Goal: Information Seeking & Learning: Learn about a topic

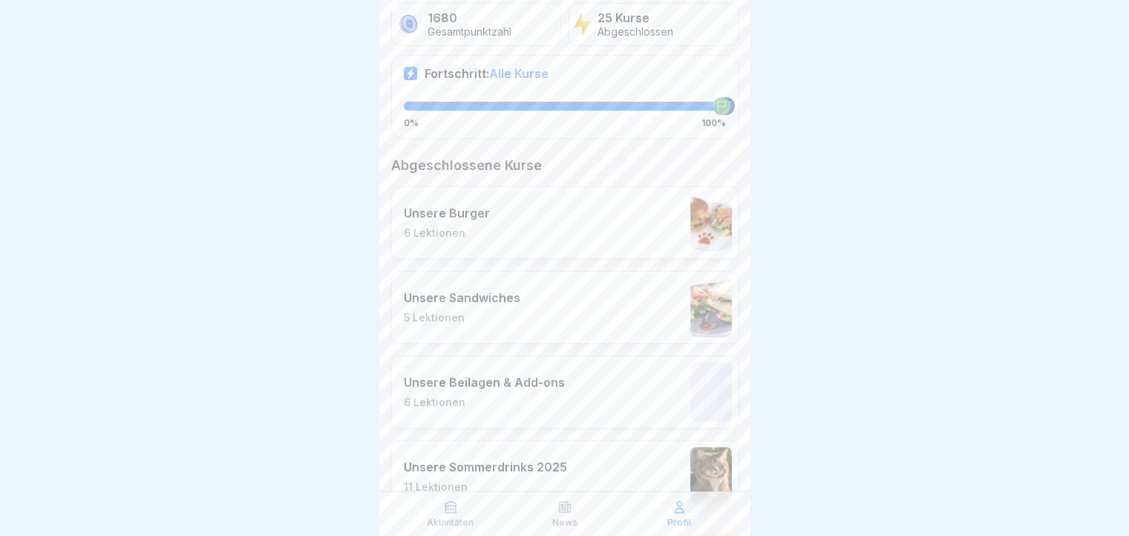
scroll to position [297, 0]
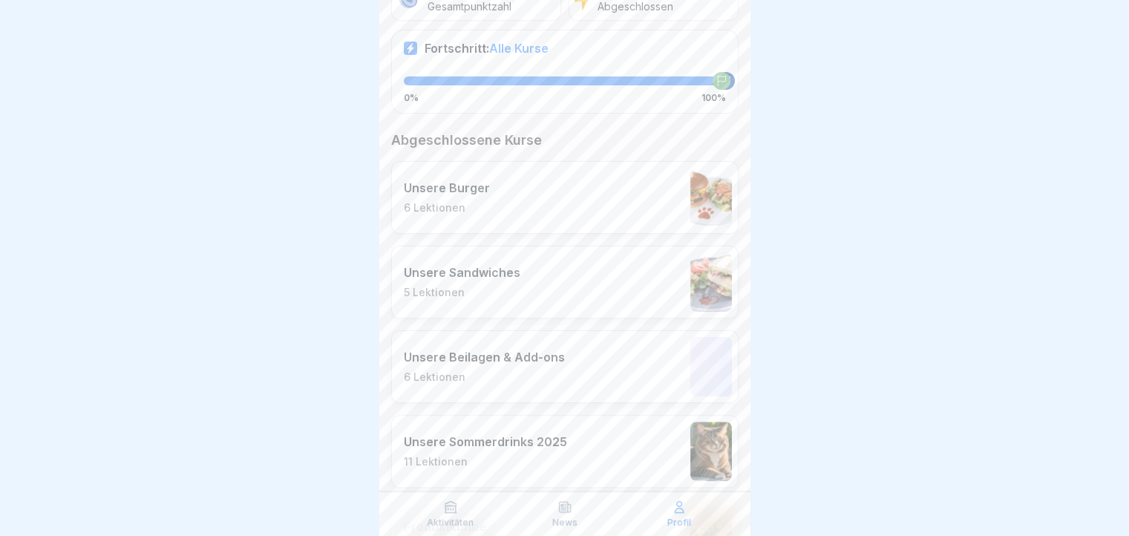
click at [552, 267] on div "Unsere Sandwiches 5 Lektionen" at bounding box center [564, 282] width 347 height 73
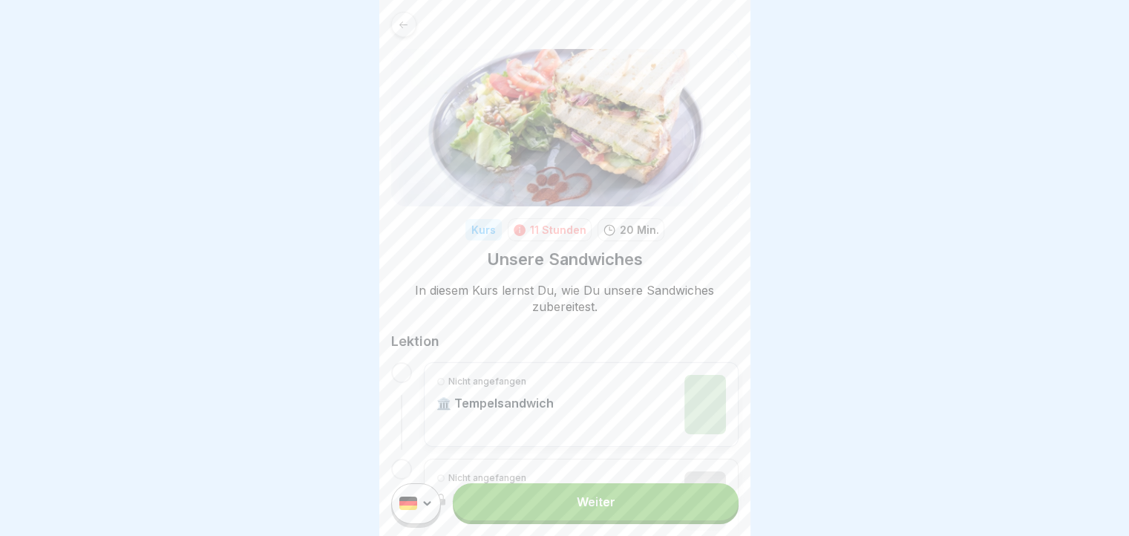
click at [635, 512] on link "Weiter" at bounding box center [595, 501] width 285 height 37
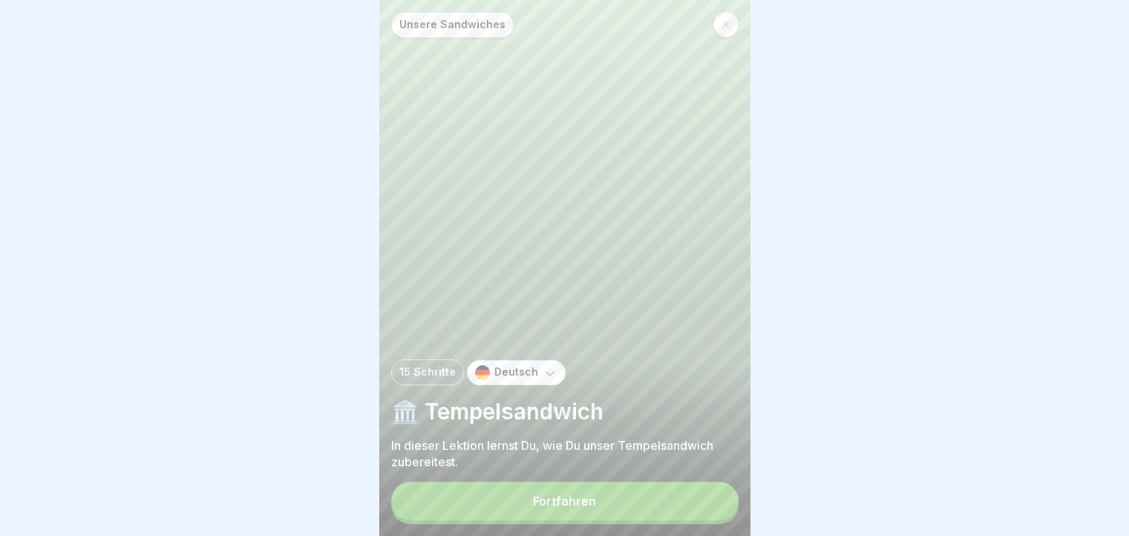
click at [621, 504] on button "Fortfahren" at bounding box center [564, 501] width 347 height 39
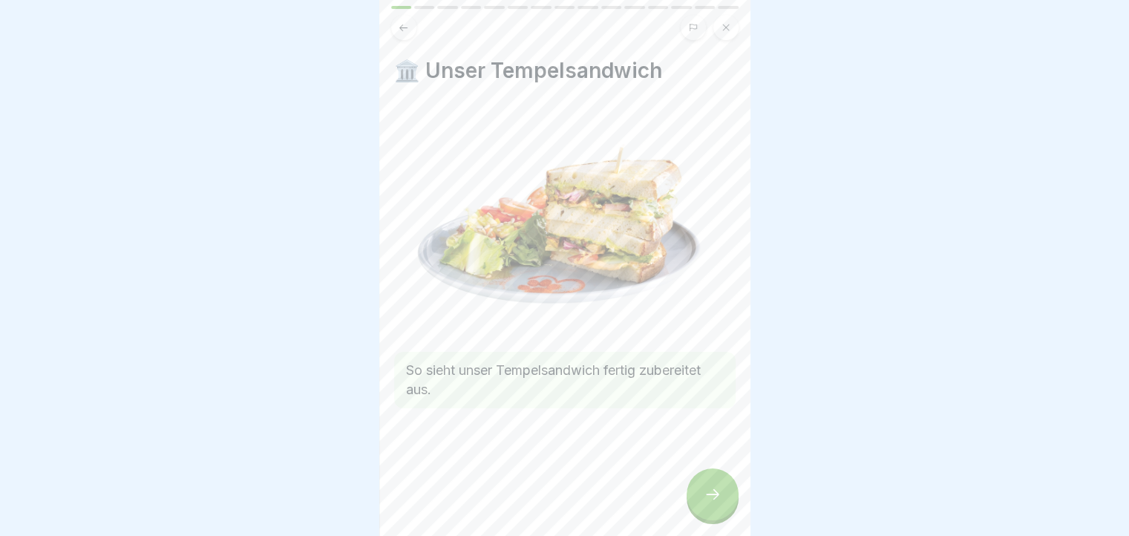
click at [717, 497] on div at bounding box center [713, 495] width 52 height 52
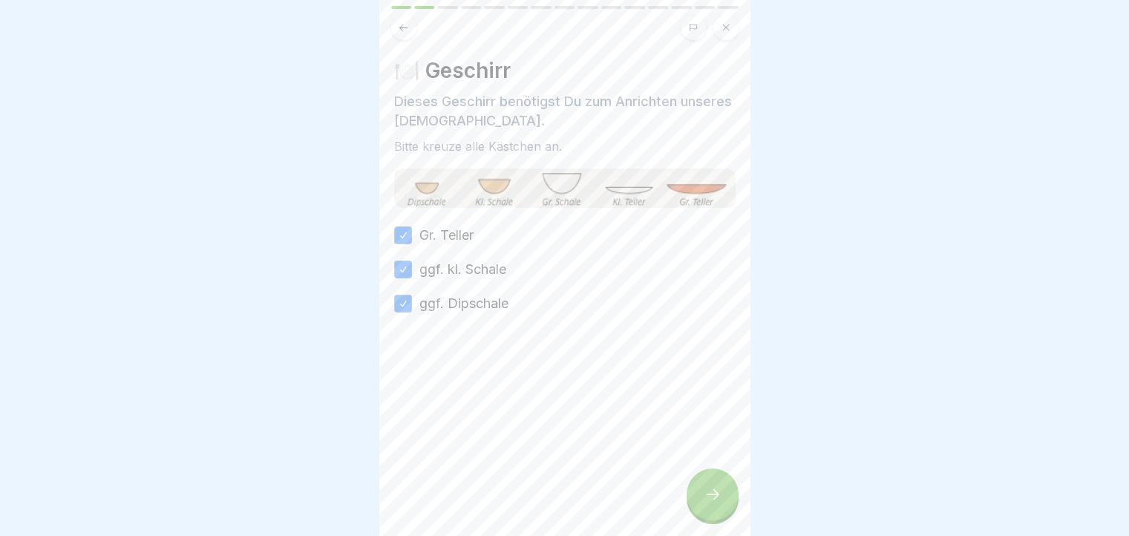
click at [717, 497] on div at bounding box center [713, 495] width 52 height 52
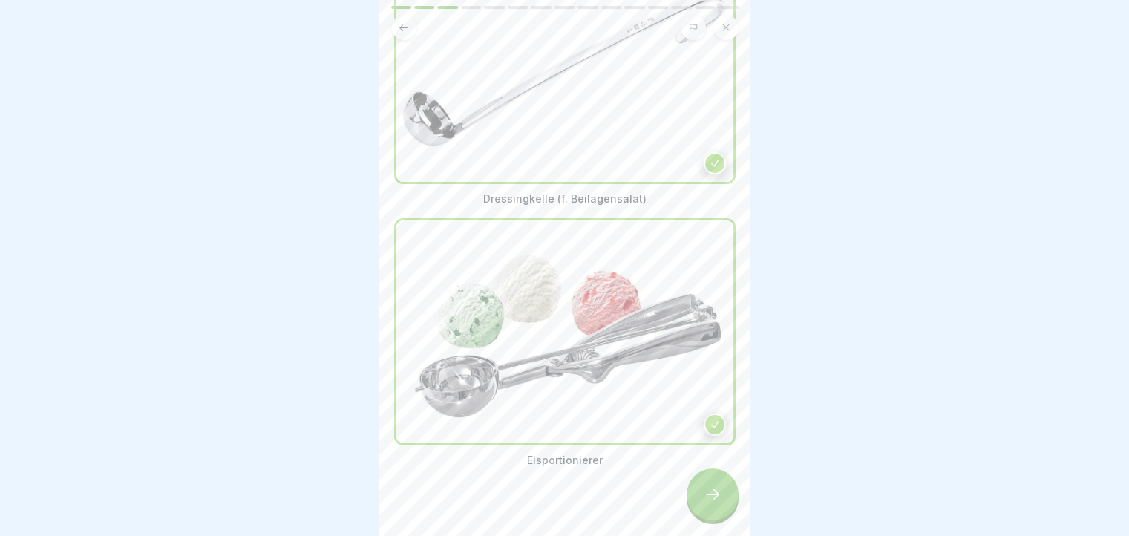
scroll to position [181, 0]
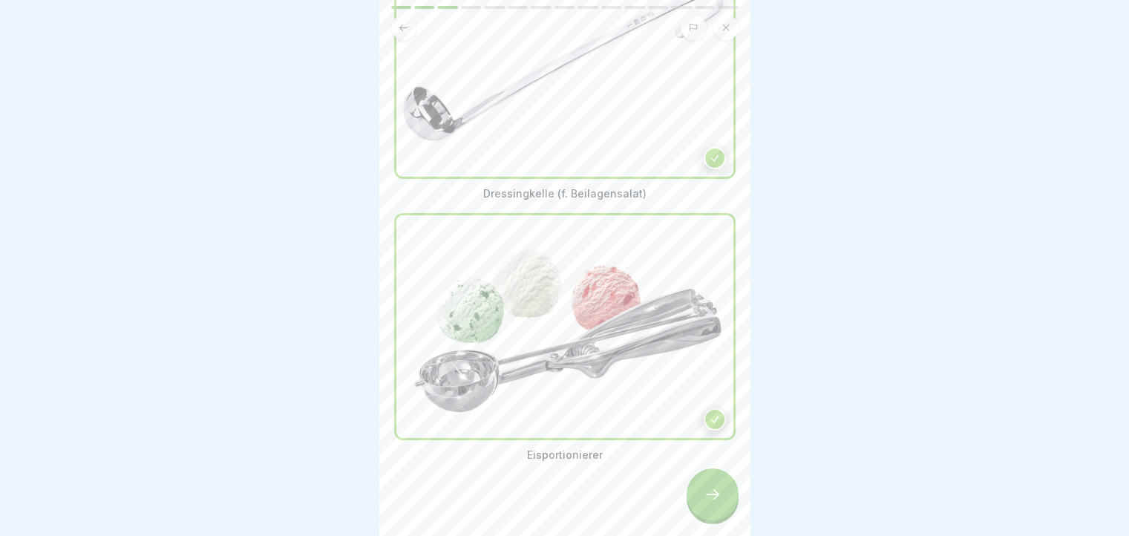
click at [711, 503] on icon at bounding box center [713, 495] width 18 height 18
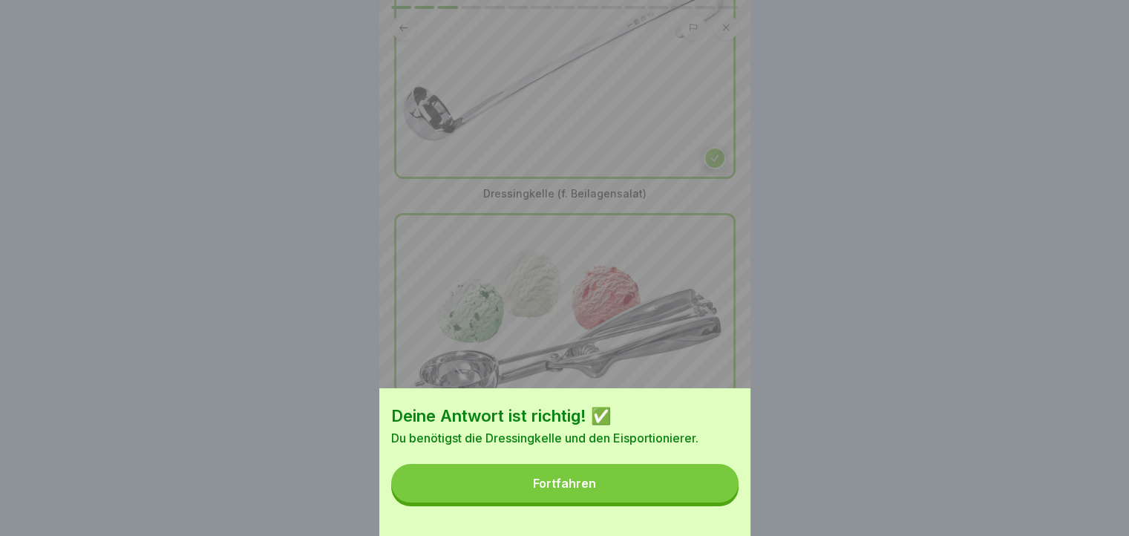
click at [711, 503] on button "Fortfahren" at bounding box center [564, 483] width 347 height 39
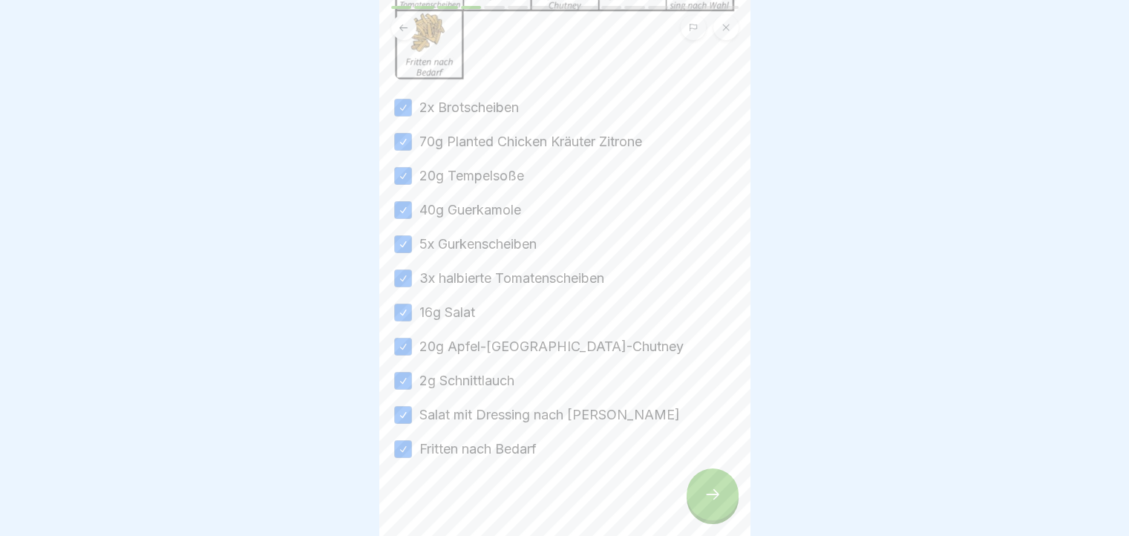
scroll to position [281, 0]
click at [701, 486] on div at bounding box center [713, 495] width 52 height 52
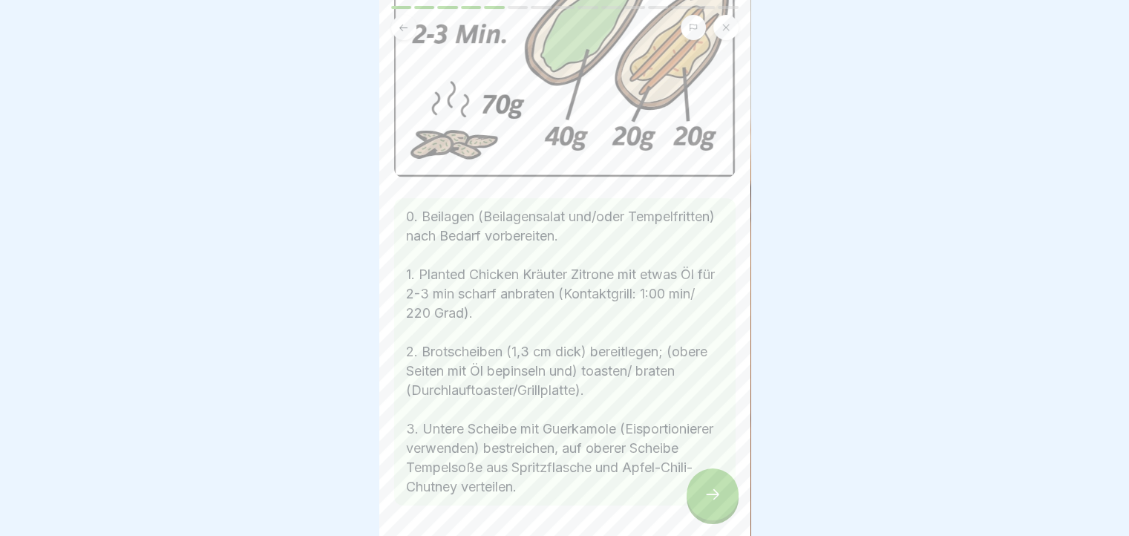
scroll to position [0, 0]
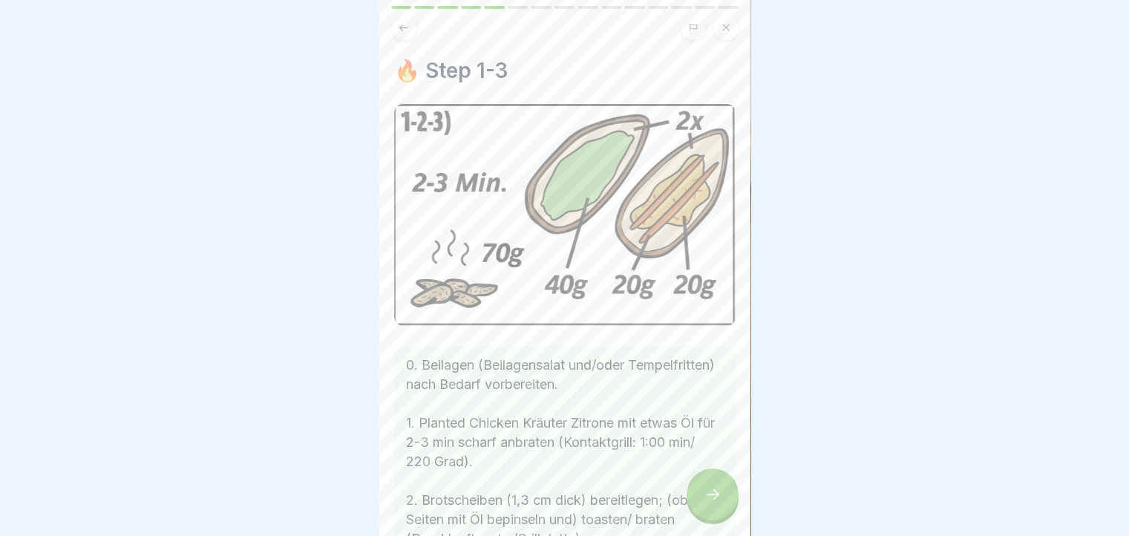
click at [729, 509] on div at bounding box center [713, 495] width 52 height 52
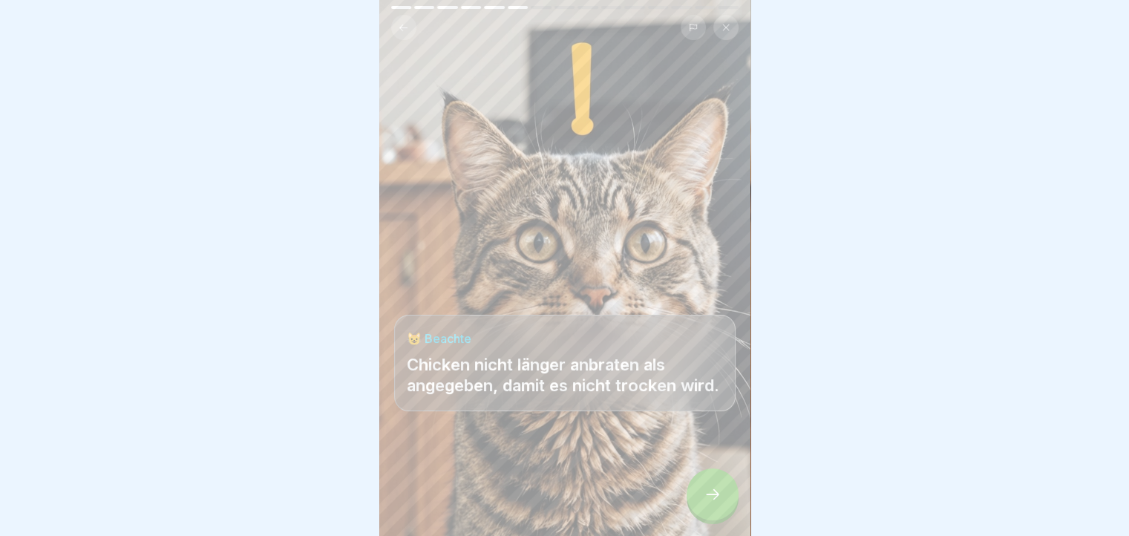
click at [723, 491] on div at bounding box center [713, 495] width 52 height 52
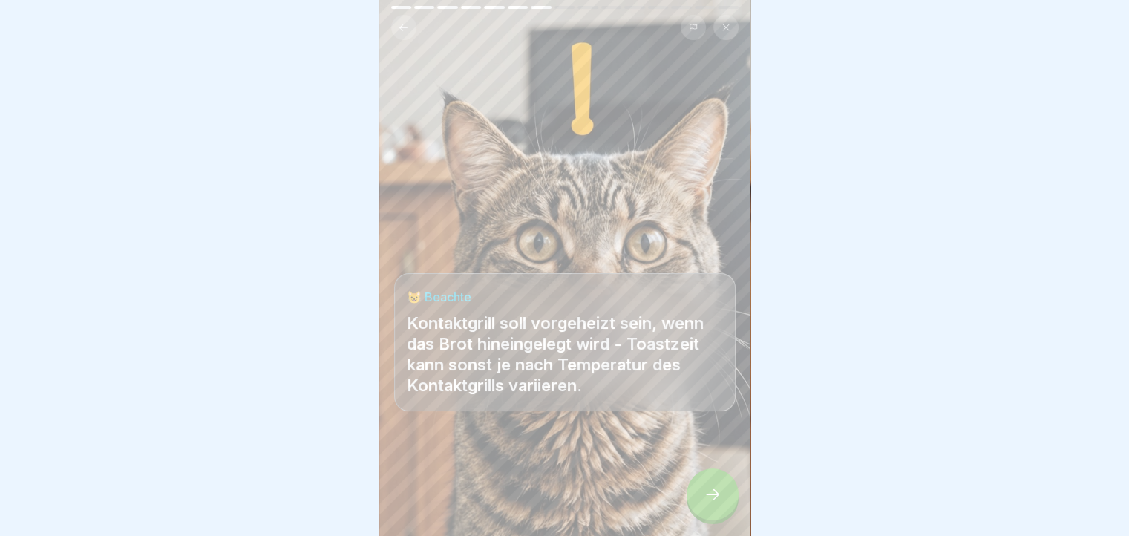
click at [723, 491] on div at bounding box center [713, 495] width 52 height 52
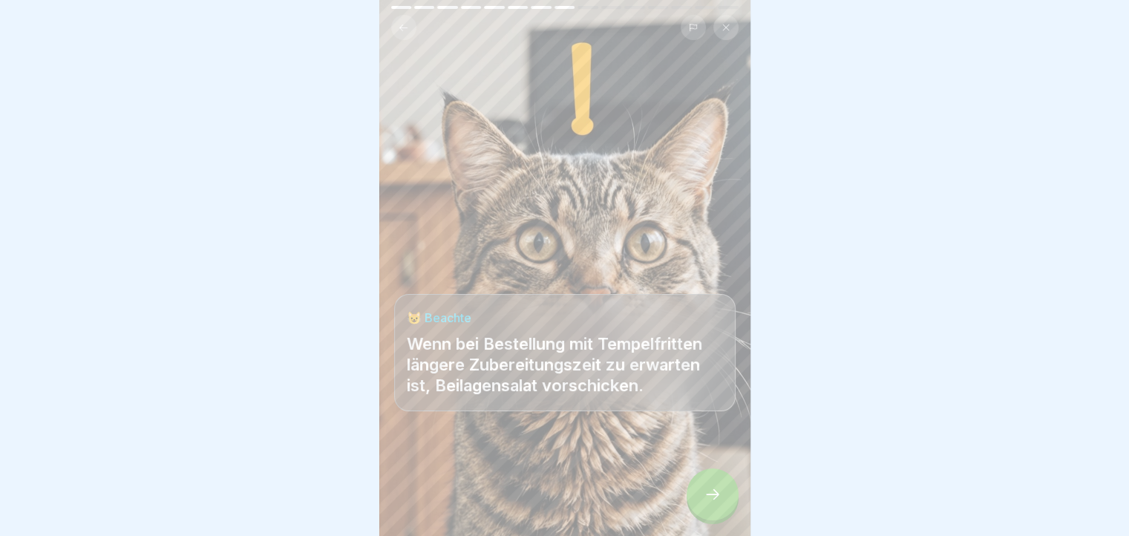
click at [723, 491] on div at bounding box center [713, 495] width 52 height 52
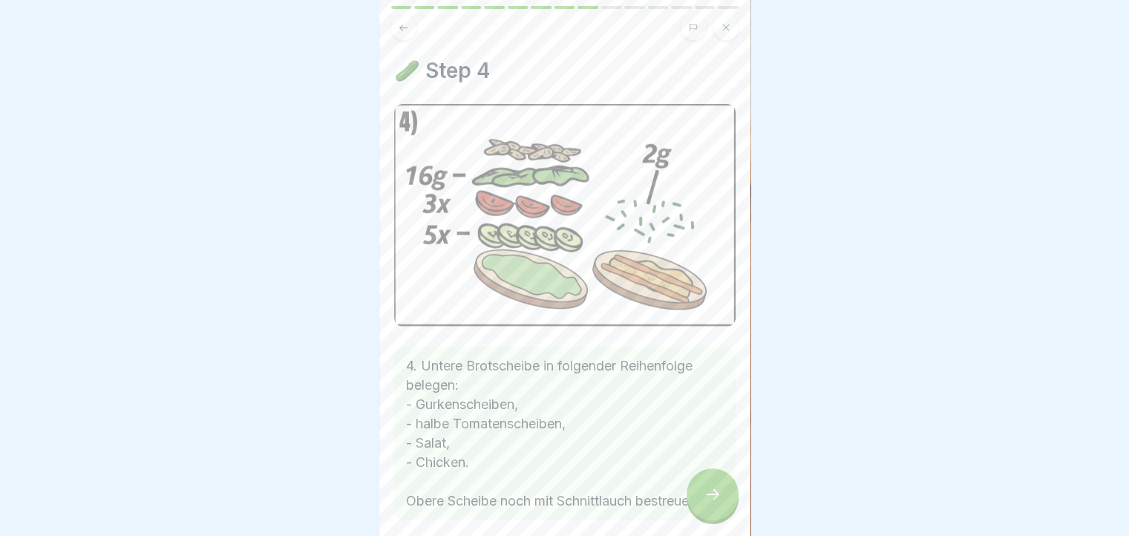
scroll to position [65, 0]
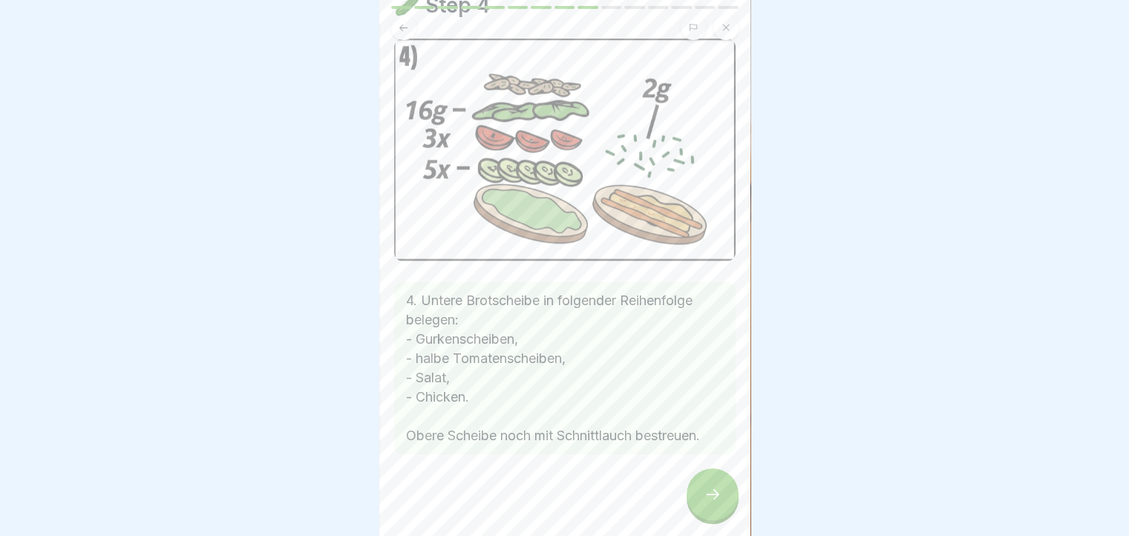
click at [715, 497] on div at bounding box center [713, 495] width 52 height 52
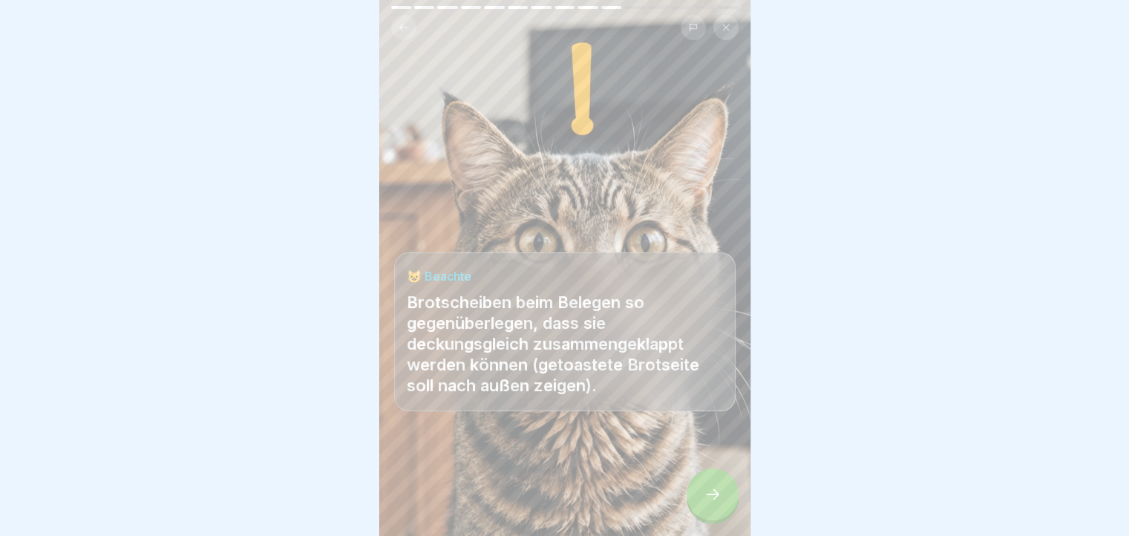
click at [715, 497] on div at bounding box center [713, 495] width 52 height 52
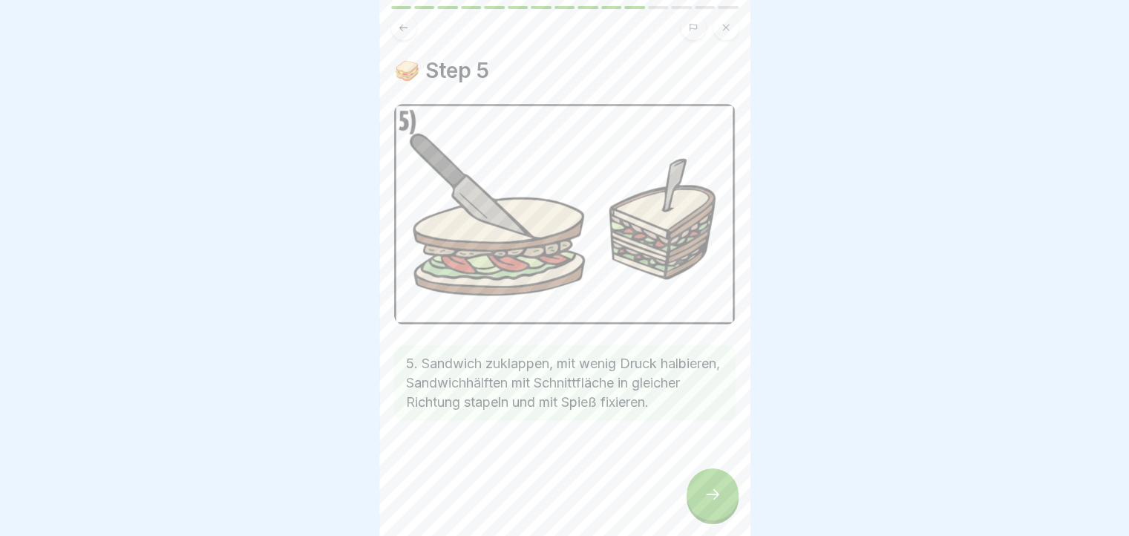
click at [715, 497] on div at bounding box center [713, 495] width 52 height 52
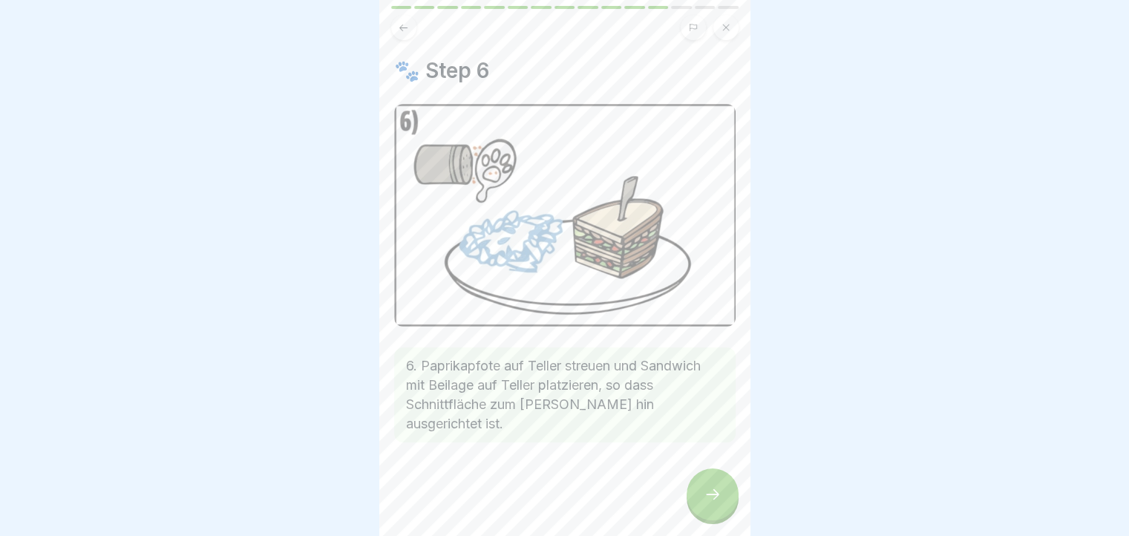
click at [715, 497] on div at bounding box center [713, 495] width 52 height 52
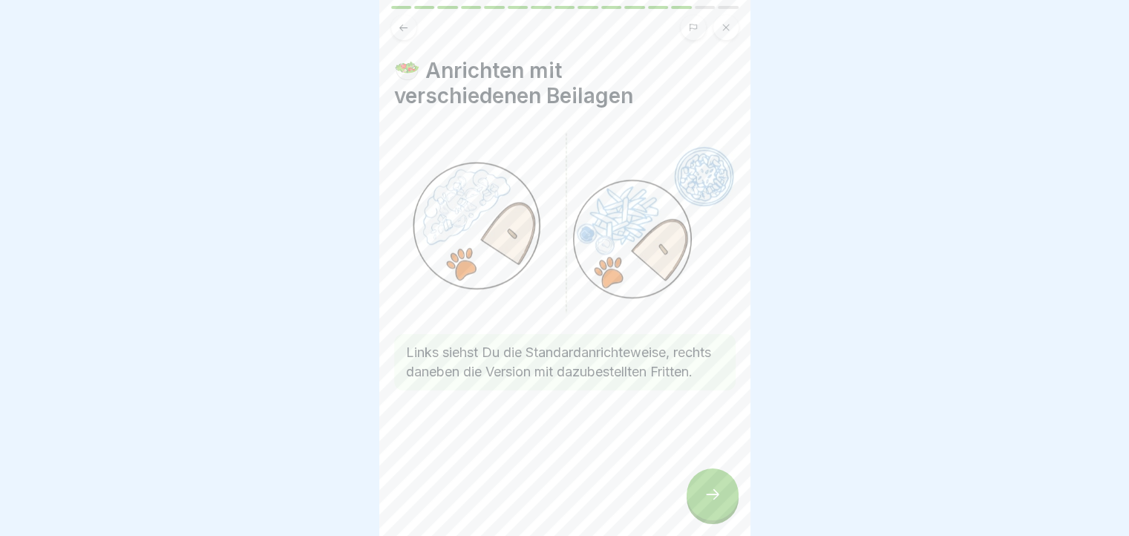
click at [715, 497] on div at bounding box center [713, 495] width 52 height 52
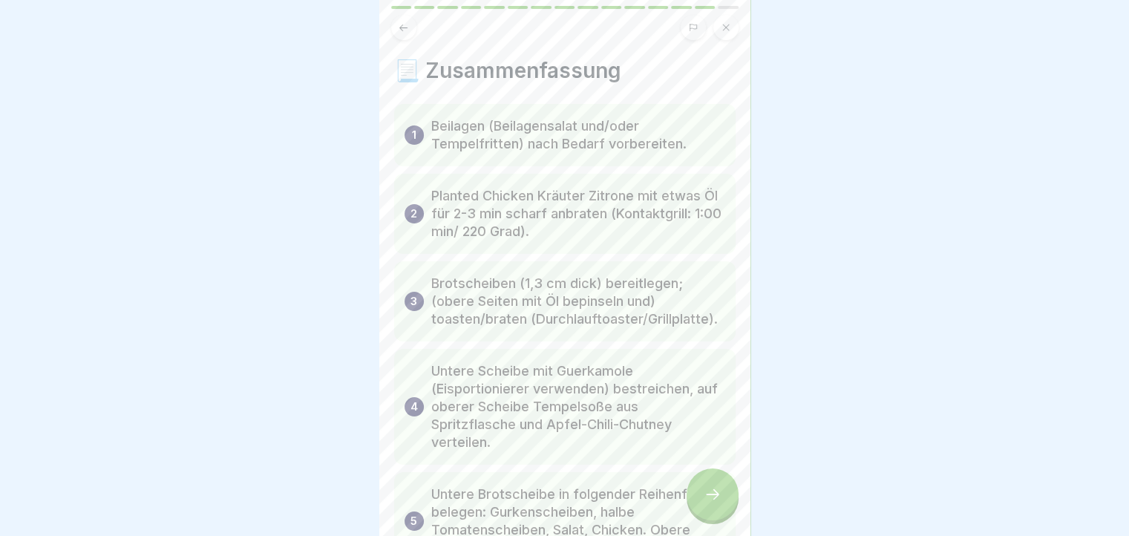
click at [715, 497] on div at bounding box center [713, 495] width 52 height 52
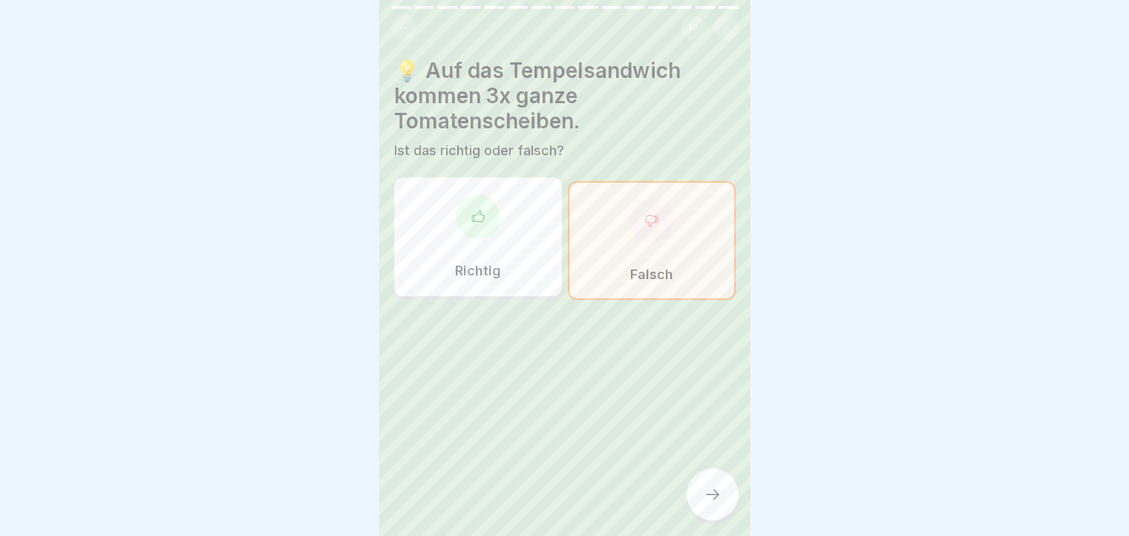
click at [715, 497] on div at bounding box center [713, 495] width 52 height 52
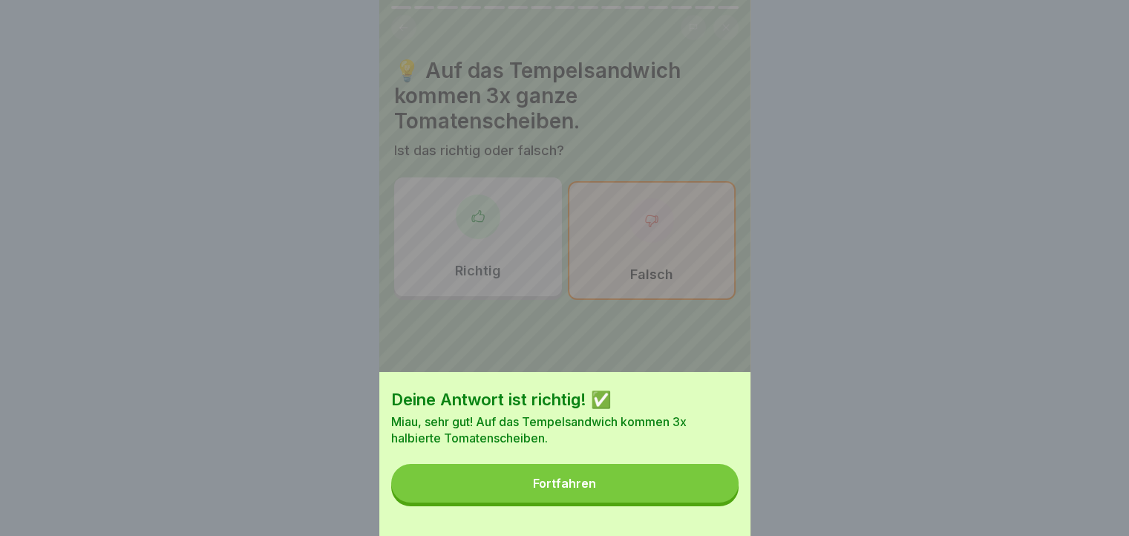
click at [715, 497] on button "Fortfahren" at bounding box center [564, 483] width 347 height 39
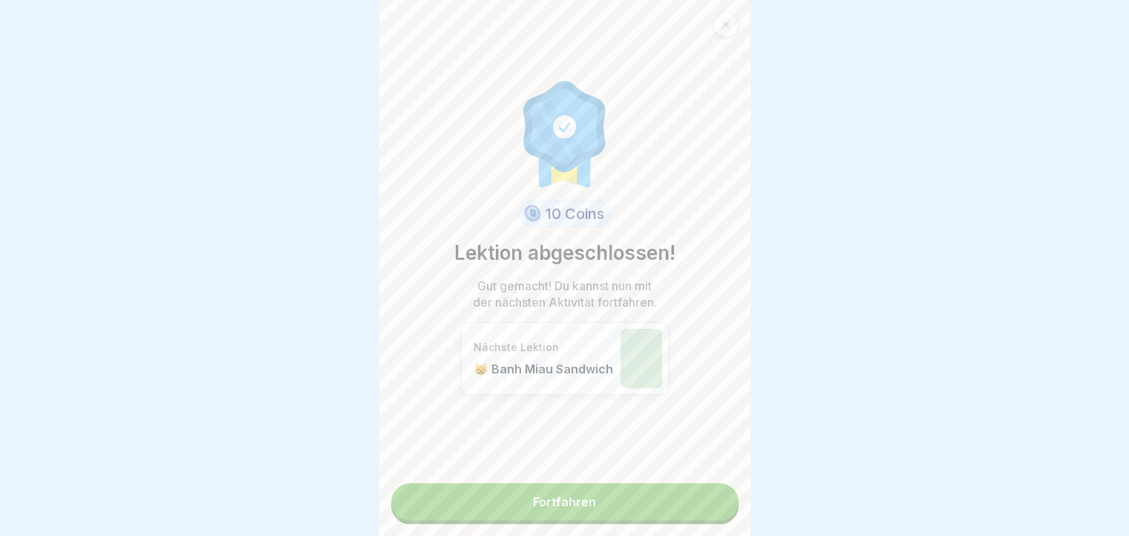
click at [715, 497] on link "Fortfahren" at bounding box center [564, 501] width 347 height 37
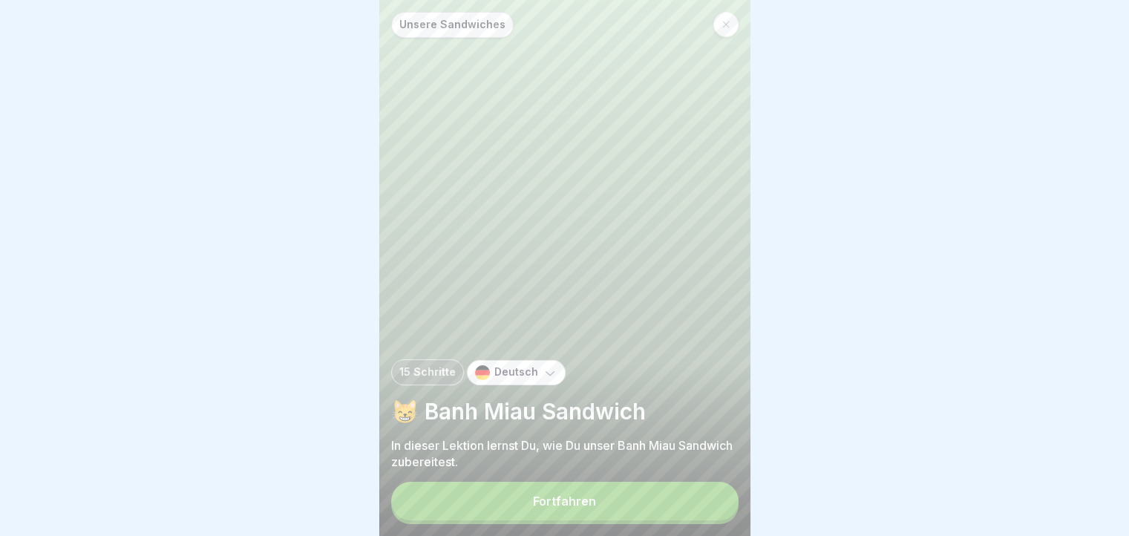
click at [610, 505] on button "Fortfahren" at bounding box center [564, 501] width 347 height 39
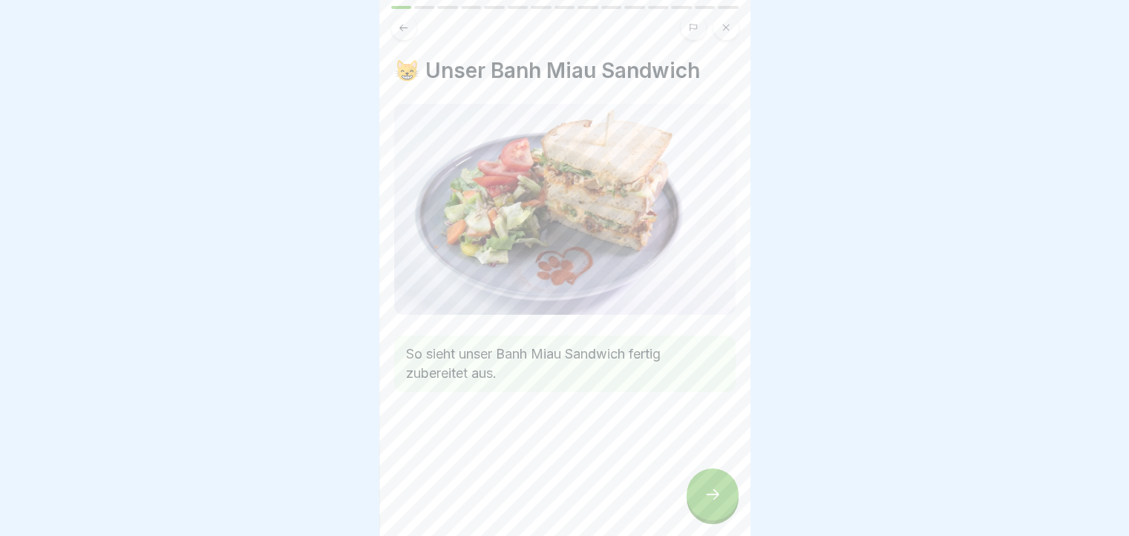
click at [717, 503] on icon at bounding box center [713, 495] width 18 height 18
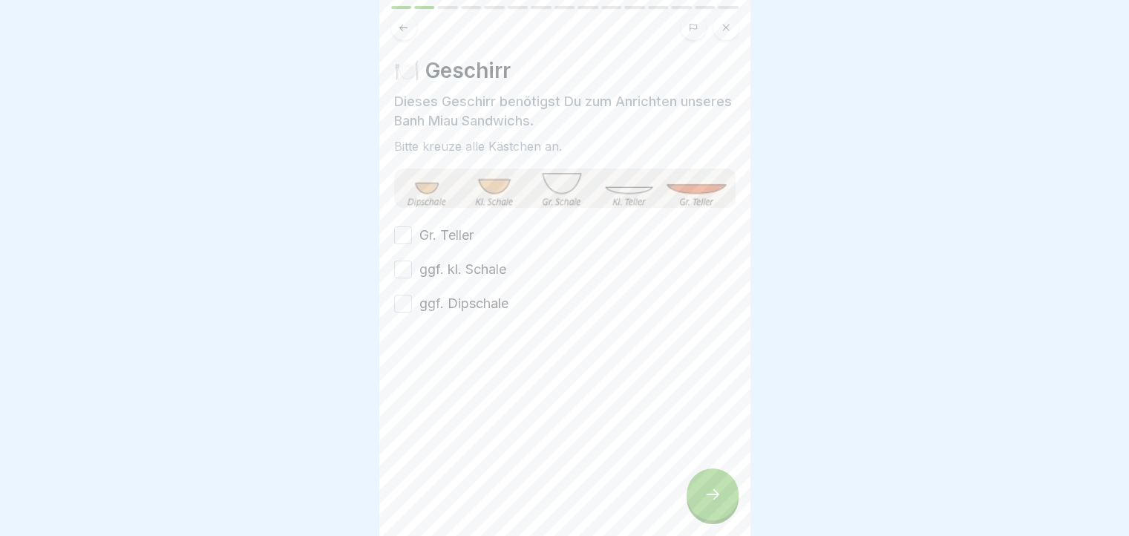
click at [711, 518] on div at bounding box center [713, 495] width 52 height 52
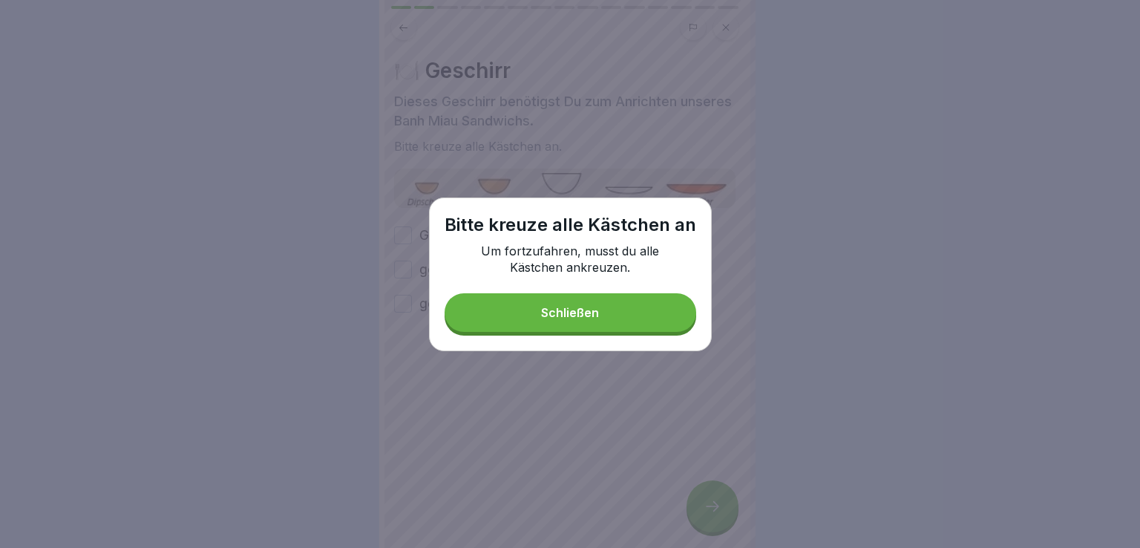
click at [618, 305] on button "Schließen" at bounding box center [571, 312] width 252 height 39
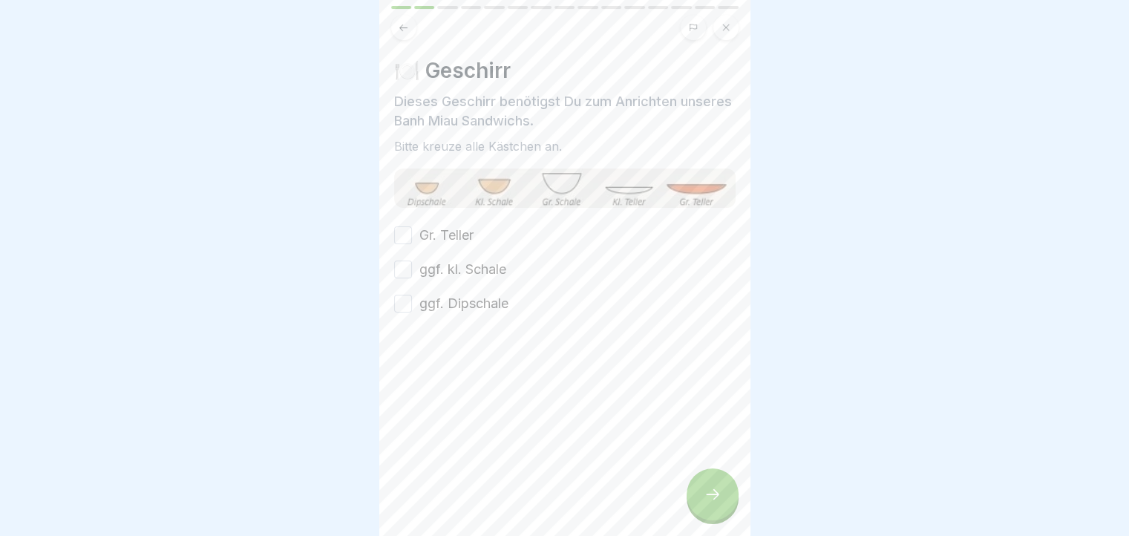
click at [404, 305] on button "ggf. Dipschale" at bounding box center [403, 304] width 18 height 18
click at [397, 266] on button "ggf. kl. Schale" at bounding box center [403, 270] width 18 height 18
click at [401, 236] on button "Gr. Teller" at bounding box center [403, 235] width 18 height 18
click at [729, 490] on div at bounding box center [713, 495] width 52 height 52
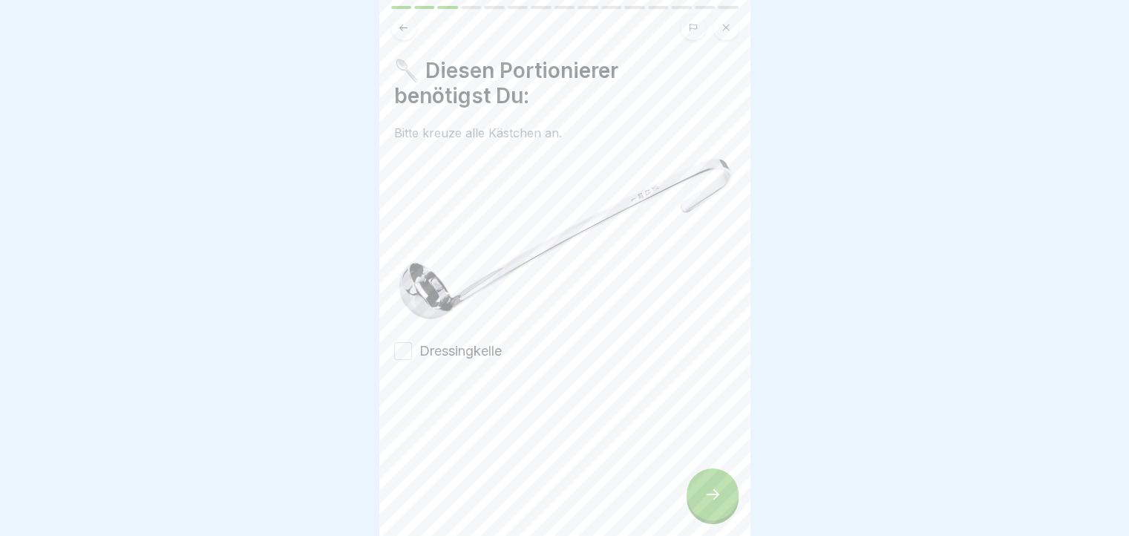
click at [403, 342] on button "Dressingkelle" at bounding box center [403, 351] width 18 height 18
click at [719, 503] on icon at bounding box center [713, 495] width 18 height 18
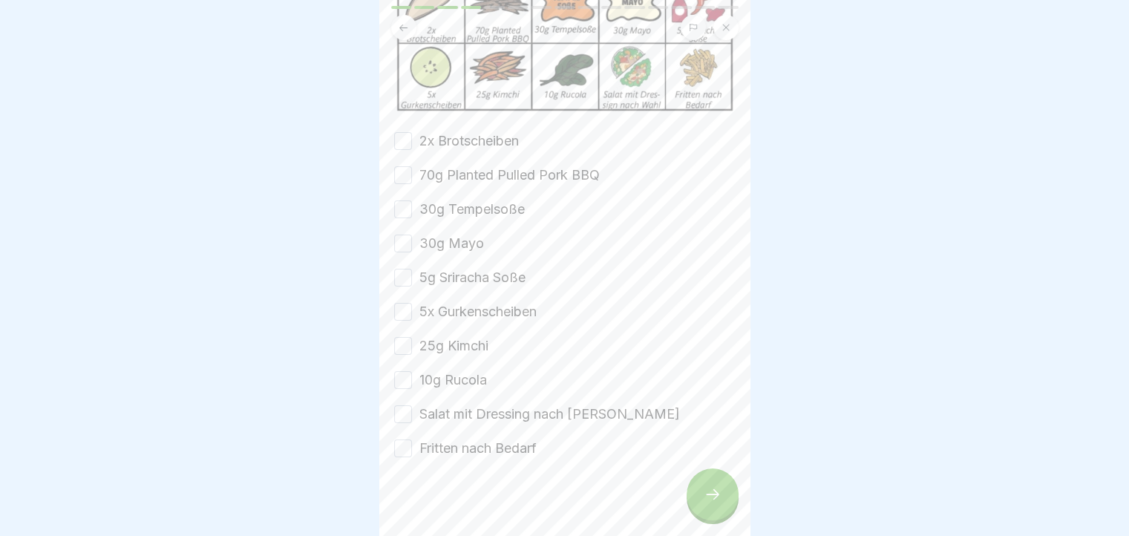
scroll to position [182, 0]
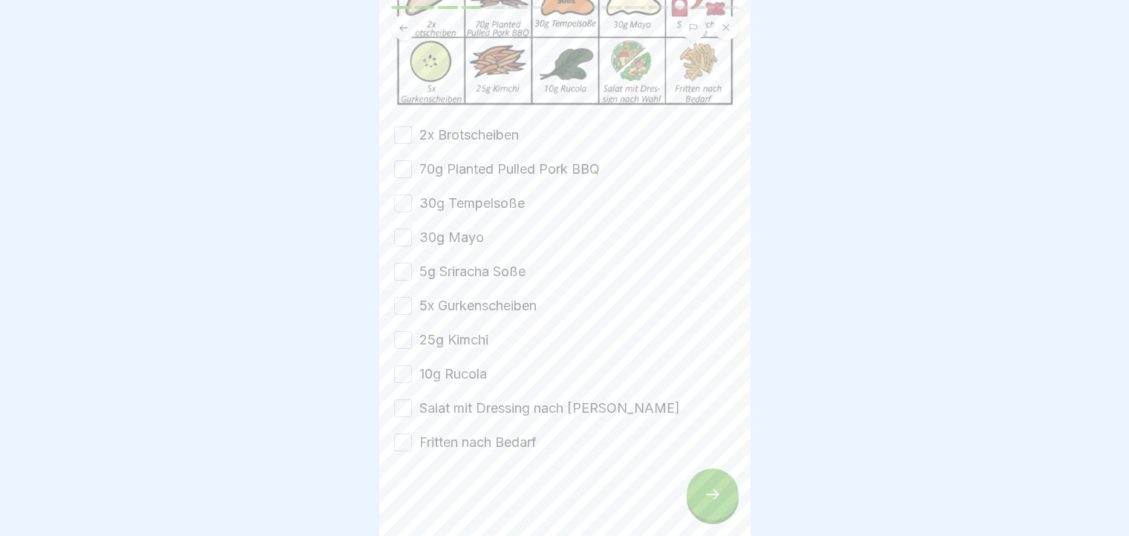
click at [408, 128] on button "2x Brotscheiben" at bounding box center [403, 135] width 18 height 18
click at [405, 160] on button "70g Planted Pulled Pork BBQ" at bounding box center [403, 169] width 18 height 18
click at [406, 195] on button "30g Tempelsoße" at bounding box center [403, 204] width 18 height 18
click at [406, 226] on div "2x Brotscheiben 70g Planted Pulled Pork BBQ 30g Tempelsoße 30g Mayo 5g Sriracha…" at bounding box center [565, 288] width 342 height 327
click at [406, 229] on button "30g Mayo" at bounding box center [403, 238] width 18 height 18
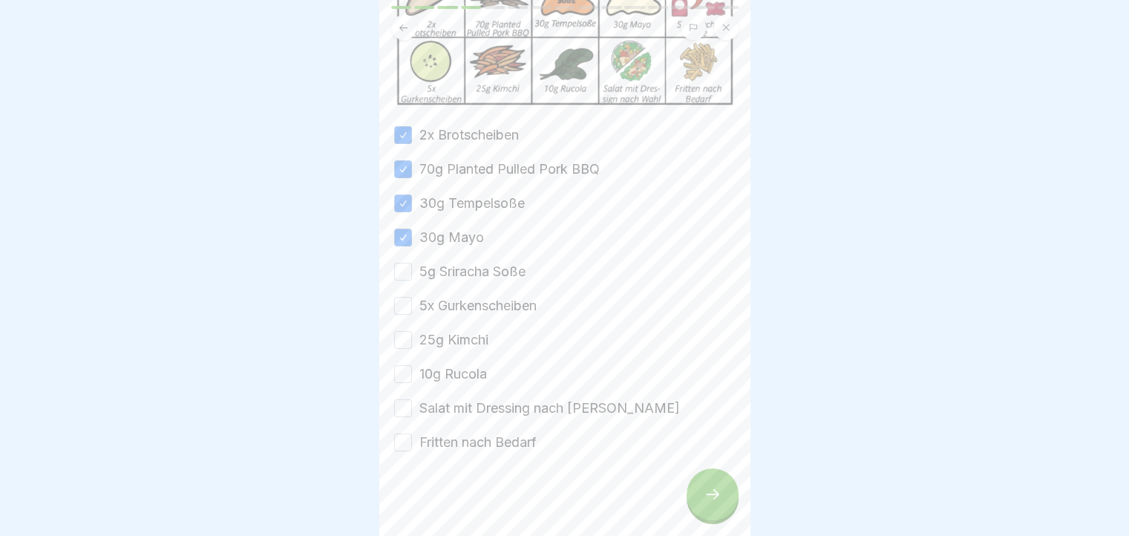
drag, startPoint x: 405, startPoint y: 260, endPoint x: 404, endPoint y: 292, distance: 31.9
click at [405, 264] on button "5g Sriracha Soße" at bounding box center [403, 272] width 18 height 18
click at [402, 301] on button "5x Gurkenscheiben" at bounding box center [403, 306] width 18 height 18
drag, startPoint x: 406, startPoint y: 332, endPoint x: 407, endPoint y: 372, distance: 40.1
click at [406, 336] on button "25g Kimchi" at bounding box center [403, 340] width 18 height 18
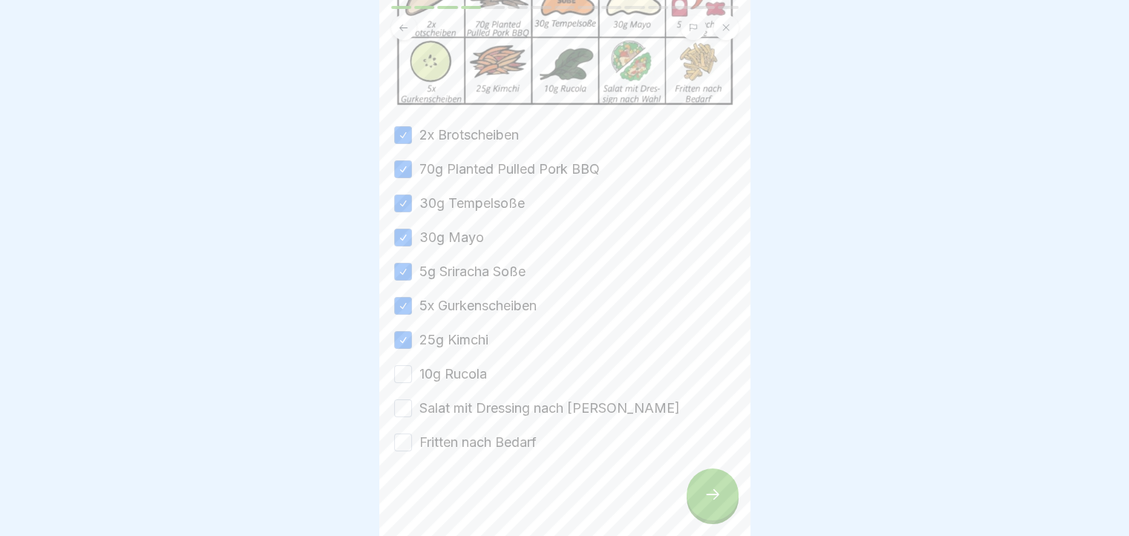
click at [407, 377] on button "10g Rucola" at bounding box center [403, 374] width 18 height 18
click at [405, 399] on button "Salat mit Dressing nach [PERSON_NAME]" at bounding box center [403, 408] width 18 height 18
click at [402, 434] on button "Fritten nach Bedarf" at bounding box center [403, 443] width 18 height 18
click at [722, 500] on div at bounding box center [713, 495] width 52 height 52
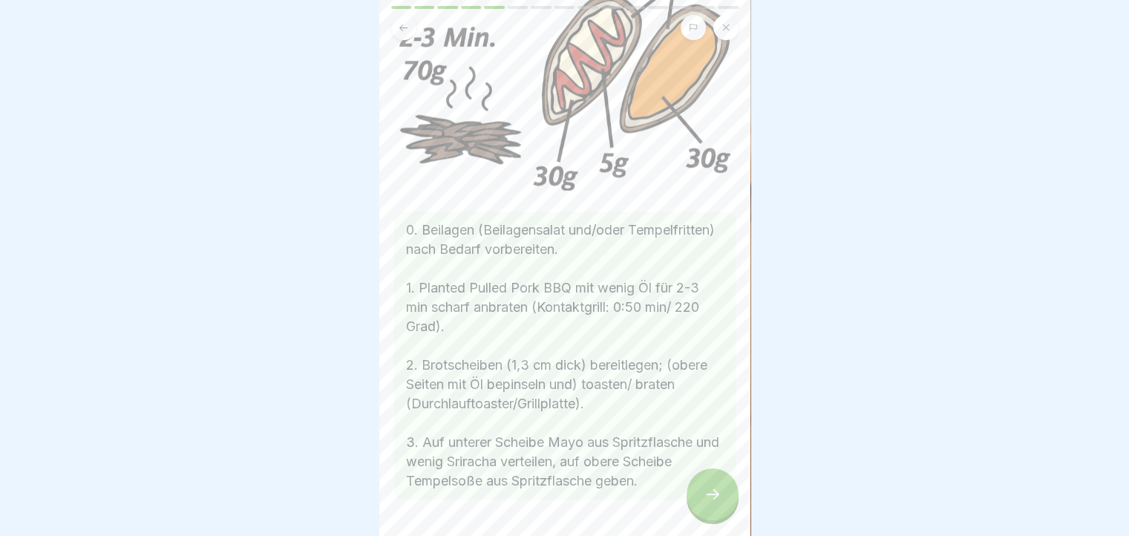
scroll to position [149, 0]
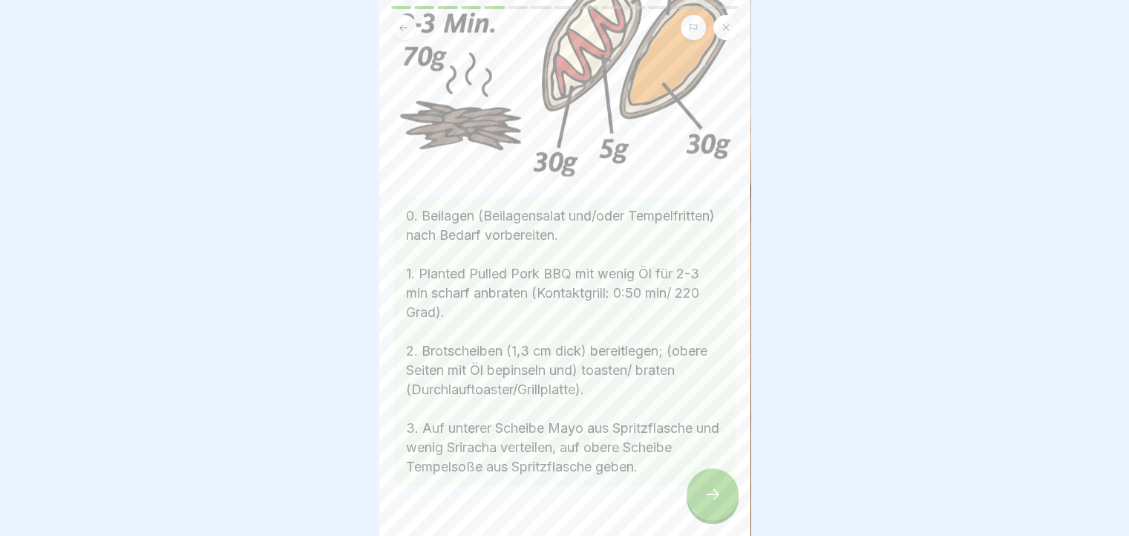
click at [719, 503] on icon at bounding box center [713, 495] width 18 height 18
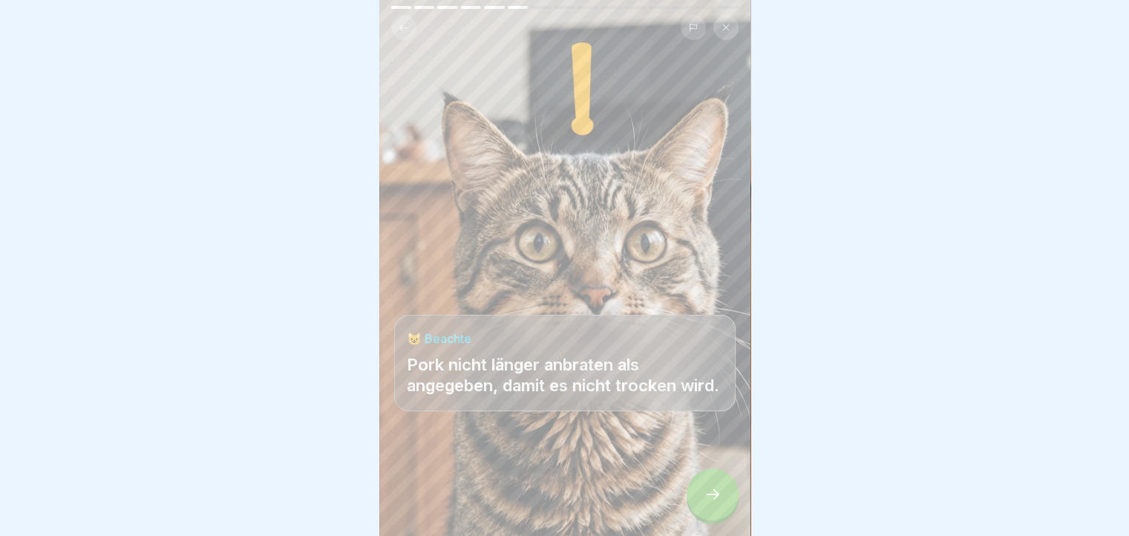
click at [719, 503] on icon at bounding box center [713, 495] width 18 height 18
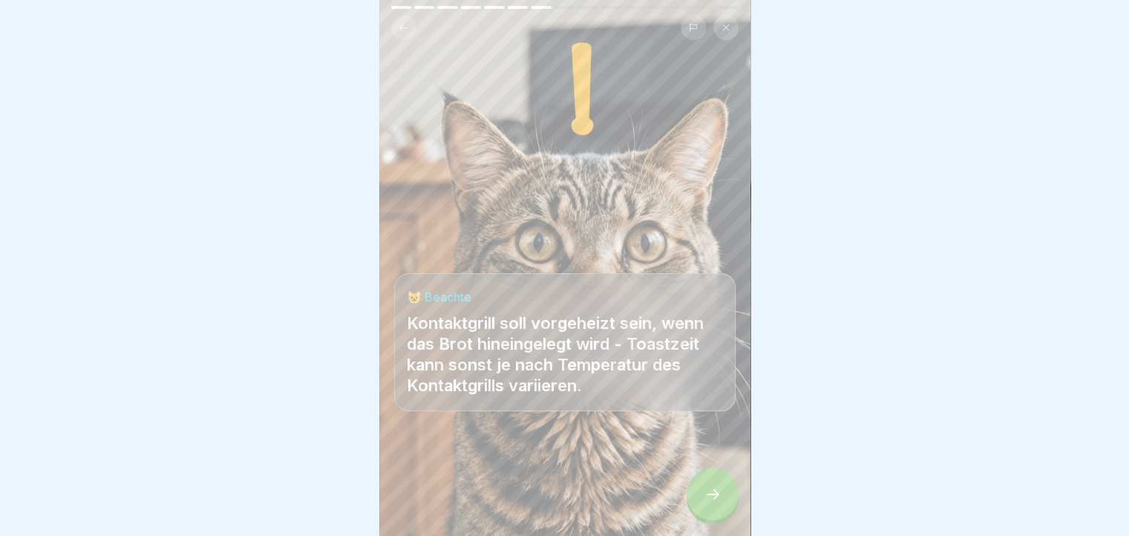
click at [719, 503] on icon at bounding box center [713, 495] width 18 height 18
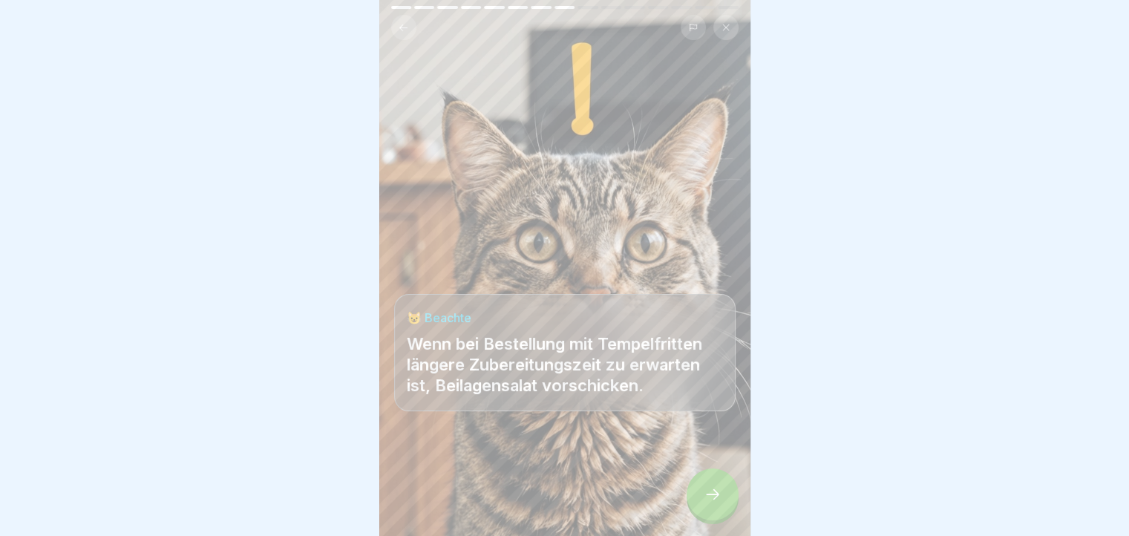
click at [719, 503] on icon at bounding box center [713, 495] width 18 height 18
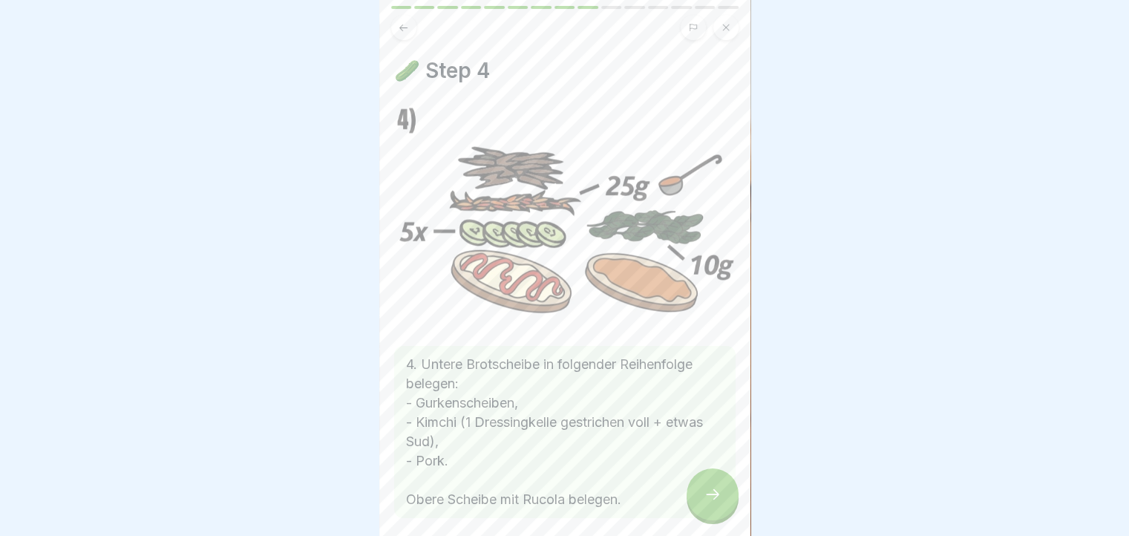
click at [719, 503] on icon at bounding box center [713, 495] width 18 height 18
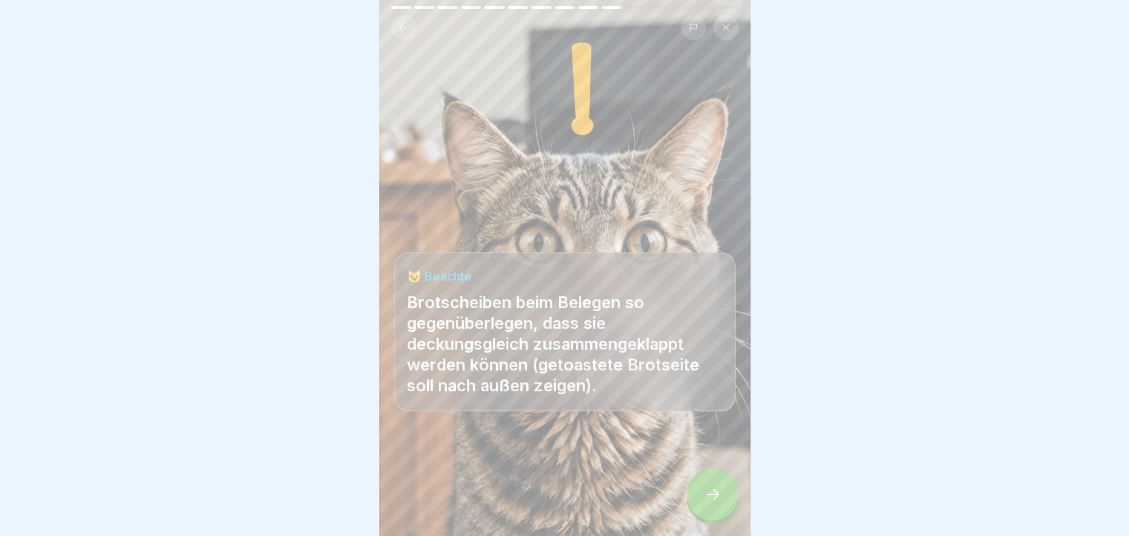
click at [719, 503] on icon at bounding box center [713, 495] width 18 height 18
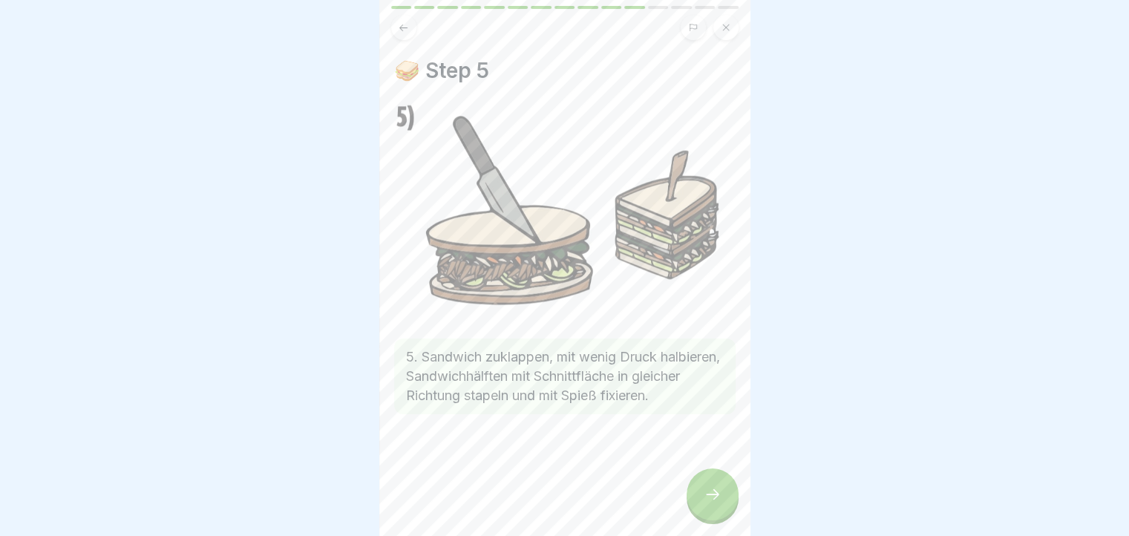
click at [719, 503] on icon at bounding box center [713, 495] width 18 height 18
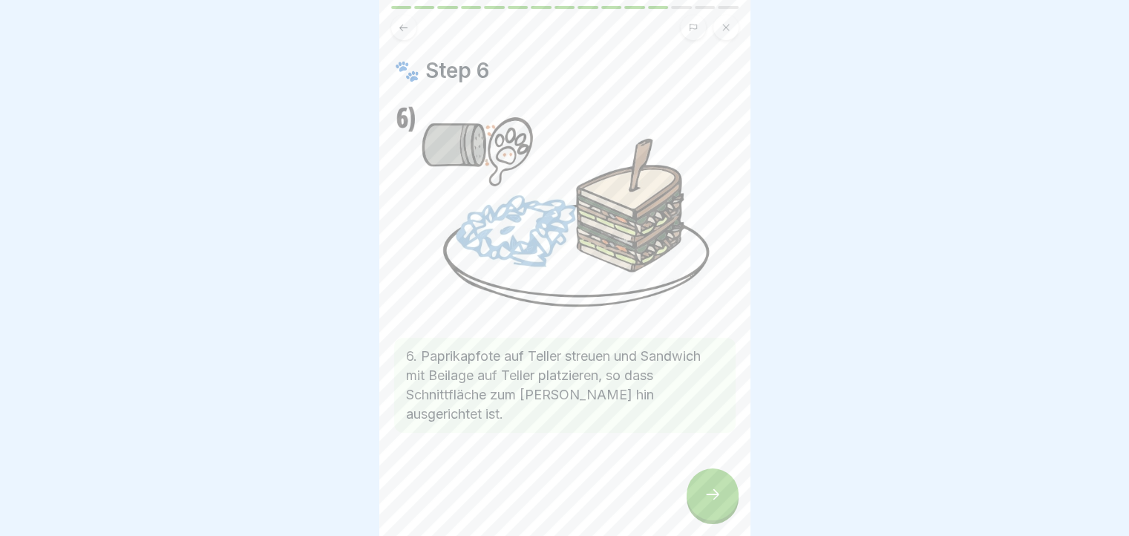
click at [719, 503] on icon at bounding box center [713, 495] width 18 height 18
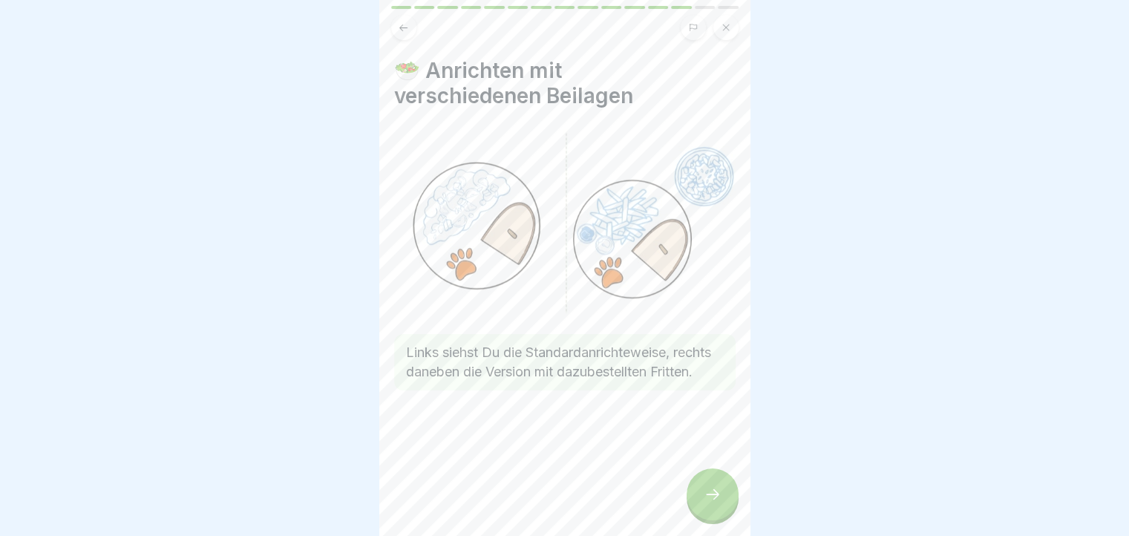
click at [719, 503] on icon at bounding box center [713, 495] width 18 height 18
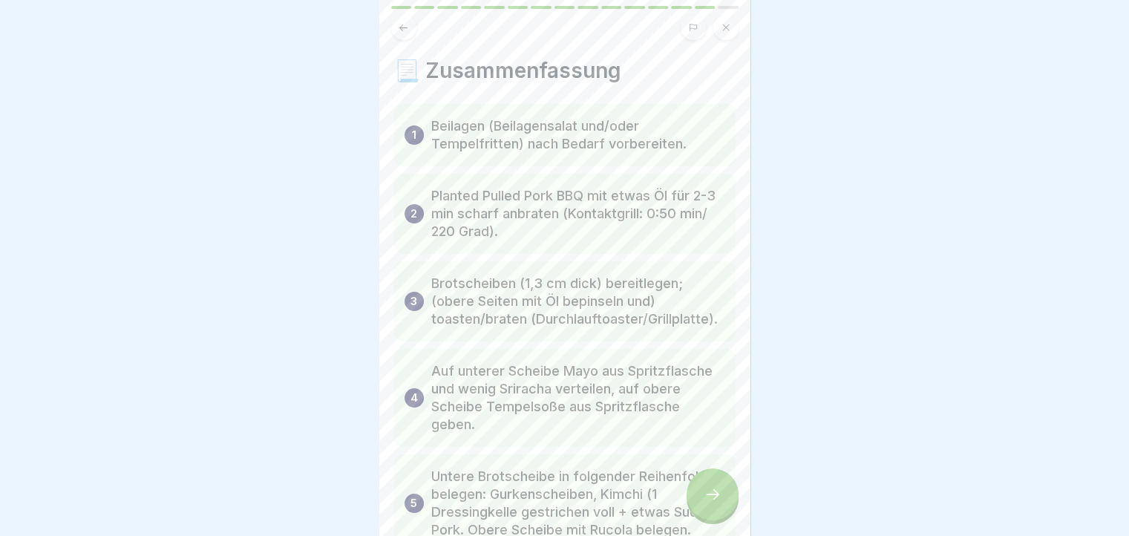
click at [719, 503] on icon at bounding box center [713, 495] width 18 height 18
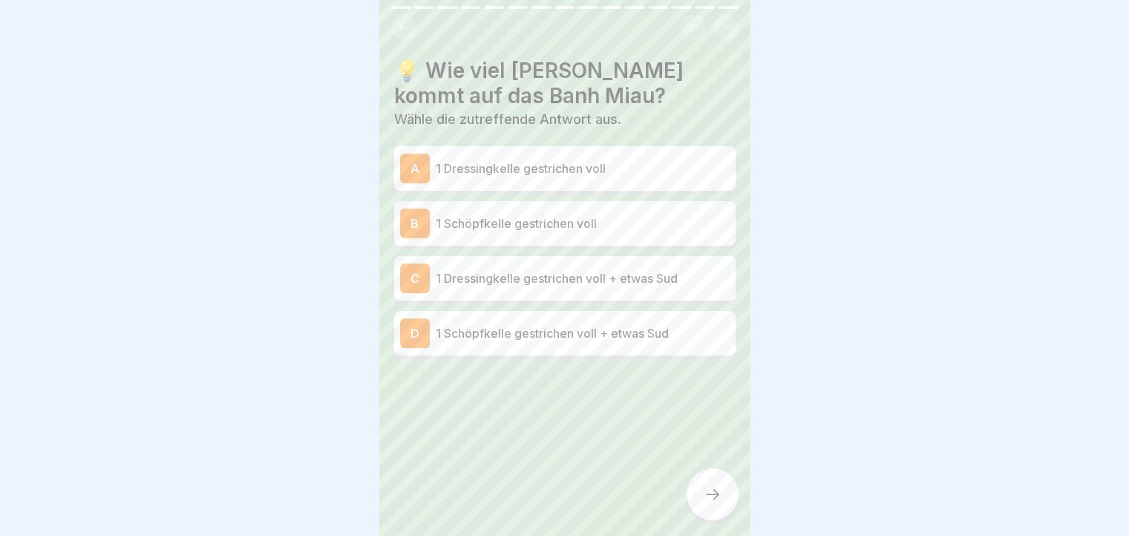
click at [684, 271] on p "1 Dressingkelle gestrichen voll + etwas Sud" at bounding box center [583, 279] width 294 height 18
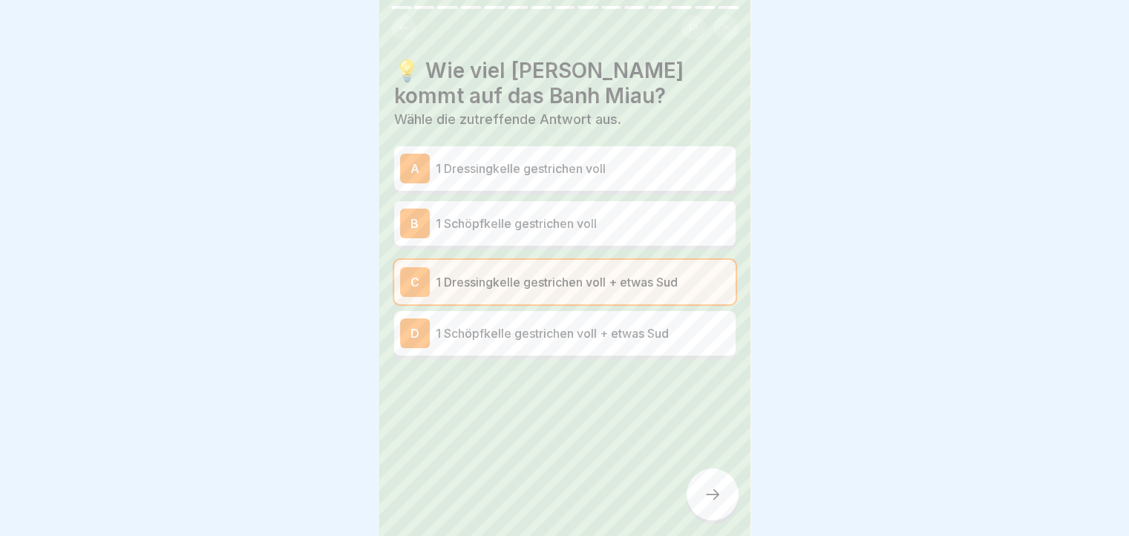
click at [705, 490] on div at bounding box center [713, 495] width 52 height 52
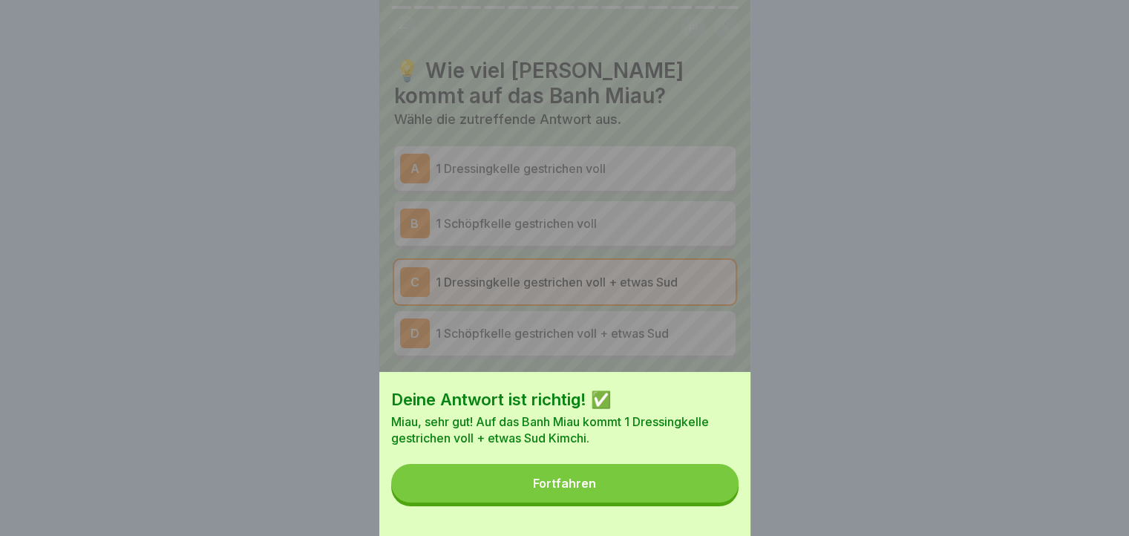
click at [705, 490] on button "Fortfahren" at bounding box center [564, 483] width 347 height 39
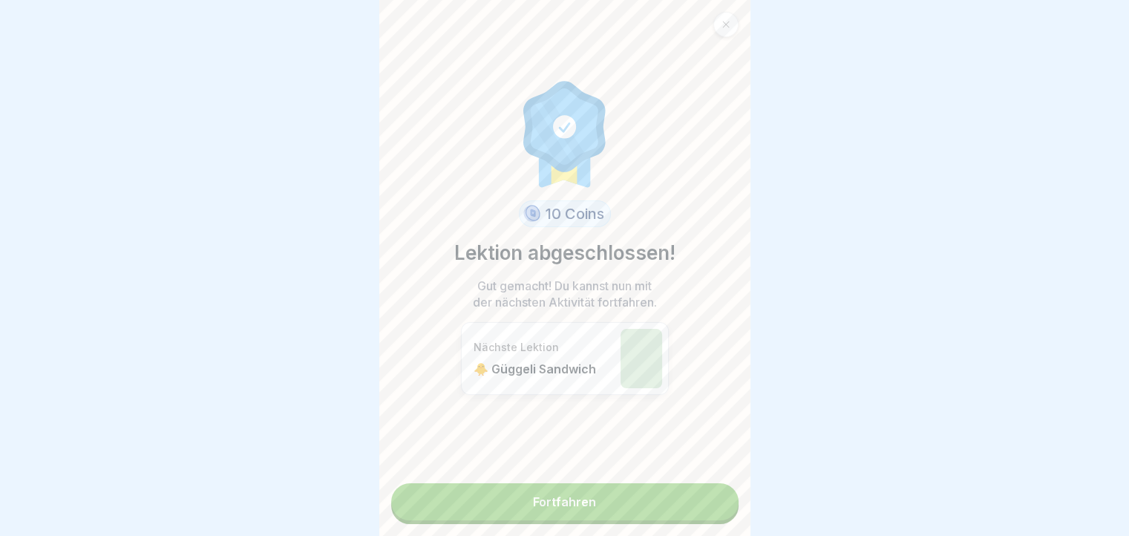
click at [705, 490] on link "Fortfahren" at bounding box center [564, 501] width 347 height 37
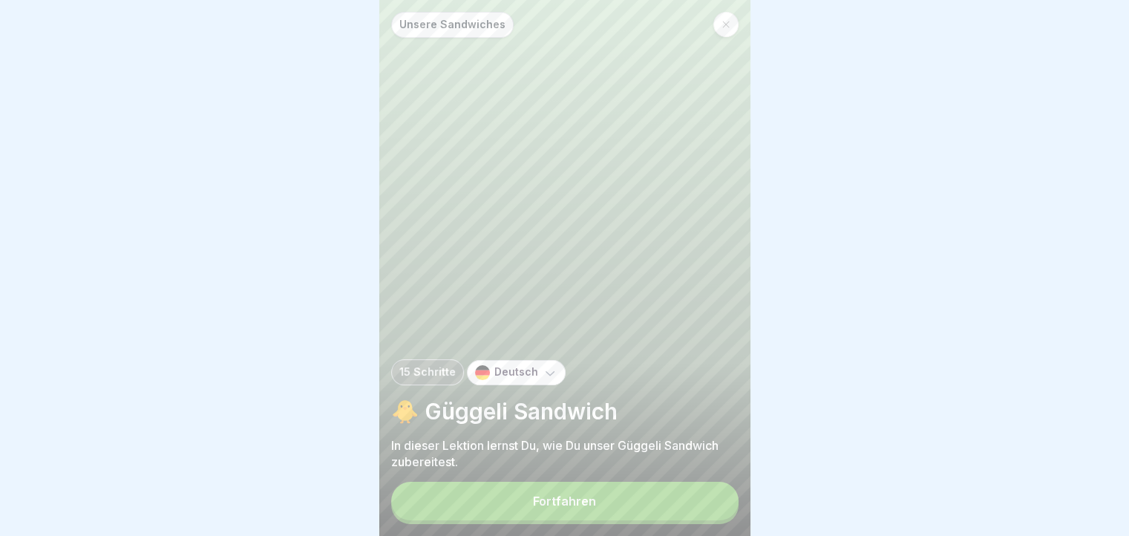
click at [628, 509] on button "Fortfahren" at bounding box center [564, 501] width 347 height 39
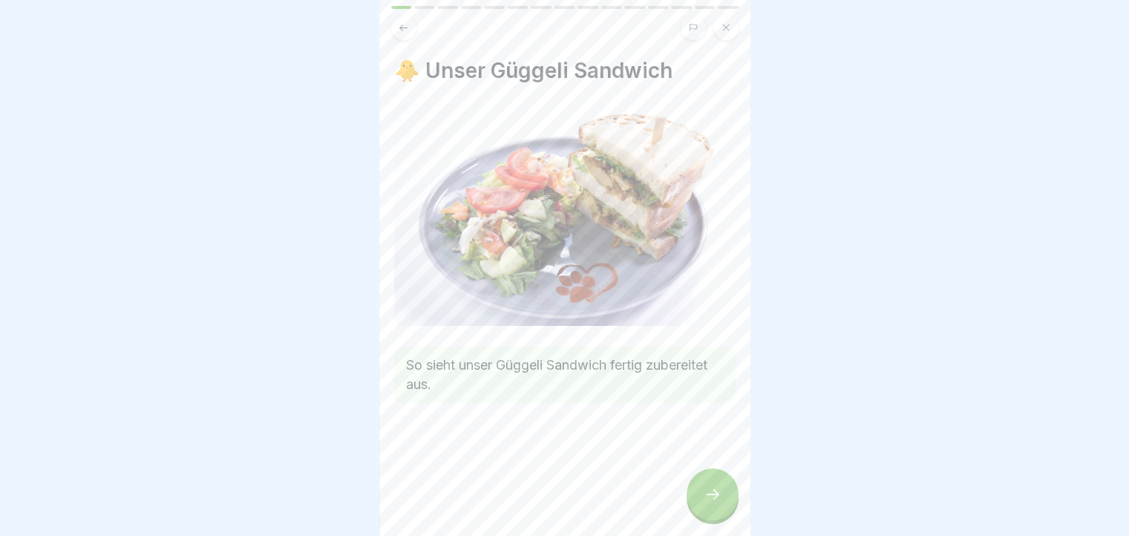
click at [700, 509] on div at bounding box center [713, 495] width 52 height 52
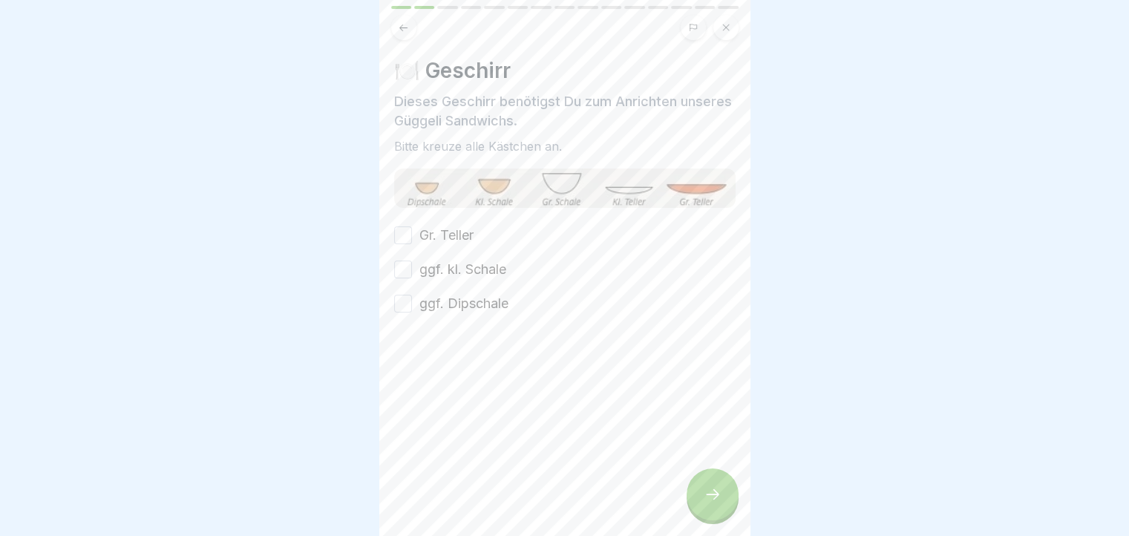
click at [738, 27] on div at bounding box center [564, 23] width 371 height 34
click at [734, 27] on button at bounding box center [726, 27] width 25 height 25
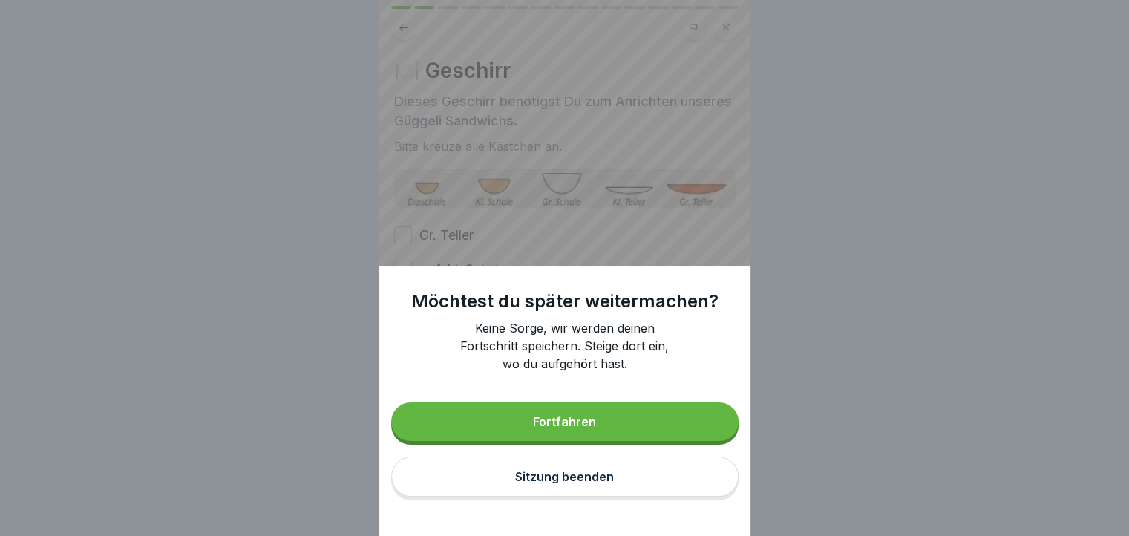
click at [532, 483] on div "Sitzung beenden" at bounding box center [564, 476] width 99 height 13
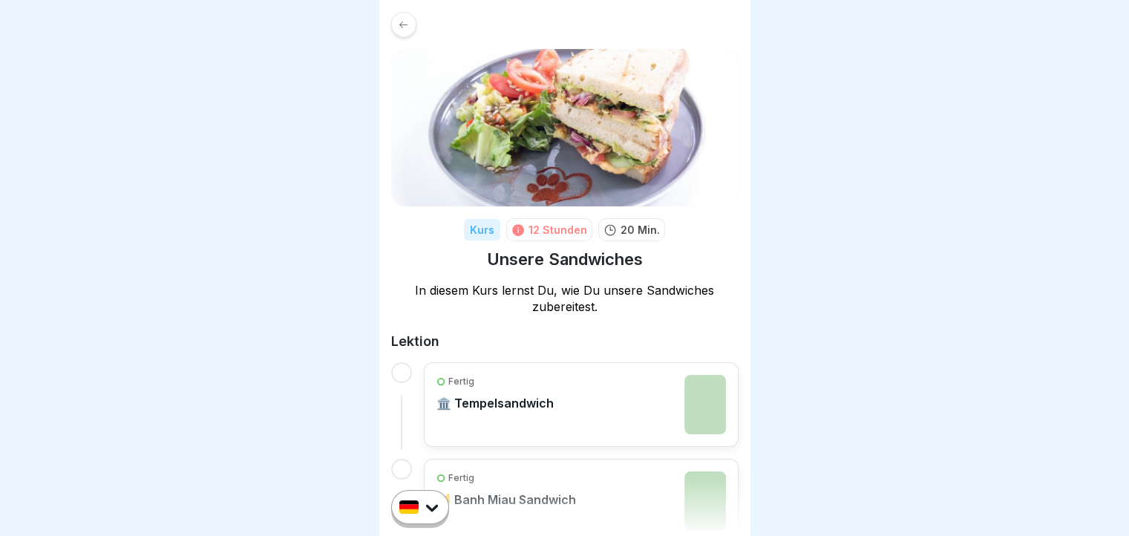
click at [413, 25] on div at bounding box center [403, 24] width 25 height 25
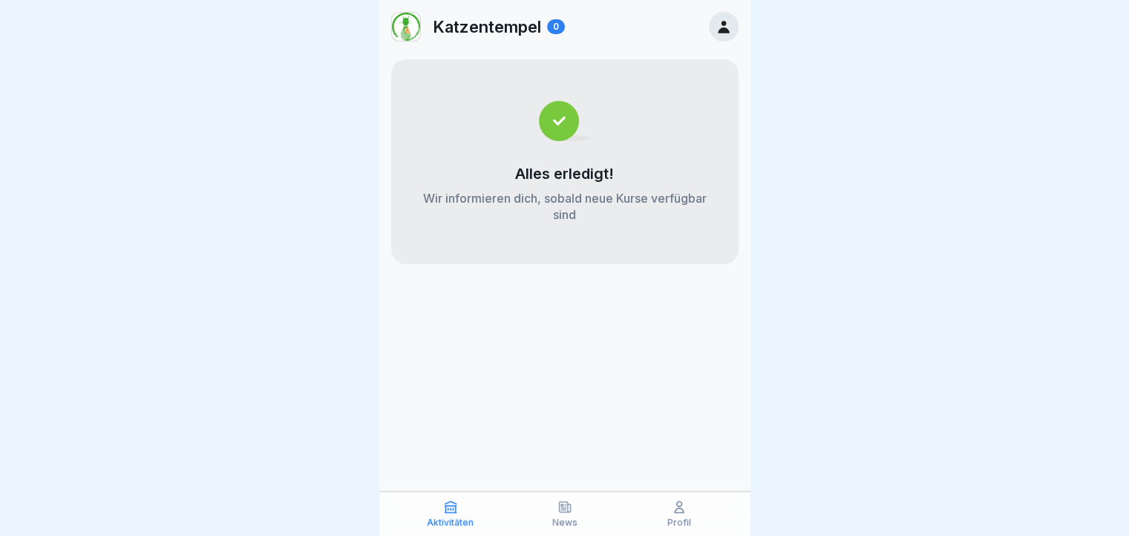
click at [685, 515] on icon at bounding box center [679, 507] width 15 height 15
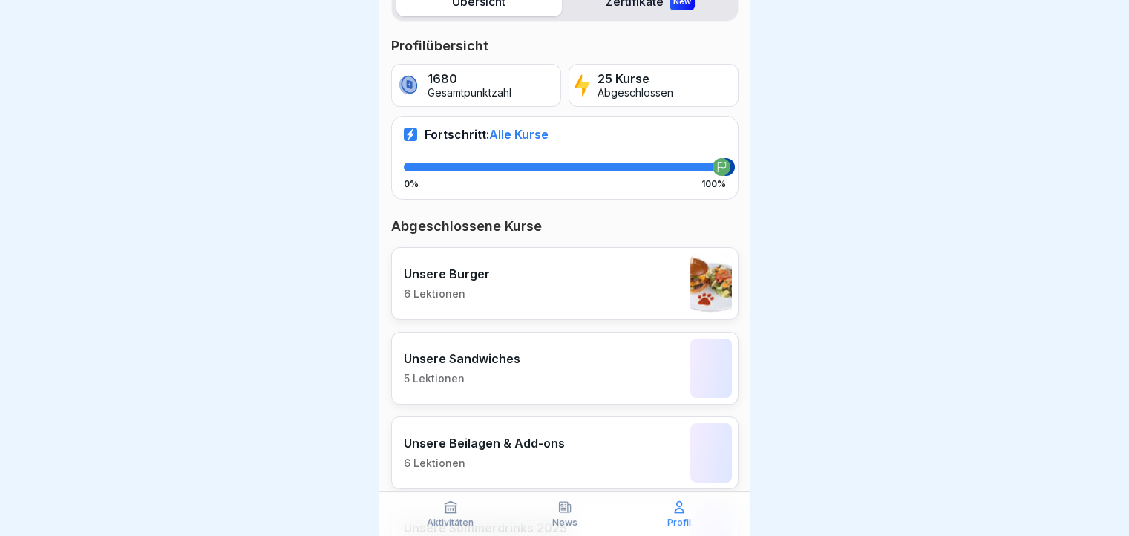
scroll to position [223, 0]
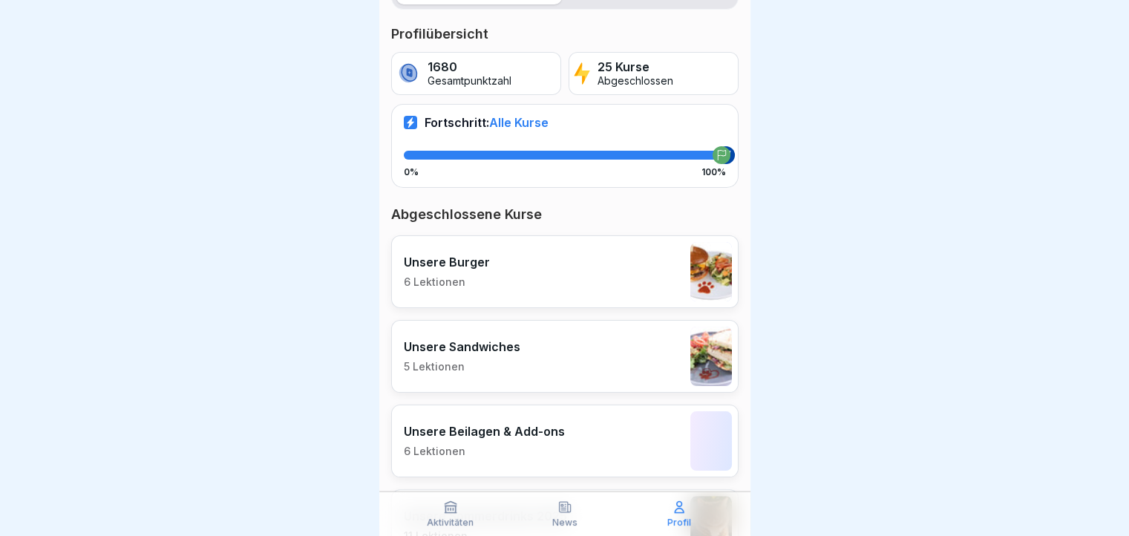
click at [534, 348] on div "Unsere Sandwiches 5 Lektionen" at bounding box center [564, 356] width 347 height 73
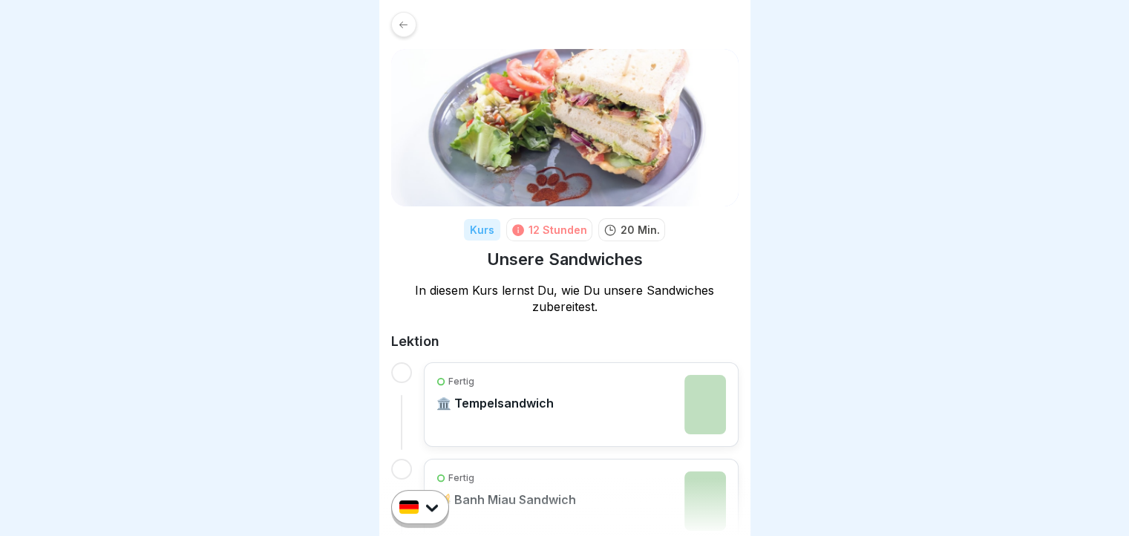
click at [512, 231] on icon at bounding box center [518, 230] width 12 height 12
click at [414, 26] on div at bounding box center [403, 24] width 25 height 25
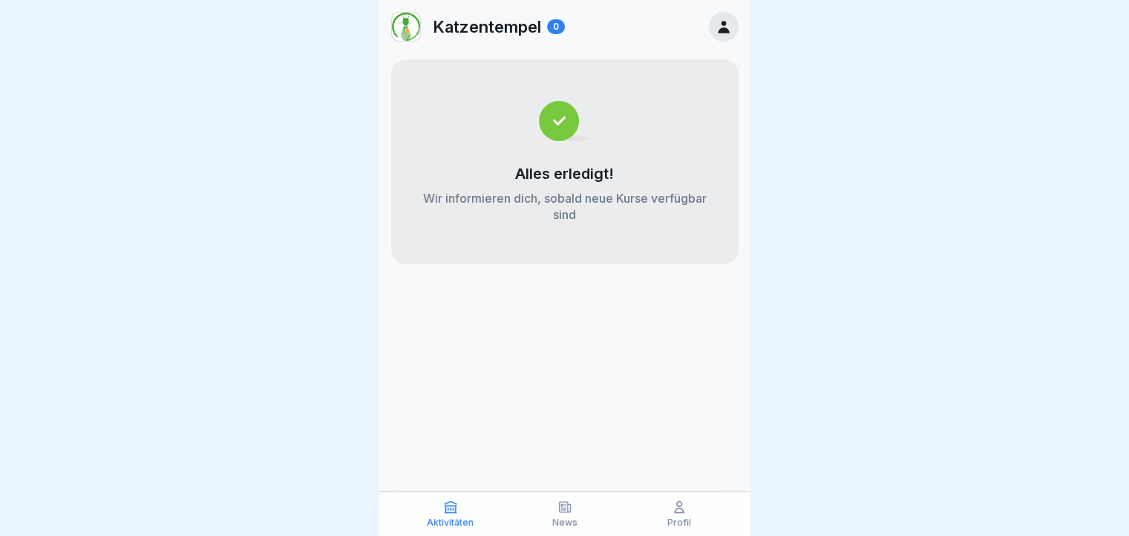
click at [688, 507] on div "Profil" at bounding box center [679, 514] width 107 height 28
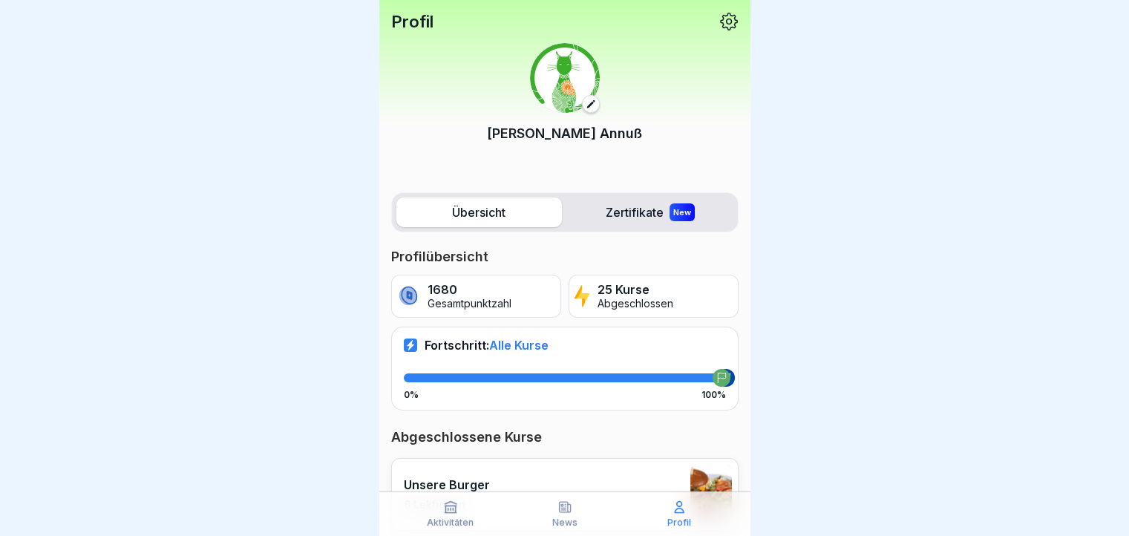
scroll to position [149, 0]
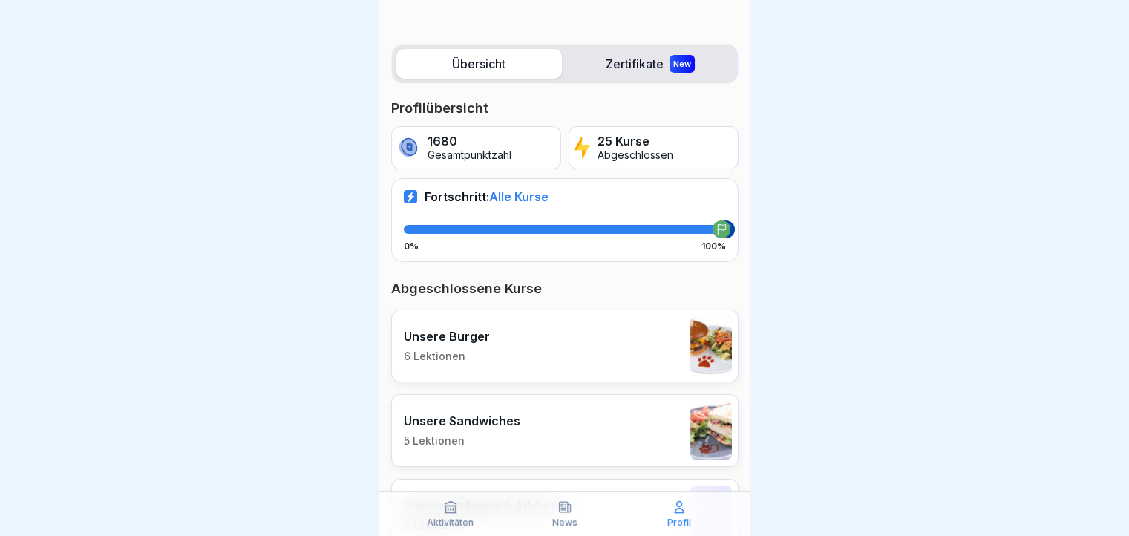
click at [563, 353] on div "Unsere Burger 6 Lektionen" at bounding box center [564, 346] width 347 height 73
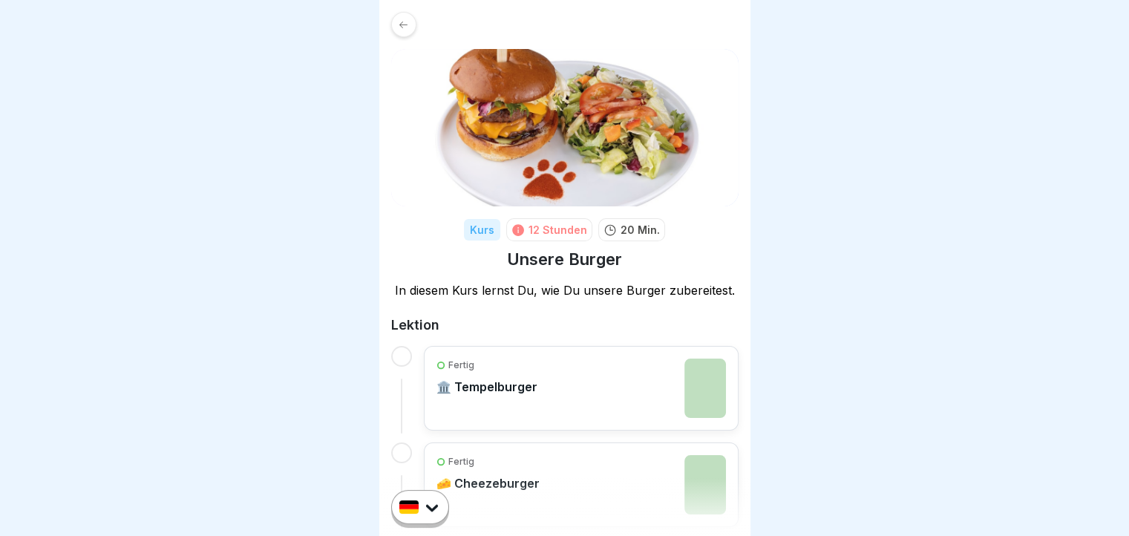
click at [405, 25] on icon at bounding box center [403, 24] width 11 height 11
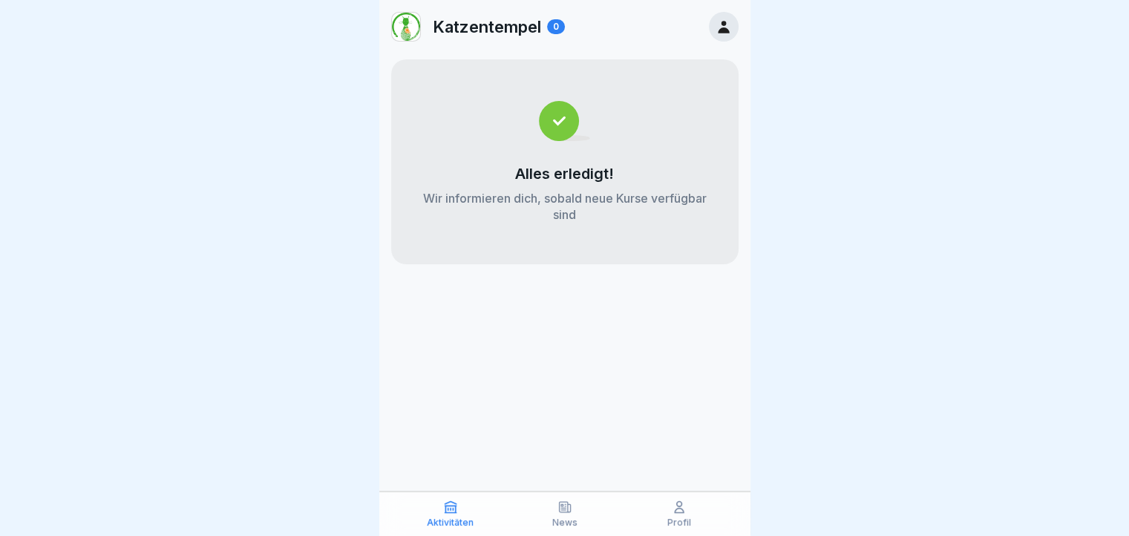
click at [680, 518] on p "Profil" at bounding box center [680, 523] width 24 height 10
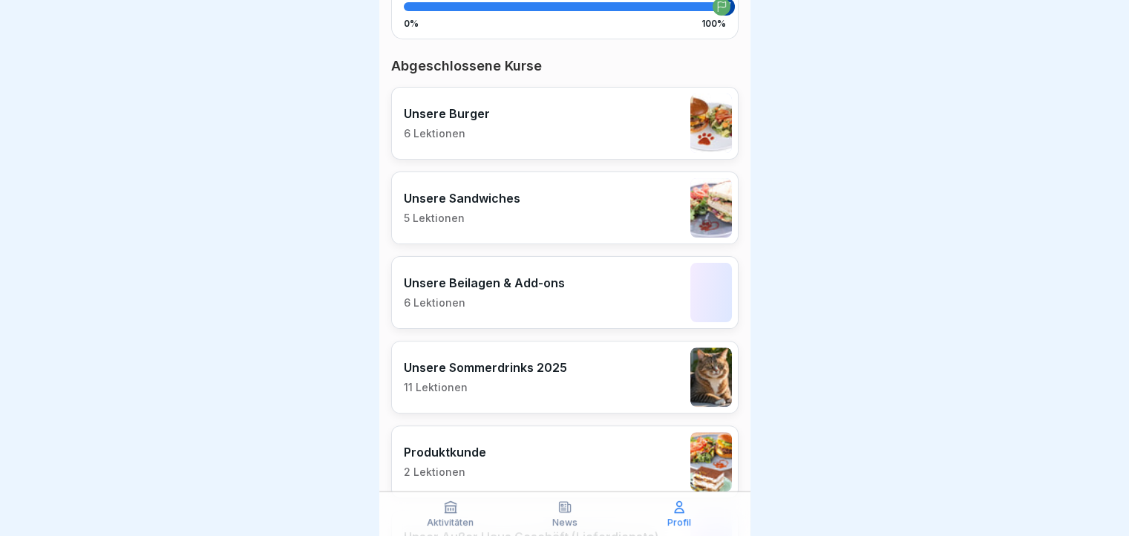
scroll to position [297, 0]
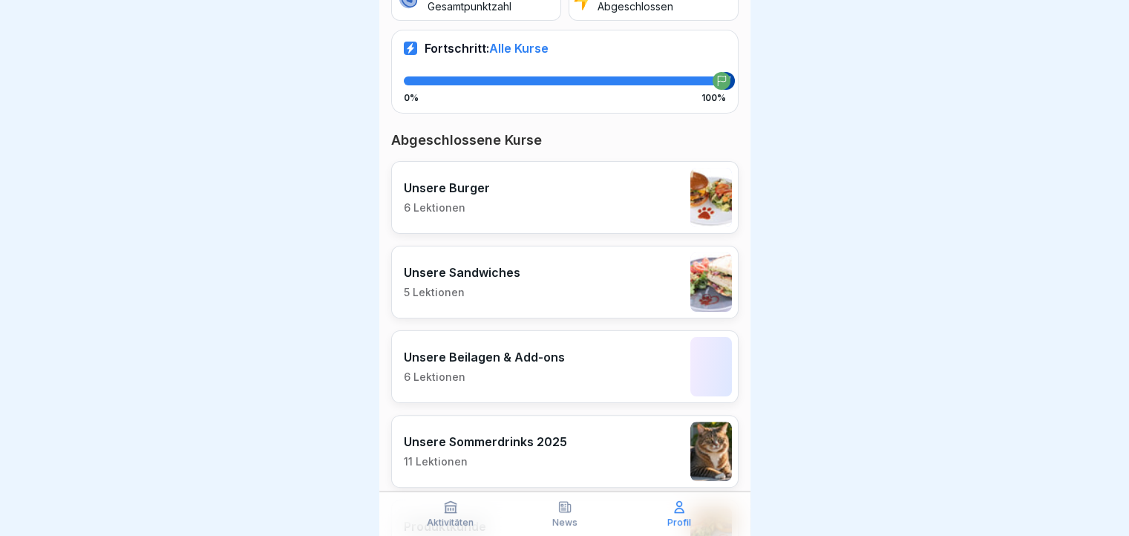
click at [553, 294] on div "Unsere Sandwiches 5 Lektionen" at bounding box center [564, 282] width 347 height 73
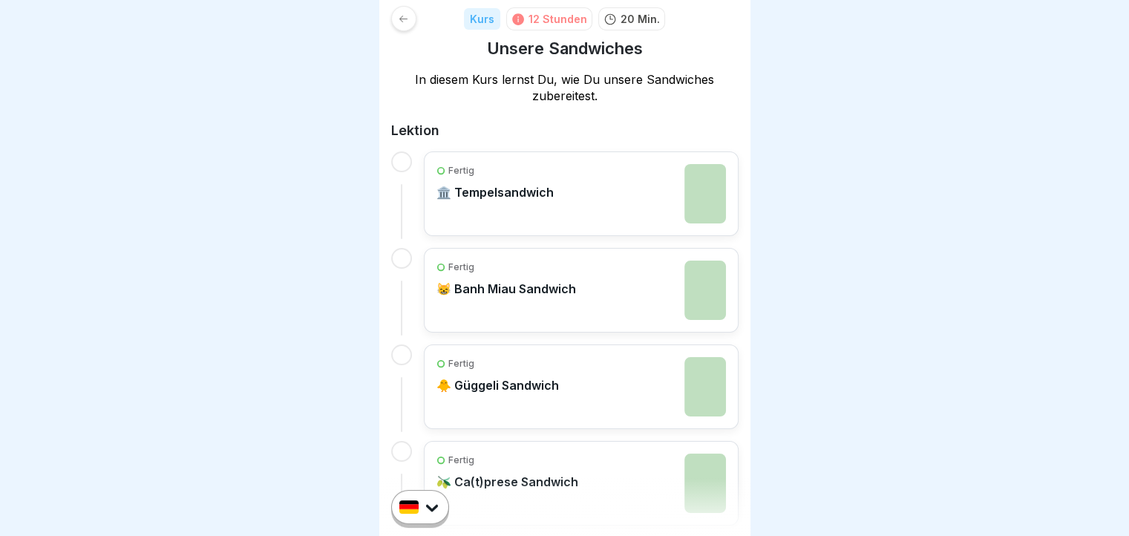
scroll to position [365, 0]
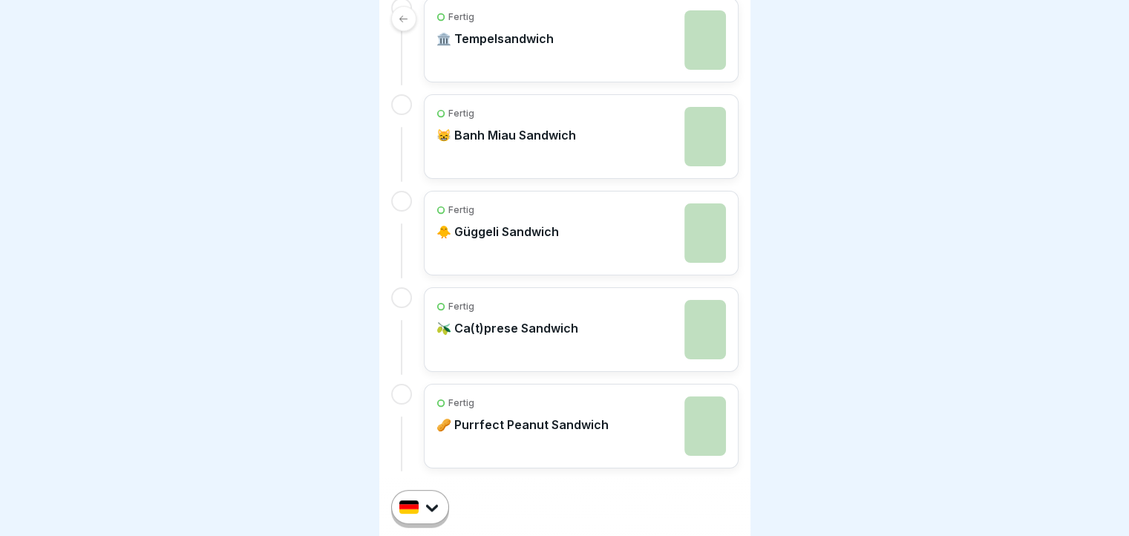
click at [500, 234] on p "🐥 Güggeli Sandwich" at bounding box center [498, 231] width 123 height 15
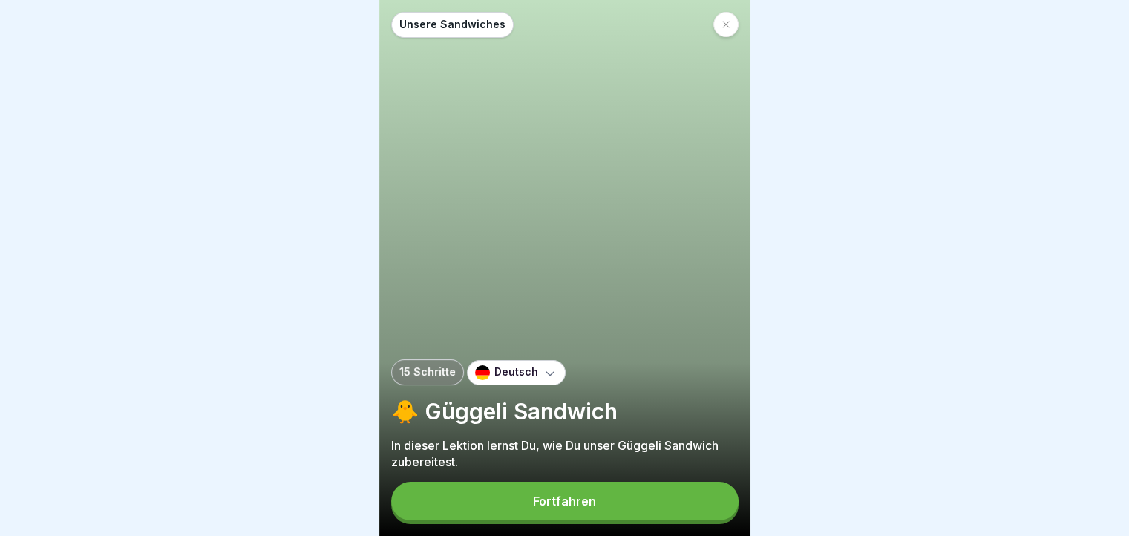
click at [621, 518] on button "Fortfahren" at bounding box center [564, 501] width 347 height 39
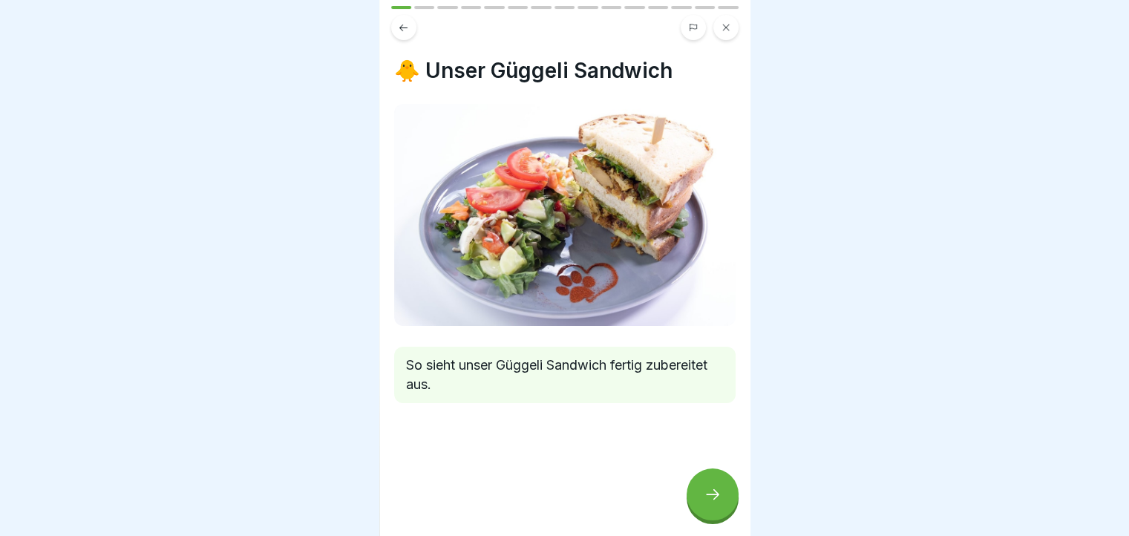
click at [704, 503] on icon at bounding box center [713, 495] width 18 height 18
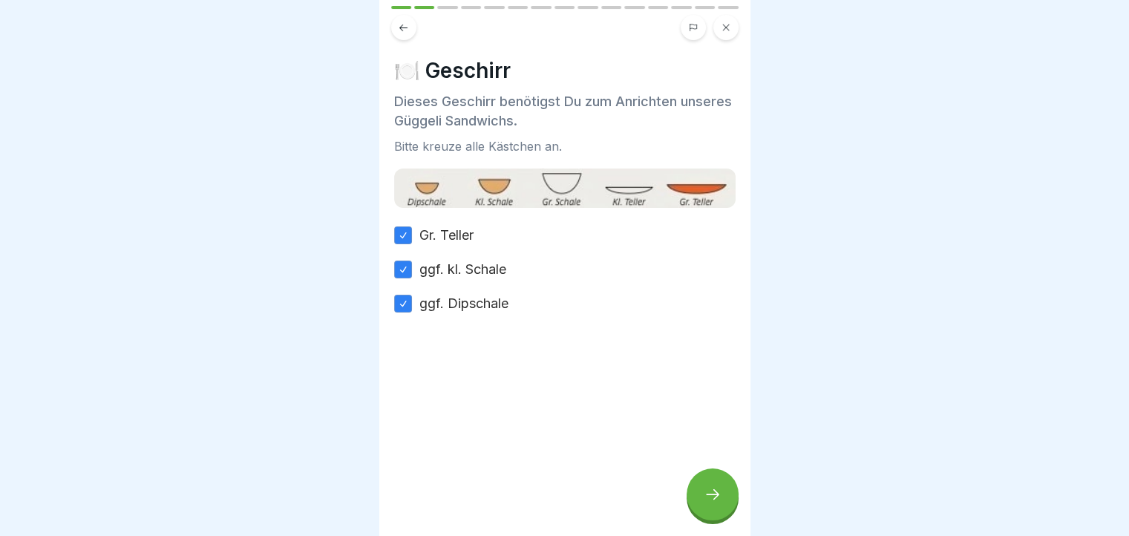
click at [394, 33] on button at bounding box center [403, 27] width 25 height 25
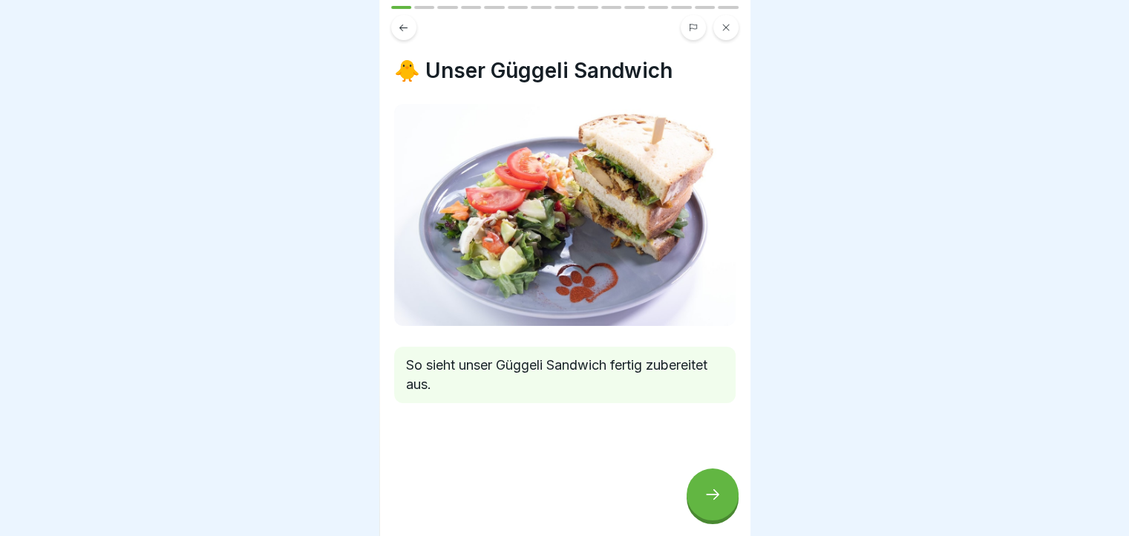
click at [727, 520] on div at bounding box center [713, 495] width 52 height 52
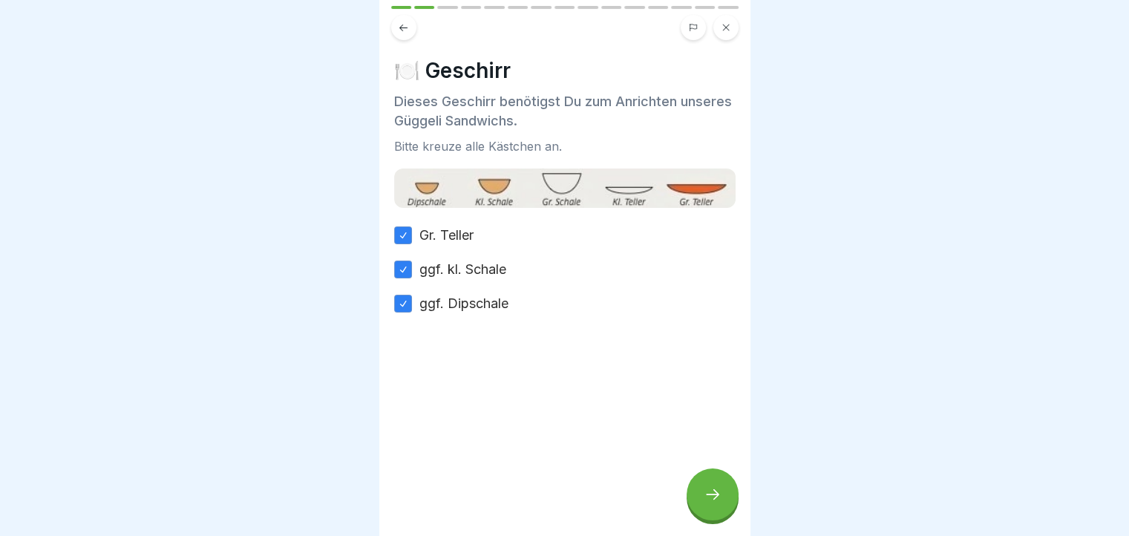
click at [727, 520] on div at bounding box center [713, 495] width 52 height 52
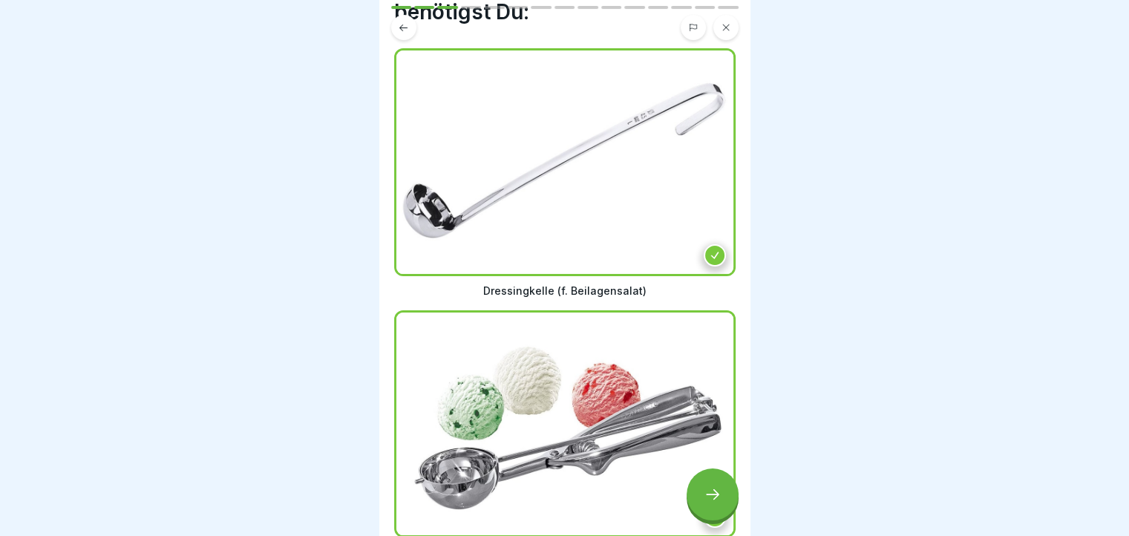
scroll to position [181, 0]
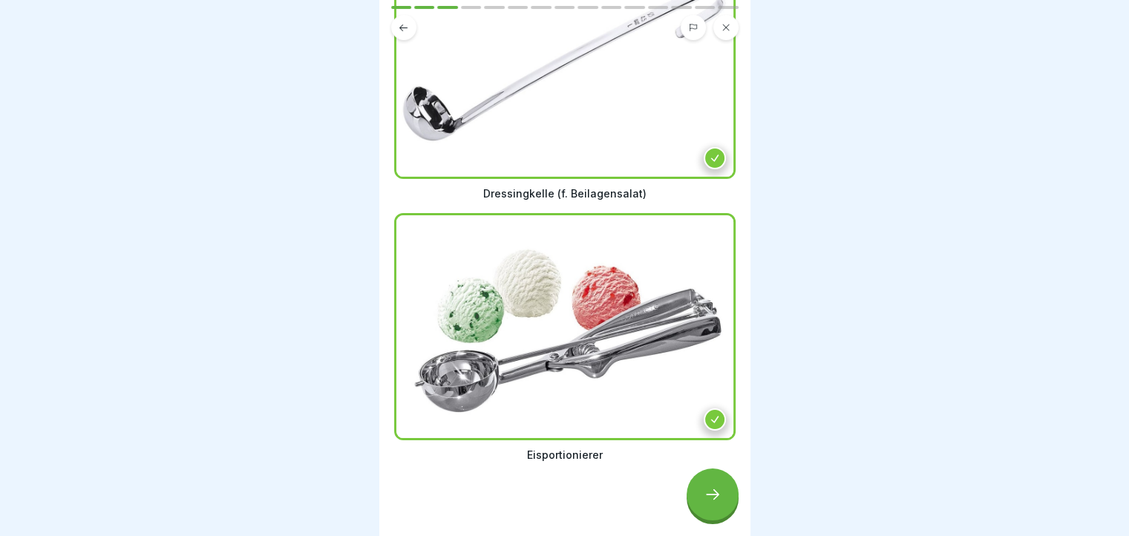
click at [722, 499] on div at bounding box center [713, 495] width 52 height 52
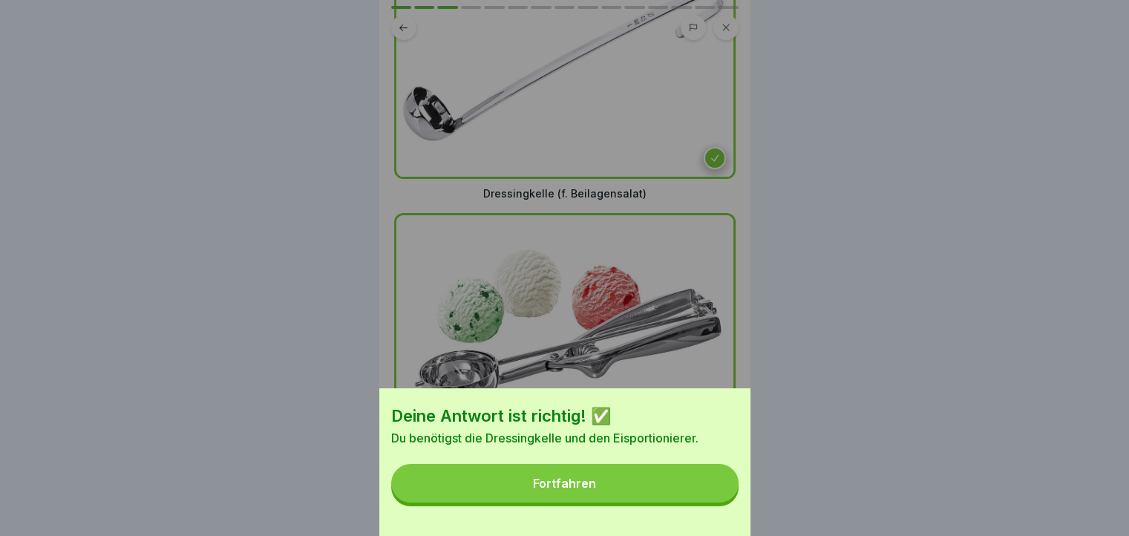
click at [722, 499] on button "Fortfahren" at bounding box center [564, 483] width 347 height 39
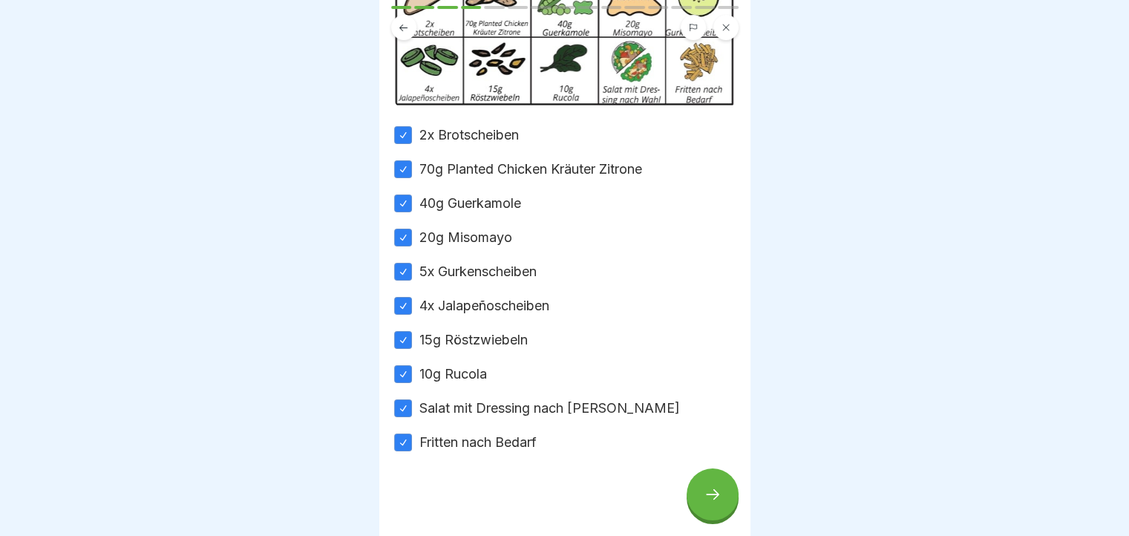
click at [715, 520] on div at bounding box center [713, 495] width 52 height 52
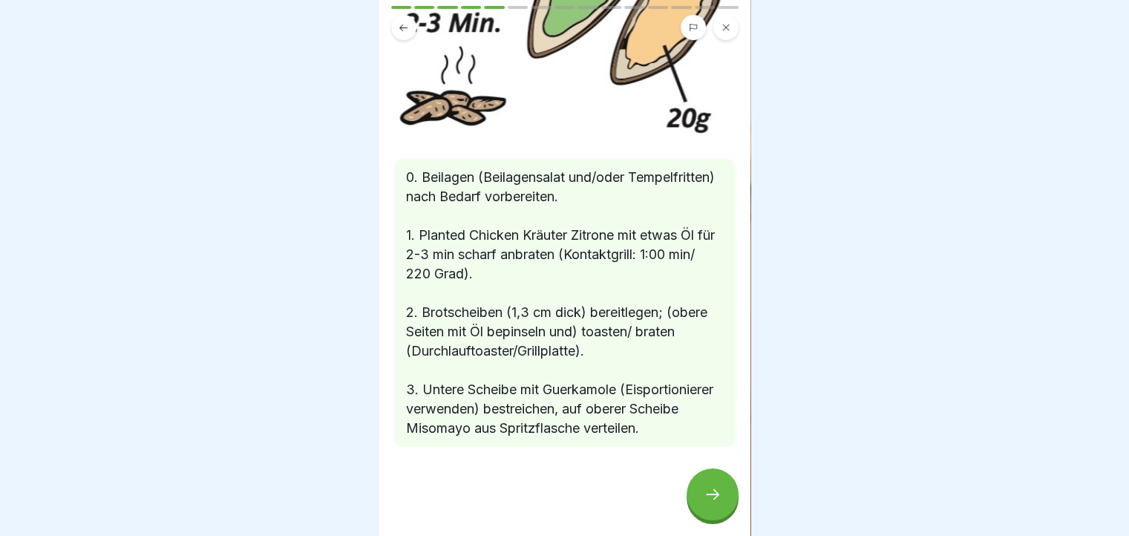
scroll to position [198, 0]
click at [696, 488] on div at bounding box center [713, 495] width 52 height 52
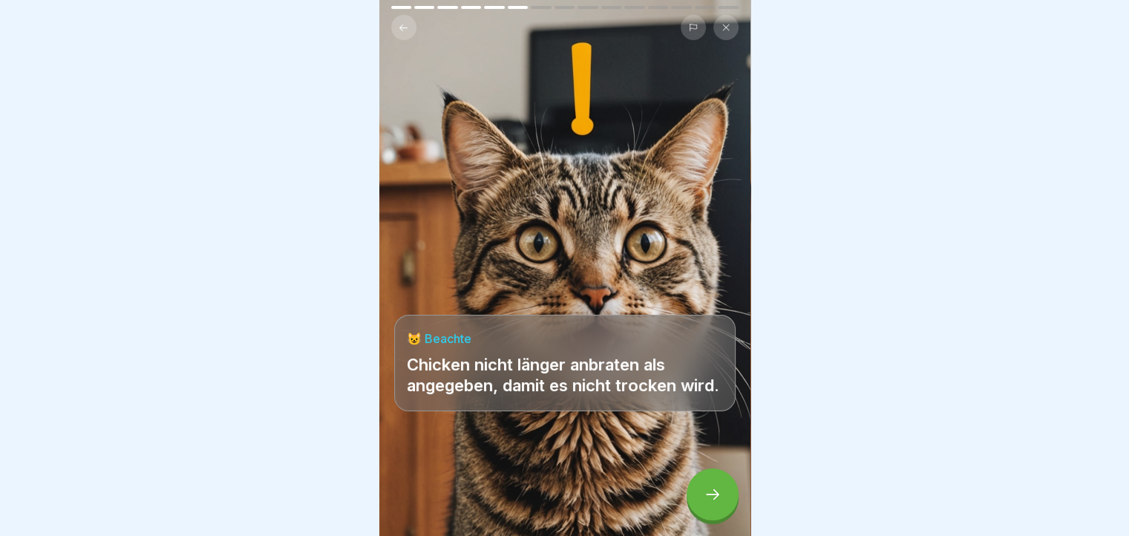
click at [713, 491] on div at bounding box center [713, 495] width 52 height 52
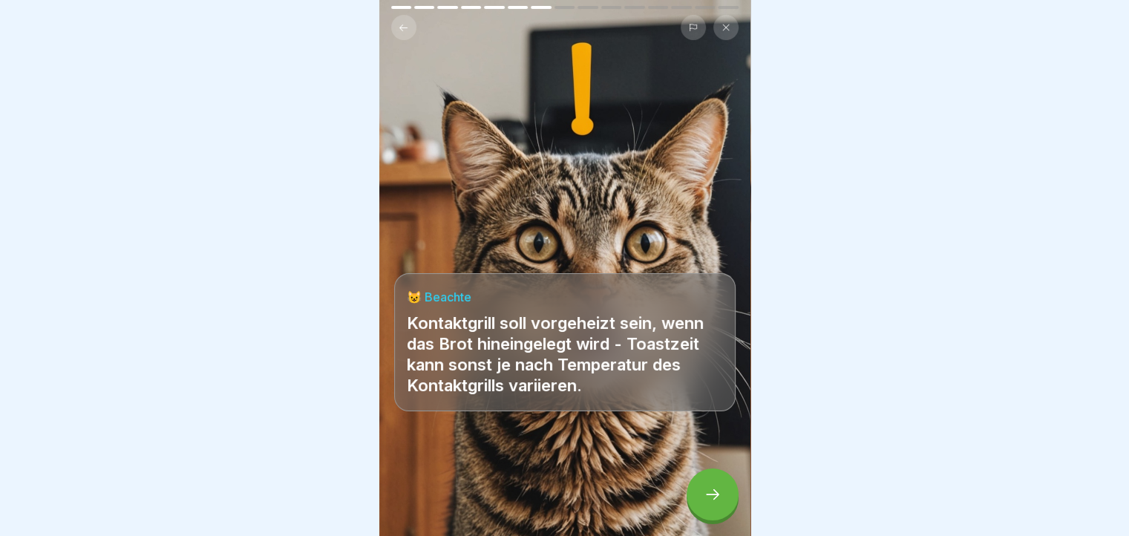
click at [713, 491] on div at bounding box center [713, 495] width 52 height 52
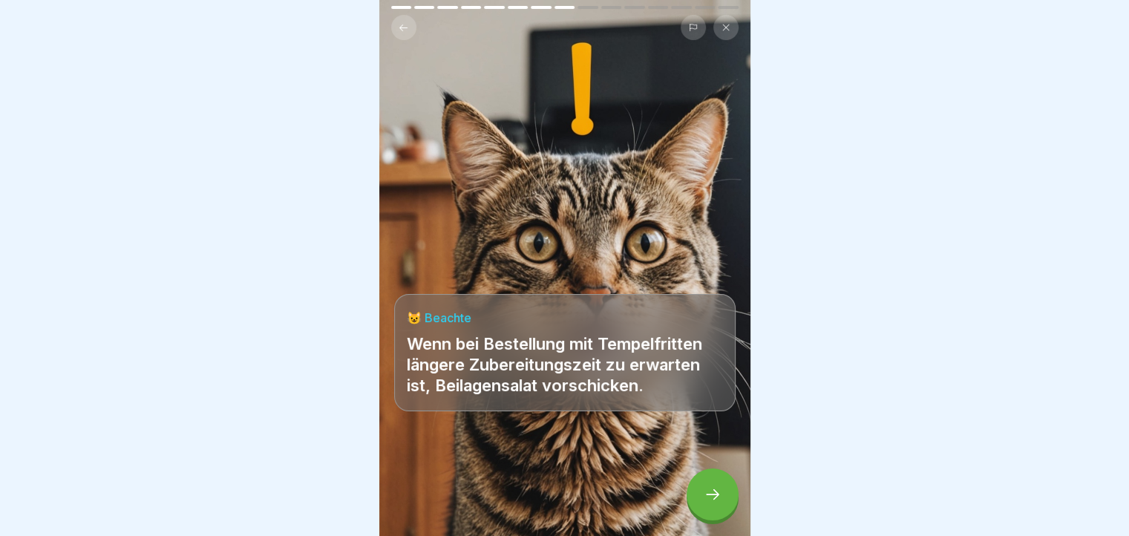
click at [713, 491] on div at bounding box center [713, 495] width 52 height 52
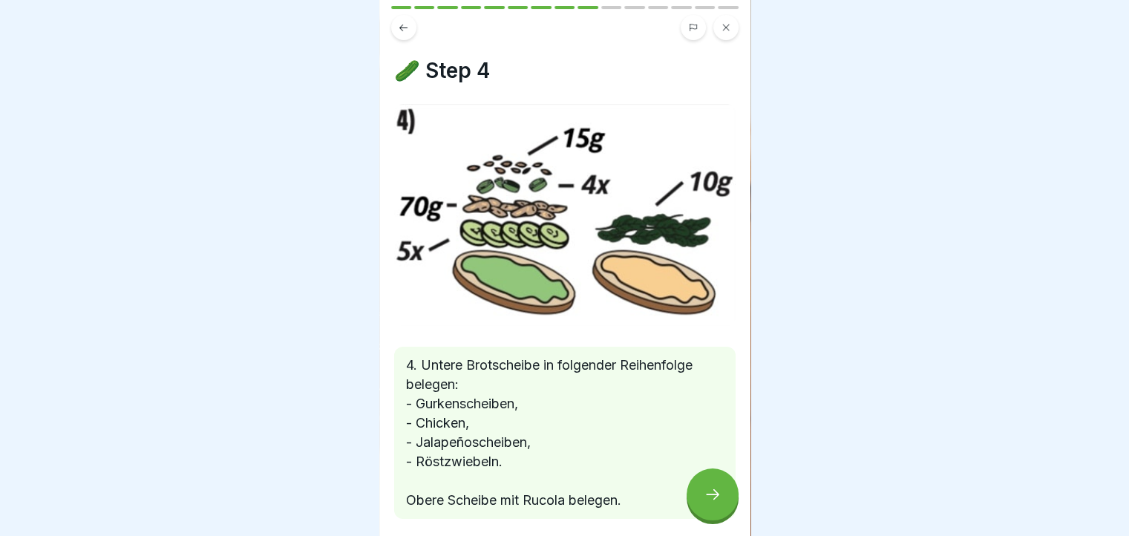
scroll to position [64, 0]
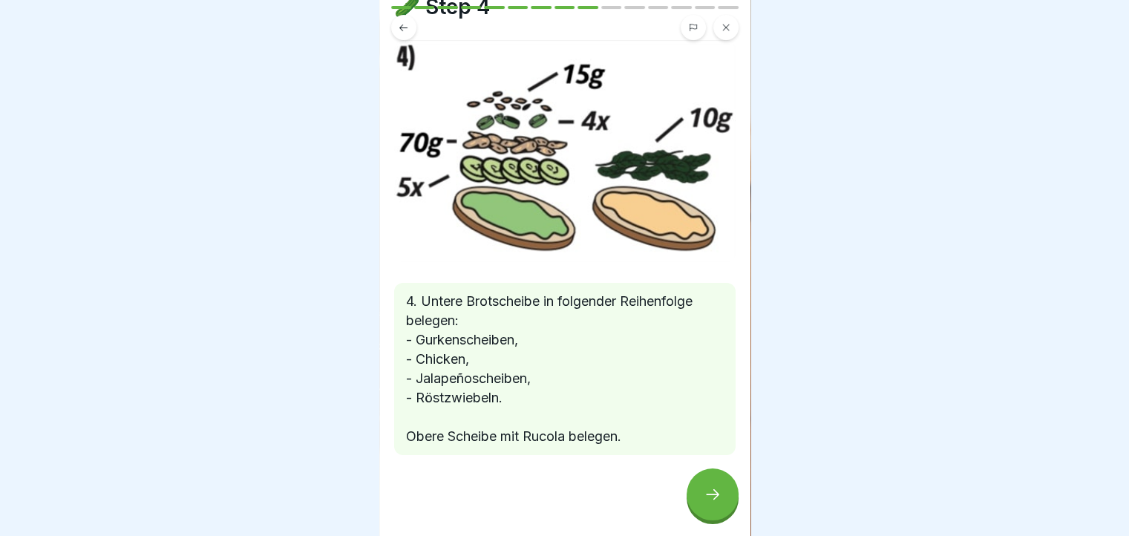
click at [704, 518] on div at bounding box center [713, 495] width 52 height 52
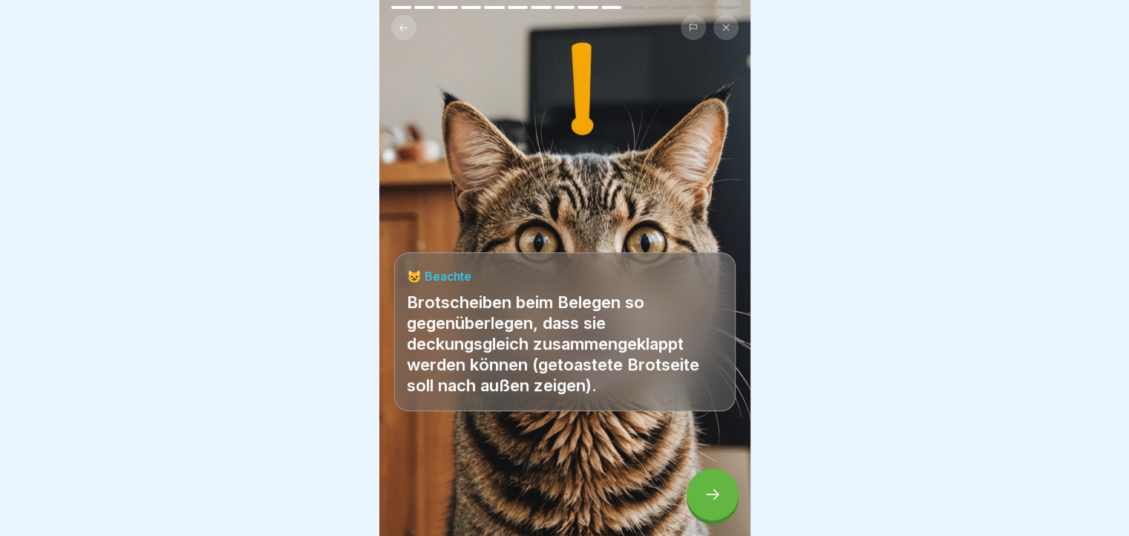
click at [704, 518] on div at bounding box center [713, 495] width 52 height 52
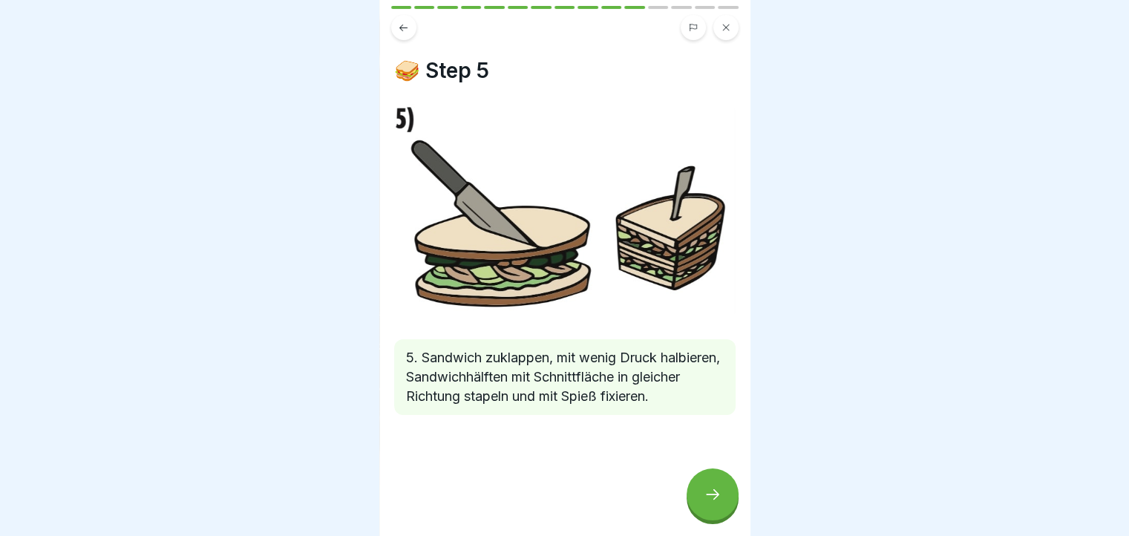
click at [724, 500] on div at bounding box center [713, 495] width 52 height 52
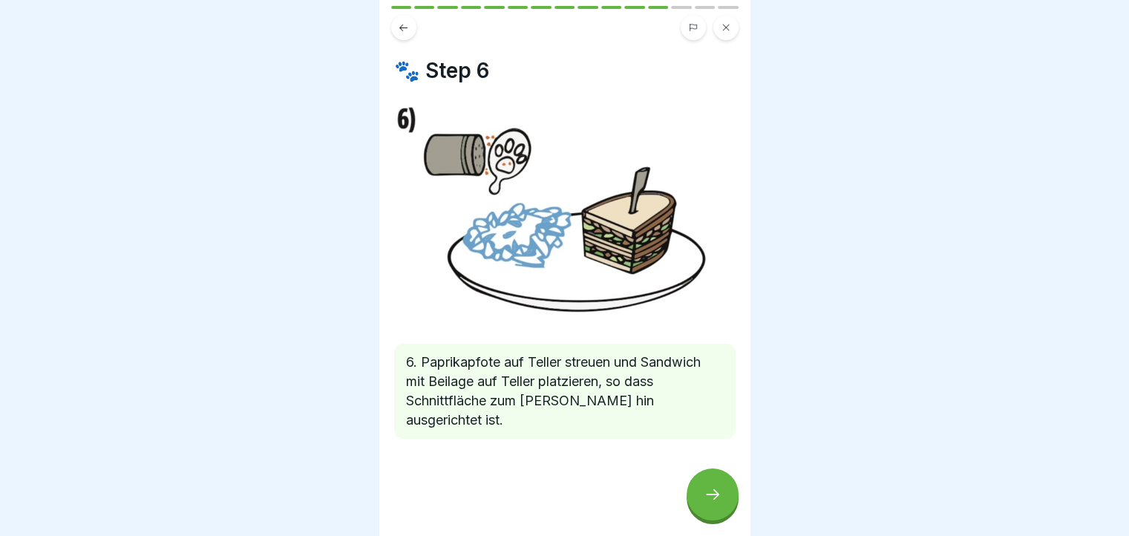
click at [724, 500] on div at bounding box center [713, 495] width 52 height 52
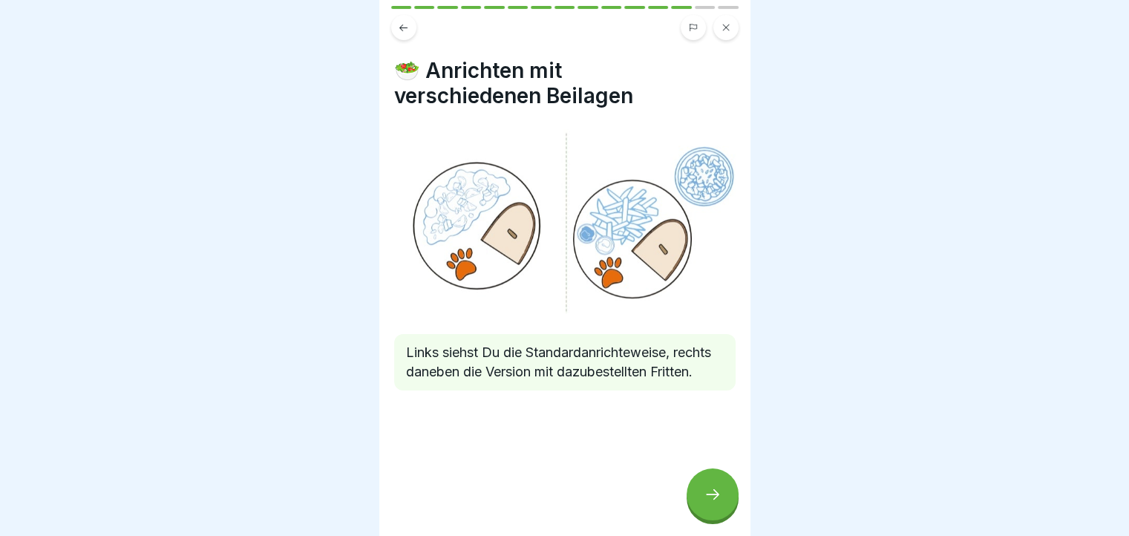
click at [724, 500] on div at bounding box center [713, 495] width 52 height 52
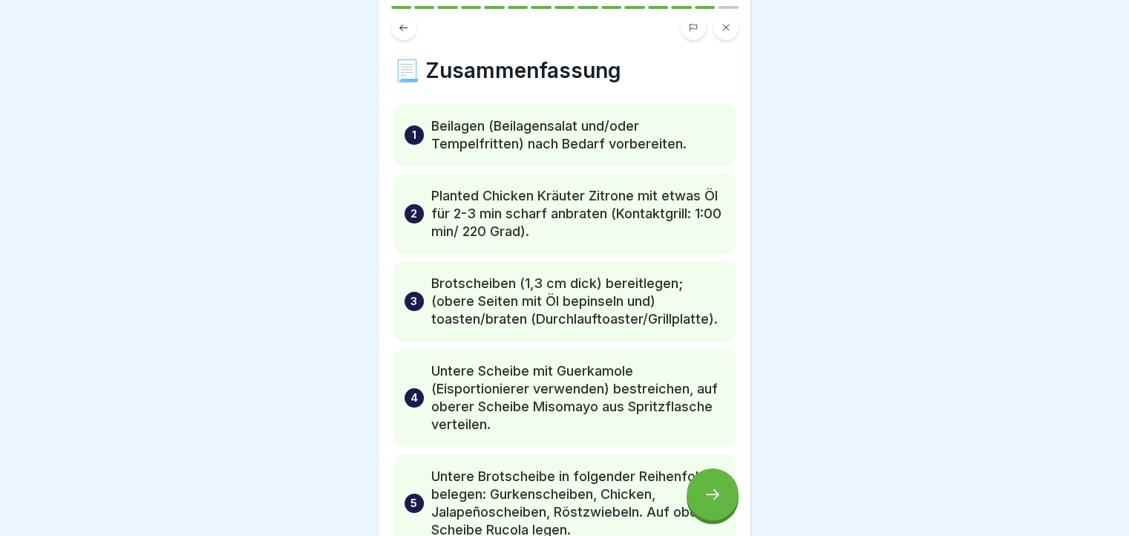
click at [724, 500] on div at bounding box center [713, 495] width 52 height 52
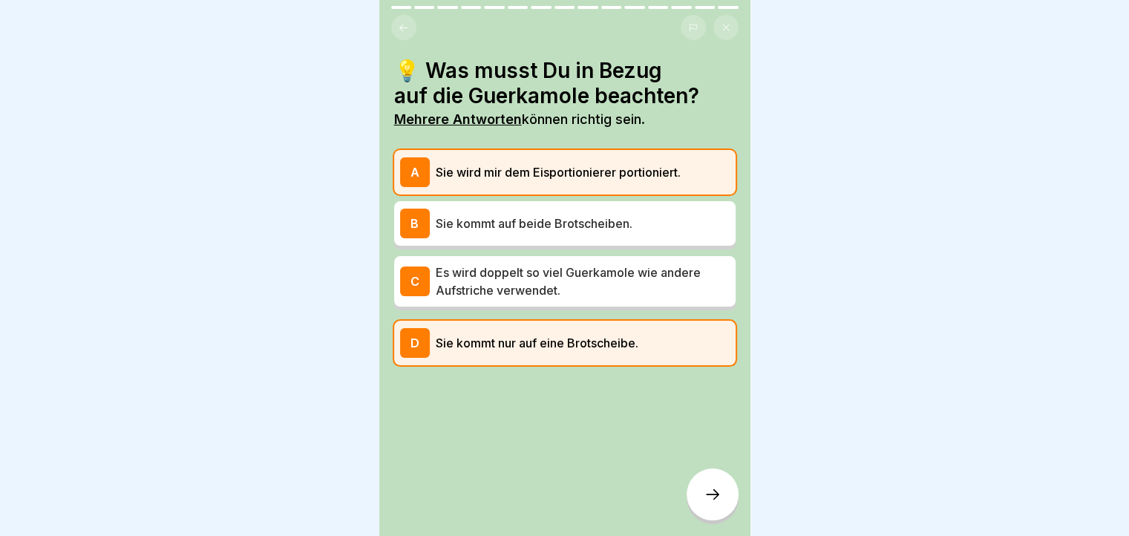
click at [724, 500] on div at bounding box center [713, 495] width 52 height 52
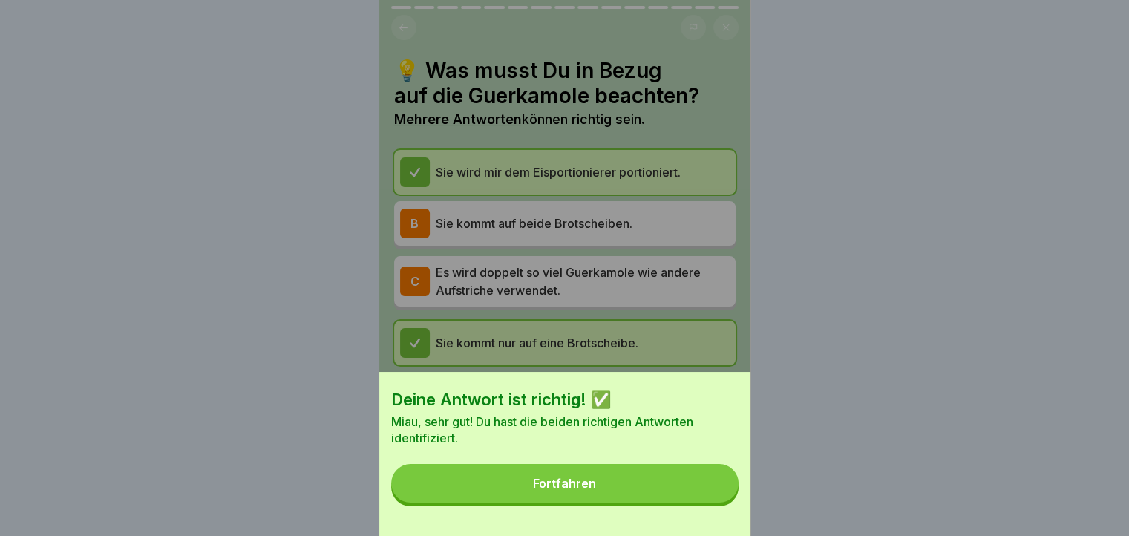
click at [724, 500] on button "Fortfahren" at bounding box center [564, 483] width 347 height 39
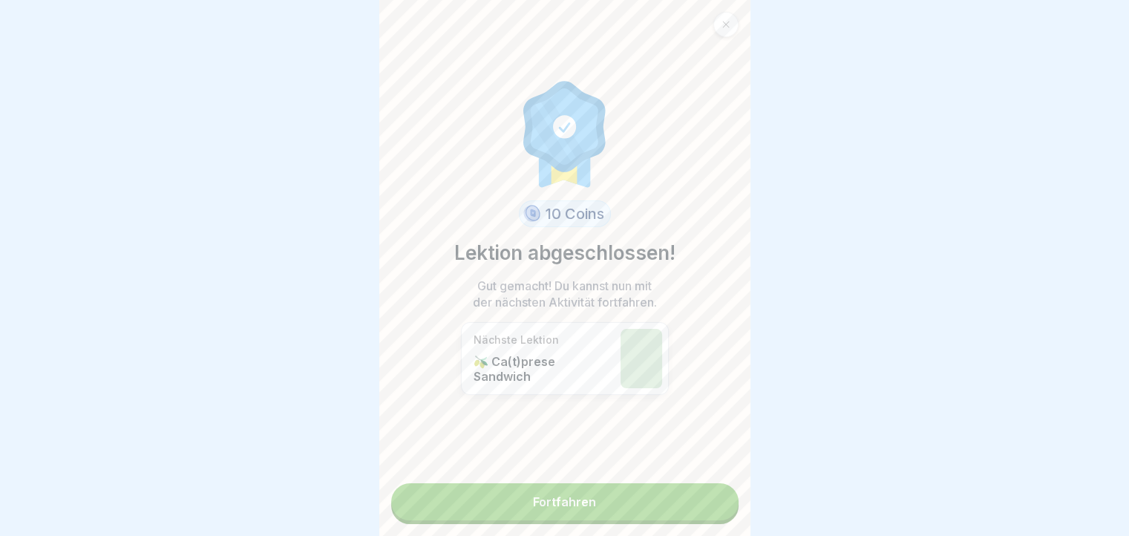
click at [724, 500] on link "Fortfahren" at bounding box center [564, 501] width 347 height 37
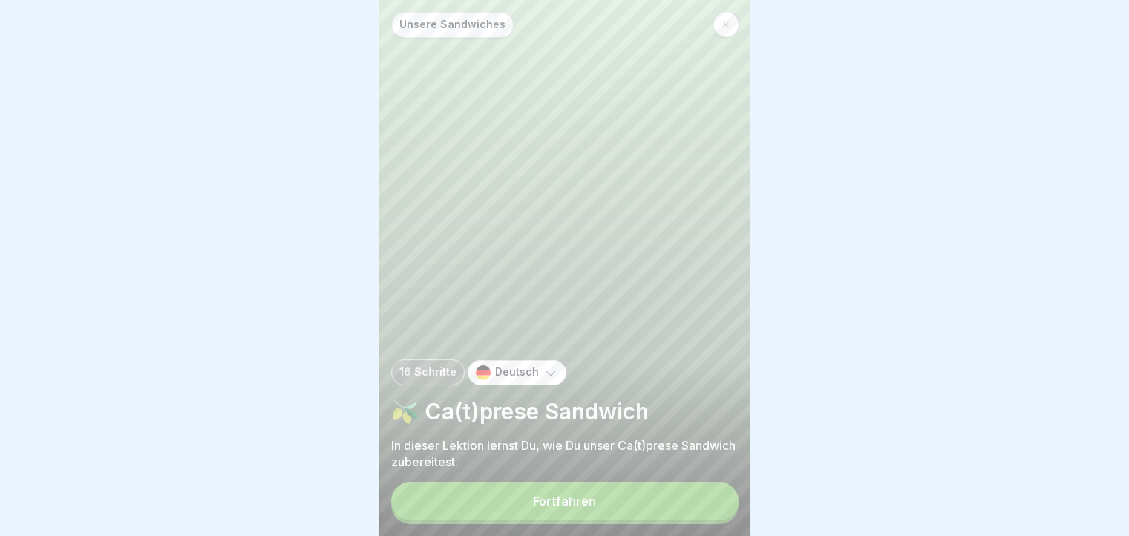
click at [724, 500] on button "Fortfahren" at bounding box center [564, 501] width 347 height 39
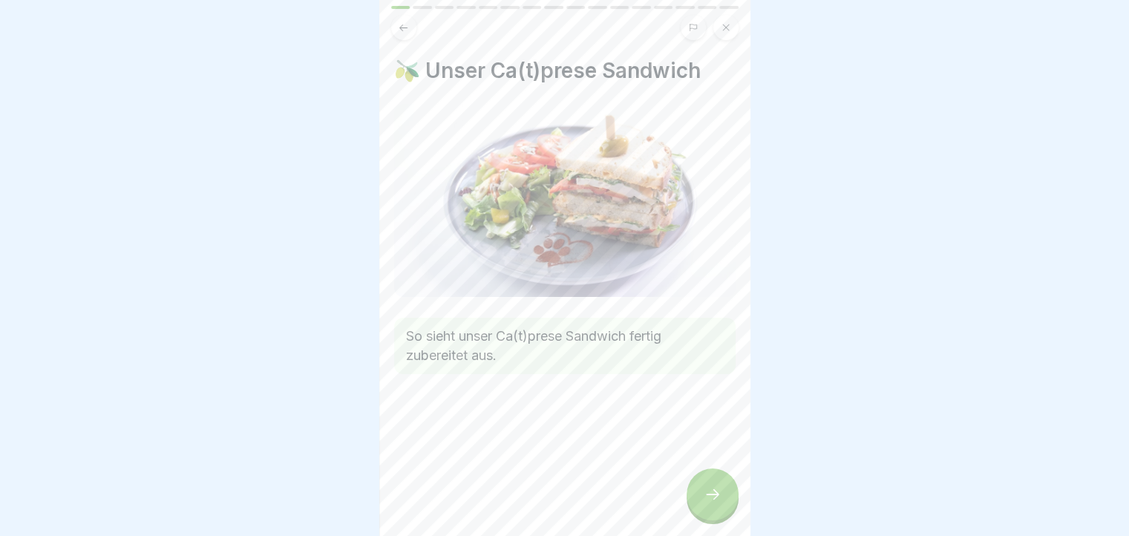
click at [724, 500] on div at bounding box center [713, 495] width 52 height 52
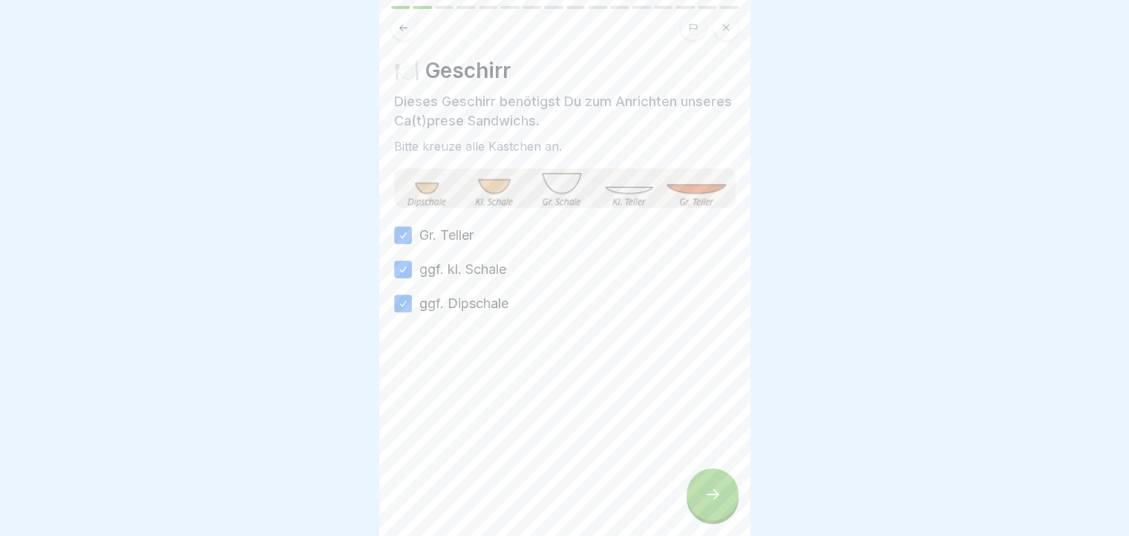
click at [724, 500] on div at bounding box center [713, 495] width 52 height 52
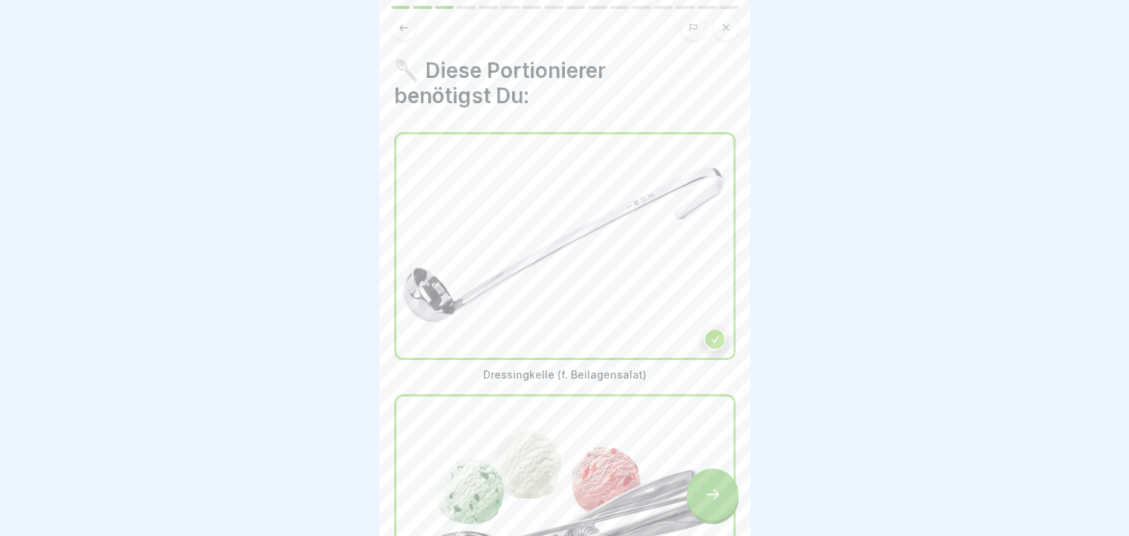
click at [402, 22] on icon at bounding box center [403, 27] width 11 height 11
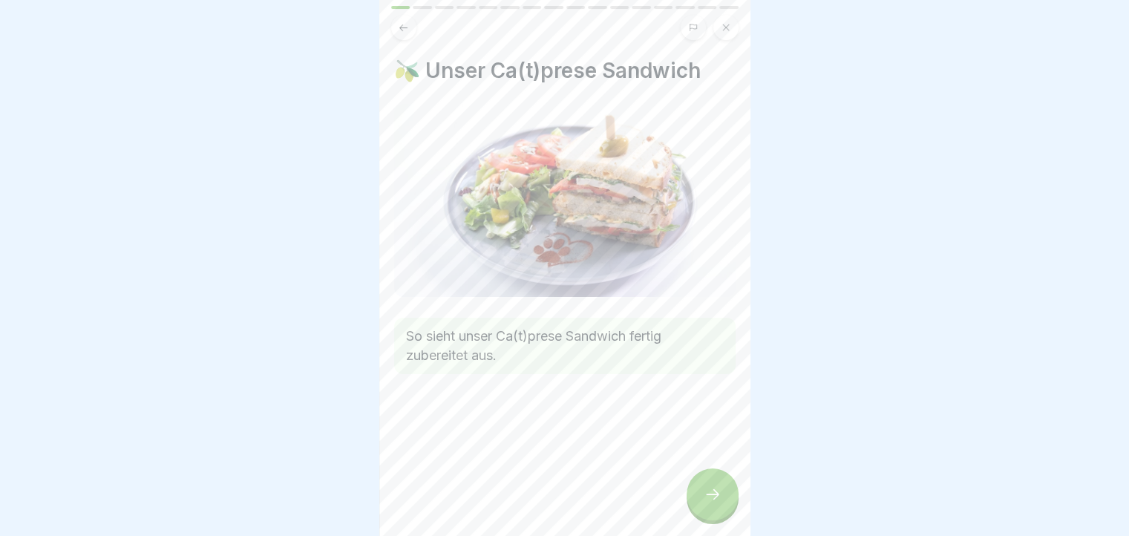
click at [402, 22] on icon at bounding box center [403, 27] width 11 height 11
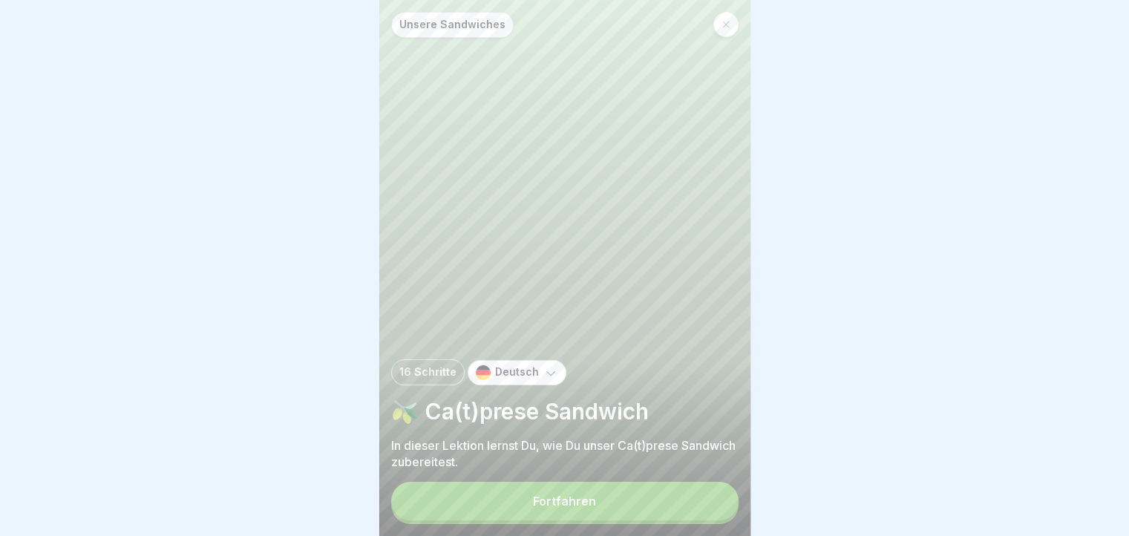
click at [642, 518] on button "Fortfahren" at bounding box center [564, 501] width 347 height 39
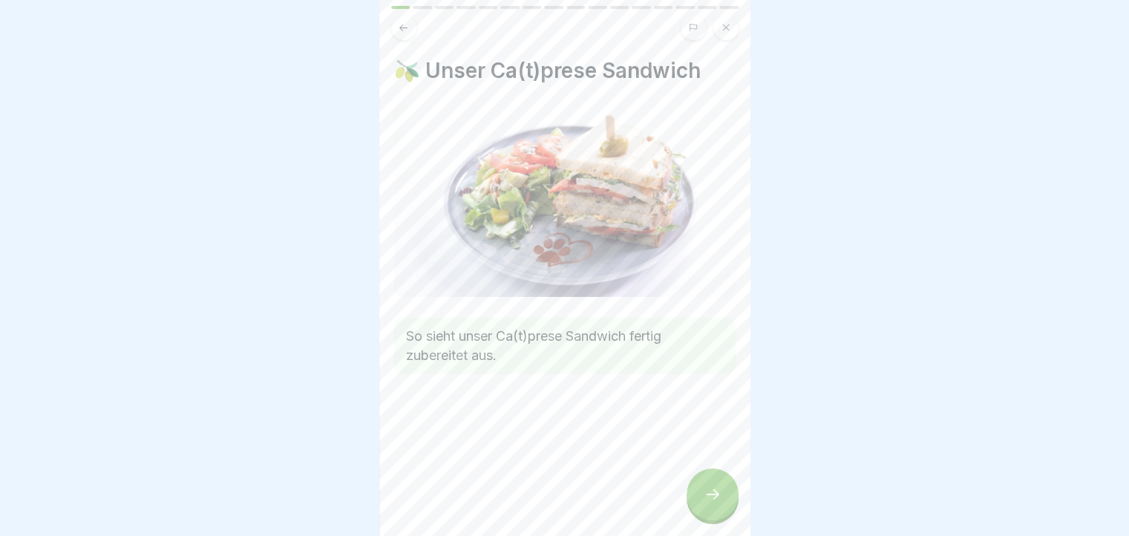
click at [710, 494] on div at bounding box center [713, 495] width 52 height 52
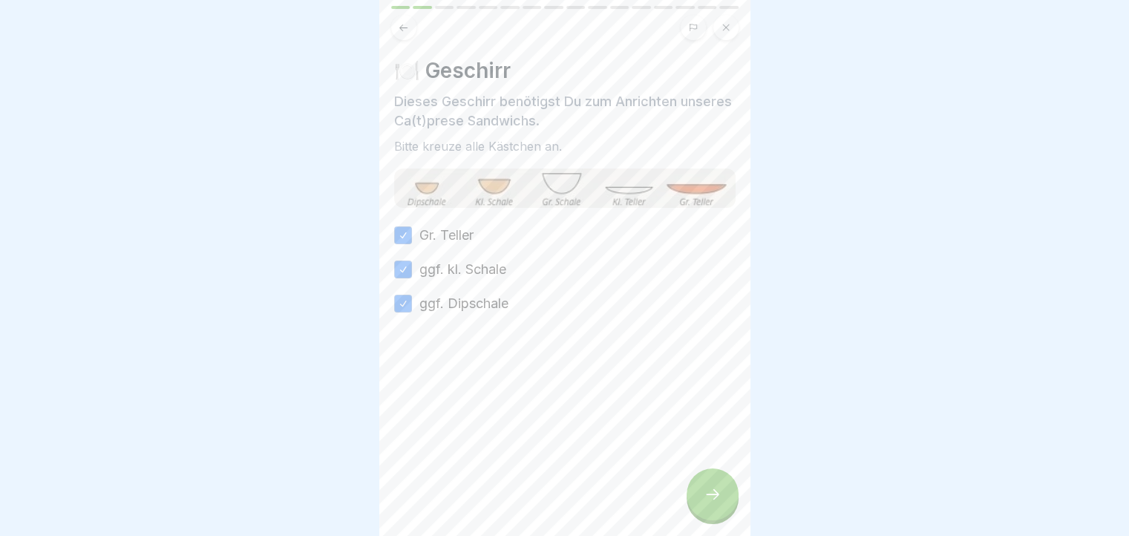
click at [710, 494] on div at bounding box center [713, 495] width 52 height 52
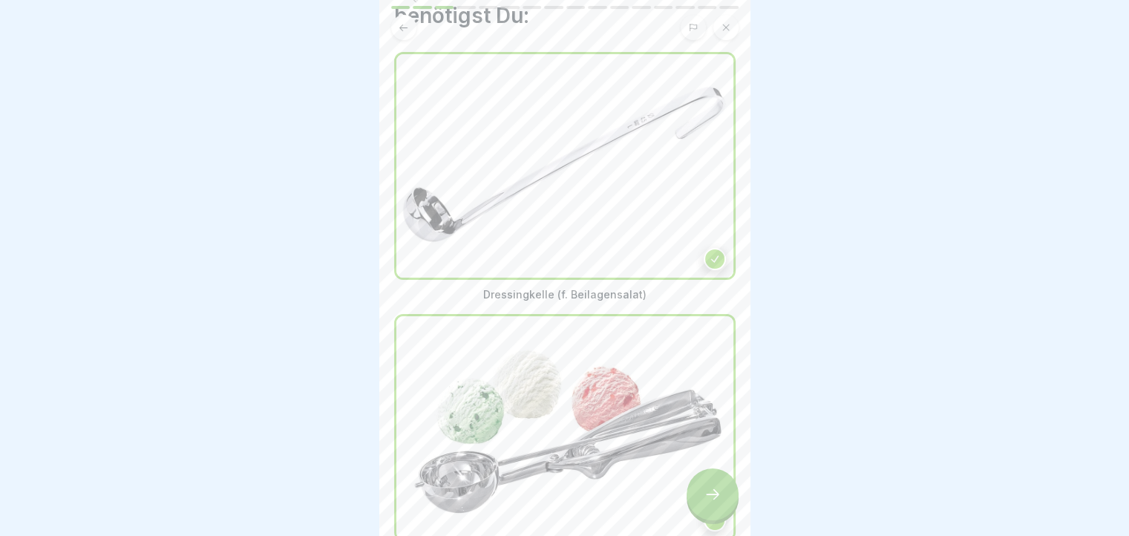
scroll to position [181, 0]
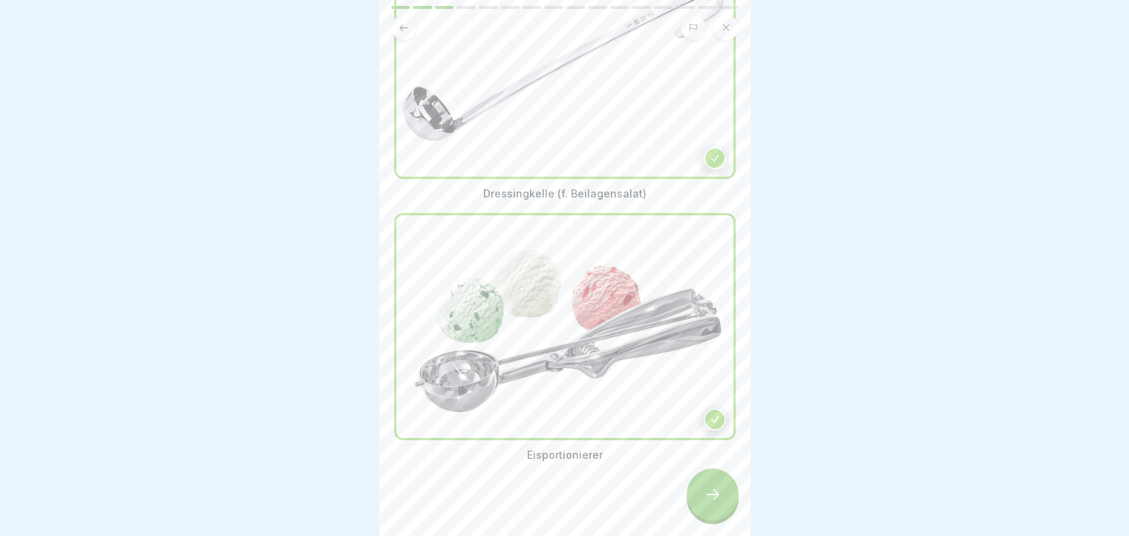
click at [722, 503] on div at bounding box center [713, 495] width 52 height 52
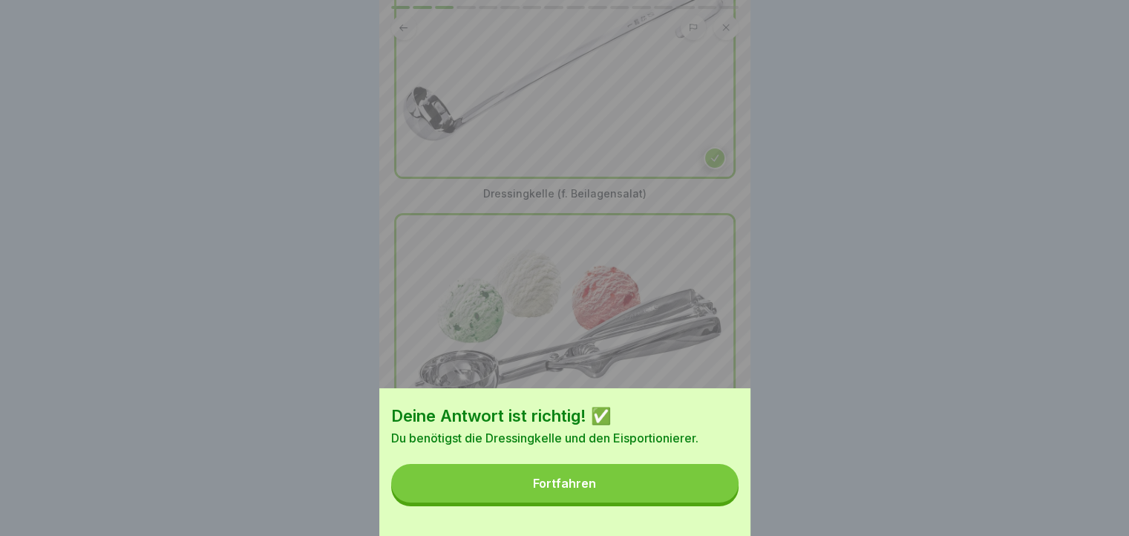
click at [722, 503] on button "Fortfahren" at bounding box center [564, 483] width 347 height 39
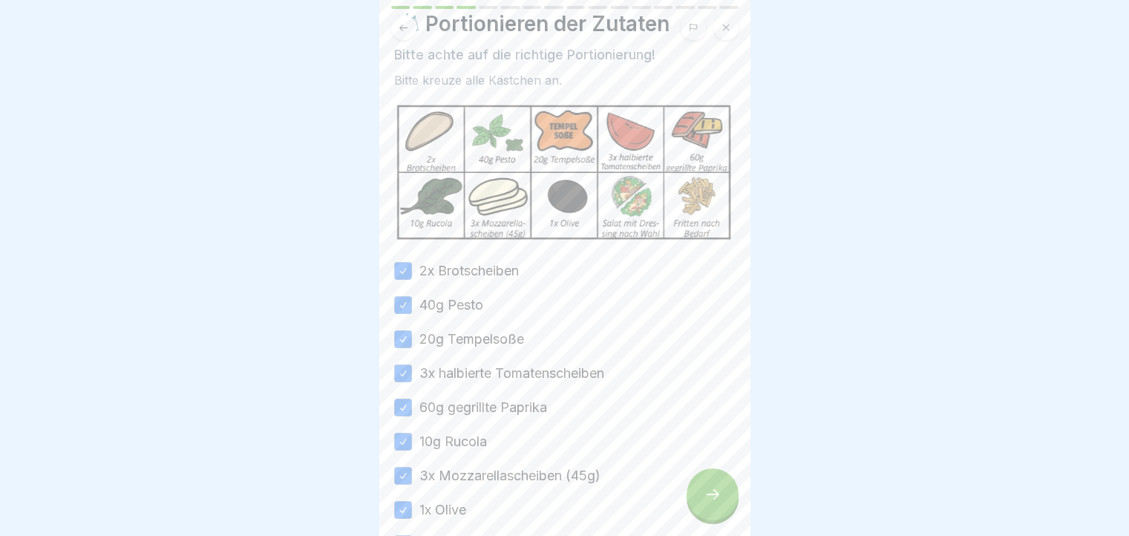
scroll to position [183, 0]
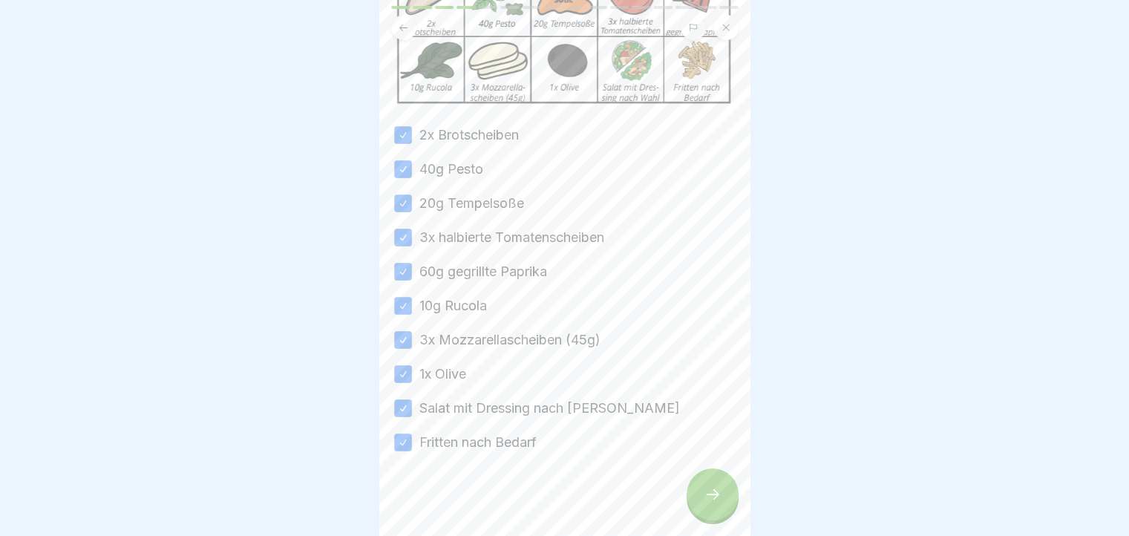
click at [718, 503] on icon at bounding box center [713, 495] width 18 height 18
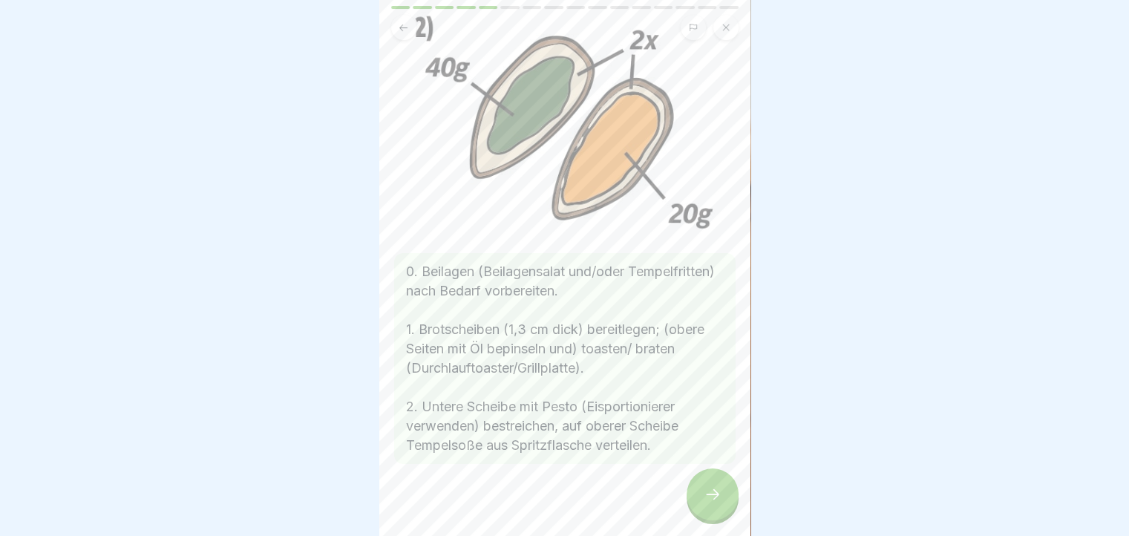
scroll to position [101, 0]
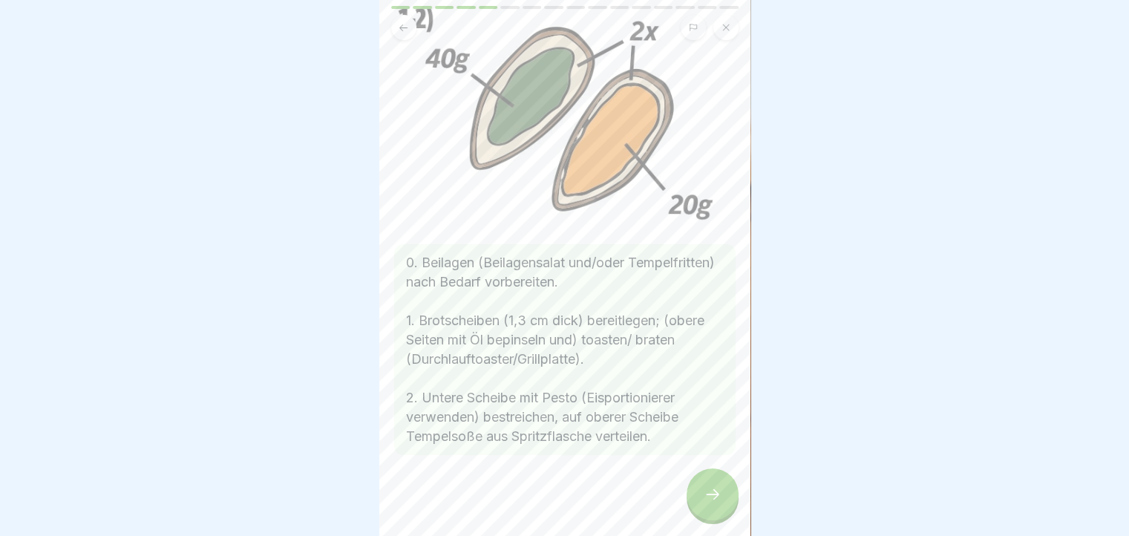
click at [714, 503] on icon at bounding box center [713, 495] width 18 height 18
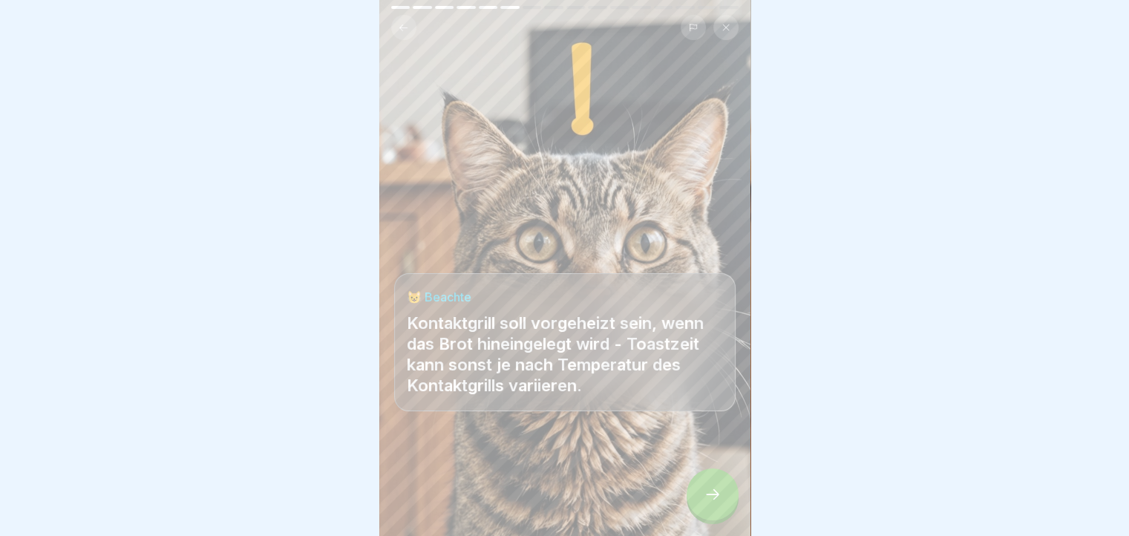
click at [714, 503] on icon at bounding box center [713, 495] width 18 height 18
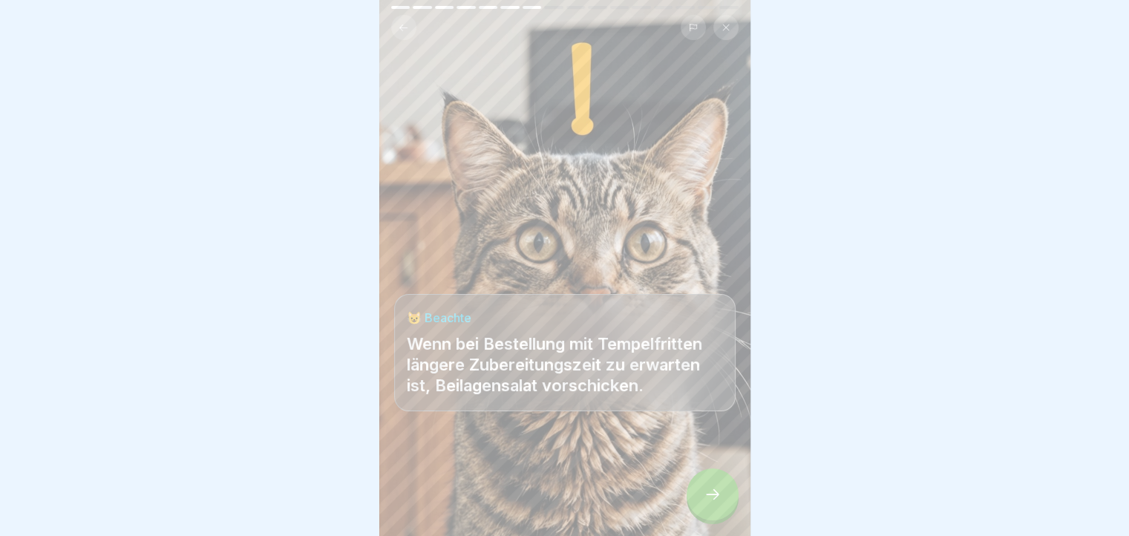
click at [714, 503] on icon at bounding box center [713, 495] width 18 height 18
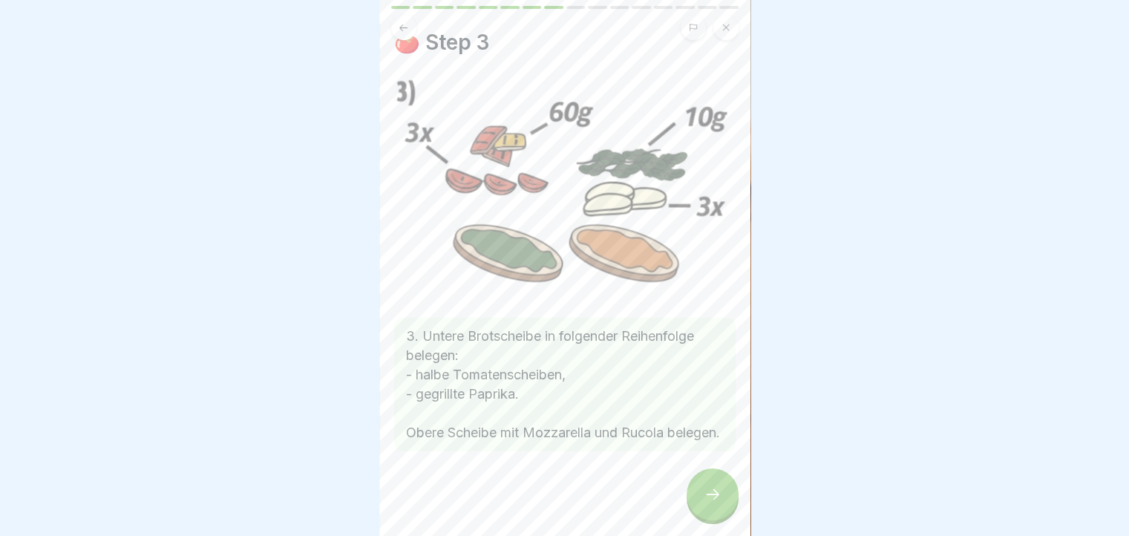
scroll to position [44, 0]
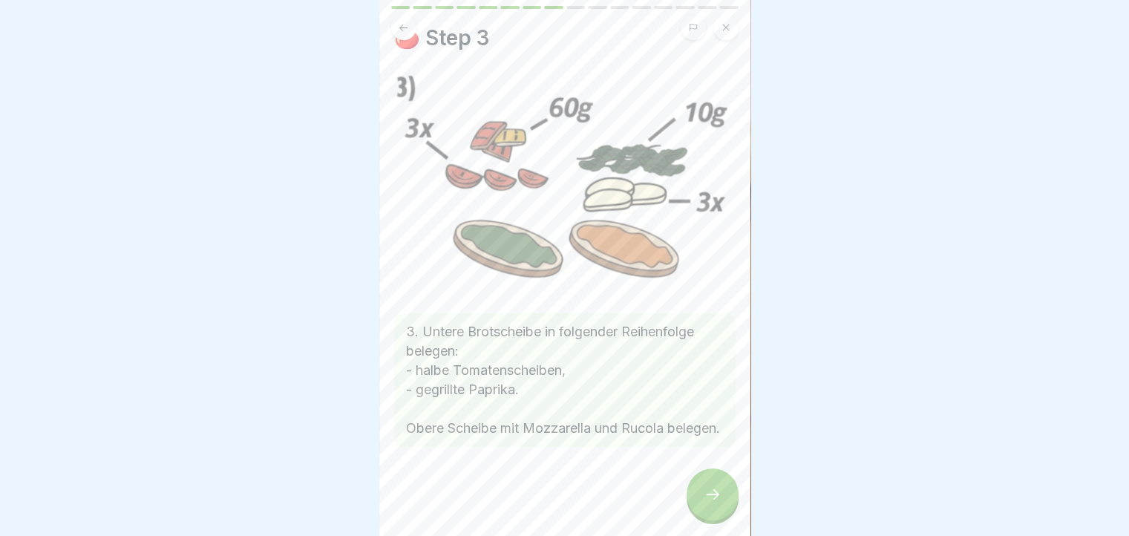
click at [716, 503] on icon at bounding box center [713, 495] width 18 height 18
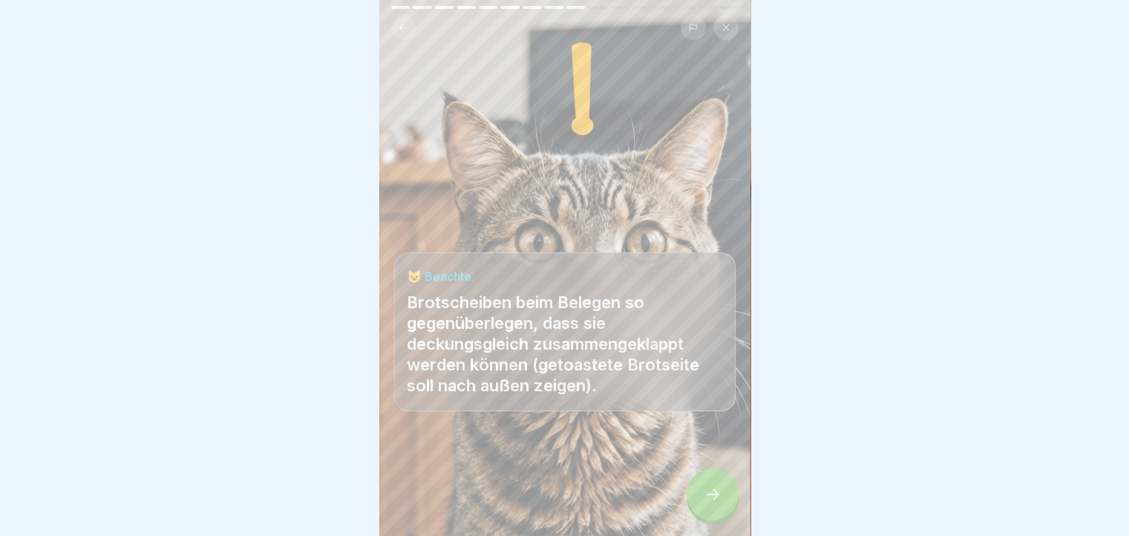
click at [716, 503] on icon at bounding box center [713, 495] width 18 height 18
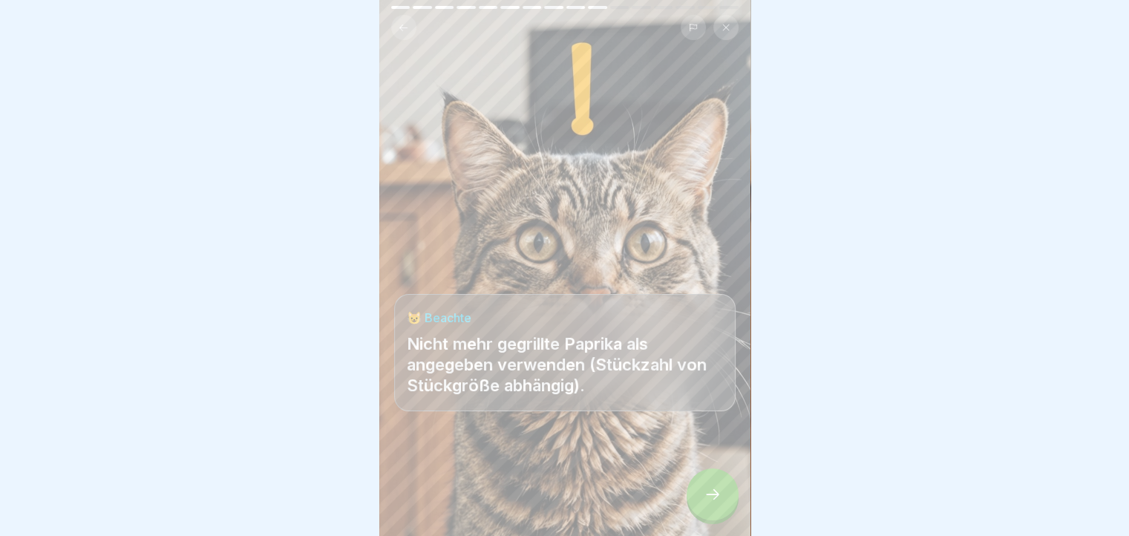
click at [716, 503] on icon at bounding box center [713, 495] width 18 height 18
click at [405, 25] on icon at bounding box center [403, 27] width 11 height 11
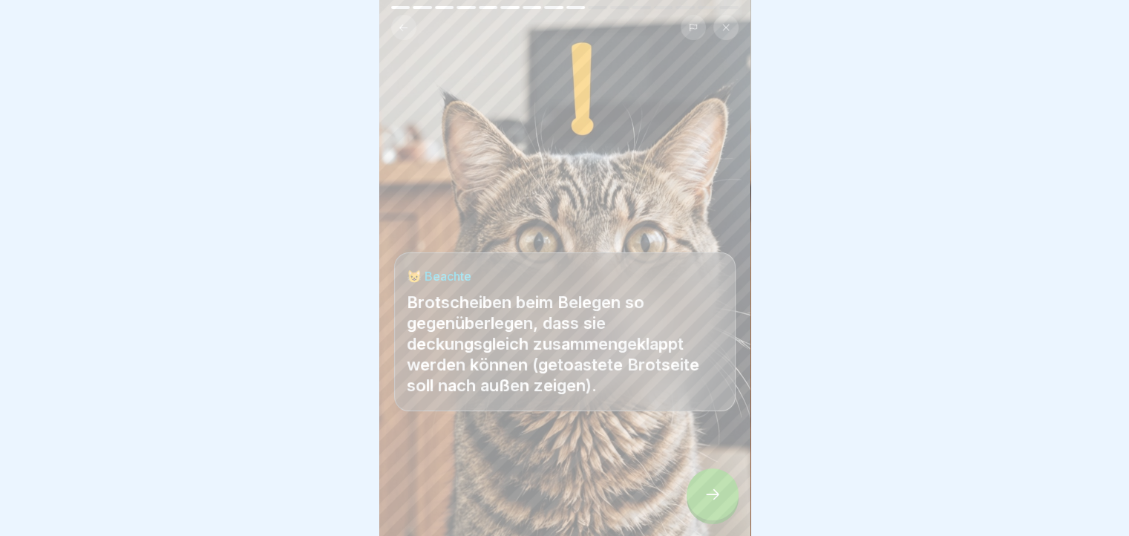
click at [405, 25] on icon at bounding box center [403, 27] width 11 height 11
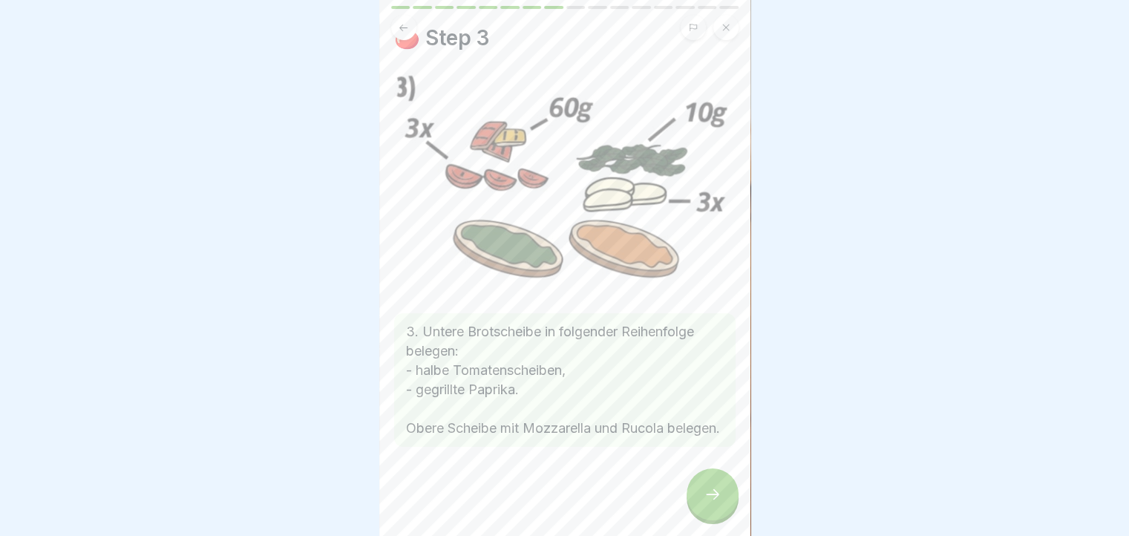
click at [704, 503] on icon at bounding box center [713, 495] width 18 height 18
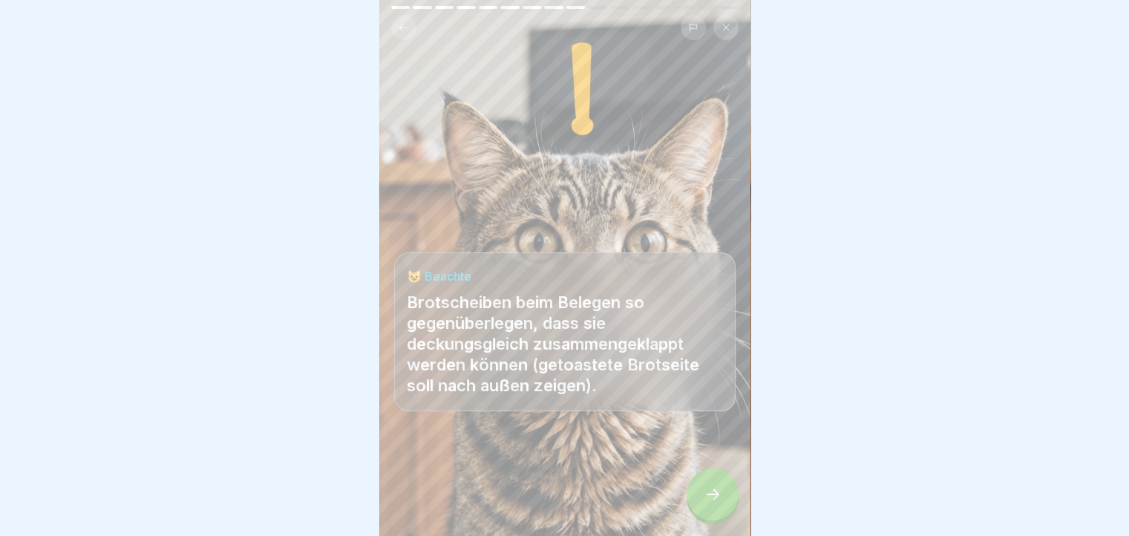
click at [704, 503] on icon at bounding box center [713, 495] width 18 height 18
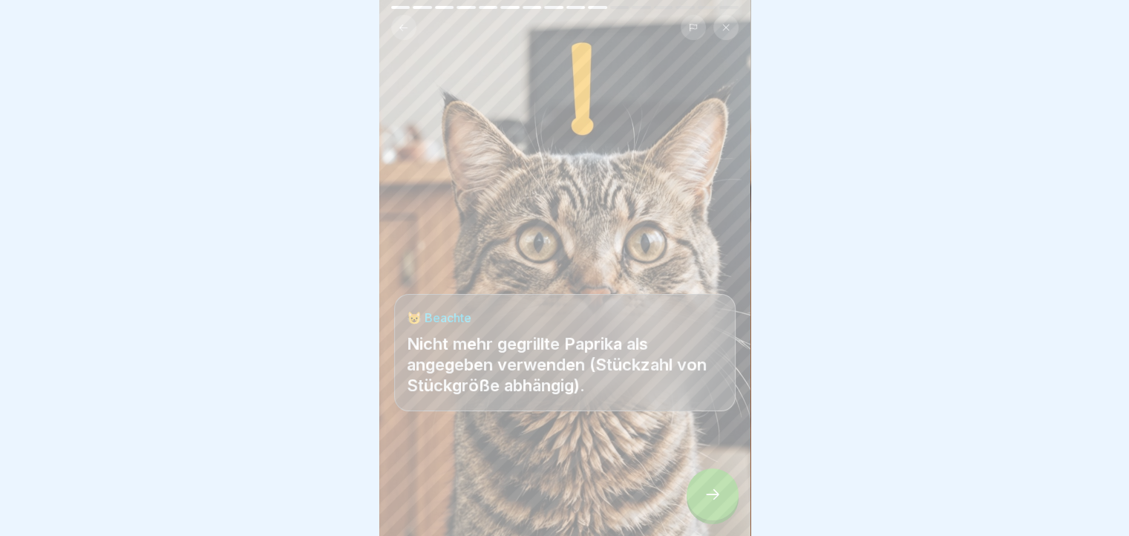
click at [704, 503] on icon at bounding box center [713, 495] width 18 height 18
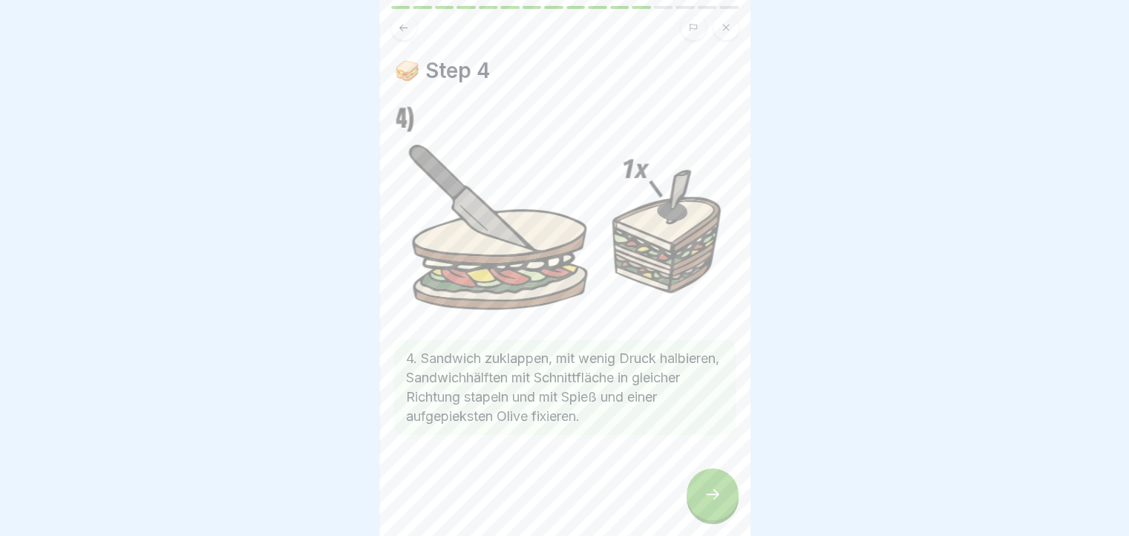
click at [704, 503] on icon at bounding box center [713, 495] width 18 height 18
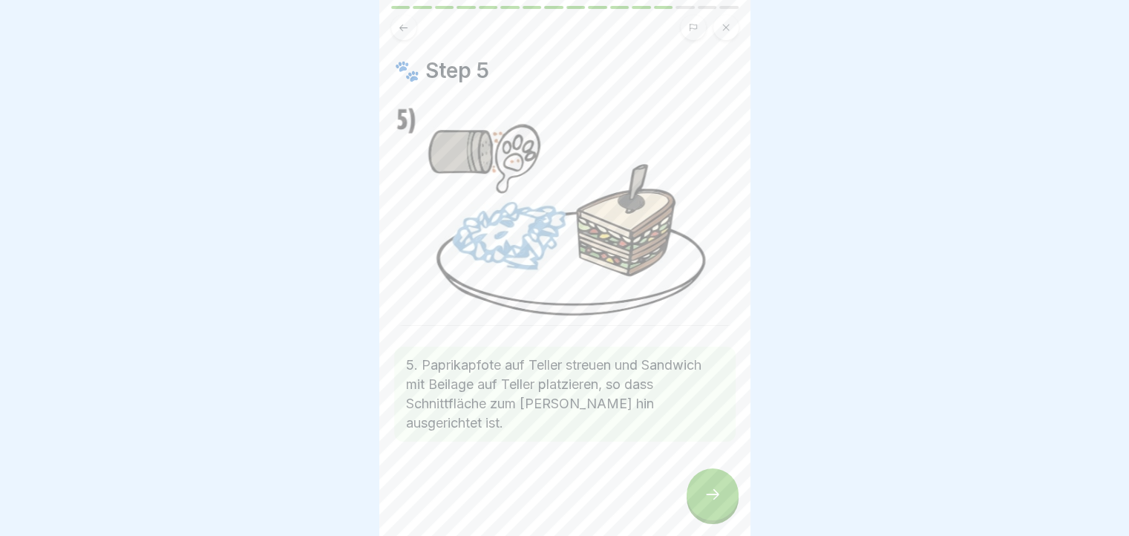
click at [704, 503] on icon at bounding box center [713, 495] width 18 height 18
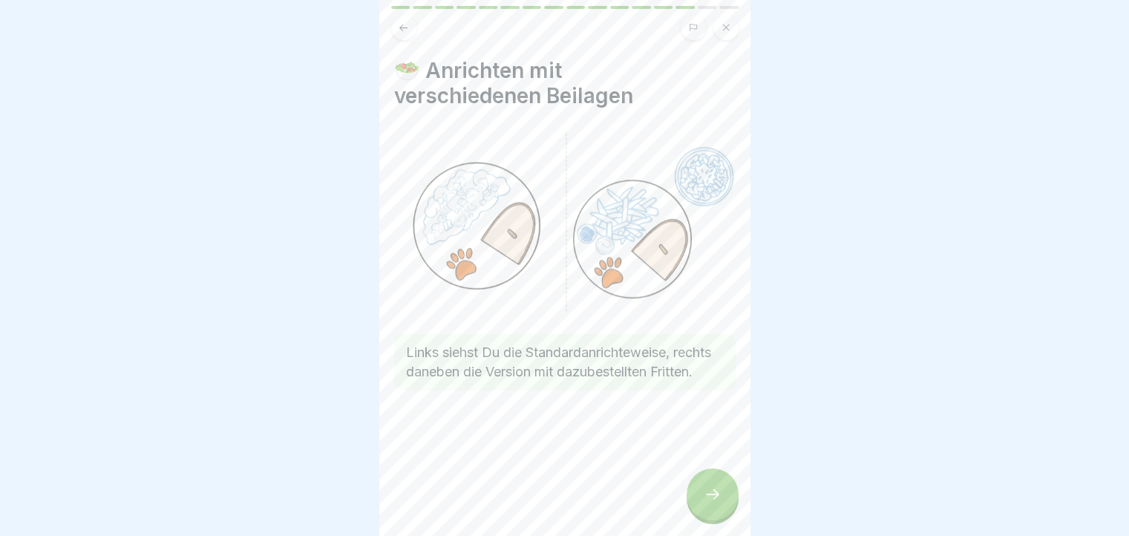
click at [704, 503] on icon at bounding box center [713, 495] width 18 height 18
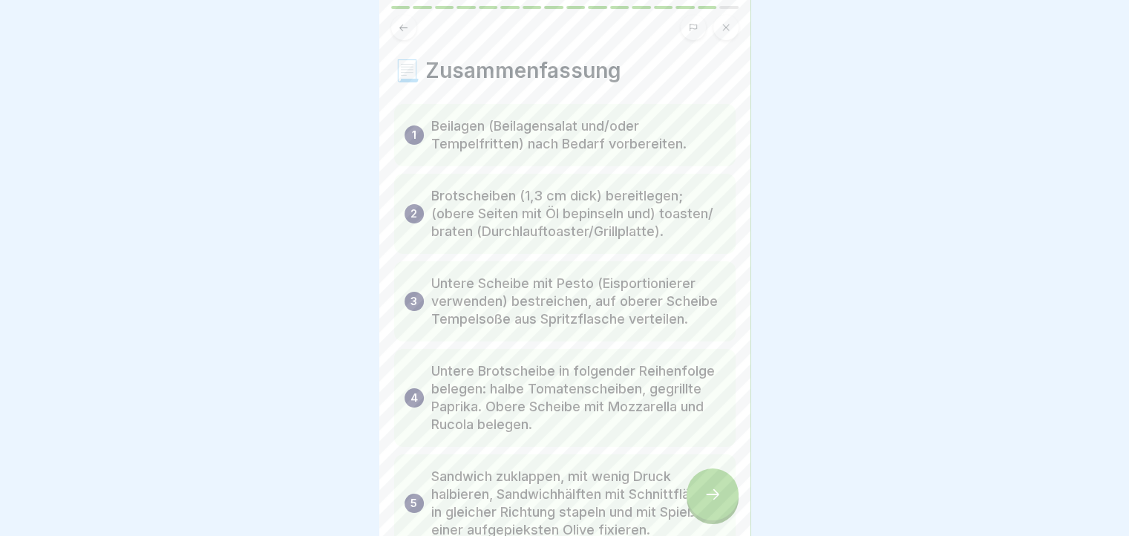
click at [704, 503] on icon at bounding box center [713, 495] width 18 height 18
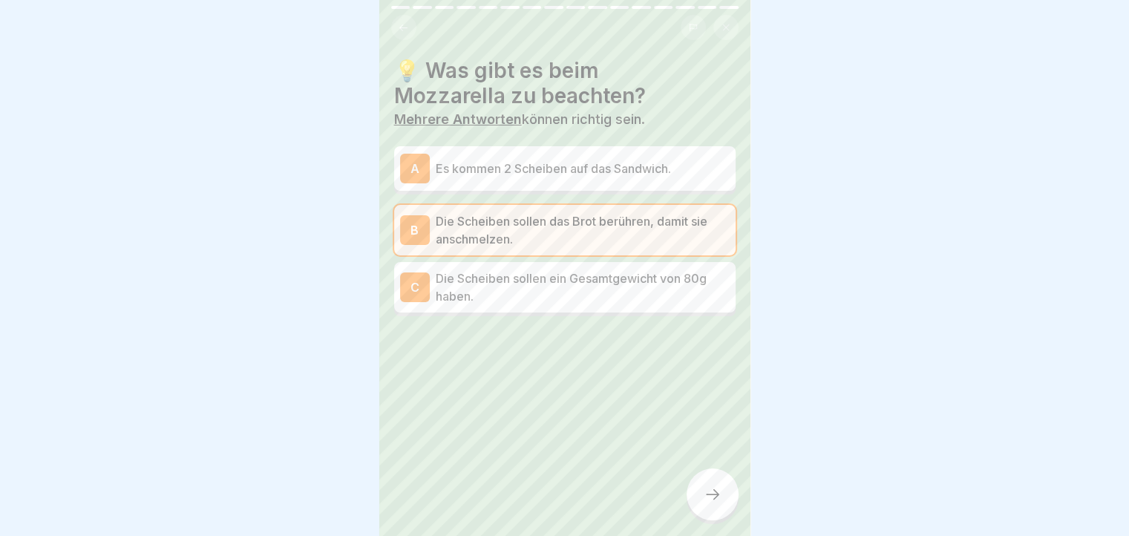
click at [704, 503] on icon at bounding box center [713, 495] width 18 height 18
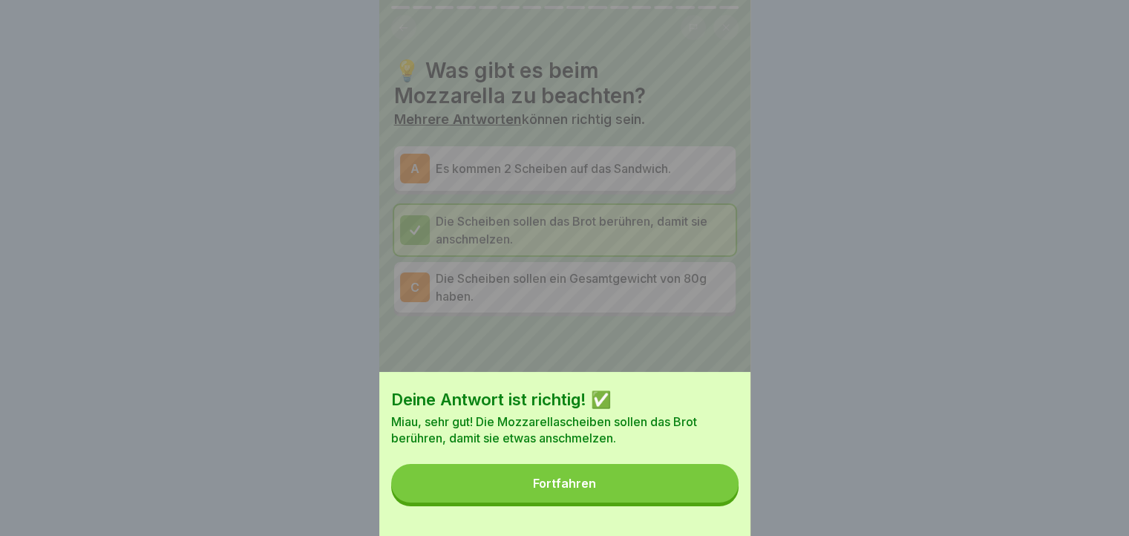
click at [704, 503] on button "Fortfahren" at bounding box center [564, 483] width 347 height 39
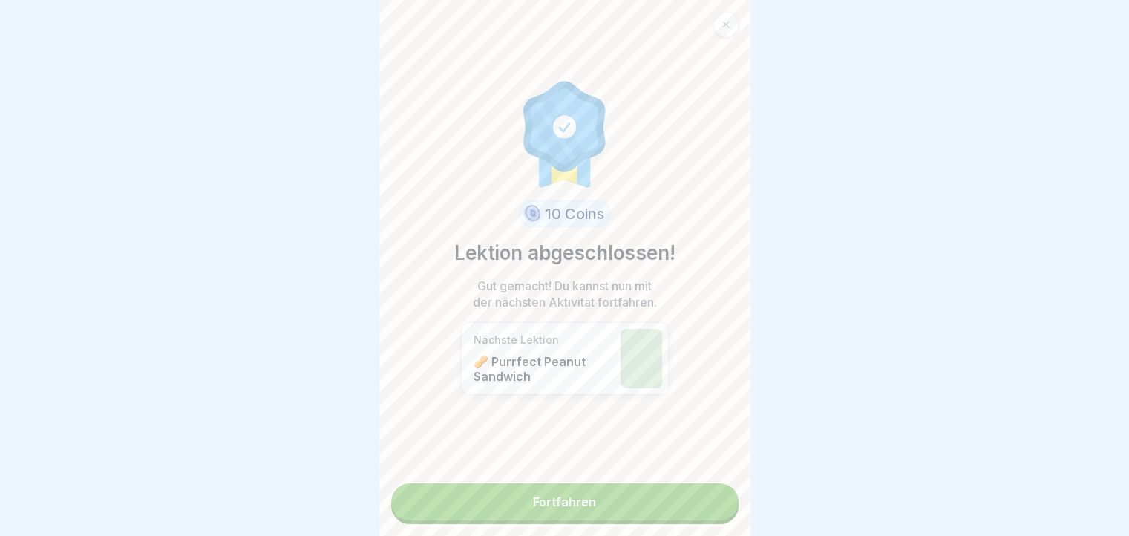
click at [704, 504] on link "Fortfahren" at bounding box center [564, 501] width 347 height 37
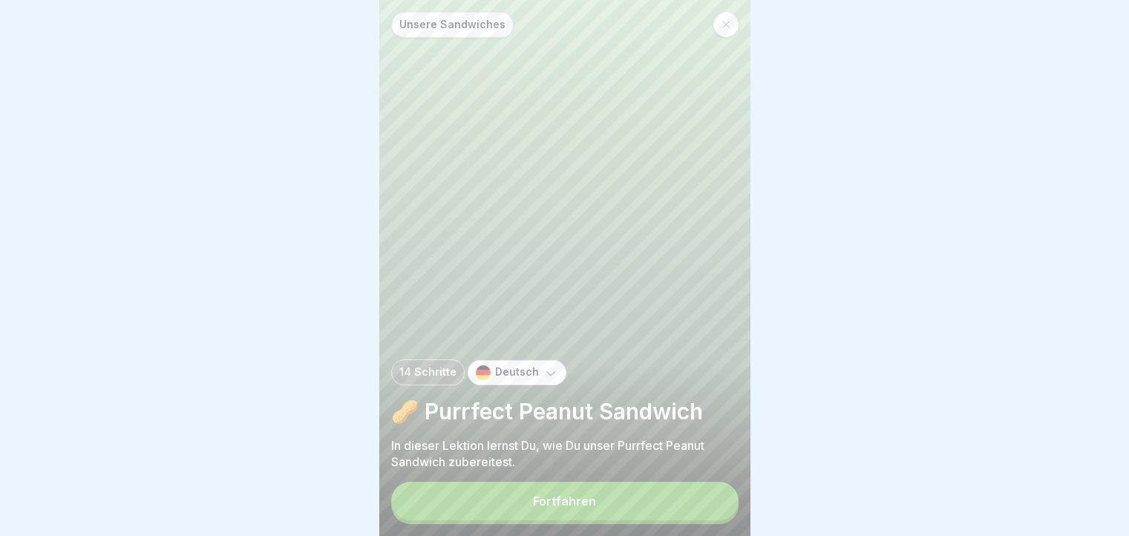
click at [704, 504] on button "Fortfahren" at bounding box center [564, 501] width 347 height 39
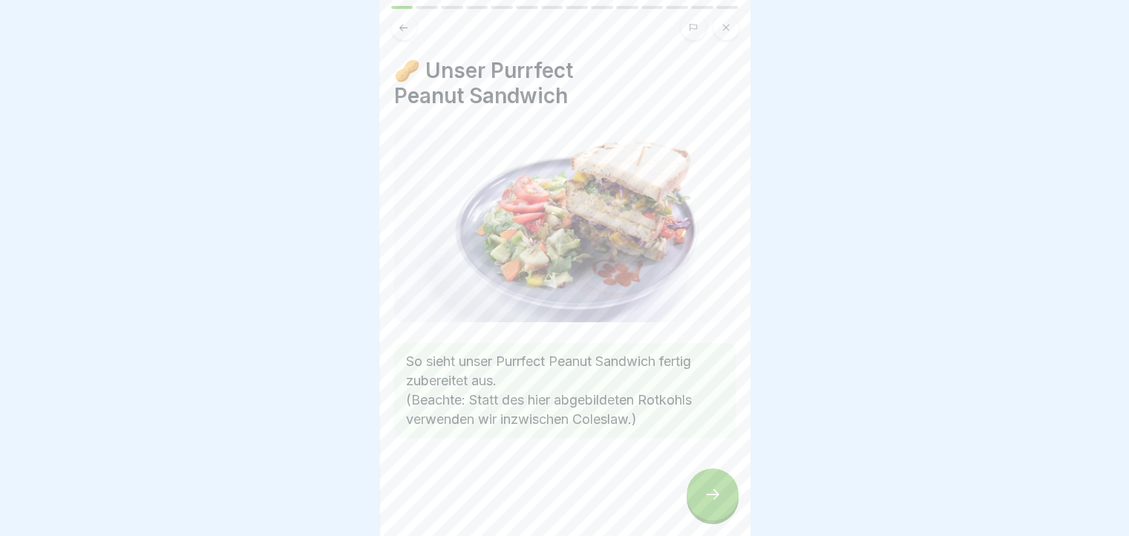
click at [716, 503] on icon at bounding box center [713, 495] width 18 height 18
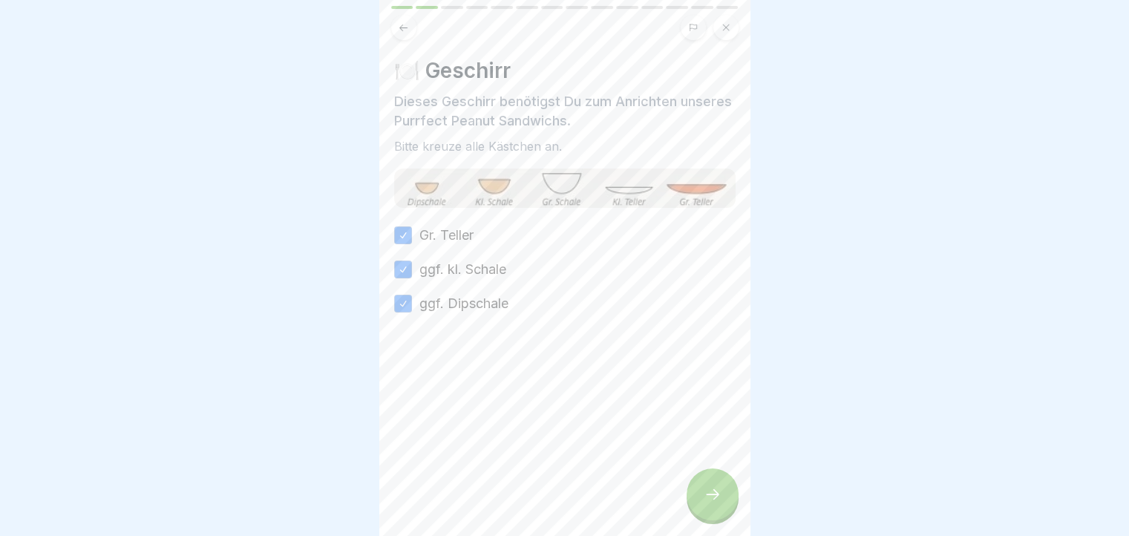
click at [716, 503] on icon at bounding box center [713, 495] width 18 height 18
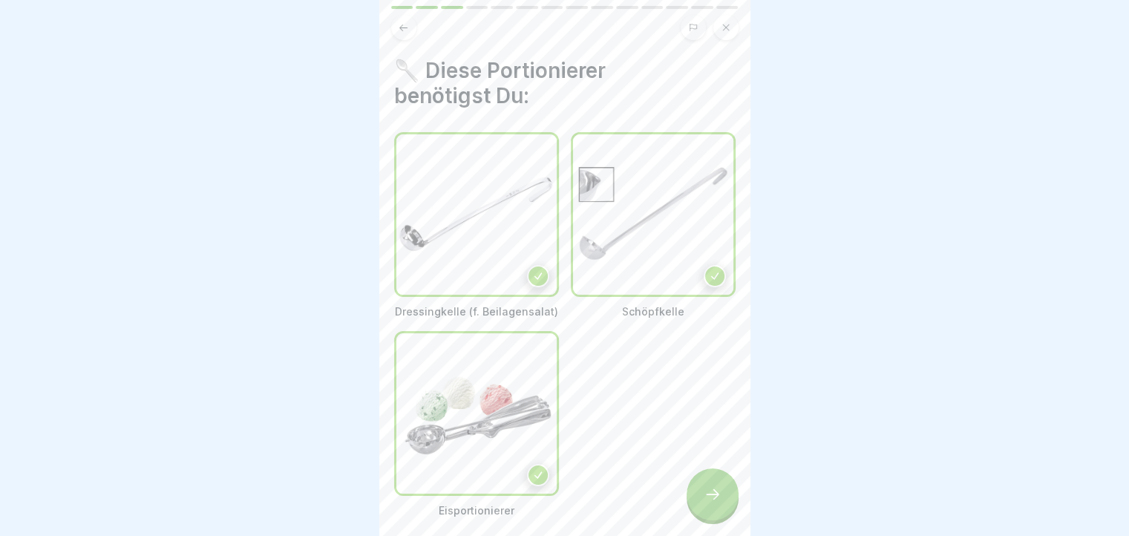
click at [716, 503] on icon at bounding box center [713, 495] width 18 height 18
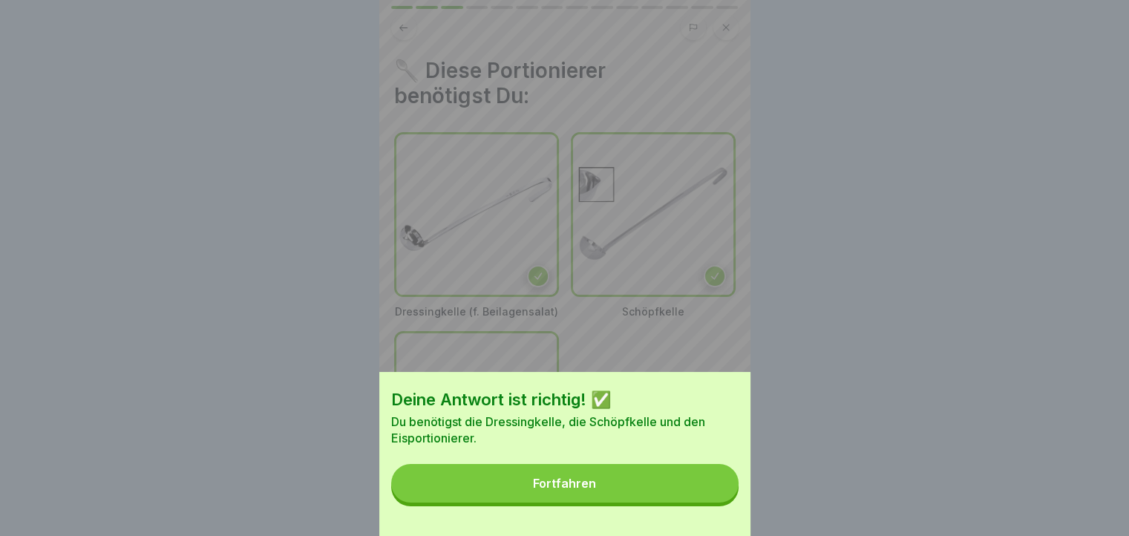
click at [716, 503] on button "Fortfahren" at bounding box center [564, 483] width 347 height 39
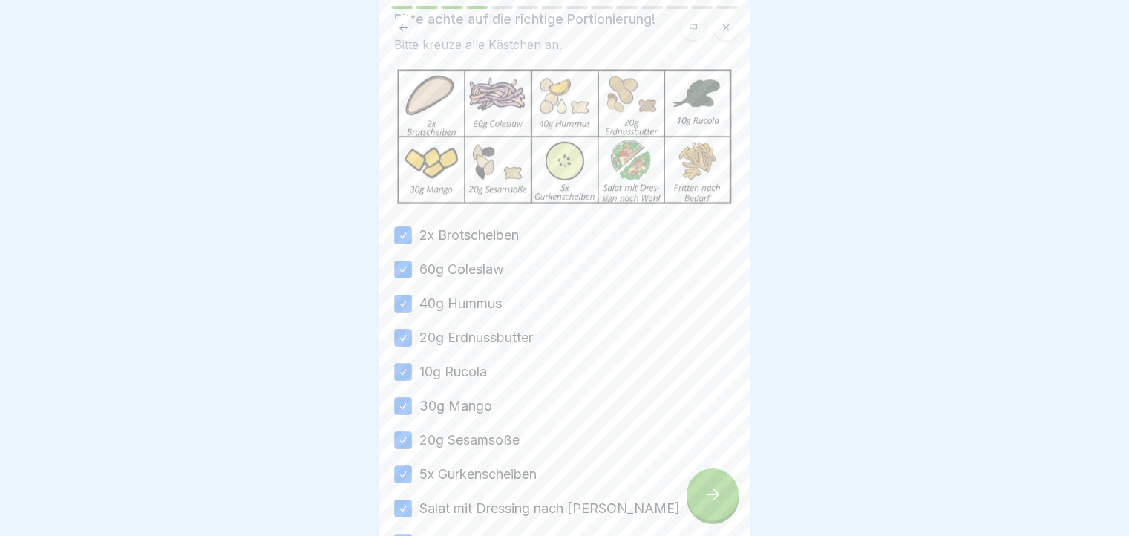
scroll to position [183, 0]
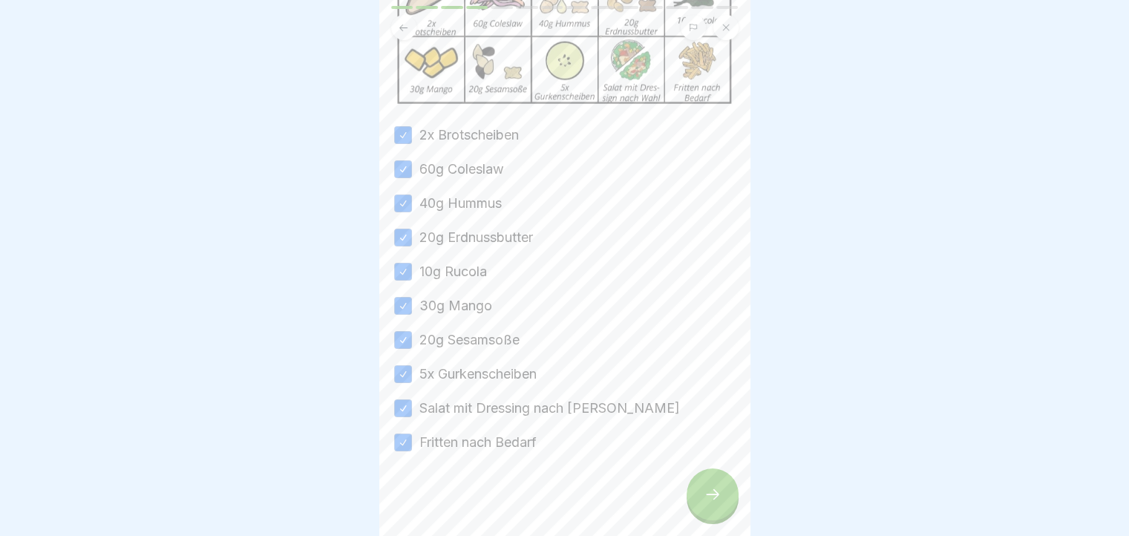
click at [713, 502] on icon at bounding box center [713, 495] width 18 height 18
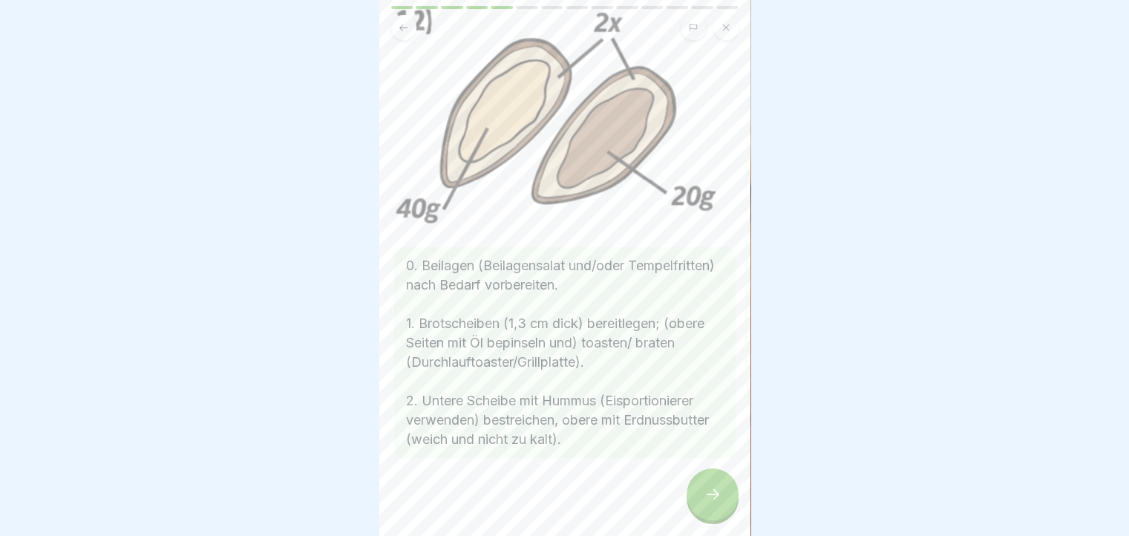
scroll to position [100, 0]
click at [710, 516] on div at bounding box center [713, 495] width 52 height 52
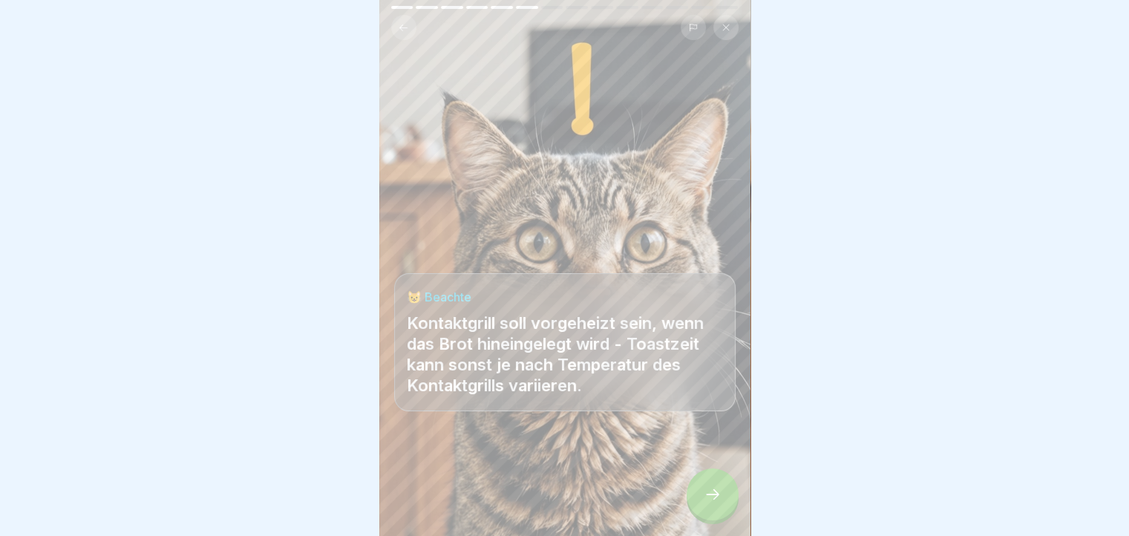
click at [710, 516] on div at bounding box center [713, 495] width 52 height 52
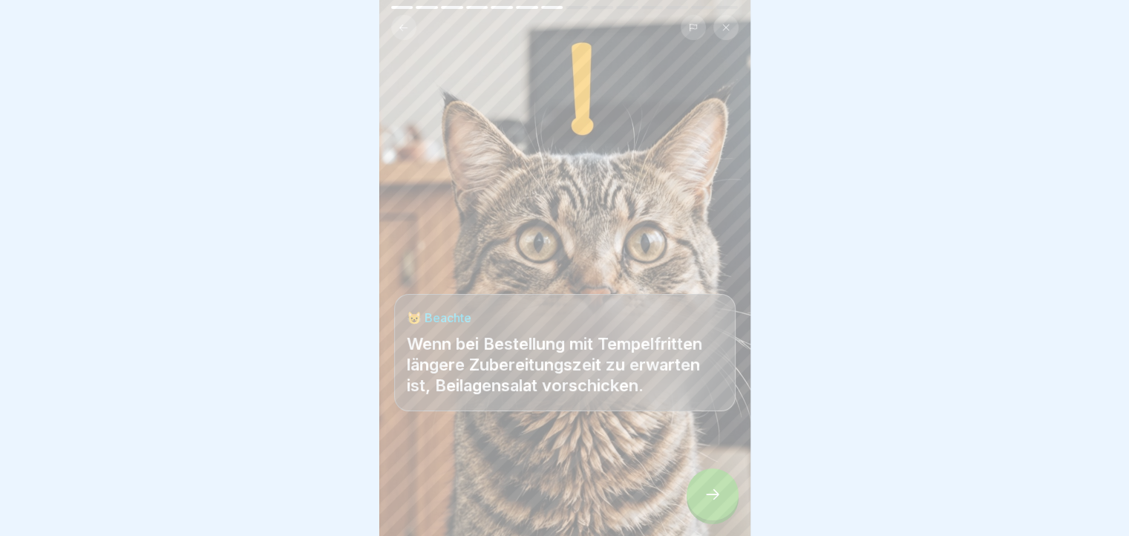
click at [710, 516] on div at bounding box center [713, 495] width 52 height 52
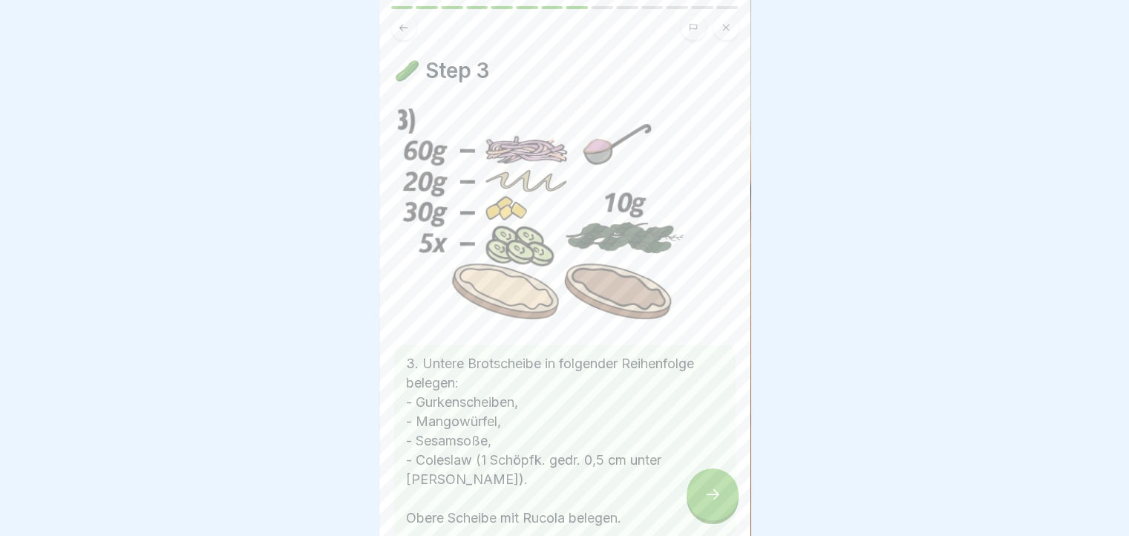
scroll to position [82, 0]
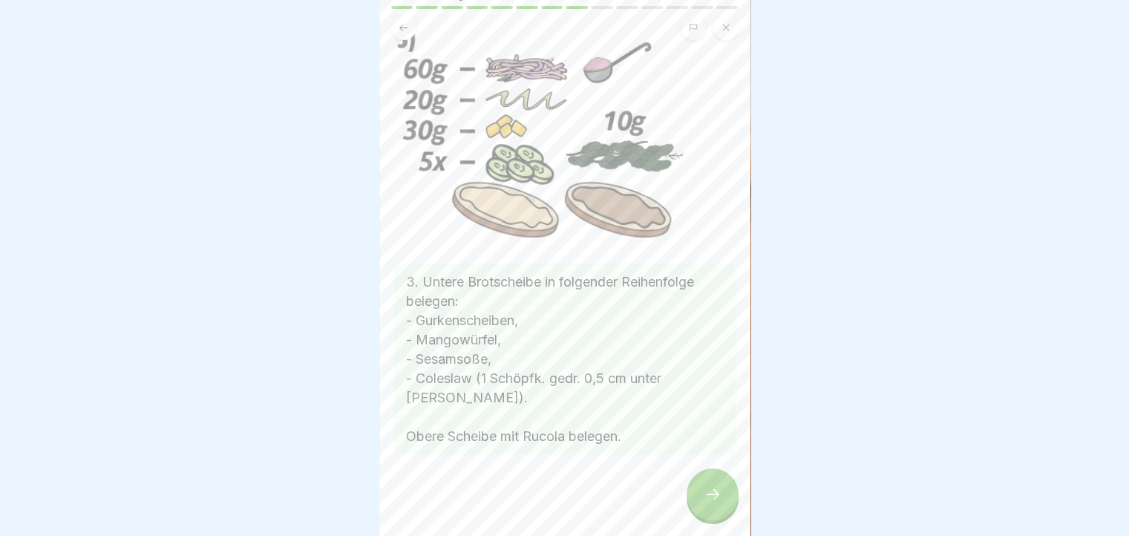
click at [714, 487] on div at bounding box center [713, 495] width 52 height 52
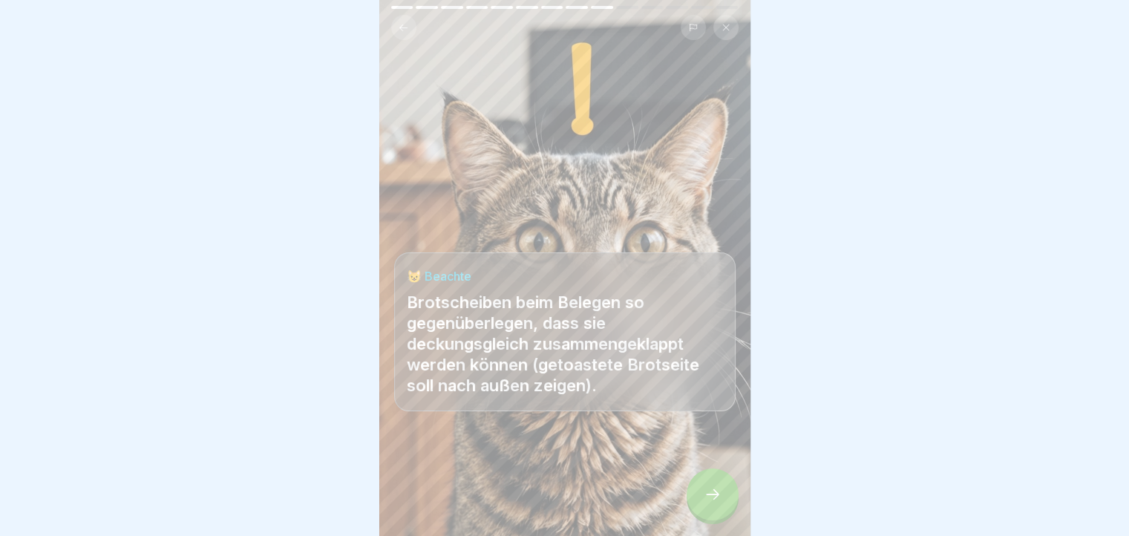
click at [714, 487] on div at bounding box center [713, 495] width 52 height 52
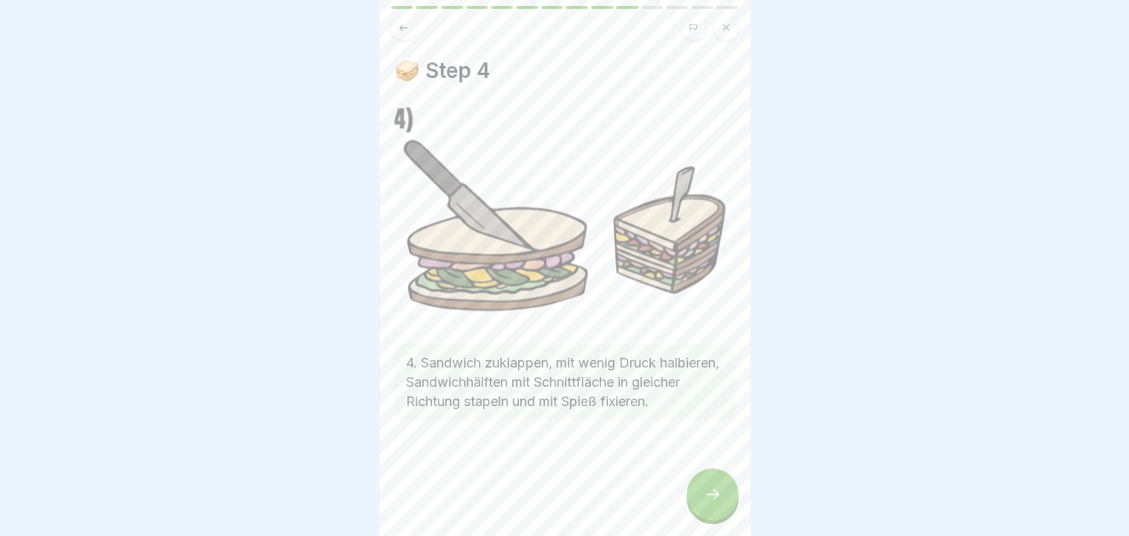
click at [714, 487] on div at bounding box center [713, 495] width 52 height 52
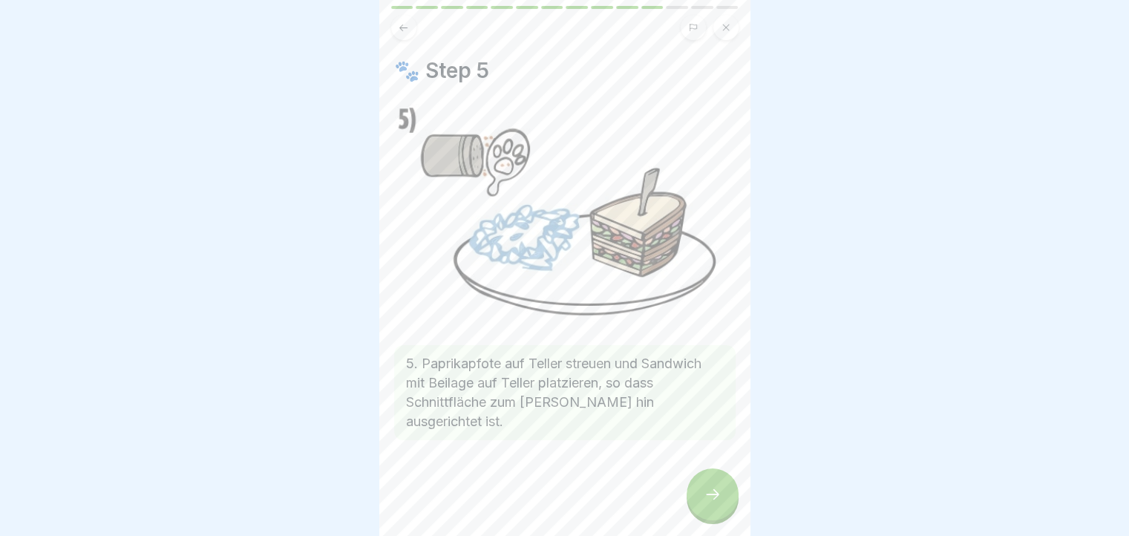
click at [714, 487] on div at bounding box center [713, 495] width 52 height 52
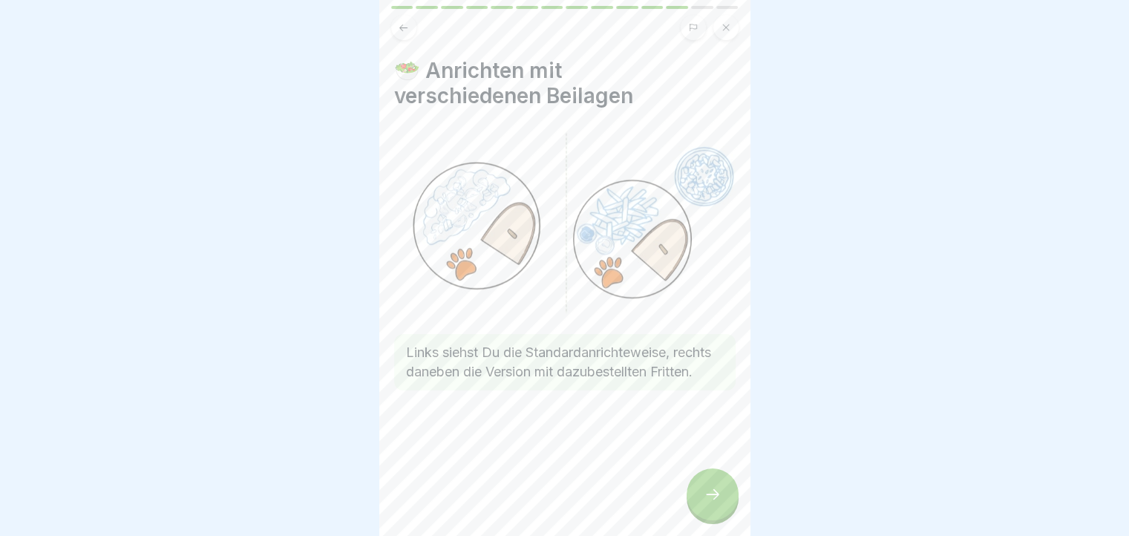
click at [714, 487] on div at bounding box center [713, 495] width 52 height 52
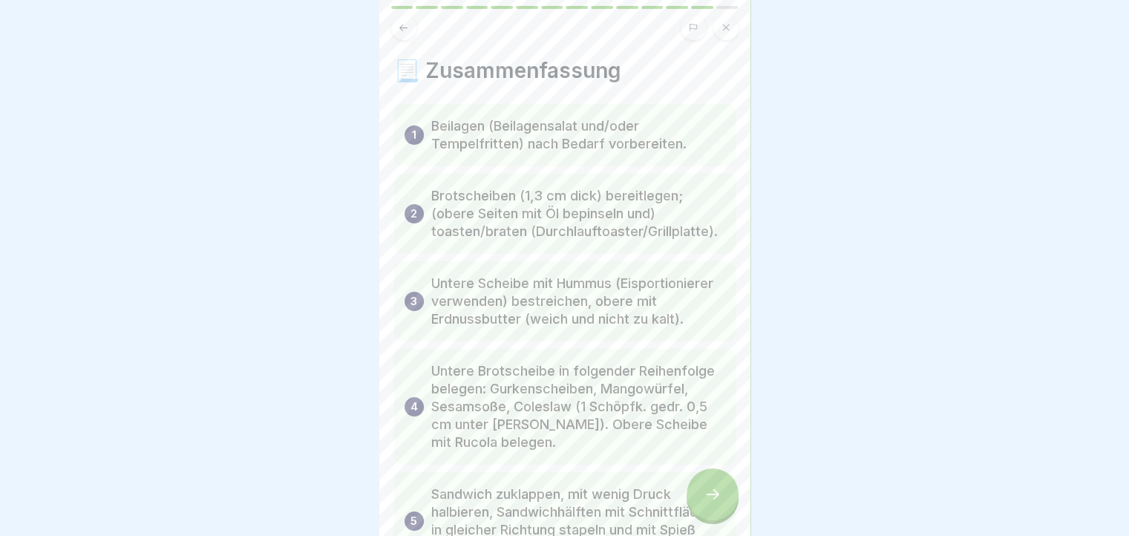
click at [714, 487] on div at bounding box center [713, 495] width 52 height 52
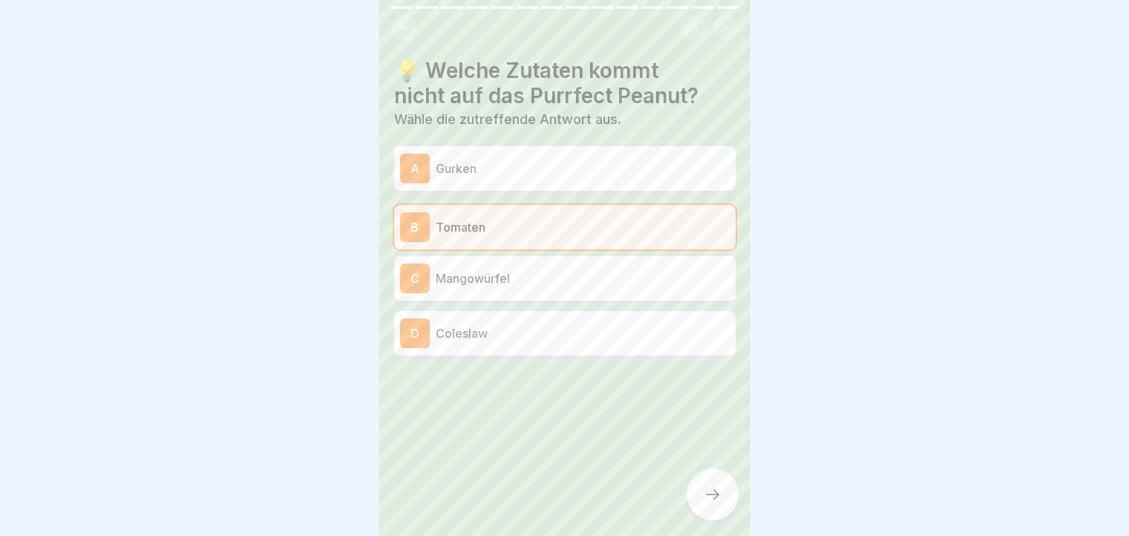
click at [714, 487] on div at bounding box center [713, 495] width 52 height 52
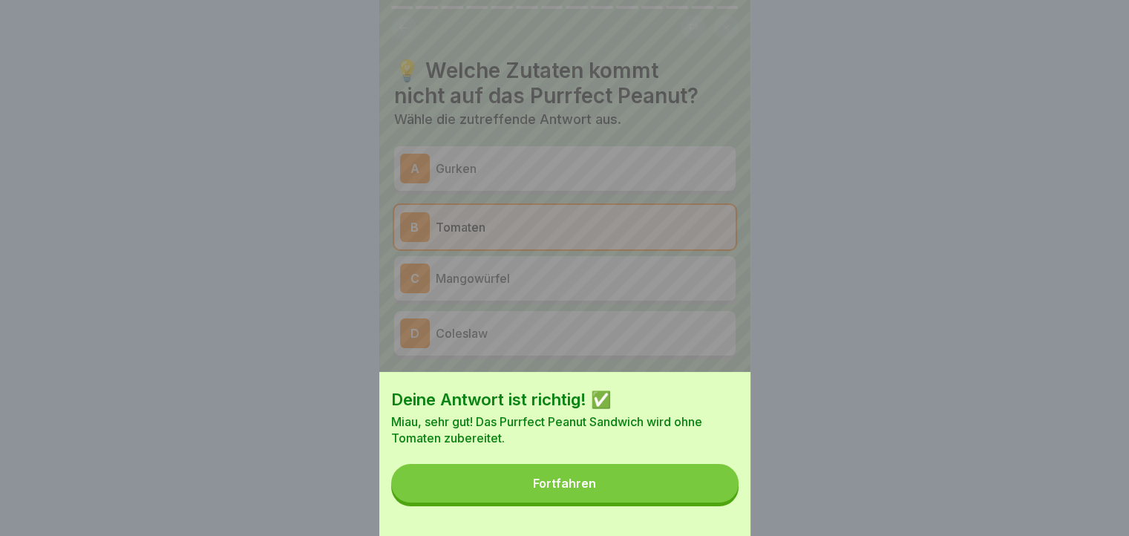
click at [714, 487] on button "Fortfahren" at bounding box center [564, 483] width 347 height 39
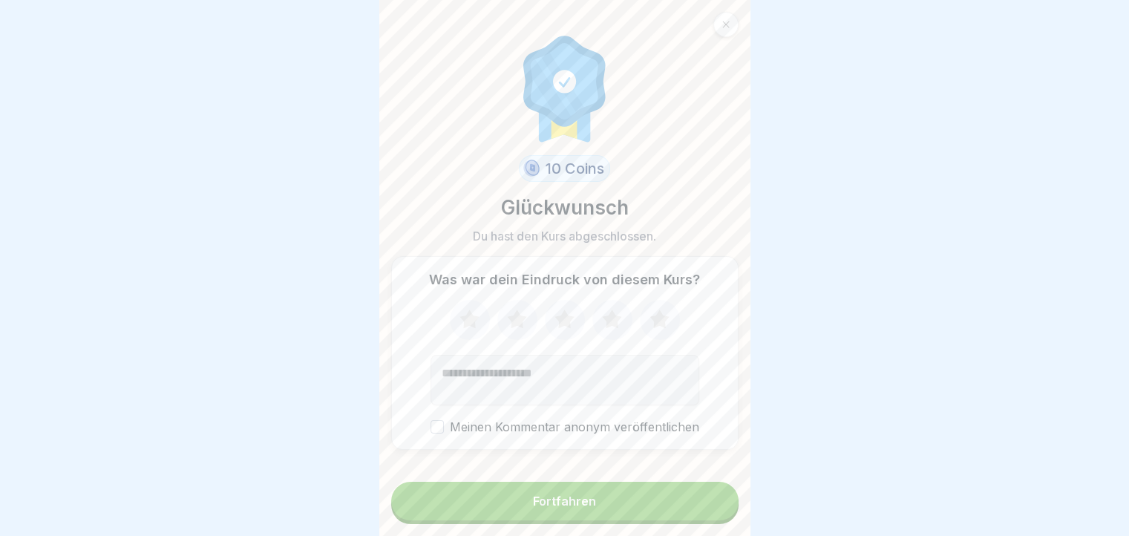
click at [714, 487] on form "10 Coins Glückwunsch Du hast den Kurs abgeschlossen. Was war dein Eindruck von …" at bounding box center [564, 268] width 371 height 536
click at [704, 520] on button "Fortfahren" at bounding box center [564, 501] width 347 height 39
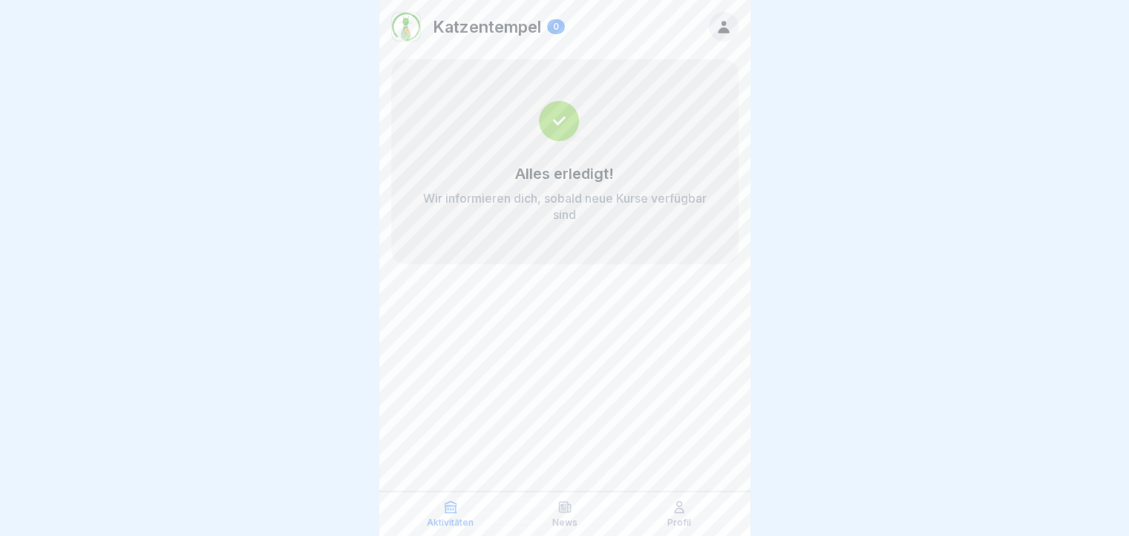
click at [678, 519] on p "Profil" at bounding box center [680, 523] width 24 height 10
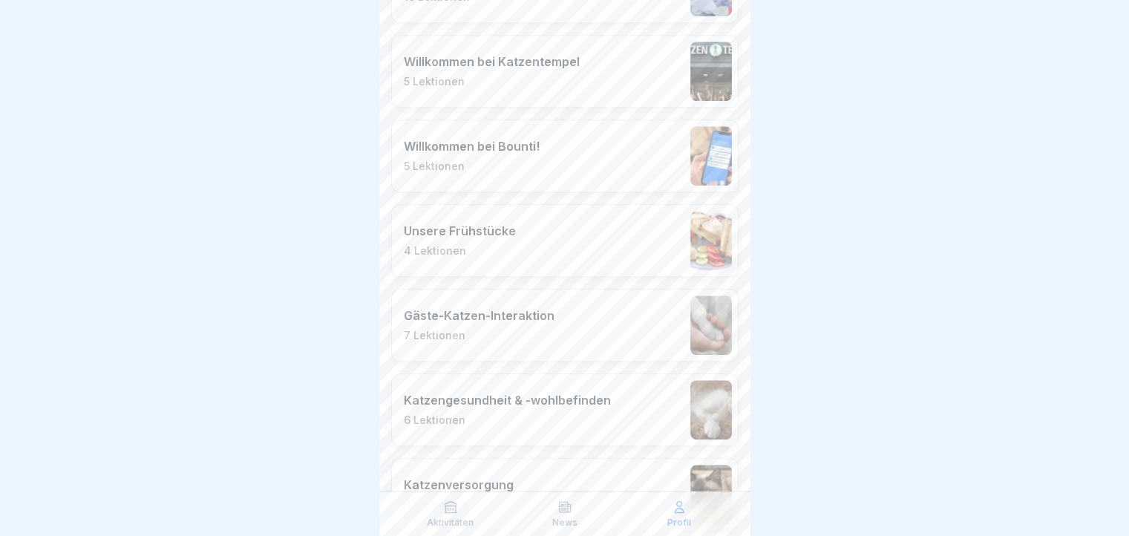
scroll to position [1188, 0]
click at [630, 252] on div "Unsere Frühstücke 4 Lektionen" at bounding box center [564, 237] width 347 height 73
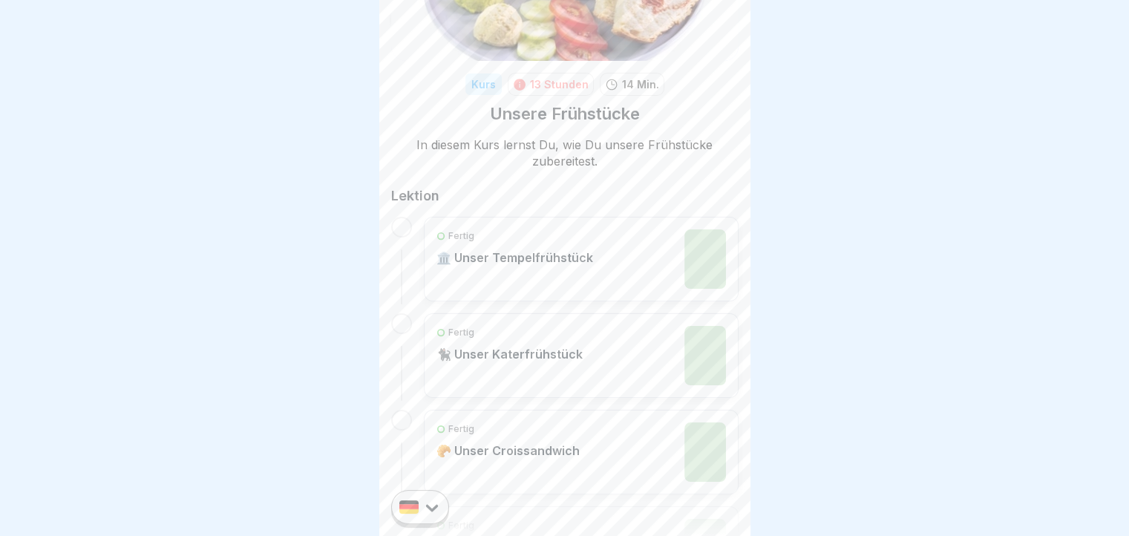
scroll to position [149, 0]
click at [630, 274] on div "Fertig 🏛️ Unser Tempelfrühstück" at bounding box center [582, 255] width 290 height 59
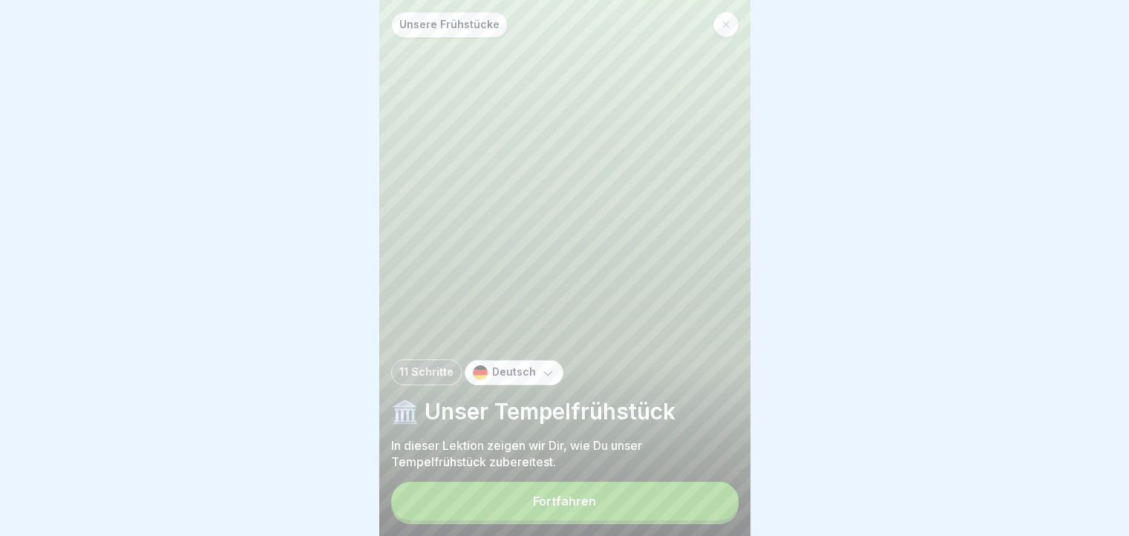
click at [662, 496] on button "Fortfahren" at bounding box center [564, 501] width 347 height 39
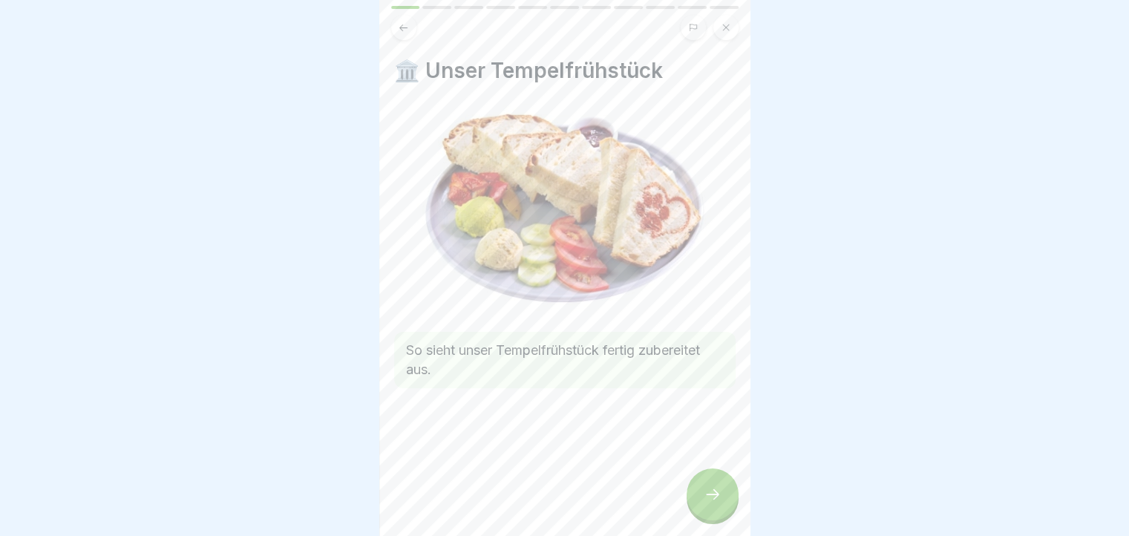
click at [725, 503] on div at bounding box center [713, 495] width 52 height 52
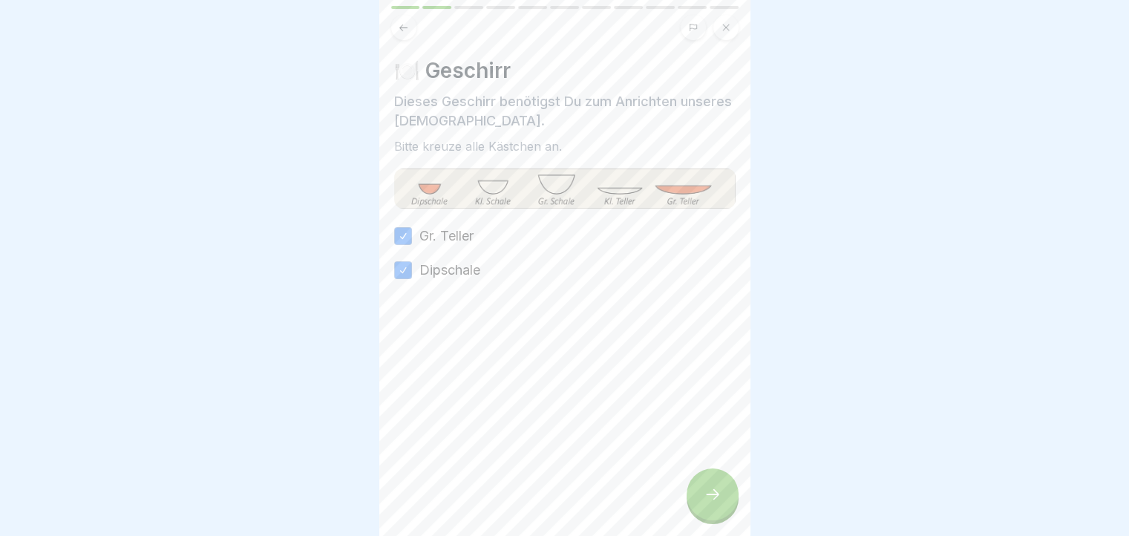
click at [704, 520] on div at bounding box center [713, 495] width 52 height 52
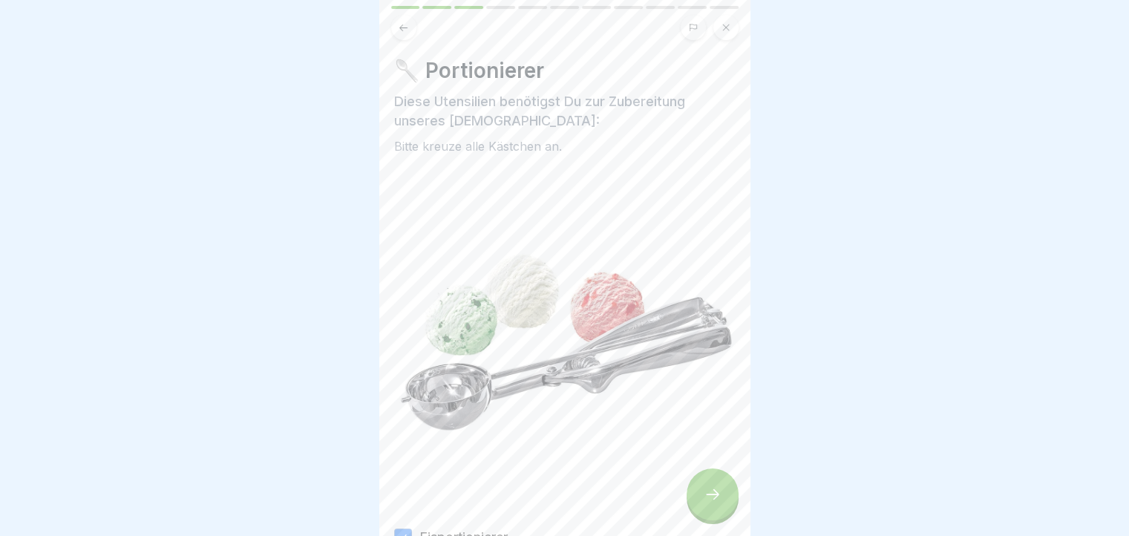
click at [696, 506] on div at bounding box center [713, 495] width 52 height 52
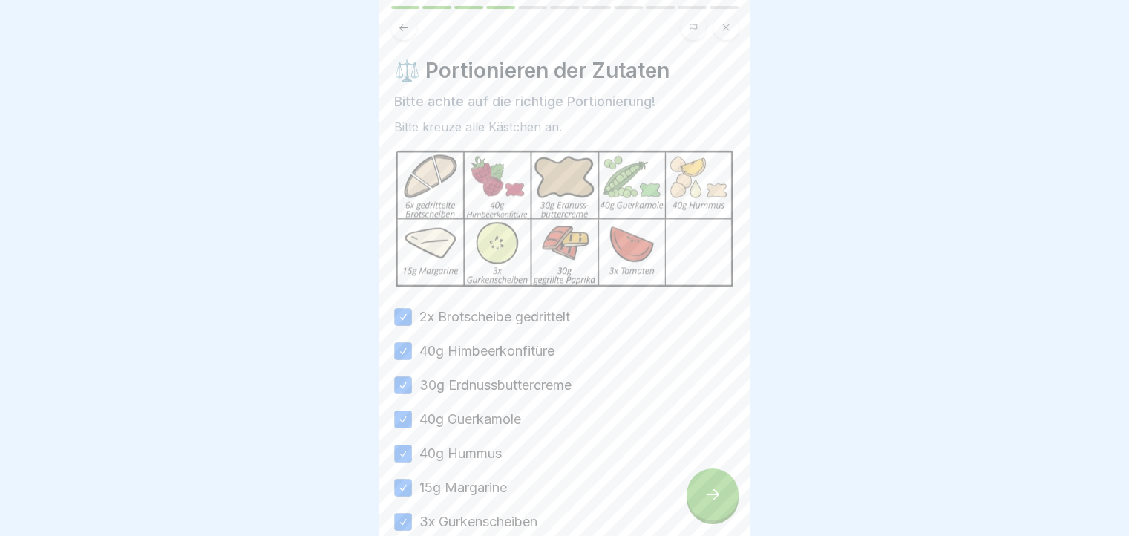
scroll to position [148, 0]
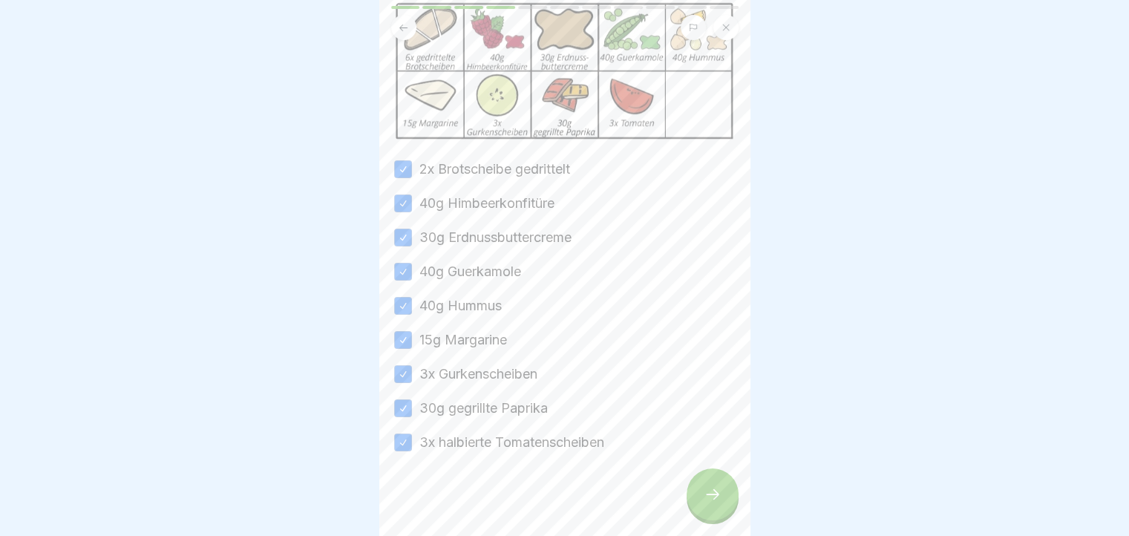
click at [698, 491] on div at bounding box center [713, 495] width 52 height 52
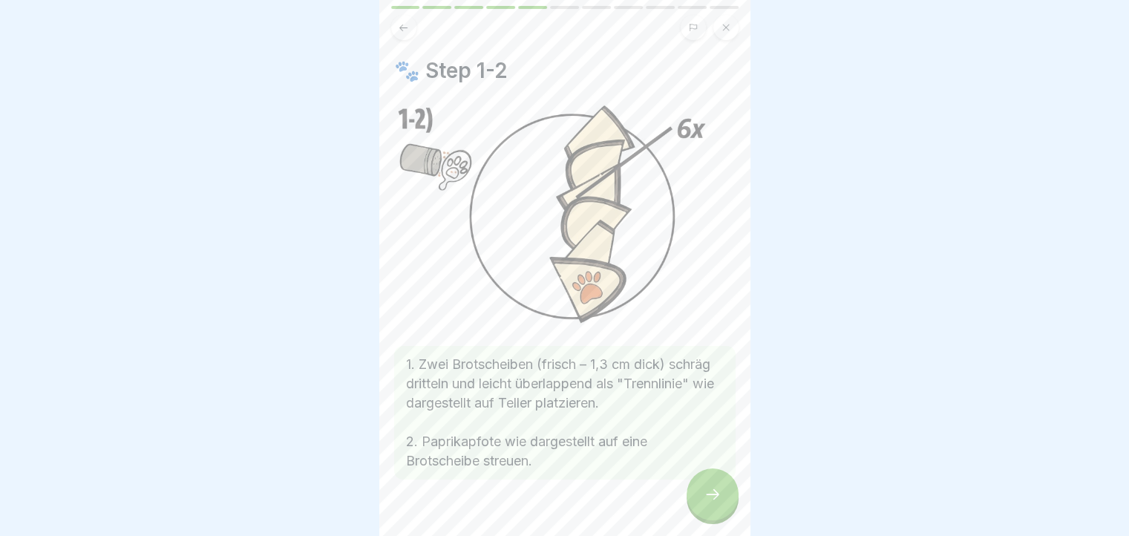
click at [719, 503] on icon at bounding box center [713, 495] width 18 height 18
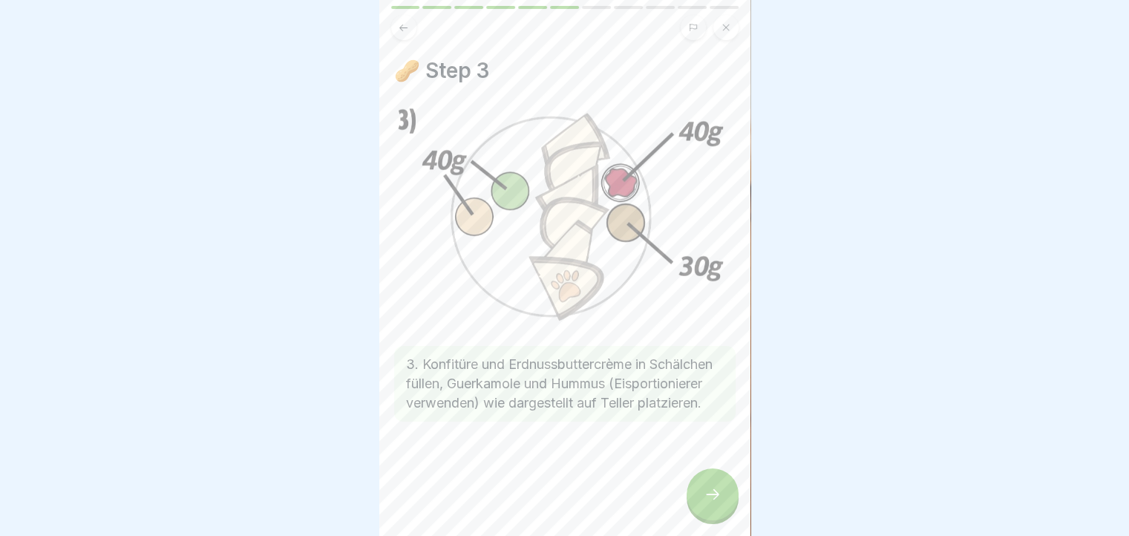
click at [719, 482] on div "Unsere Frühstücke 11 Schritte Deutsch 🏛️ Unser Tempelfrühstück In dieser Lektio…" at bounding box center [564, 268] width 371 height 536
click at [701, 514] on div at bounding box center [713, 495] width 52 height 52
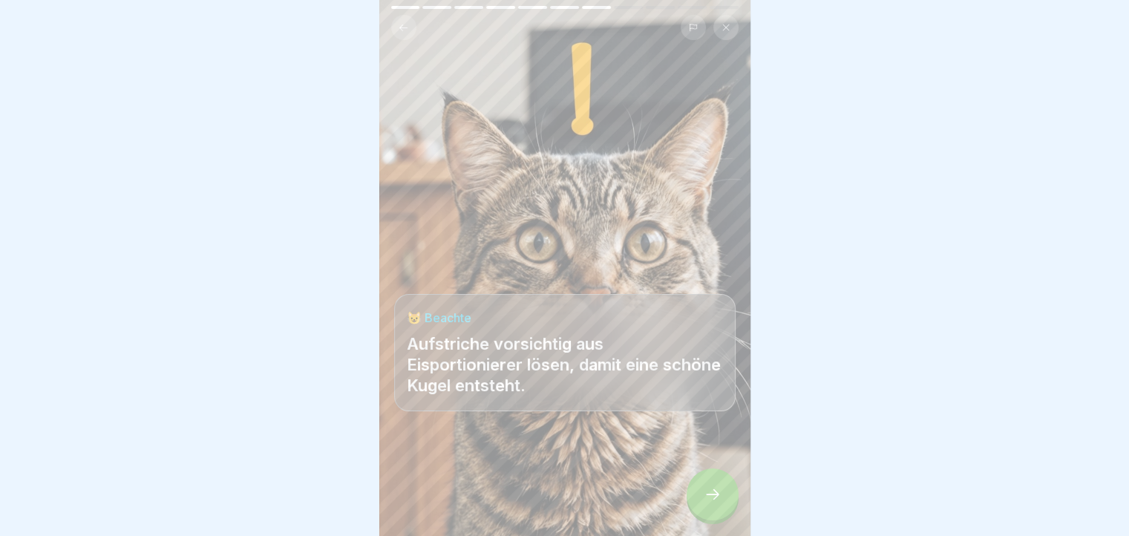
click at [707, 500] on icon at bounding box center [713, 495] width 18 height 18
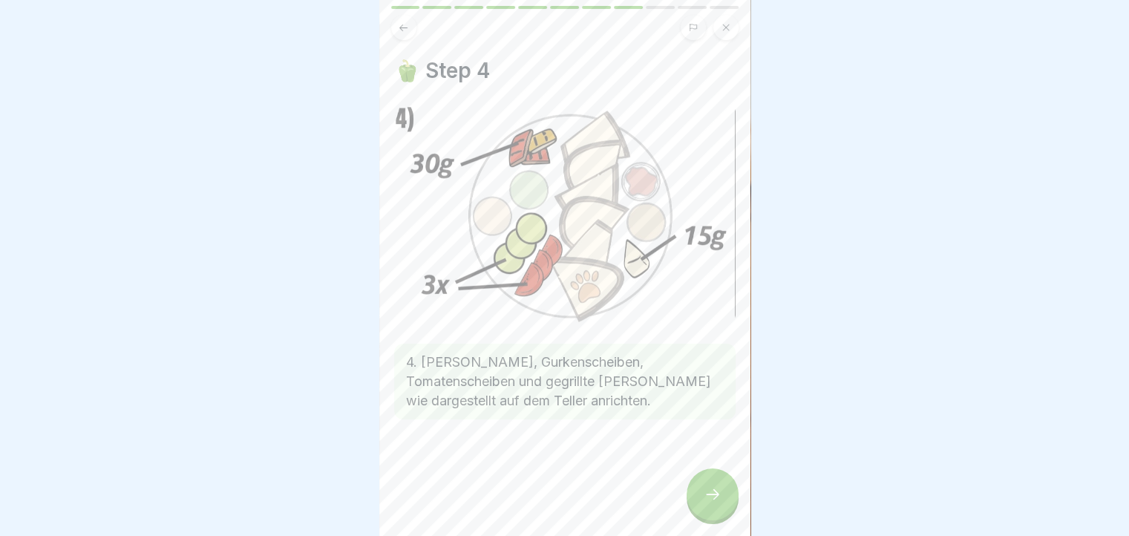
click at [702, 492] on div at bounding box center [713, 495] width 52 height 52
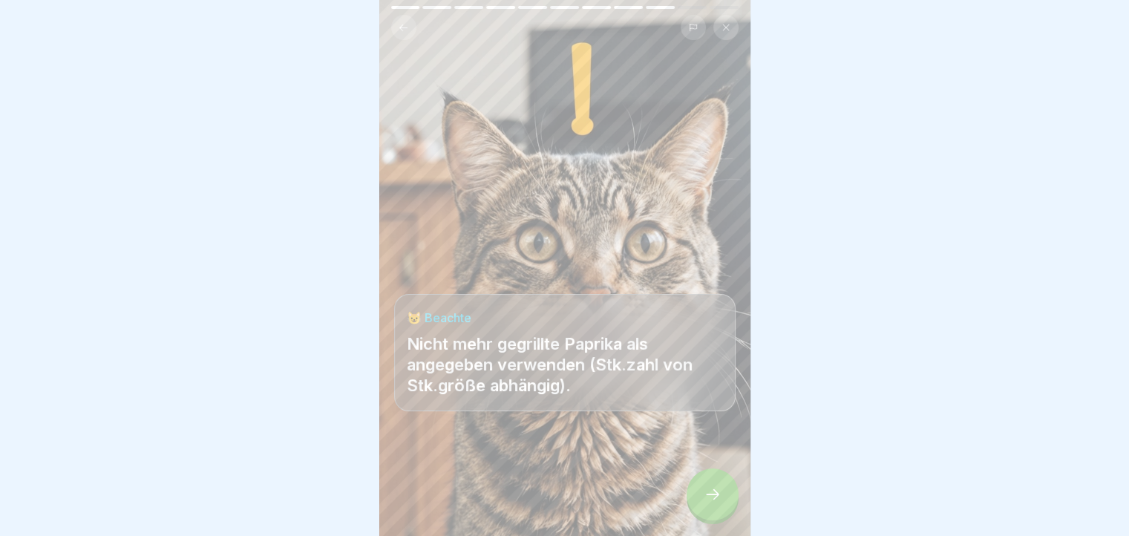
click at [702, 492] on div at bounding box center [713, 495] width 52 height 52
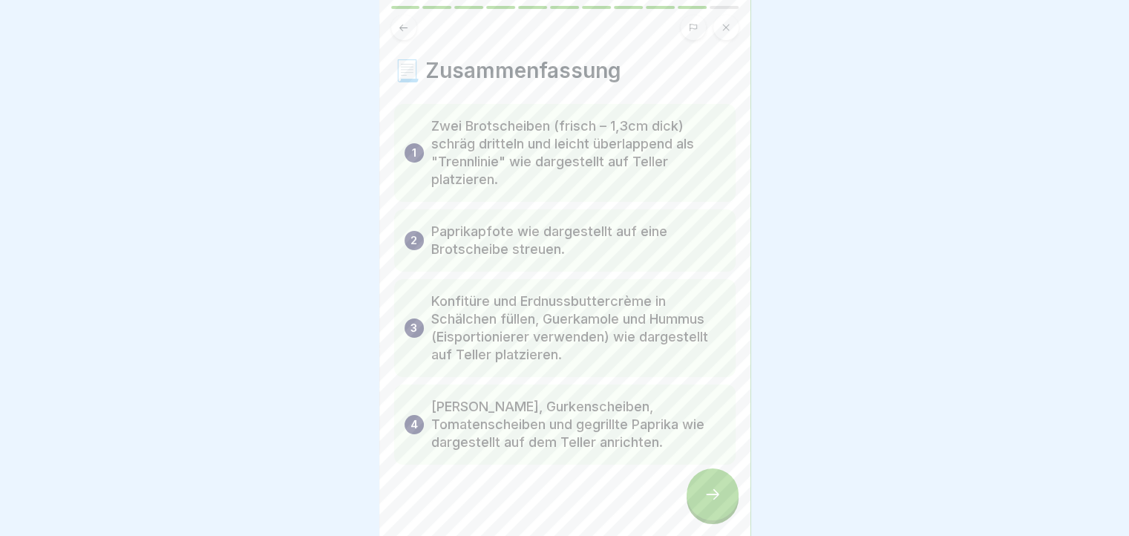
click at [405, 24] on icon at bounding box center [403, 27] width 11 height 11
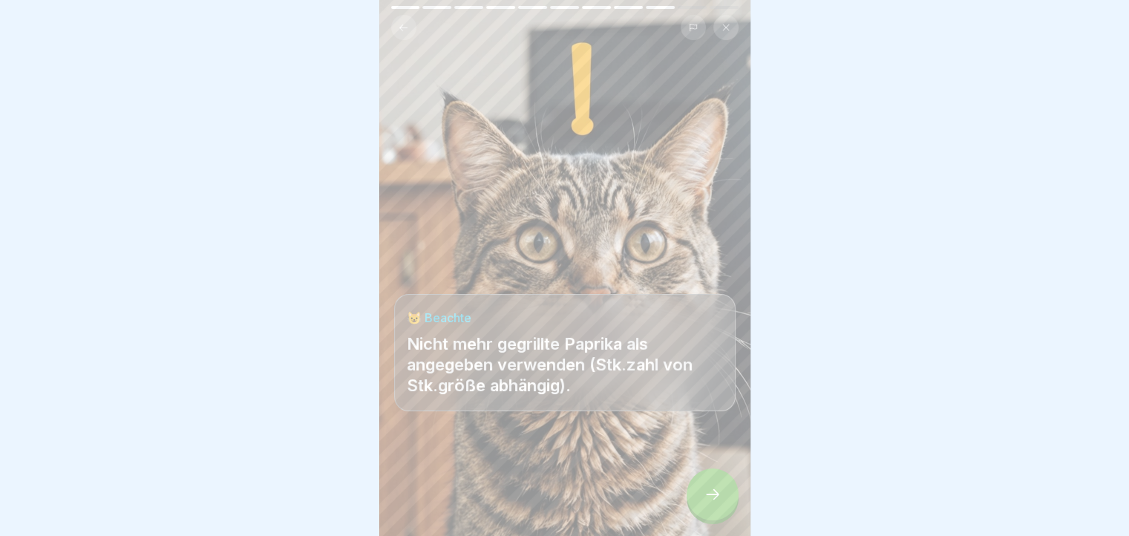
click at [405, 24] on icon at bounding box center [403, 27] width 11 height 11
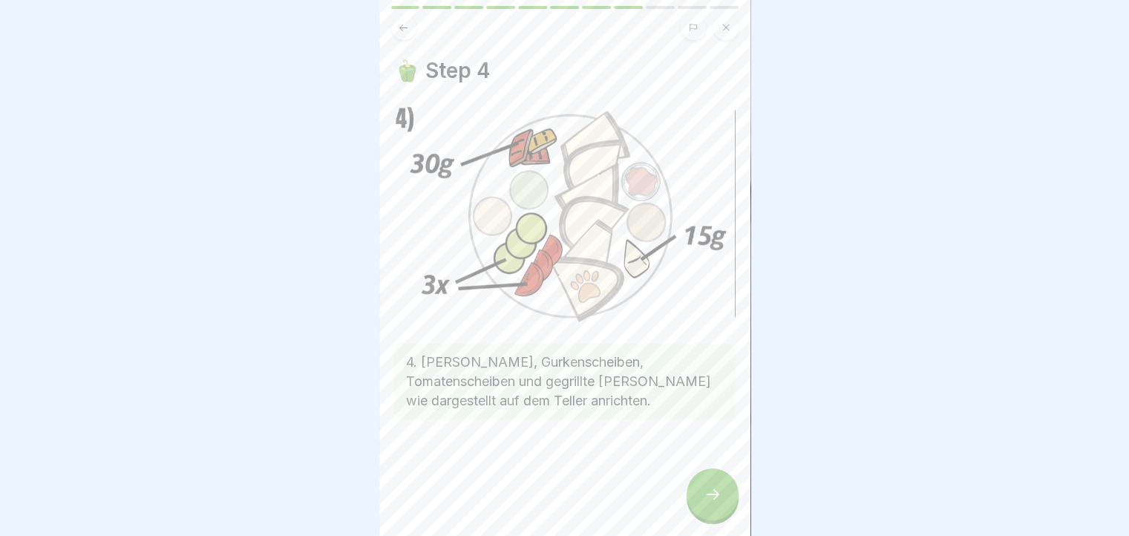
click at [710, 503] on icon at bounding box center [713, 495] width 18 height 18
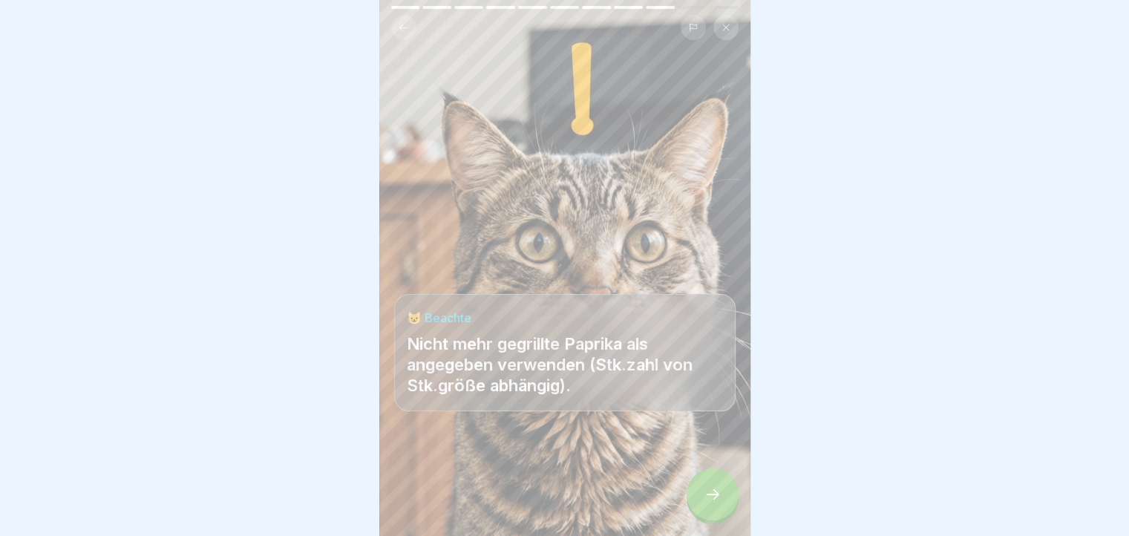
click at [710, 503] on icon at bounding box center [713, 495] width 18 height 18
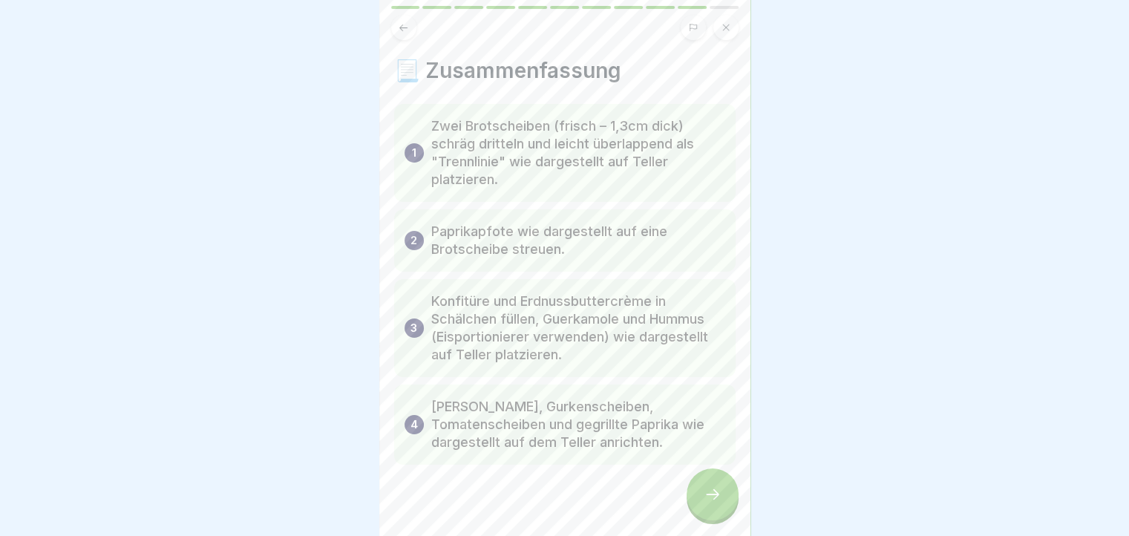
click at [710, 503] on icon at bounding box center [713, 495] width 18 height 18
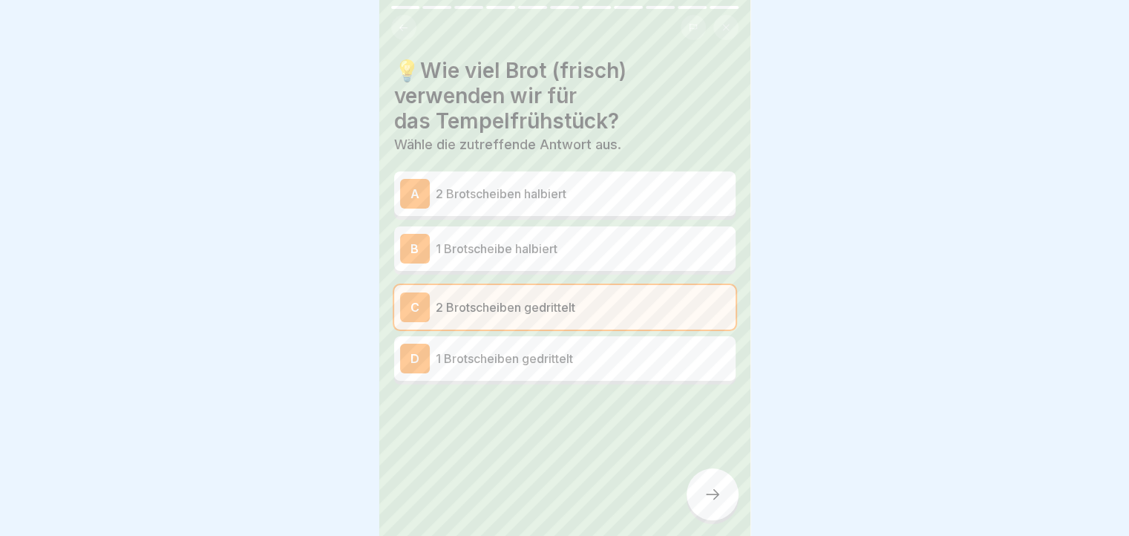
click at [717, 495] on div at bounding box center [713, 495] width 52 height 52
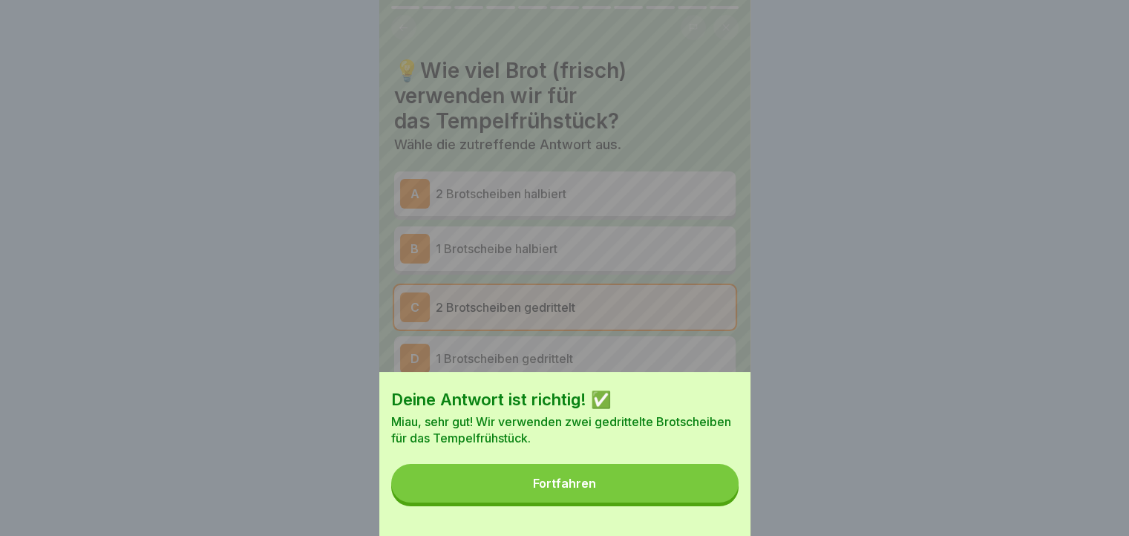
click at [717, 495] on button "Fortfahren" at bounding box center [564, 483] width 347 height 39
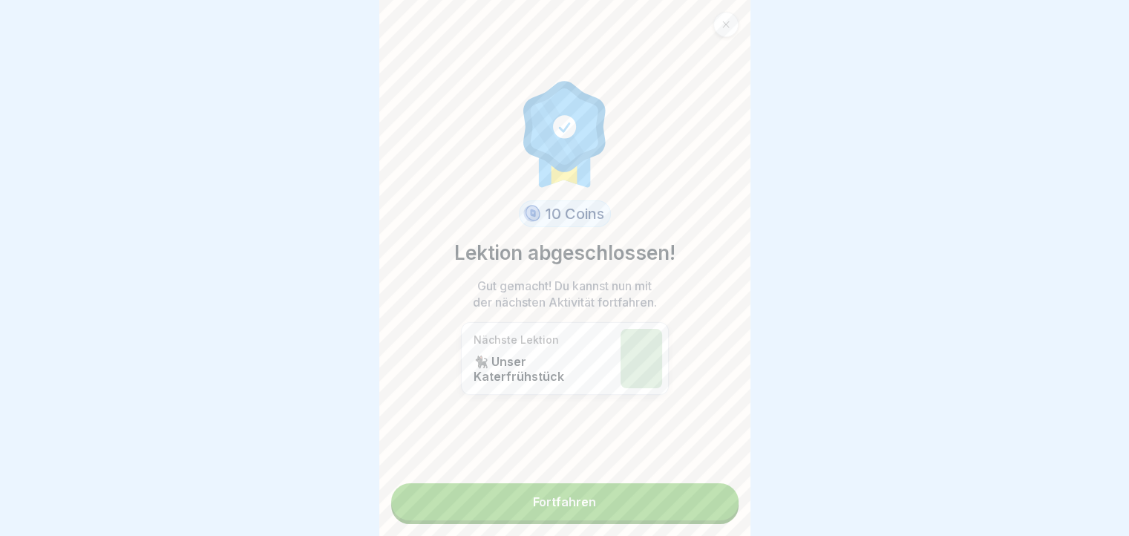
click at [601, 508] on link "Fortfahren" at bounding box center [564, 501] width 347 height 37
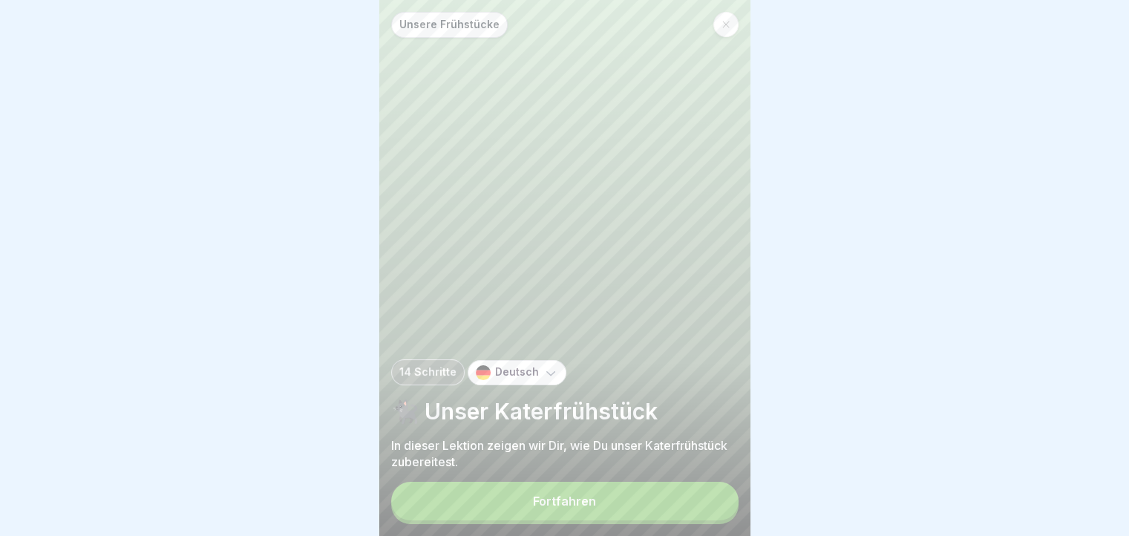
click at [690, 512] on button "Fortfahren" at bounding box center [564, 501] width 347 height 39
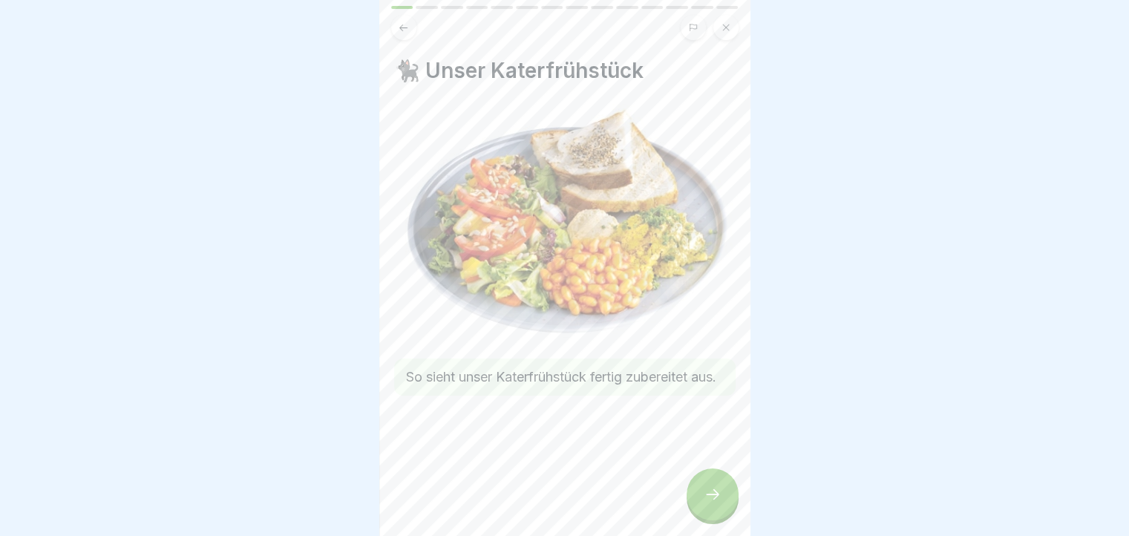
click at [701, 516] on div at bounding box center [713, 495] width 52 height 52
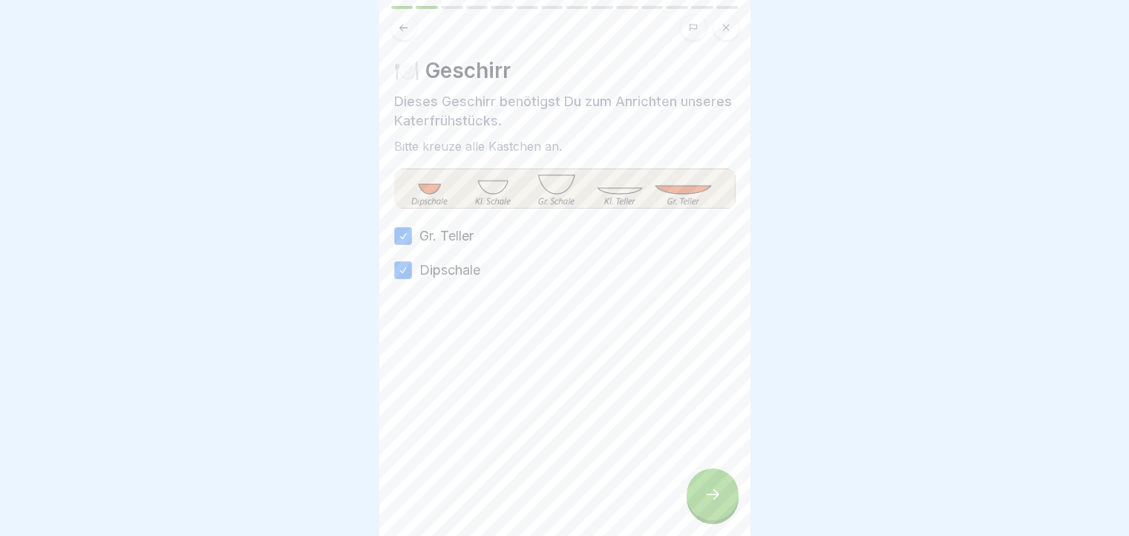
click at [701, 516] on div at bounding box center [713, 495] width 52 height 52
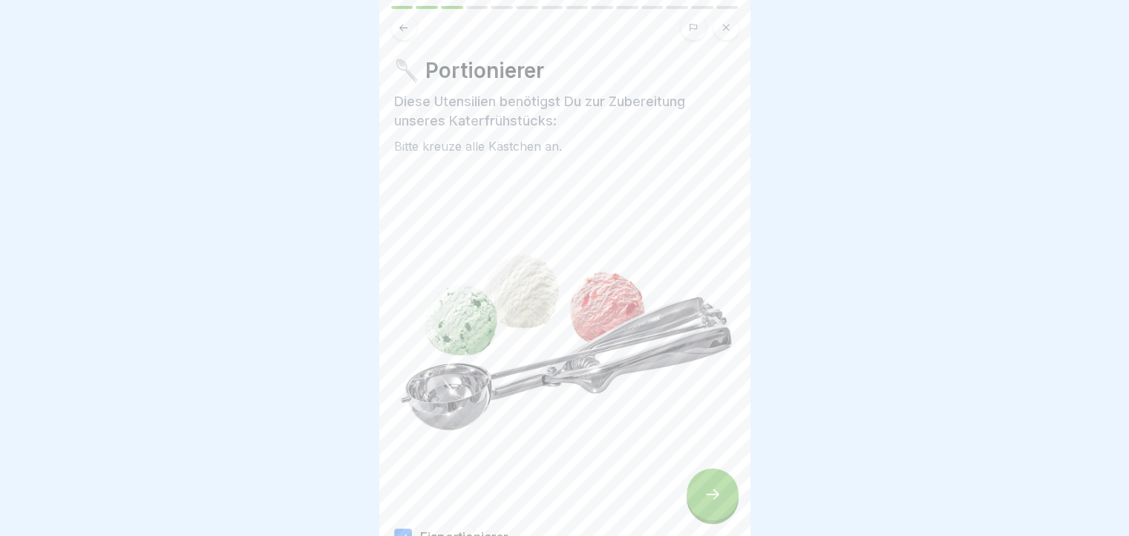
click at [701, 516] on div at bounding box center [713, 495] width 52 height 52
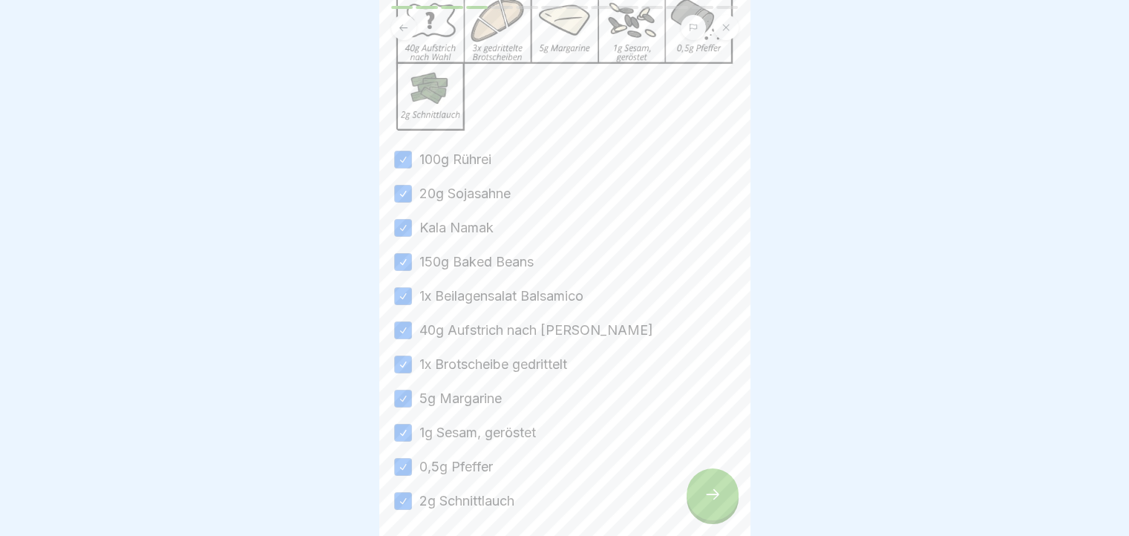
scroll to position [279, 0]
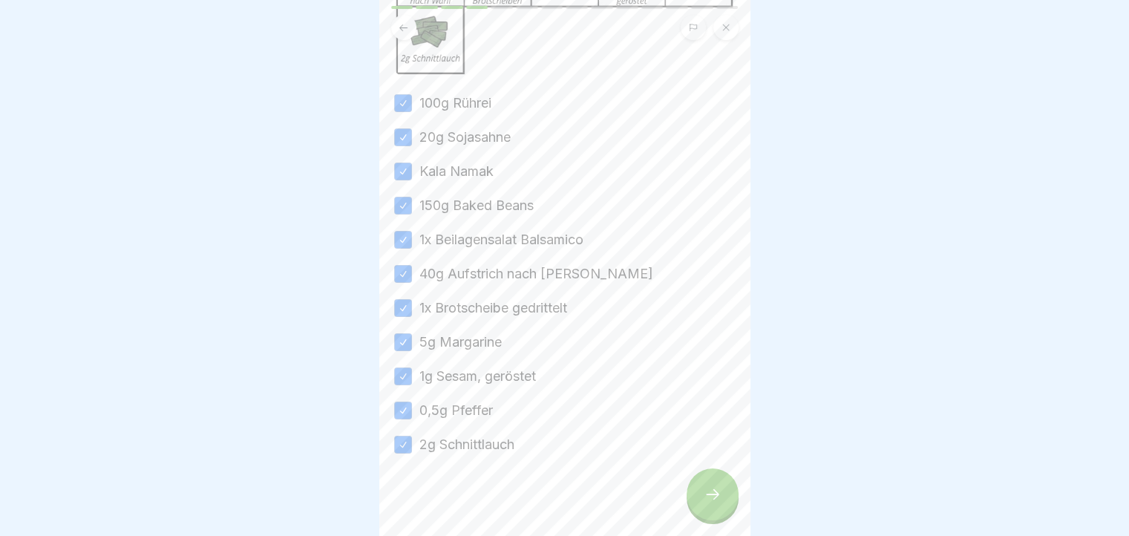
click at [708, 503] on icon at bounding box center [713, 495] width 18 height 18
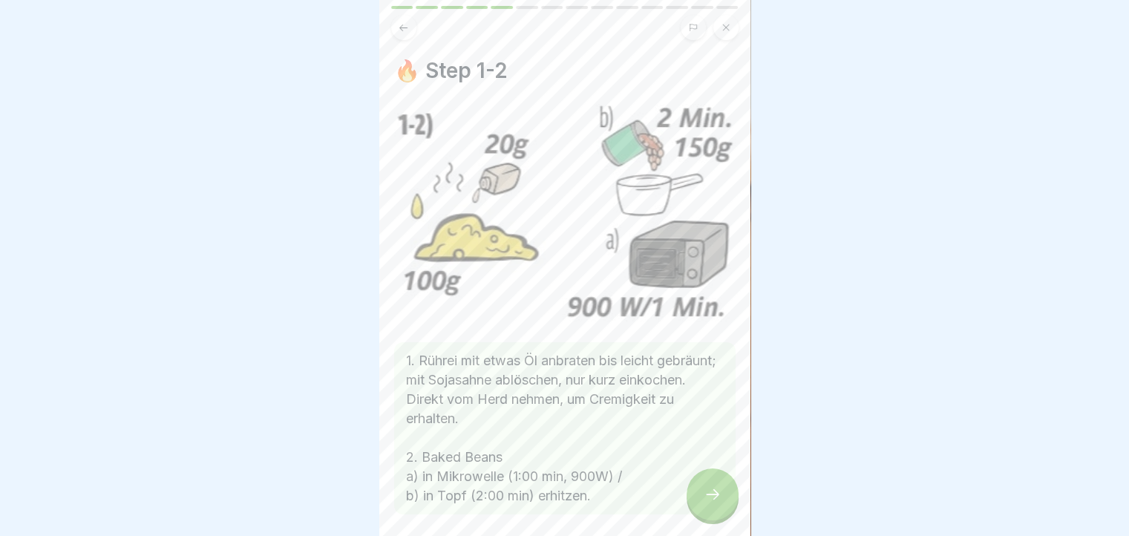
scroll to position [59, 0]
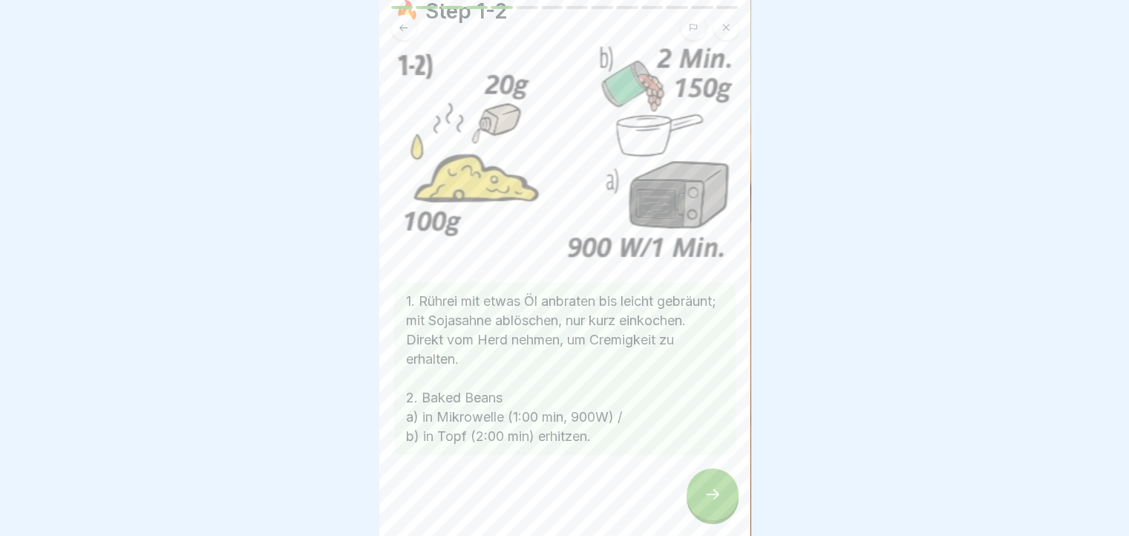
click at [701, 500] on div at bounding box center [713, 495] width 52 height 52
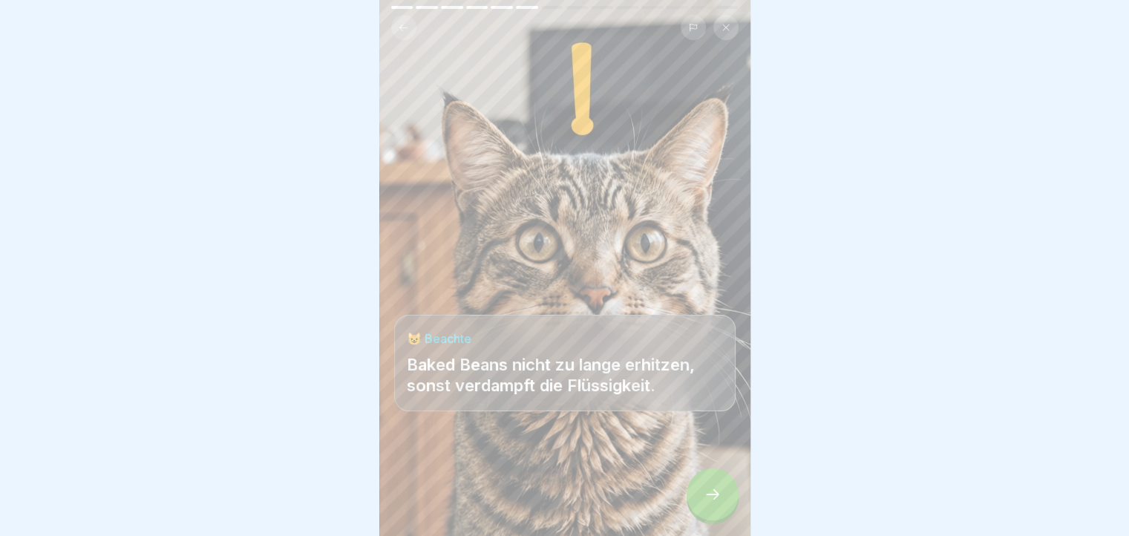
click at [708, 503] on icon at bounding box center [713, 495] width 18 height 18
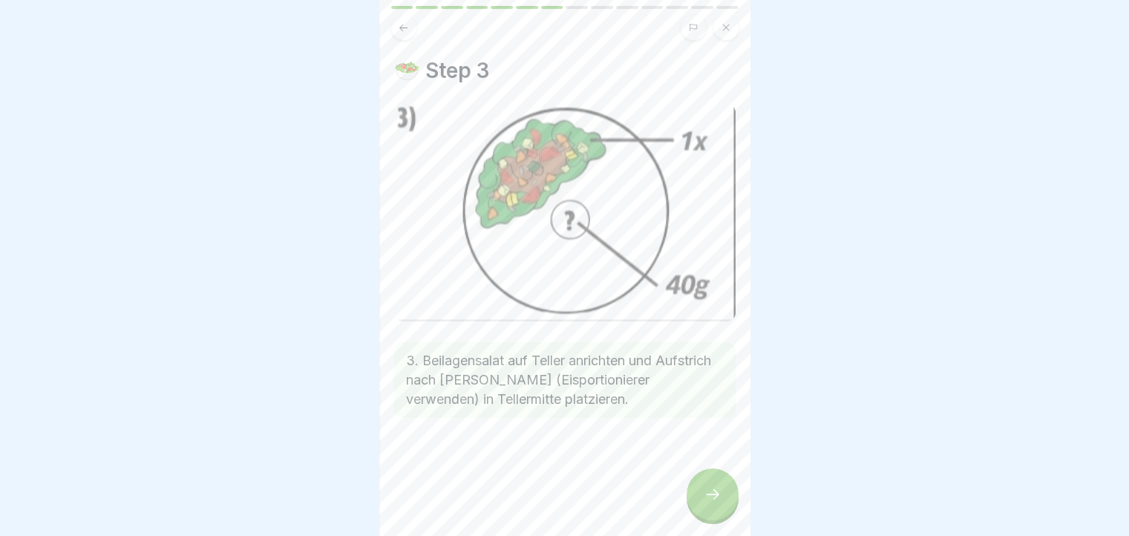
click at [722, 511] on div at bounding box center [713, 495] width 52 height 52
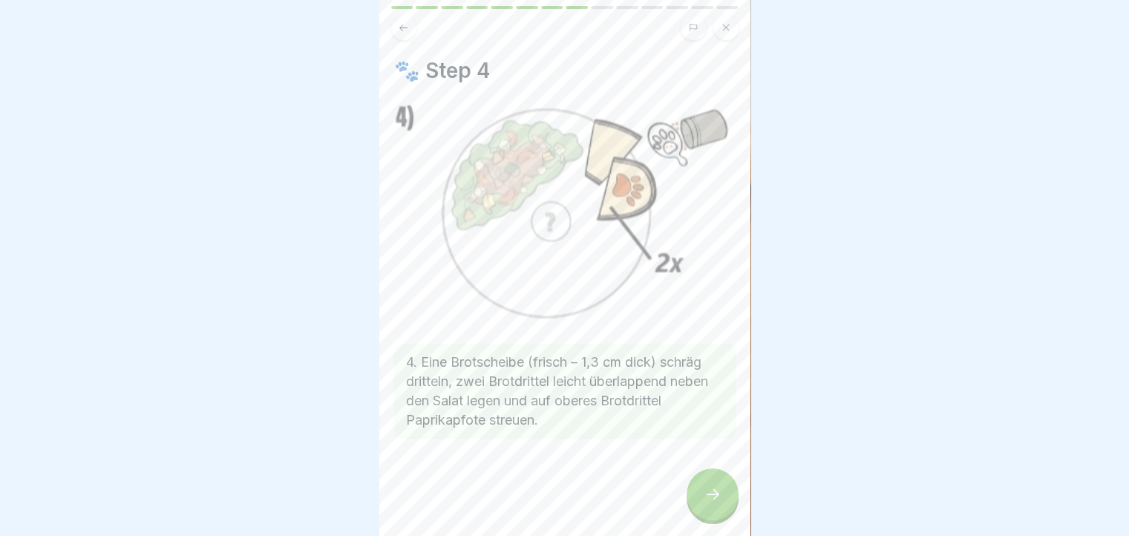
click at [722, 511] on div at bounding box center [713, 495] width 52 height 52
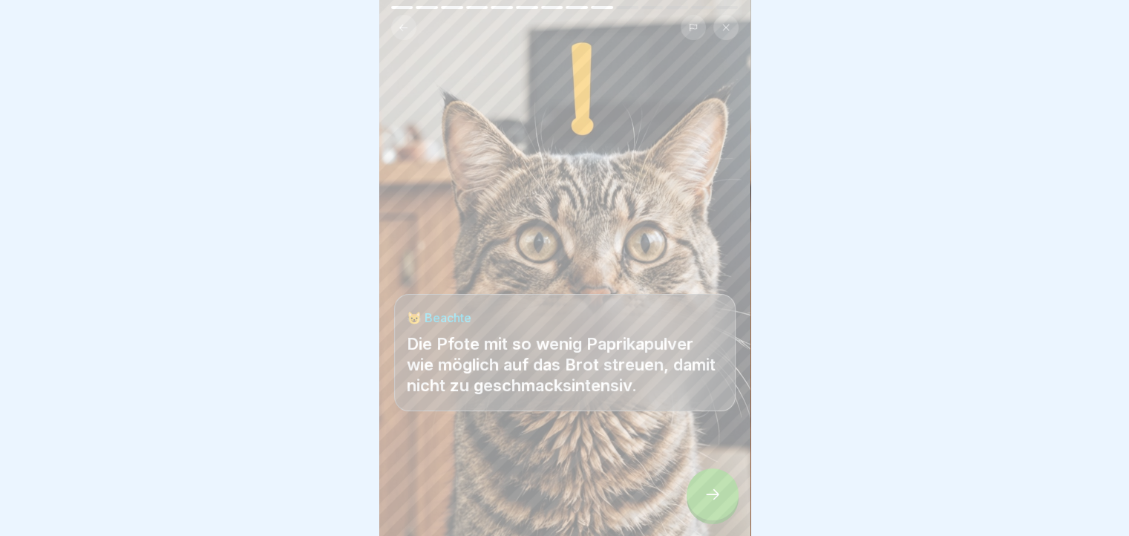
click at [722, 511] on div at bounding box center [713, 495] width 52 height 52
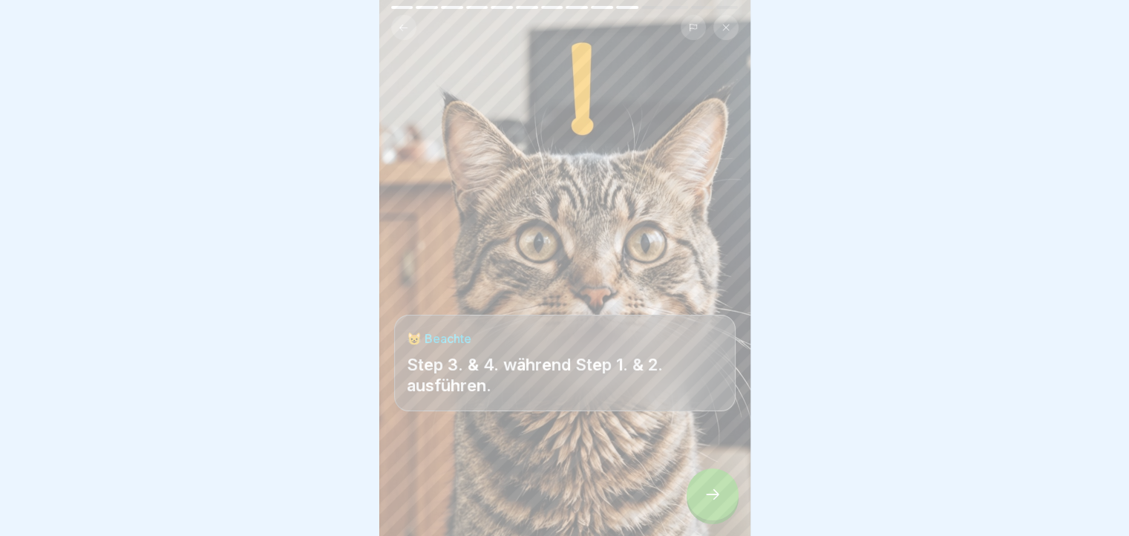
click at [394, 29] on button at bounding box center [403, 27] width 25 height 25
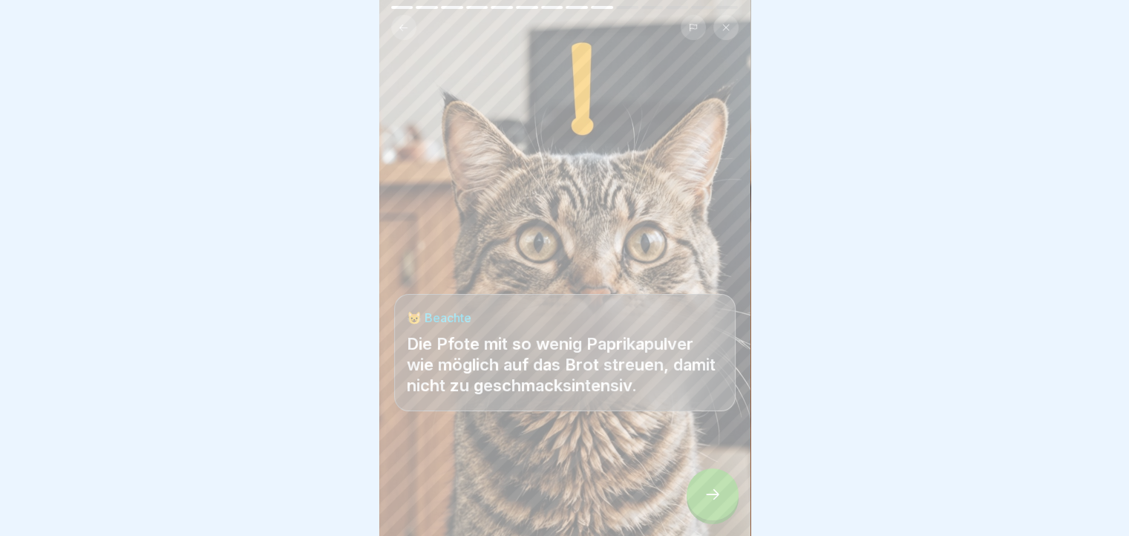
click at [394, 29] on button at bounding box center [403, 27] width 25 height 25
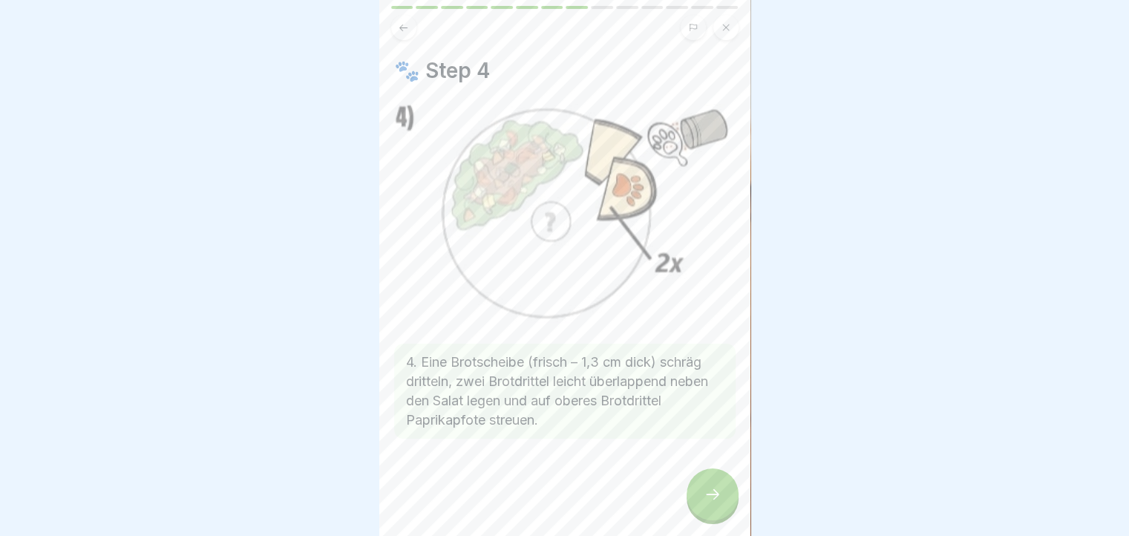
click at [394, 29] on button at bounding box center [403, 27] width 25 height 25
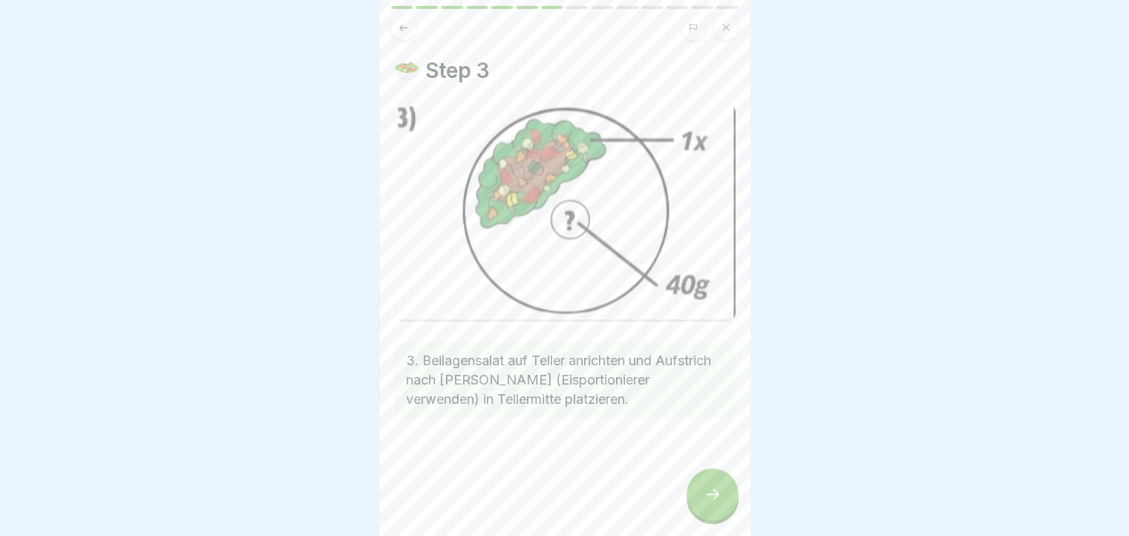
click at [713, 500] on icon at bounding box center [713, 495] width 18 height 18
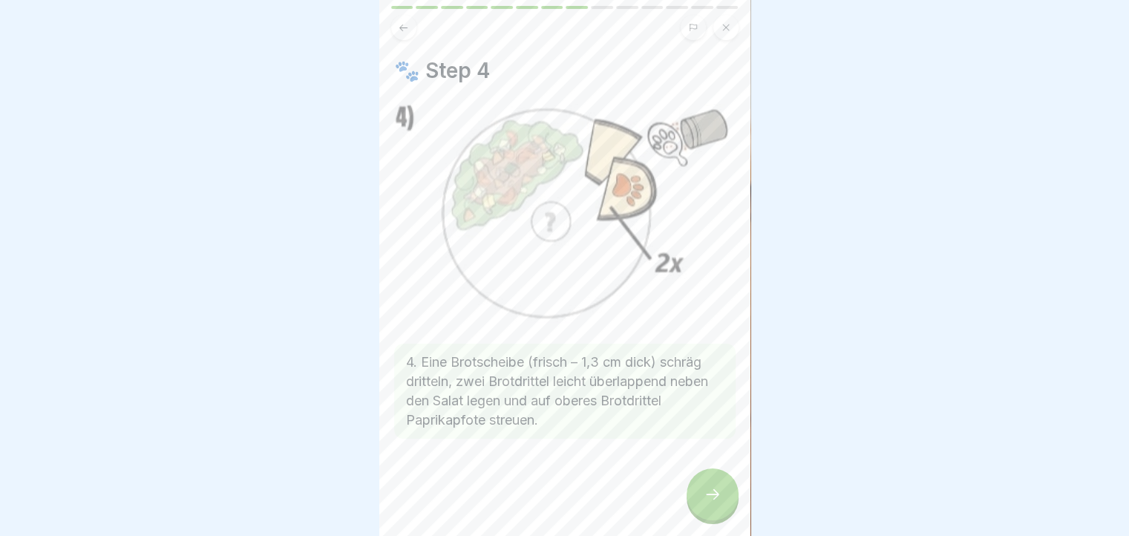
click at [713, 500] on icon at bounding box center [713, 495] width 18 height 18
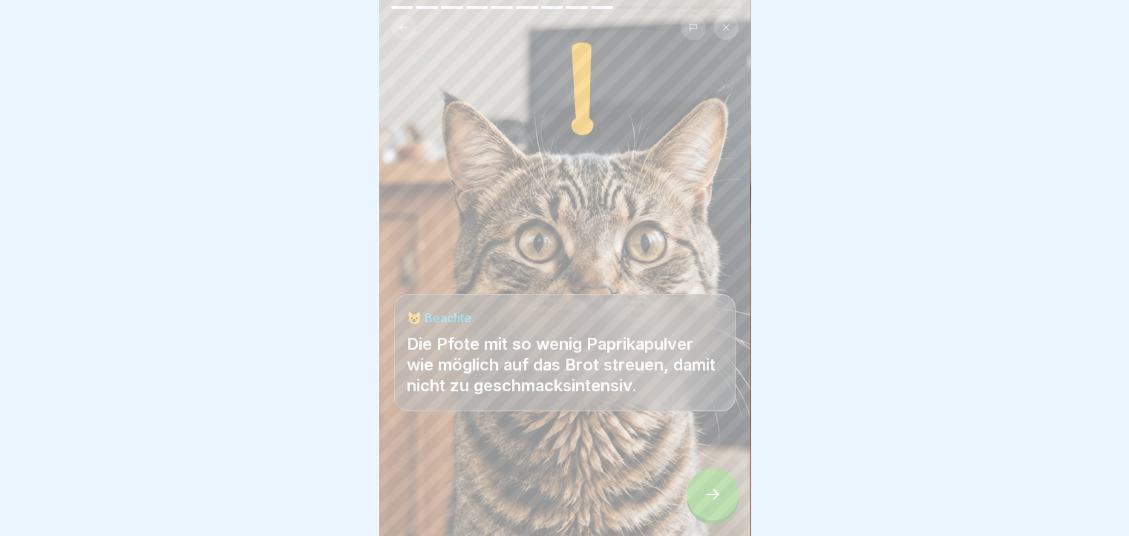
click at [713, 500] on icon at bounding box center [713, 495] width 18 height 18
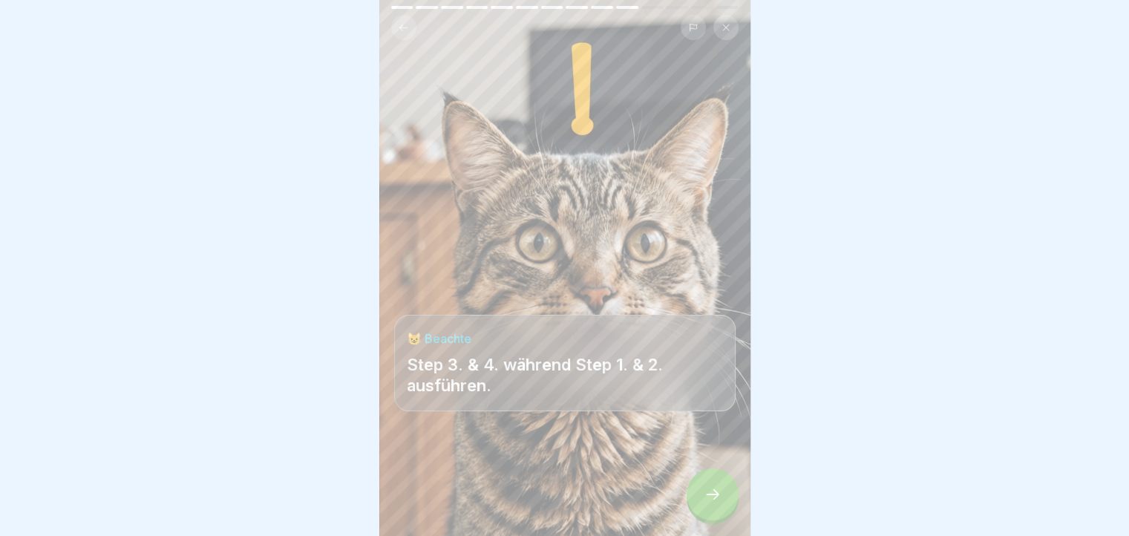
click at [713, 500] on icon at bounding box center [713, 495] width 18 height 18
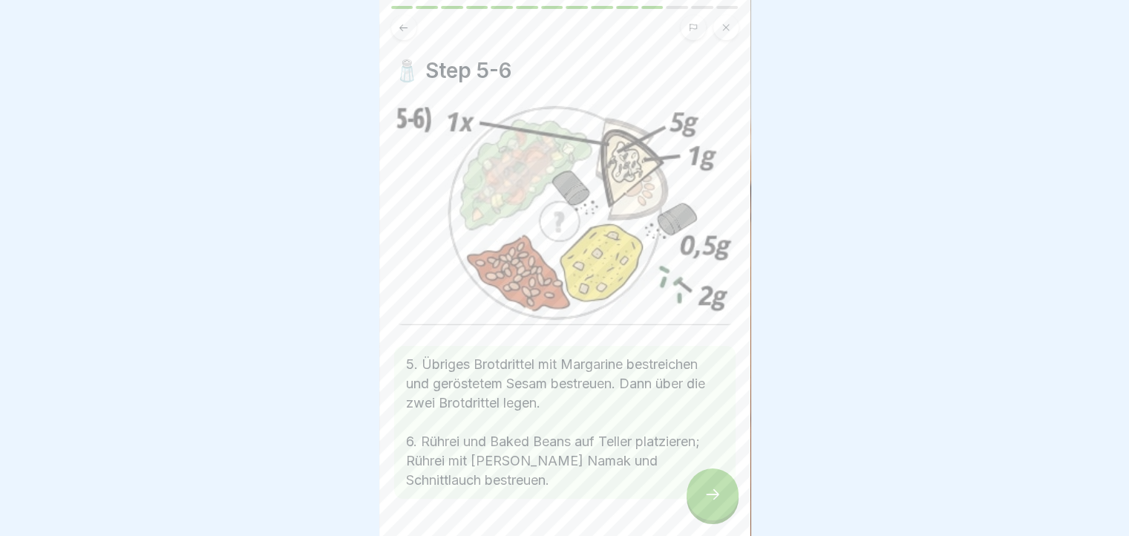
click at [713, 500] on icon at bounding box center [713, 495] width 18 height 18
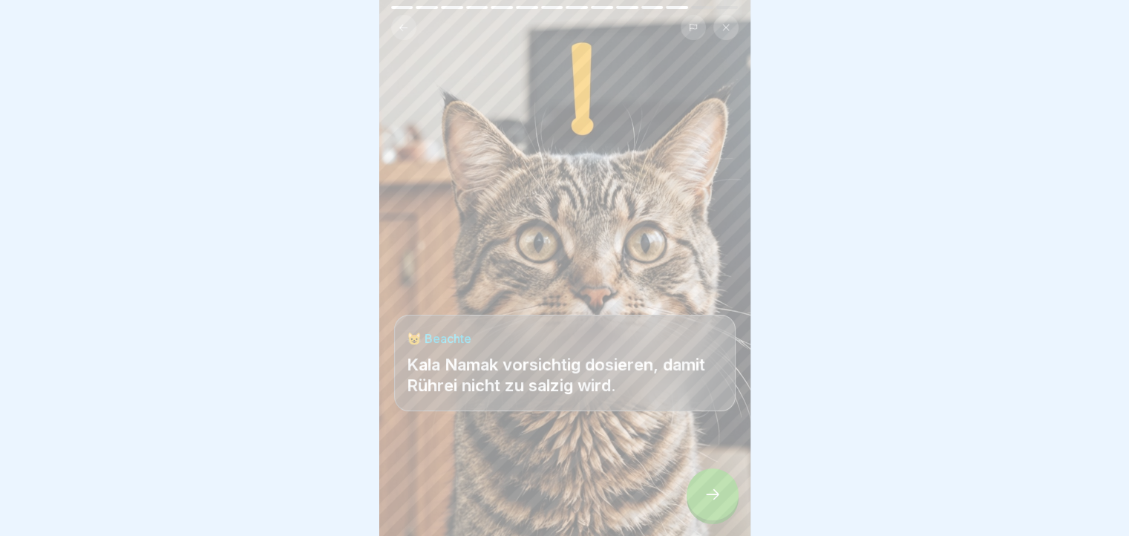
click at [713, 500] on icon at bounding box center [713, 495] width 18 height 18
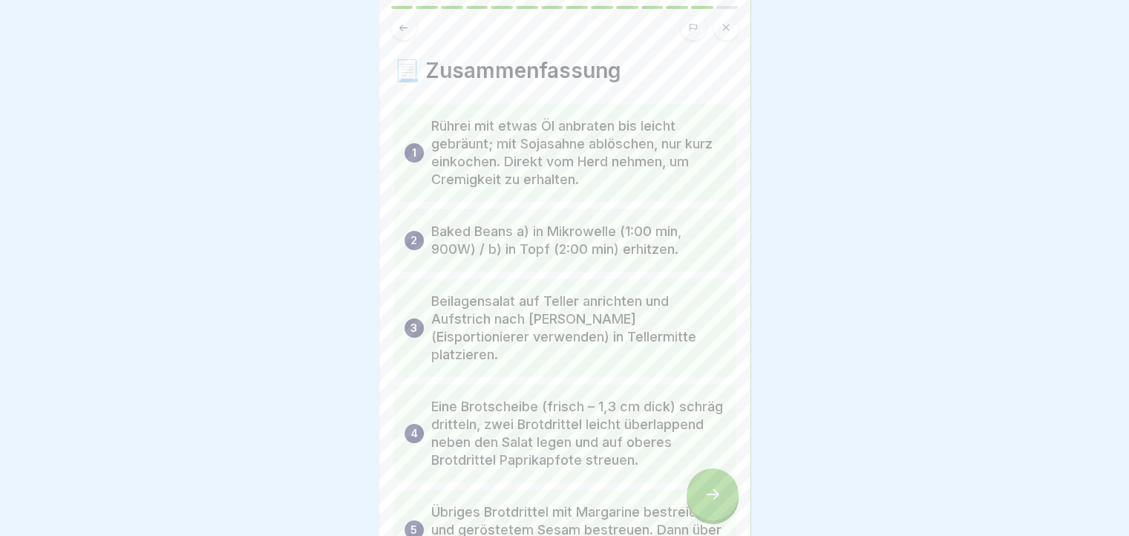
click at [410, 26] on button at bounding box center [403, 27] width 25 height 25
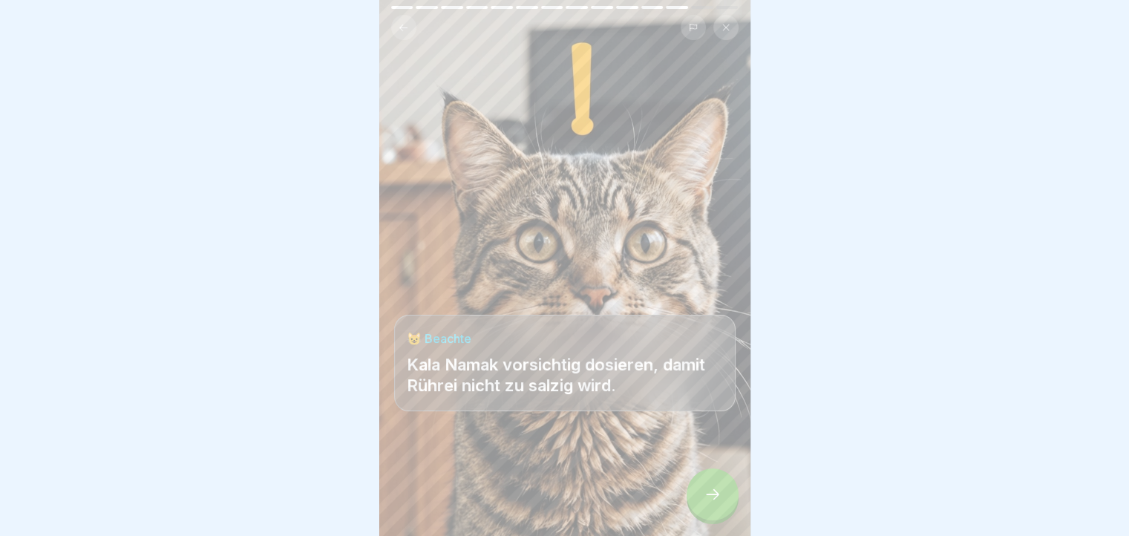
click at [410, 26] on button at bounding box center [403, 27] width 25 height 25
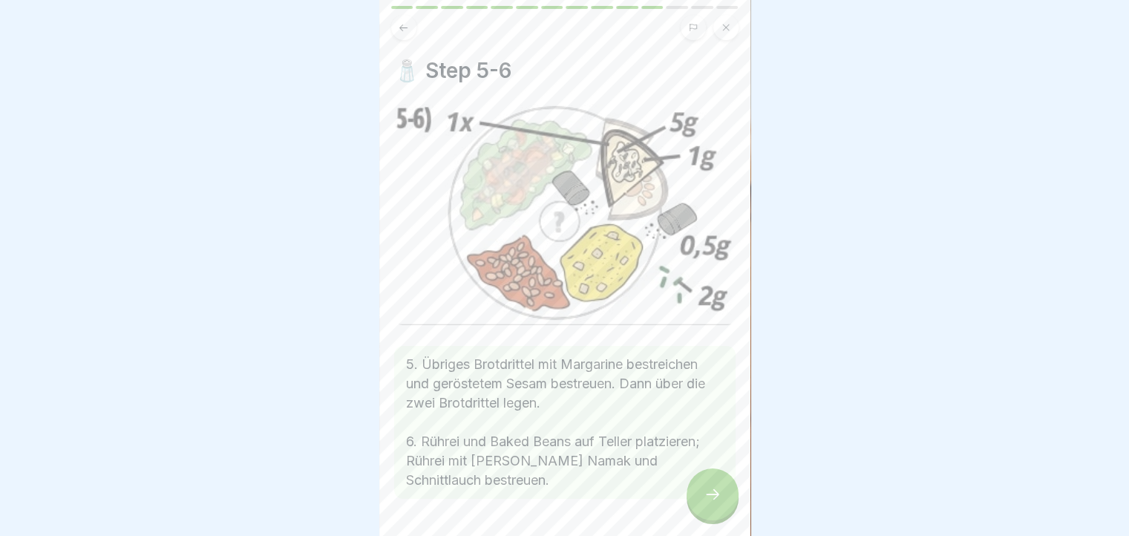
click at [723, 492] on div at bounding box center [713, 495] width 52 height 52
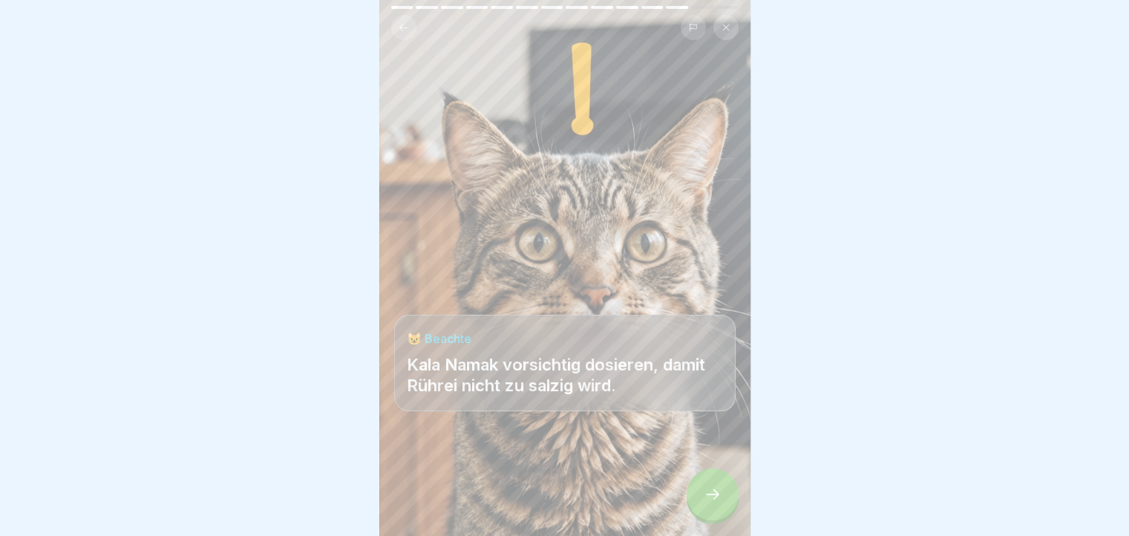
click at [723, 492] on div at bounding box center [713, 495] width 52 height 52
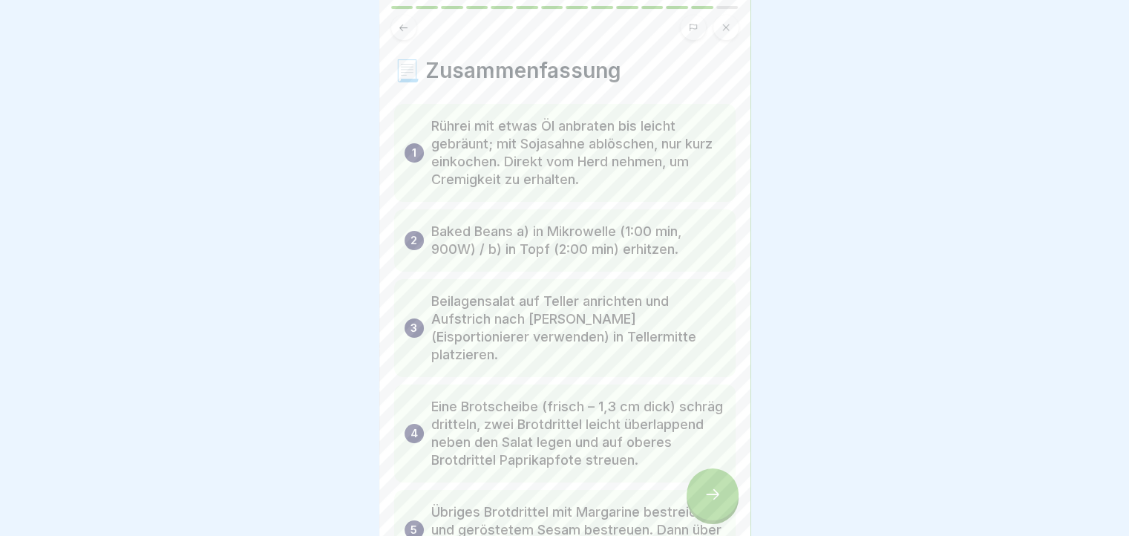
click at [723, 492] on div at bounding box center [713, 495] width 52 height 52
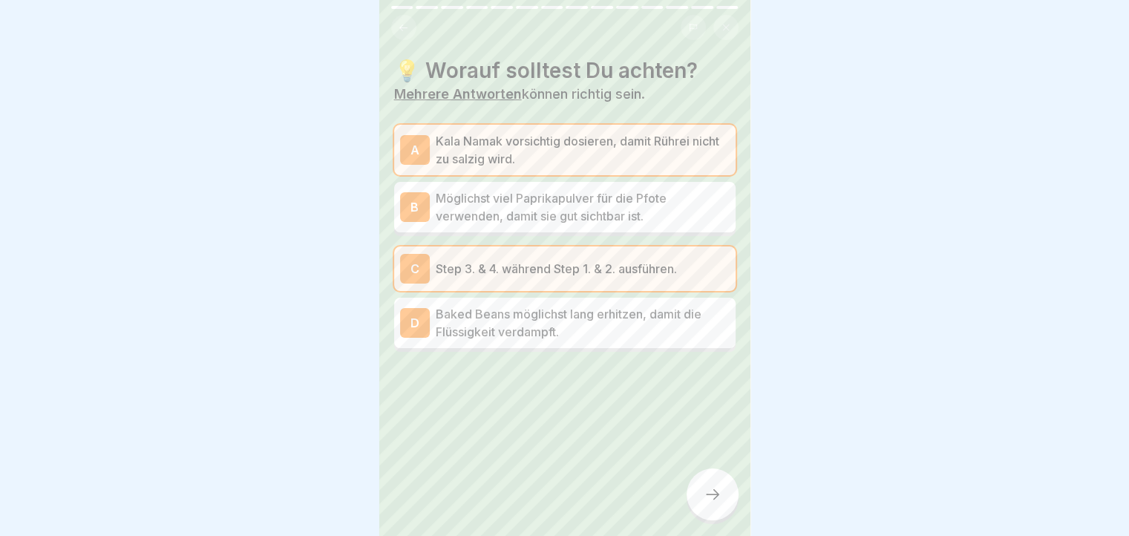
click at [723, 492] on div at bounding box center [713, 495] width 52 height 52
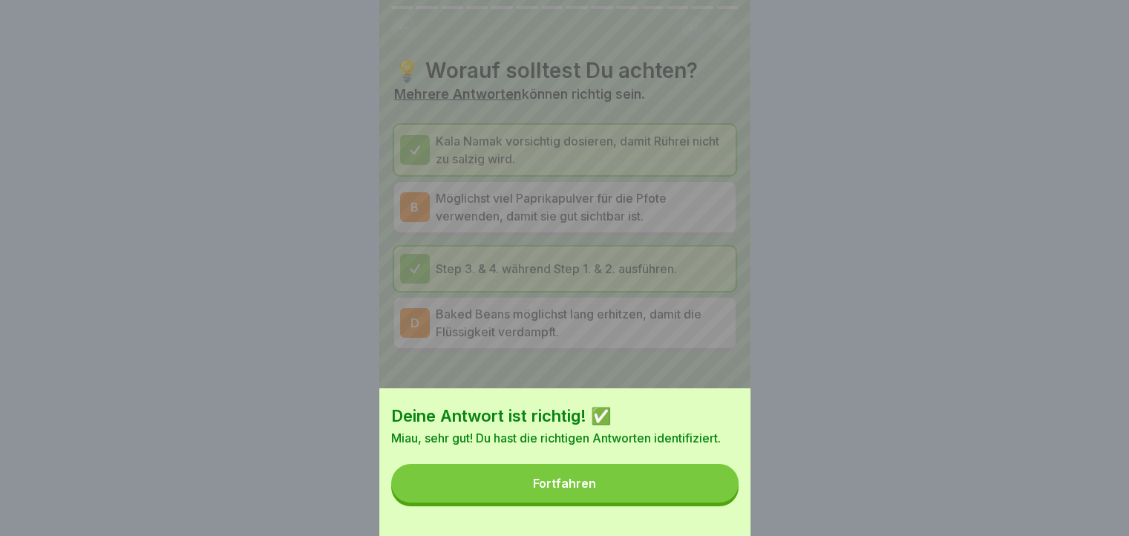
click at [723, 492] on button "Fortfahren" at bounding box center [564, 483] width 347 height 39
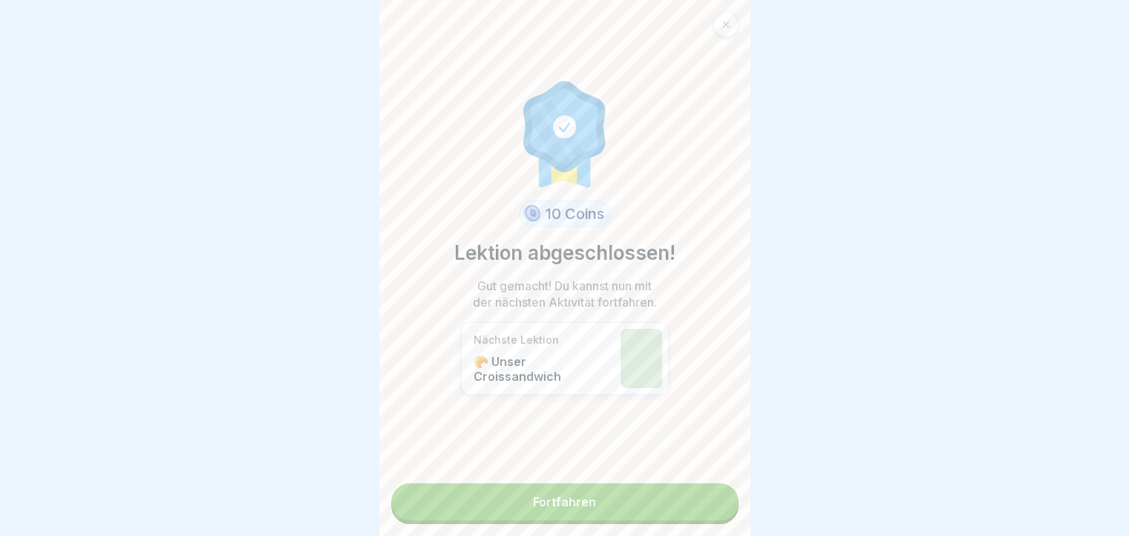
click at [723, 492] on div "10 Coins Lektion abgeschlossen! Gut gemacht! Du kannst nun mit der nächsten Akt…" at bounding box center [564, 268] width 371 height 536
click at [676, 500] on link "Fortfahren" at bounding box center [564, 501] width 347 height 37
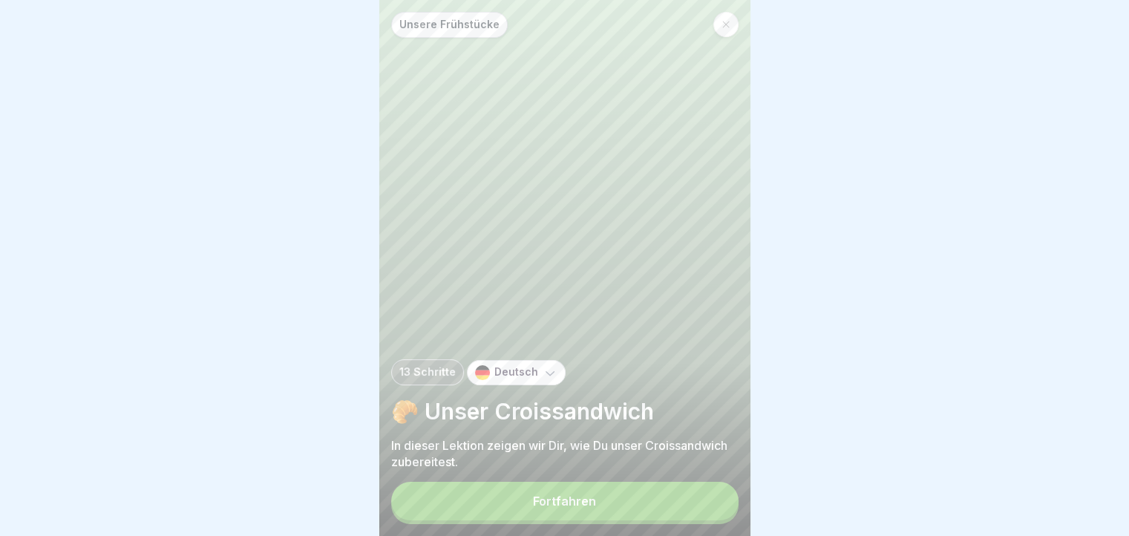
click at [676, 500] on button "Fortfahren" at bounding box center [564, 501] width 347 height 39
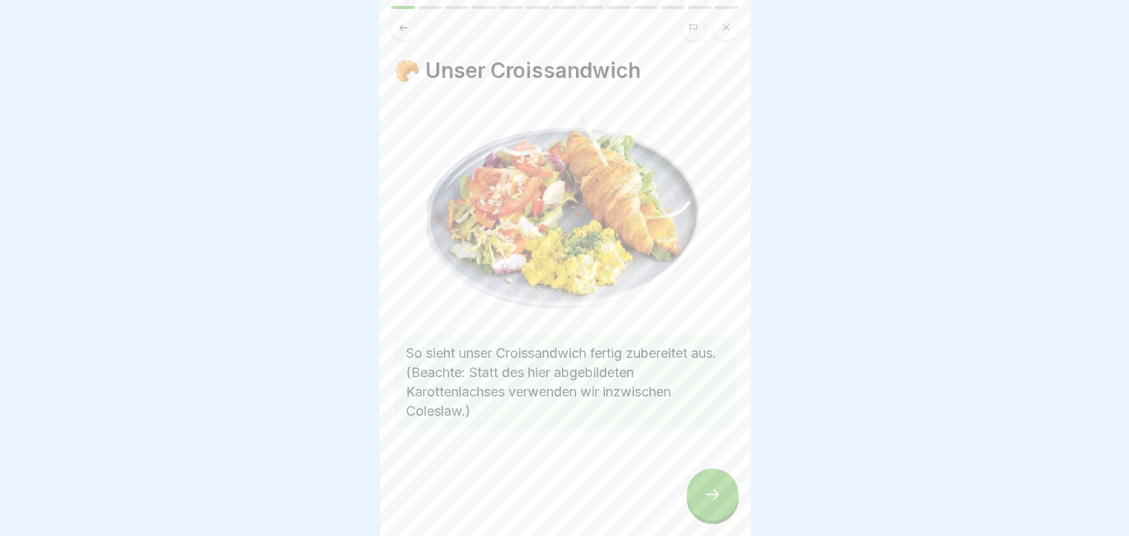
click at [735, 511] on div at bounding box center [713, 495] width 52 height 52
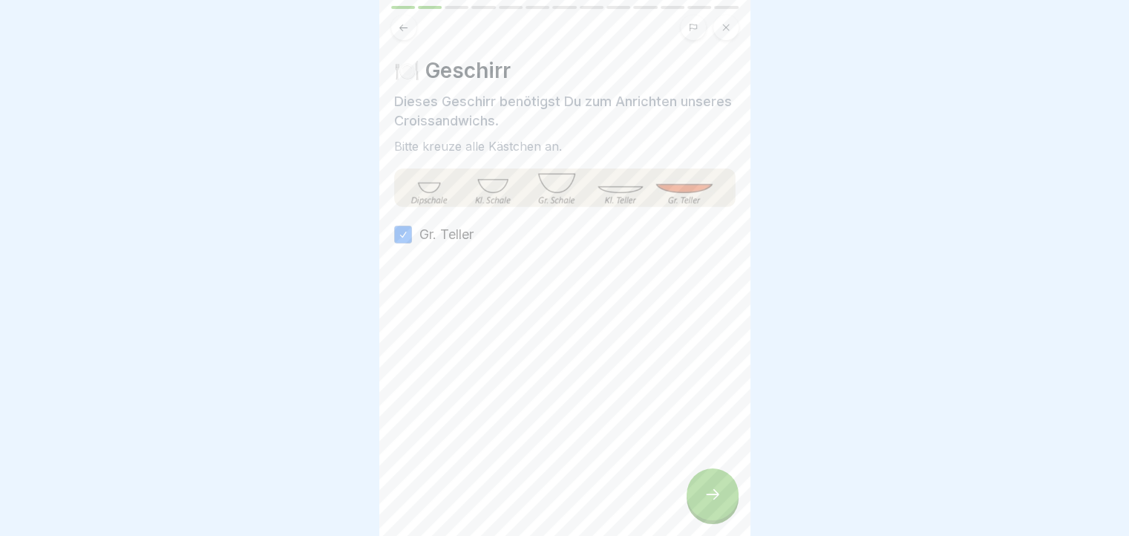
click at [735, 511] on div at bounding box center [713, 495] width 52 height 52
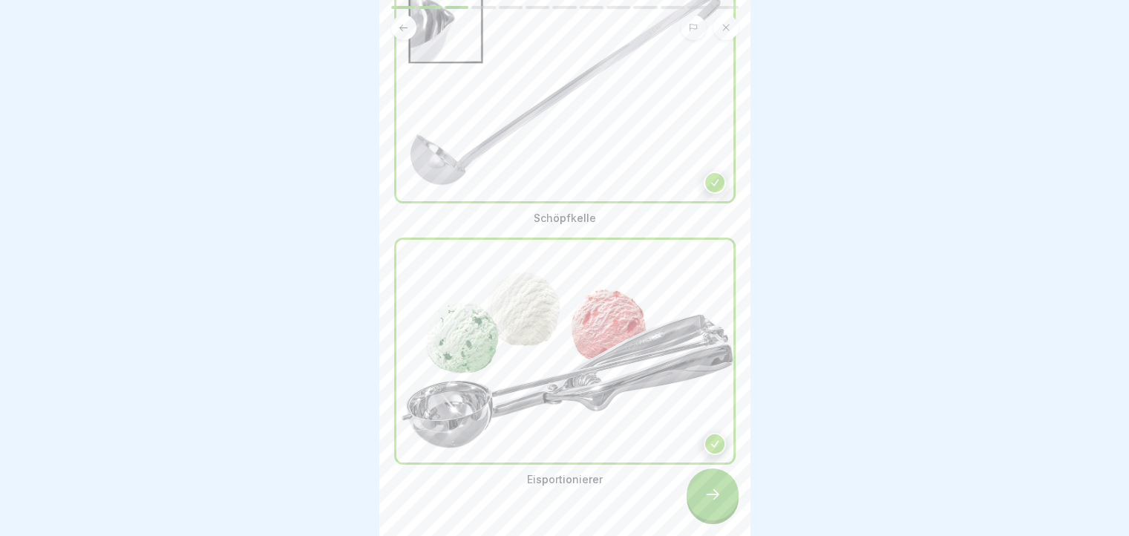
scroll to position [181, 0]
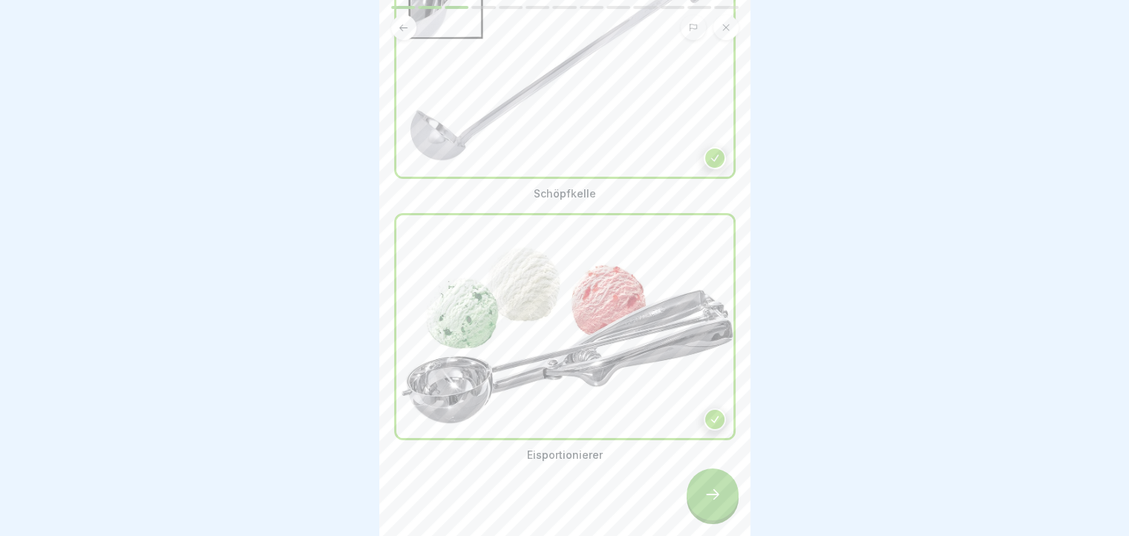
click at [719, 489] on div at bounding box center [713, 495] width 52 height 52
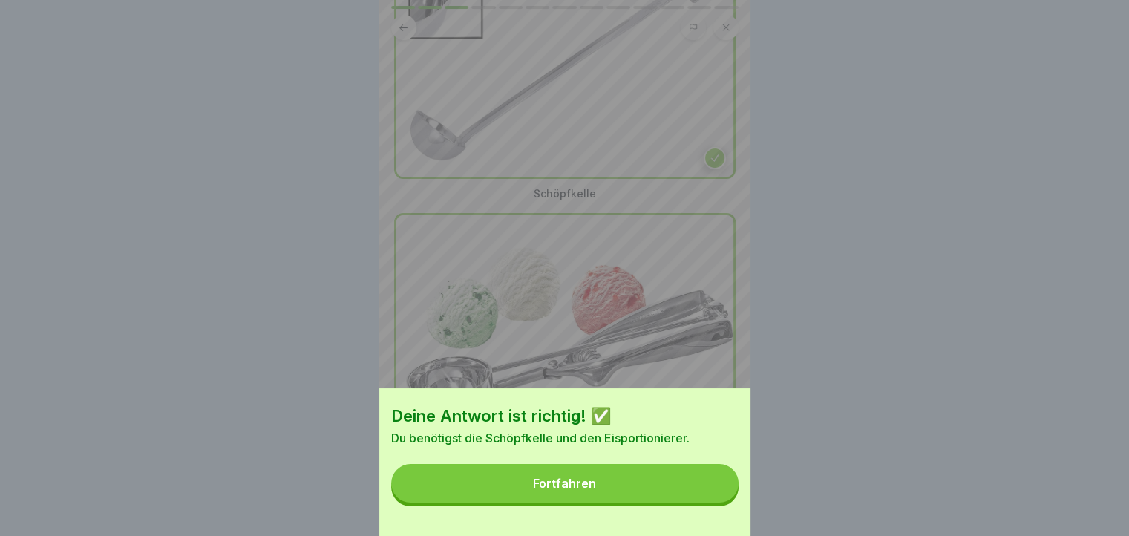
click at [719, 489] on button "Fortfahren" at bounding box center [564, 483] width 347 height 39
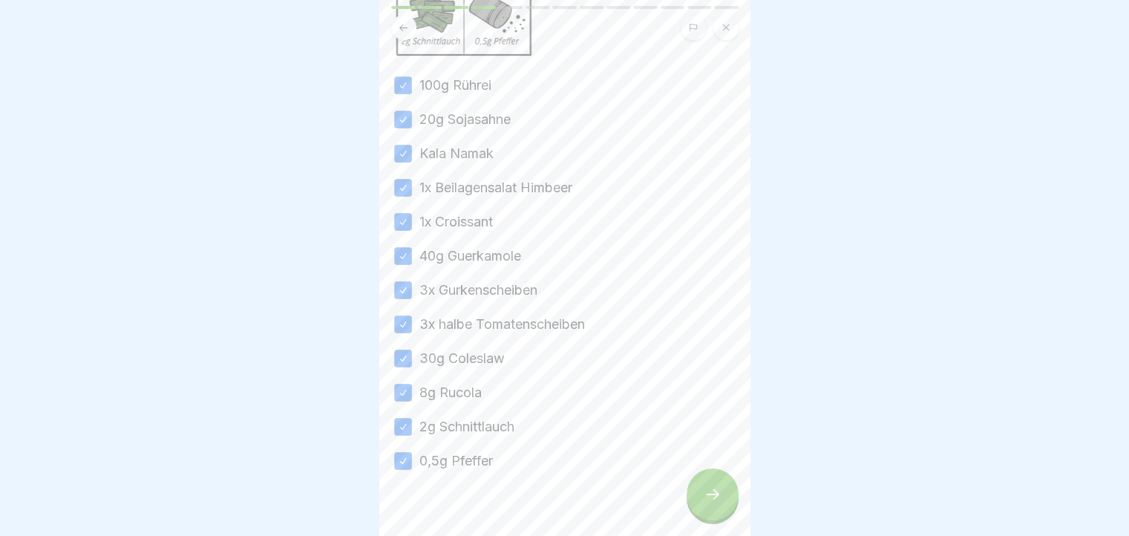
scroll to position [313, 0]
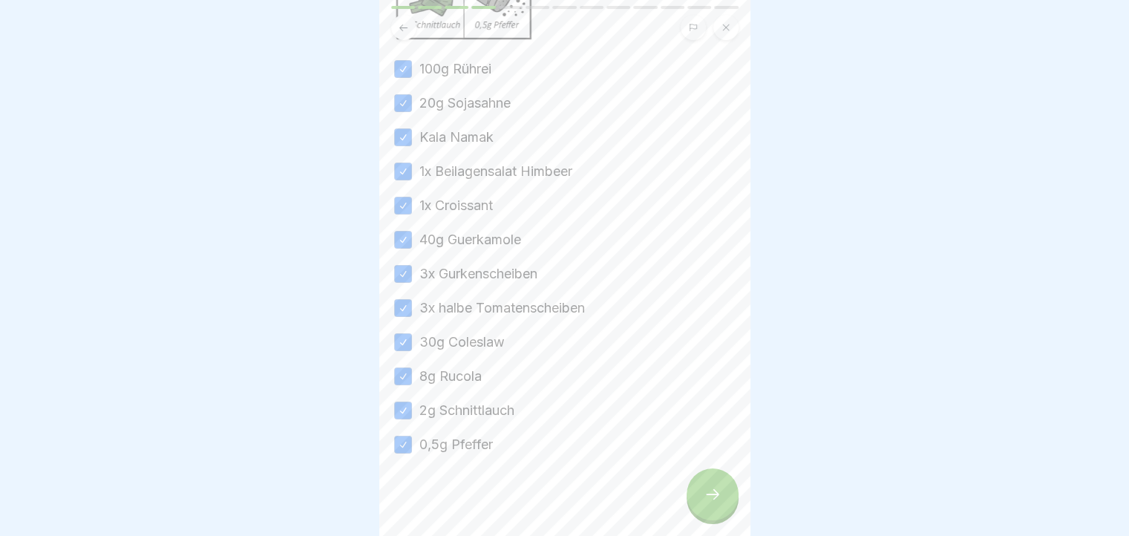
click at [693, 497] on div at bounding box center [713, 495] width 52 height 52
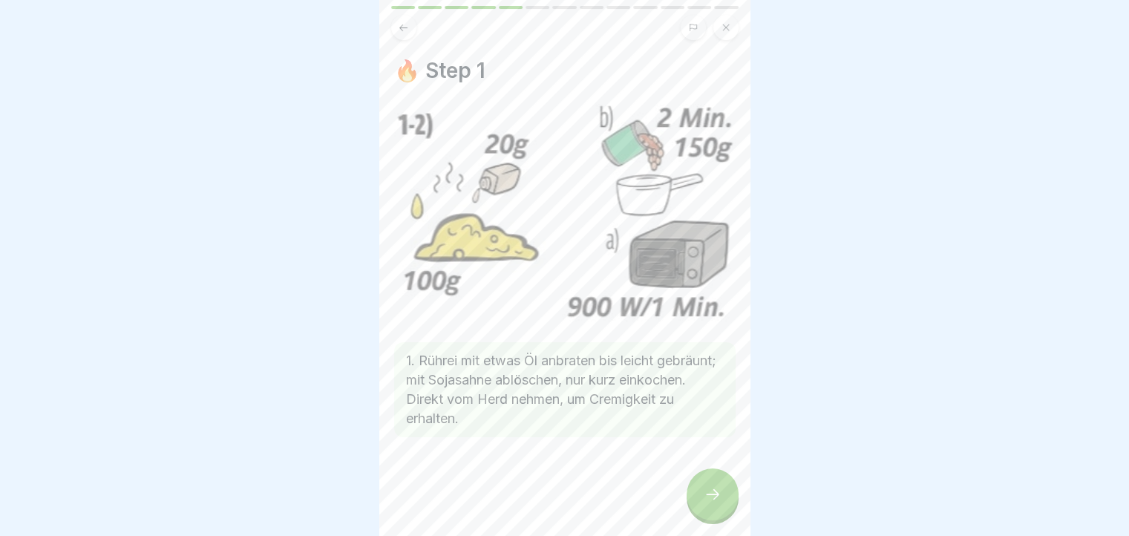
scroll to position [11, 0]
click at [714, 494] on icon at bounding box center [713, 495] width 18 height 18
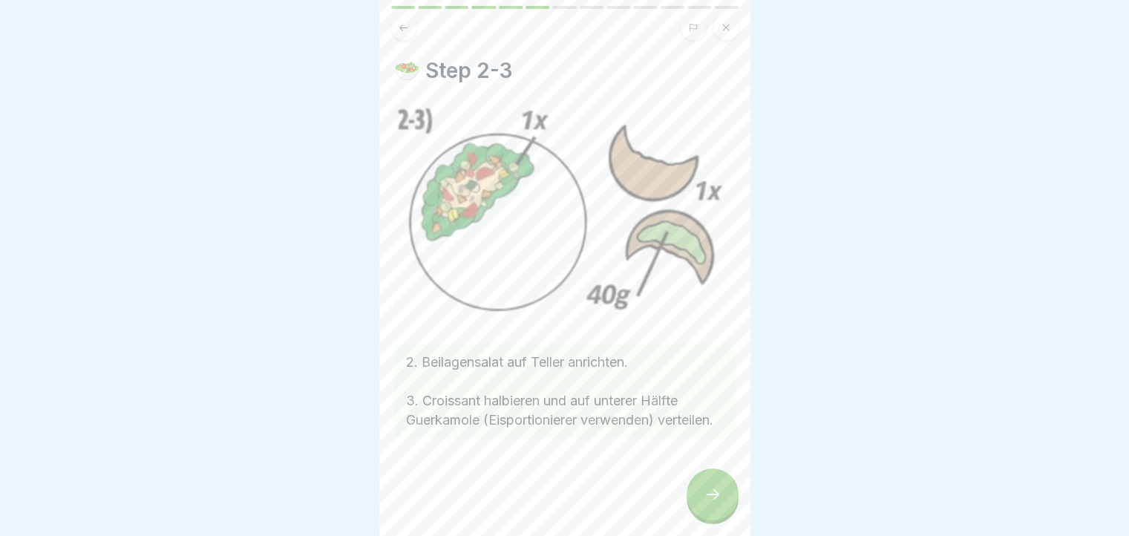
click at [398, 22] on icon at bounding box center [403, 27] width 11 height 11
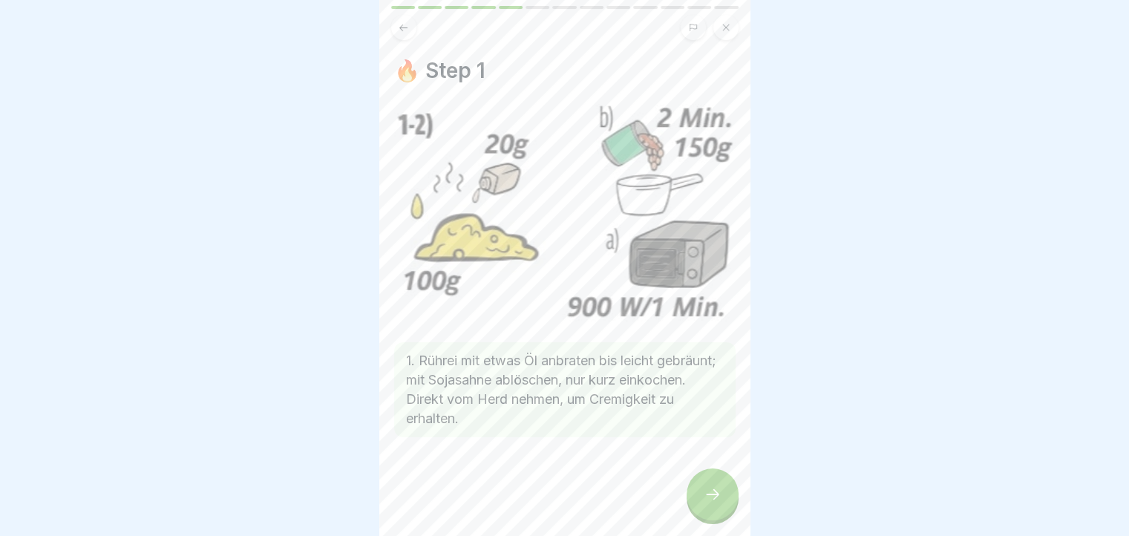
click at [398, 22] on icon at bounding box center [403, 27] width 11 height 11
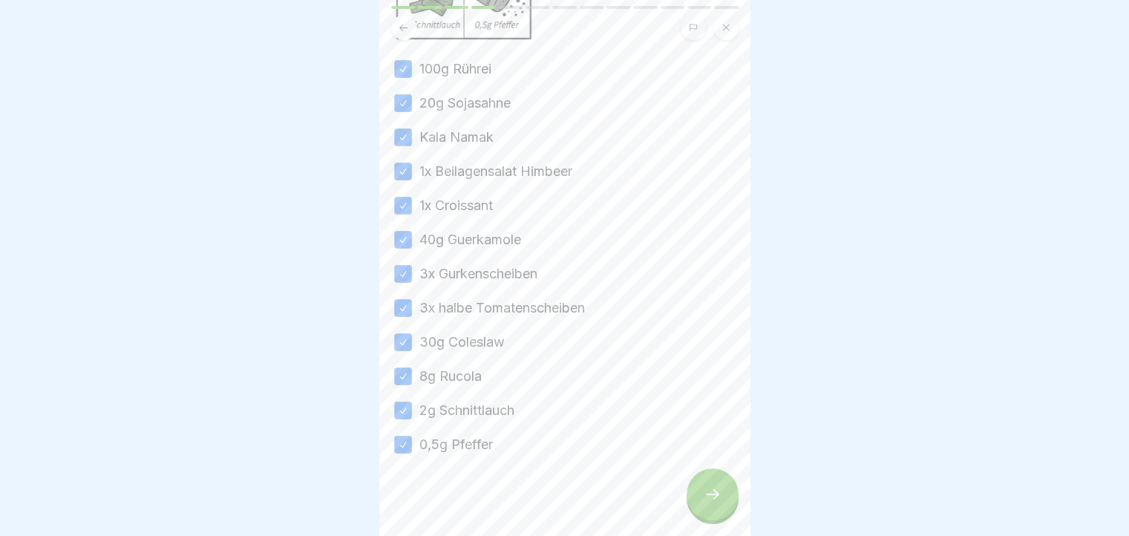
scroll to position [91, 0]
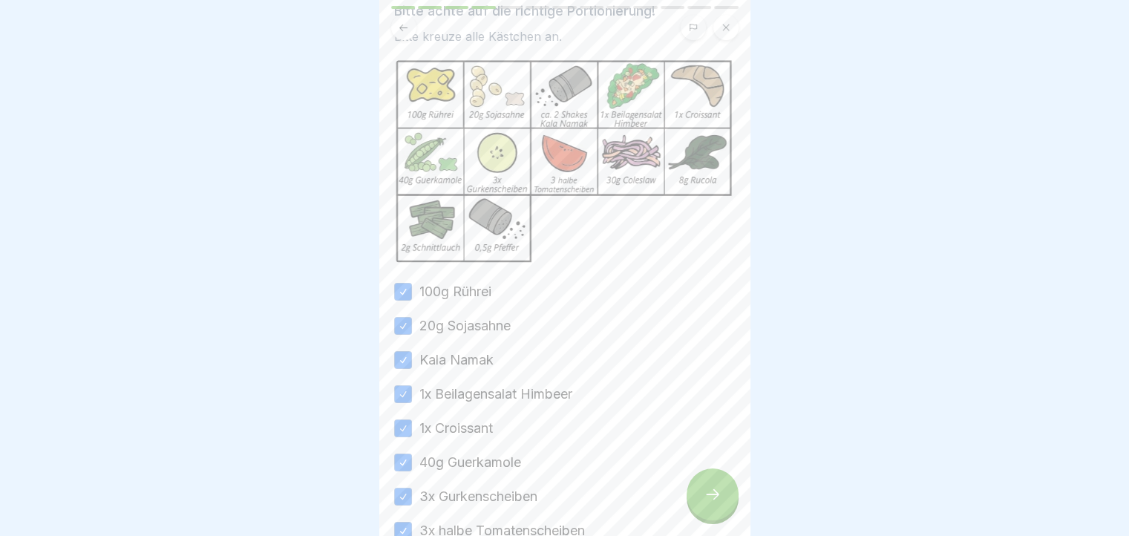
click at [717, 476] on div at bounding box center [713, 495] width 52 height 52
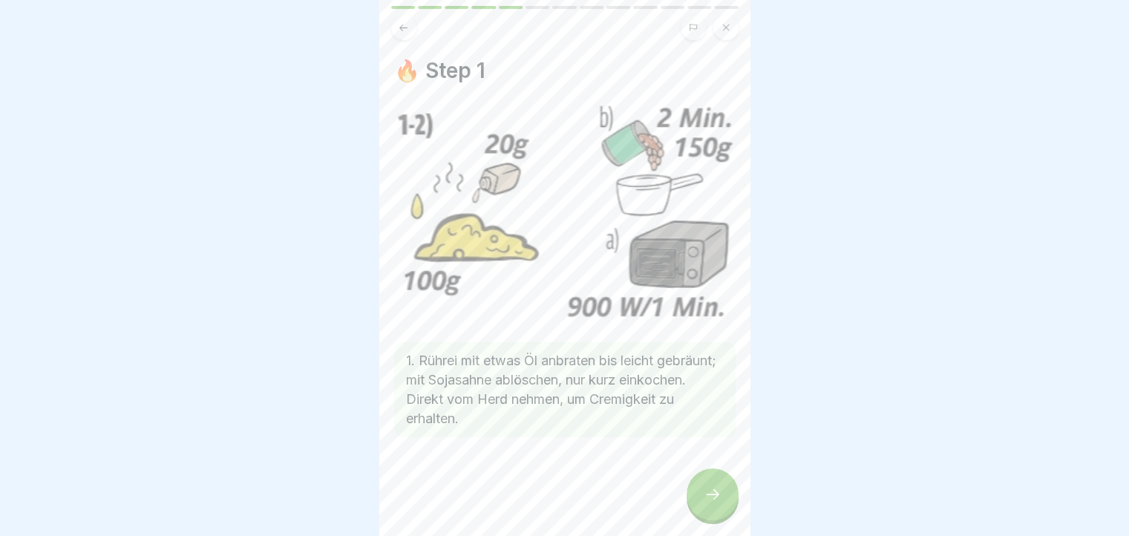
click at [717, 476] on div at bounding box center [713, 495] width 52 height 52
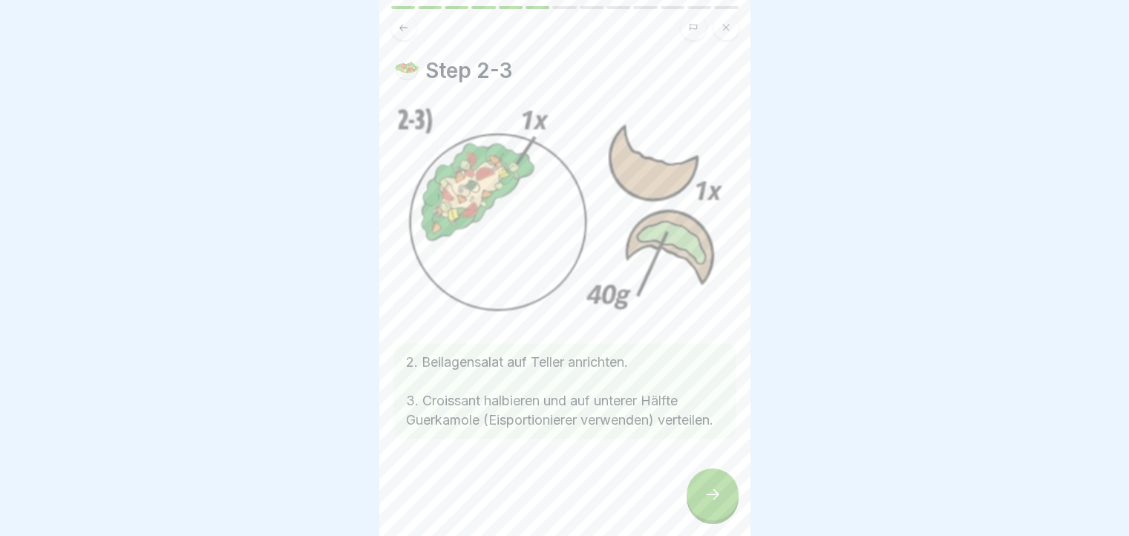
click at [699, 483] on div at bounding box center [713, 495] width 52 height 52
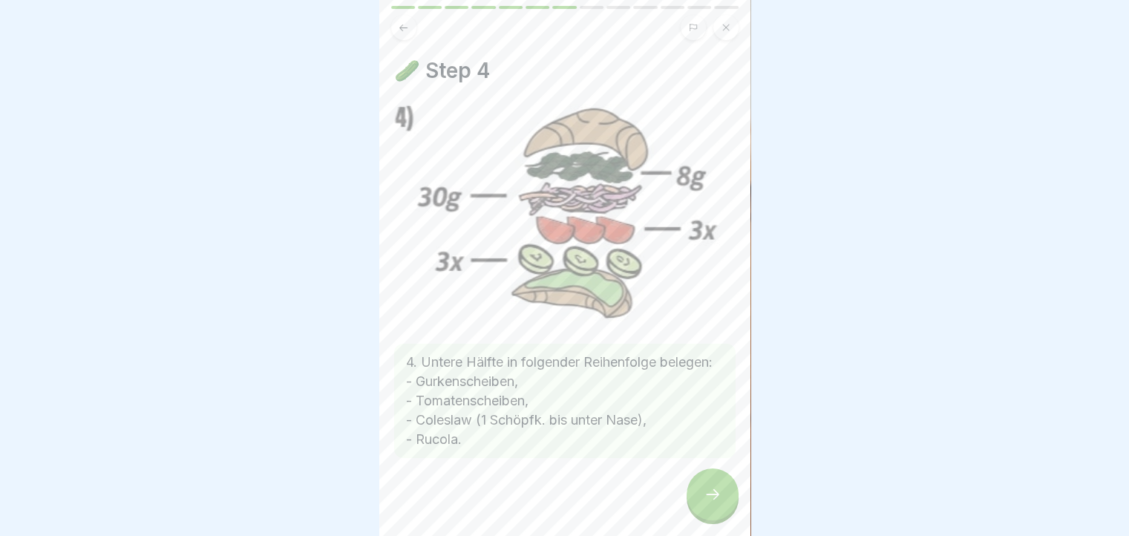
click at [704, 500] on icon at bounding box center [713, 495] width 18 height 18
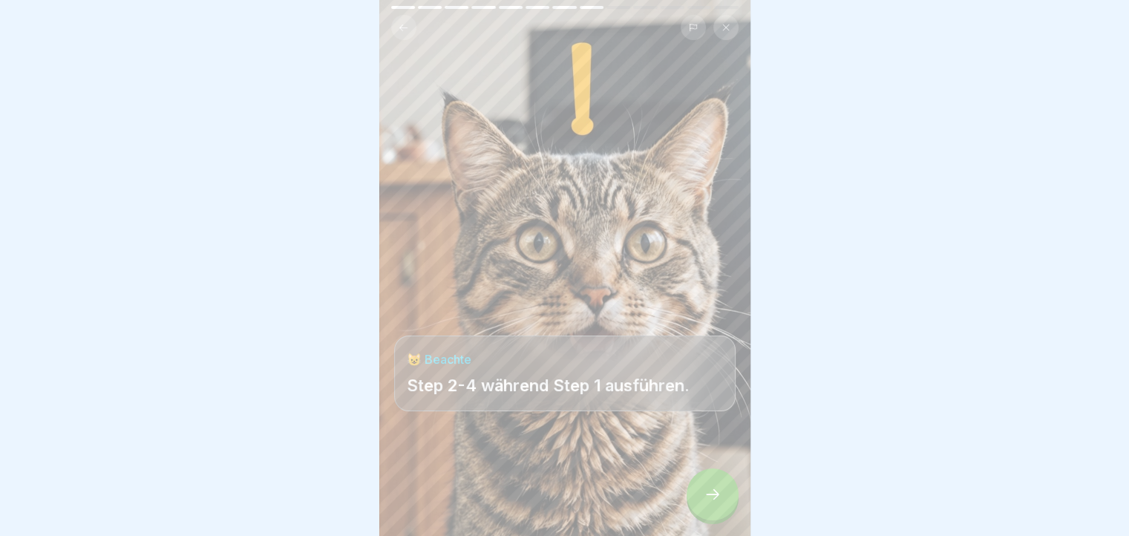
scroll to position [0, 0]
click at [731, 503] on div at bounding box center [713, 495] width 52 height 52
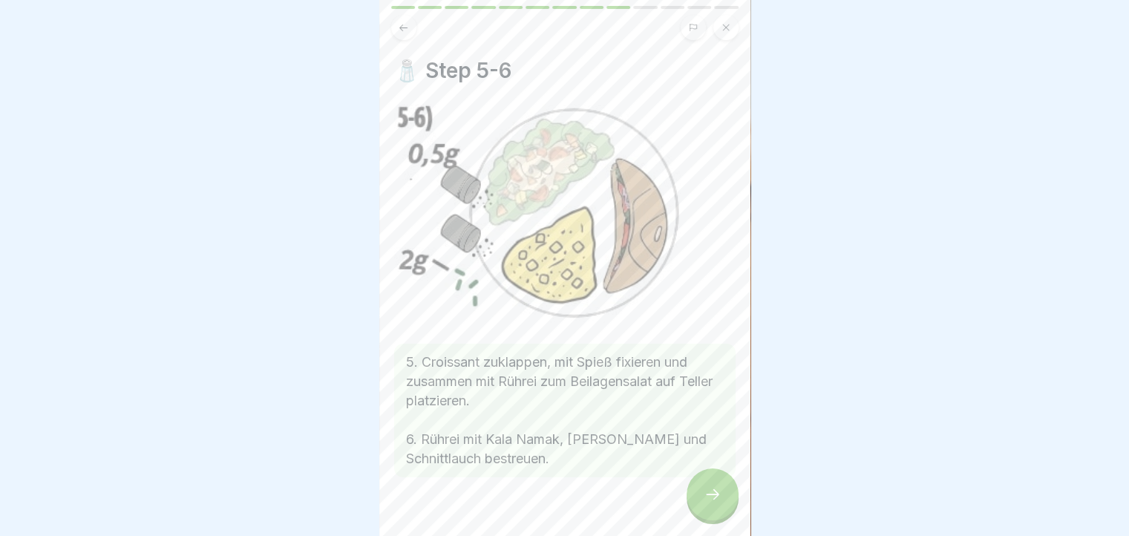
click at [402, 38] on button at bounding box center [403, 27] width 25 height 25
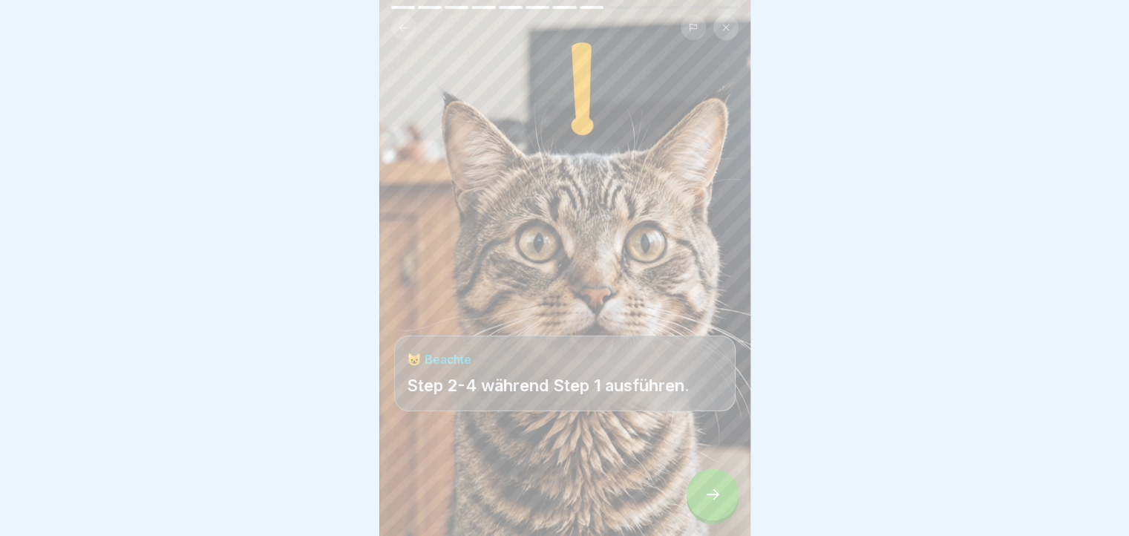
click at [402, 38] on button at bounding box center [403, 27] width 25 height 25
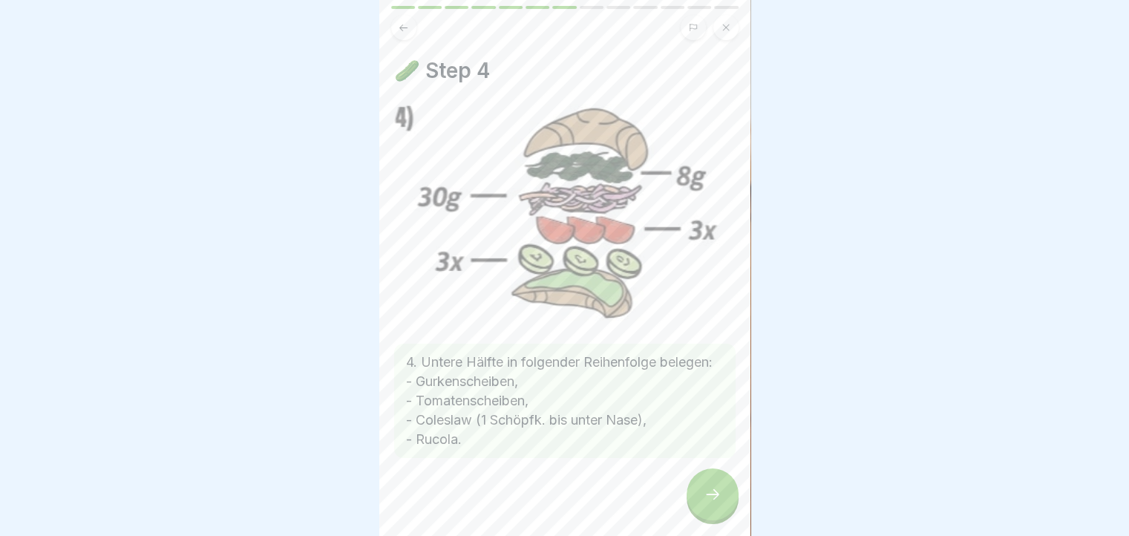
click at [678, 492] on div at bounding box center [565, 502] width 342 height 89
click at [713, 497] on div at bounding box center [713, 495] width 52 height 52
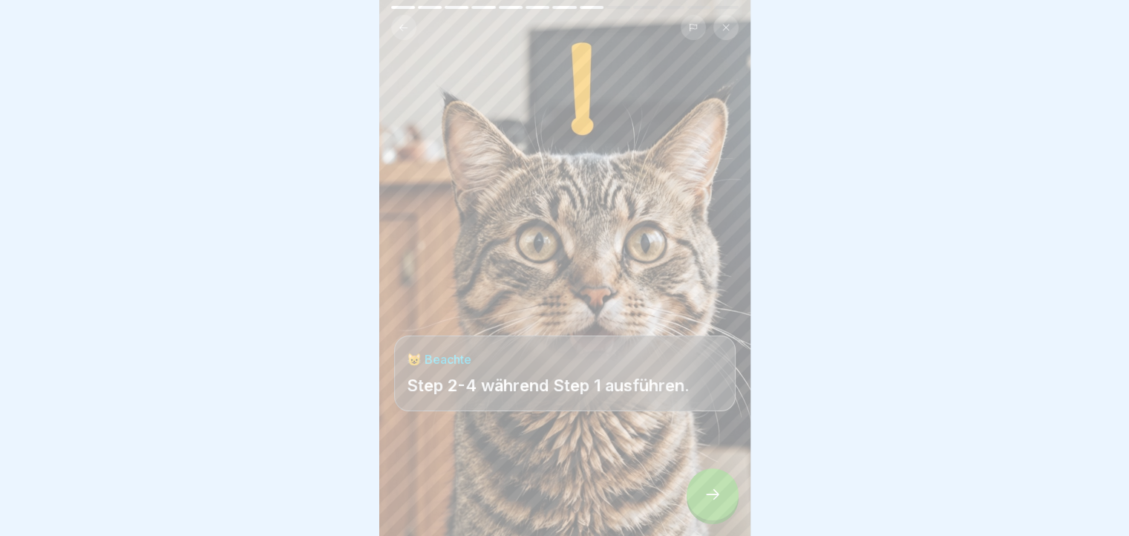
click at [713, 497] on div at bounding box center [713, 495] width 52 height 52
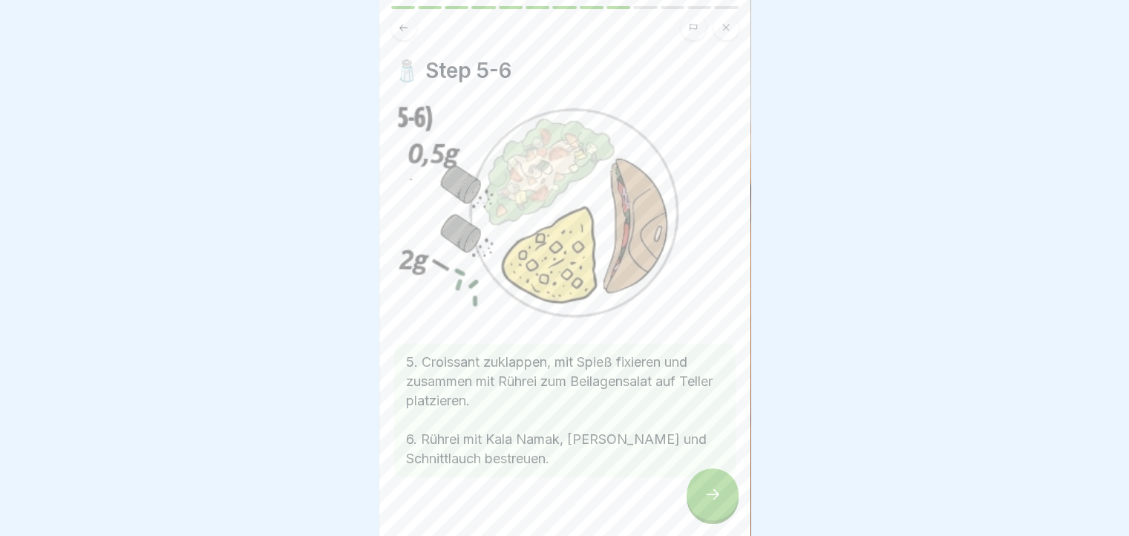
click at [708, 503] on icon at bounding box center [713, 495] width 18 height 18
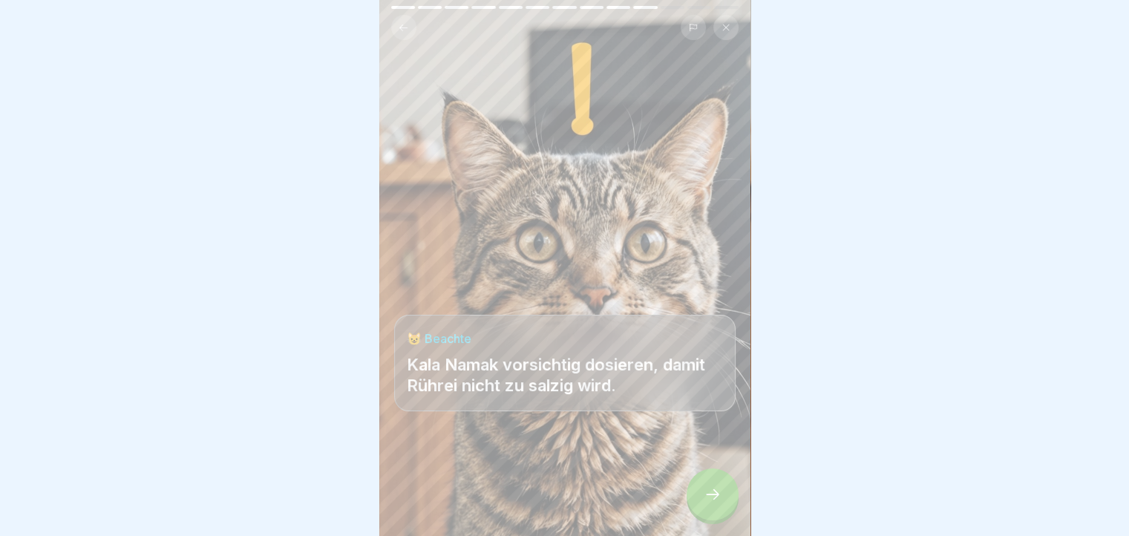
click at [401, 29] on icon at bounding box center [403, 27] width 11 height 11
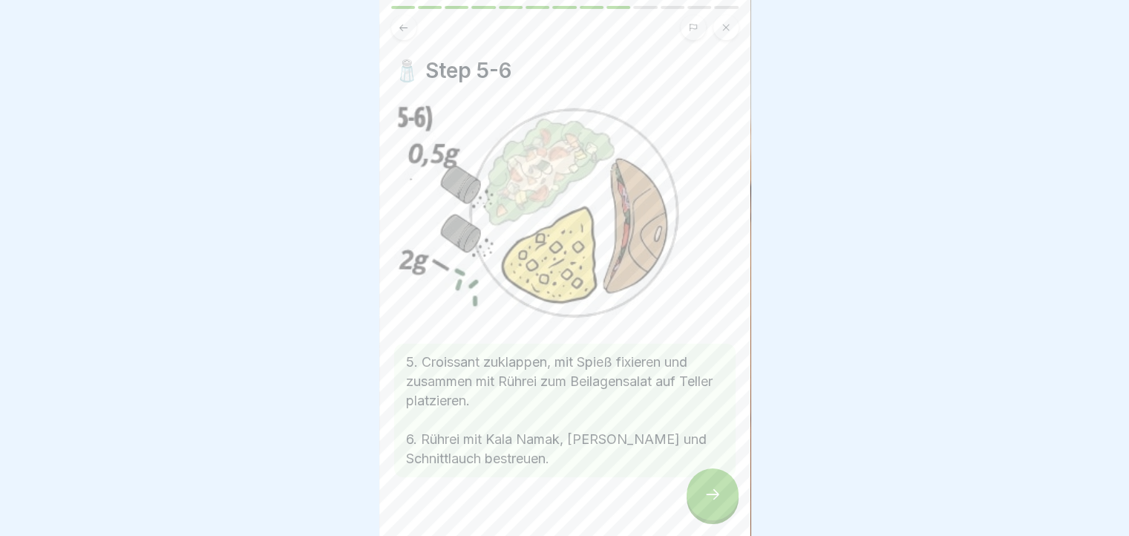
click at [699, 480] on div at bounding box center [565, 521] width 342 height 89
click at [699, 488] on div at bounding box center [713, 495] width 52 height 52
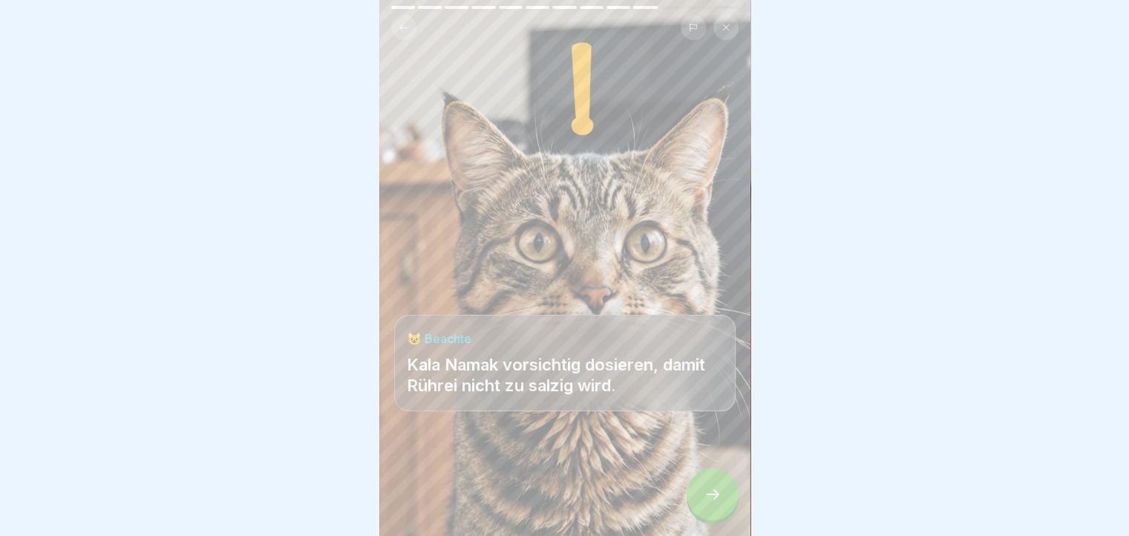
click at [699, 488] on div at bounding box center [713, 495] width 52 height 52
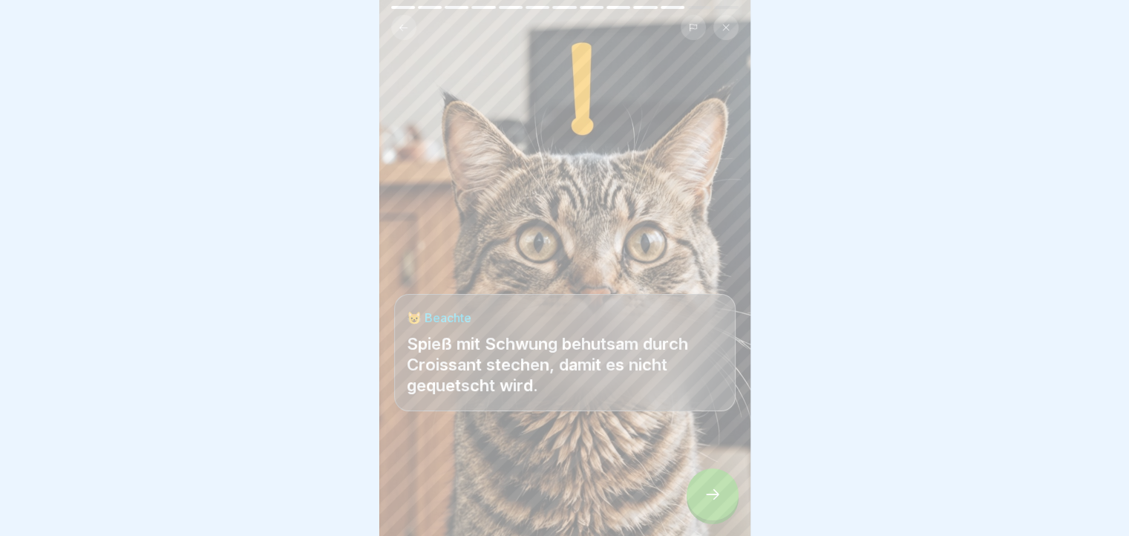
click at [699, 488] on div at bounding box center [713, 495] width 52 height 52
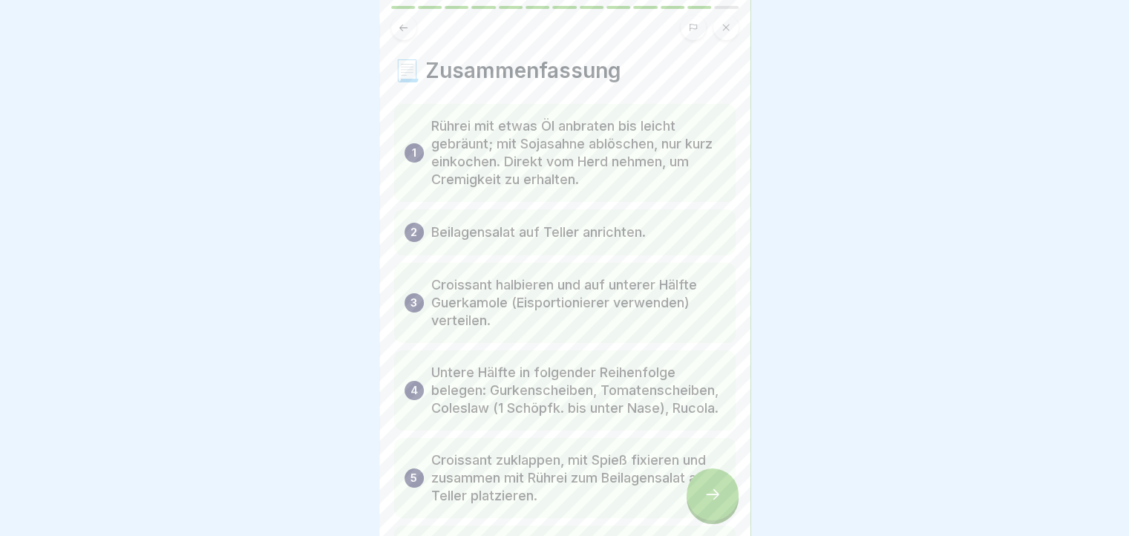
click at [391, 27] on button at bounding box center [403, 27] width 25 height 25
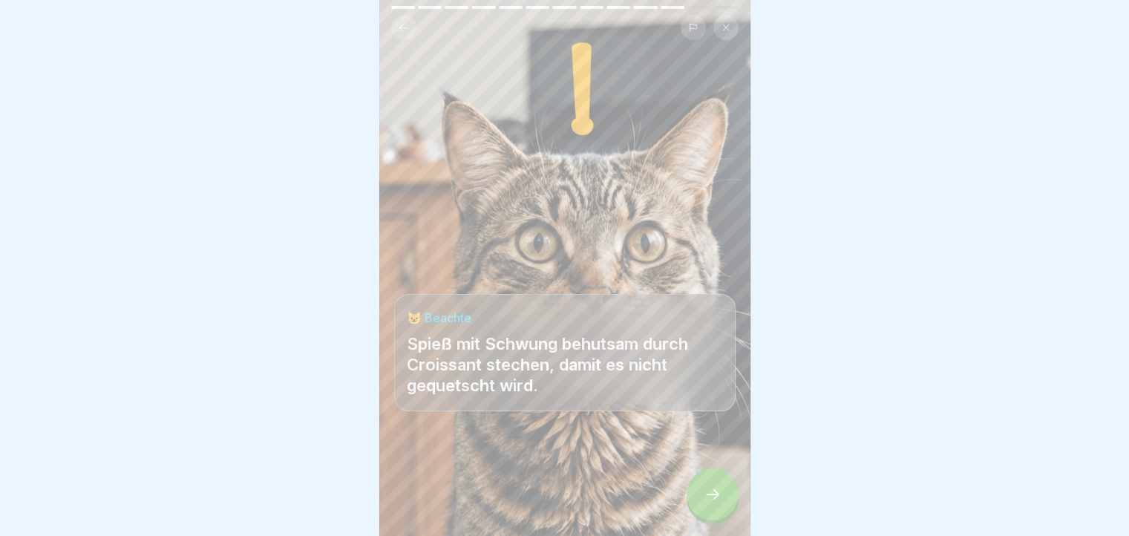
click at [707, 492] on div at bounding box center [713, 495] width 52 height 52
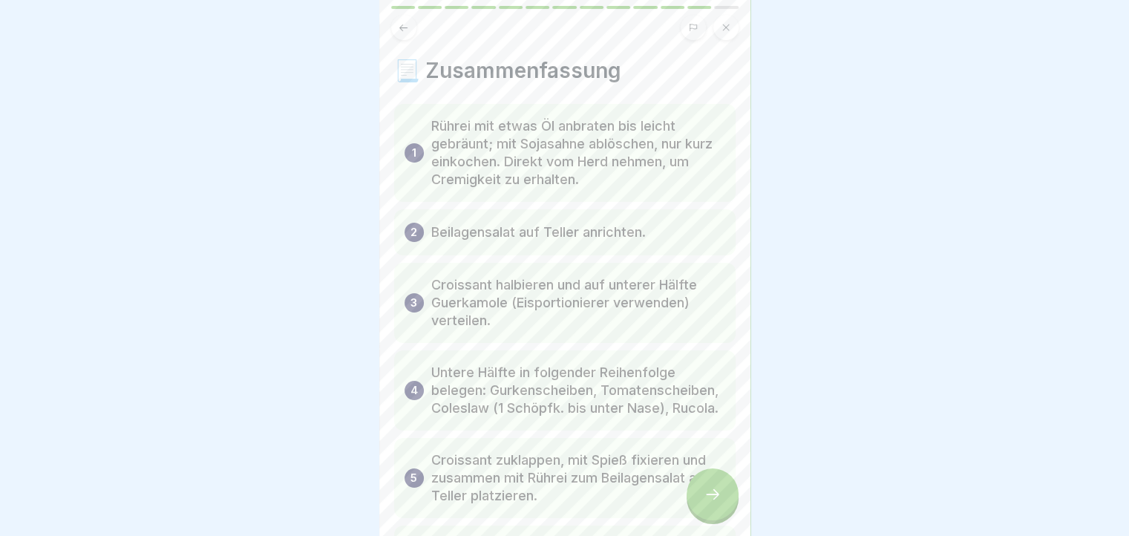
click at [707, 492] on div at bounding box center [713, 495] width 52 height 52
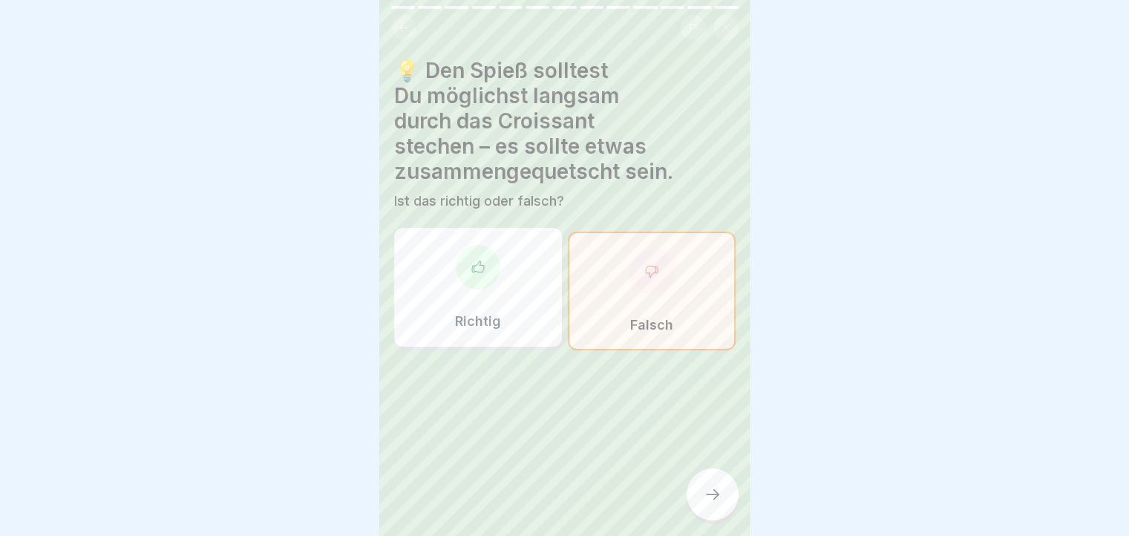
click at [707, 492] on div at bounding box center [713, 495] width 52 height 52
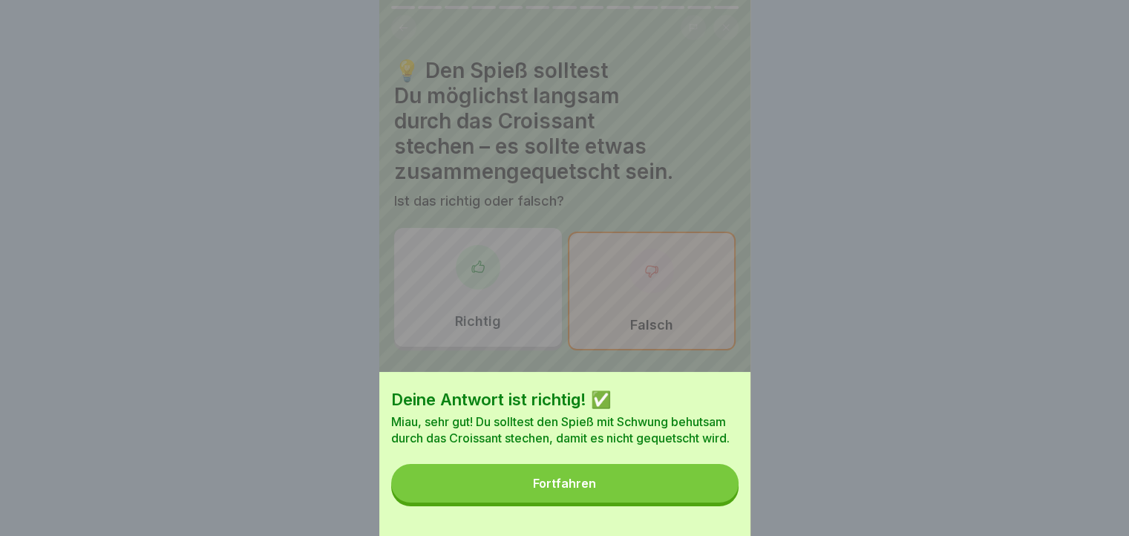
click at [707, 492] on button "Fortfahren" at bounding box center [564, 483] width 347 height 39
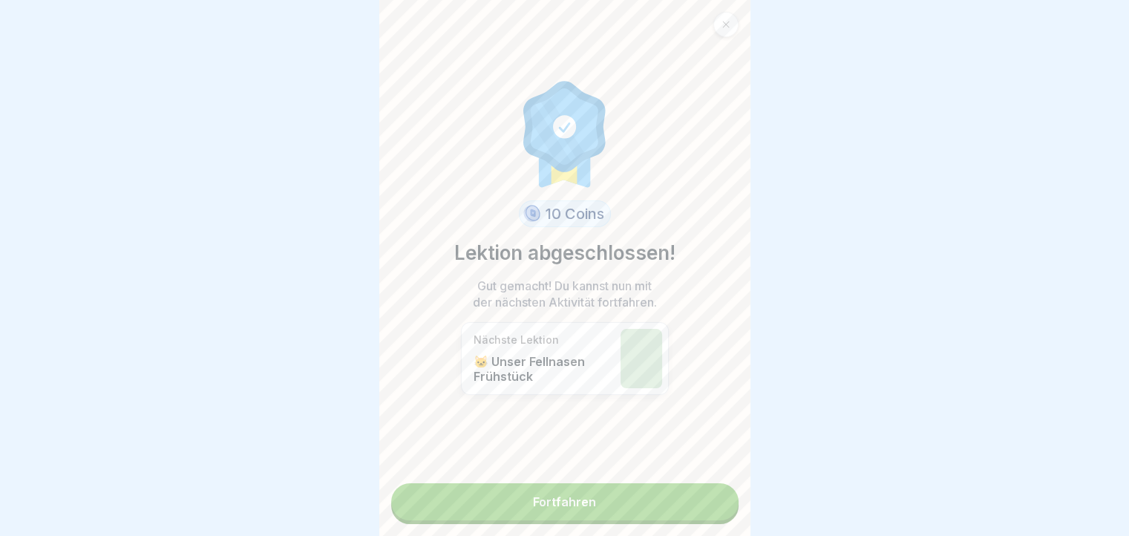
click at [707, 492] on link "Fortfahren" at bounding box center [564, 501] width 347 height 37
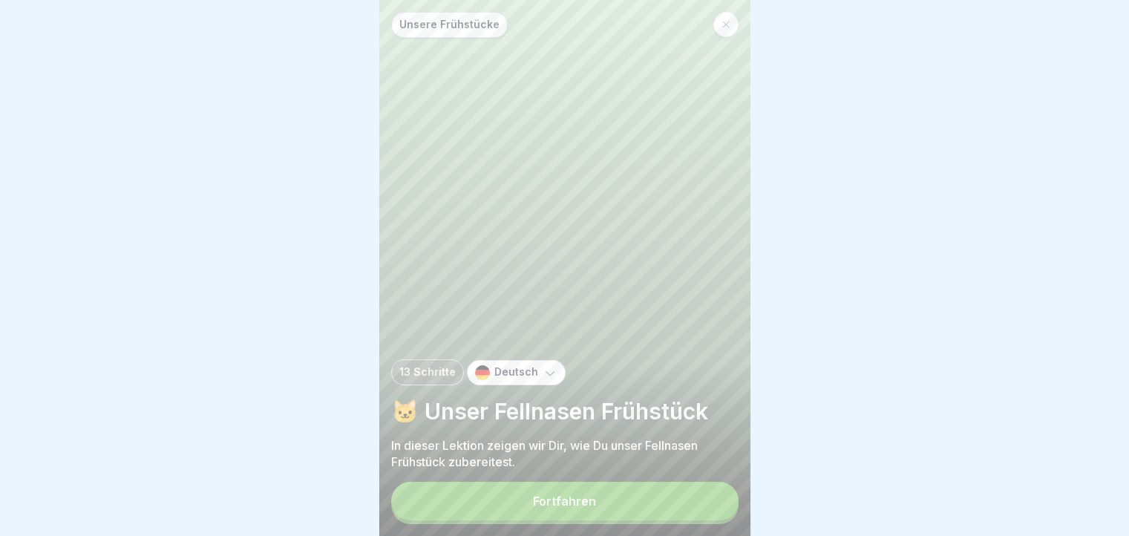
click at [690, 512] on button "Fortfahren" at bounding box center [564, 501] width 347 height 39
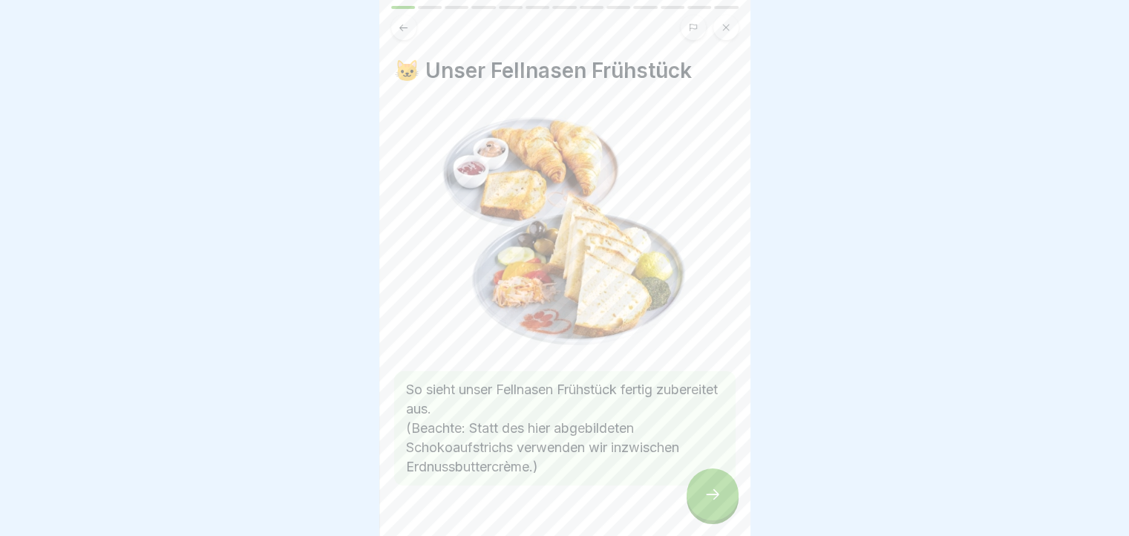
click at [690, 512] on div at bounding box center [713, 495] width 52 height 52
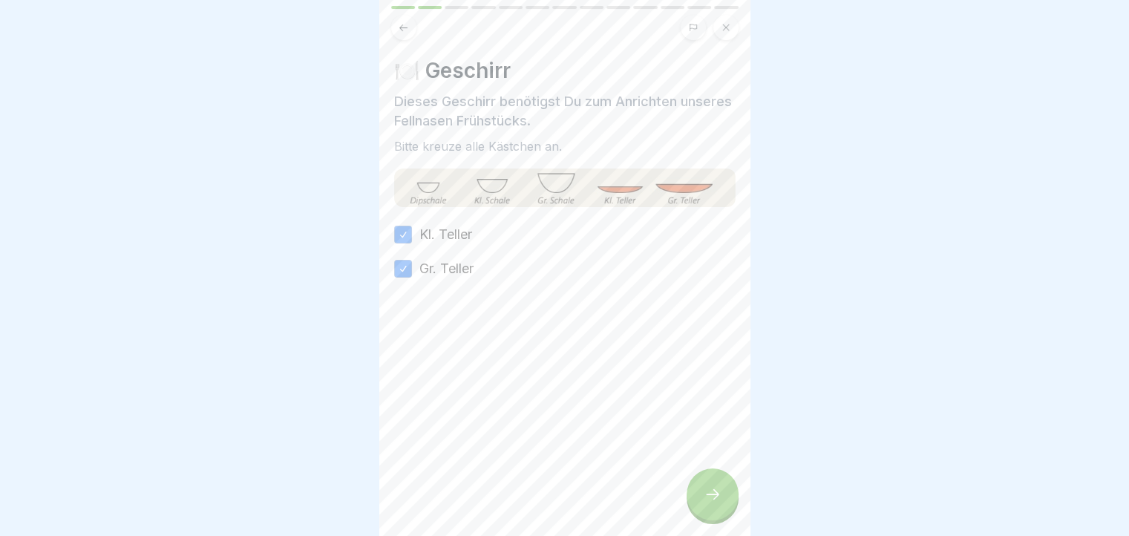
click at [690, 512] on div at bounding box center [713, 495] width 52 height 52
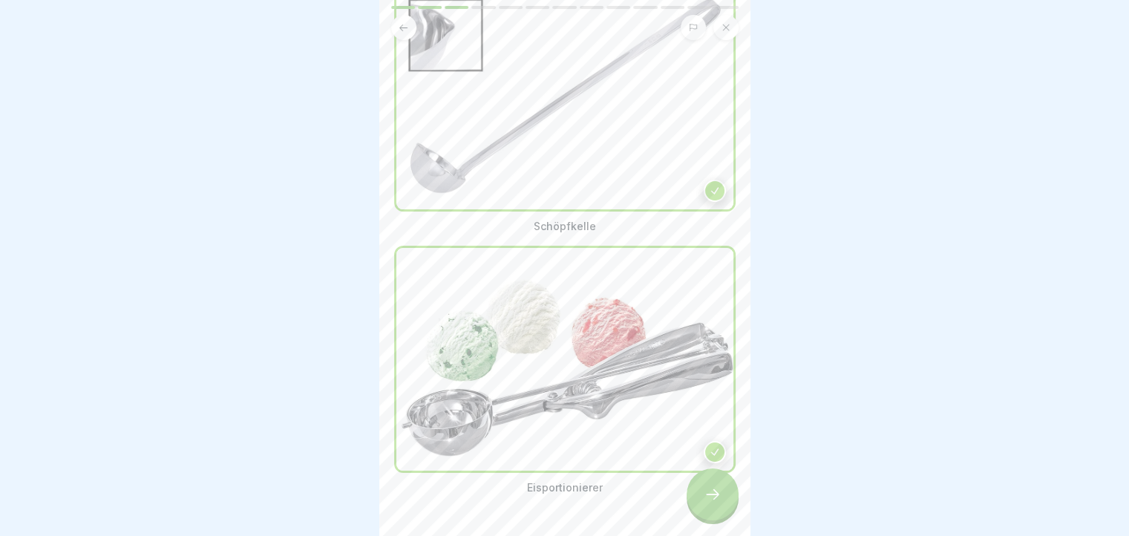
scroll to position [181, 0]
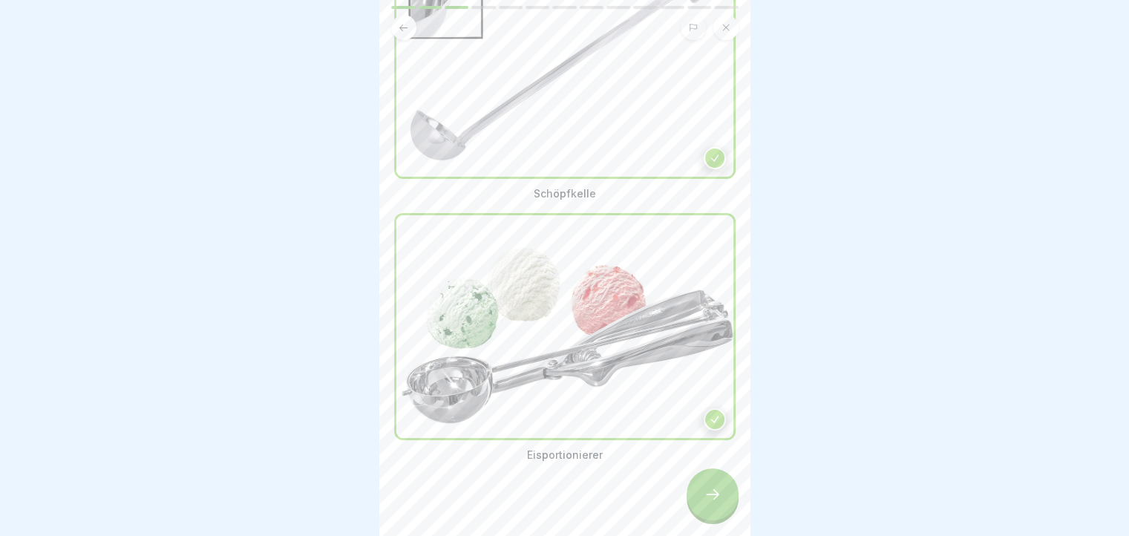
click at [718, 488] on div at bounding box center [713, 495] width 52 height 52
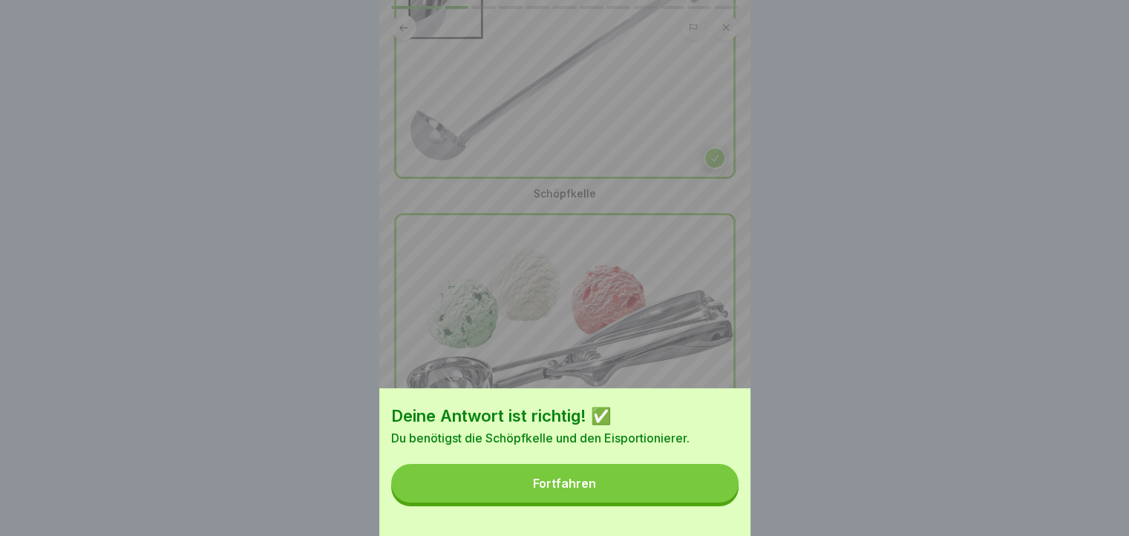
click at [718, 488] on button "Fortfahren" at bounding box center [564, 483] width 347 height 39
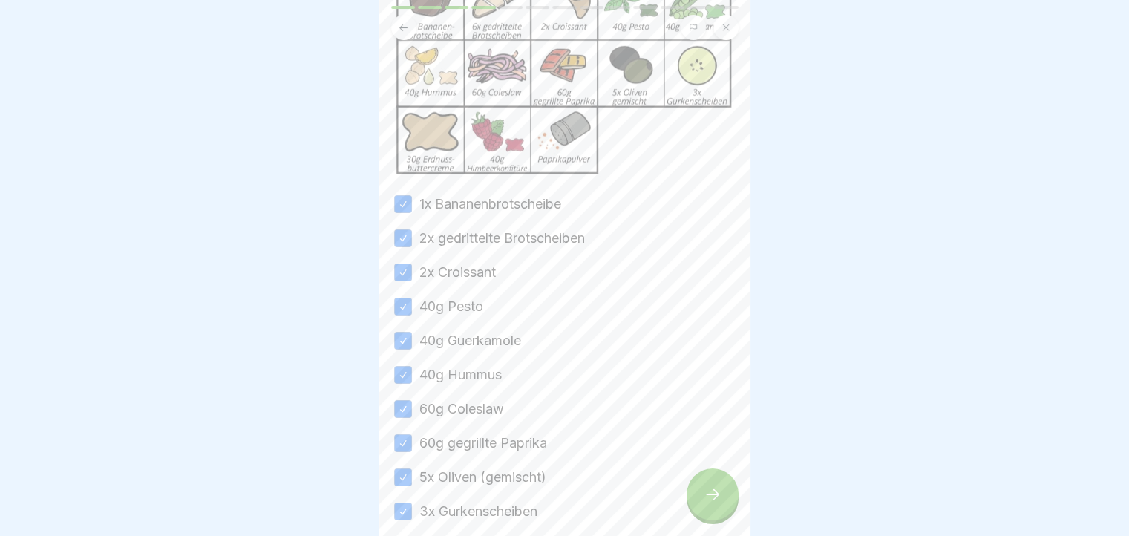
scroll to position [297, 0]
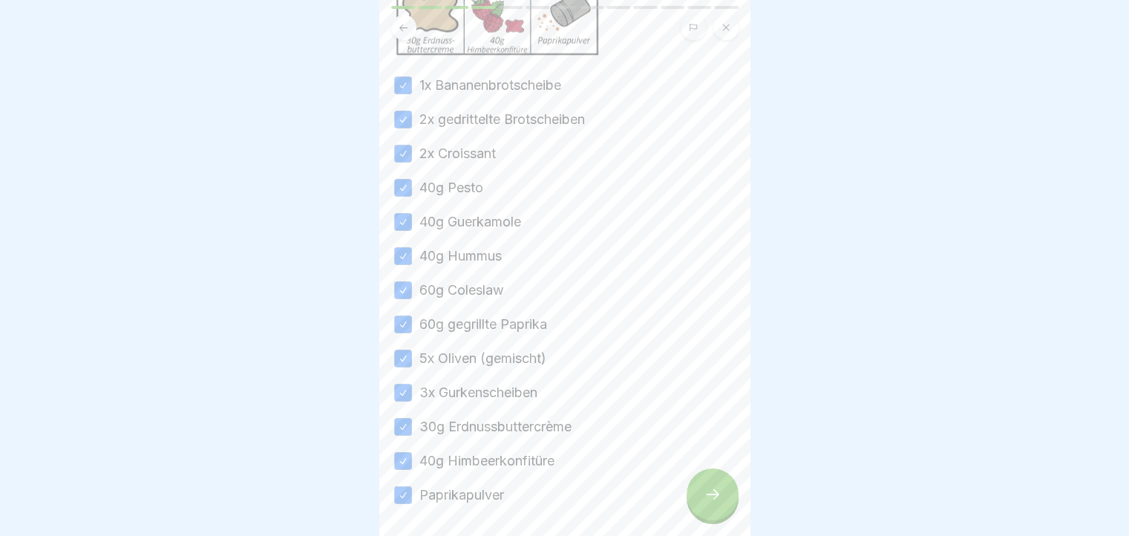
click at [708, 503] on icon at bounding box center [713, 495] width 18 height 18
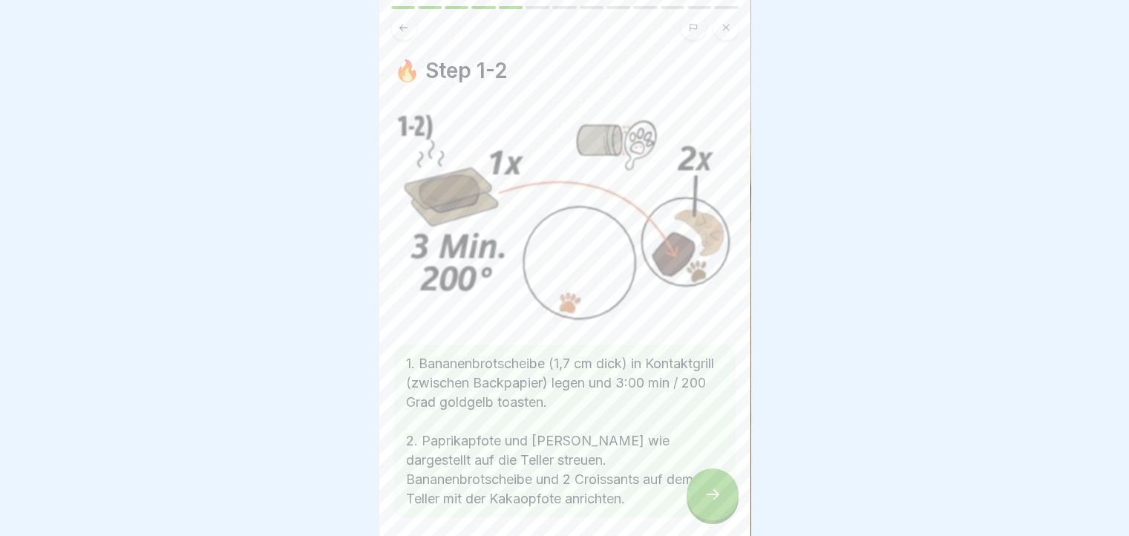
click at [699, 503] on div at bounding box center [713, 495] width 52 height 52
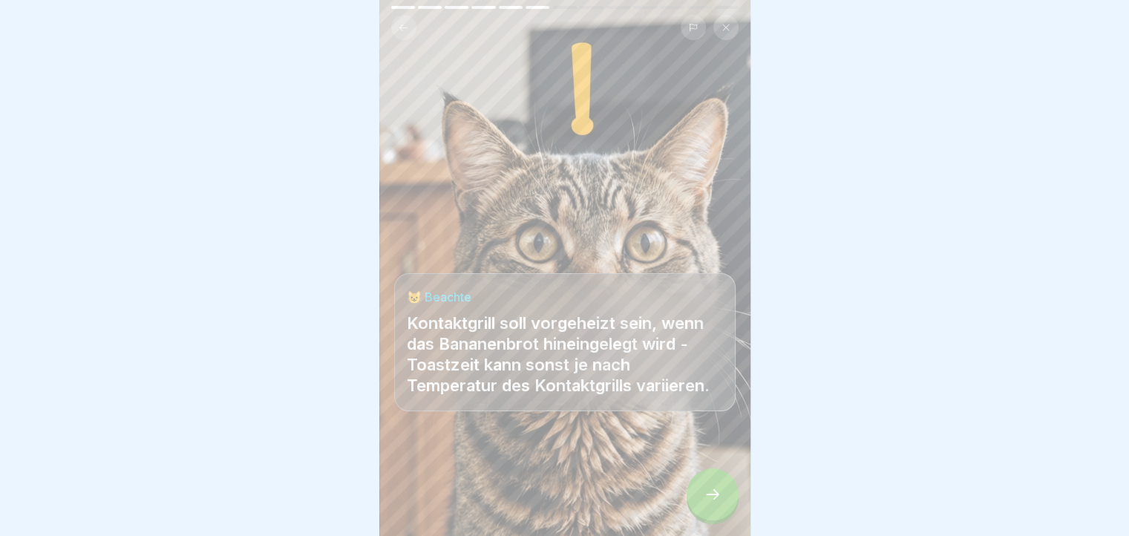
click at [699, 503] on div at bounding box center [713, 495] width 52 height 52
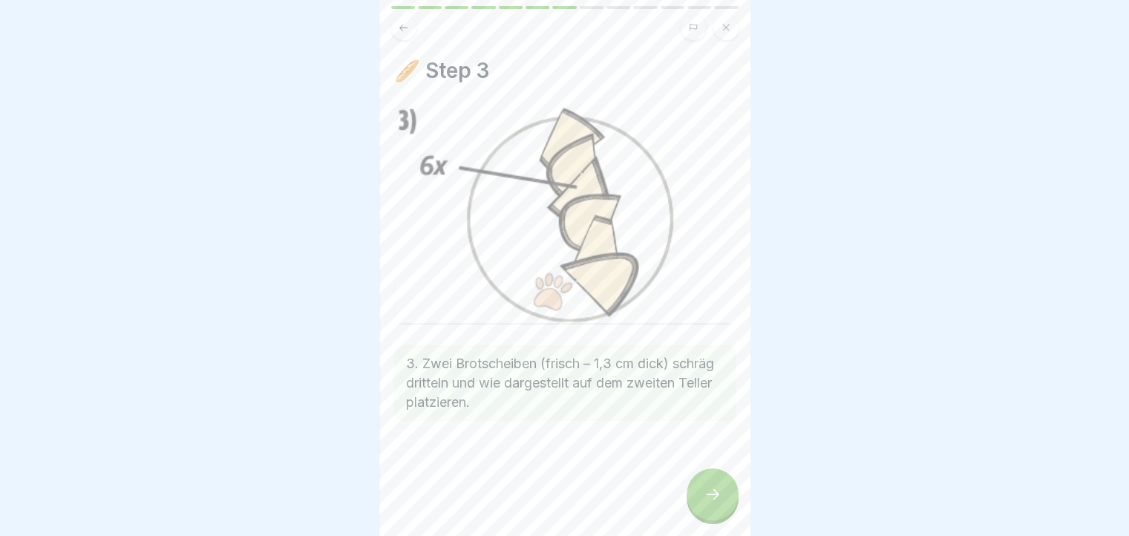
click at [699, 503] on div at bounding box center [713, 495] width 52 height 52
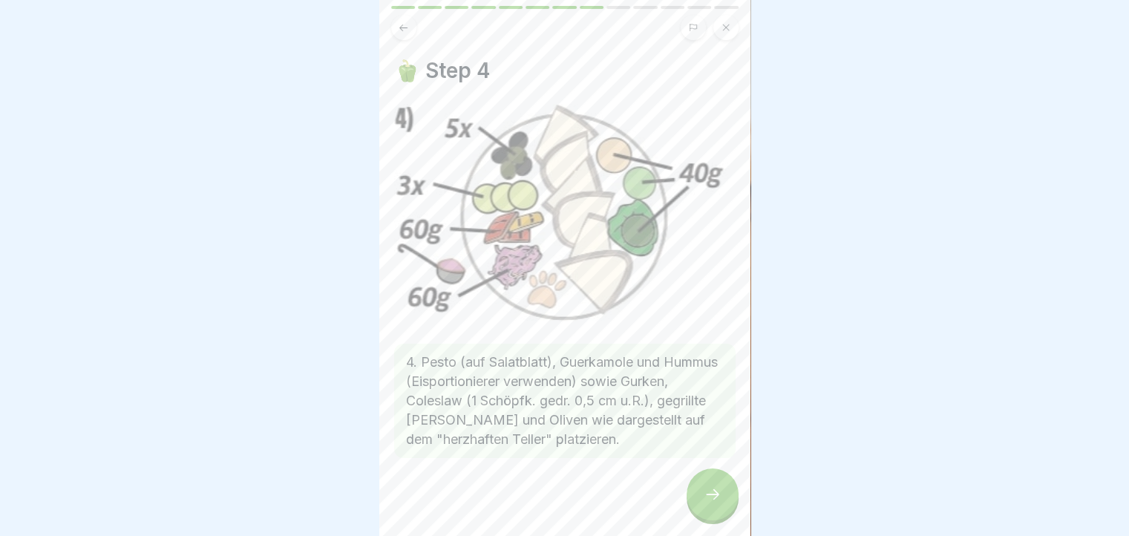
click at [699, 503] on div at bounding box center [713, 495] width 52 height 52
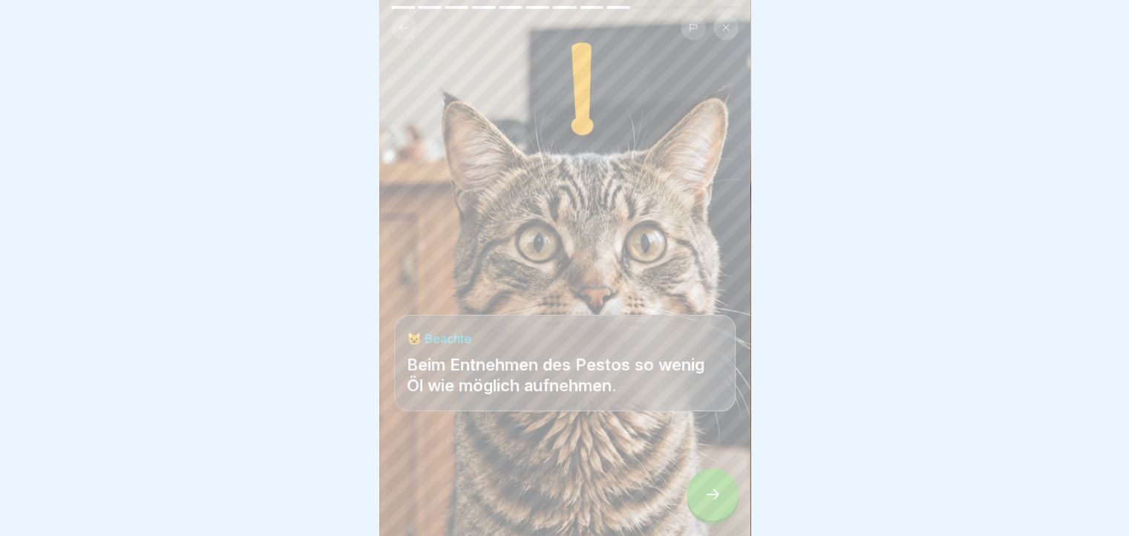
click at [707, 503] on icon at bounding box center [713, 495] width 18 height 18
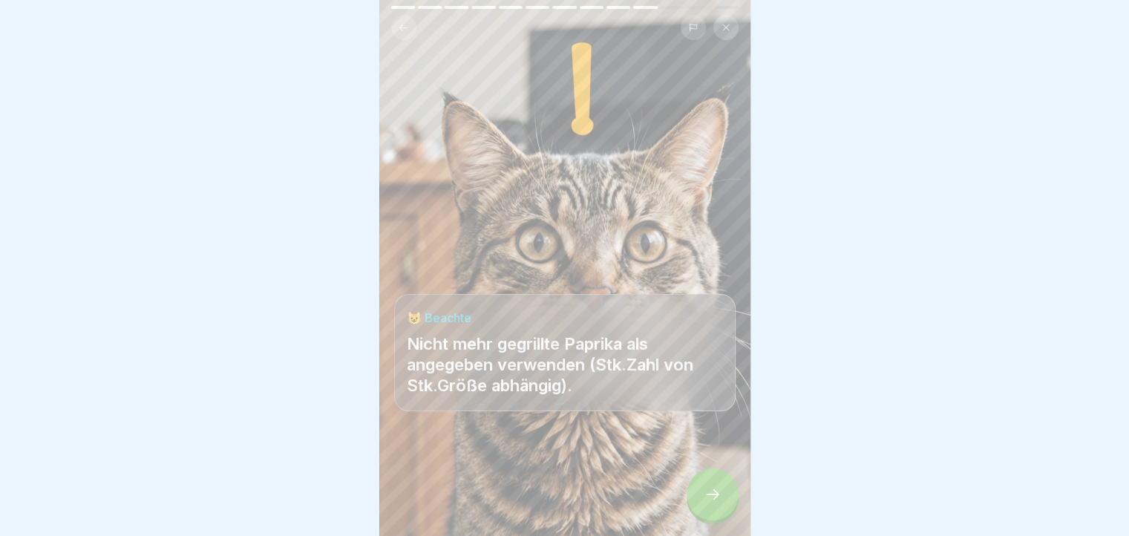
click at [707, 503] on icon at bounding box center [713, 495] width 18 height 18
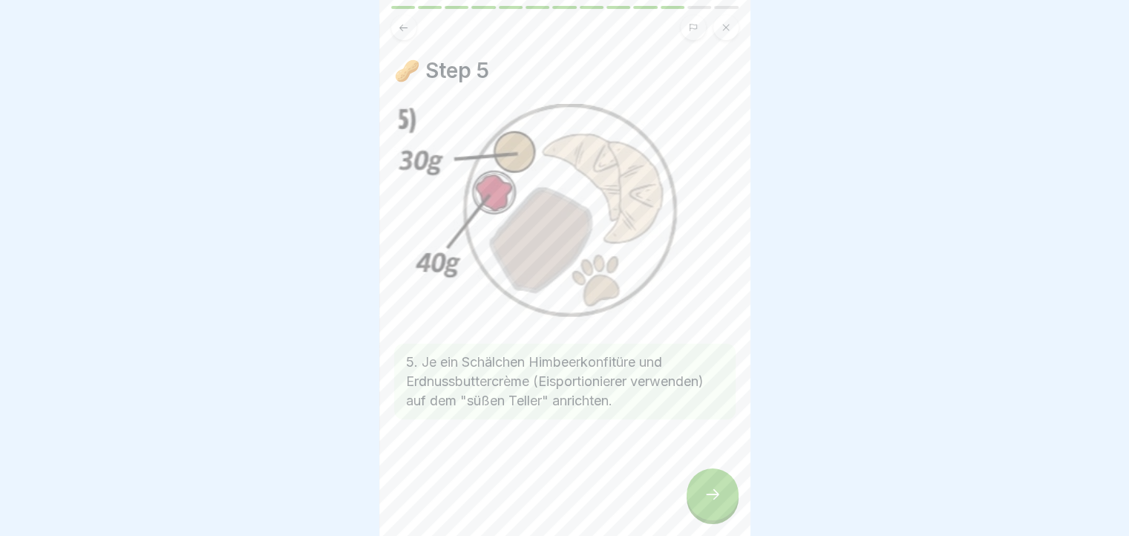
click at [707, 503] on icon at bounding box center [713, 495] width 18 height 18
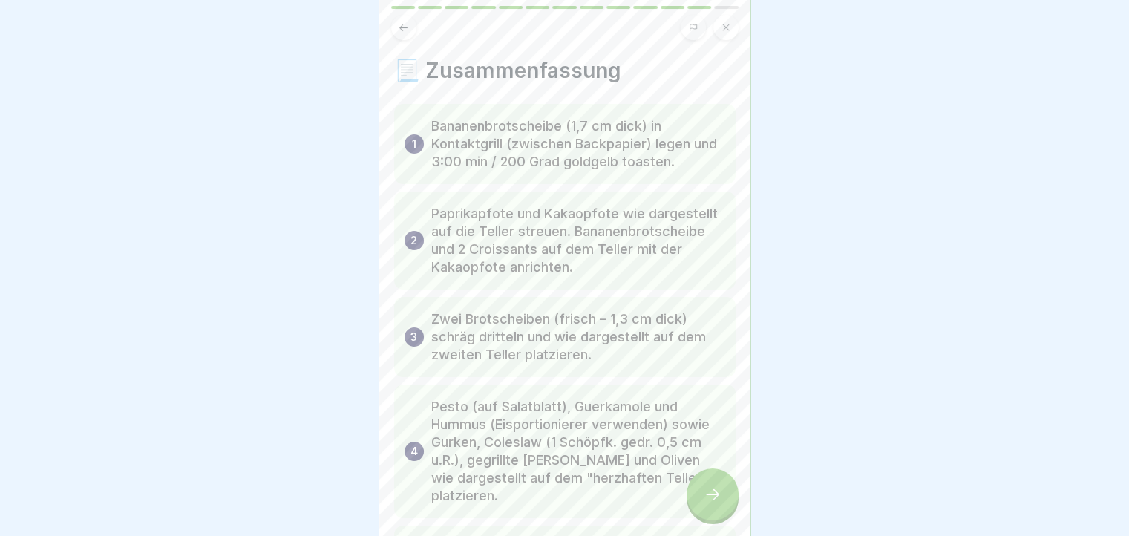
click at [414, 31] on button at bounding box center [403, 27] width 25 height 25
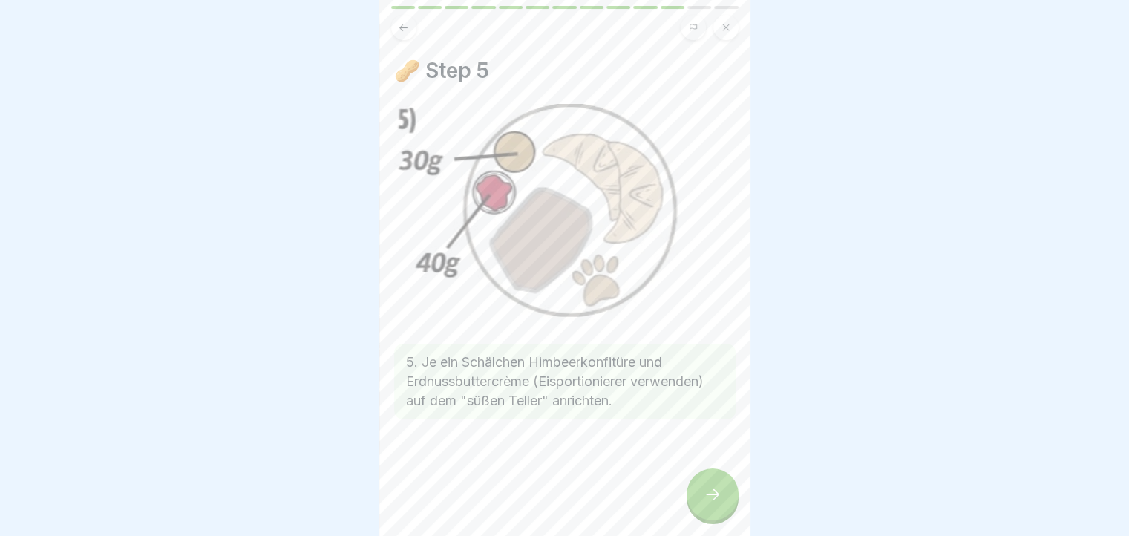
click at [396, 33] on button at bounding box center [403, 27] width 25 height 25
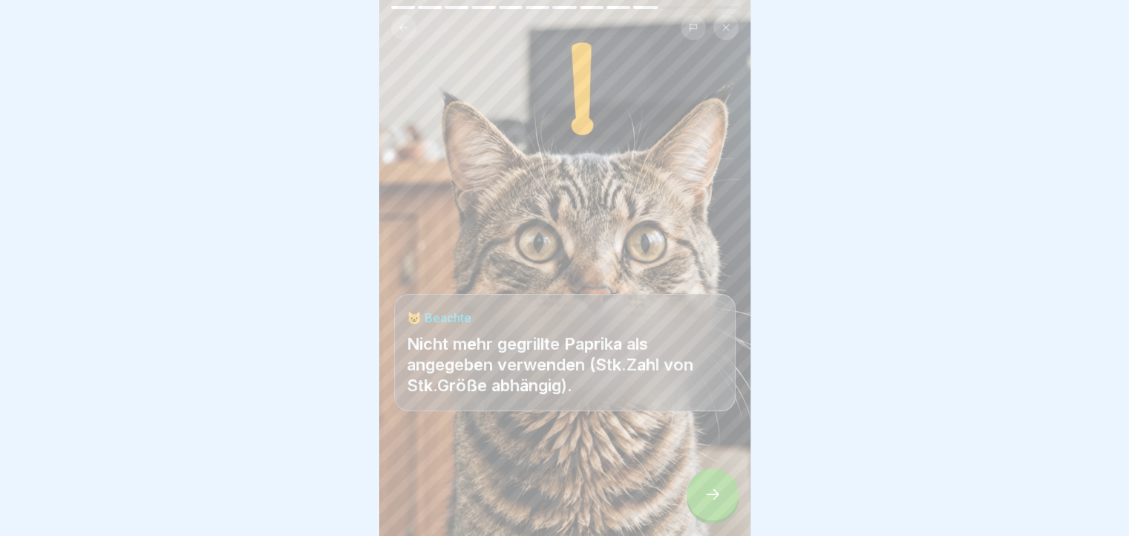
click at [396, 33] on button at bounding box center [403, 27] width 25 height 25
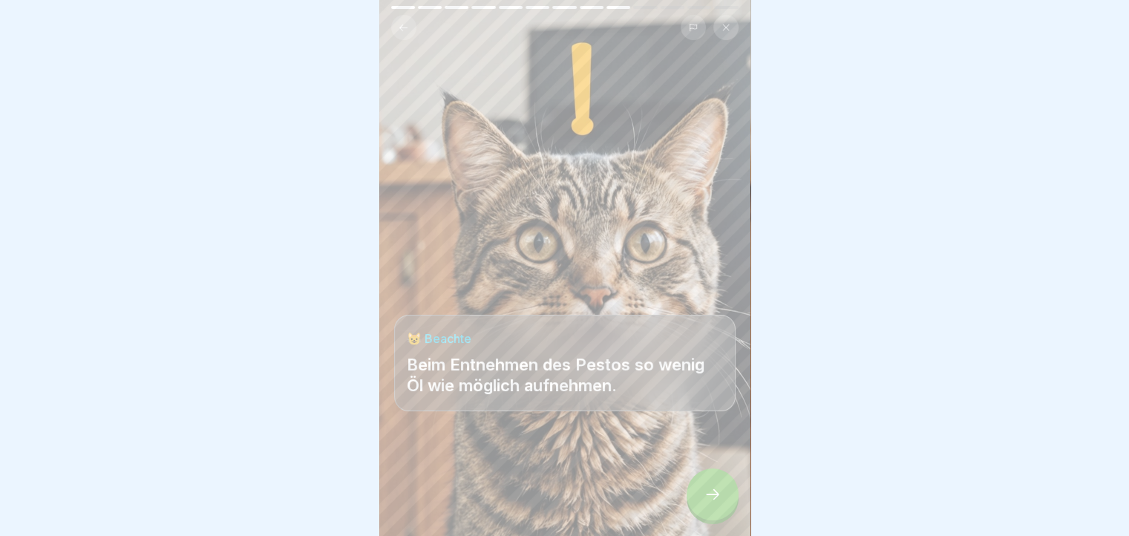
click at [396, 33] on button at bounding box center [403, 27] width 25 height 25
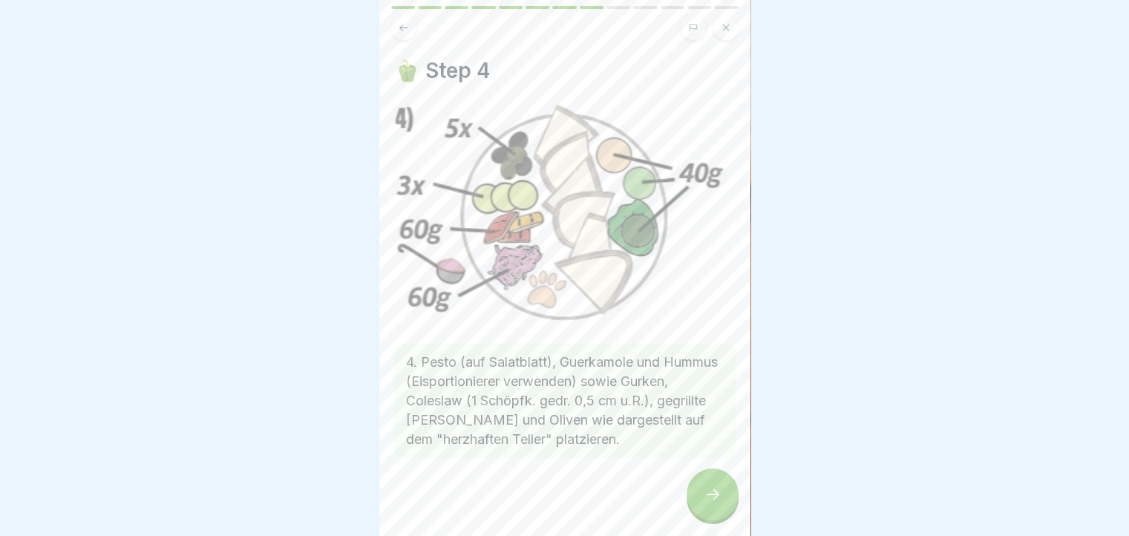
click at [396, 33] on button at bounding box center [403, 27] width 25 height 25
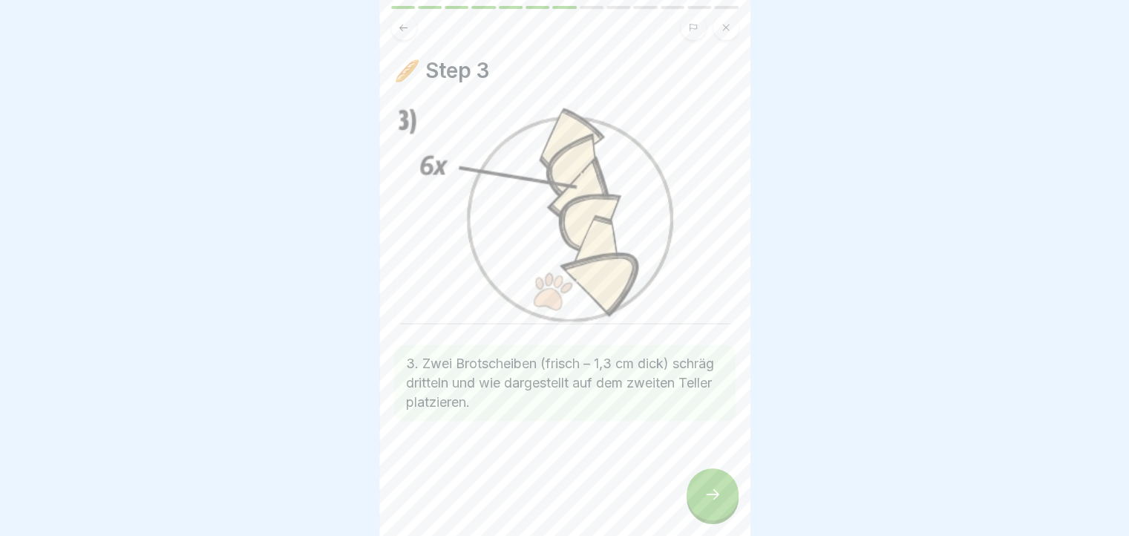
click at [396, 33] on button at bounding box center [403, 27] width 25 height 25
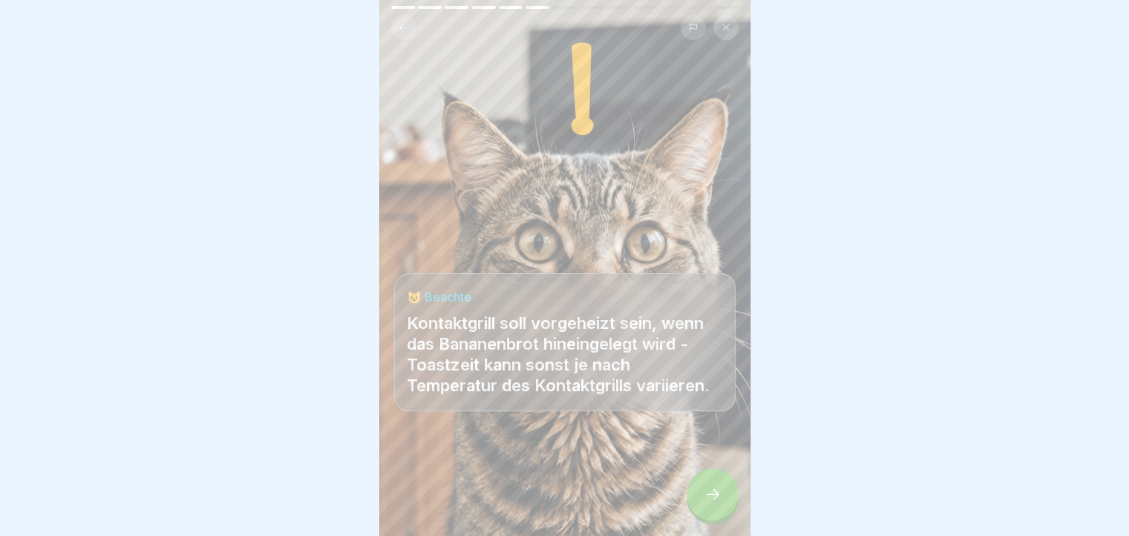
click at [396, 33] on button at bounding box center [403, 27] width 25 height 25
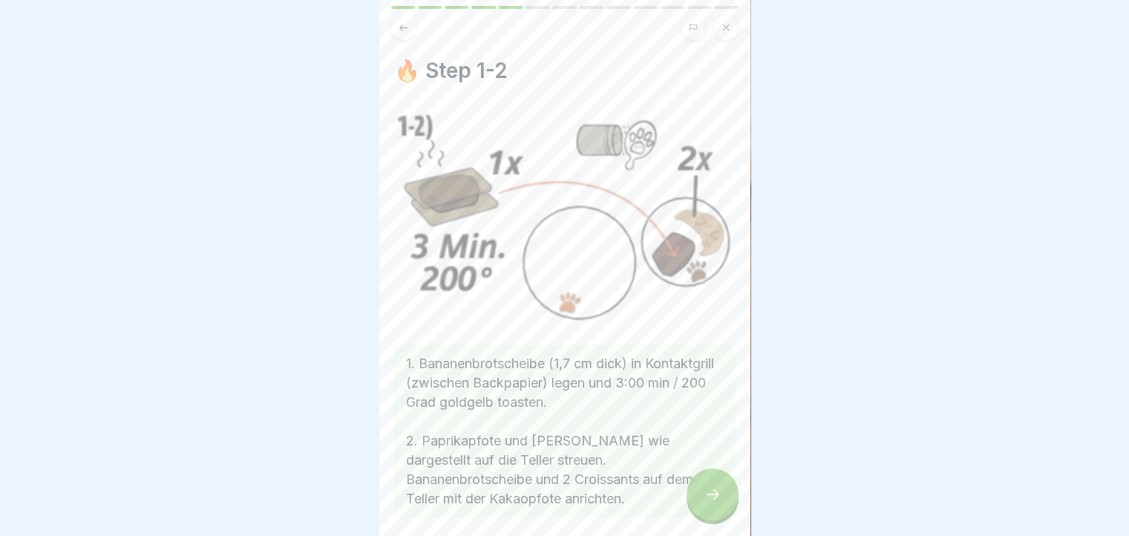
click at [716, 520] on div at bounding box center [713, 495] width 52 height 52
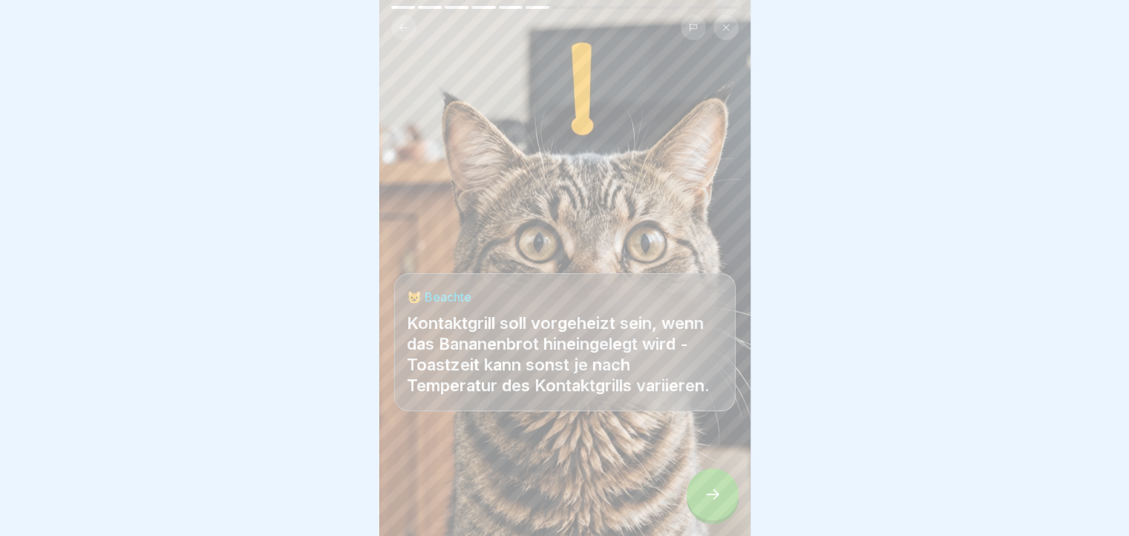
click at [716, 520] on div at bounding box center [713, 495] width 52 height 52
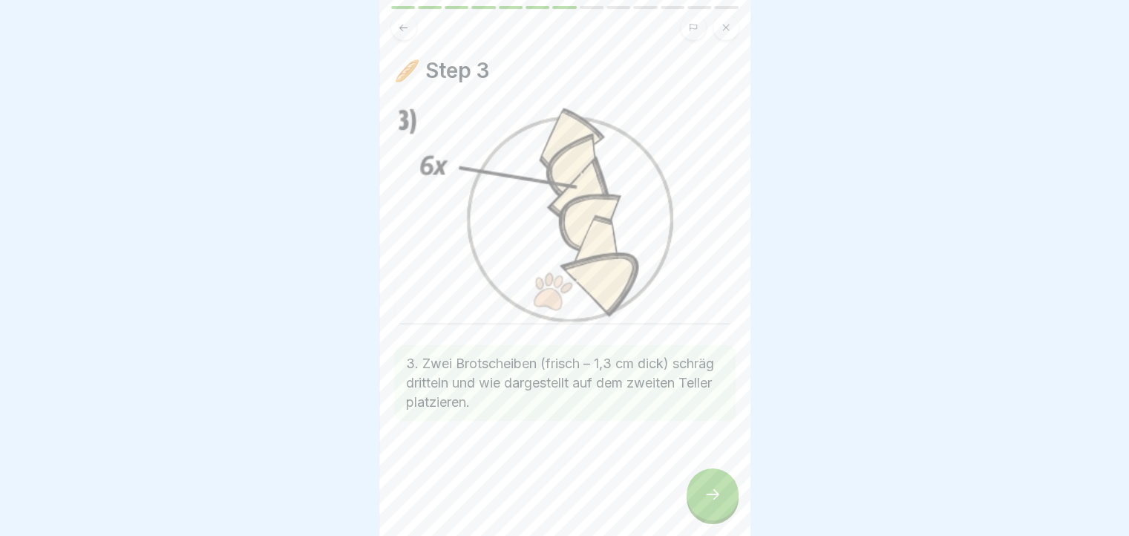
click at [716, 520] on div at bounding box center [713, 495] width 52 height 52
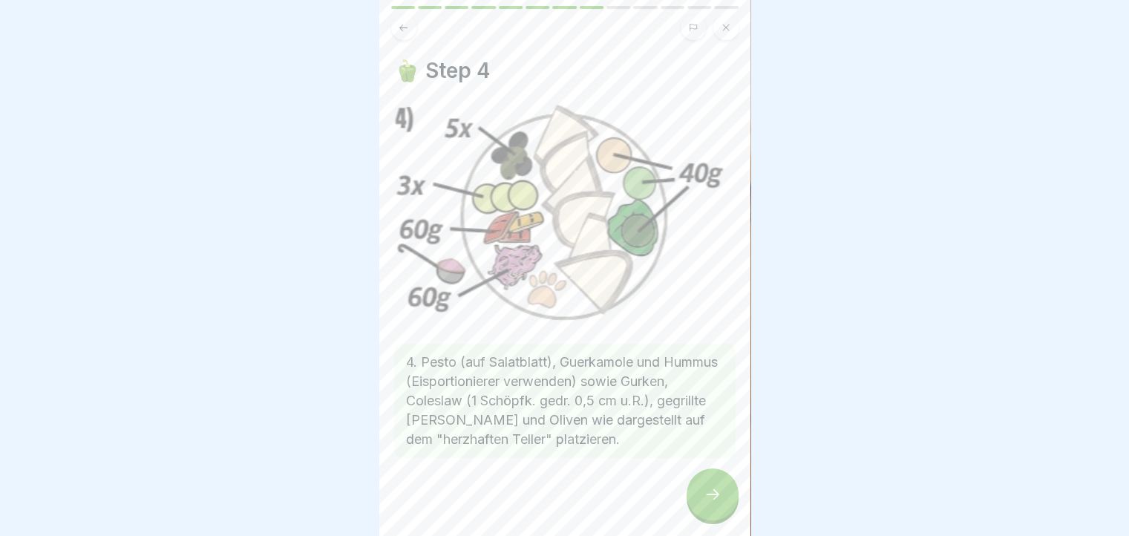
click at [710, 500] on icon at bounding box center [713, 495] width 18 height 18
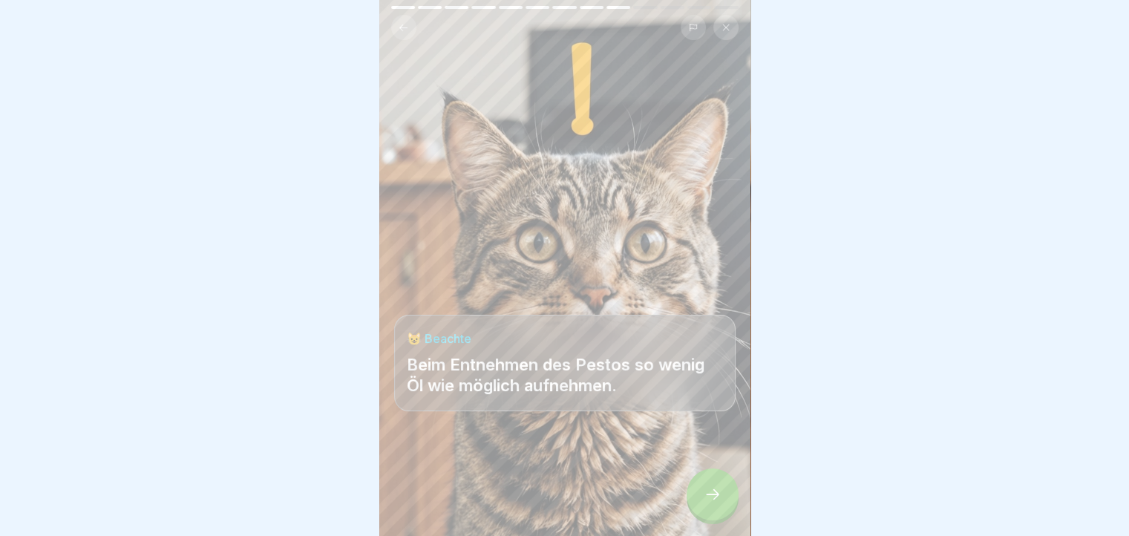
click at [710, 500] on icon at bounding box center [713, 495] width 18 height 18
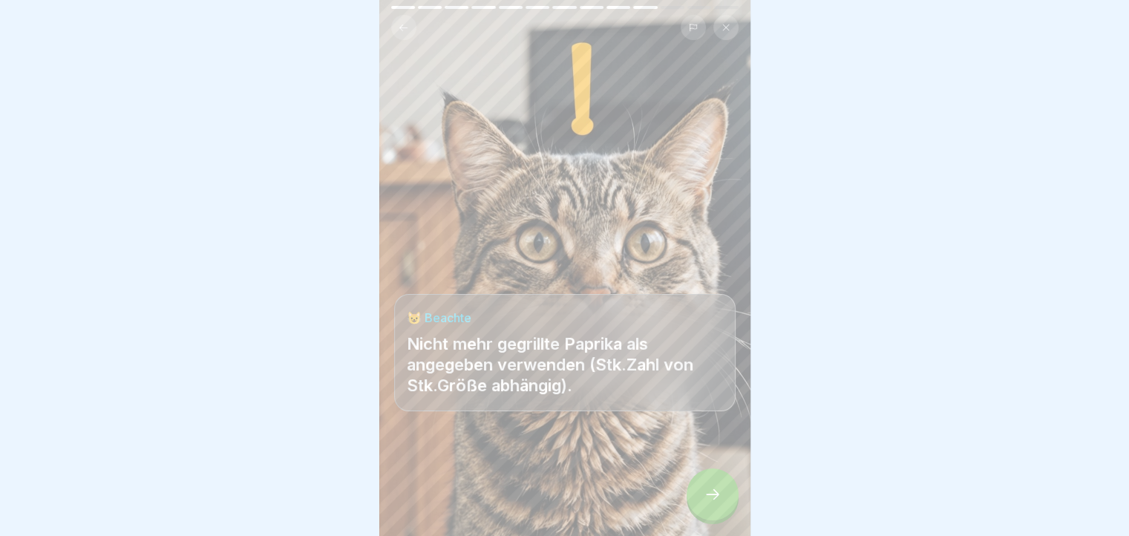
click at [710, 500] on icon at bounding box center [713, 495] width 18 height 18
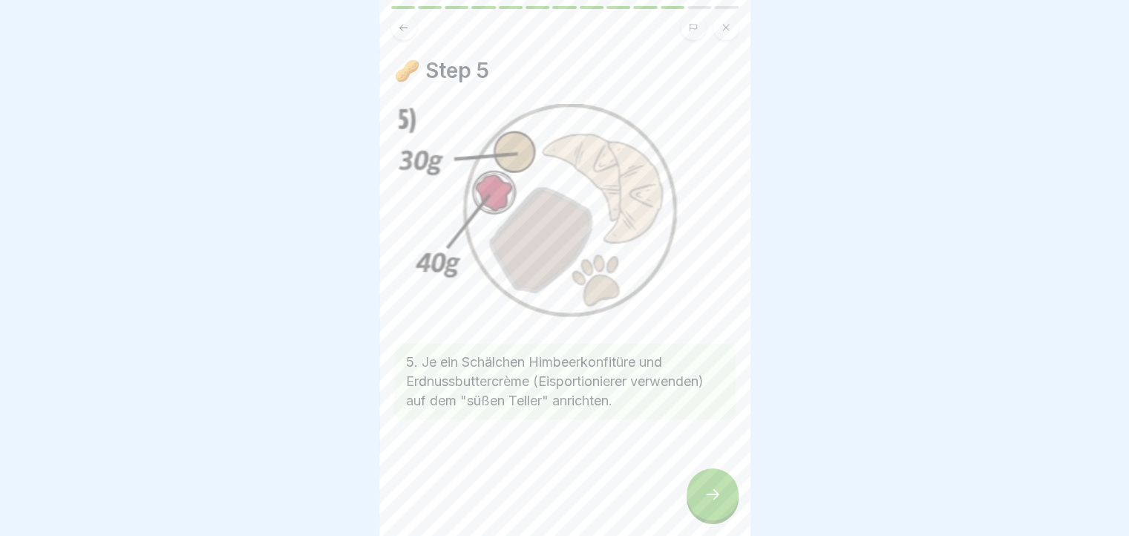
click at [710, 500] on icon at bounding box center [713, 495] width 18 height 18
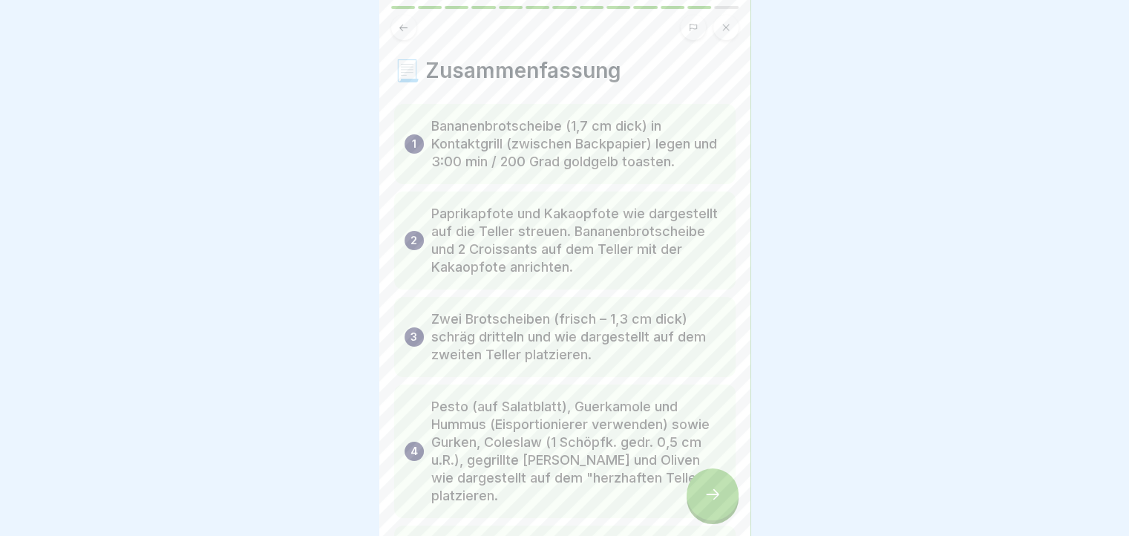
click at [710, 500] on icon at bounding box center [713, 495] width 18 height 18
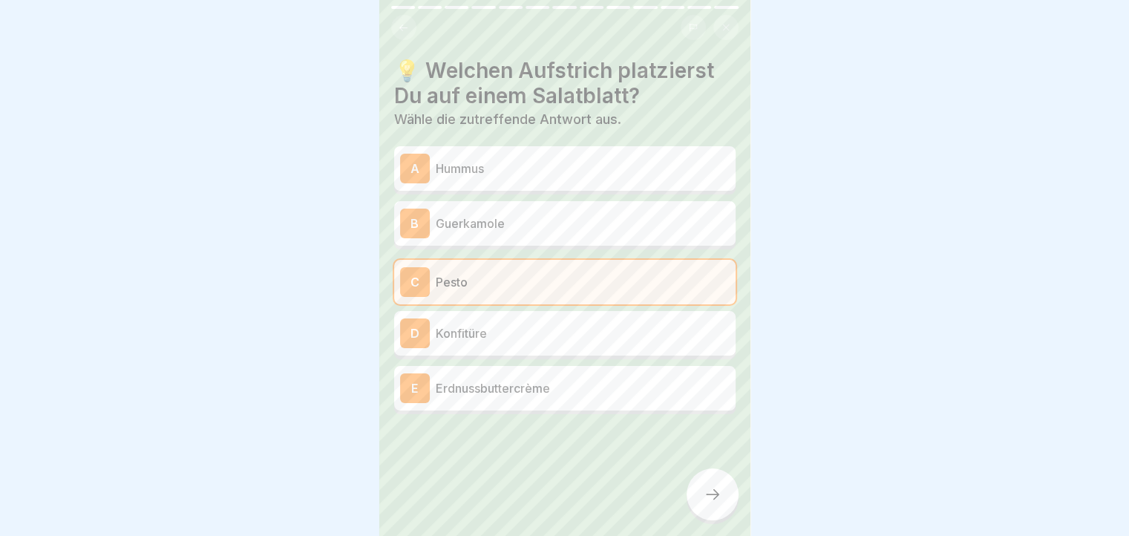
click at [408, 36] on button at bounding box center [403, 27] width 25 height 25
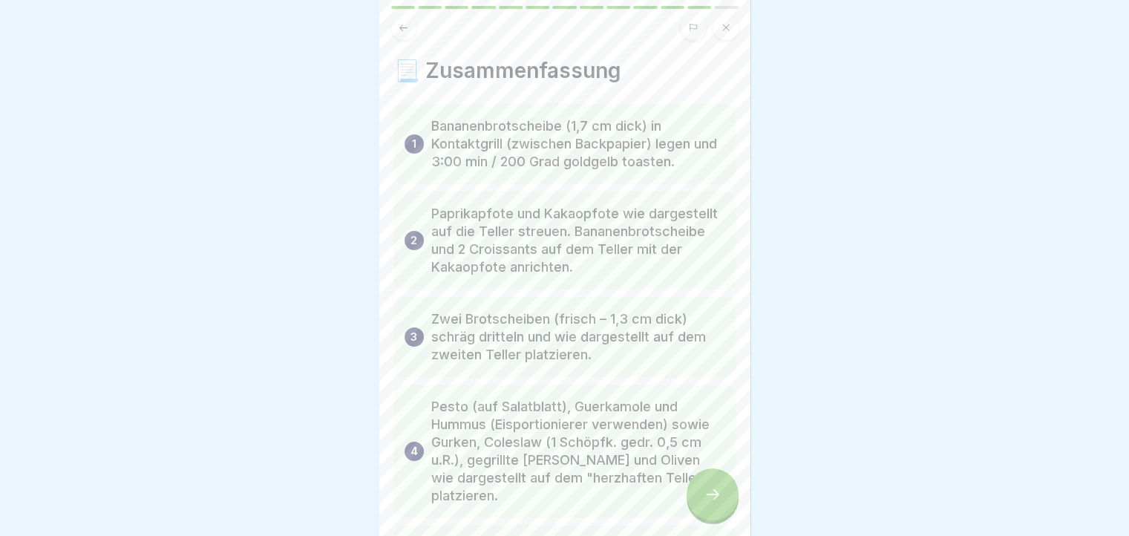
click at [408, 36] on button at bounding box center [403, 27] width 25 height 25
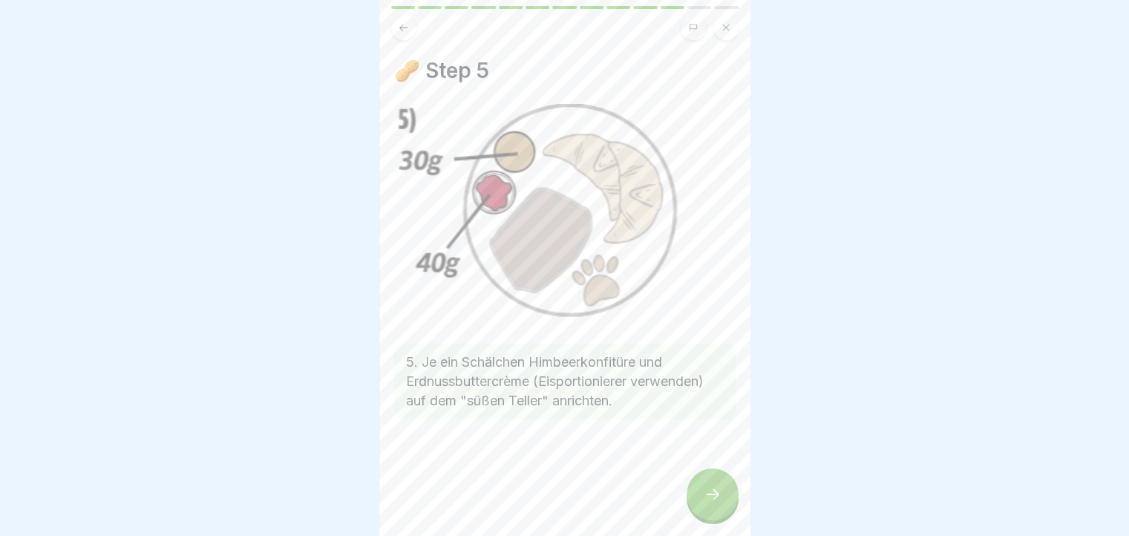
click at [731, 507] on div at bounding box center [713, 495] width 52 height 52
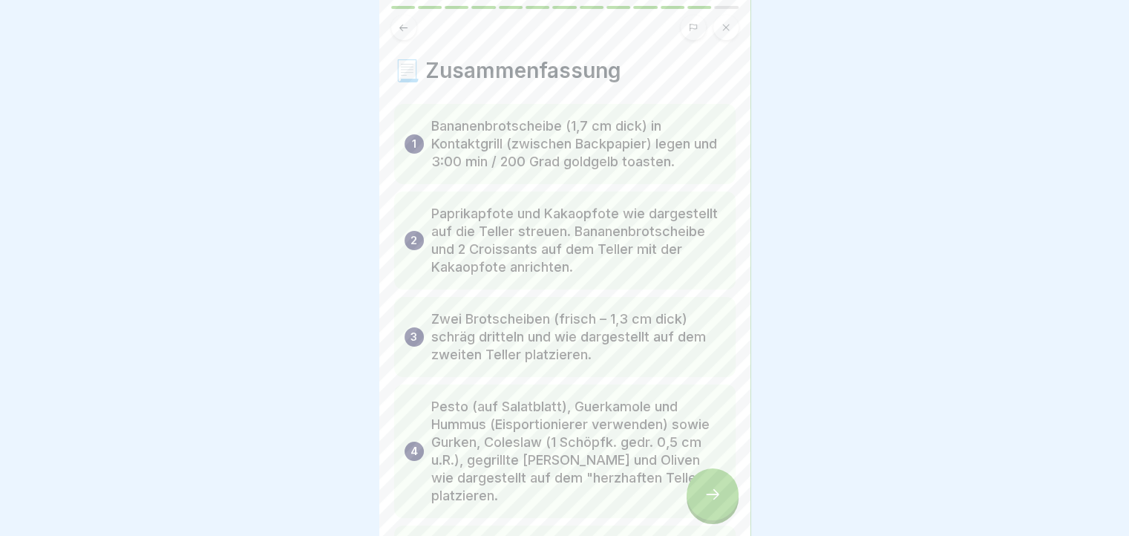
click at [731, 507] on div at bounding box center [713, 495] width 52 height 52
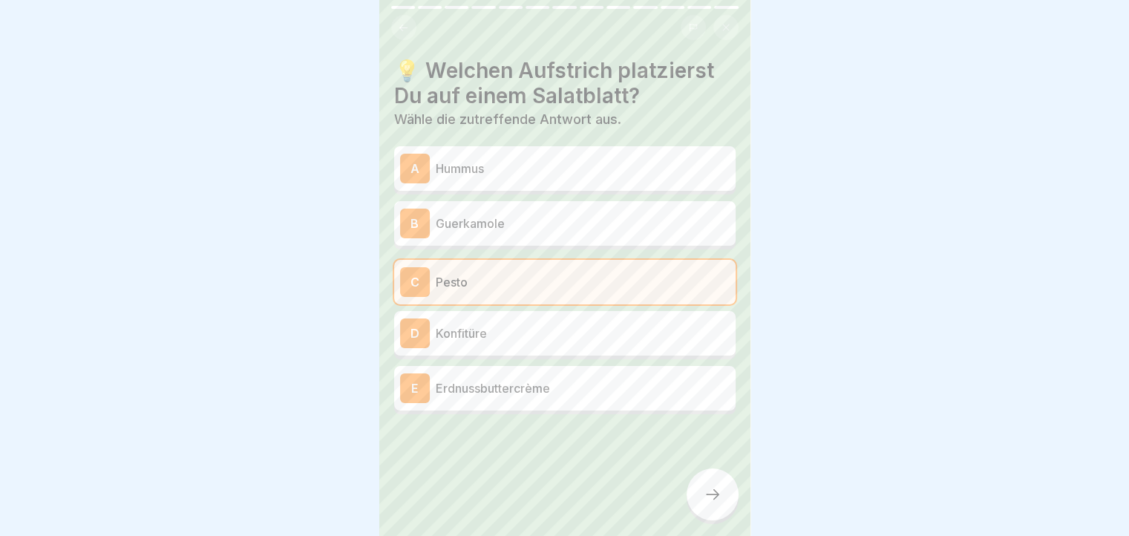
click at [731, 507] on div at bounding box center [713, 495] width 52 height 52
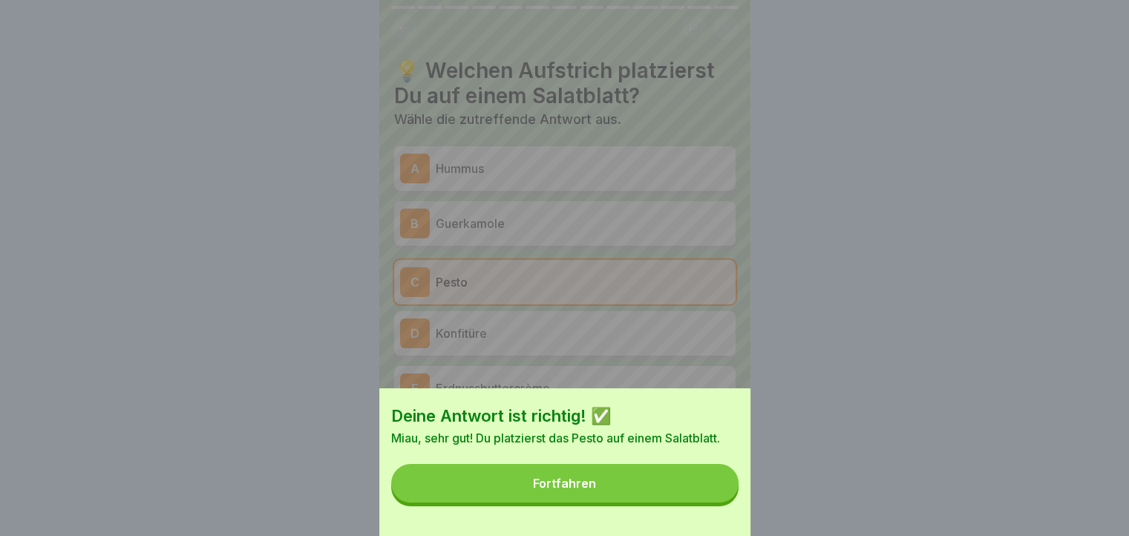
click at [713, 503] on button "Fortfahren" at bounding box center [564, 483] width 347 height 39
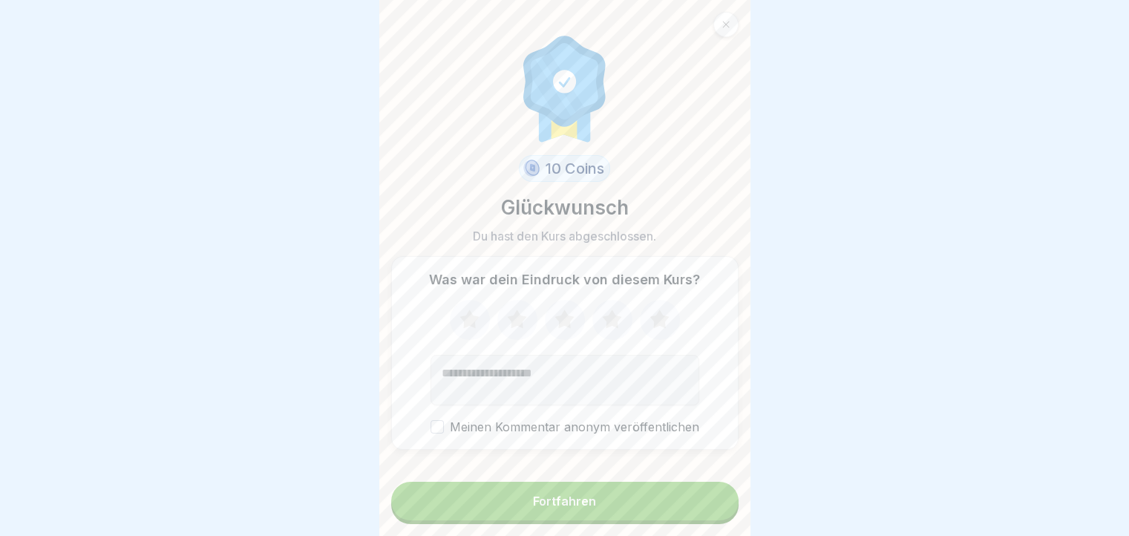
click at [711, 506] on button "Fortfahren" at bounding box center [564, 501] width 347 height 39
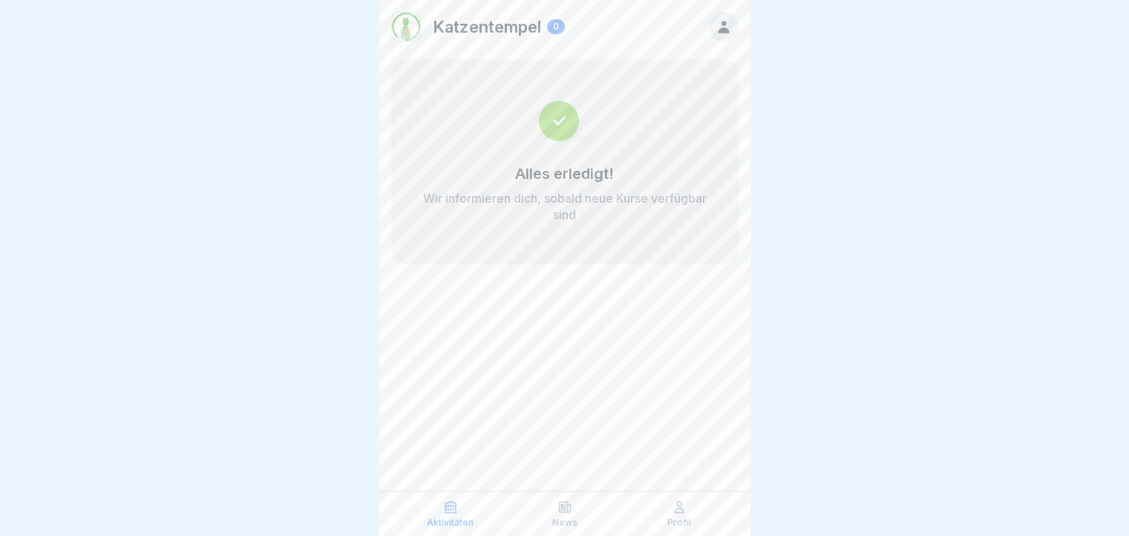
click at [693, 515] on div "Profil" at bounding box center [679, 514] width 107 height 28
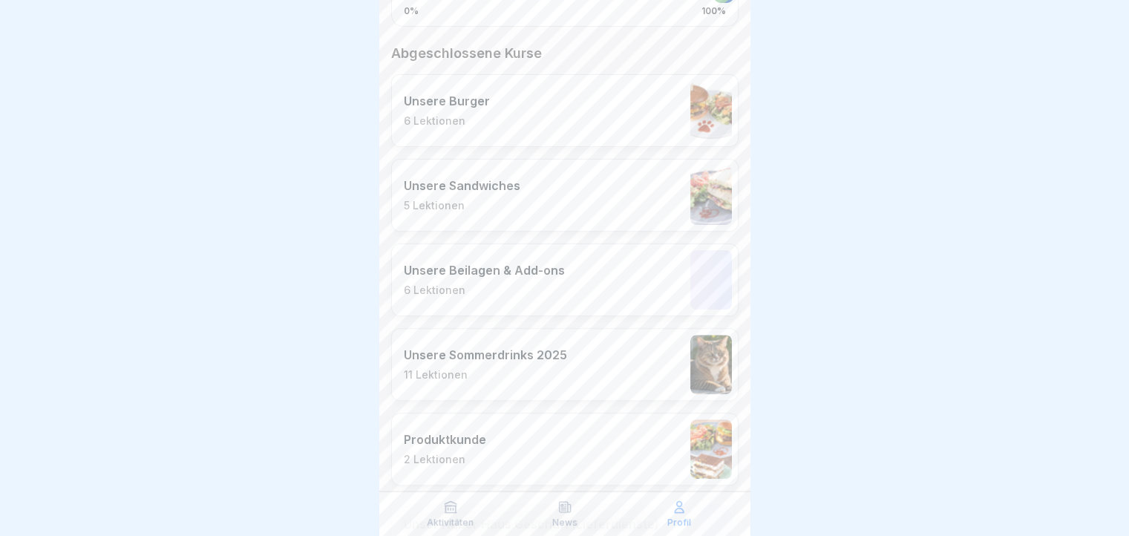
scroll to position [446, 0]
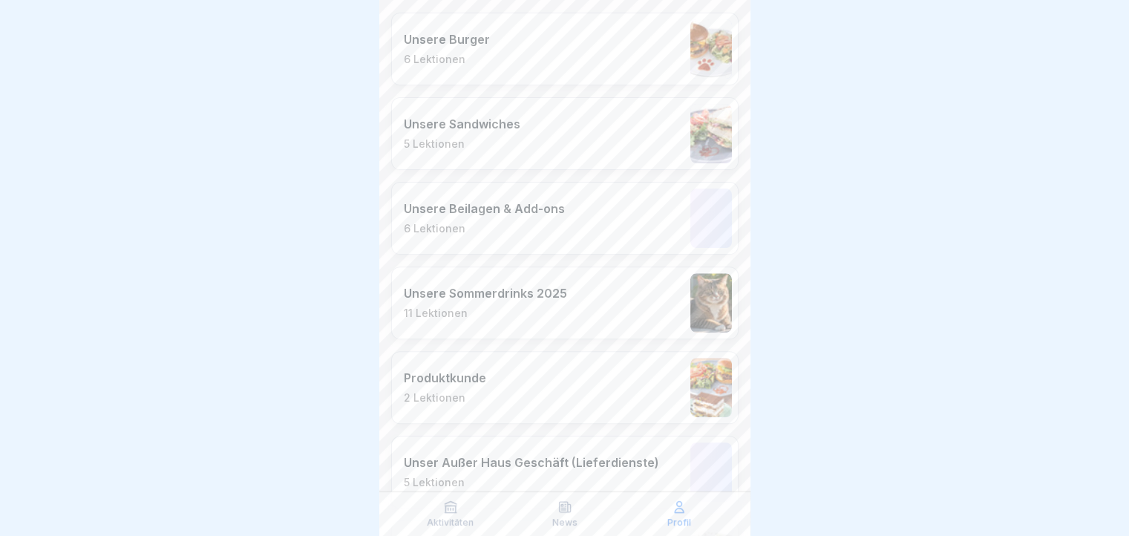
click at [537, 222] on p "6 Lektionen" at bounding box center [484, 228] width 161 height 13
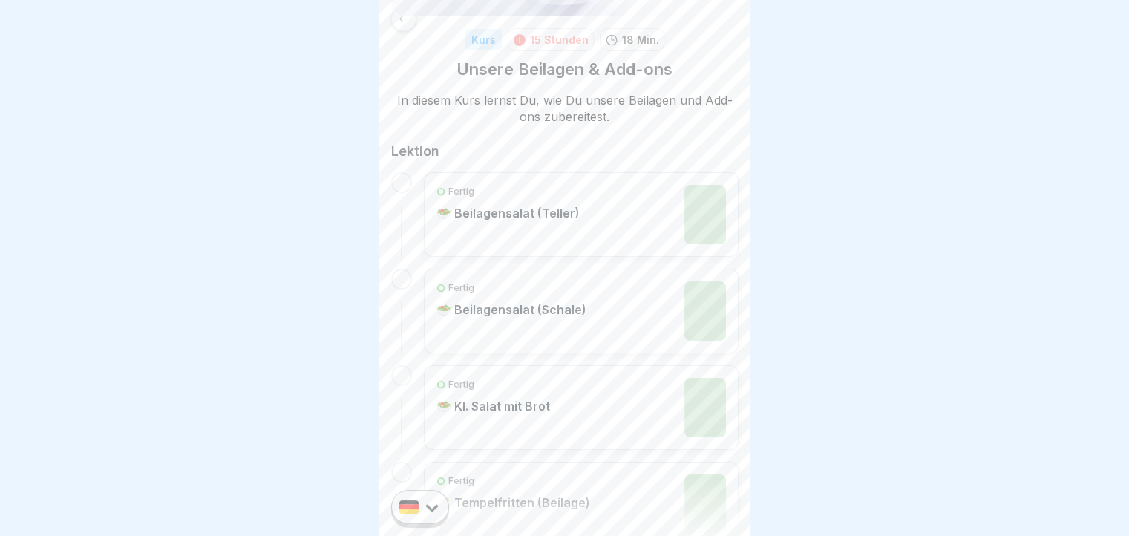
scroll to position [163, 0]
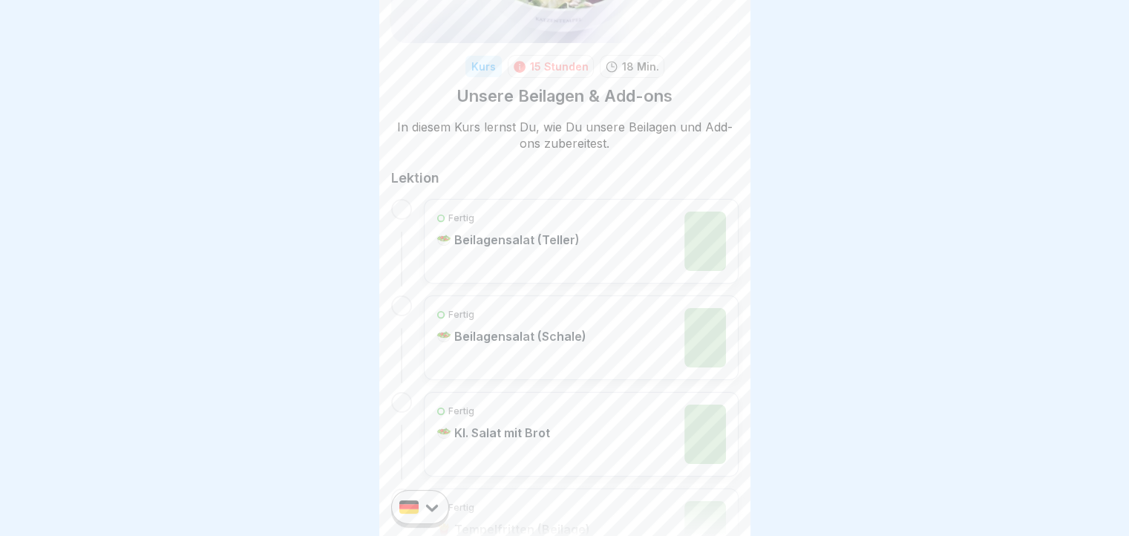
click at [595, 244] on div "Fertig 🥗 Beilagensalat (Teller)" at bounding box center [582, 241] width 290 height 59
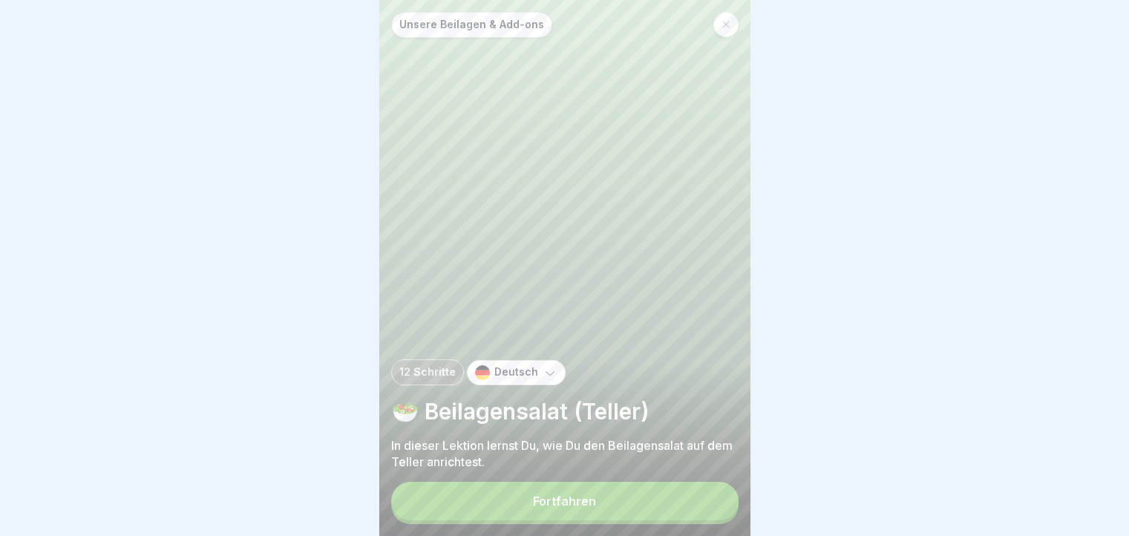
click at [624, 510] on button "Fortfahren" at bounding box center [564, 501] width 347 height 39
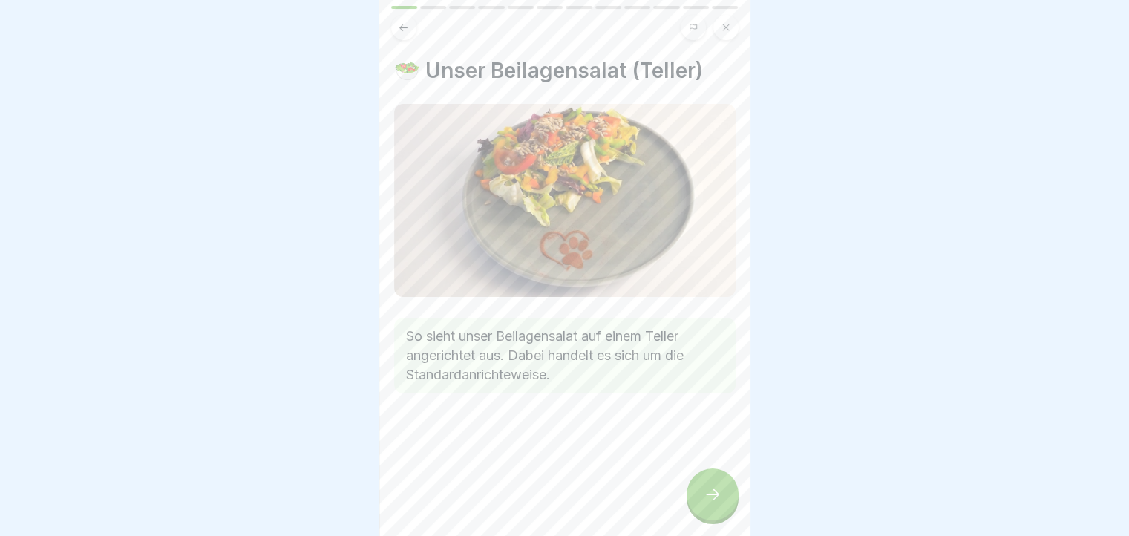
click at [395, 22] on button at bounding box center [403, 27] width 25 height 25
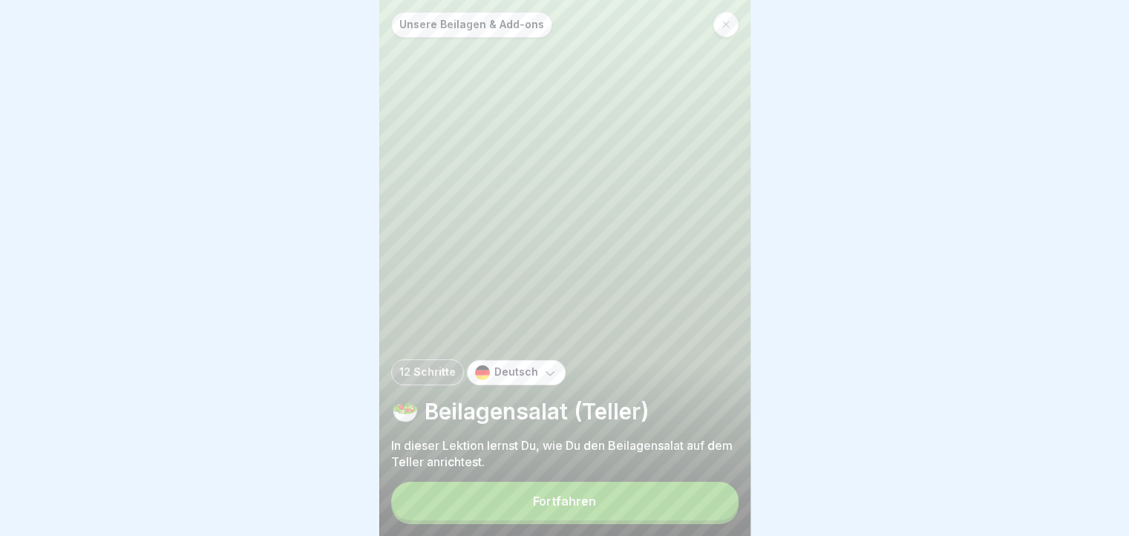
click at [675, 507] on button "Fortfahren" at bounding box center [564, 501] width 347 height 39
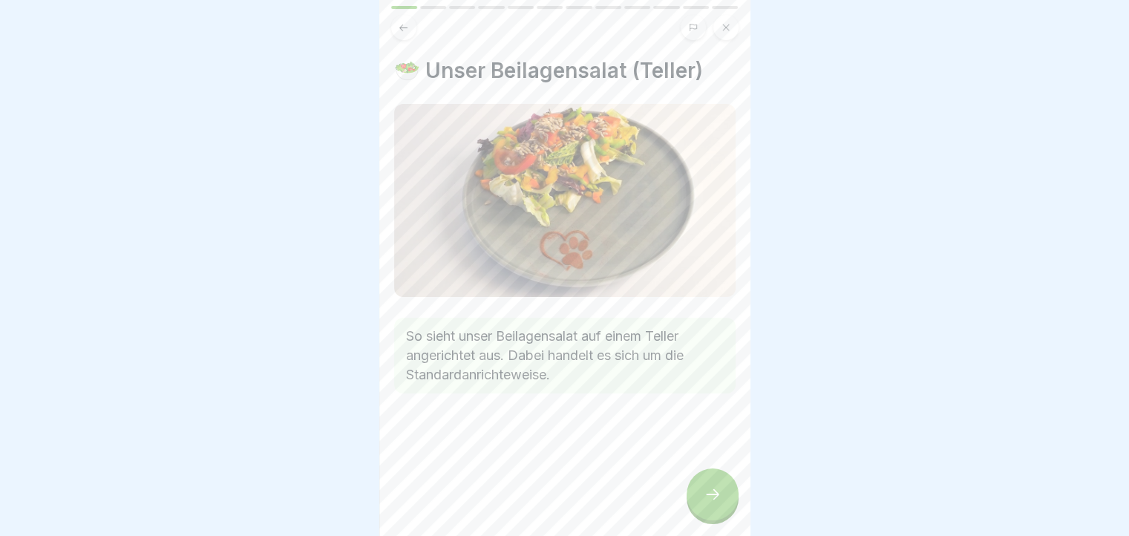
click at [724, 495] on div at bounding box center [713, 495] width 52 height 52
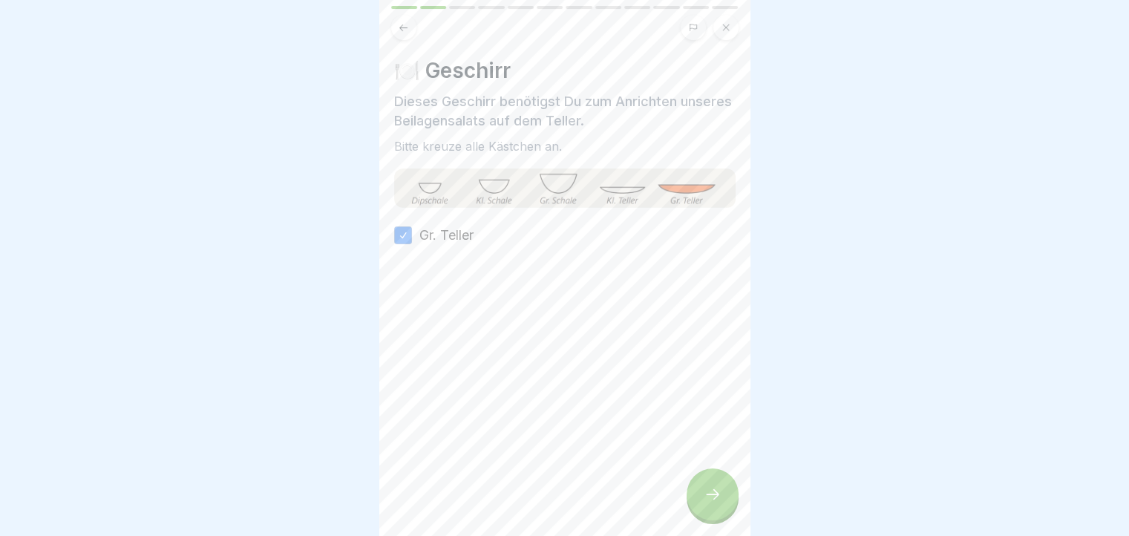
click at [724, 495] on div at bounding box center [713, 495] width 52 height 52
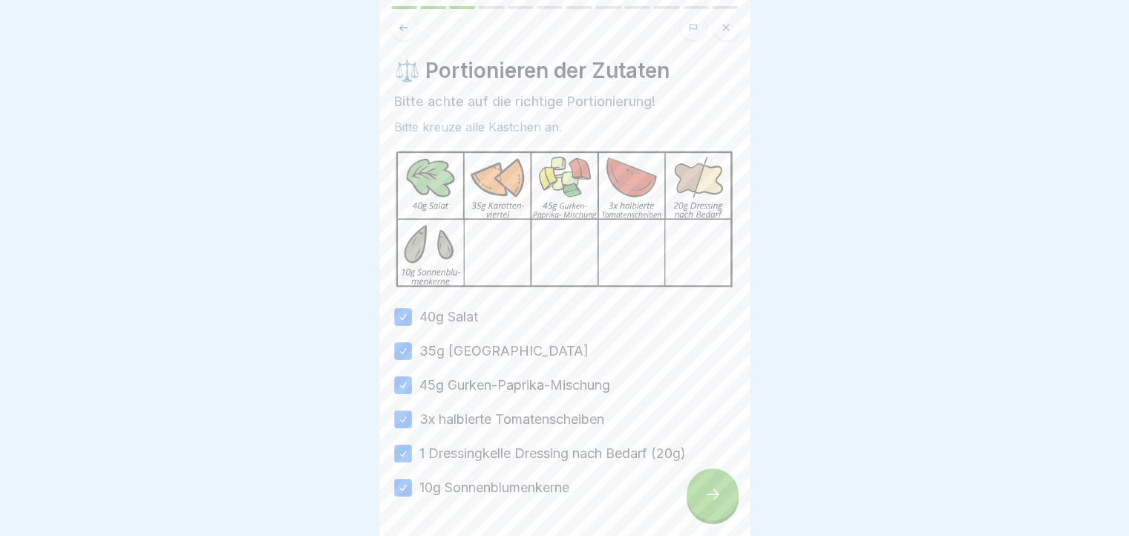
click at [724, 495] on div at bounding box center [713, 495] width 52 height 52
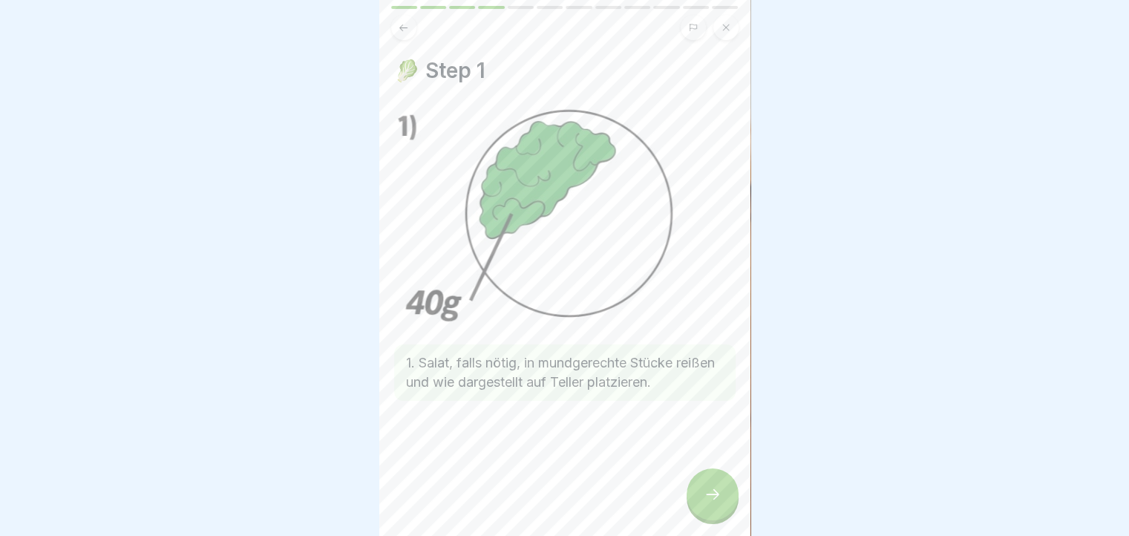
click at [724, 495] on div at bounding box center [713, 495] width 52 height 52
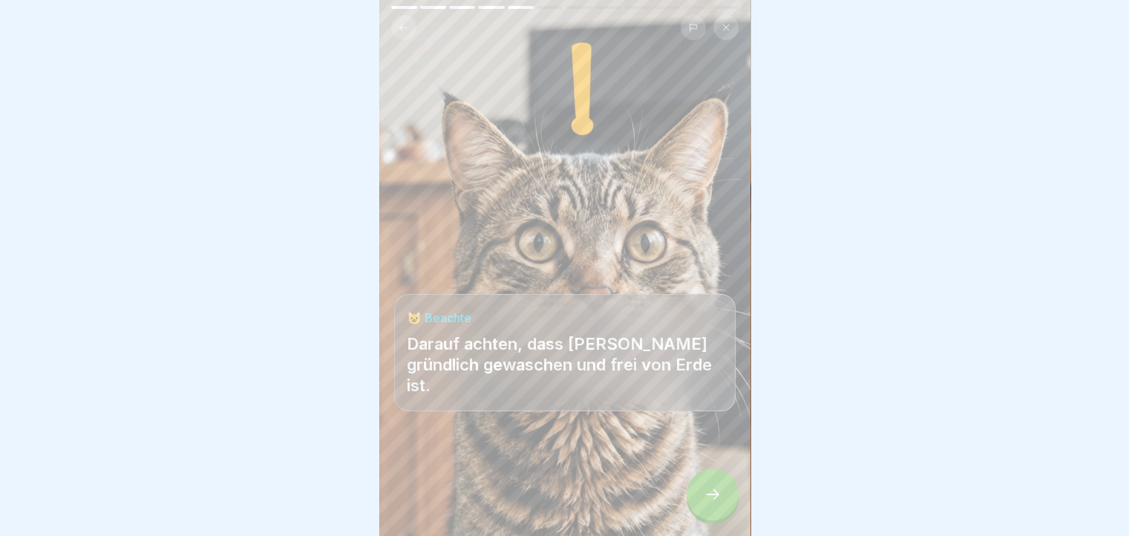
click at [724, 495] on div at bounding box center [713, 495] width 52 height 52
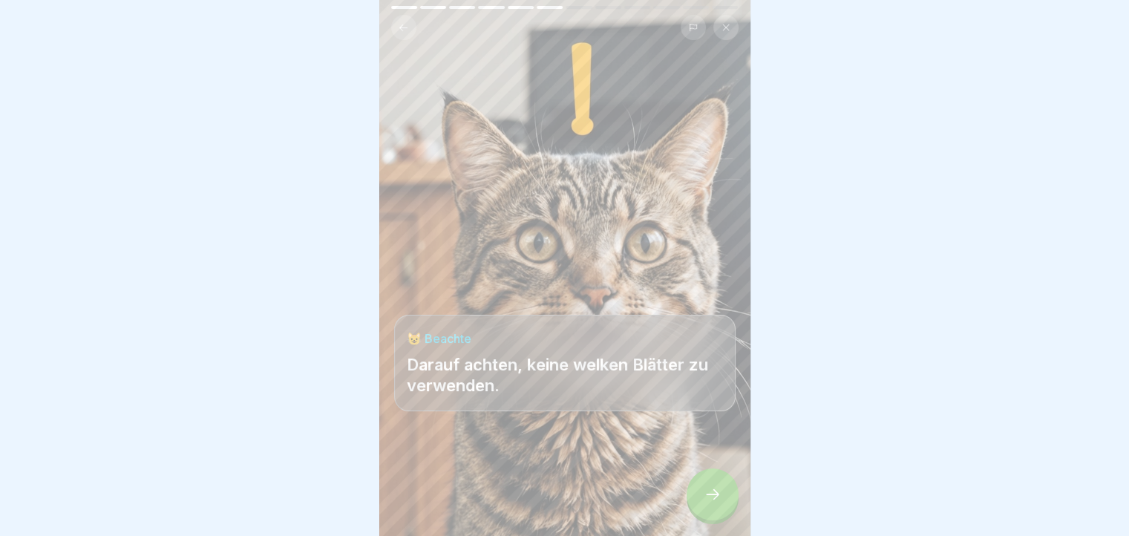
click at [724, 495] on div at bounding box center [713, 495] width 52 height 52
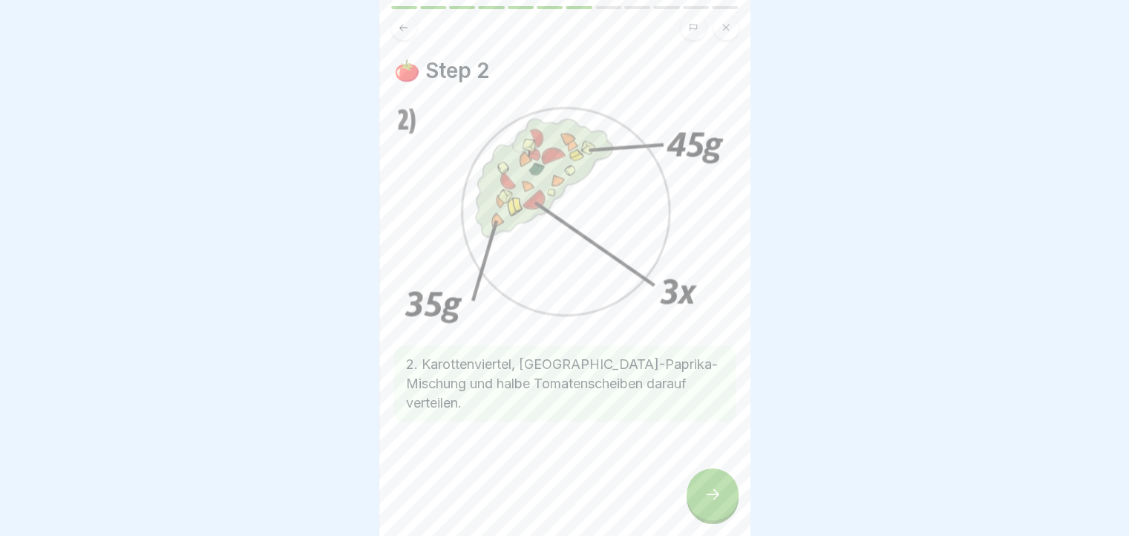
click at [724, 495] on div at bounding box center [713, 495] width 52 height 52
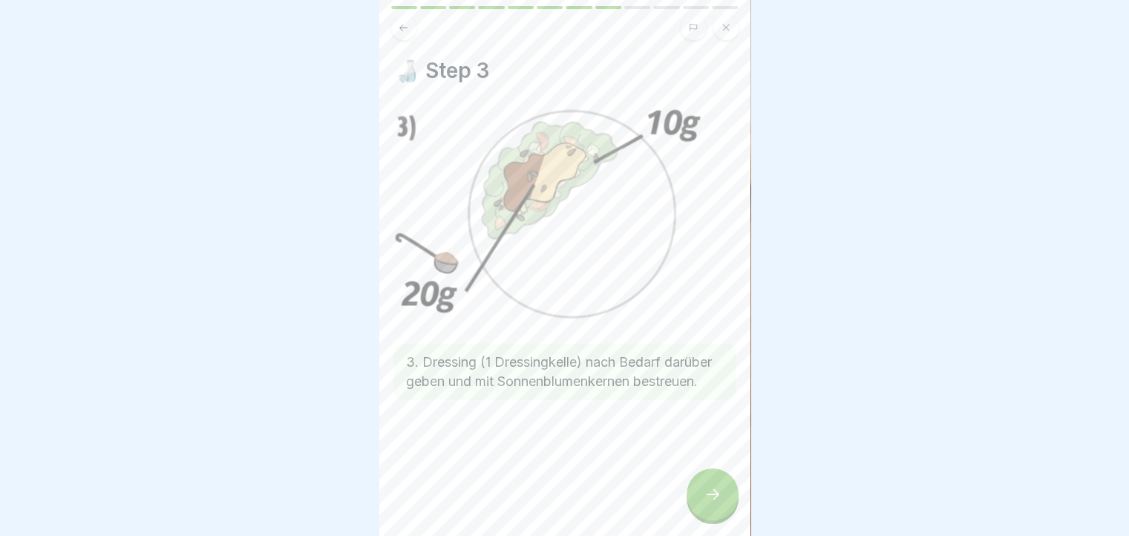
click at [724, 495] on div at bounding box center [713, 495] width 52 height 52
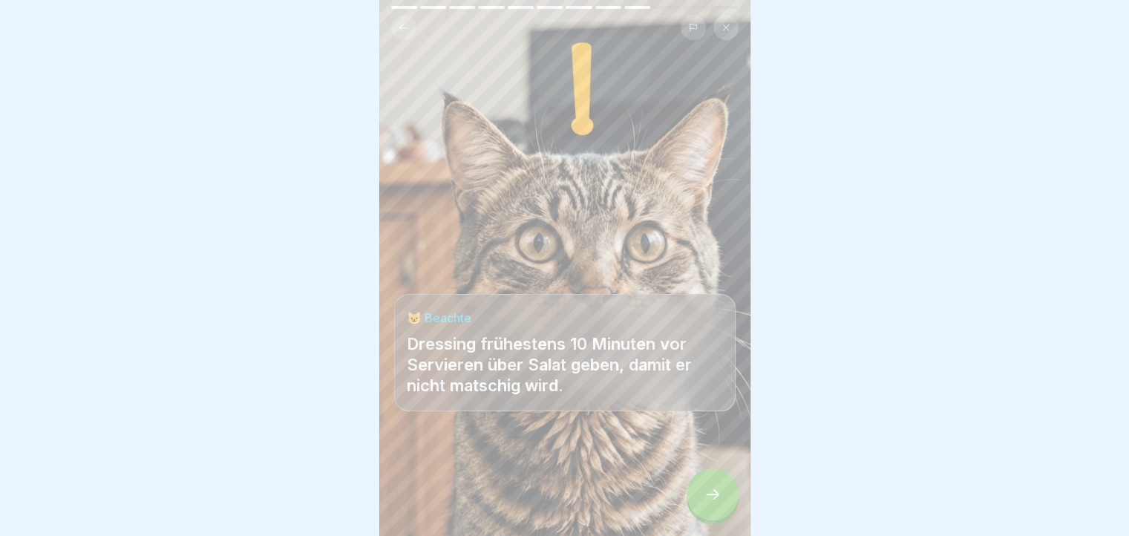
click at [724, 495] on div at bounding box center [713, 495] width 52 height 52
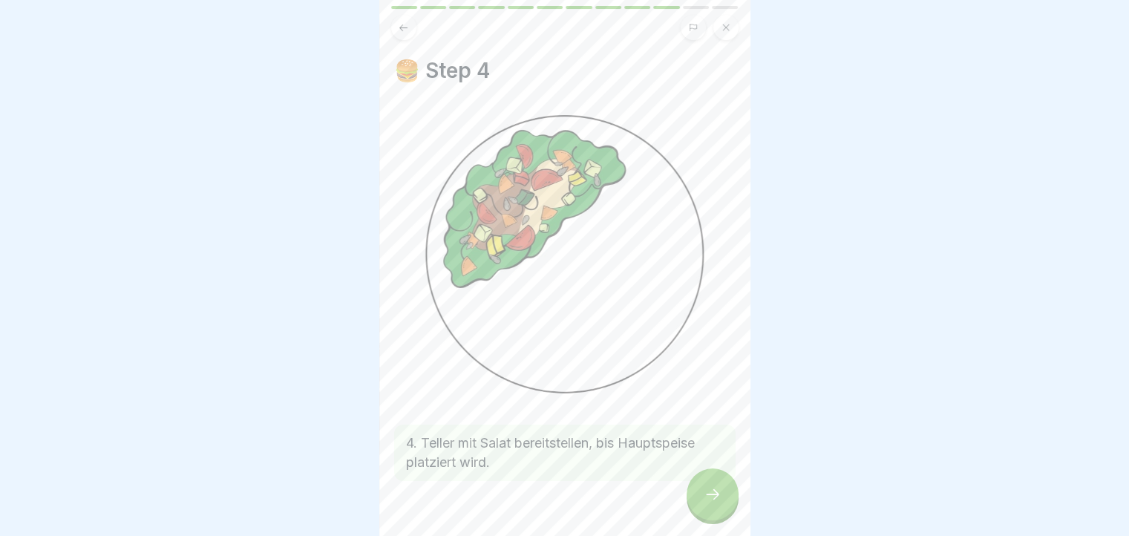
click at [724, 495] on div at bounding box center [713, 495] width 52 height 52
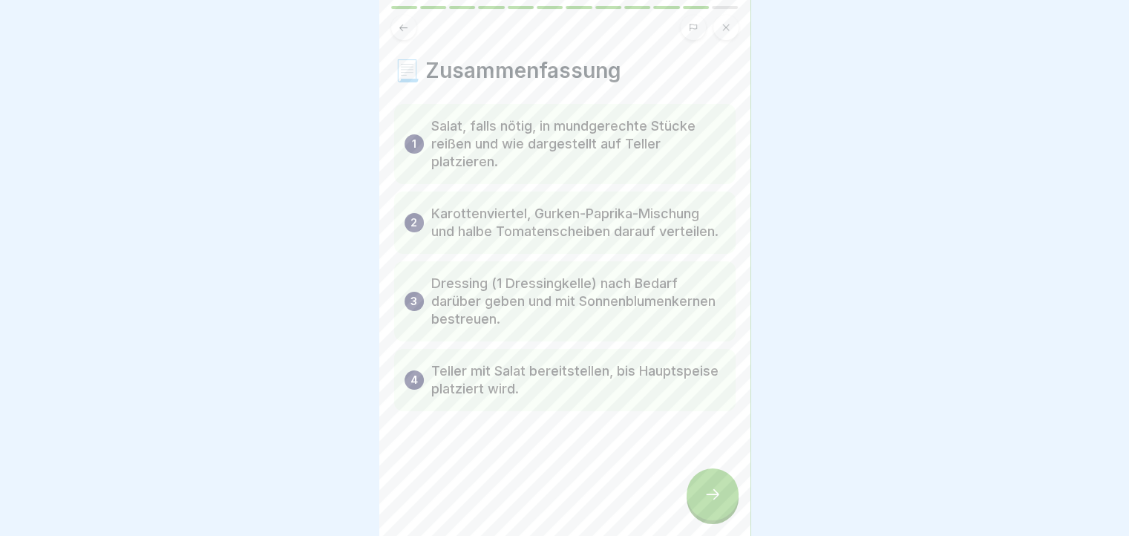
click at [724, 495] on div at bounding box center [713, 495] width 52 height 52
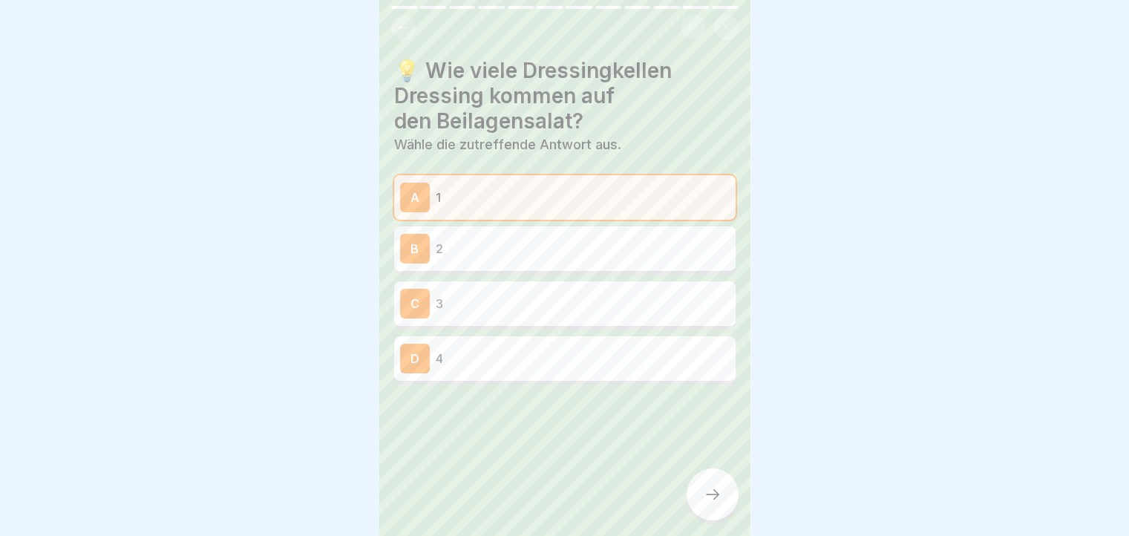
click at [724, 495] on div at bounding box center [713, 495] width 52 height 52
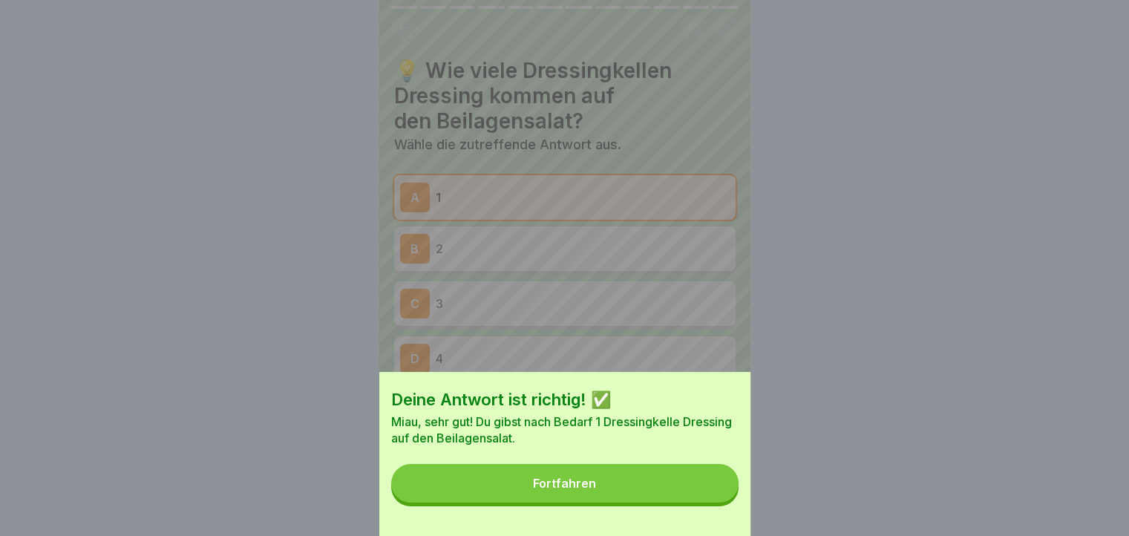
click at [724, 495] on button "Fortfahren" at bounding box center [564, 483] width 347 height 39
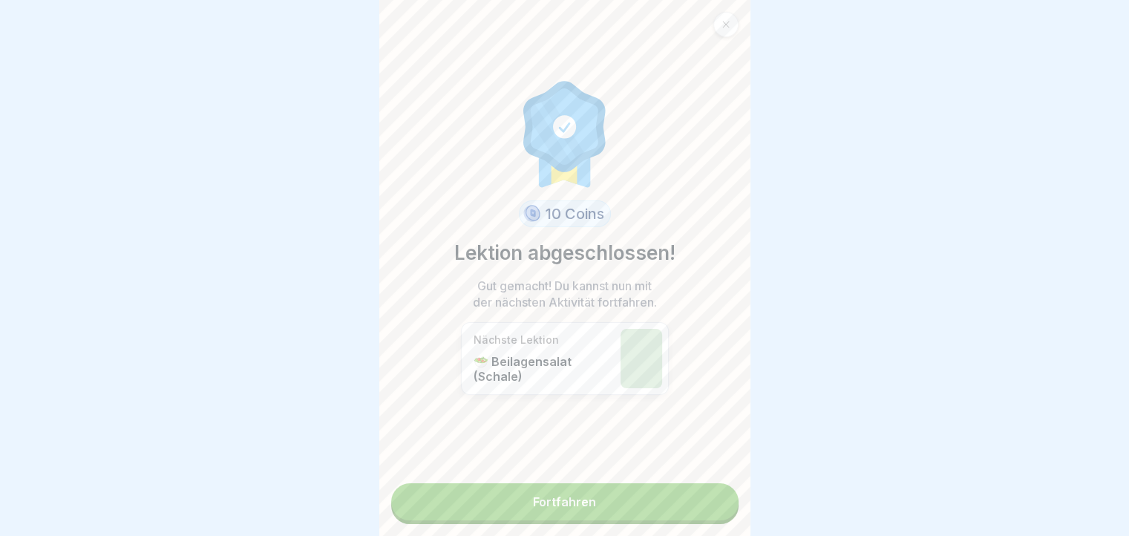
click at [724, 495] on link "Fortfahren" at bounding box center [564, 501] width 347 height 37
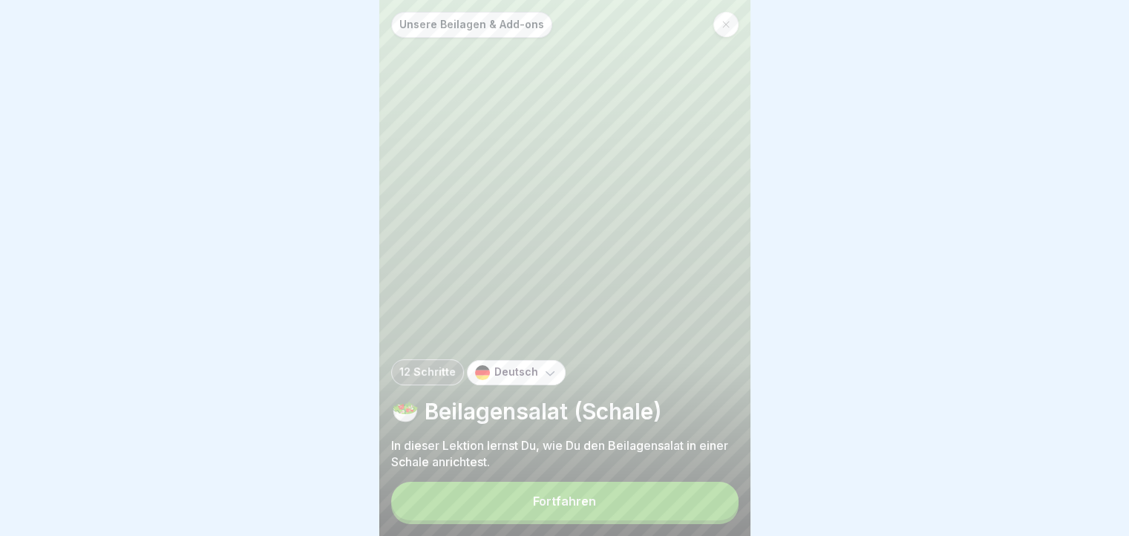
click at [724, 495] on div "Fortfahren" at bounding box center [564, 503] width 347 height 42
click at [633, 504] on button "Fortfahren" at bounding box center [564, 501] width 347 height 39
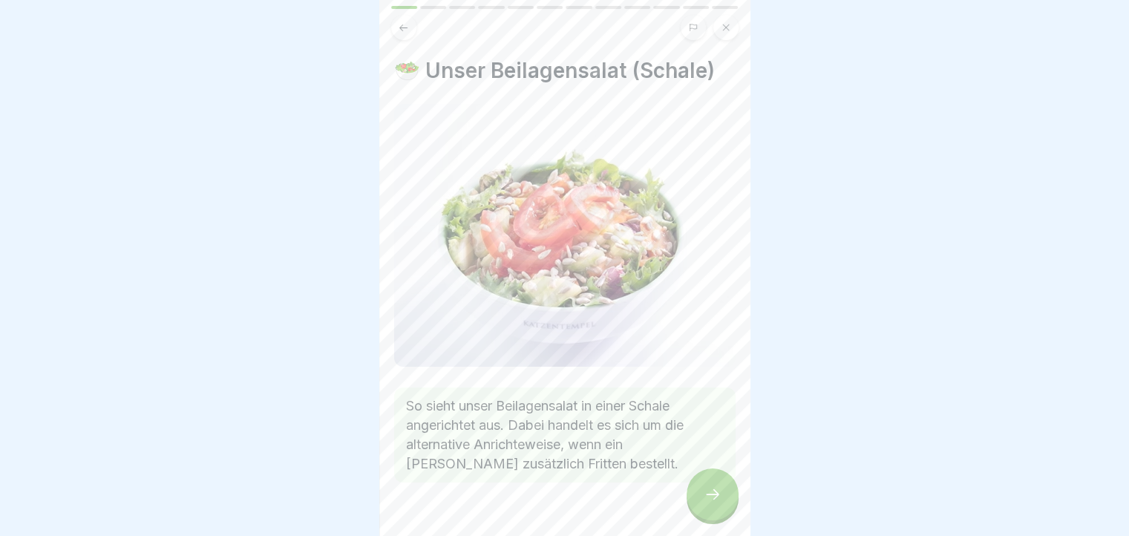
click at [693, 503] on div at bounding box center [713, 495] width 52 height 52
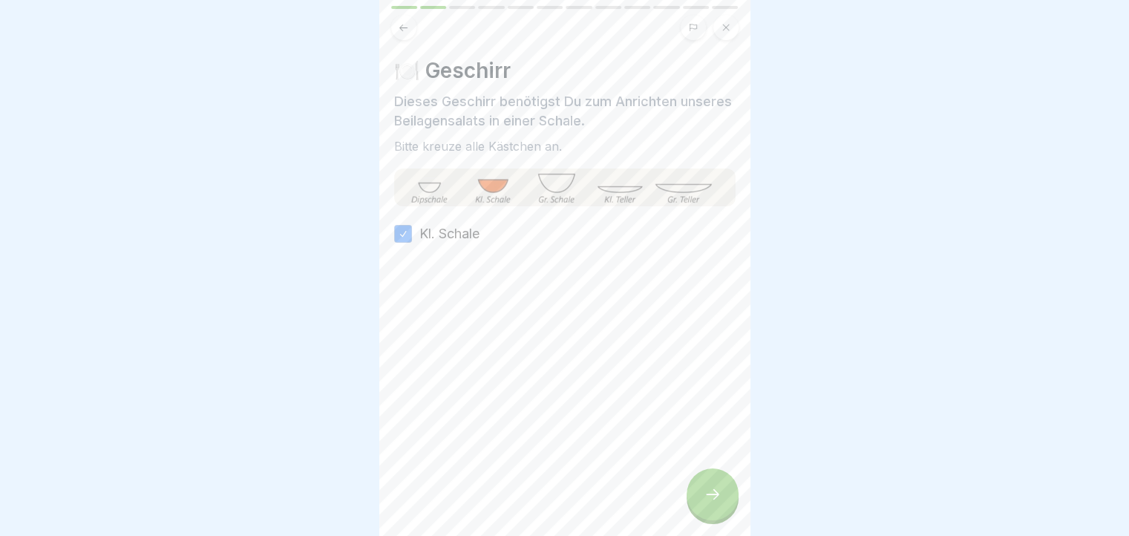
click at [693, 503] on div at bounding box center [713, 495] width 52 height 52
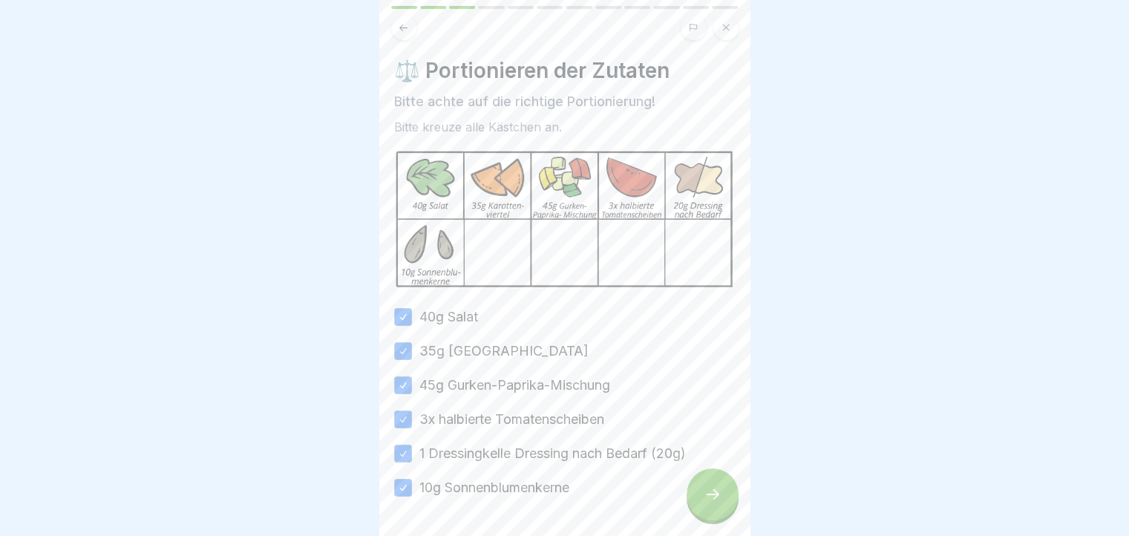
click at [709, 497] on div at bounding box center [713, 495] width 52 height 52
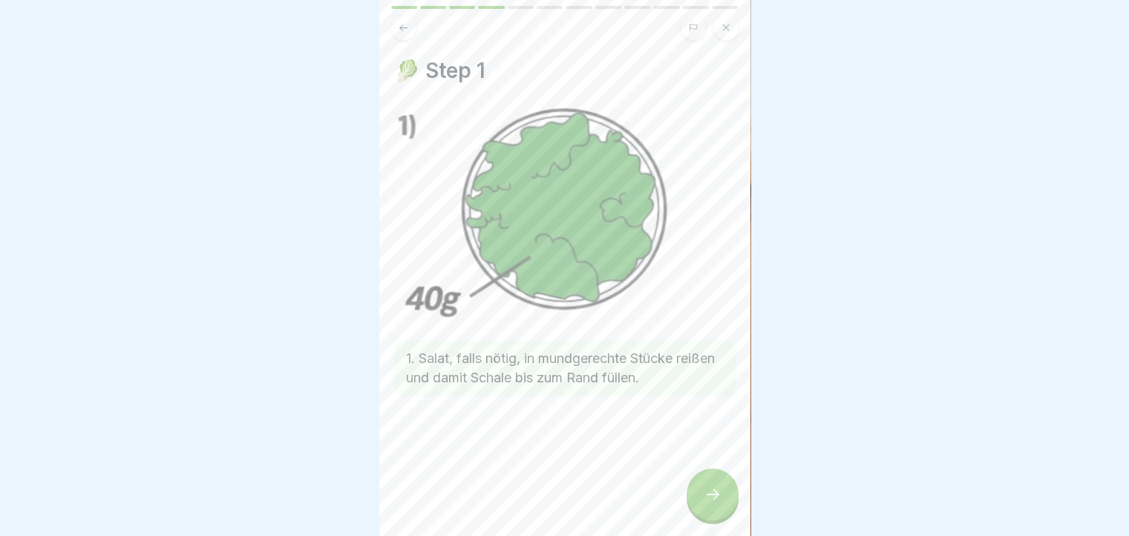
click at [725, 511] on div at bounding box center [713, 495] width 52 height 52
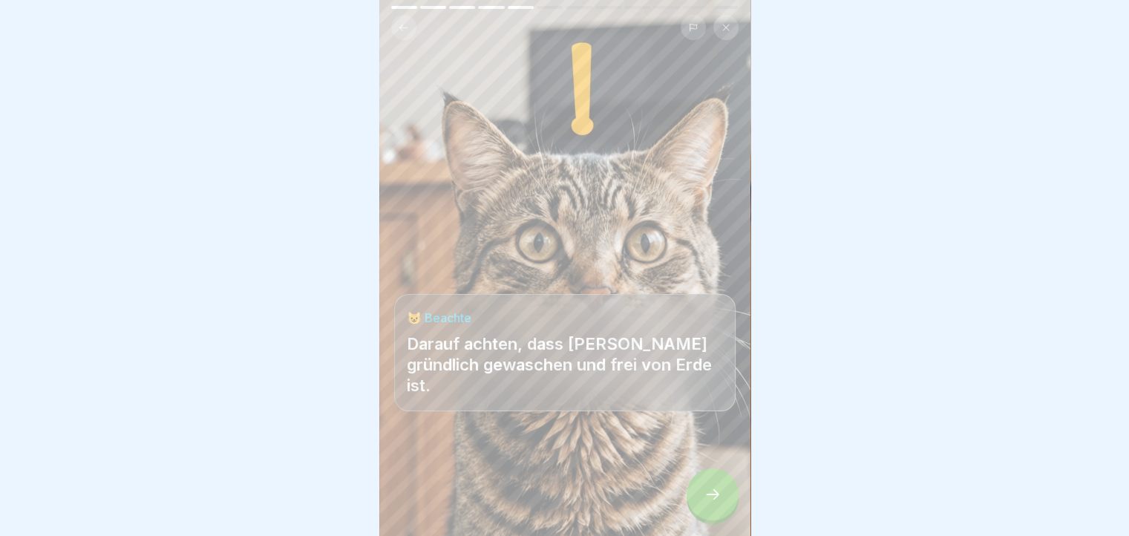
click at [725, 511] on div at bounding box center [713, 495] width 52 height 52
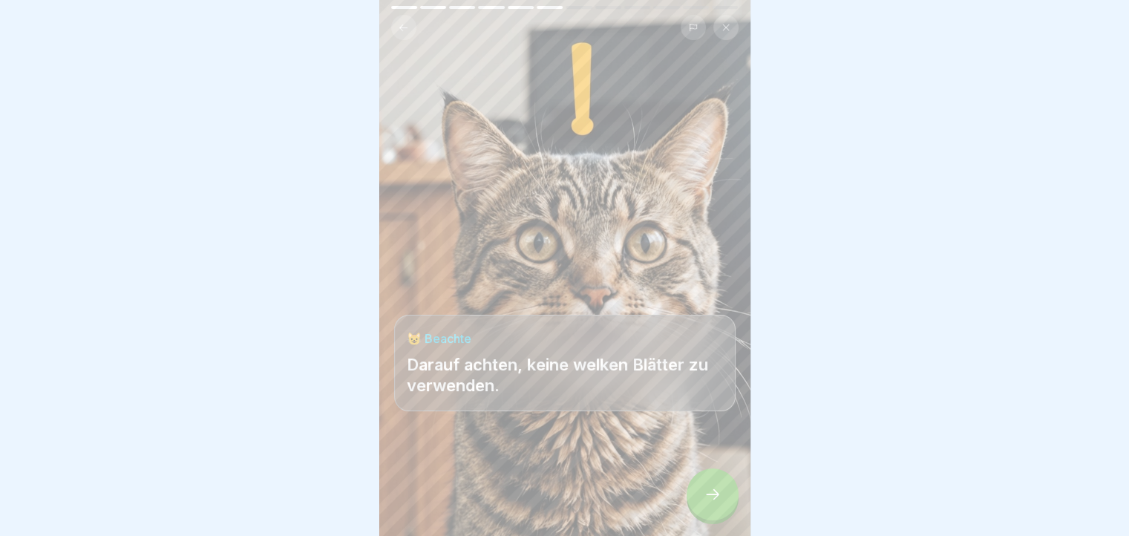
click at [725, 511] on div at bounding box center [713, 495] width 52 height 52
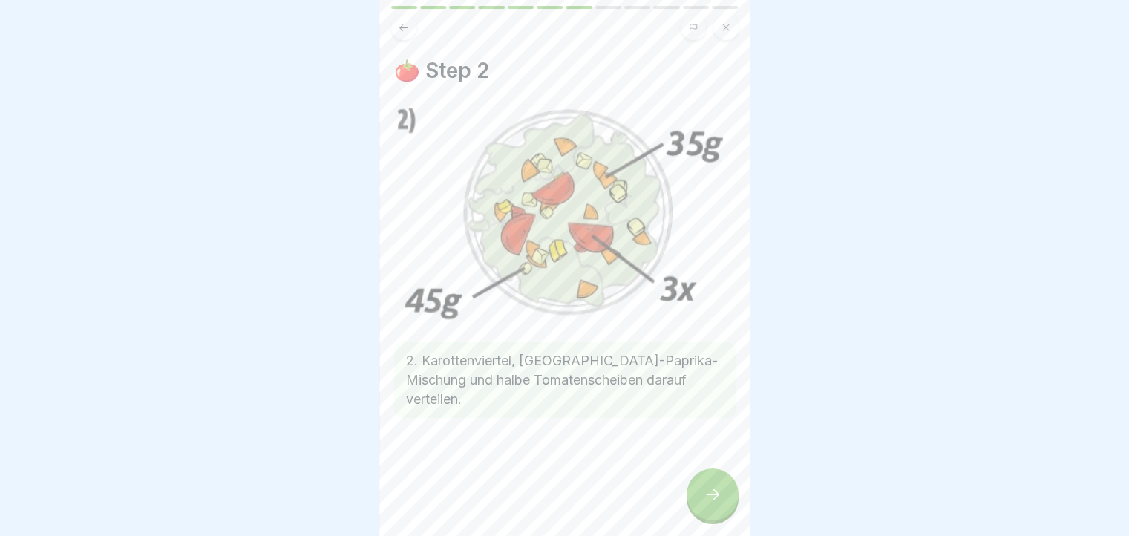
click at [725, 511] on div at bounding box center [713, 495] width 52 height 52
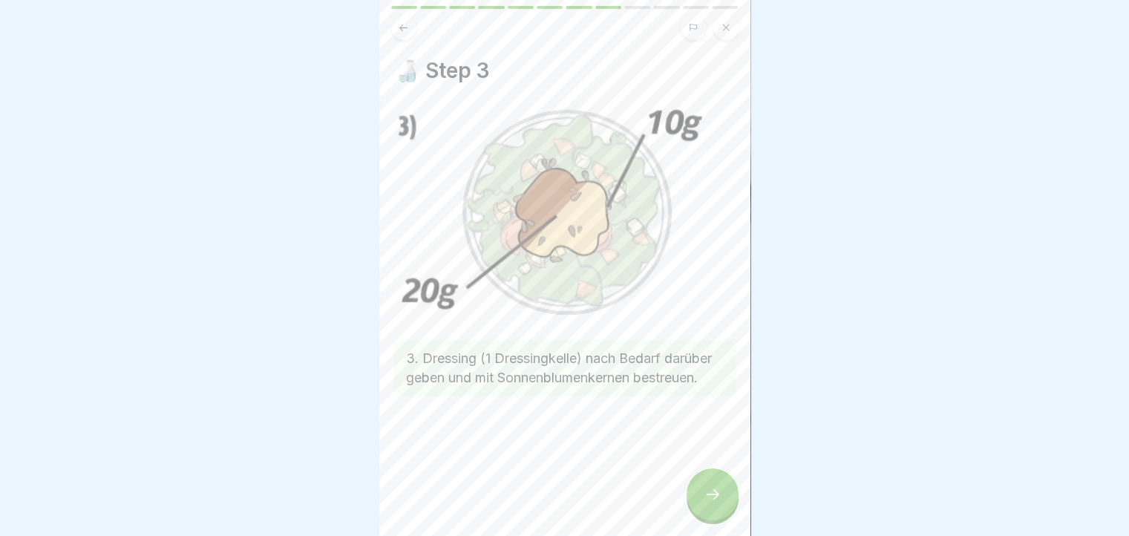
click at [725, 511] on div at bounding box center [713, 495] width 52 height 52
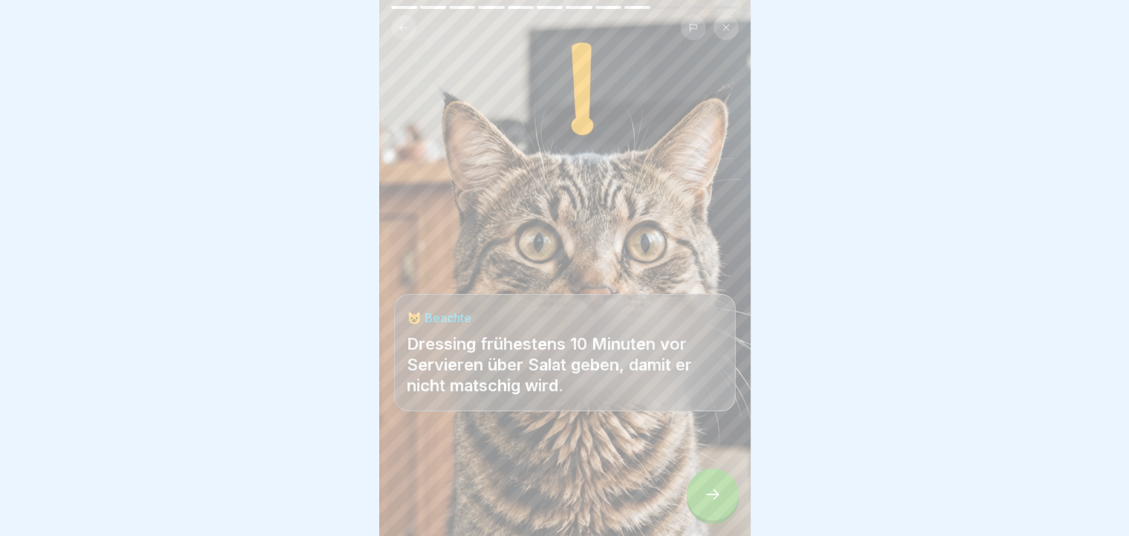
click at [725, 511] on div at bounding box center [713, 495] width 52 height 52
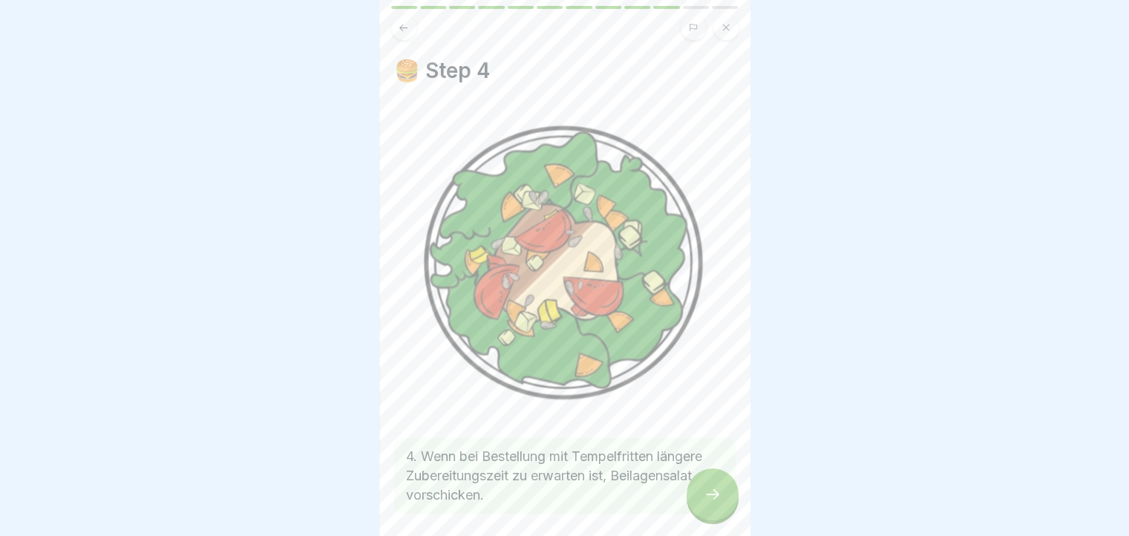
click at [725, 511] on div at bounding box center [713, 495] width 52 height 52
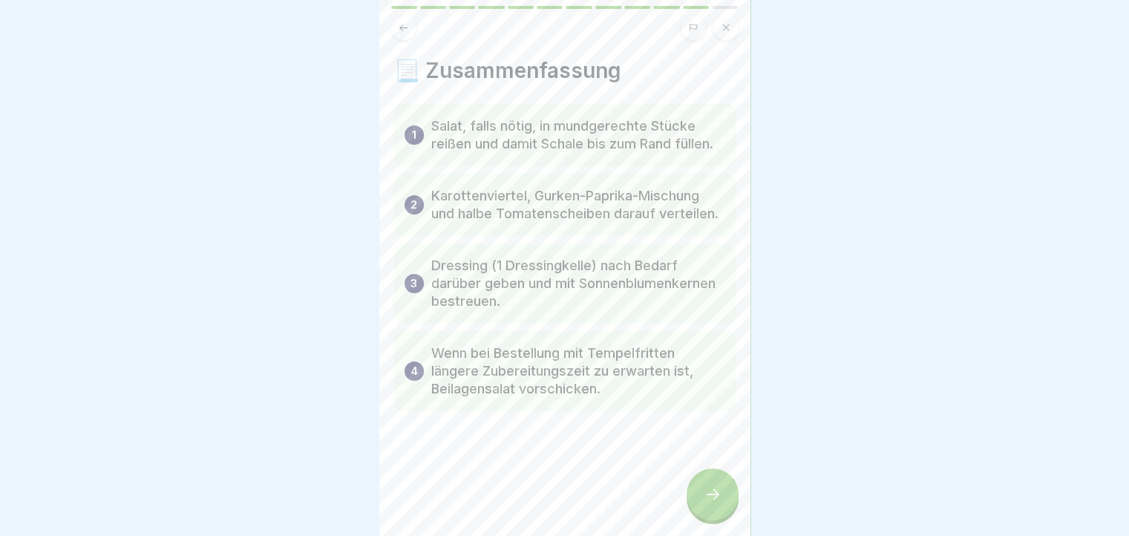
click at [725, 511] on div at bounding box center [713, 495] width 52 height 52
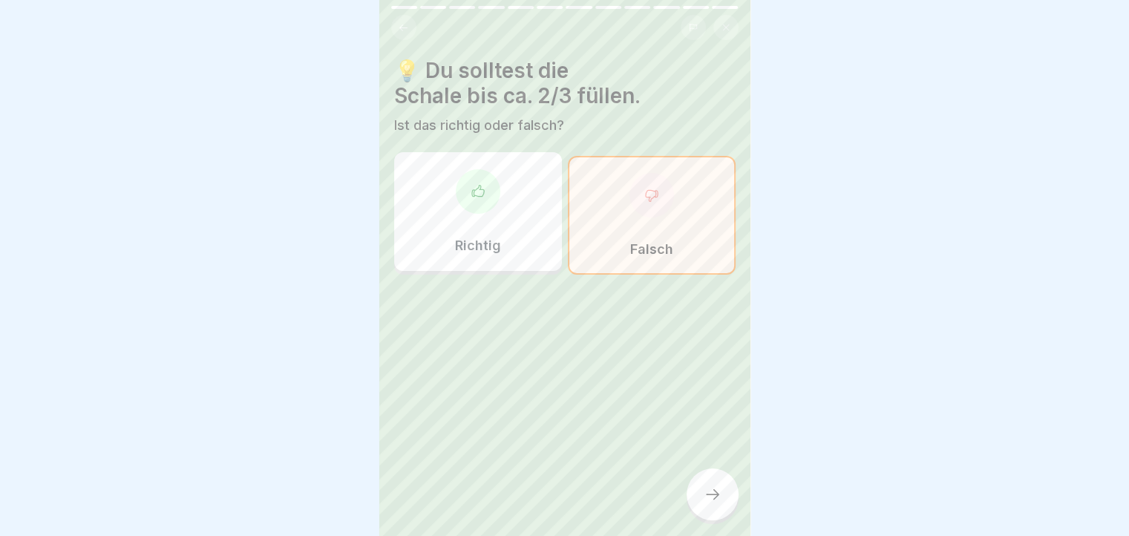
click at [725, 511] on div at bounding box center [713, 495] width 52 height 52
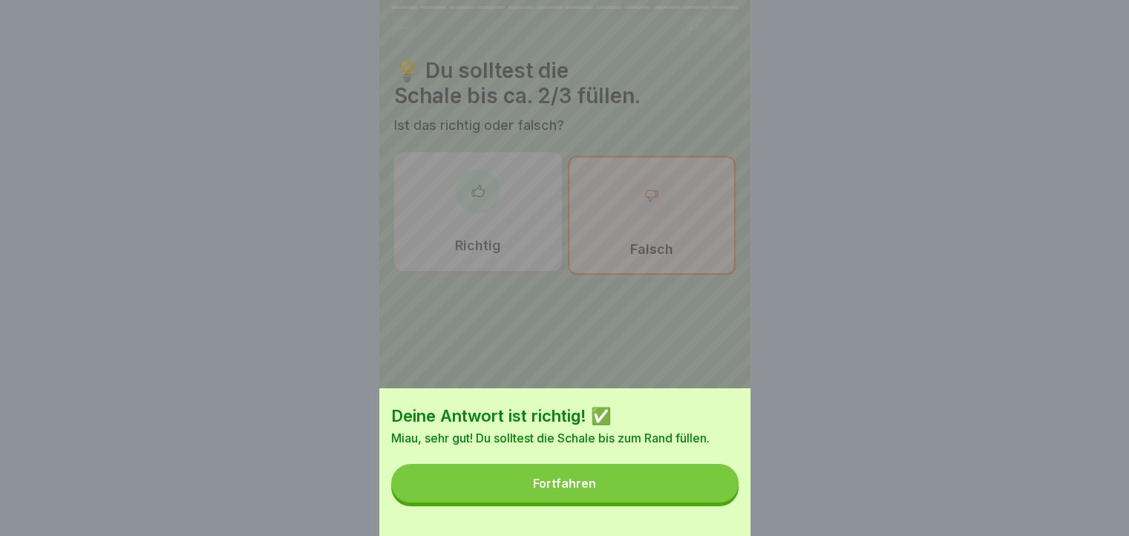
click at [725, 503] on button "Fortfahren" at bounding box center [564, 483] width 347 height 39
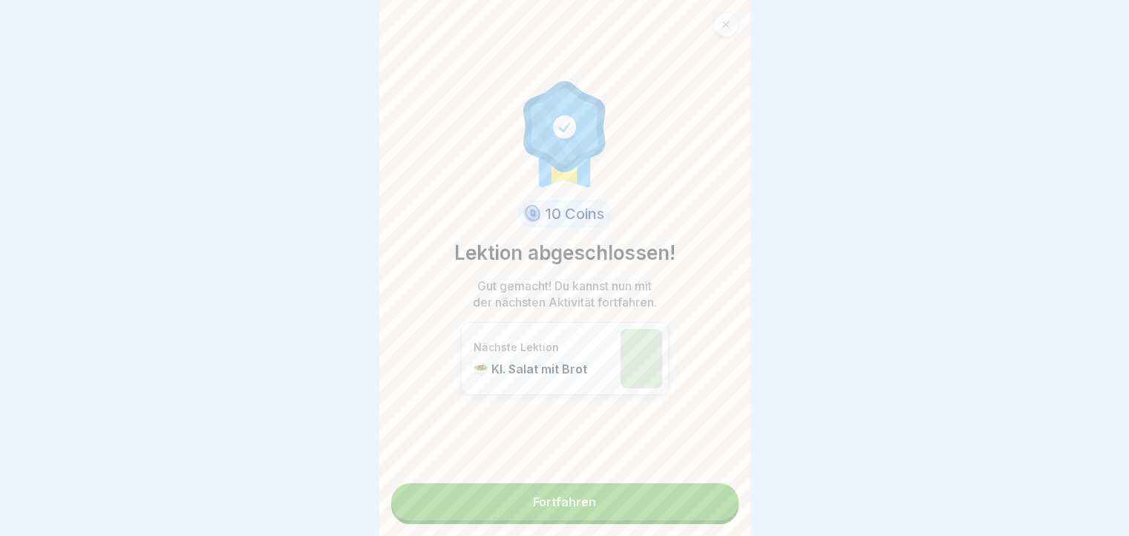
click at [725, 511] on link "Fortfahren" at bounding box center [564, 501] width 347 height 37
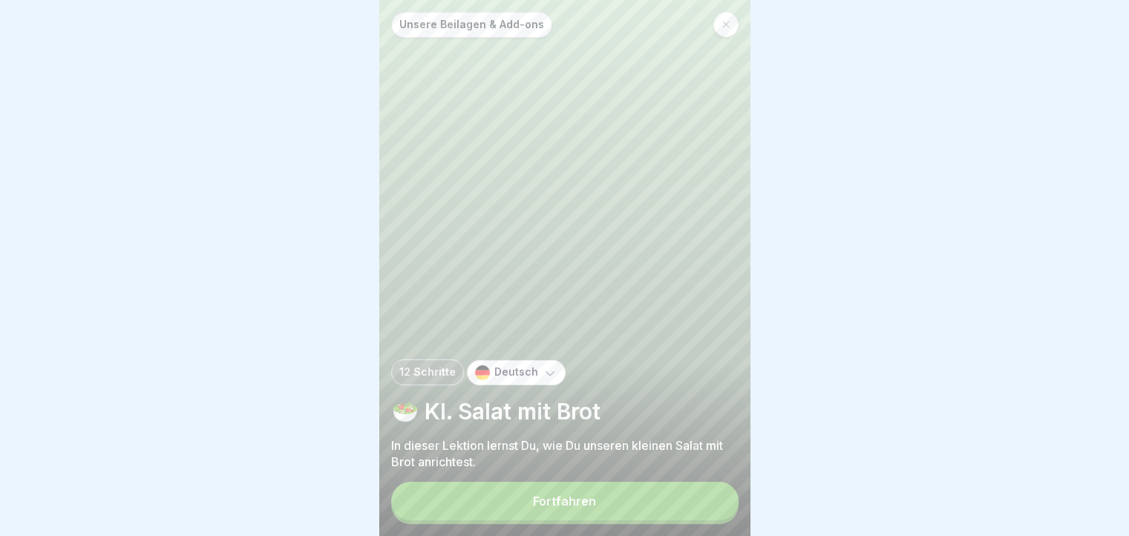
click at [725, 511] on button "Fortfahren" at bounding box center [564, 501] width 347 height 39
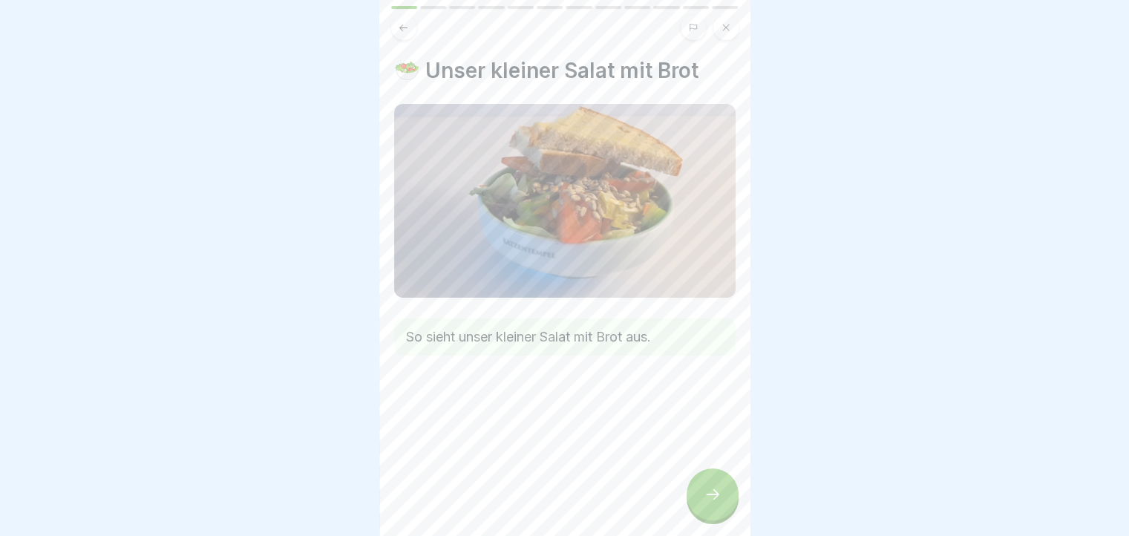
click at [725, 511] on div at bounding box center [713, 495] width 52 height 52
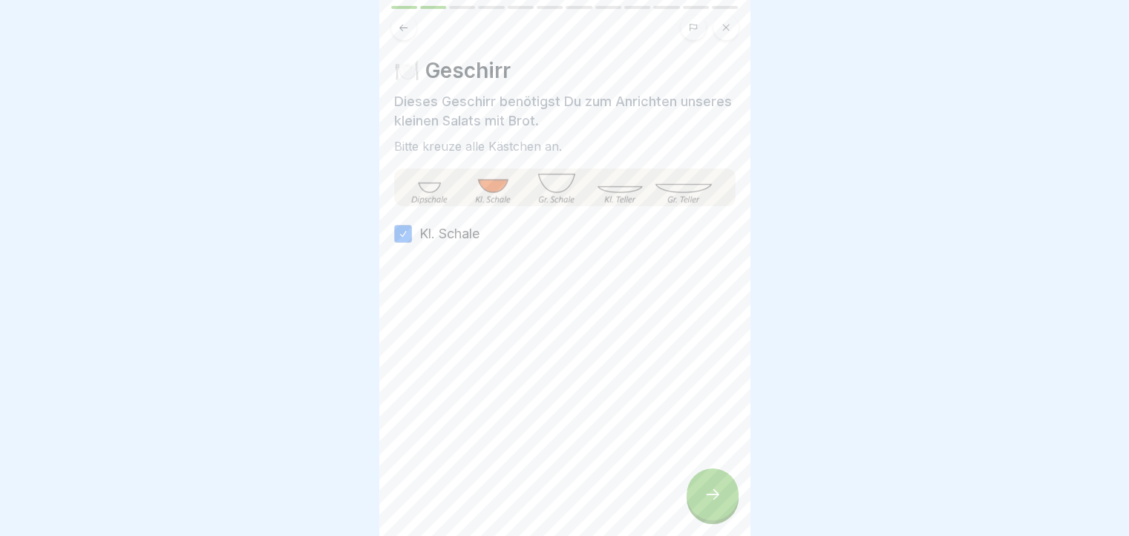
click at [725, 511] on div at bounding box center [713, 495] width 52 height 52
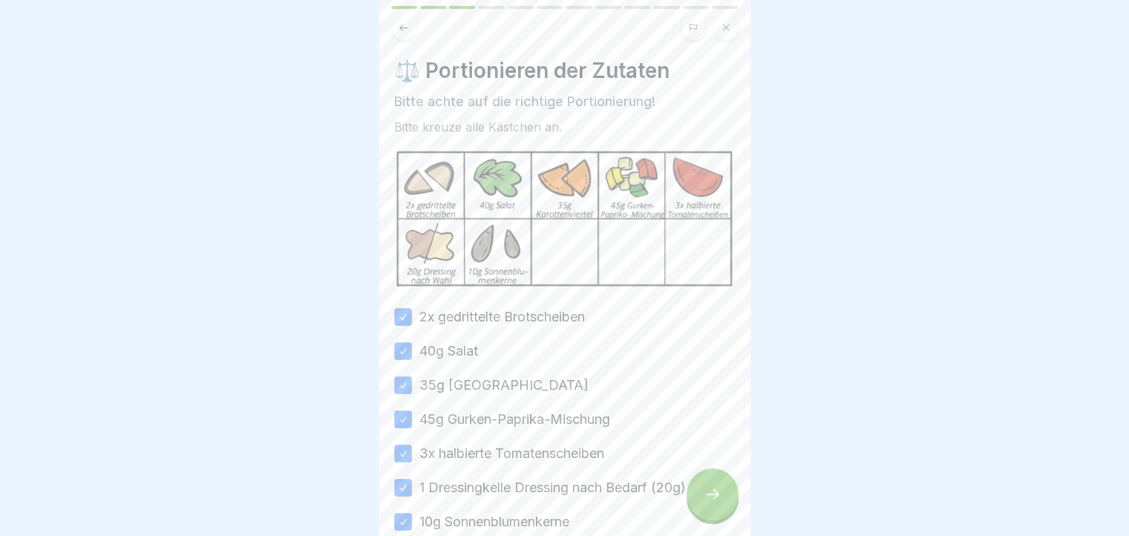
click at [398, 25] on icon at bounding box center [403, 27] width 11 height 11
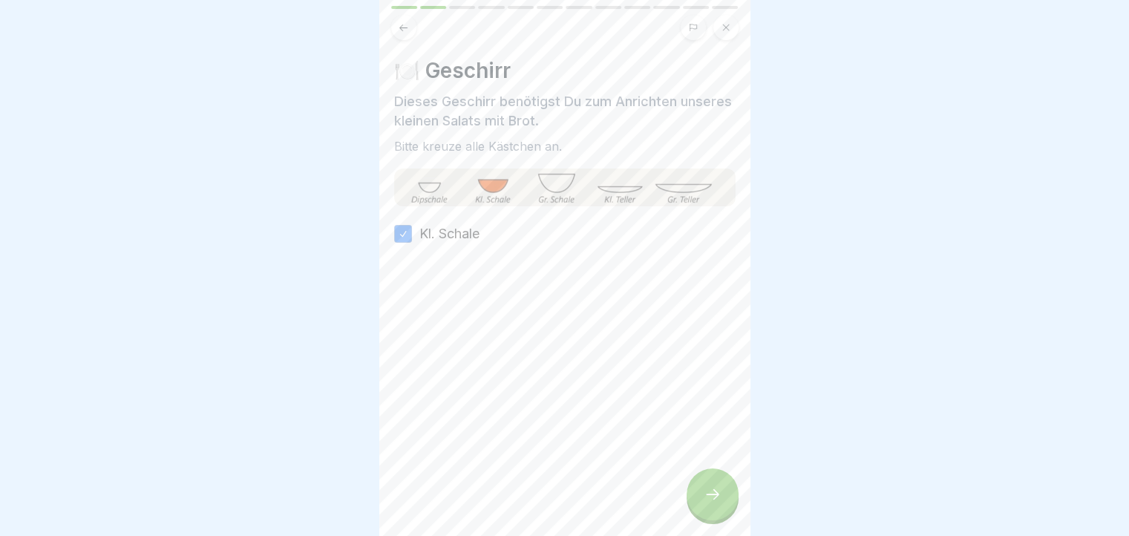
click at [398, 25] on icon at bounding box center [403, 27] width 11 height 11
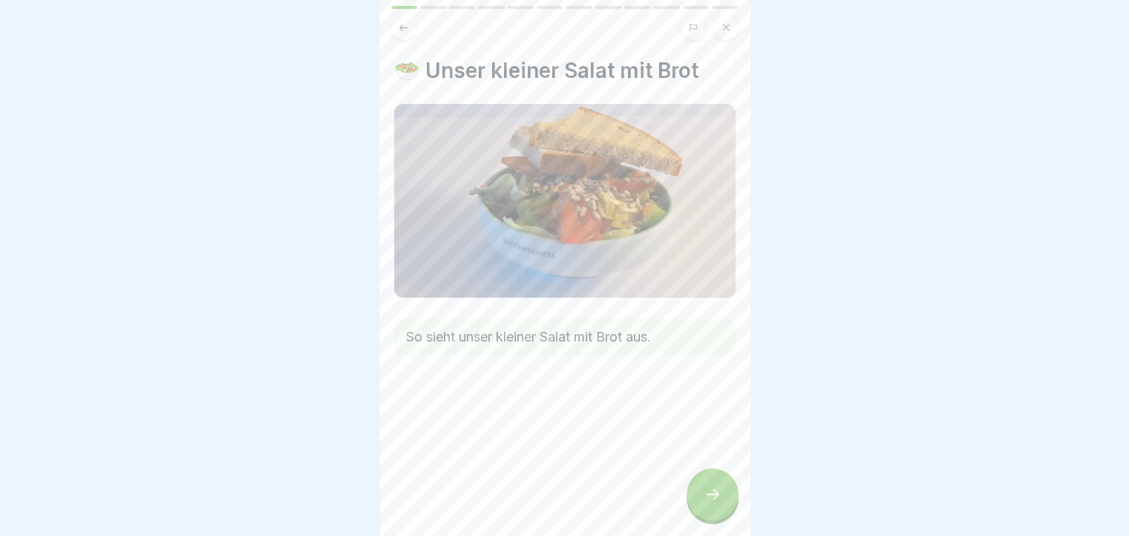
click at [720, 503] on icon at bounding box center [713, 495] width 18 height 18
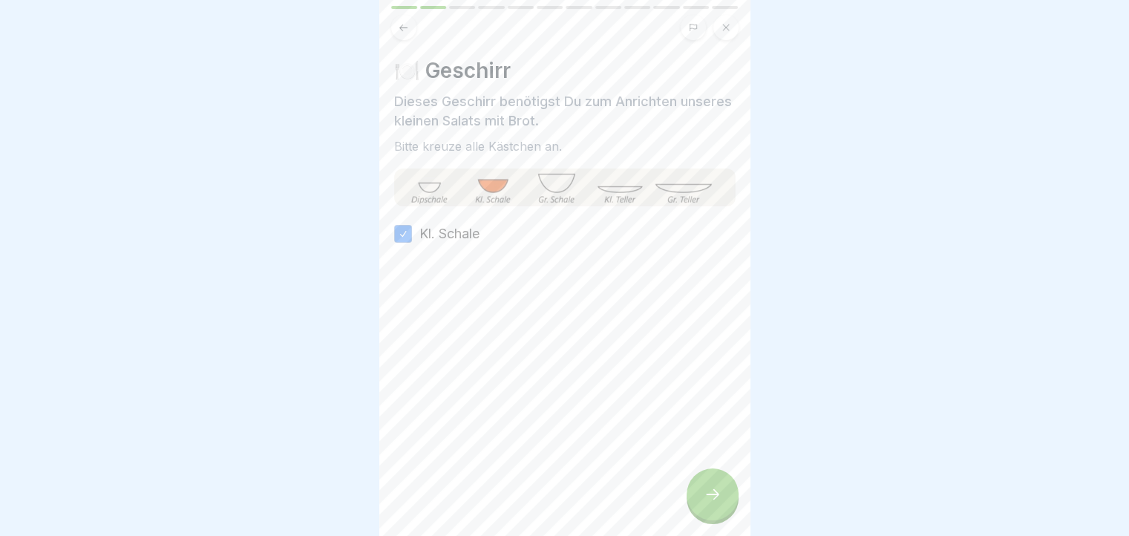
click at [720, 503] on icon at bounding box center [713, 495] width 18 height 18
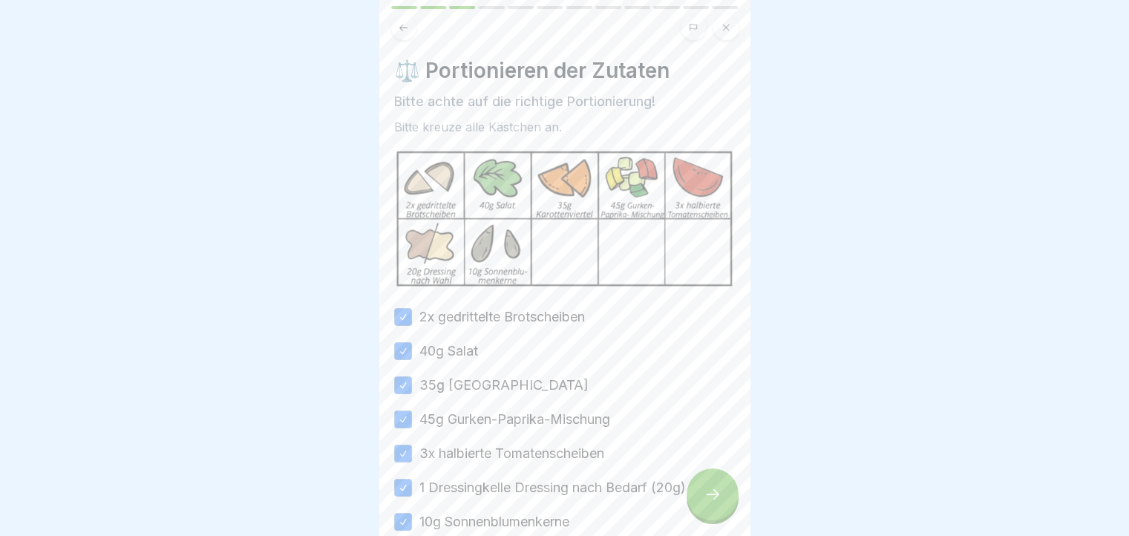
click at [720, 503] on icon at bounding box center [713, 495] width 18 height 18
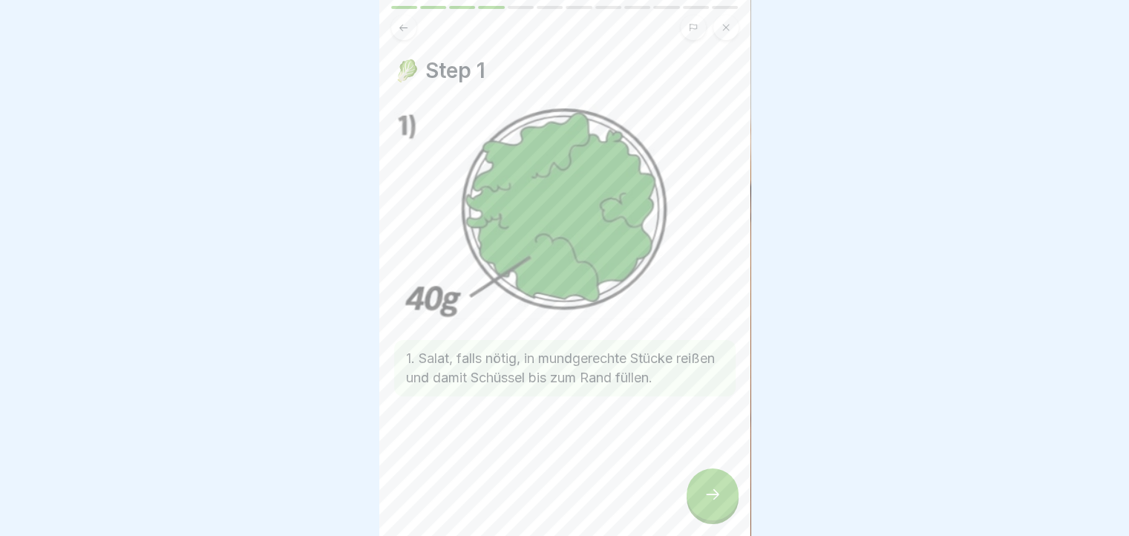
click at [720, 503] on icon at bounding box center [713, 495] width 18 height 18
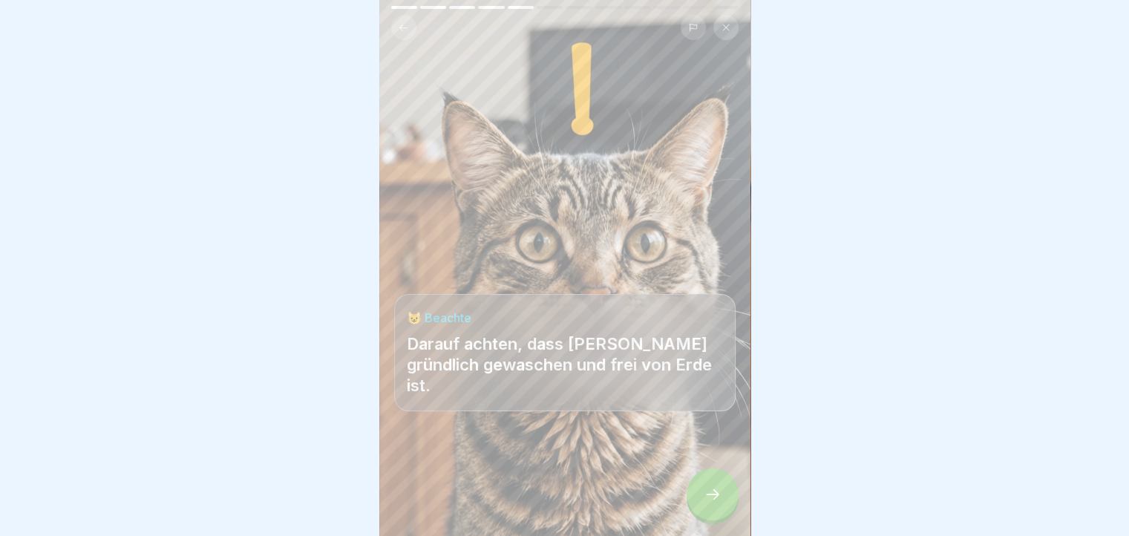
click at [720, 503] on icon at bounding box center [713, 495] width 18 height 18
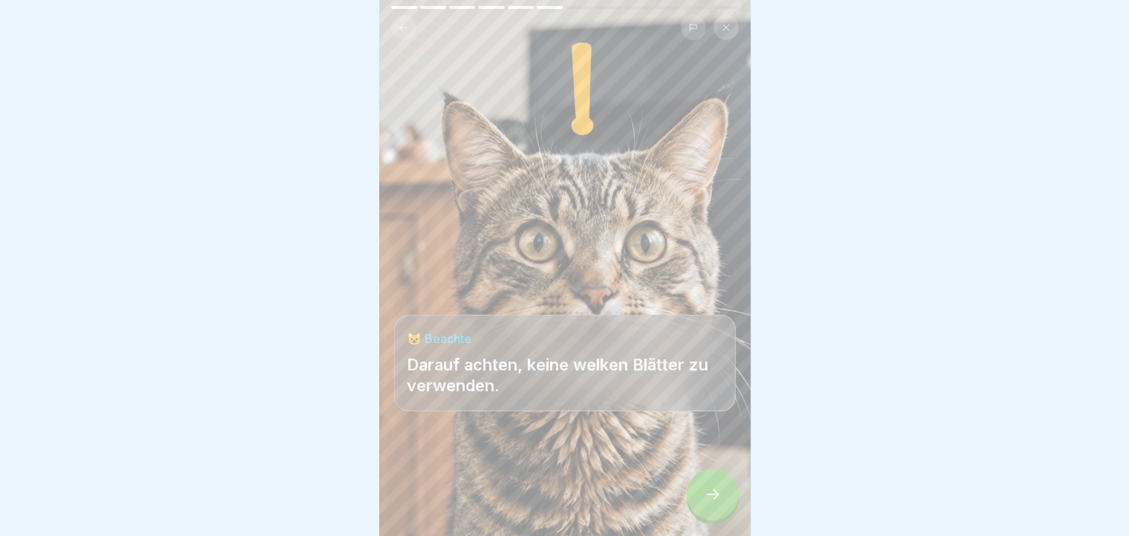
click at [720, 503] on icon at bounding box center [713, 495] width 18 height 18
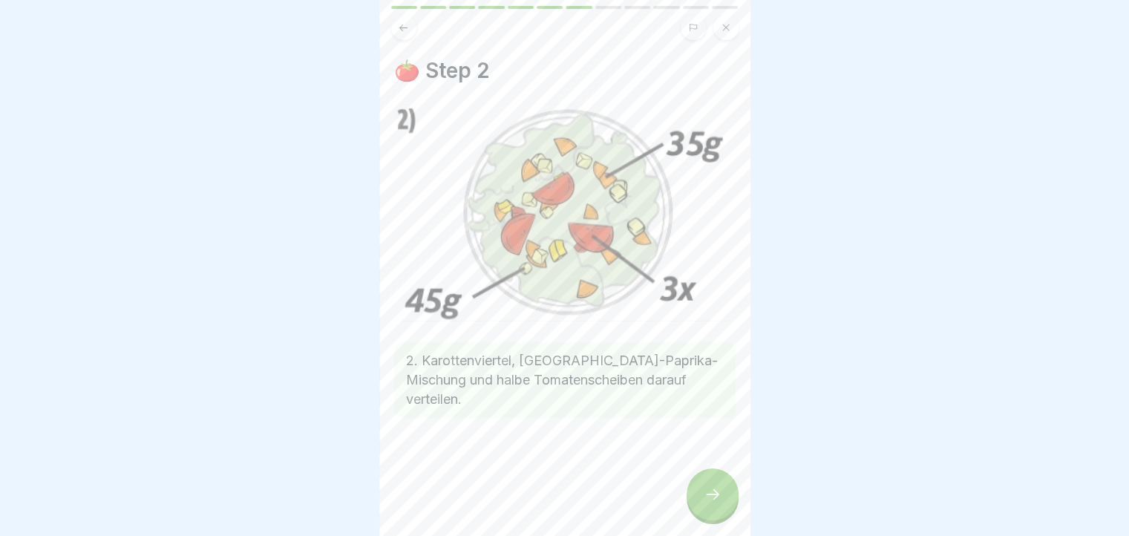
click at [720, 503] on icon at bounding box center [713, 495] width 18 height 18
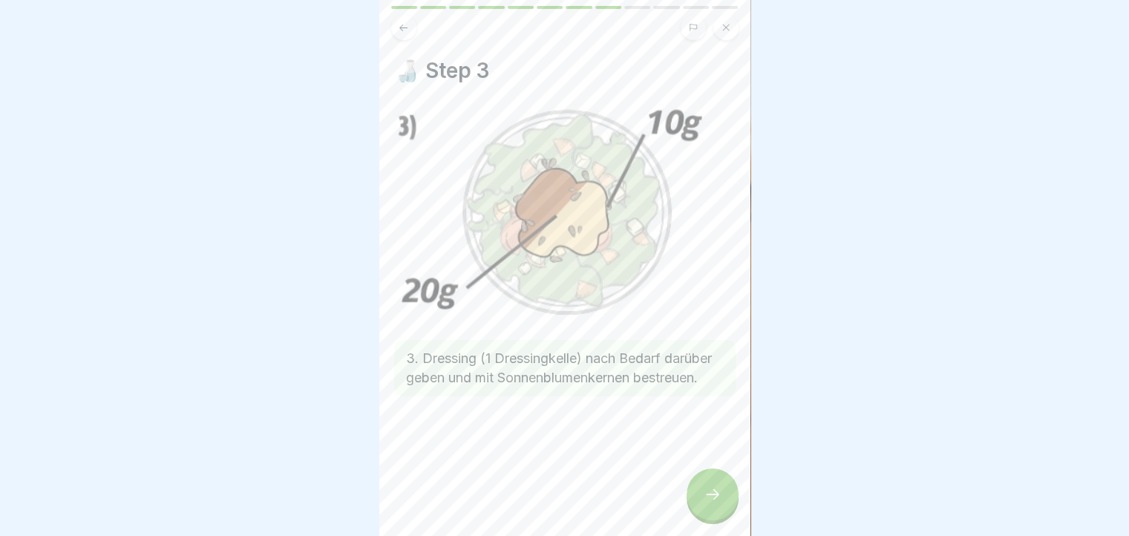
click at [720, 503] on icon at bounding box center [713, 495] width 18 height 18
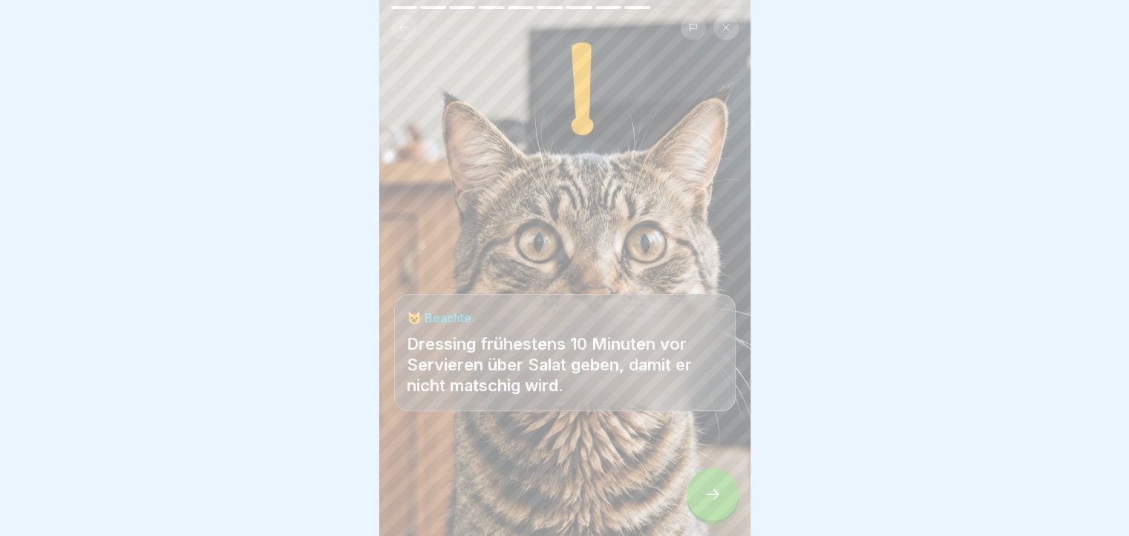
click at [720, 503] on icon at bounding box center [713, 495] width 18 height 18
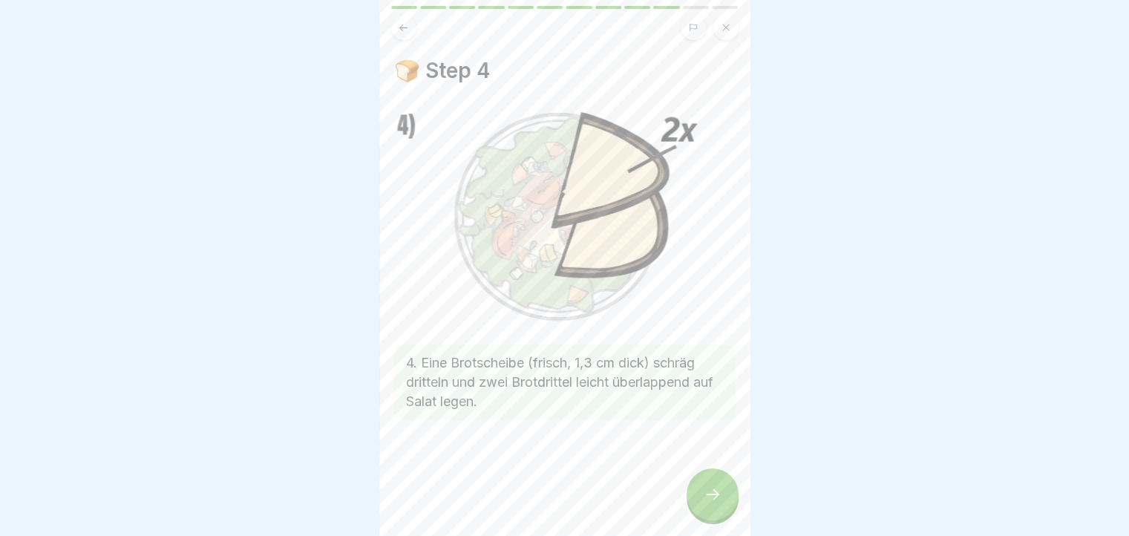
click at [720, 503] on icon at bounding box center [713, 495] width 18 height 18
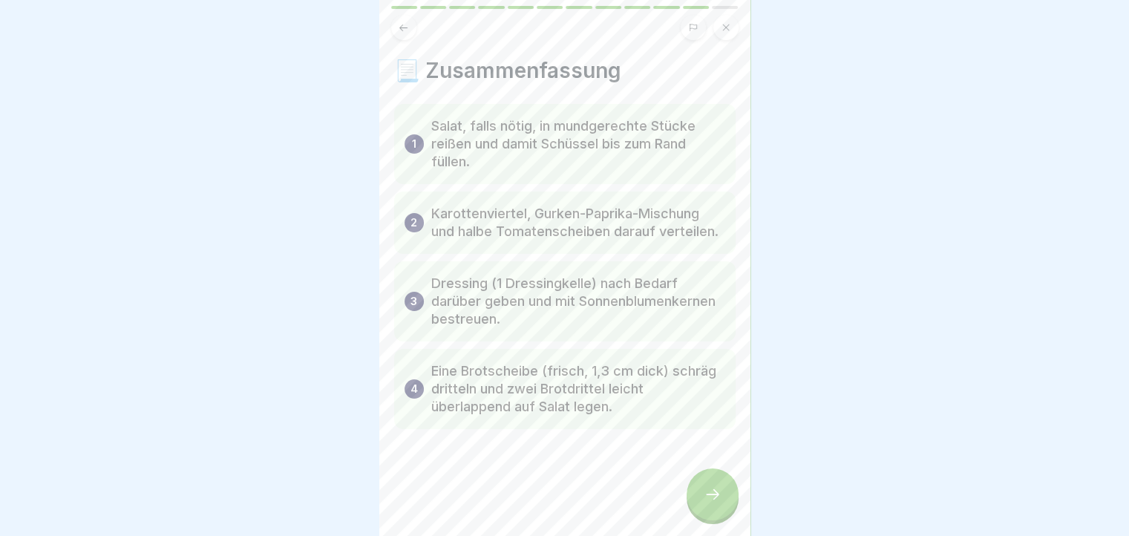
click at [720, 503] on icon at bounding box center [713, 495] width 18 height 18
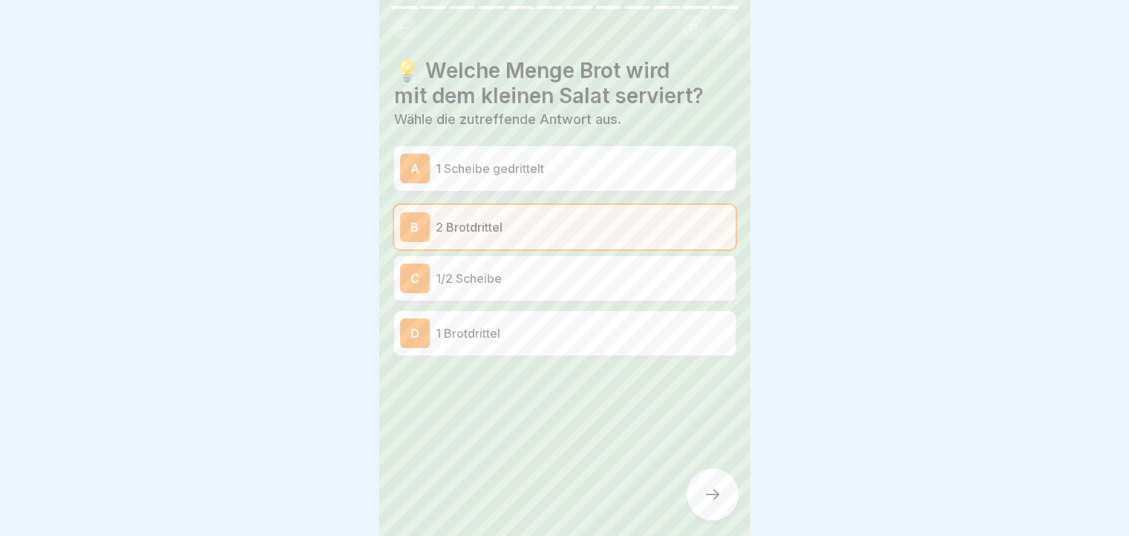
click at [720, 503] on icon at bounding box center [713, 495] width 18 height 18
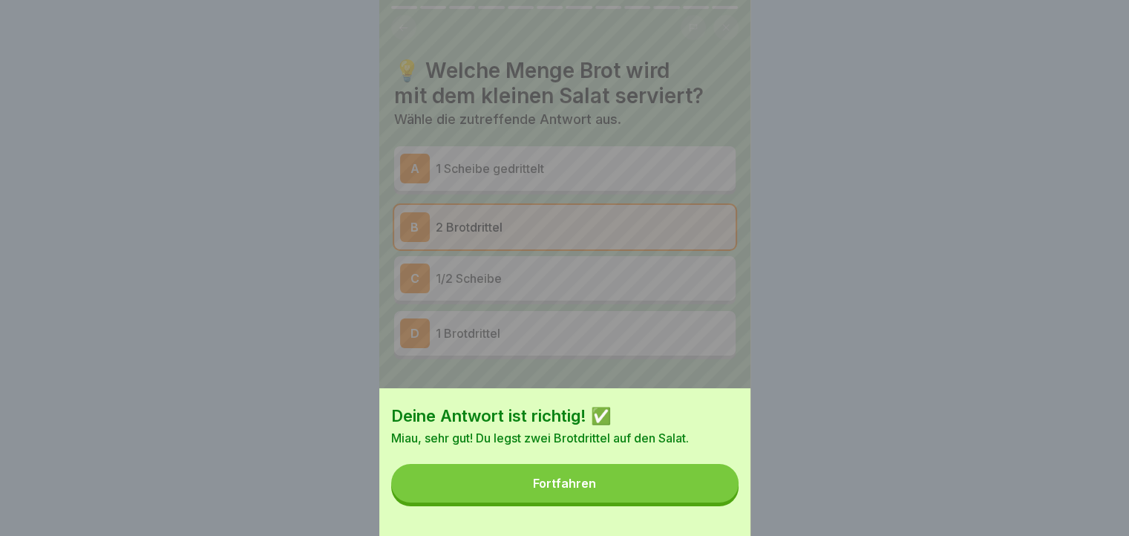
click at [720, 503] on button "Fortfahren" at bounding box center [564, 483] width 347 height 39
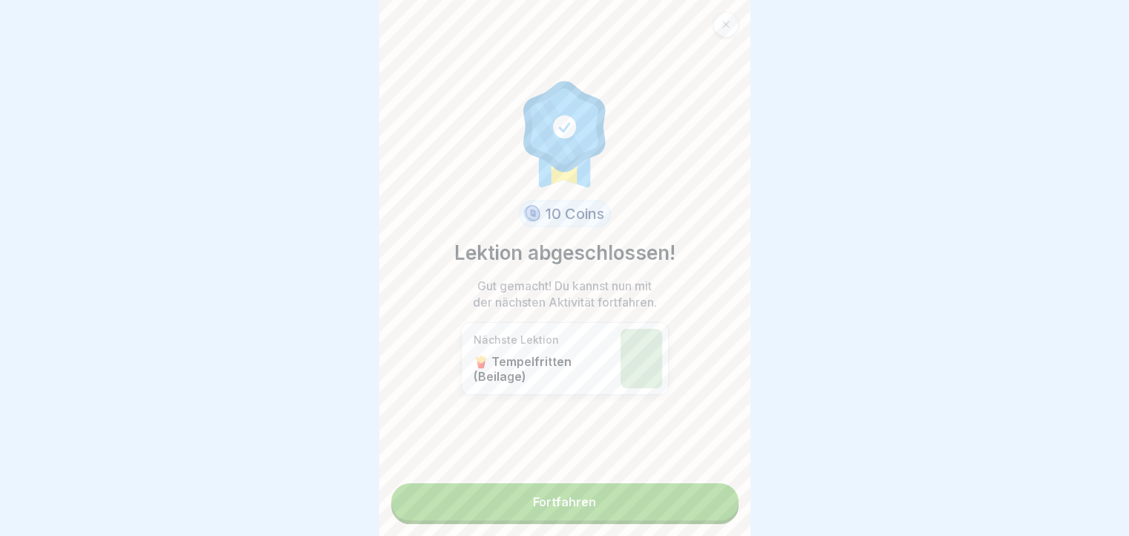
click at [720, 504] on link "Fortfahren" at bounding box center [564, 501] width 347 height 37
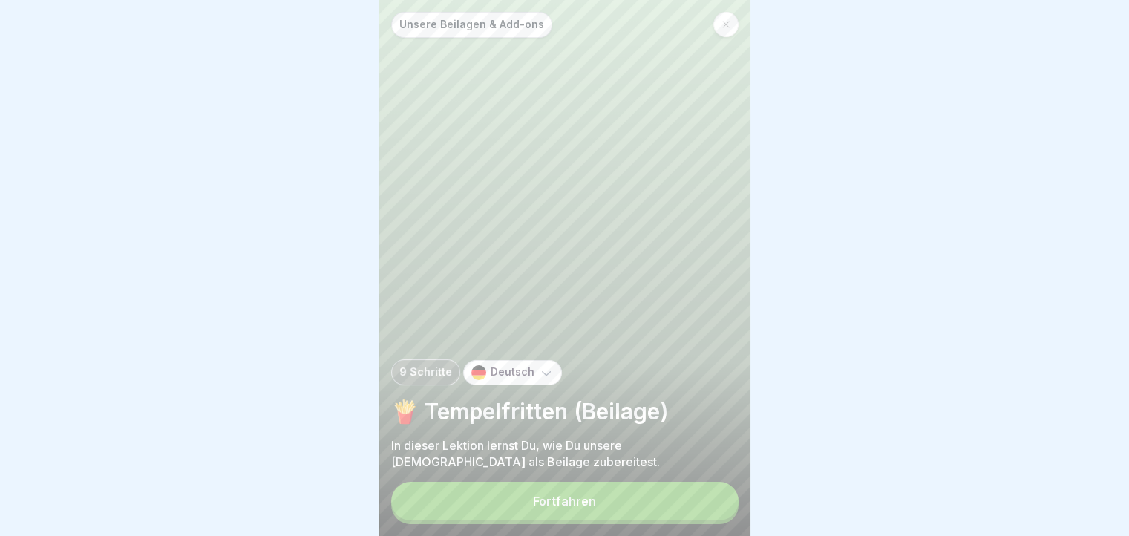
click at [720, 504] on button "Fortfahren" at bounding box center [564, 501] width 347 height 39
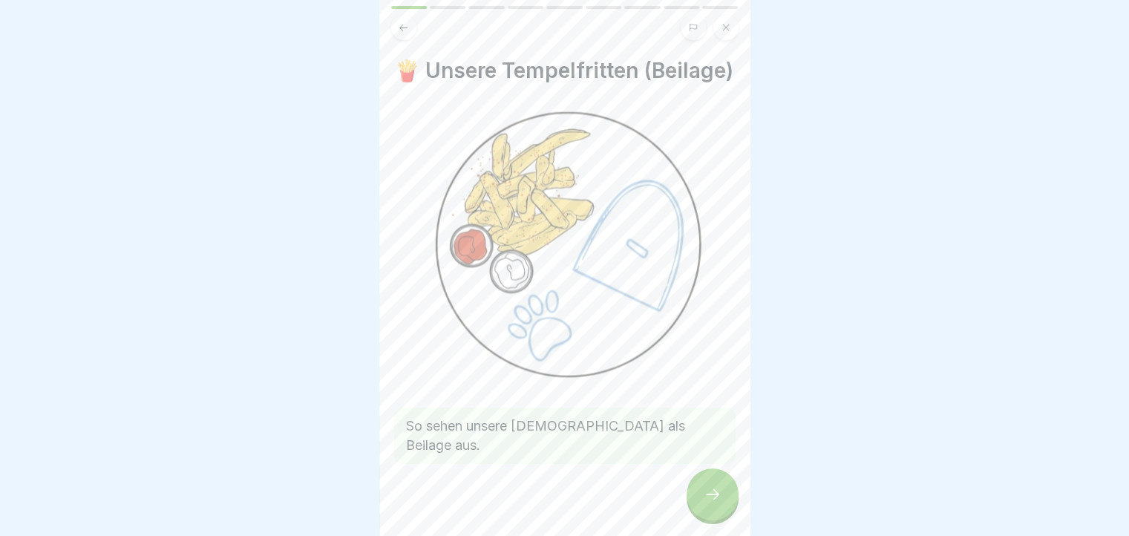
click at [720, 503] on icon at bounding box center [713, 495] width 18 height 18
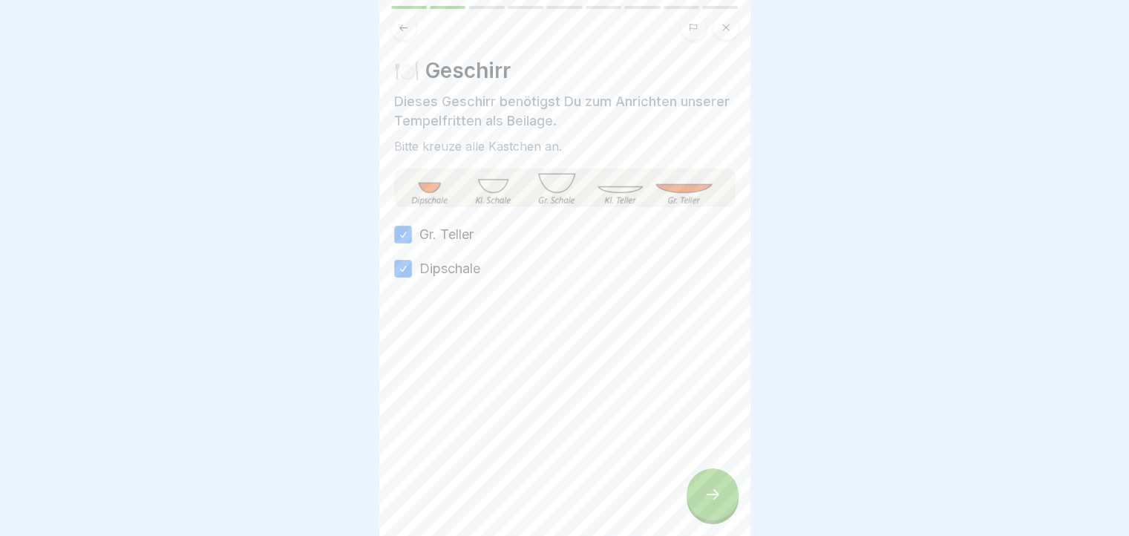
click at [720, 503] on icon at bounding box center [713, 495] width 18 height 18
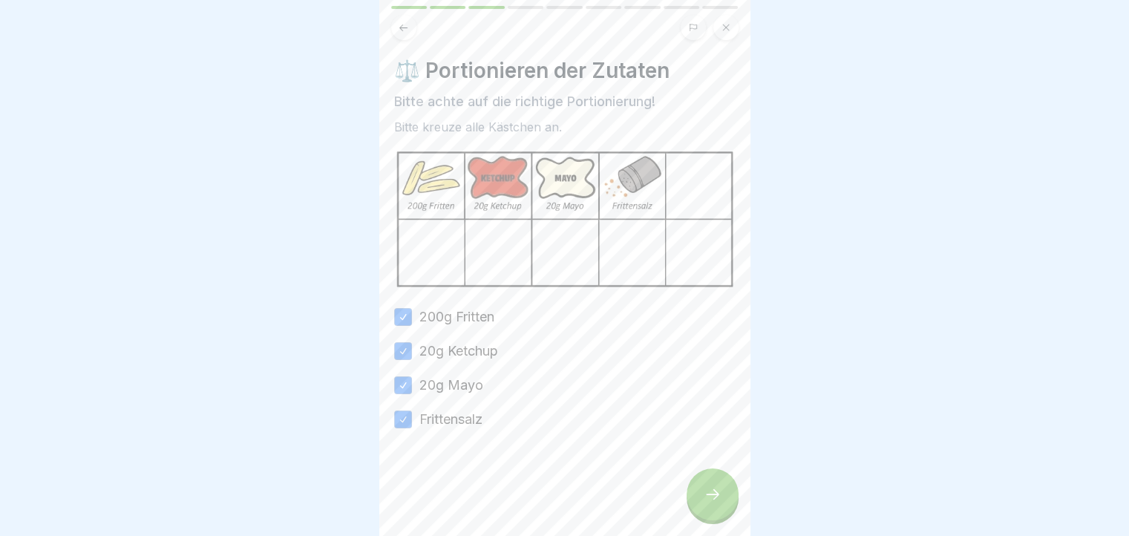
click at [411, 33] on button at bounding box center [403, 27] width 25 height 25
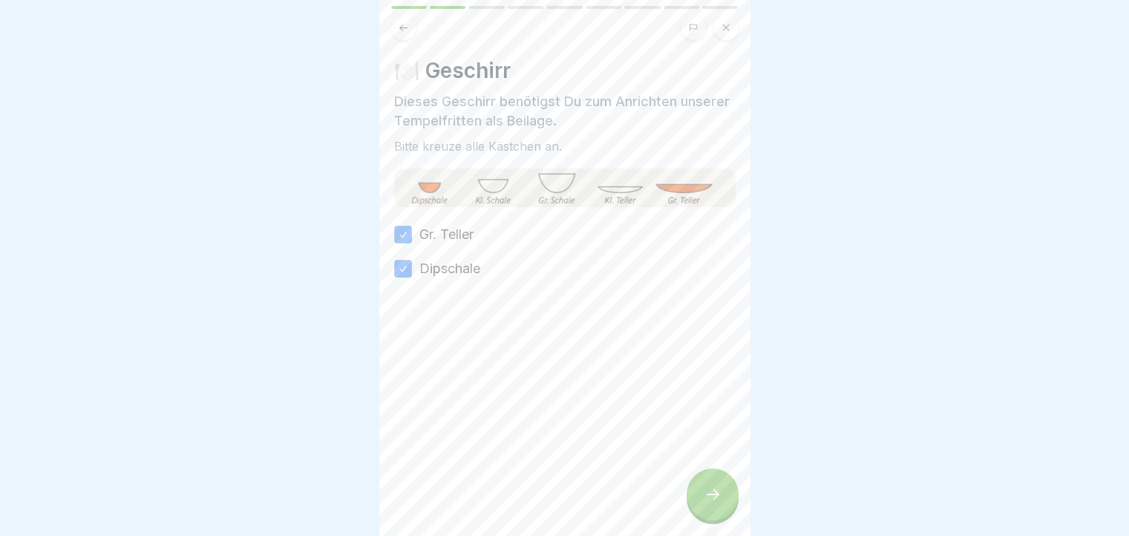
click at [411, 33] on button at bounding box center [403, 27] width 25 height 25
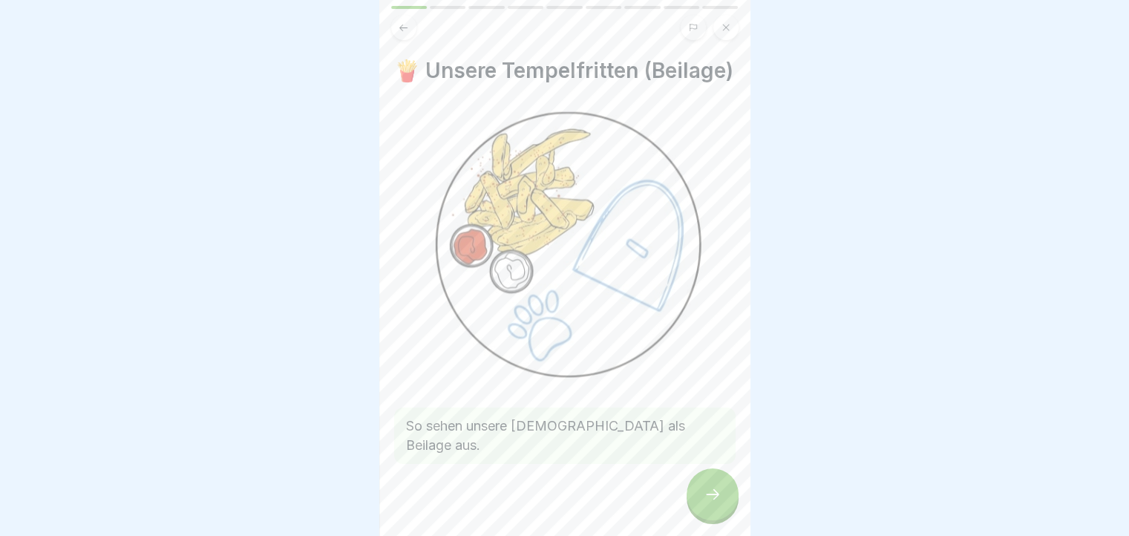
click at [713, 516] on div at bounding box center [713, 495] width 52 height 52
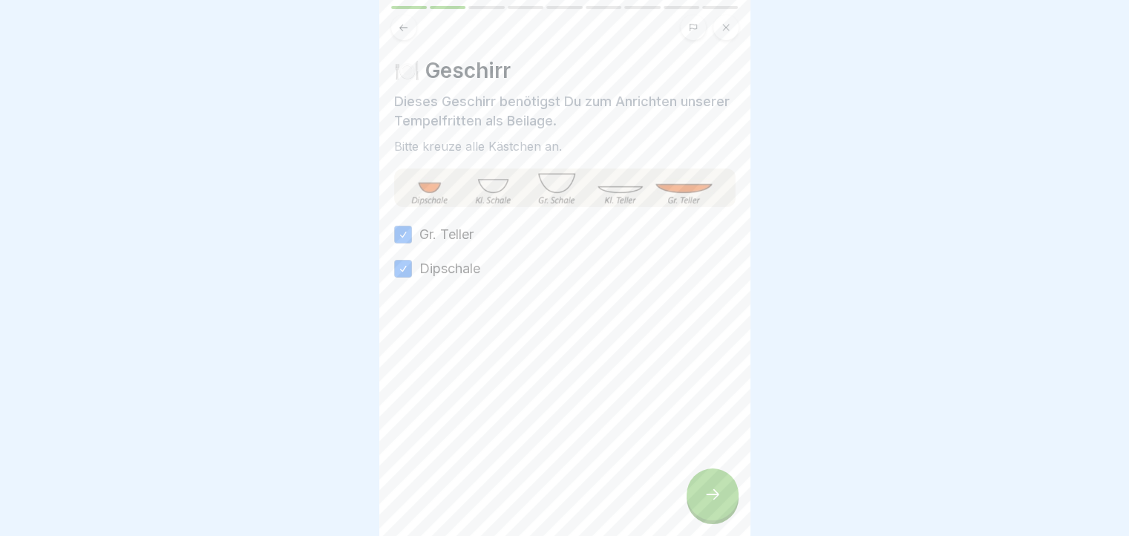
click at [705, 500] on icon at bounding box center [713, 495] width 18 height 18
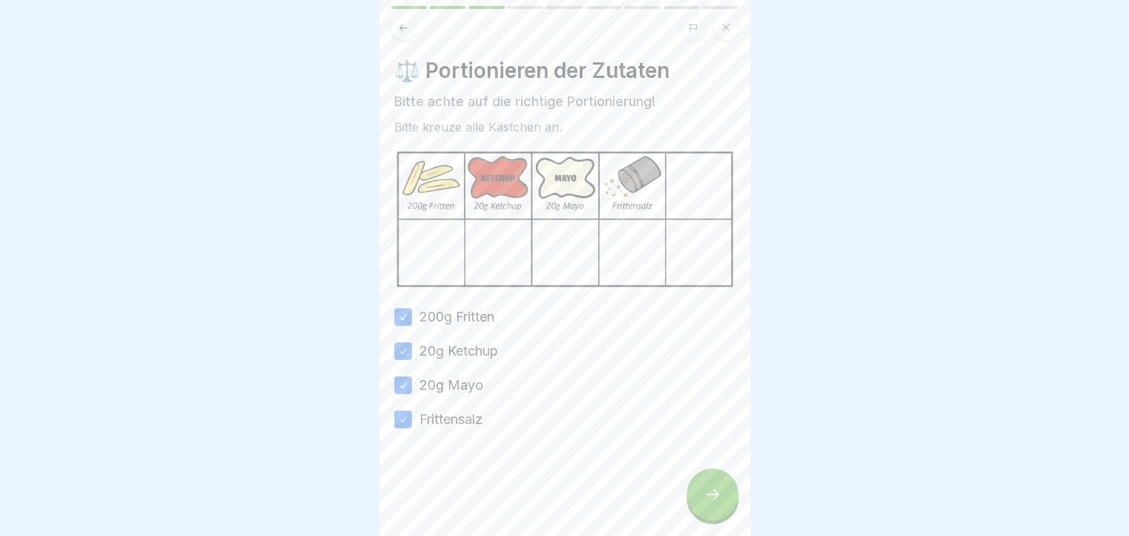
click at [705, 500] on icon at bounding box center [713, 495] width 18 height 18
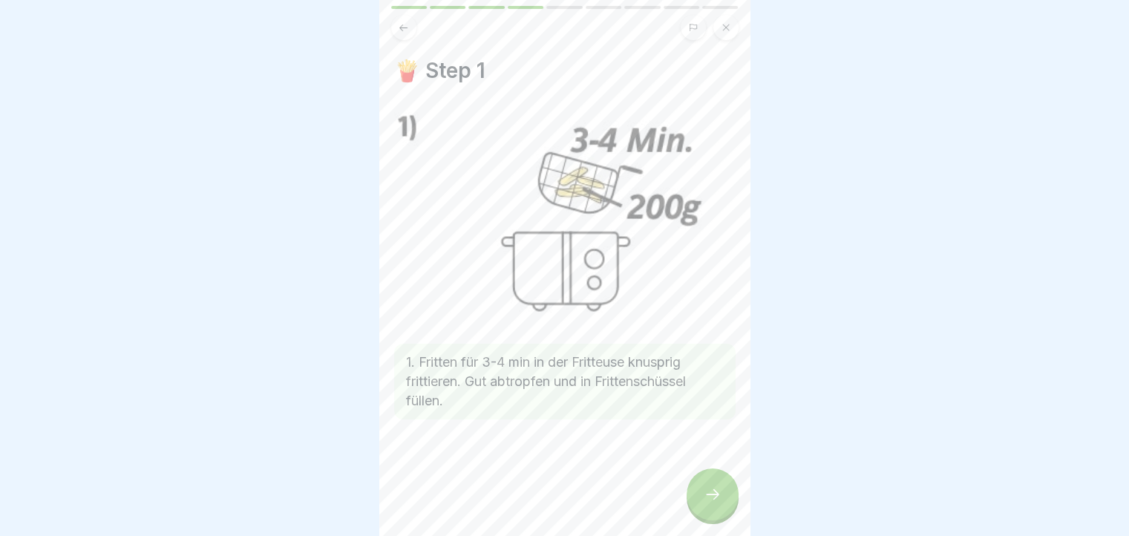
click at [705, 500] on icon at bounding box center [713, 495] width 18 height 18
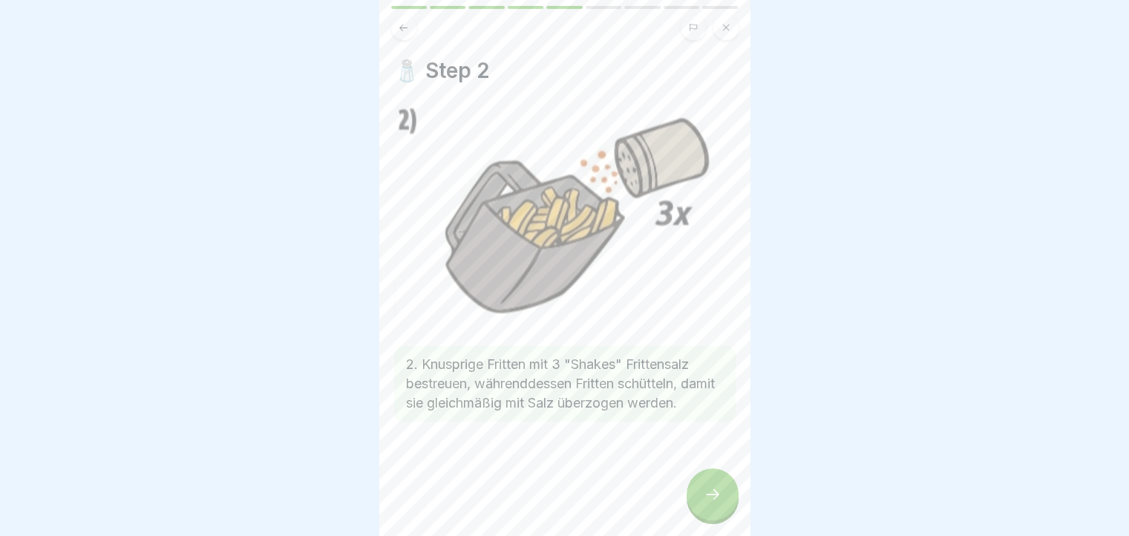
click at [705, 500] on icon at bounding box center [713, 495] width 18 height 18
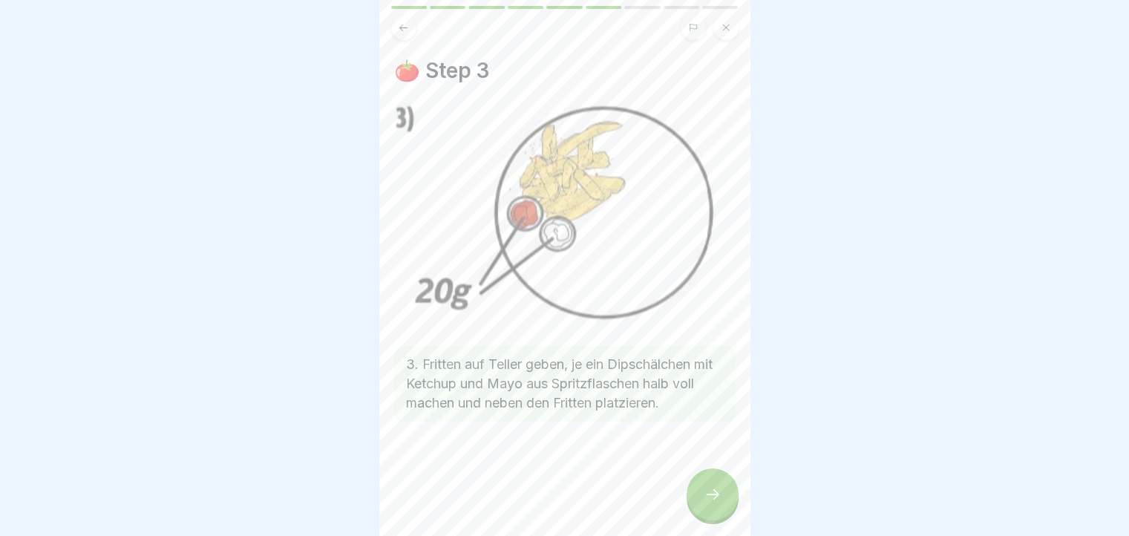
click at [705, 500] on icon at bounding box center [713, 495] width 18 height 18
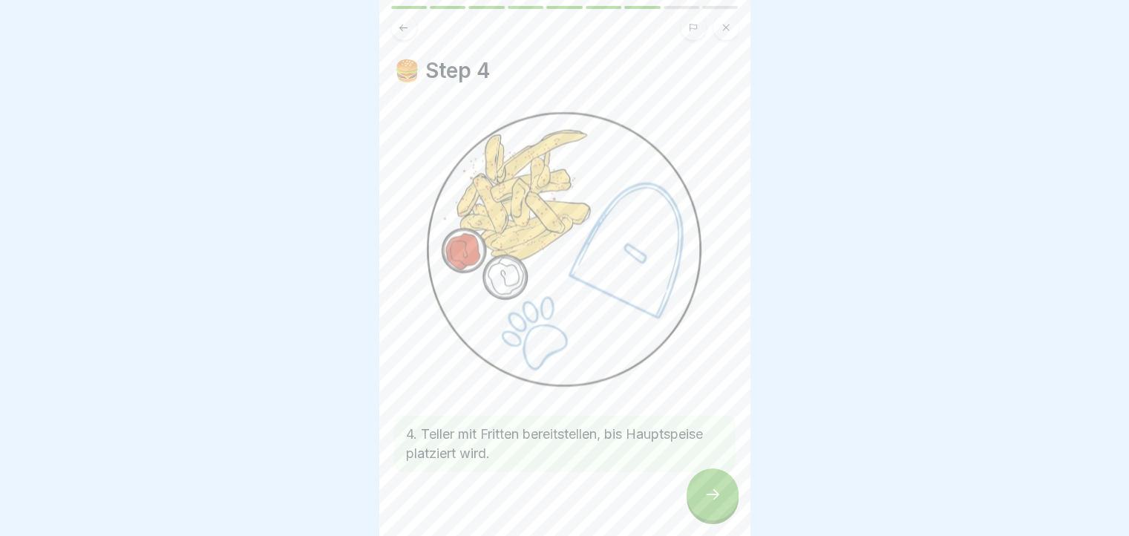
click at [705, 500] on icon at bounding box center [713, 495] width 18 height 18
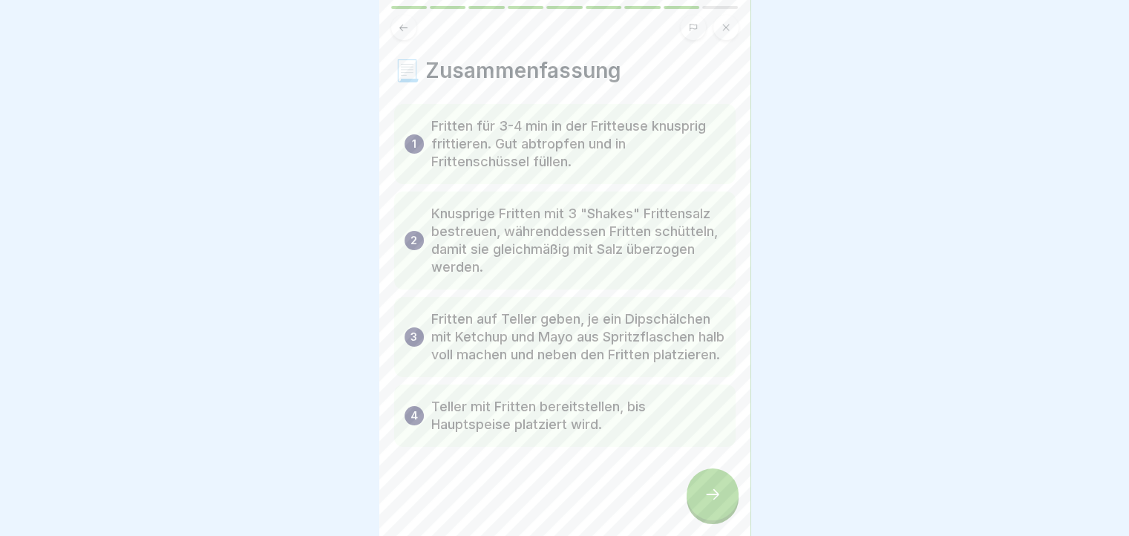
click at [401, 25] on icon at bounding box center [403, 27] width 11 height 11
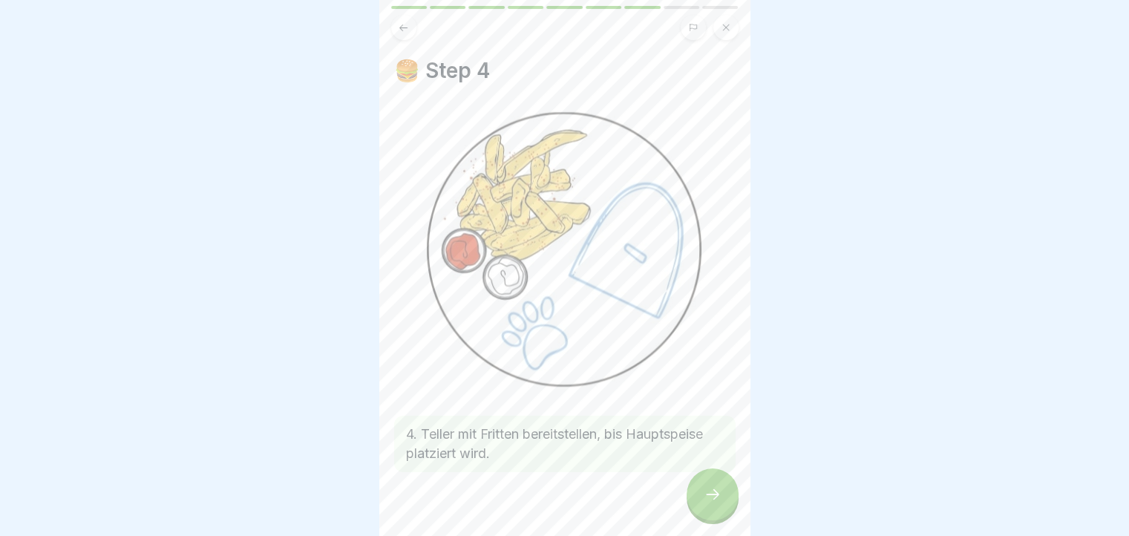
click at [401, 25] on icon at bounding box center [403, 27] width 11 height 11
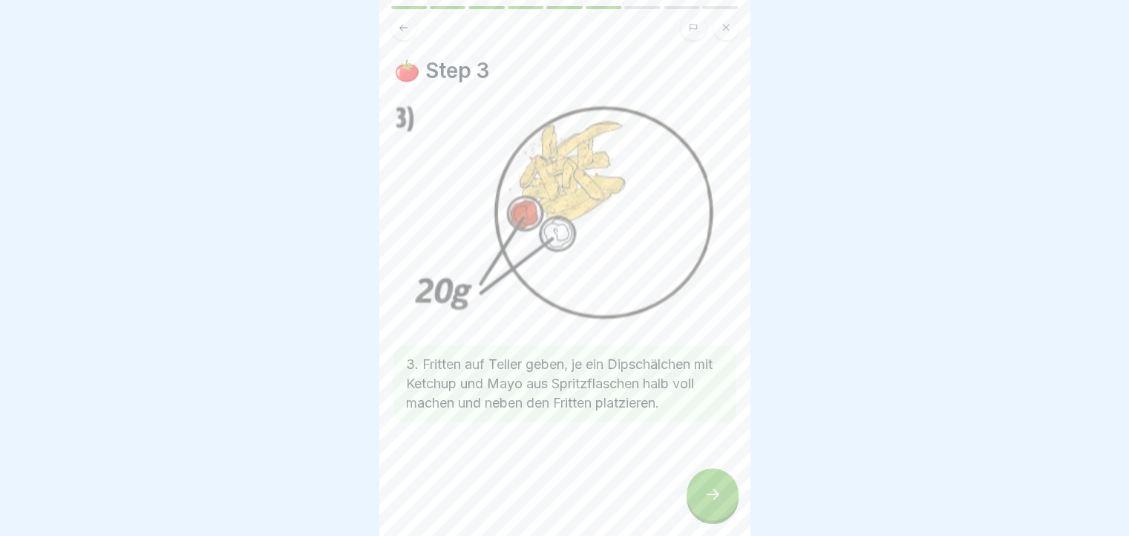
click at [401, 25] on icon at bounding box center [403, 27] width 11 height 11
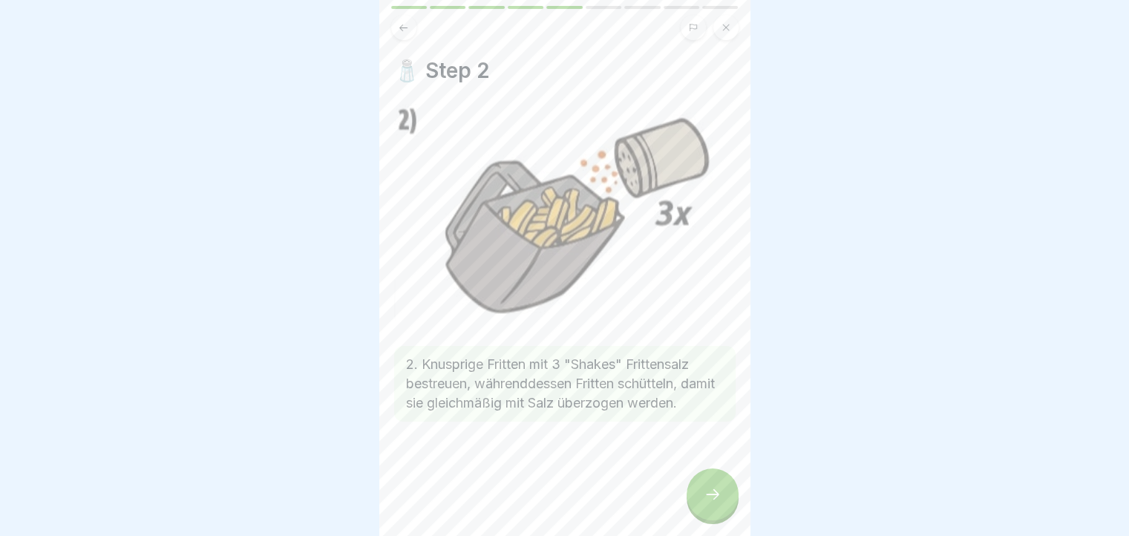
click at [401, 25] on icon at bounding box center [403, 27] width 11 height 11
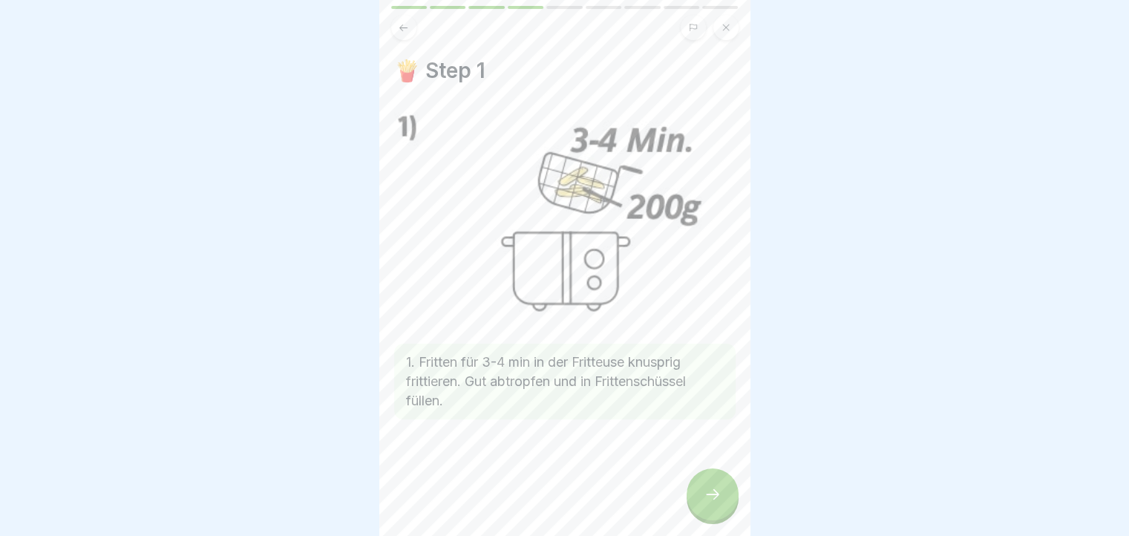
click at [705, 497] on div at bounding box center [713, 495] width 52 height 52
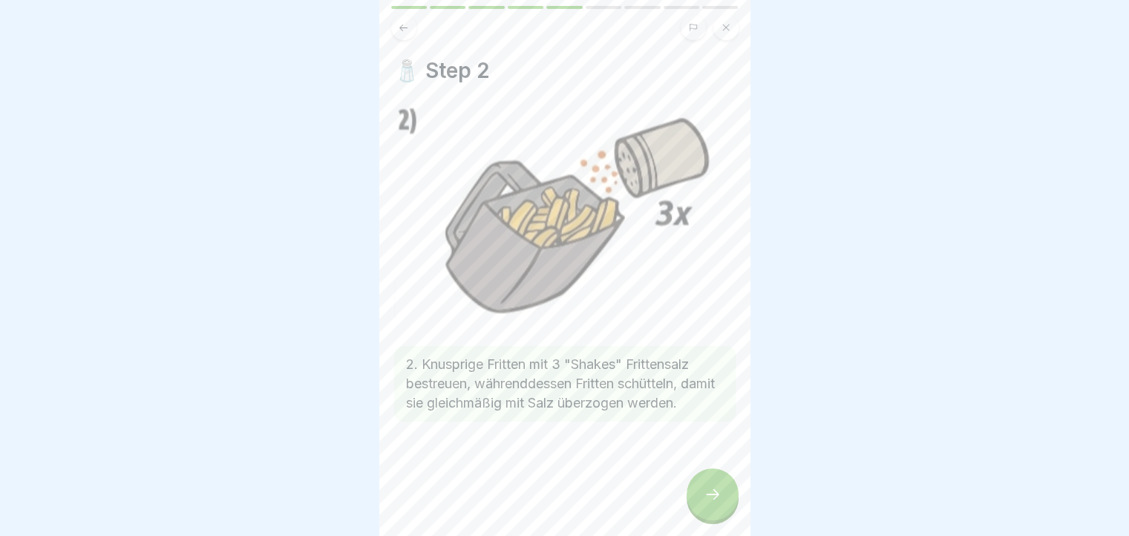
click at [705, 497] on div at bounding box center [713, 495] width 52 height 52
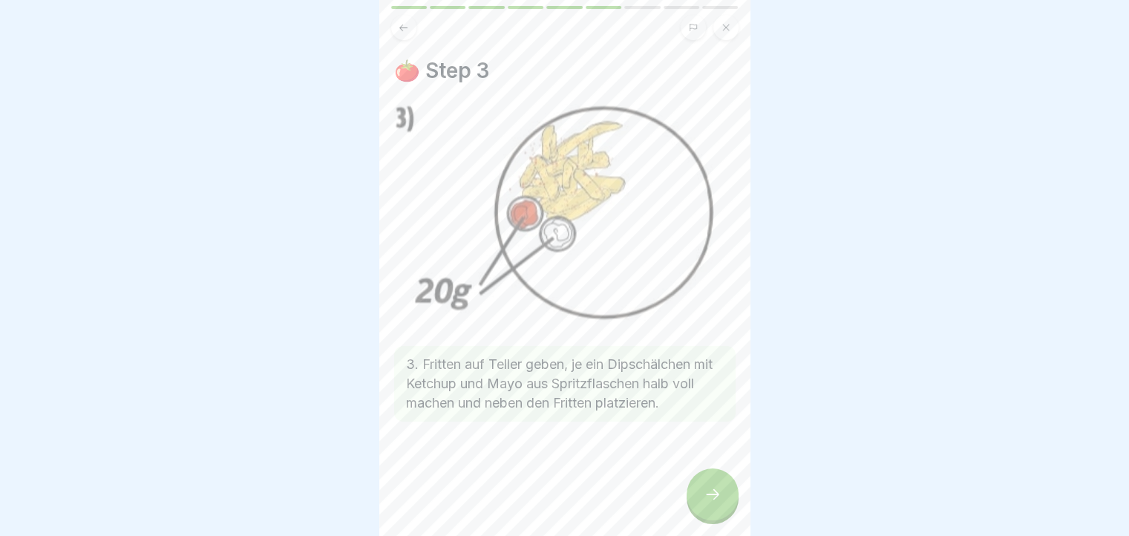
click at [705, 497] on div at bounding box center [713, 495] width 52 height 52
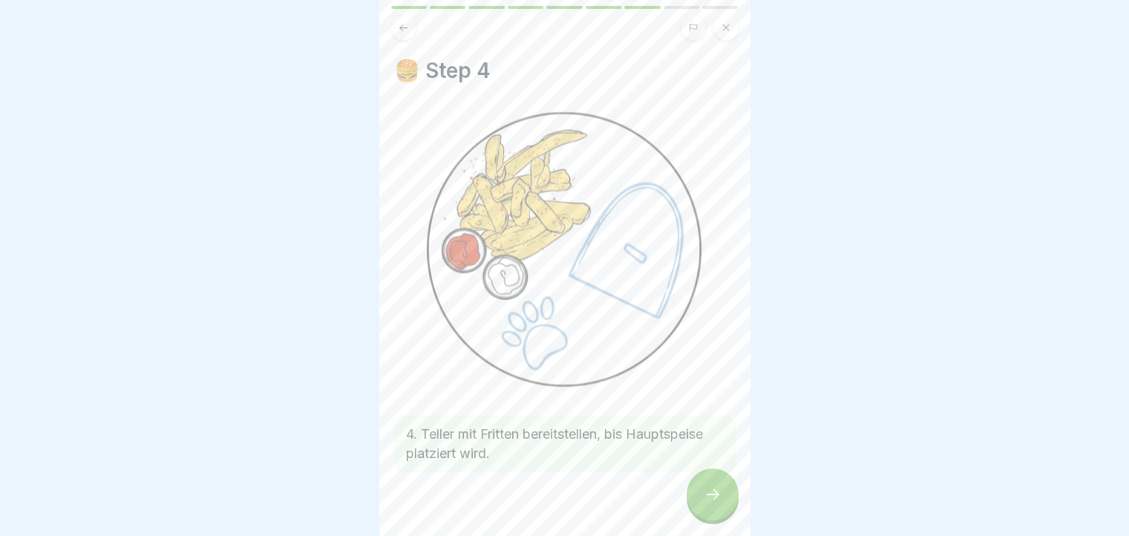
click at [705, 497] on div at bounding box center [713, 495] width 52 height 52
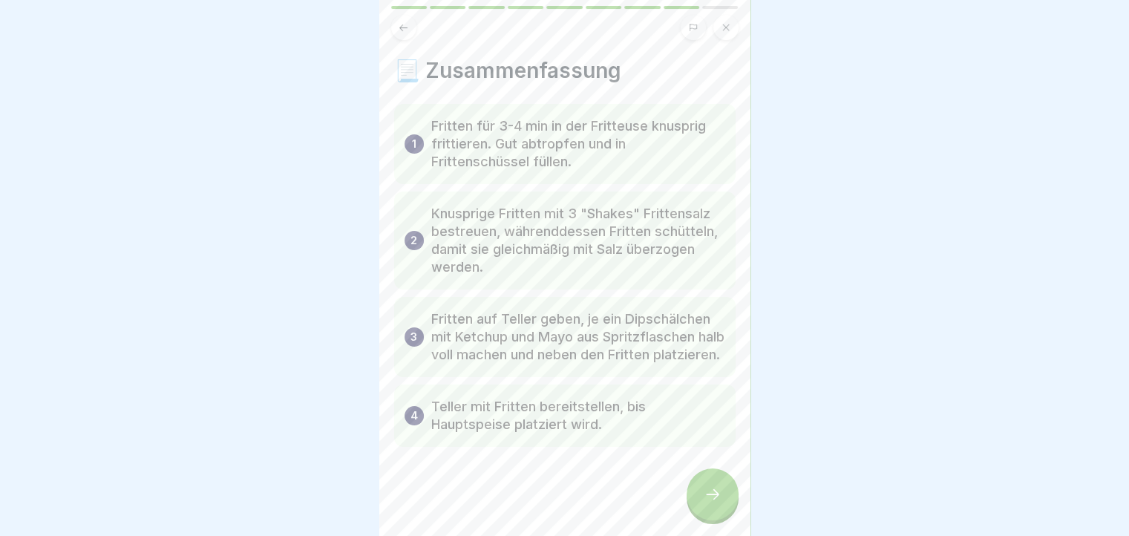
click at [705, 497] on div at bounding box center [713, 495] width 52 height 52
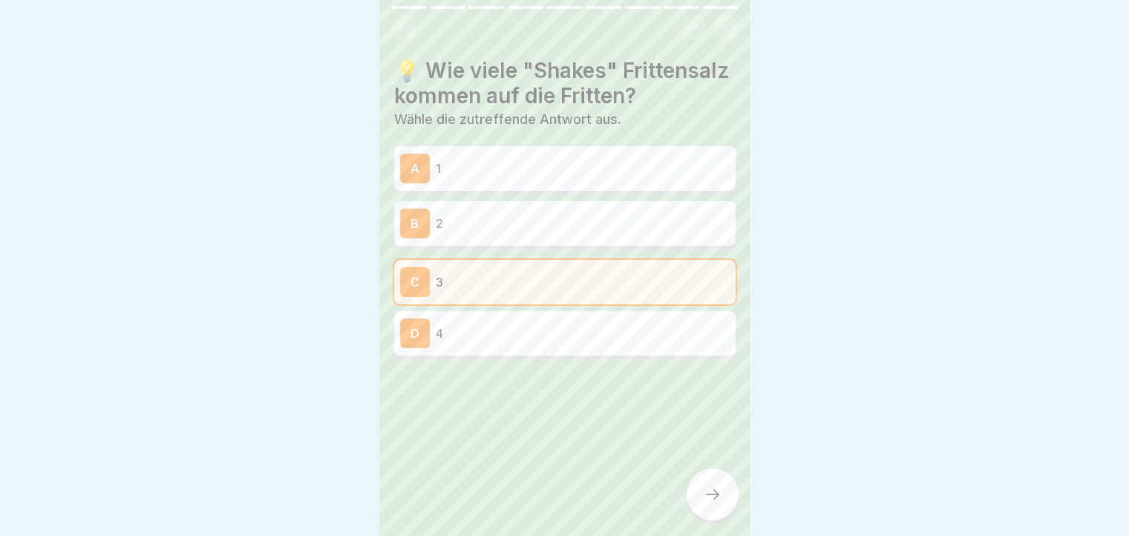
click at [705, 497] on div at bounding box center [713, 495] width 52 height 52
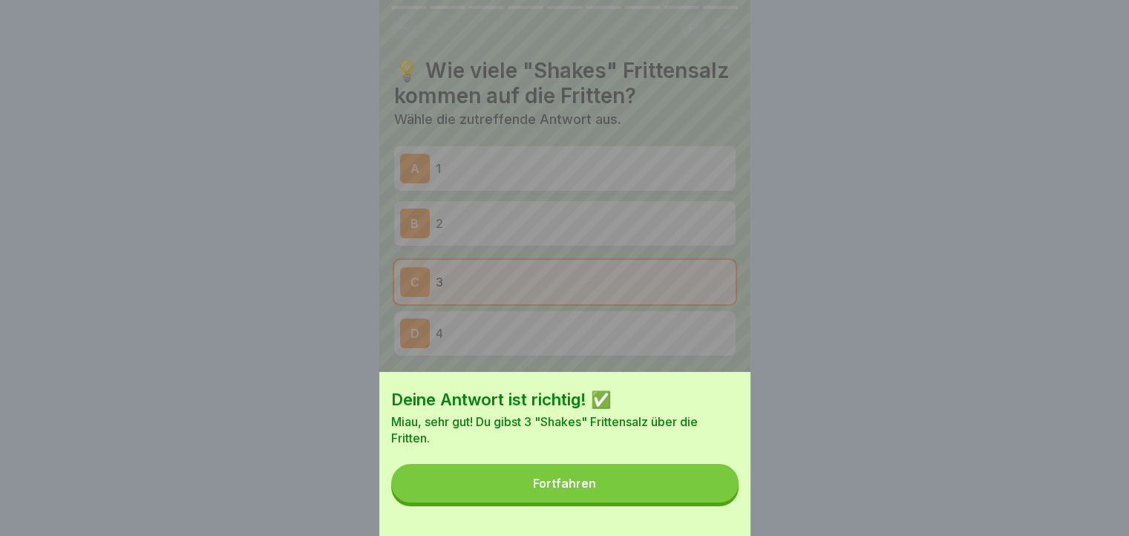
click at [705, 497] on button "Fortfahren" at bounding box center [564, 483] width 347 height 39
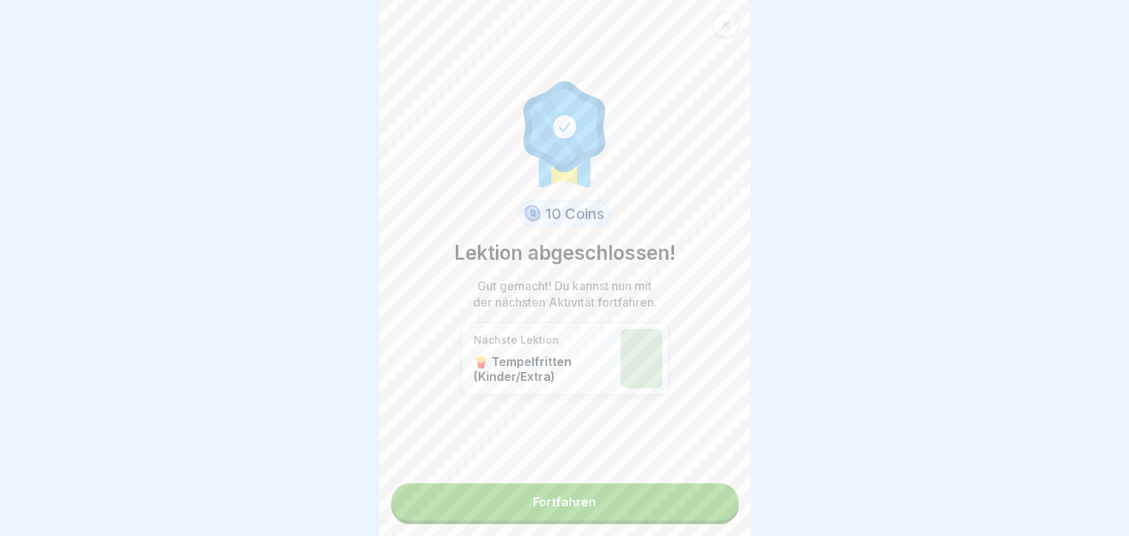
click at [705, 497] on link "Fortfahren" at bounding box center [564, 501] width 347 height 37
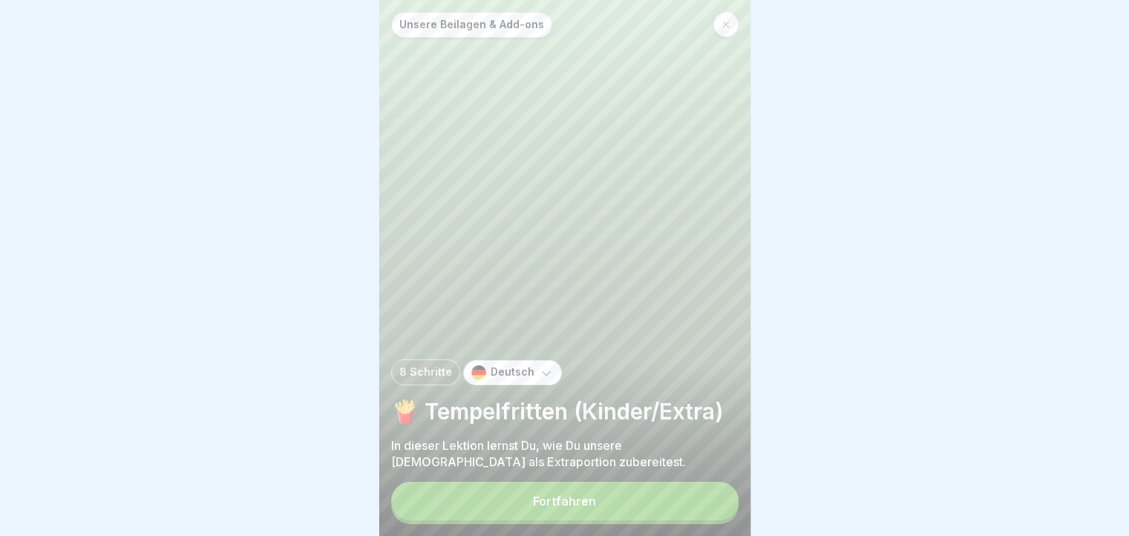
click at [705, 497] on button "Fortfahren" at bounding box center [564, 501] width 347 height 39
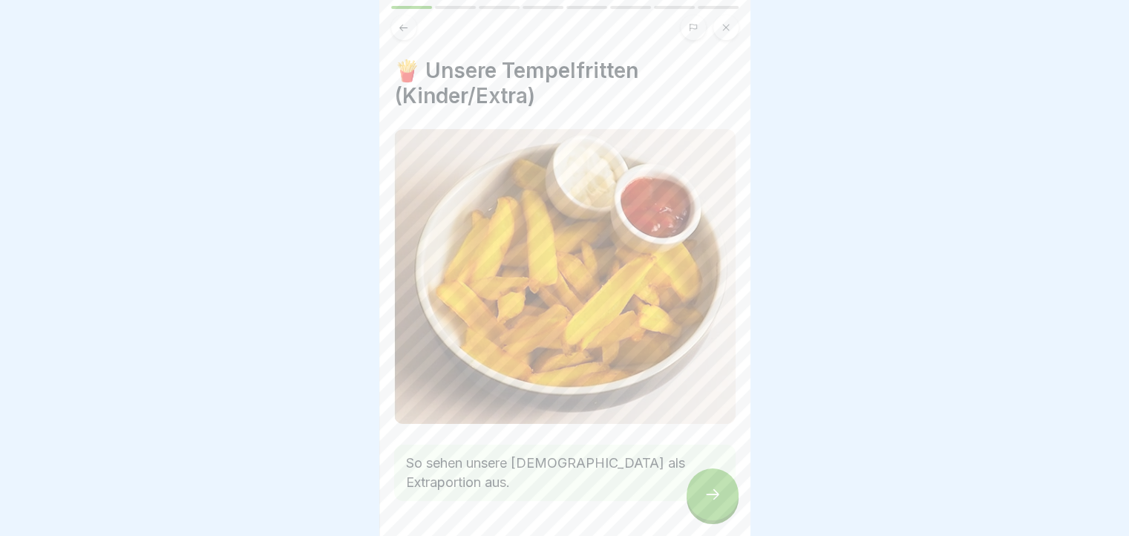
click at [705, 497] on div at bounding box center [713, 495] width 52 height 52
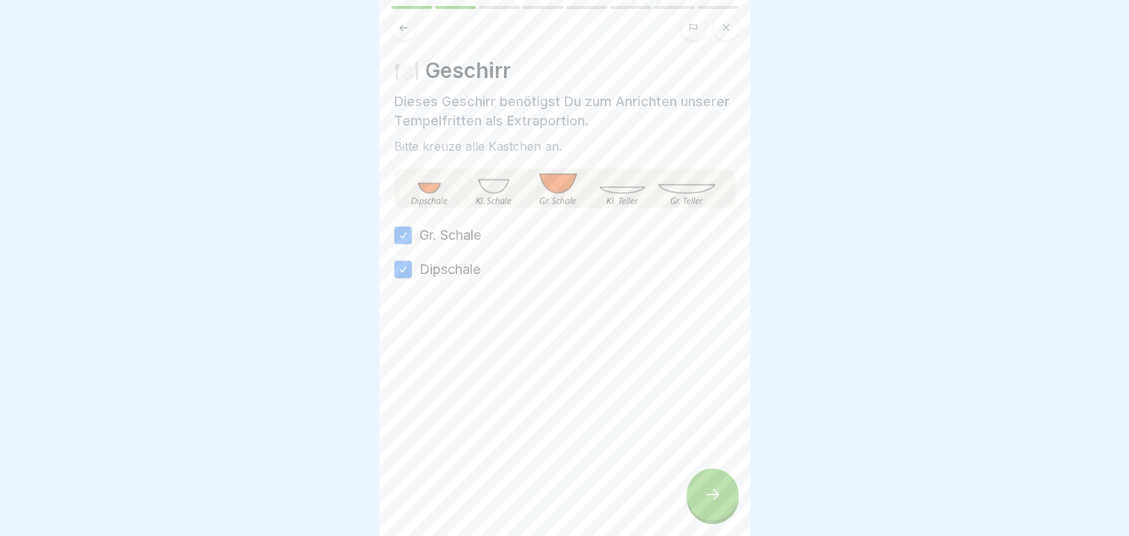
click at [406, 24] on icon at bounding box center [403, 27] width 11 height 11
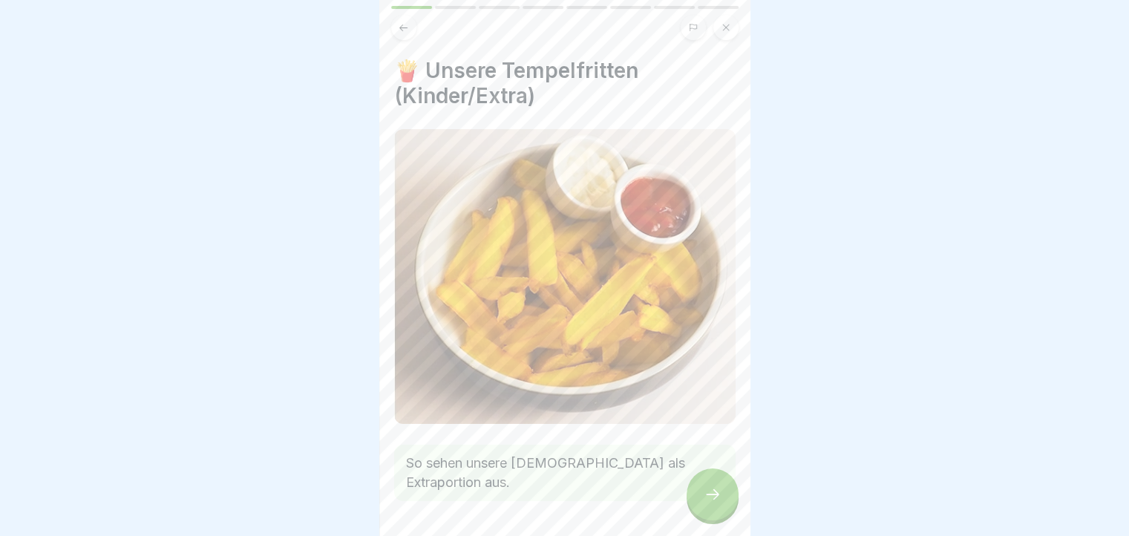
click at [719, 503] on icon at bounding box center [713, 495] width 18 height 18
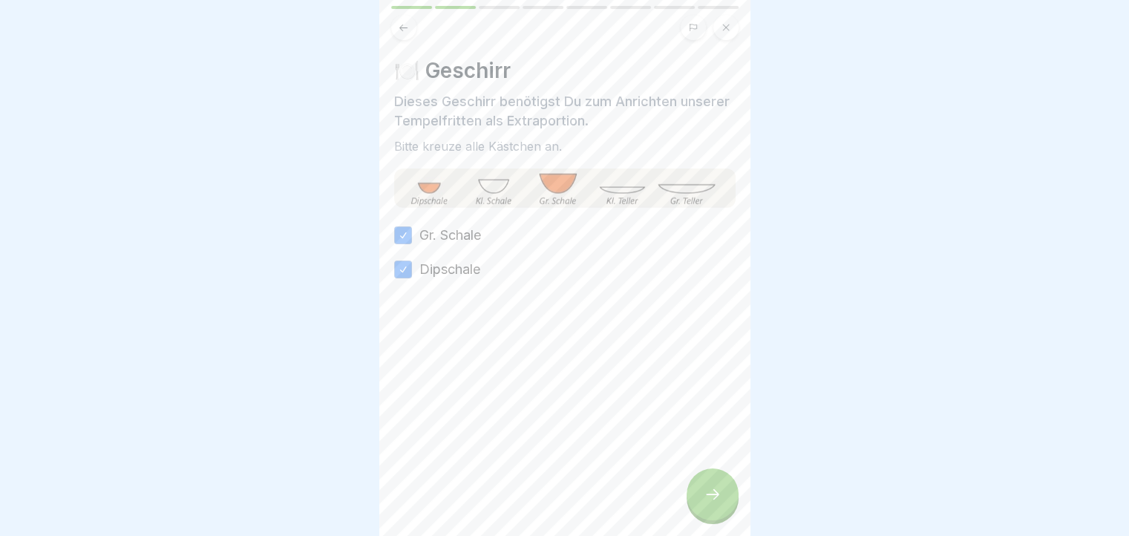
click at [719, 503] on icon at bounding box center [713, 495] width 18 height 18
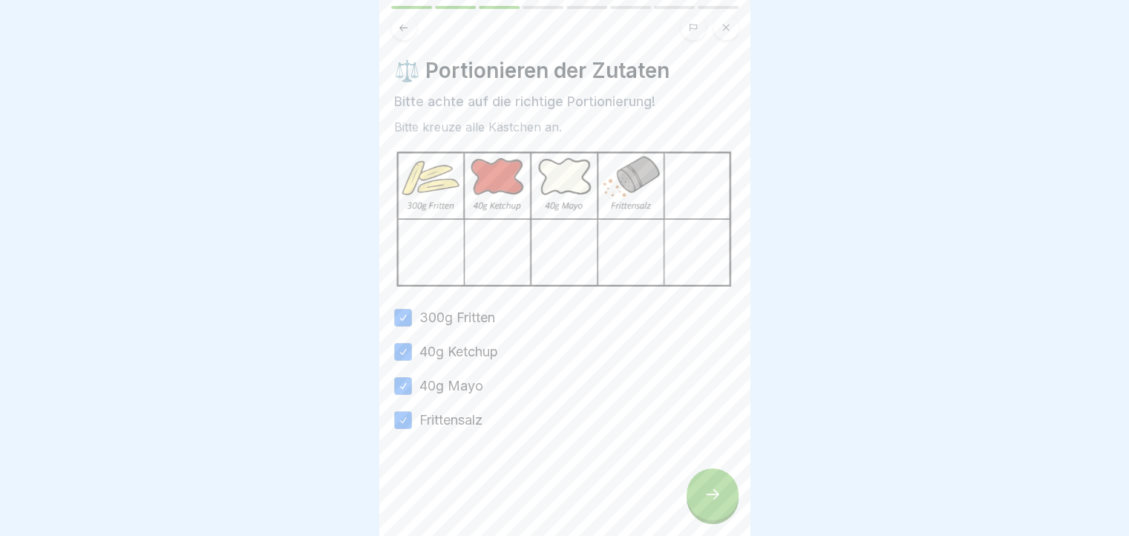
click at [719, 503] on icon at bounding box center [713, 495] width 18 height 18
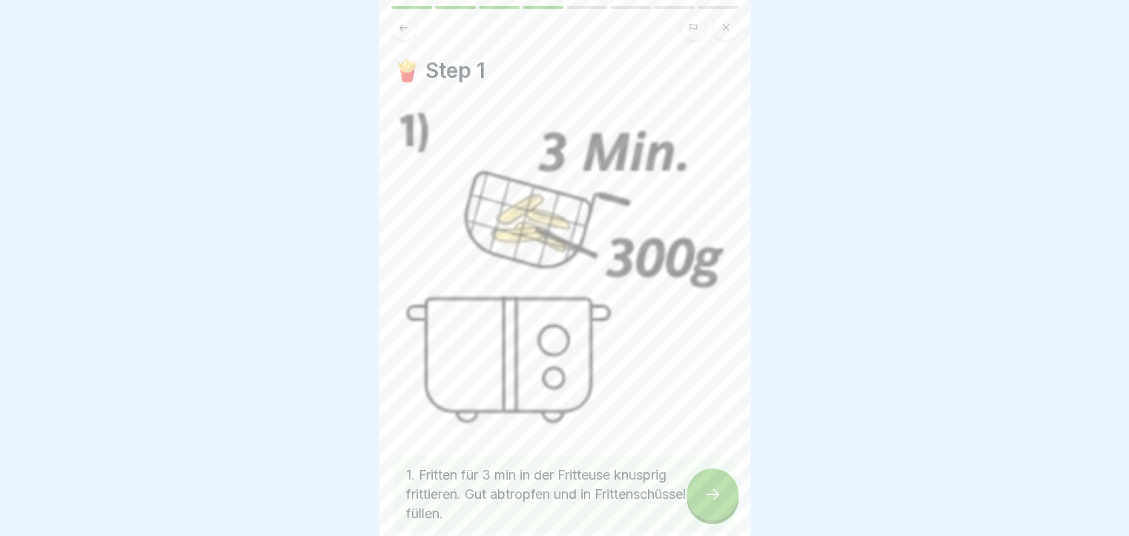
click at [719, 503] on icon at bounding box center [713, 495] width 18 height 18
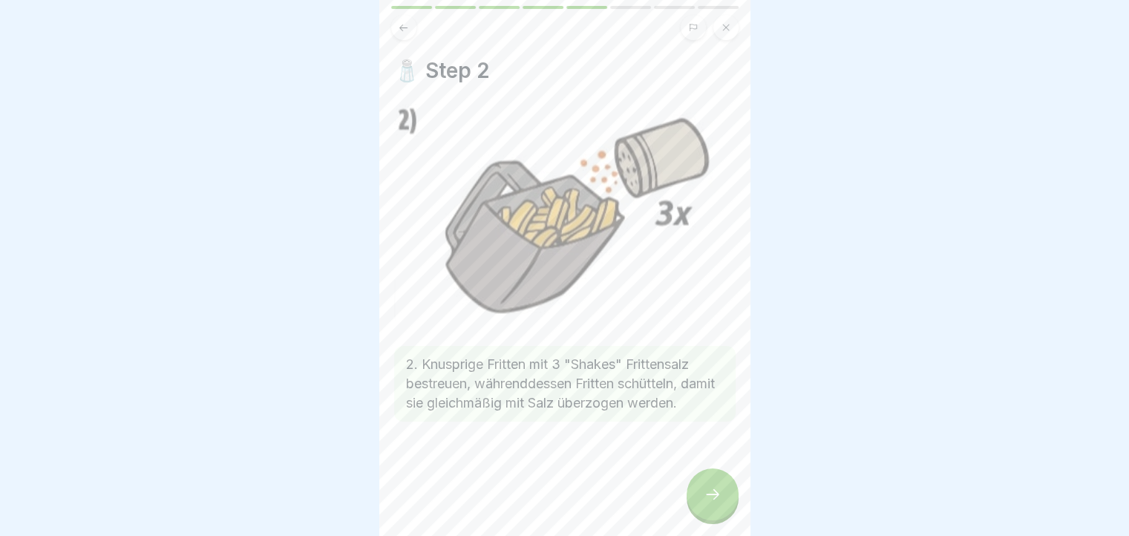
click at [719, 503] on icon at bounding box center [713, 495] width 18 height 18
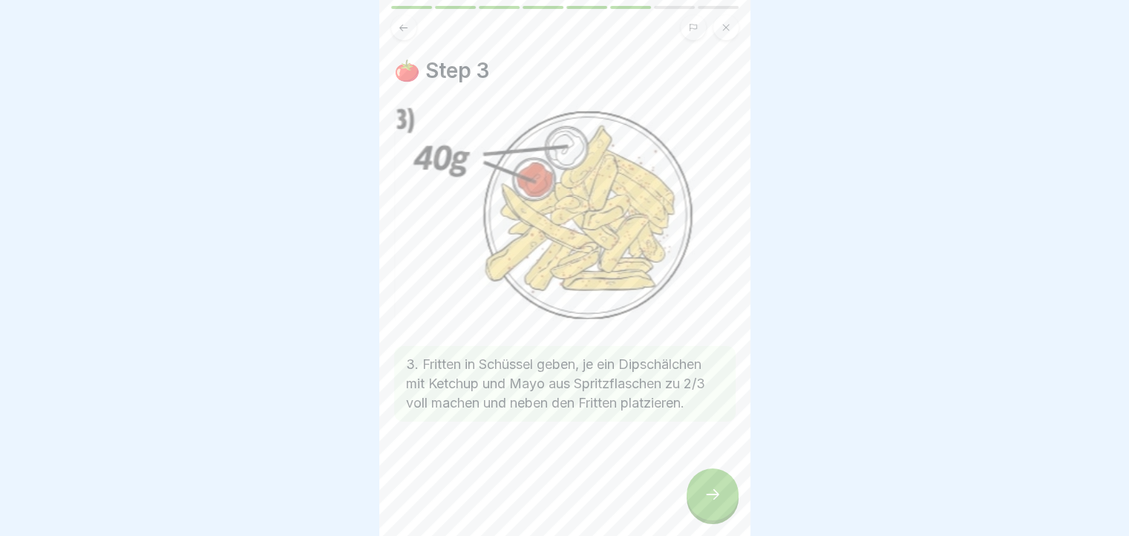
click at [719, 503] on icon at bounding box center [713, 495] width 18 height 18
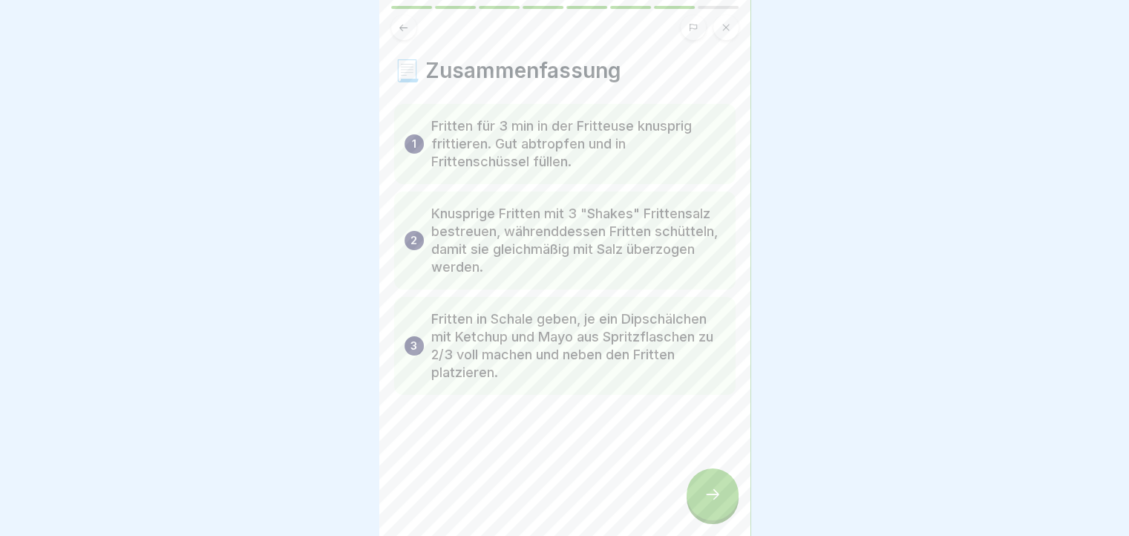
click at [719, 503] on icon at bounding box center [713, 495] width 18 height 18
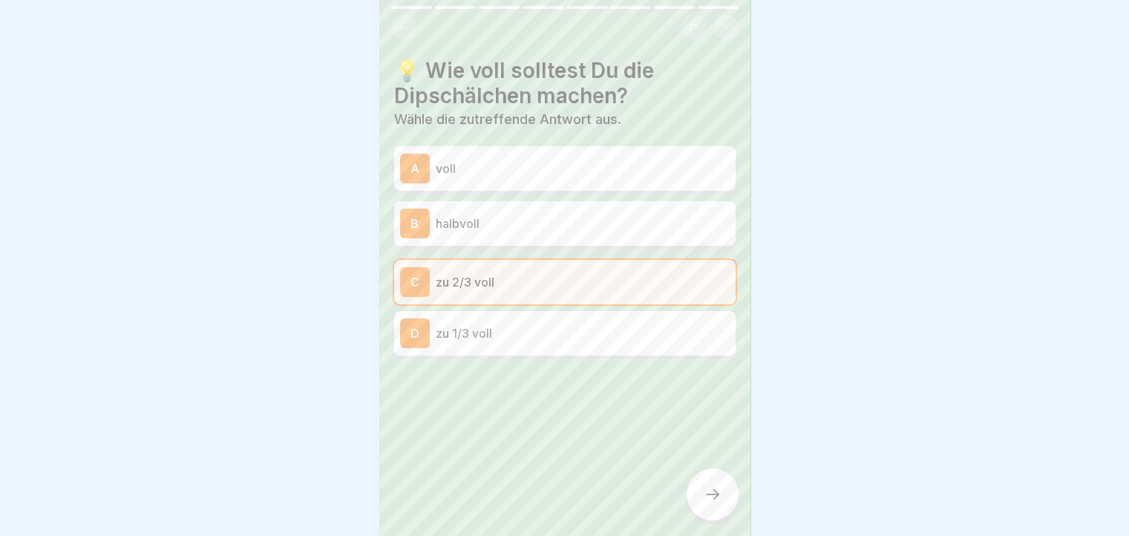
click at [719, 503] on icon at bounding box center [713, 495] width 18 height 18
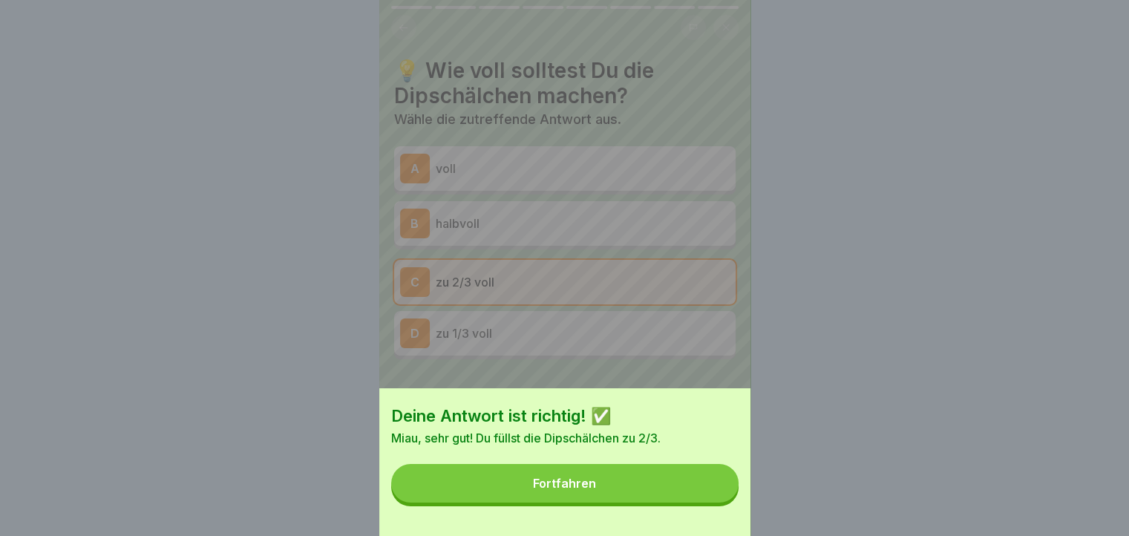
click at [719, 503] on button "Fortfahren" at bounding box center [564, 483] width 347 height 39
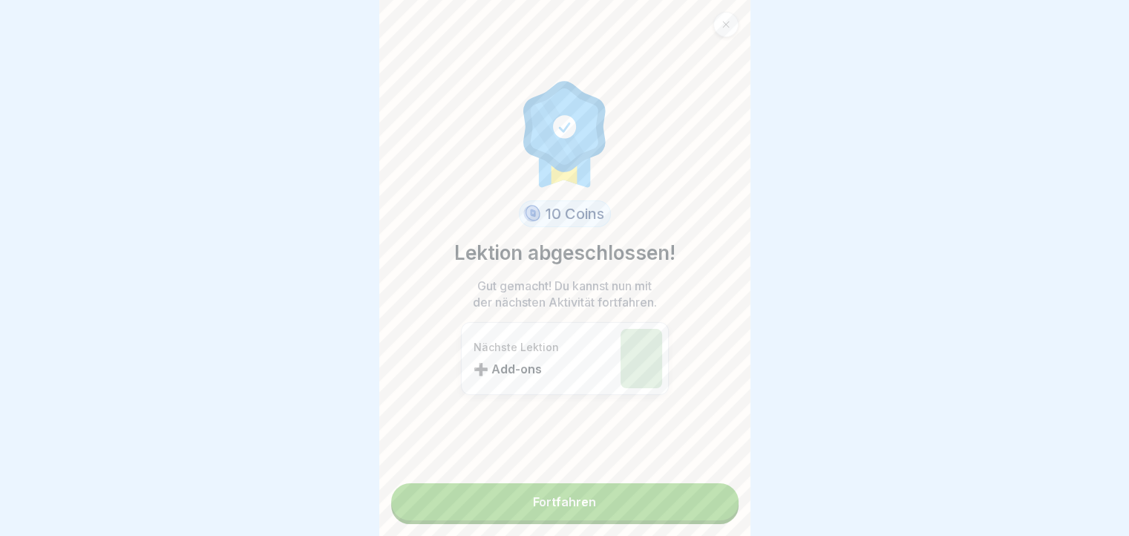
click at [719, 504] on link "Fortfahren" at bounding box center [564, 501] width 347 height 37
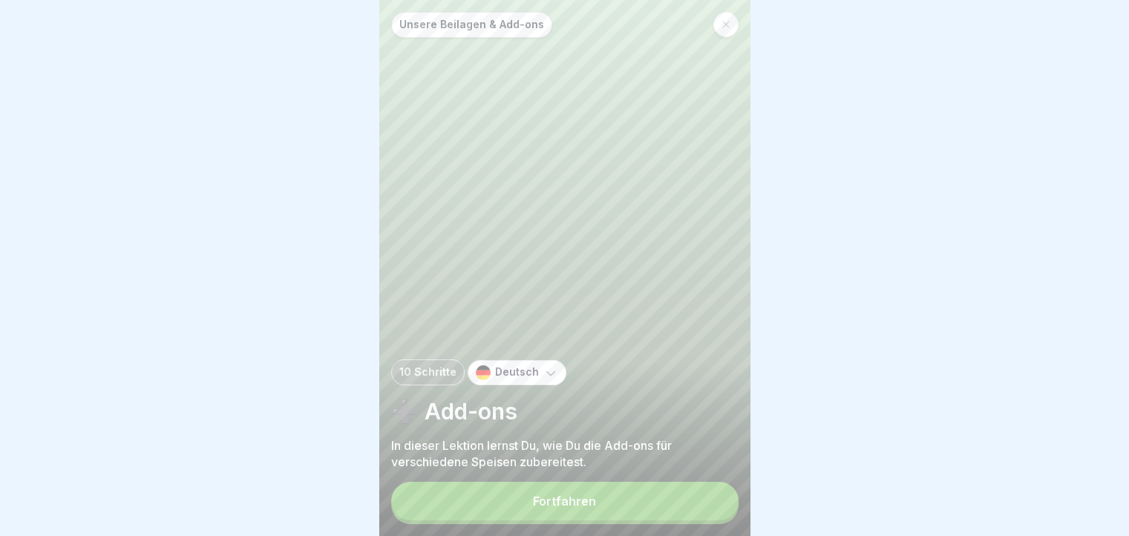
click at [719, 504] on button "Fortfahren" at bounding box center [564, 501] width 347 height 39
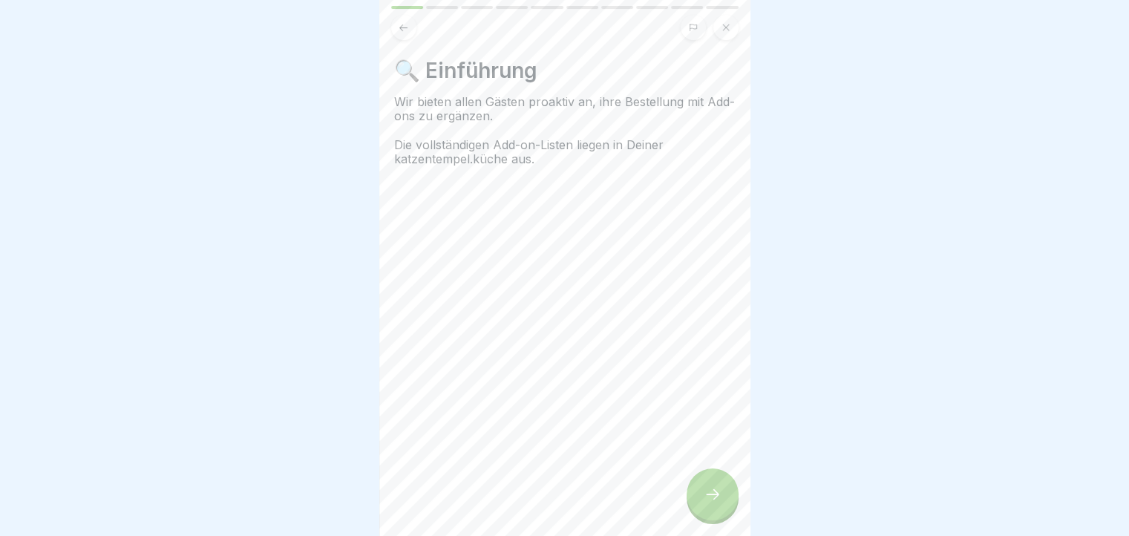
click at [719, 503] on icon at bounding box center [713, 495] width 18 height 18
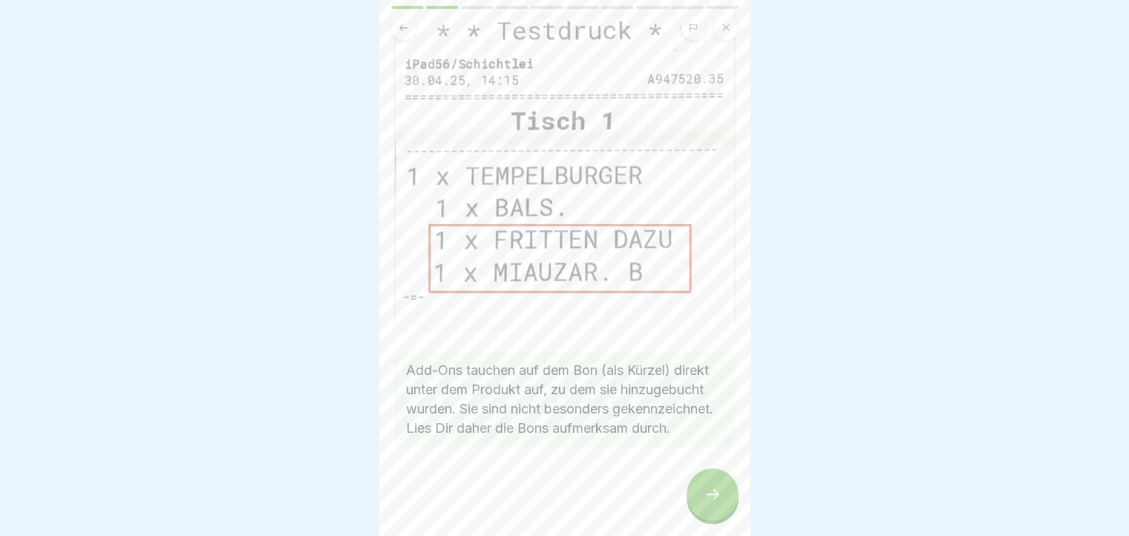
scroll to position [110, 0]
click at [700, 505] on div at bounding box center [713, 495] width 52 height 52
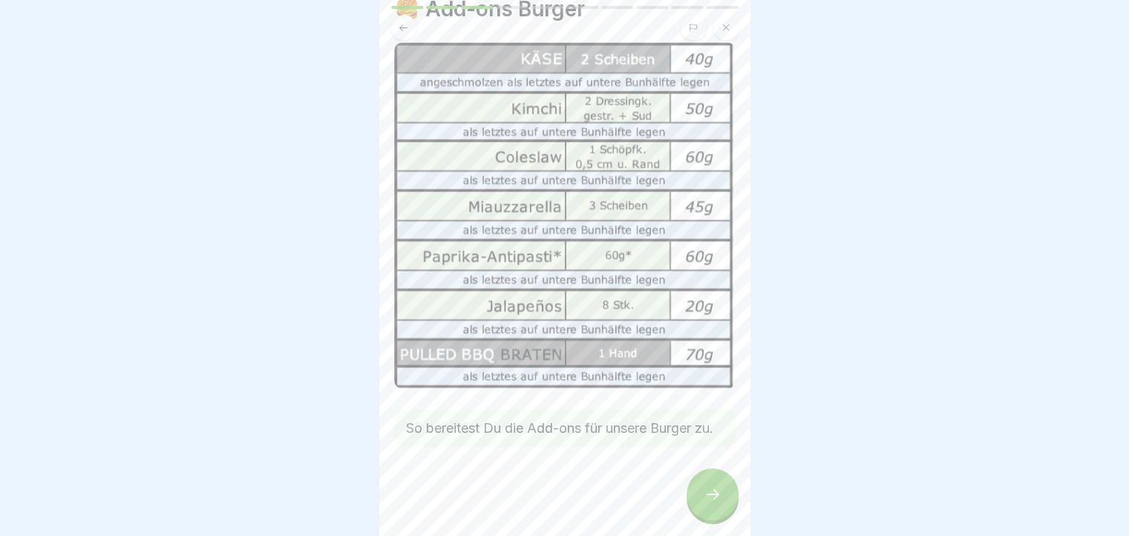
scroll to position [0, 0]
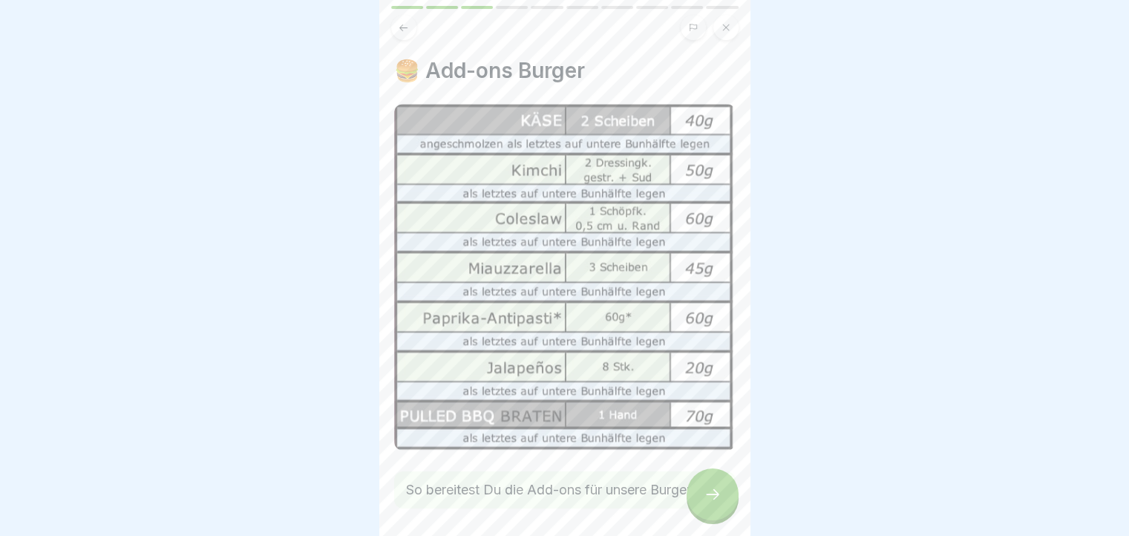
click at [405, 25] on icon at bounding box center [403, 27] width 11 height 11
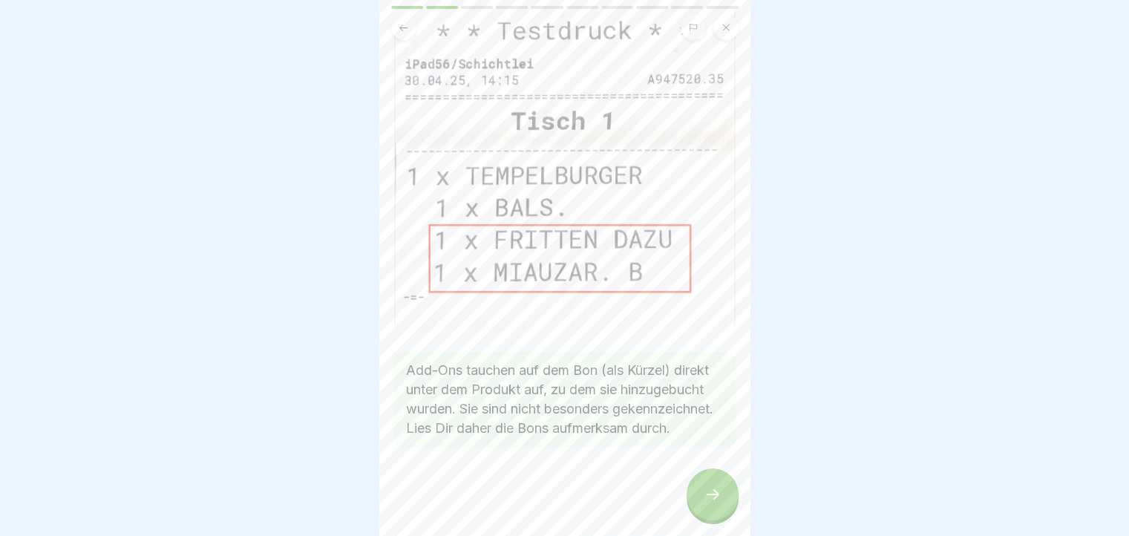
click at [703, 498] on div at bounding box center [713, 495] width 52 height 52
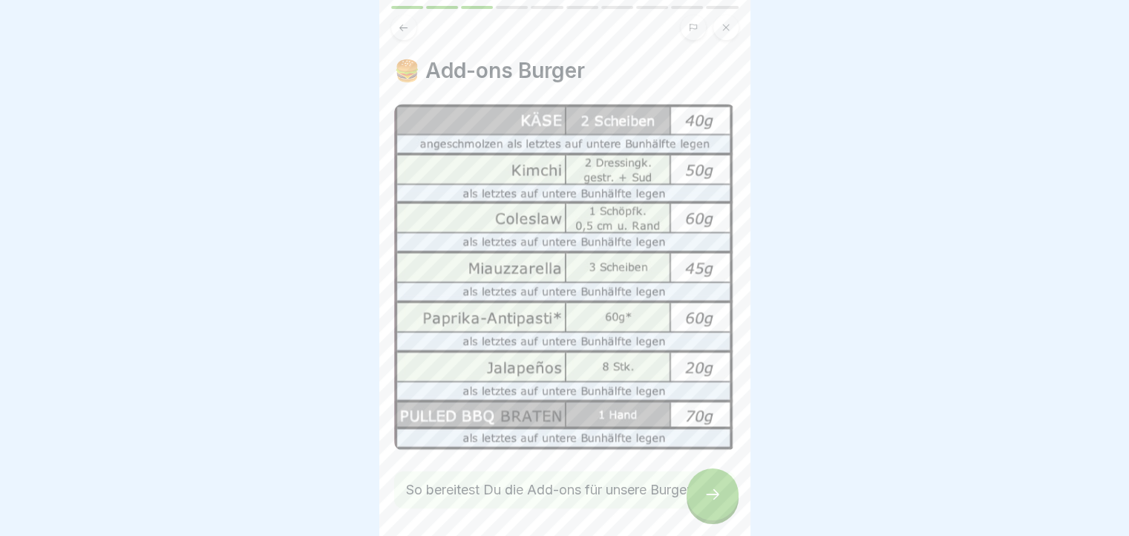
click at [716, 495] on div at bounding box center [713, 495] width 52 height 52
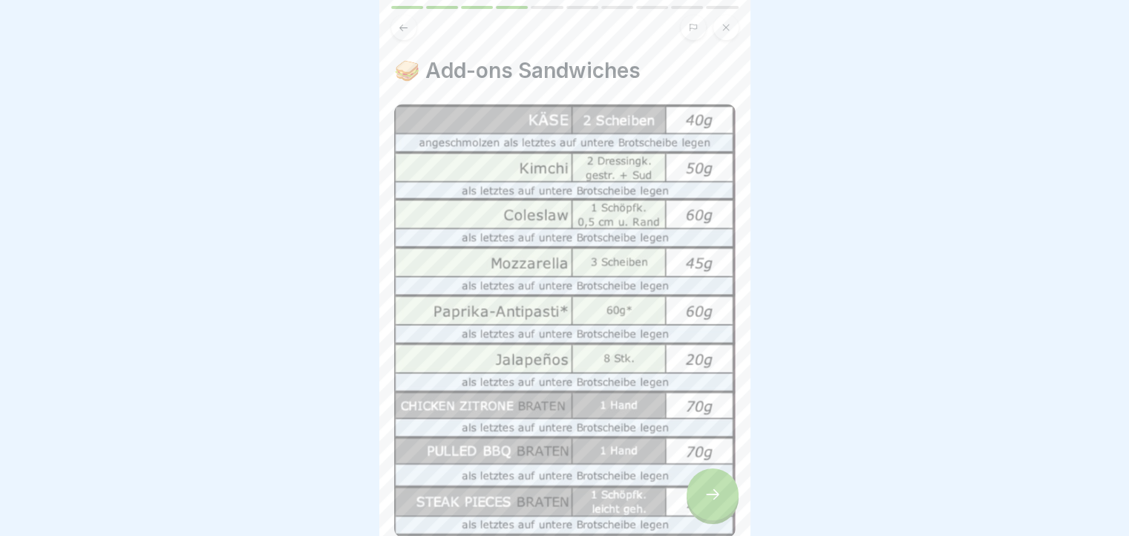
click at [405, 27] on icon at bounding box center [403, 27] width 8 height 7
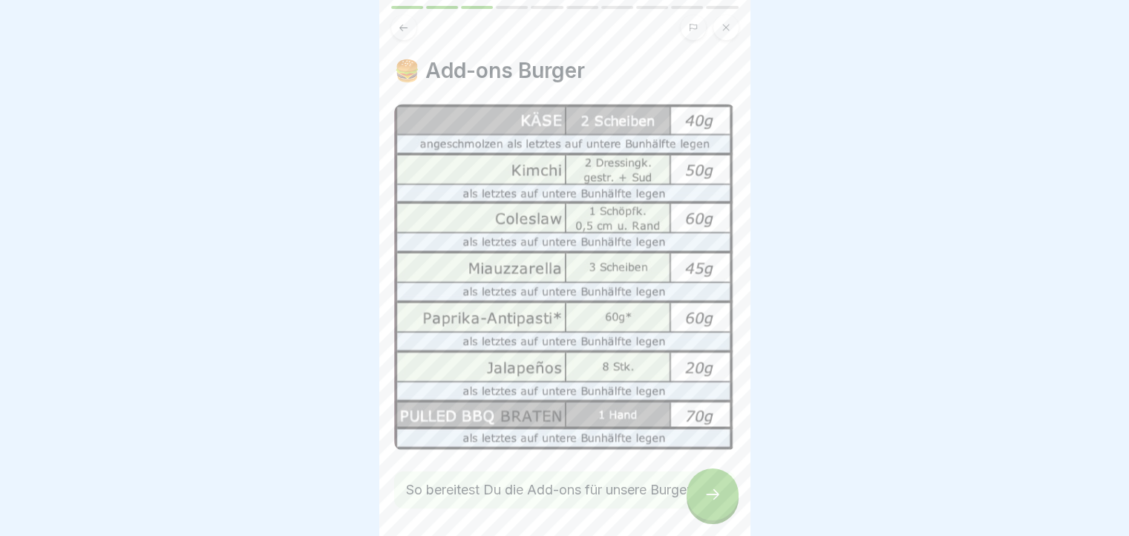
click at [723, 512] on div at bounding box center [713, 495] width 52 height 52
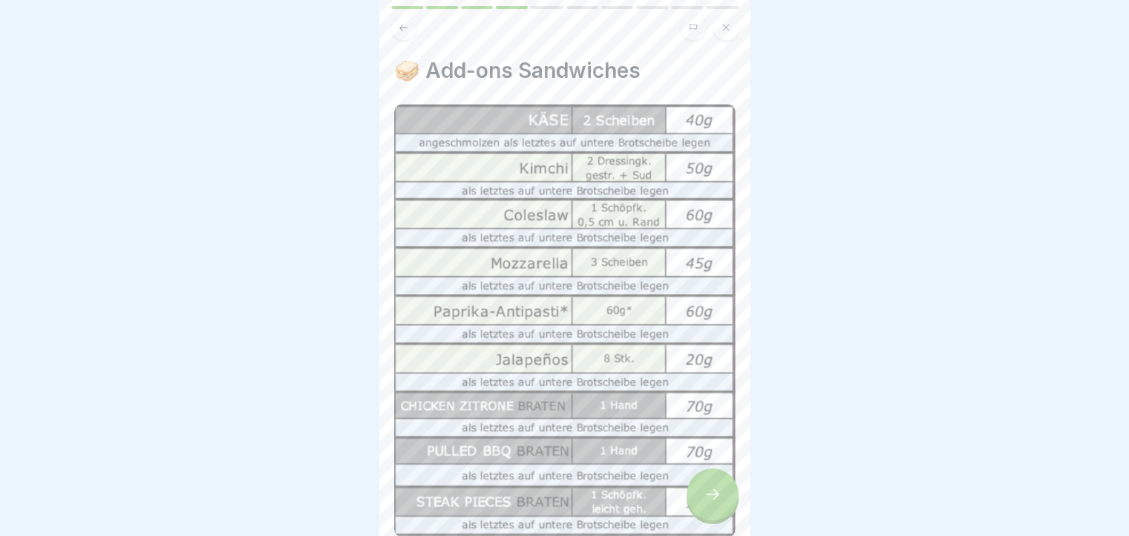
click at [713, 486] on div at bounding box center [713, 495] width 52 height 52
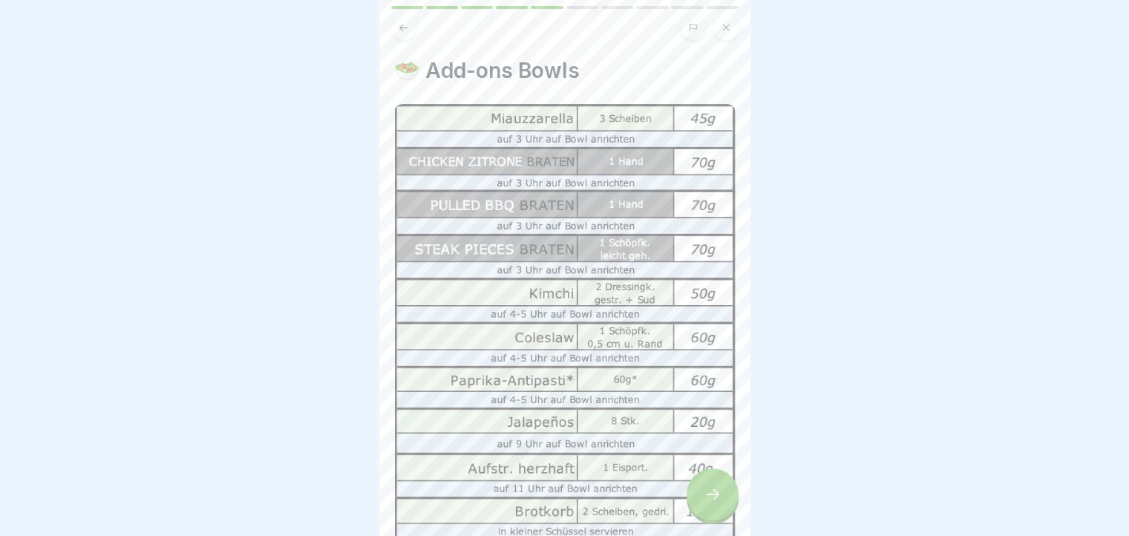
click at [701, 512] on div at bounding box center [713, 495] width 52 height 52
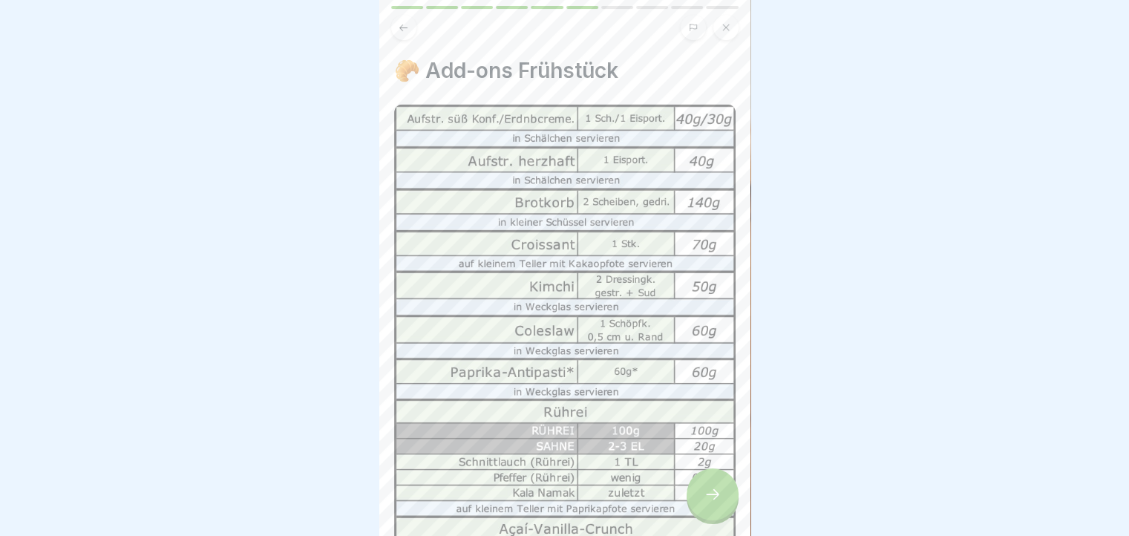
click at [701, 512] on div at bounding box center [713, 495] width 52 height 52
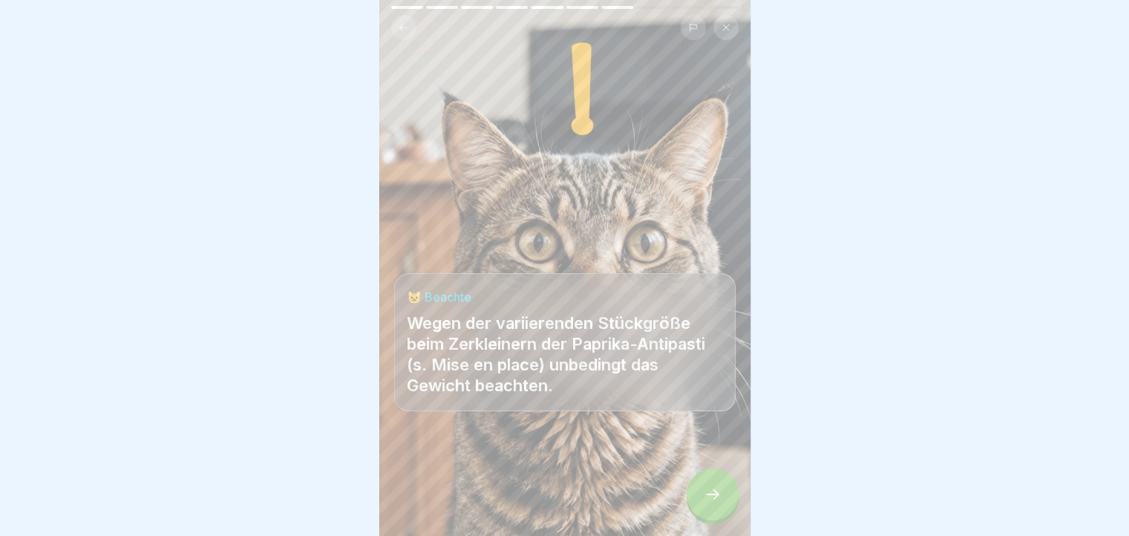
click at [701, 512] on div at bounding box center [713, 495] width 52 height 52
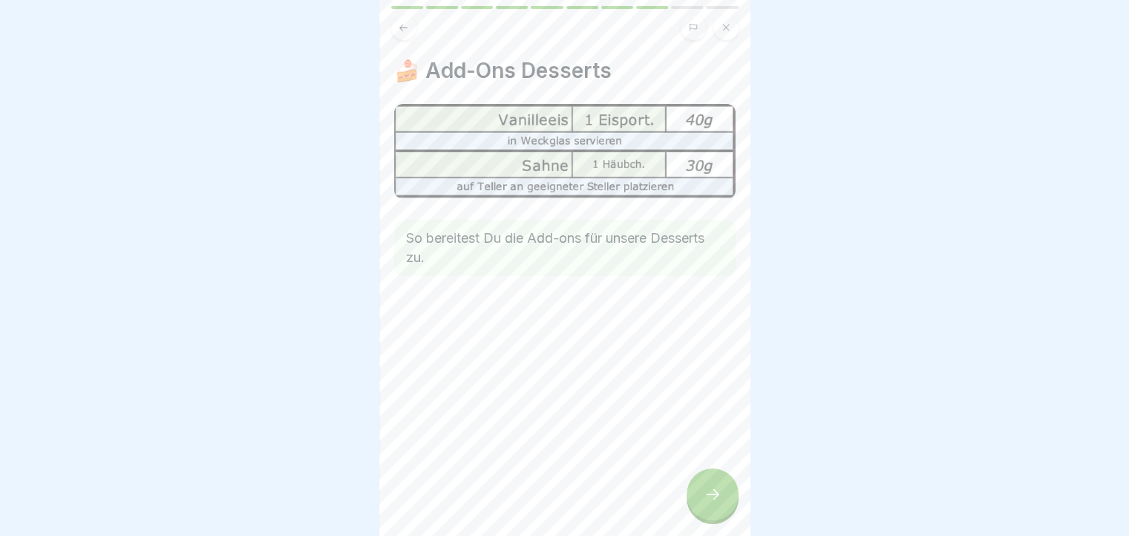
click at [406, 25] on icon at bounding box center [403, 27] width 11 height 11
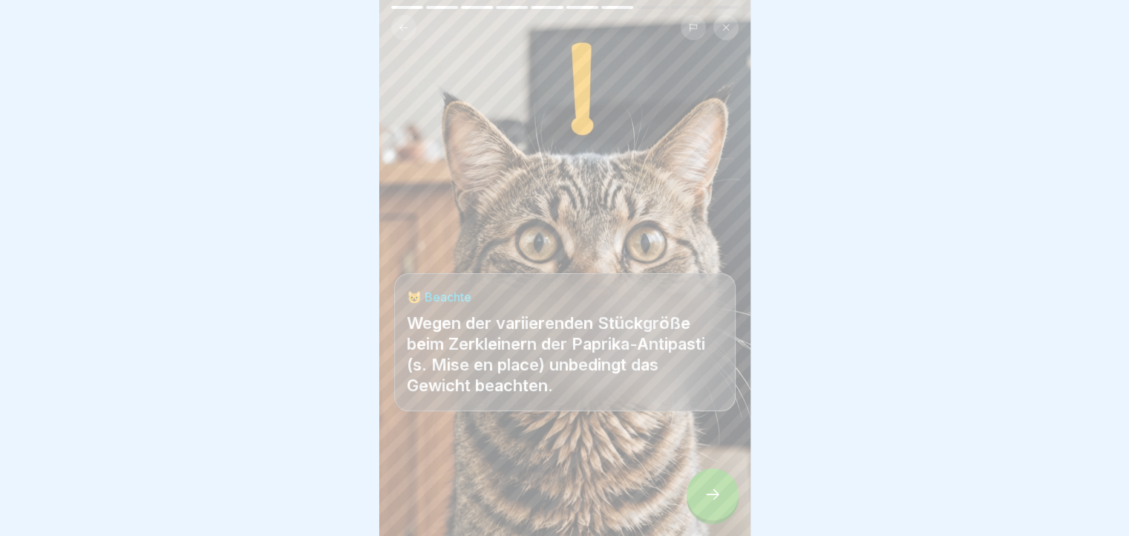
click at [406, 25] on icon at bounding box center [403, 27] width 11 height 11
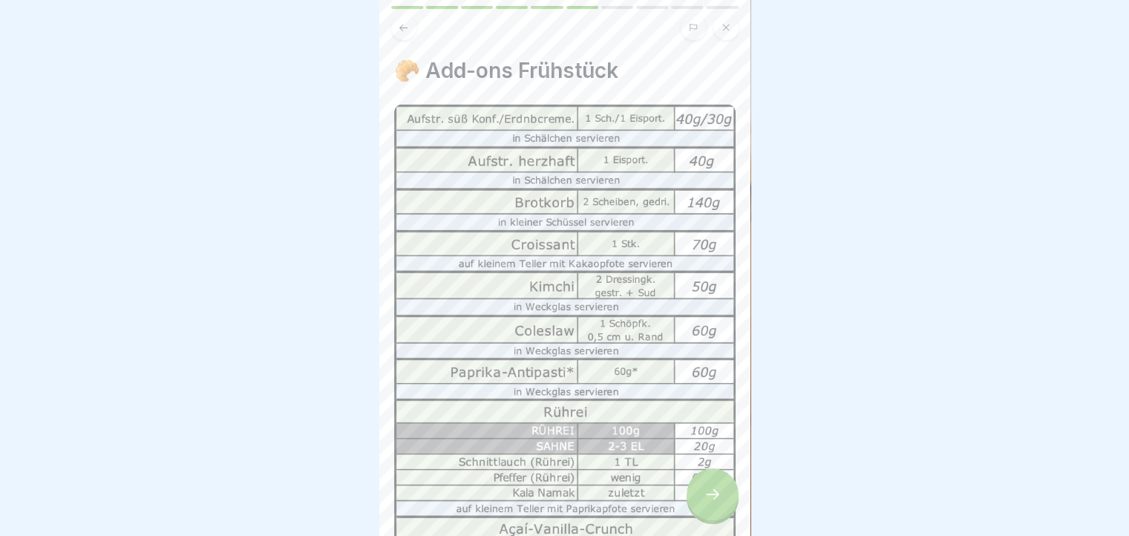
click at [406, 25] on icon at bounding box center [403, 27] width 11 height 11
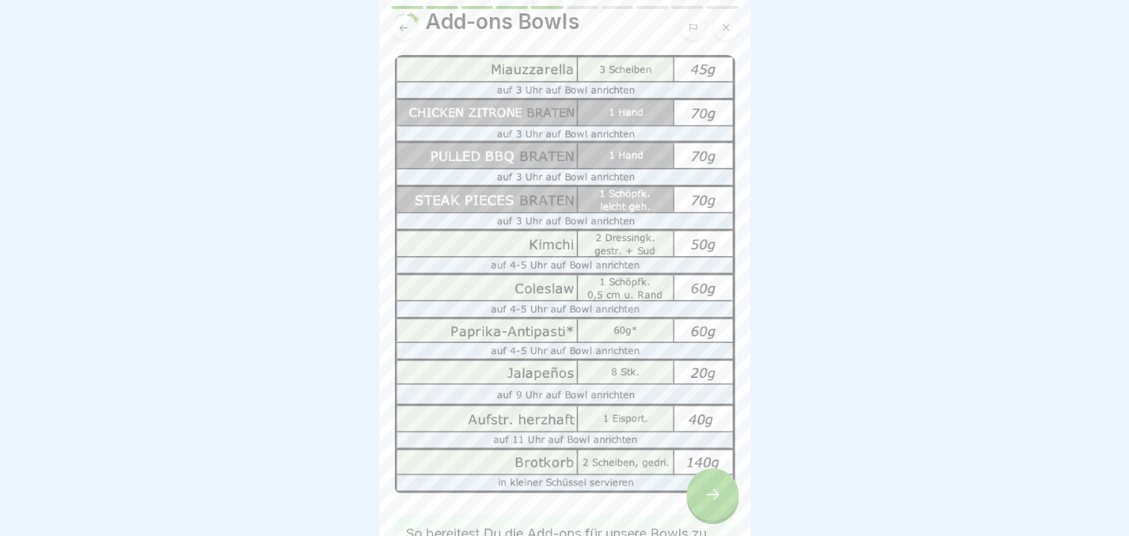
scroll to position [47, 0]
click at [704, 517] on div at bounding box center [713, 495] width 52 height 52
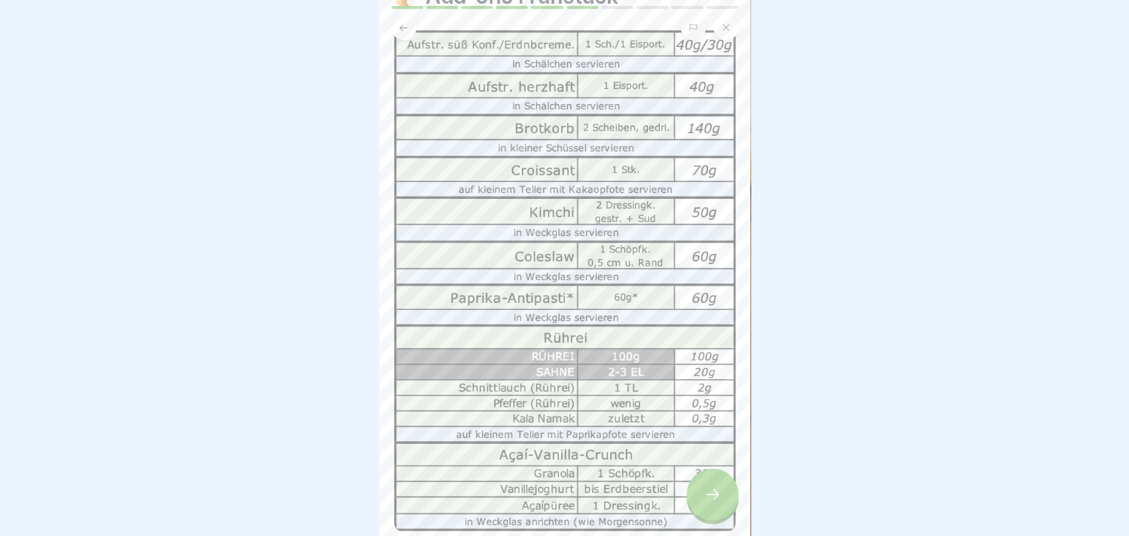
scroll to position [0, 0]
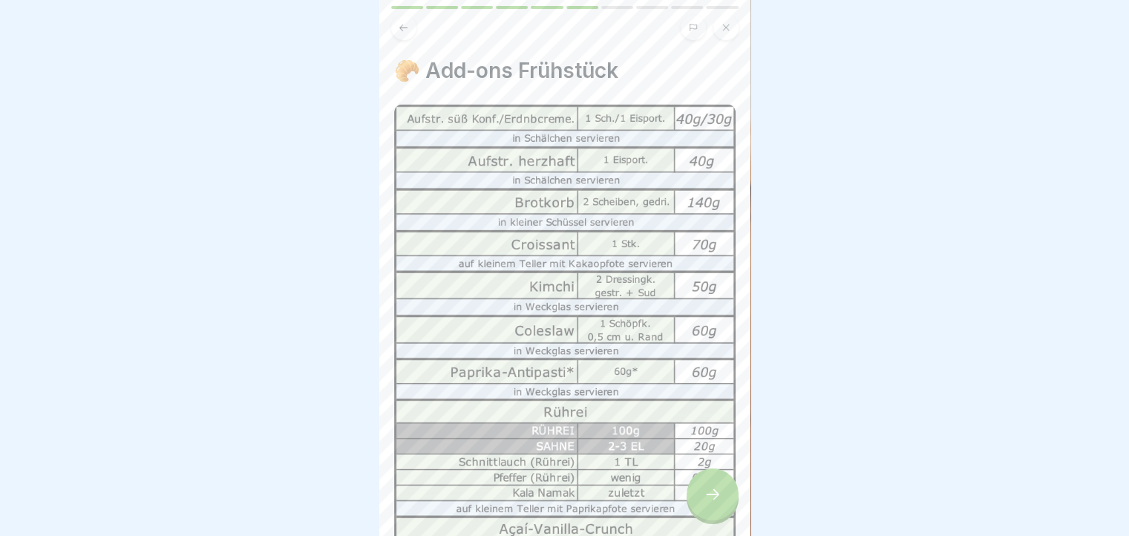
click at [697, 494] on div at bounding box center [713, 495] width 52 height 52
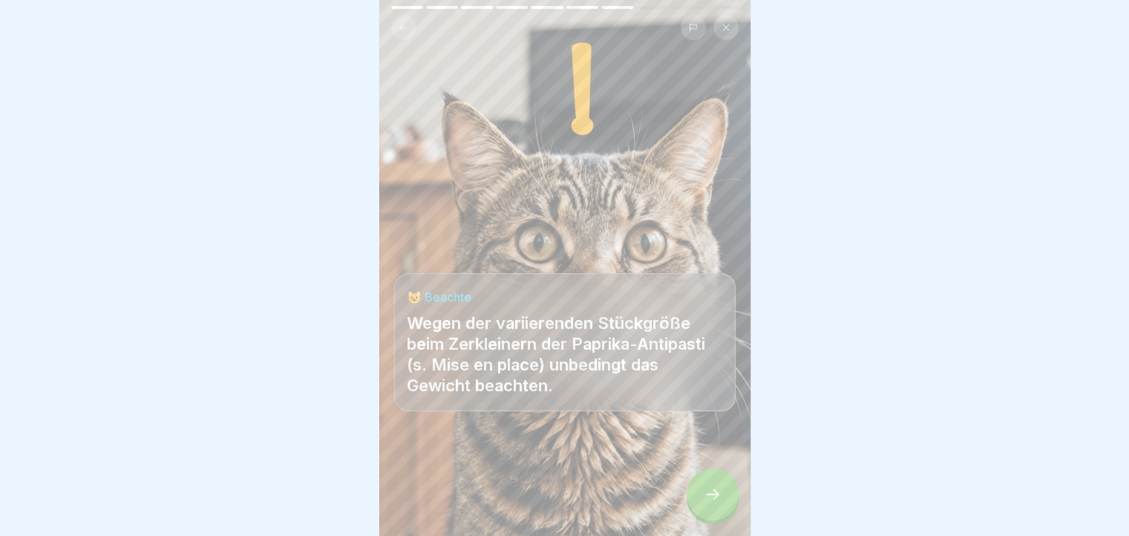
click at [697, 494] on div at bounding box center [713, 495] width 52 height 52
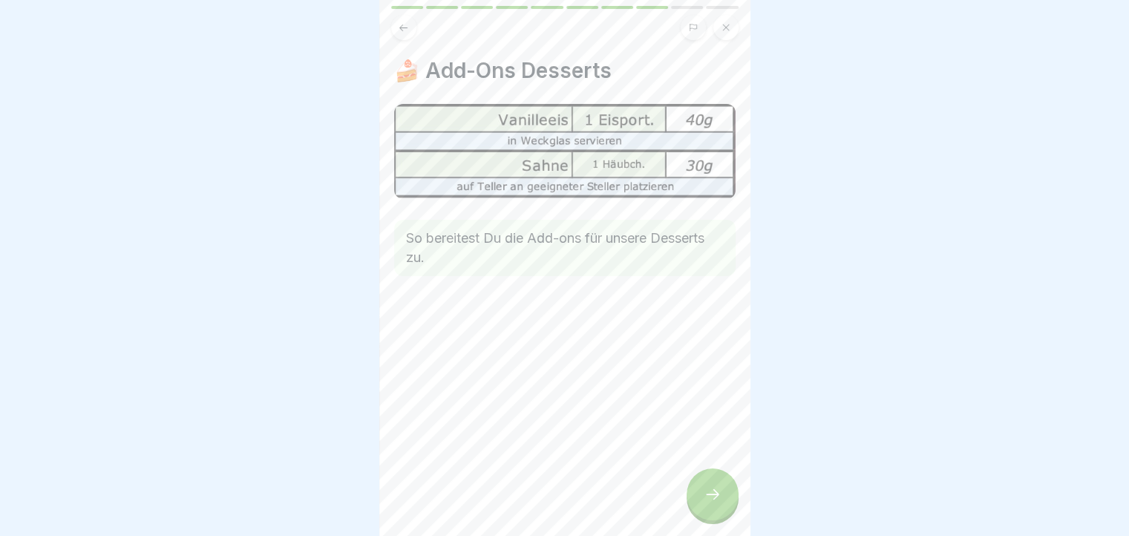
click at [697, 494] on div at bounding box center [713, 495] width 52 height 52
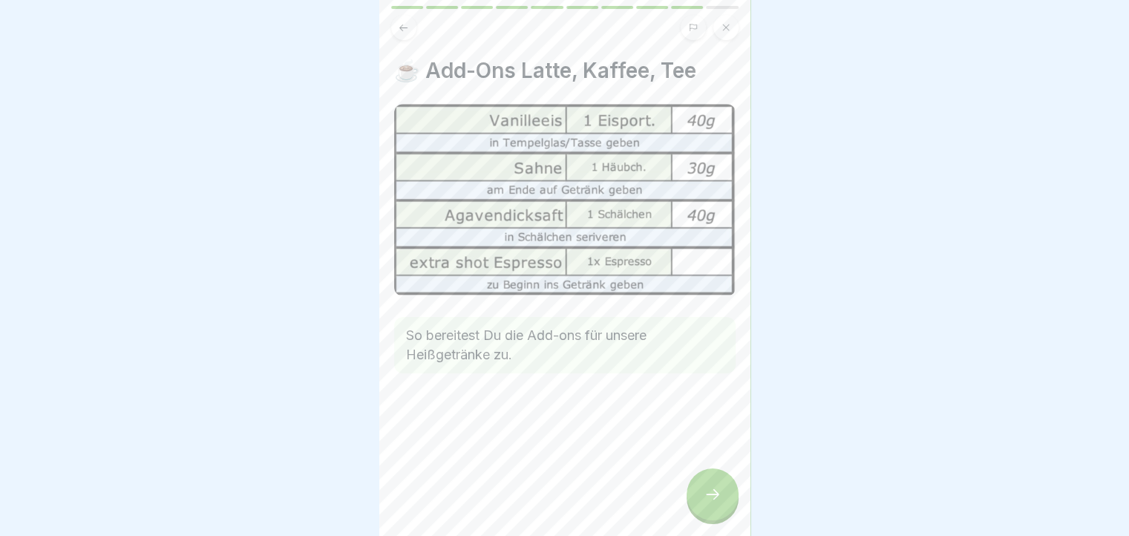
click at [697, 494] on div at bounding box center [713, 495] width 52 height 52
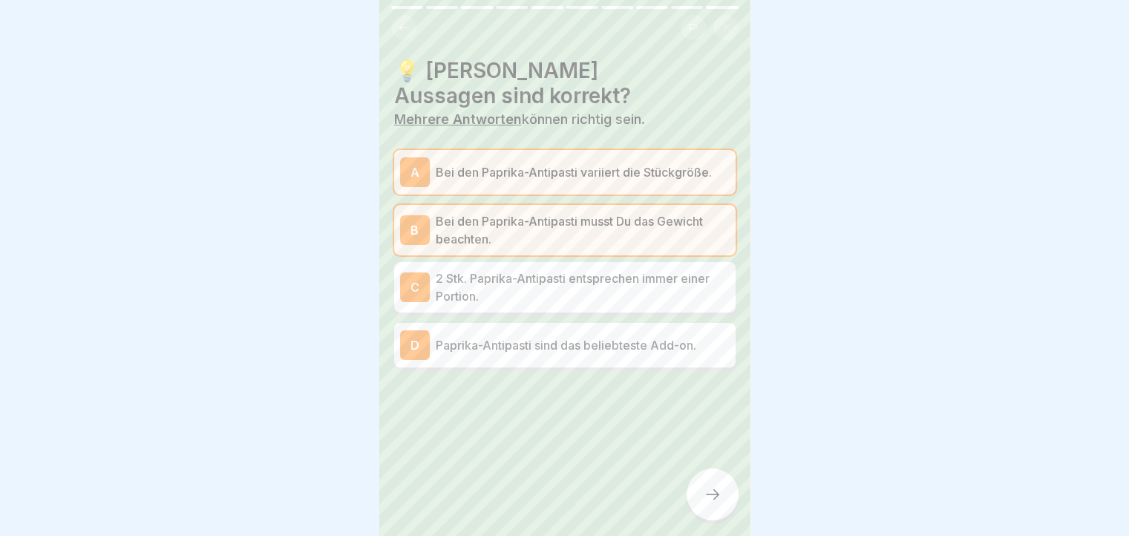
click at [391, 29] on button at bounding box center [403, 27] width 25 height 25
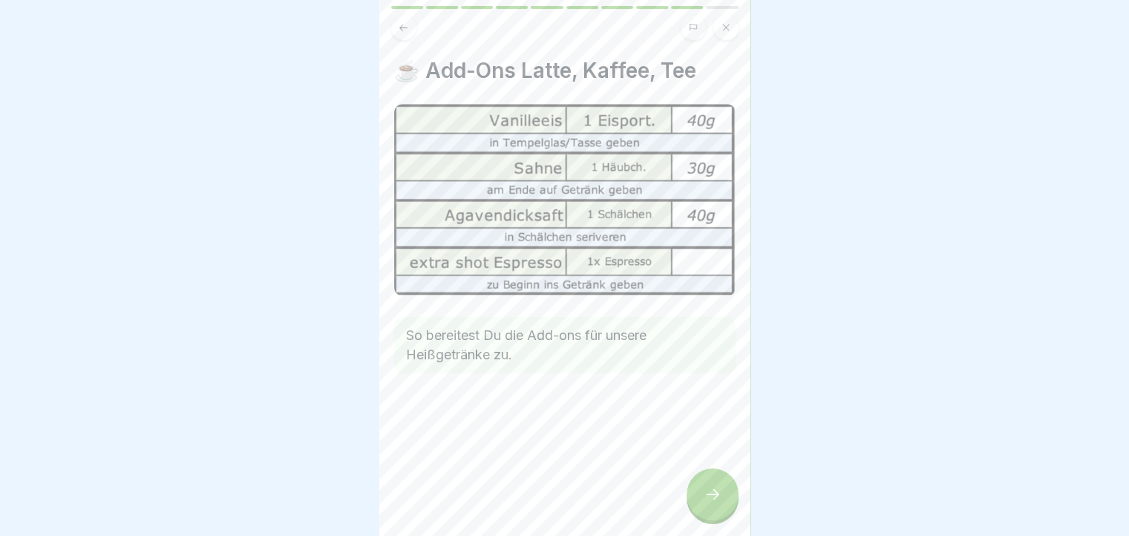
click at [391, 29] on button at bounding box center [403, 27] width 25 height 25
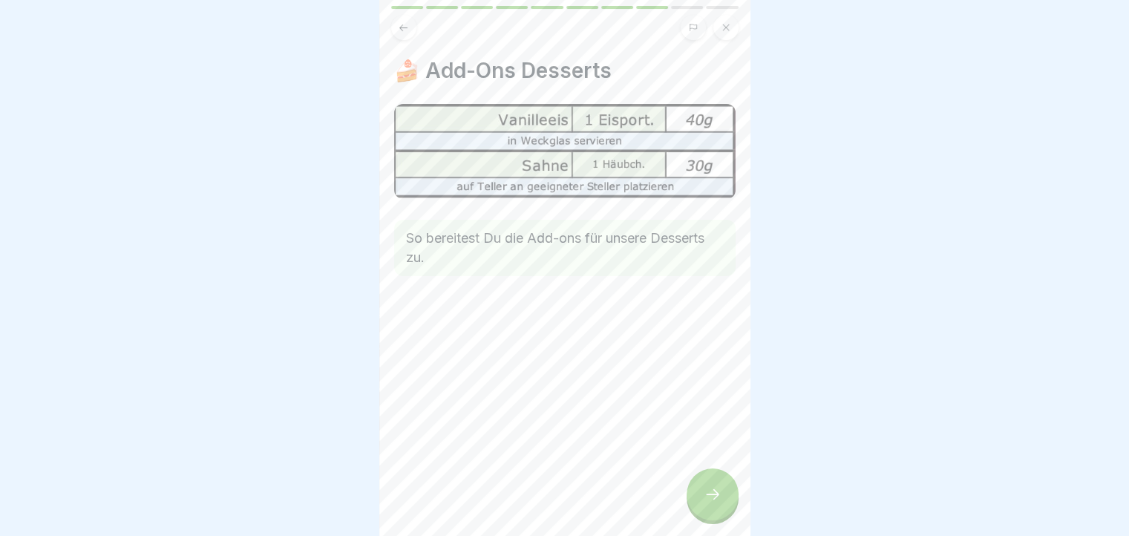
click at [391, 29] on button at bounding box center [403, 27] width 25 height 25
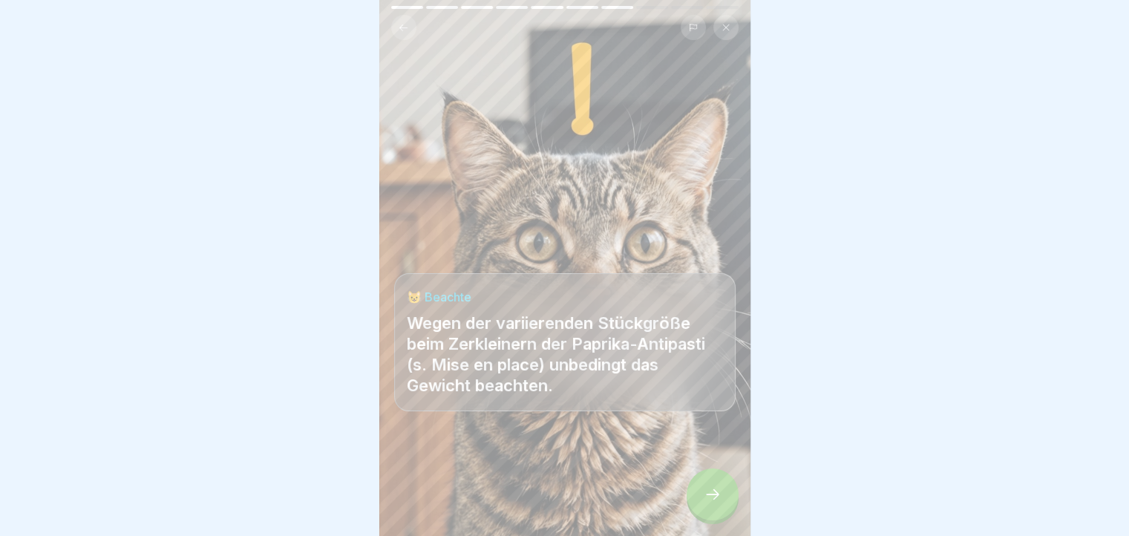
click at [391, 29] on button at bounding box center [403, 27] width 25 height 25
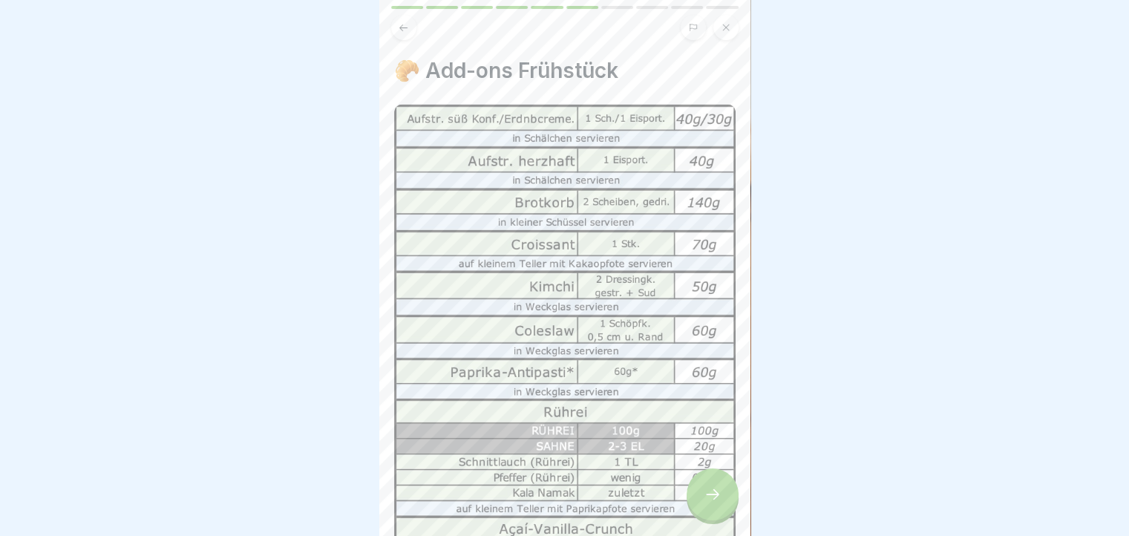
click at [725, 509] on div at bounding box center [713, 495] width 52 height 52
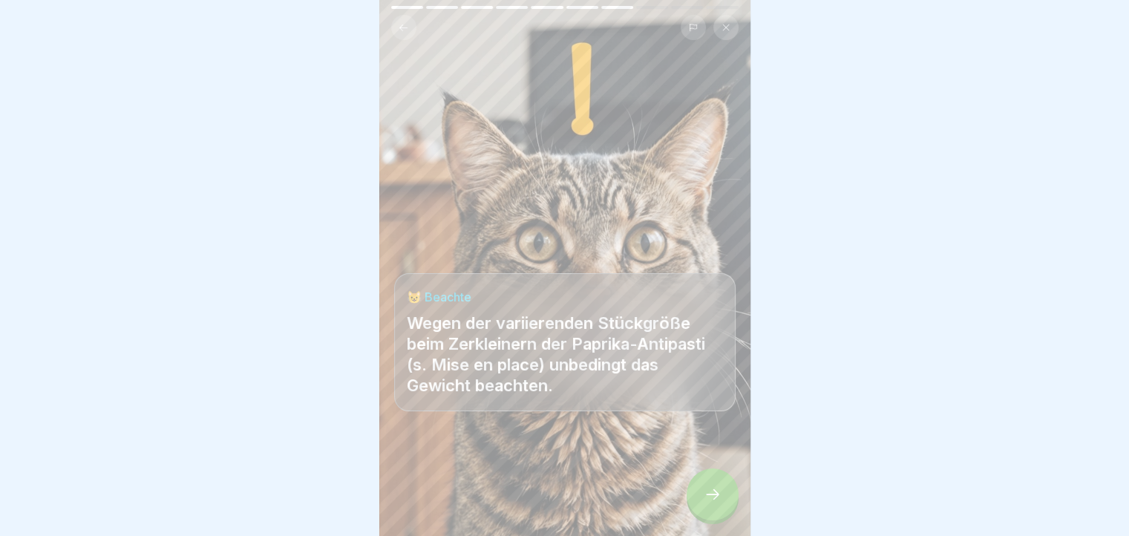
click at [725, 509] on div at bounding box center [713, 495] width 52 height 52
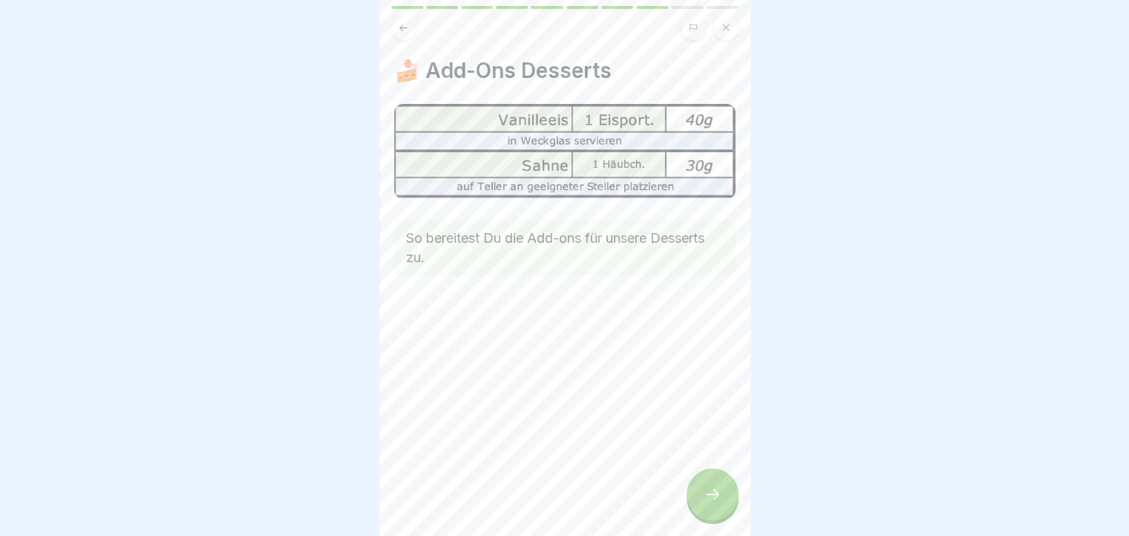
click at [725, 509] on div at bounding box center [713, 495] width 52 height 52
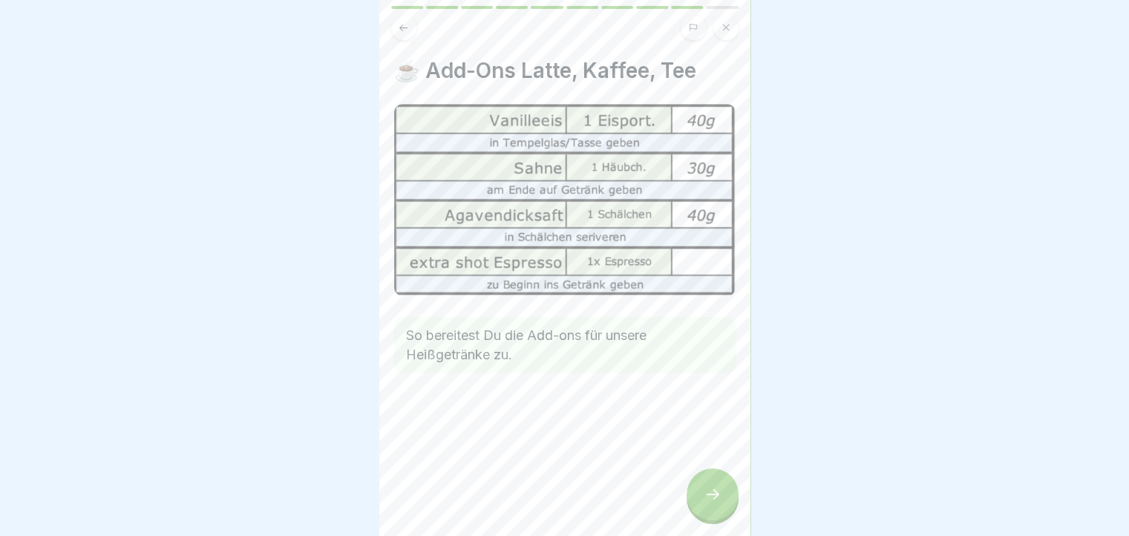
click at [725, 509] on div at bounding box center [713, 495] width 52 height 52
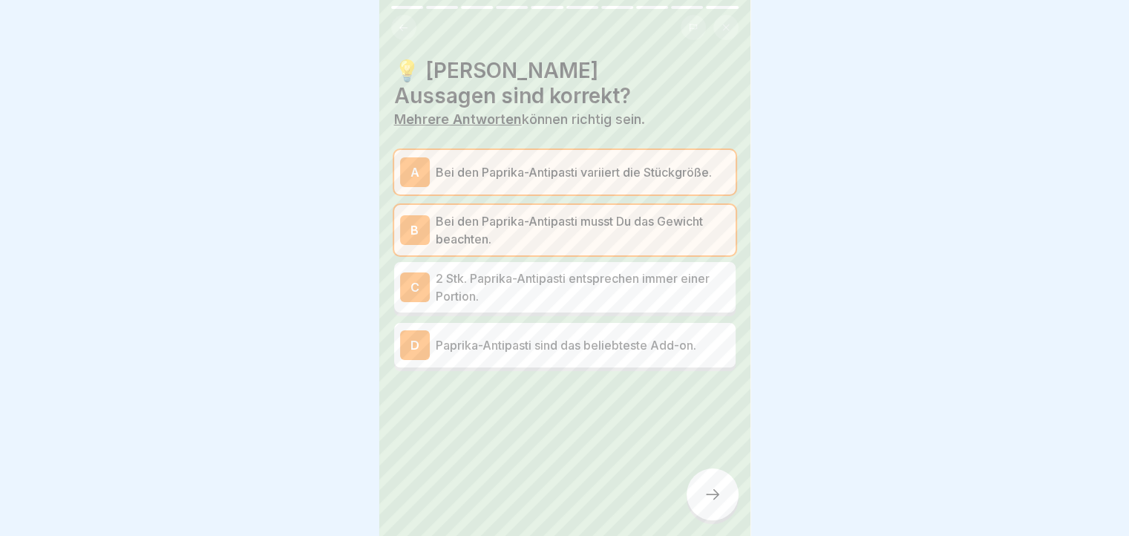
click at [725, 509] on div at bounding box center [713, 495] width 52 height 52
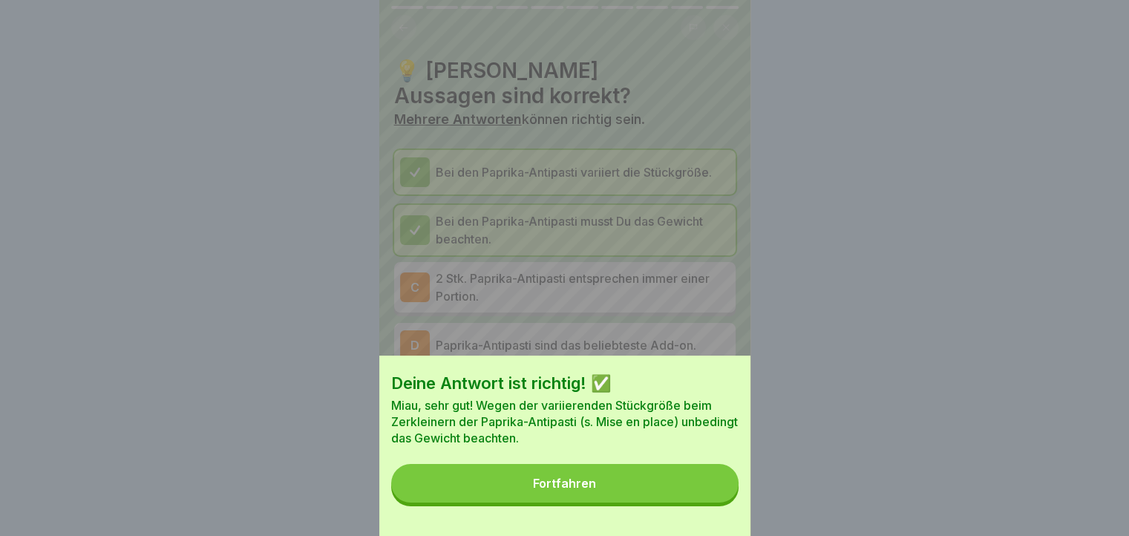
click at [725, 503] on button "Fortfahren" at bounding box center [564, 483] width 347 height 39
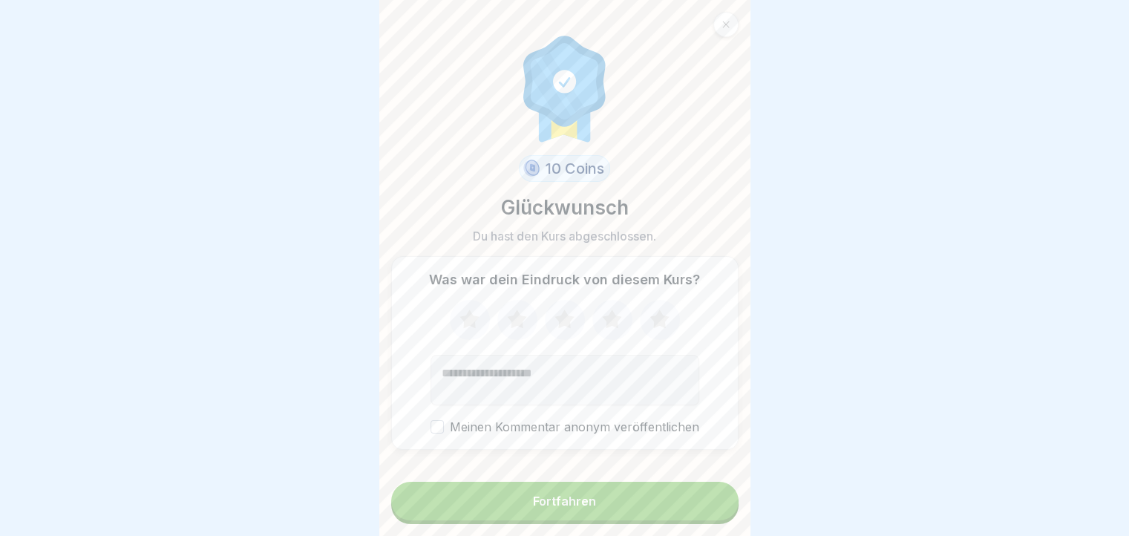
click at [725, 509] on button "Fortfahren" at bounding box center [564, 501] width 347 height 39
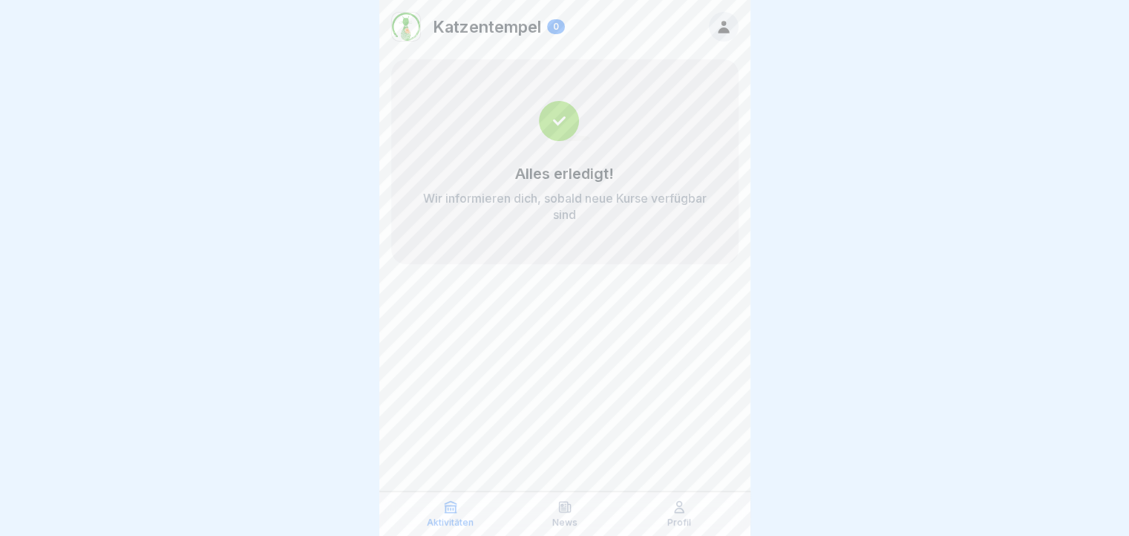
click at [681, 518] on p "Profil" at bounding box center [680, 523] width 24 height 10
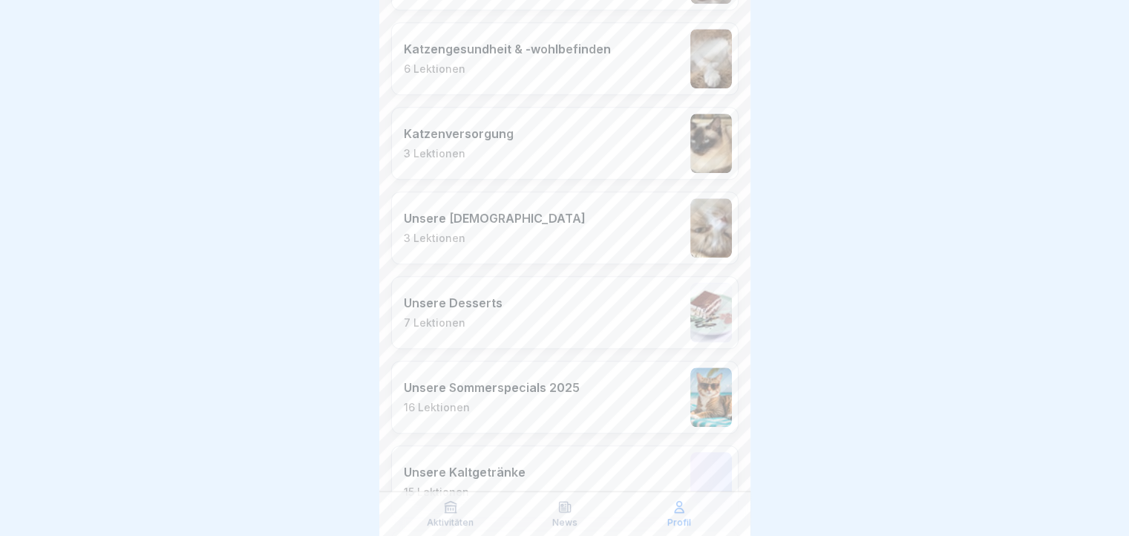
scroll to position [1559, 0]
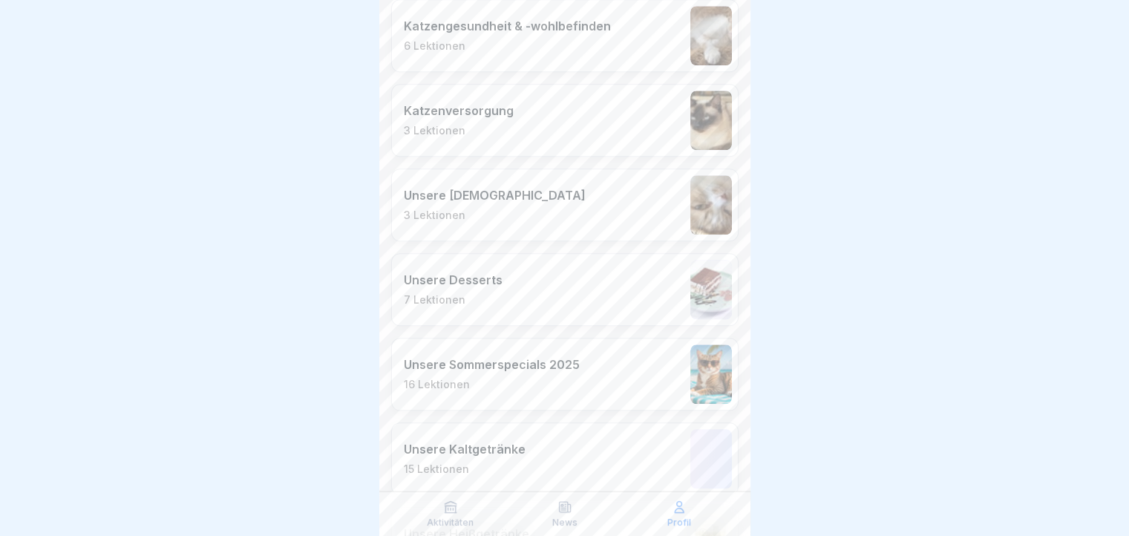
click at [529, 290] on div "Unsere Desserts 7 Lektionen" at bounding box center [564, 289] width 347 height 73
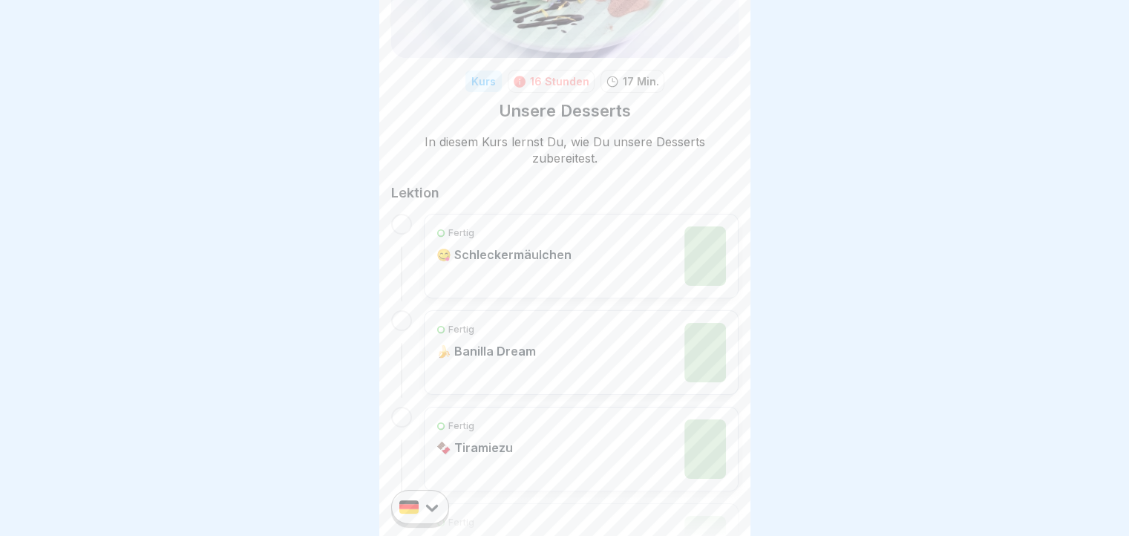
scroll to position [74, 0]
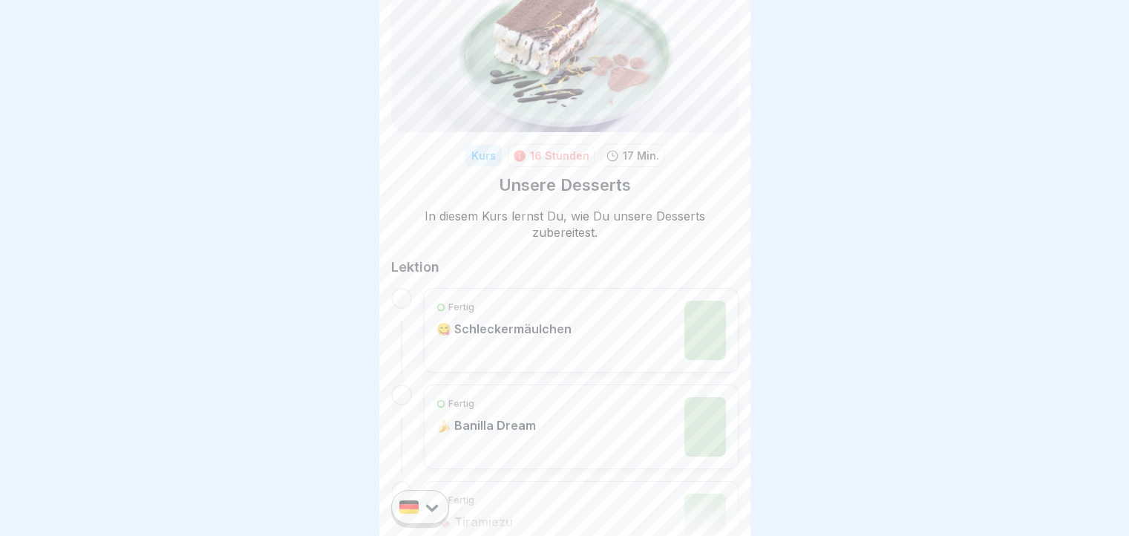
click at [595, 327] on div "Fertig 😋 Schleckermäulchen" at bounding box center [582, 330] width 290 height 59
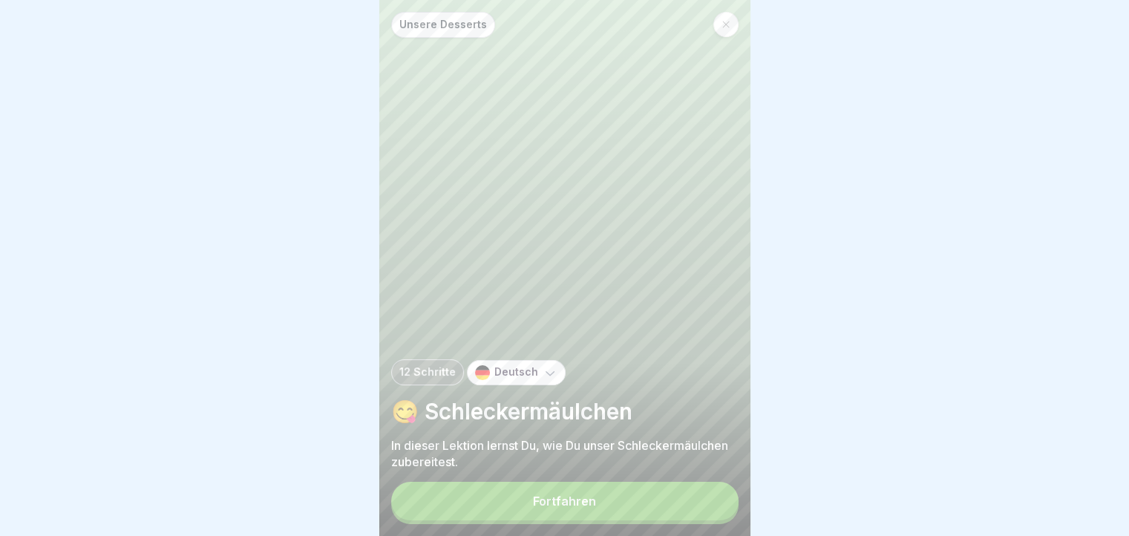
click at [555, 500] on button "Fortfahren" at bounding box center [564, 501] width 347 height 39
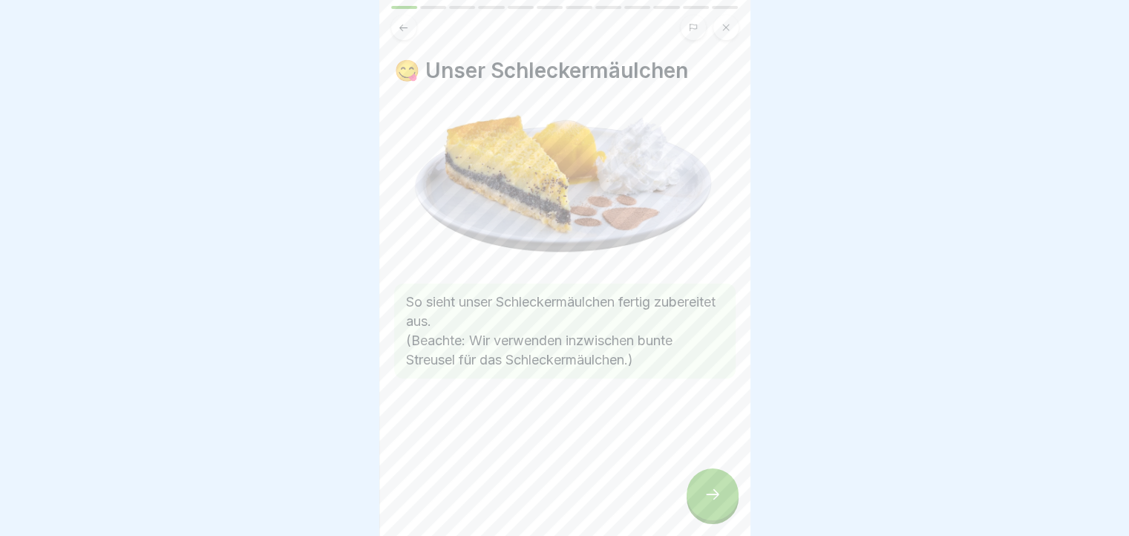
click at [704, 503] on icon at bounding box center [713, 495] width 18 height 18
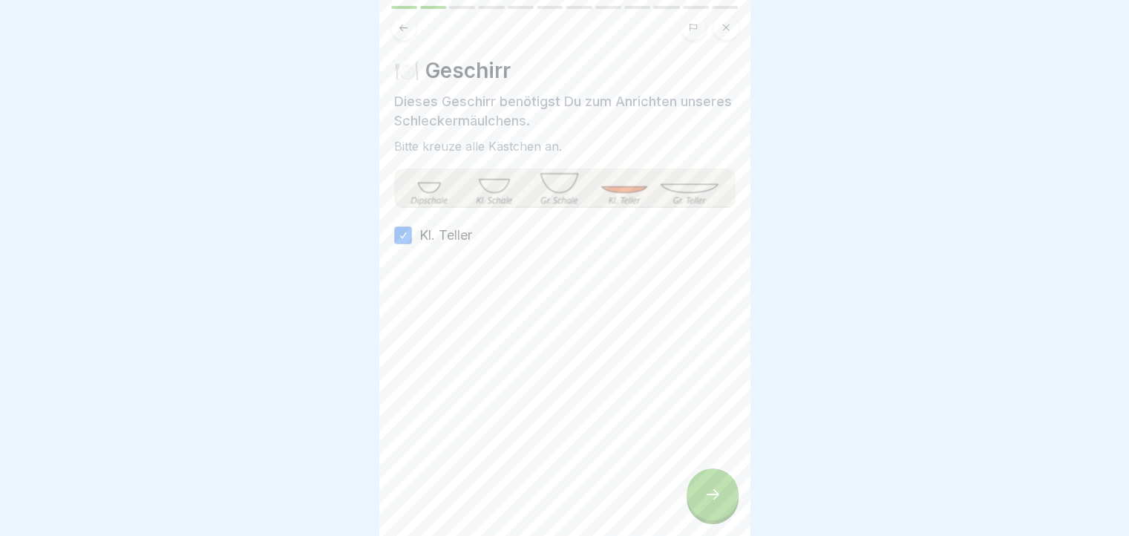
click at [704, 503] on icon at bounding box center [713, 495] width 18 height 18
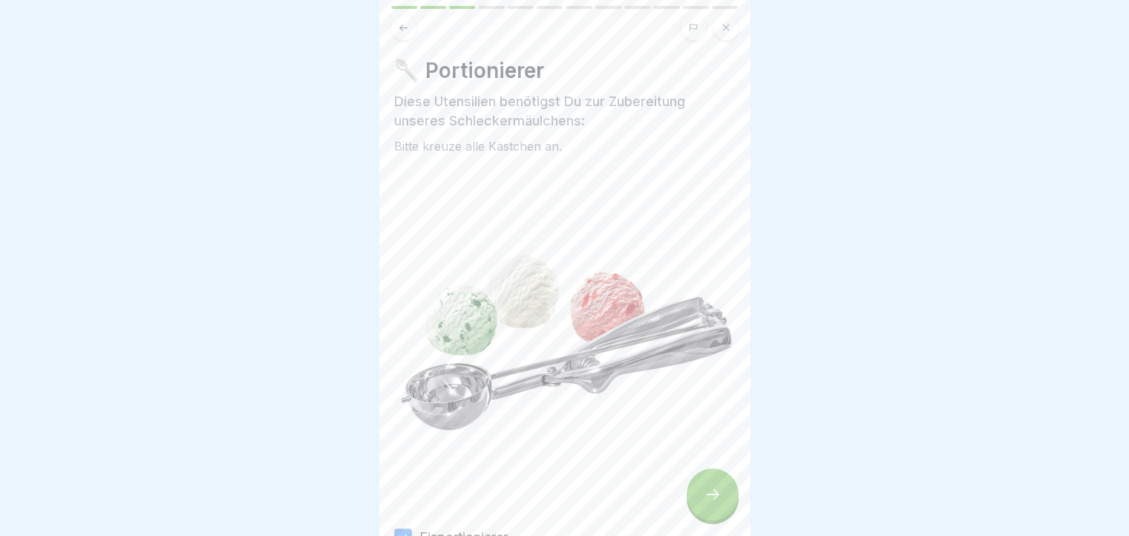
click at [407, 30] on icon at bounding box center [403, 27] width 11 height 11
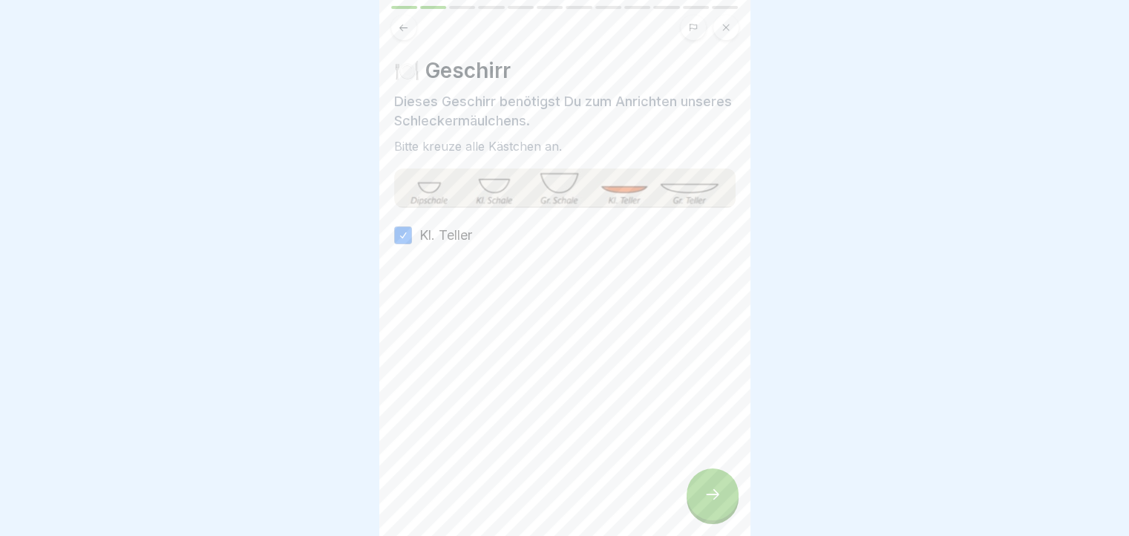
click at [721, 492] on div at bounding box center [713, 495] width 52 height 52
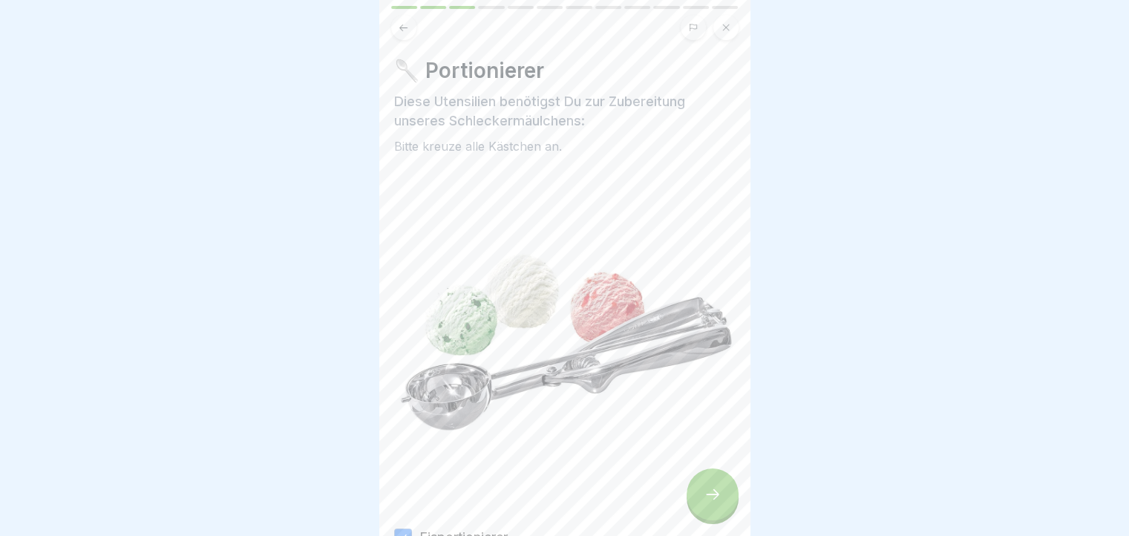
click at [721, 492] on div at bounding box center [713, 495] width 52 height 52
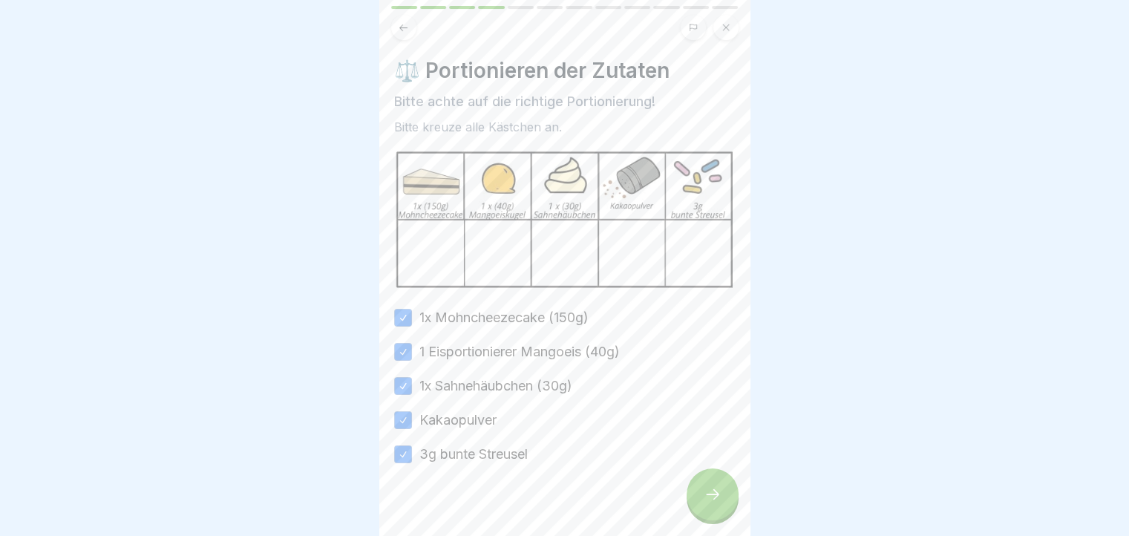
click at [701, 511] on div at bounding box center [713, 495] width 52 height 52
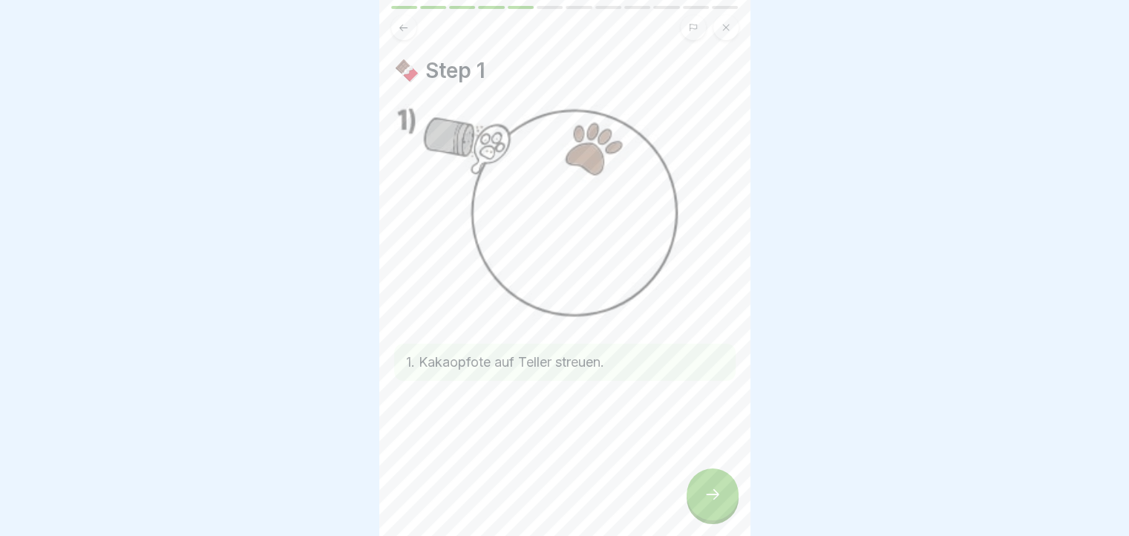
click at [701, 511] on div at bounding box center [713, 495] width 52 height 52
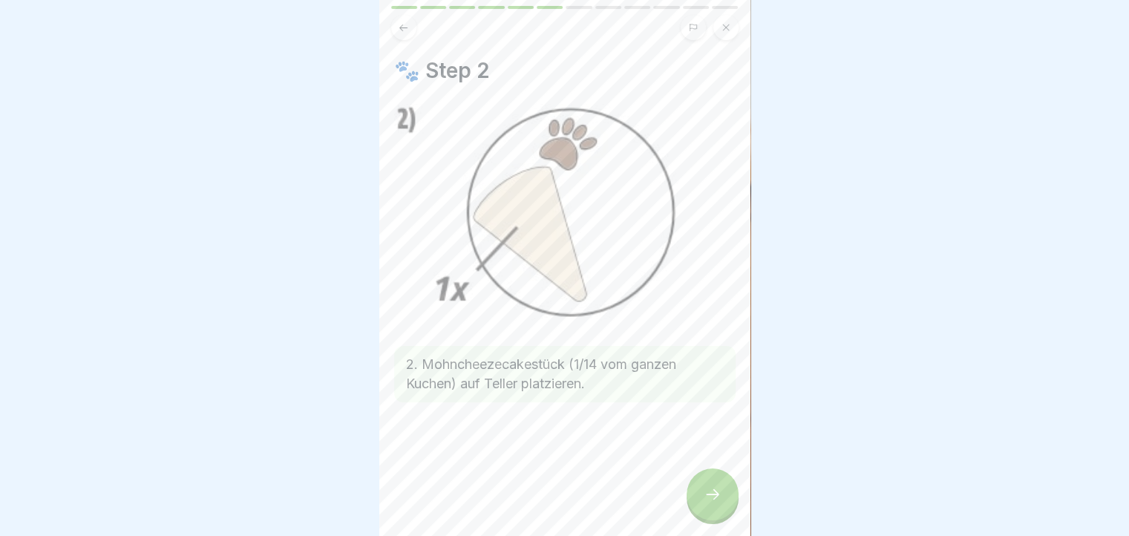
click at [403, 27] on icon at bounding box center [403, 27] width 11 height 11
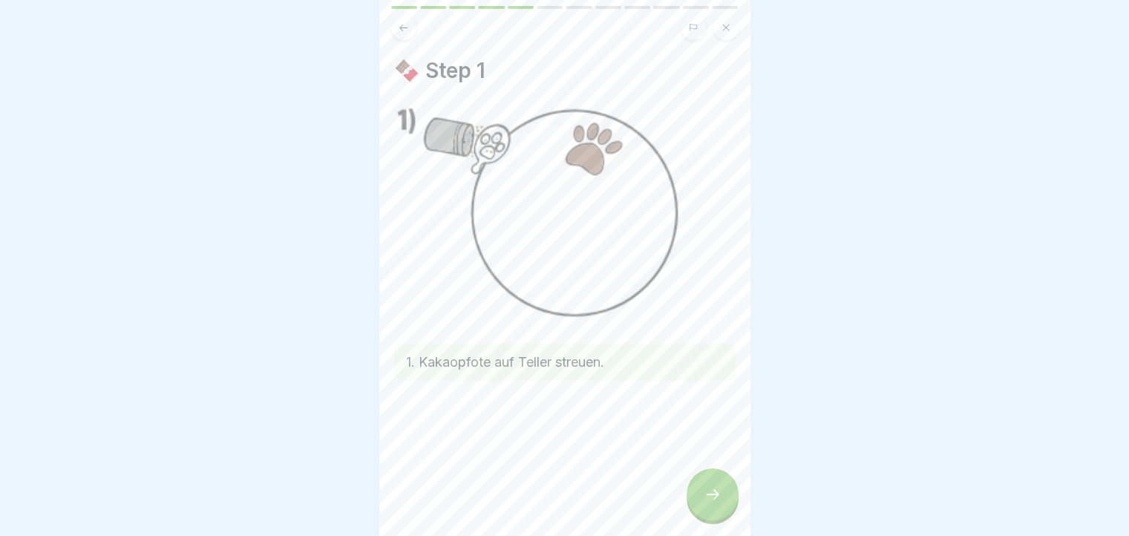
click at [728, 504] on div at bounding box center [713, 495] width 52 height 52
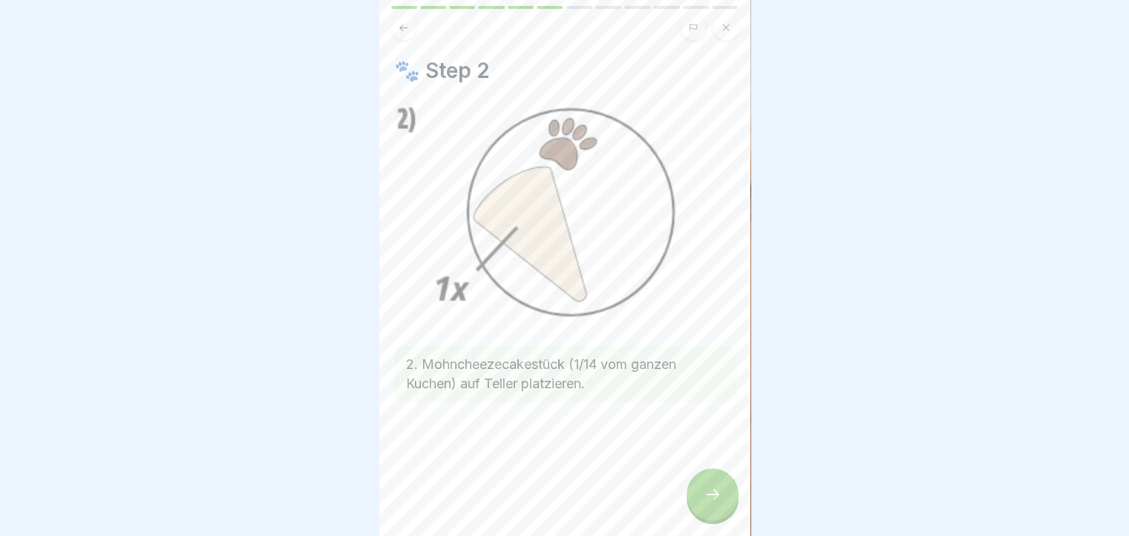
click at [728, 504] on div at bounding box center [713, 495] width 52 height 52
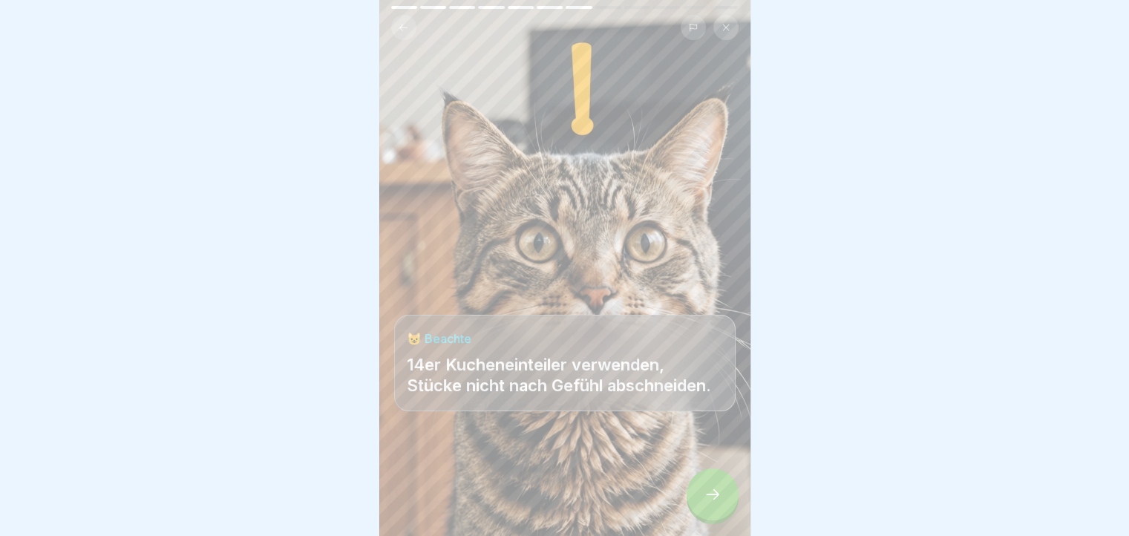
click at [728, 504] on div at bounding box center [713, 495] width 52 height 52
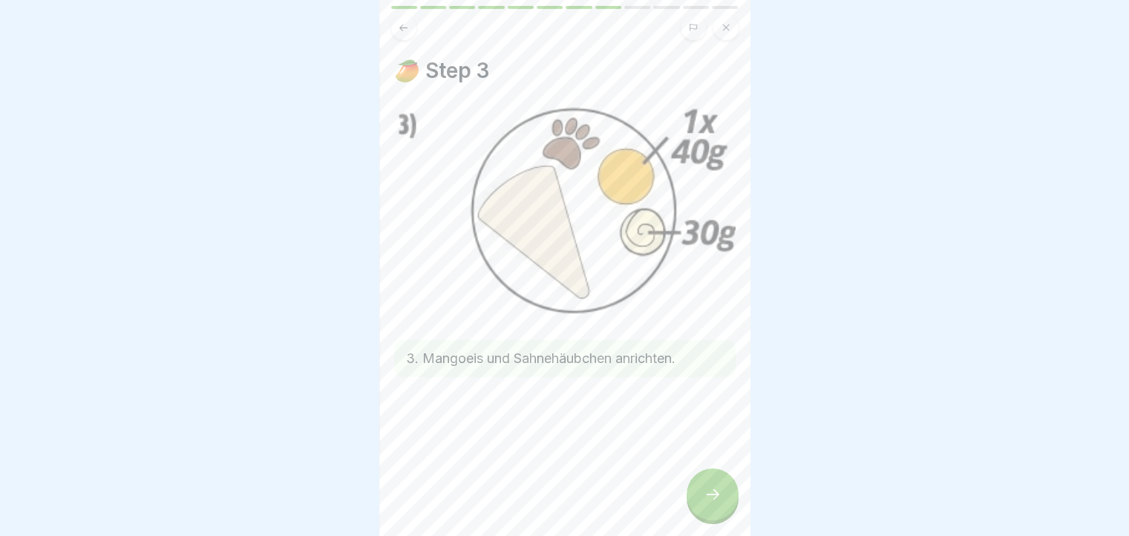
click at [728, 504] on div at bounding box center [713, 495] width 52 height 52
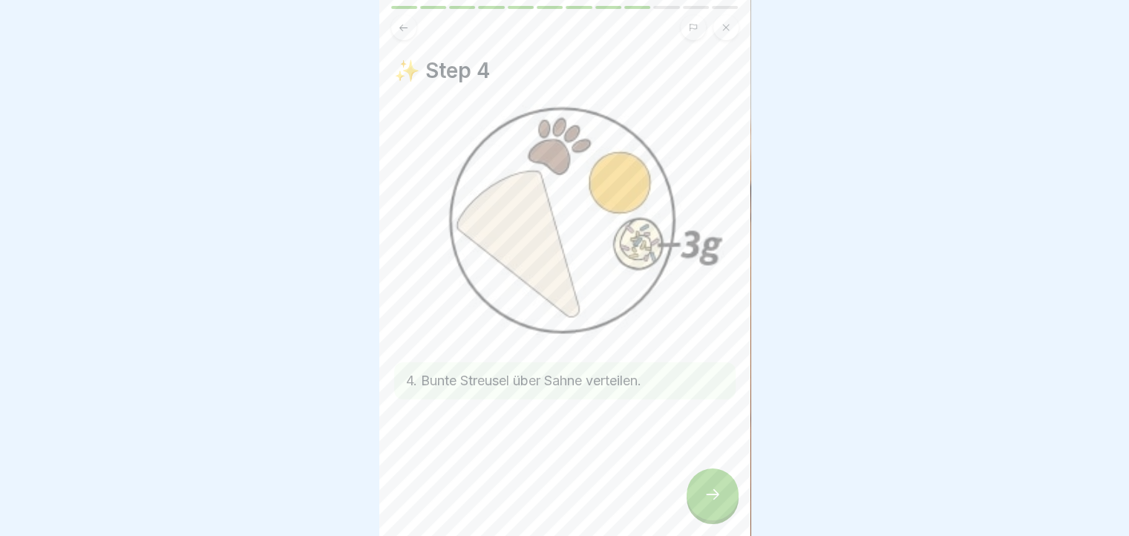
click at [715, 503] on icon at bounding box center [713, 495] width 18 height 18
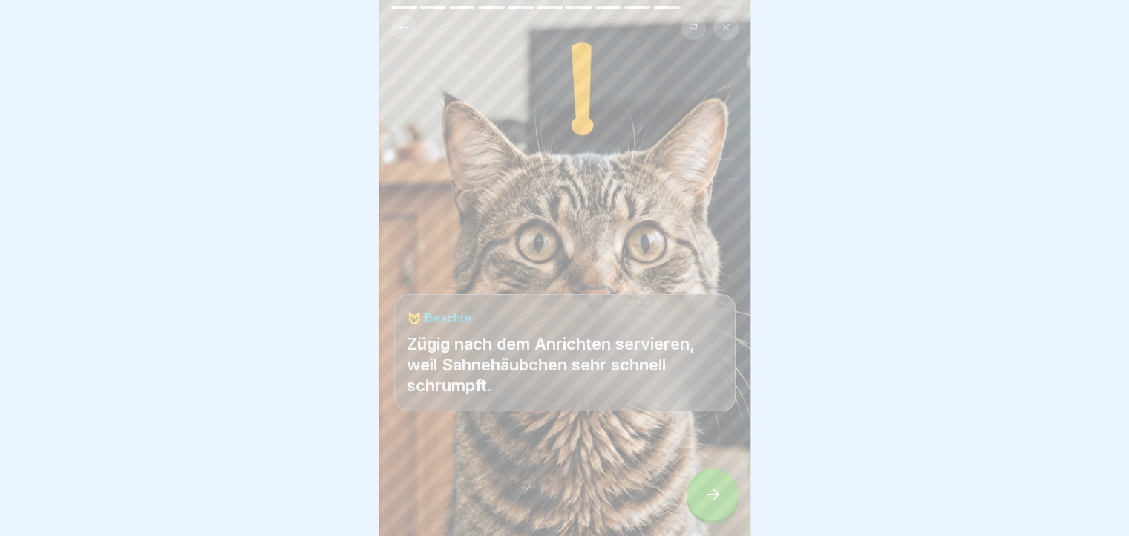
click at [715, 503] on icon at bounding box center [713, 495] width 18 height 18
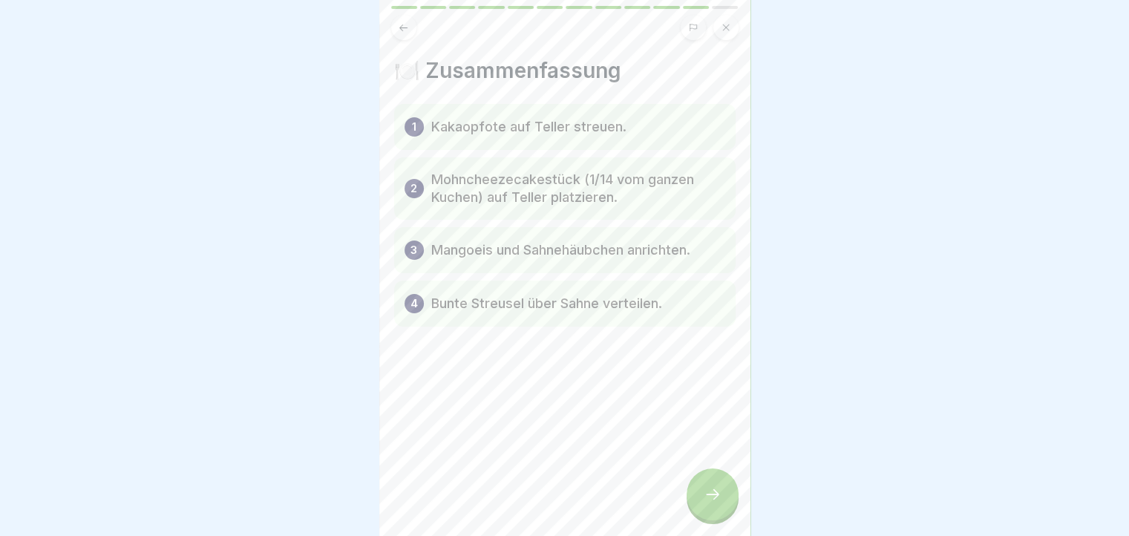
click at [411, 23] on button at bounding box center [403, 27] width 25 height 25
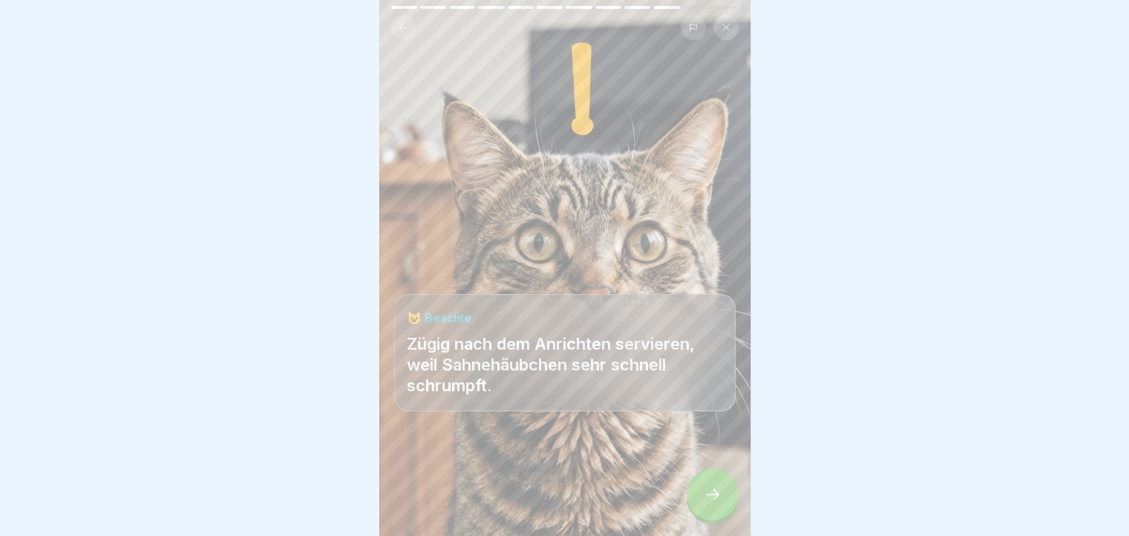
click at [411, 23] on button at bounding box center [403, 27] width 25 height 25
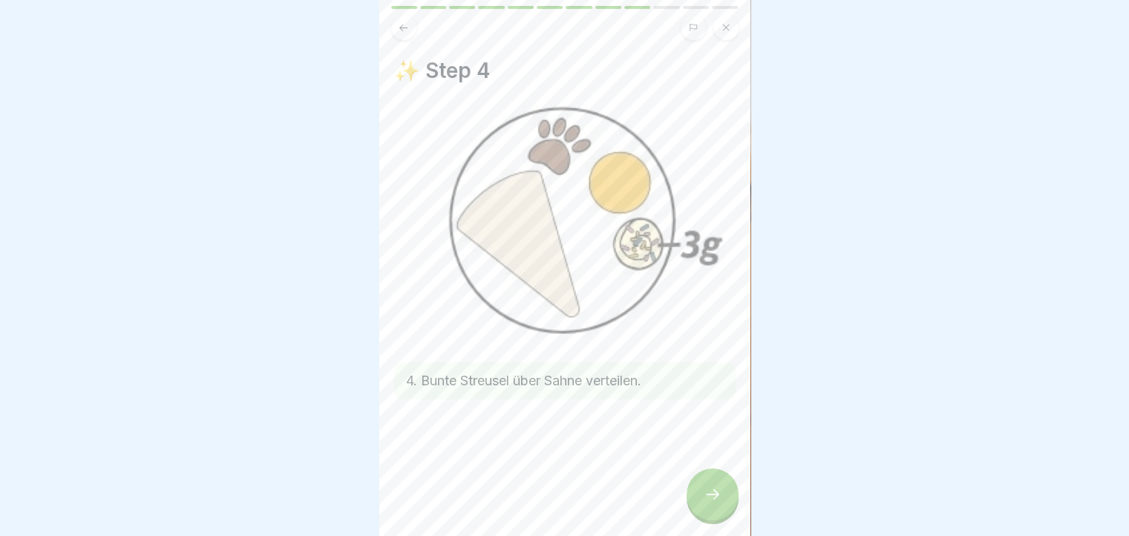
click at [411, 23] on button at bounding box center [403, 27] width 25 height 25
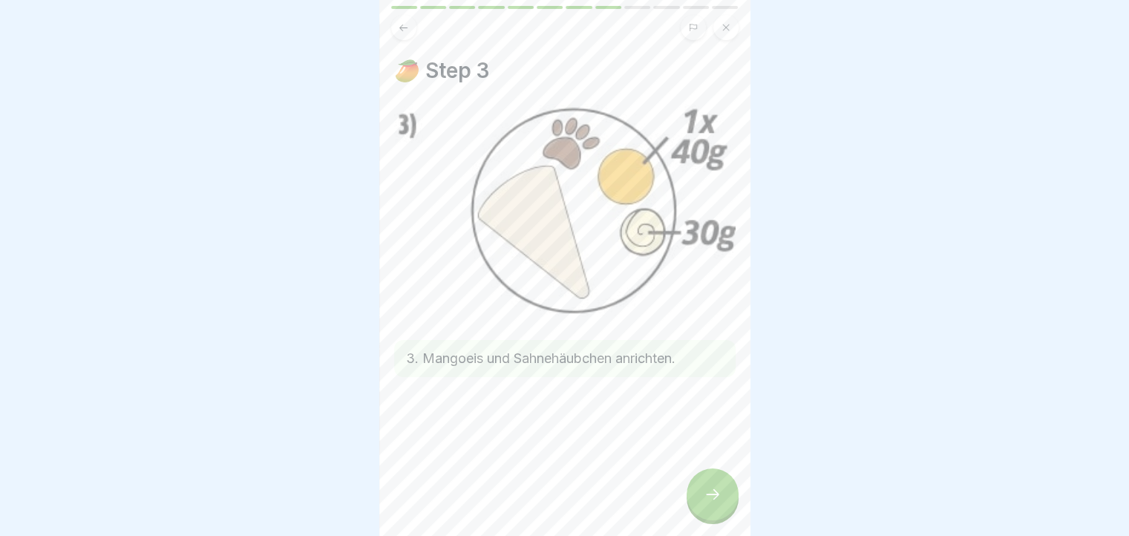
click at [713, 503] on icon at bounding box center [713, 495] width 18 height 18
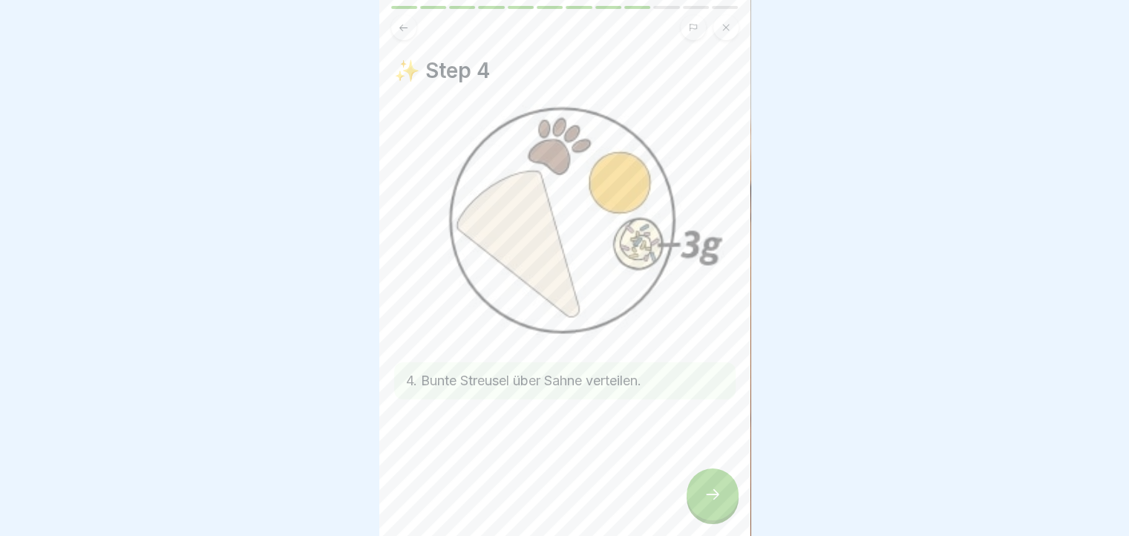
click at [716, 503] on icon at bounding box center [713, 495] width 18 height 18
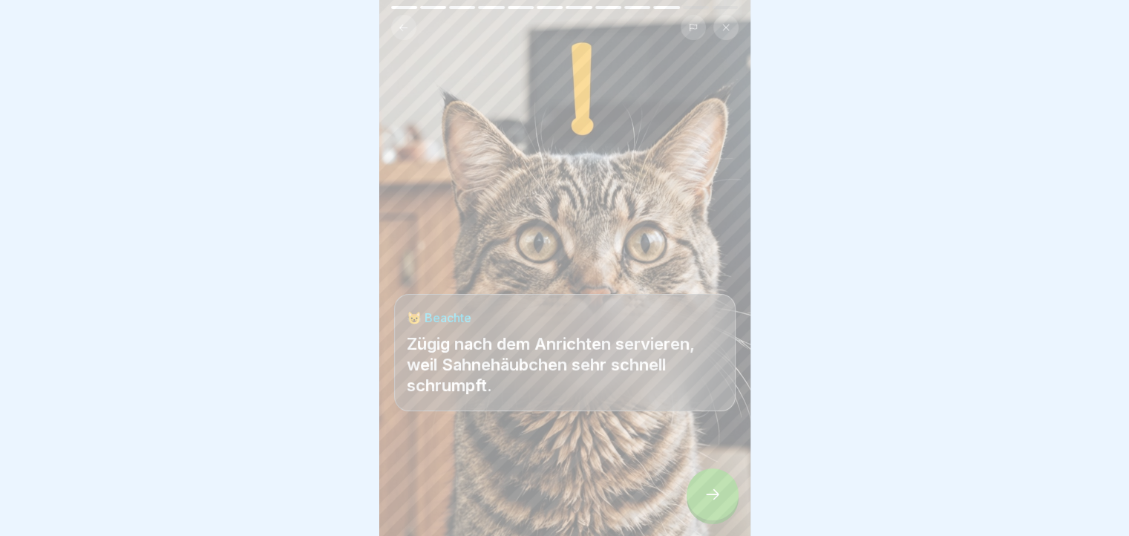
click at [716, 503] on icon at bounding box center [713, 495] width 18 height 18
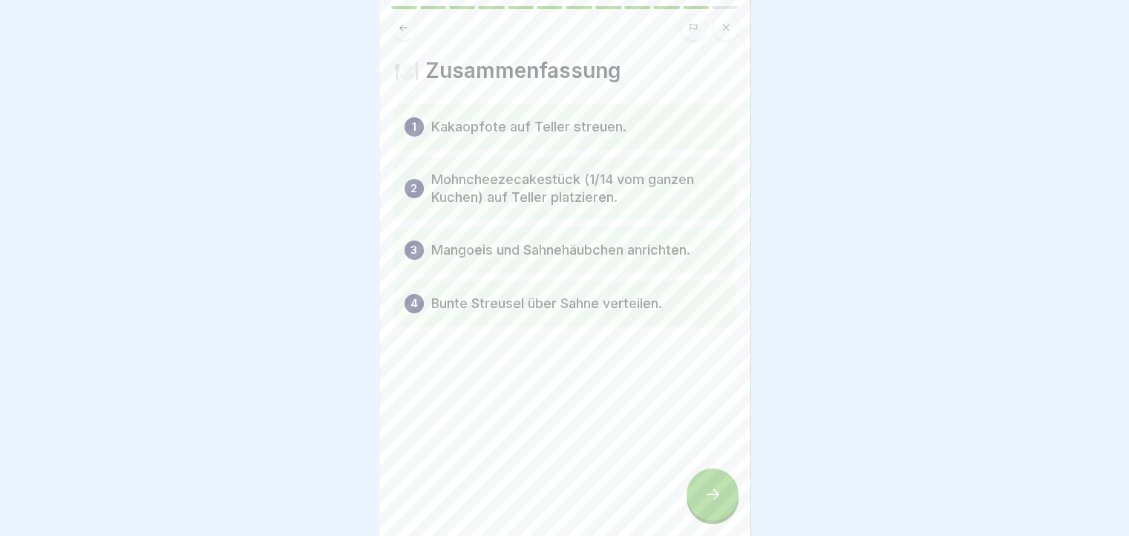
click at [716, 503] on icon at bounding box center [713, 495] width 18 height 18
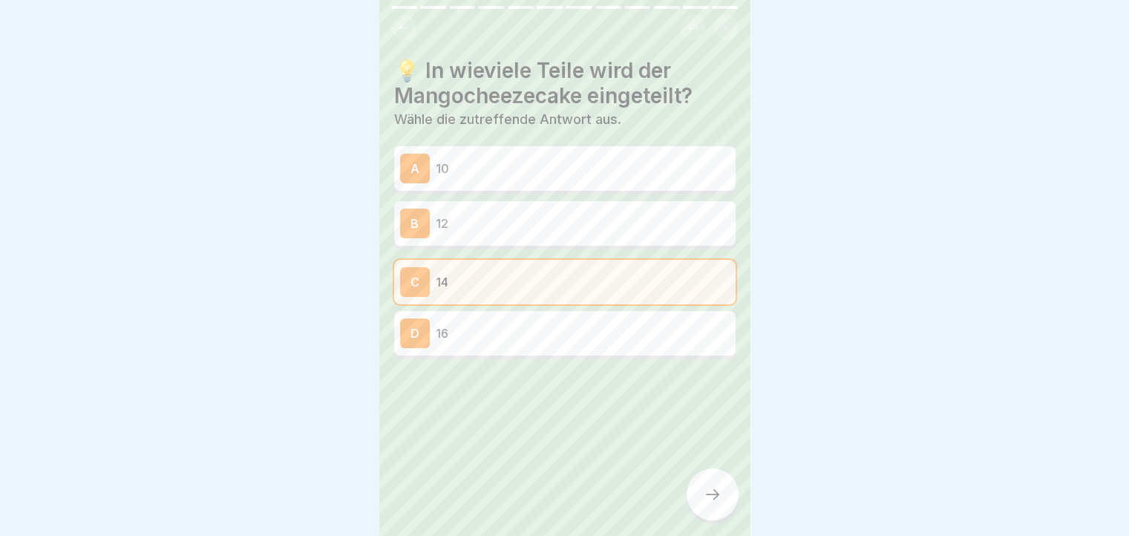
click at [716, 503] on icon at bounding box center [713, 495] width 18 height 18
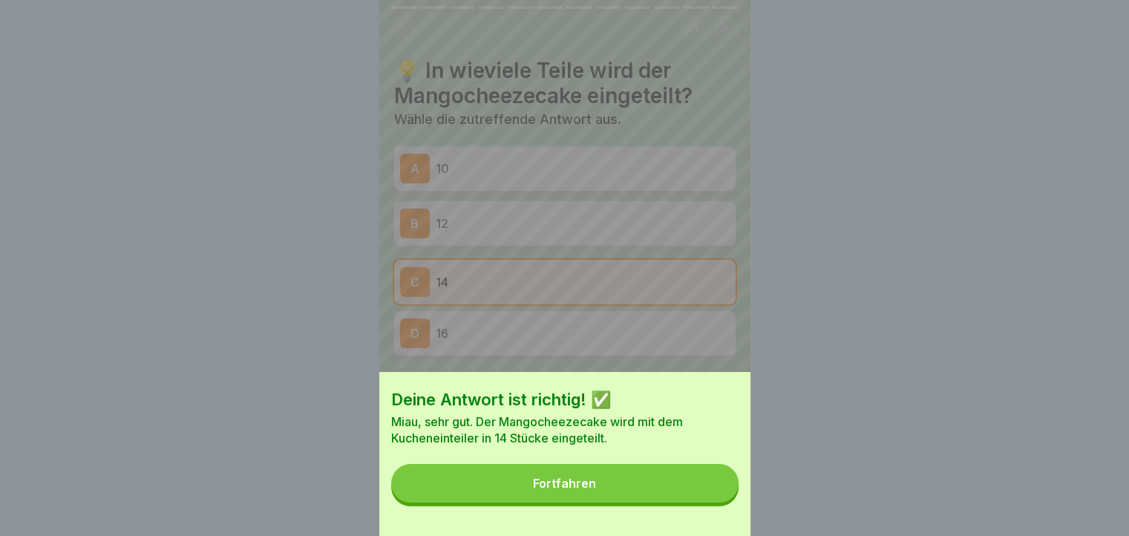
click at [716, 503] on button "Fortfahren" at bounding box center [564, 483] width 347 height 39
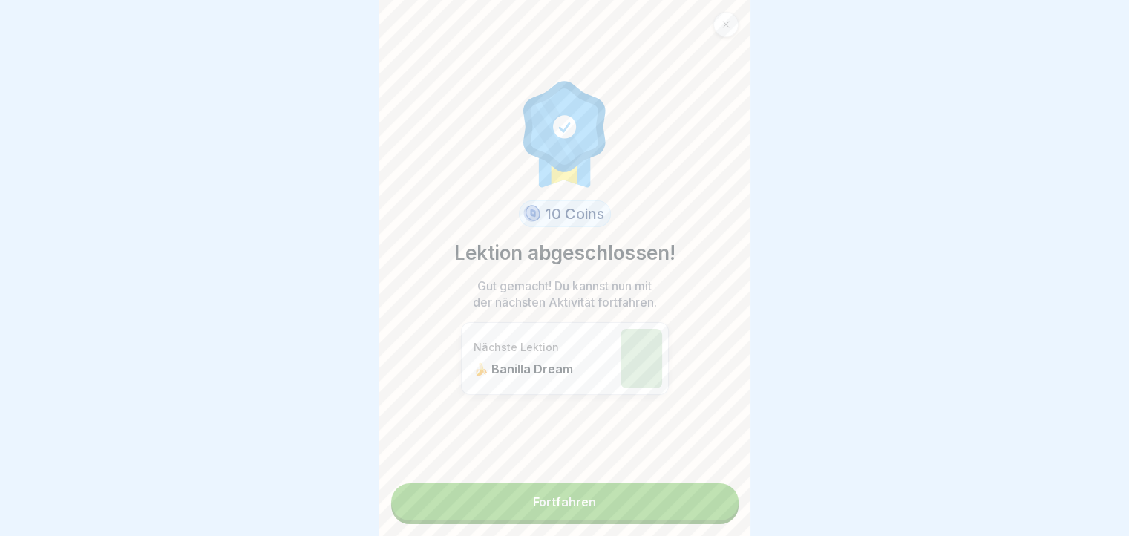
click at [716, 509] on link "Fortfahren" at bounding box center [564, 501] width 347 height 37
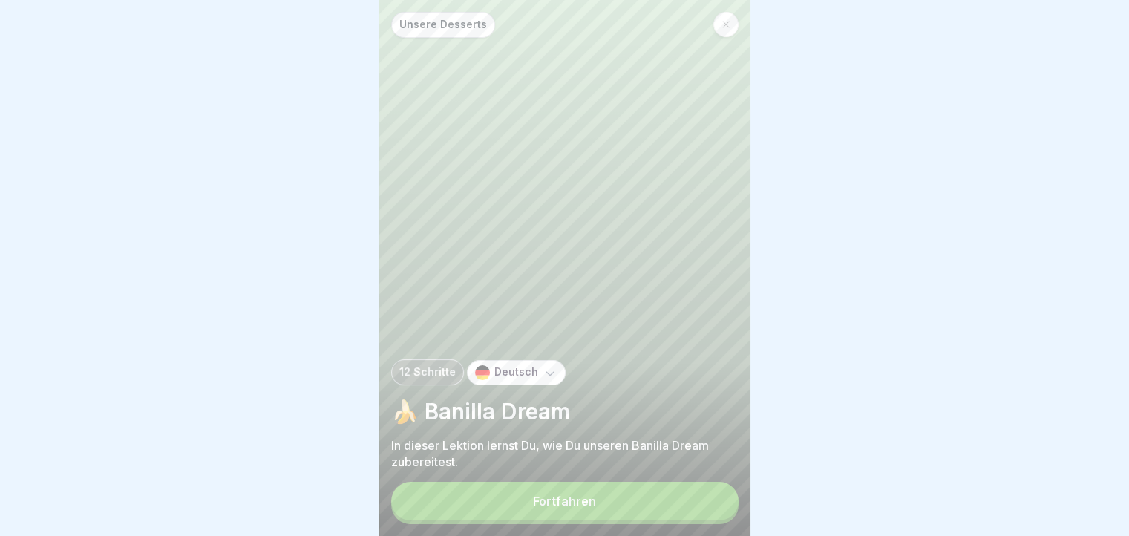
click at [716, 509] on button "Fortfahren" at bounding box center [564, 501] width 347 height 39
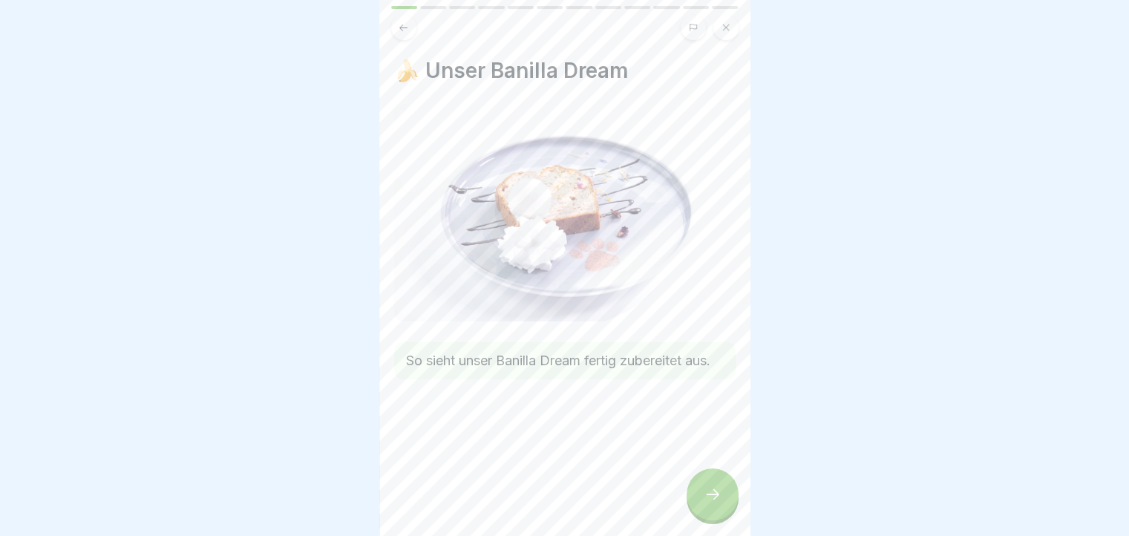
click at [716, 503] on icon at bounding box center [713, 495] width 18 height 18
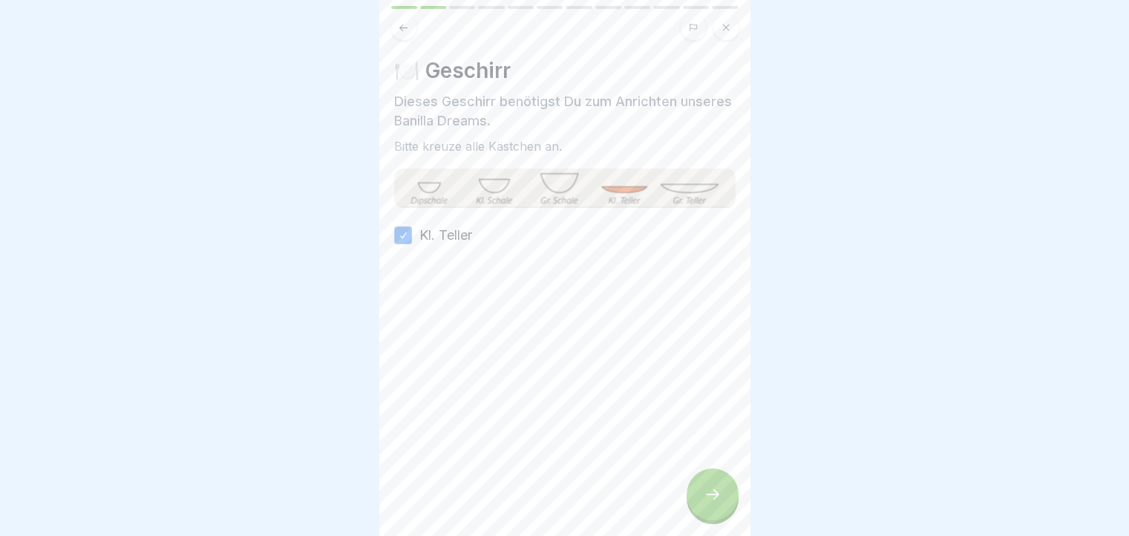
click at [716, 503] on icon at bounding box center [713, 495] width 18 height 18
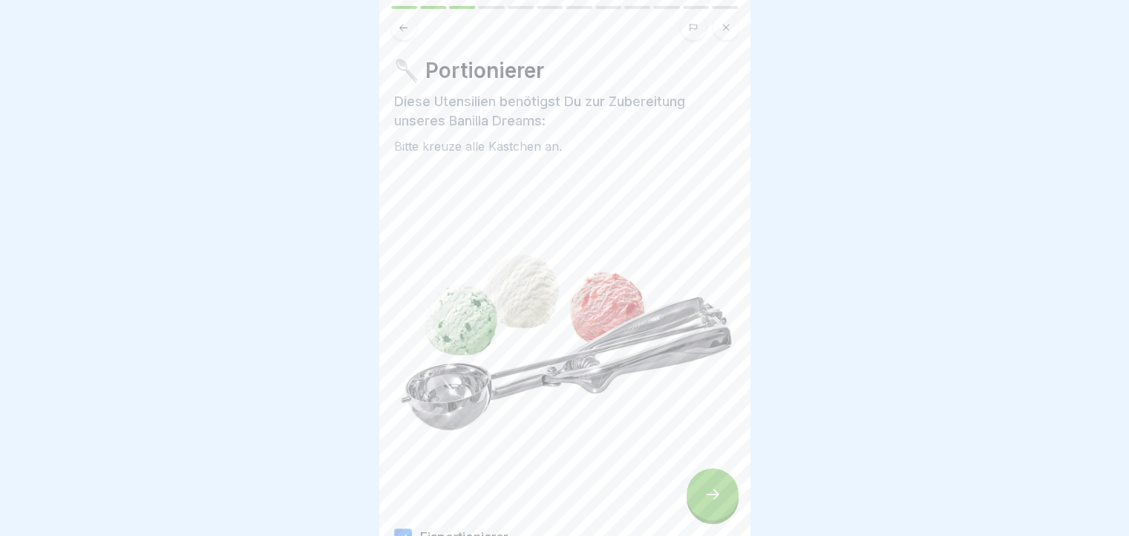
click at [716, 503] on icon at bounding box center [713, 495] width 18 height 18
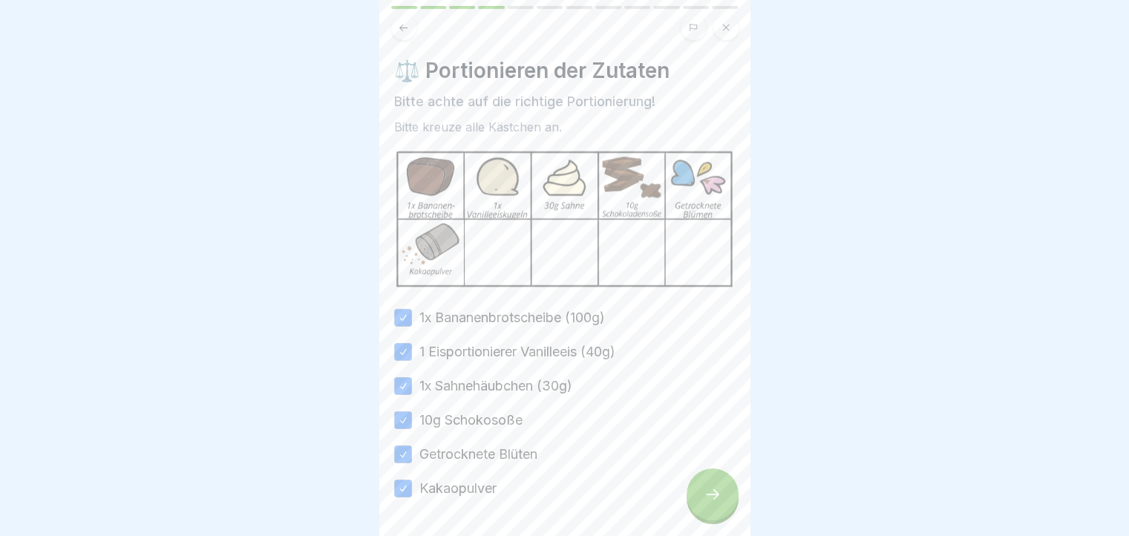
click at [716, 503] on icon at bounding box center [713, 495] width 18 height 18
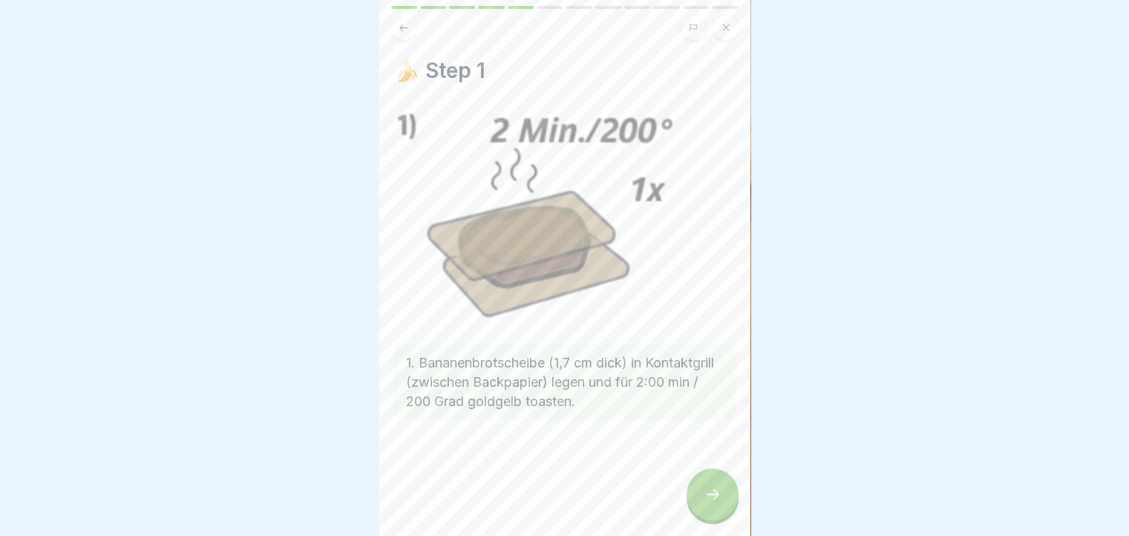
click at [716, 503] on icon at bounding box center [713, 495] width 18 height 18
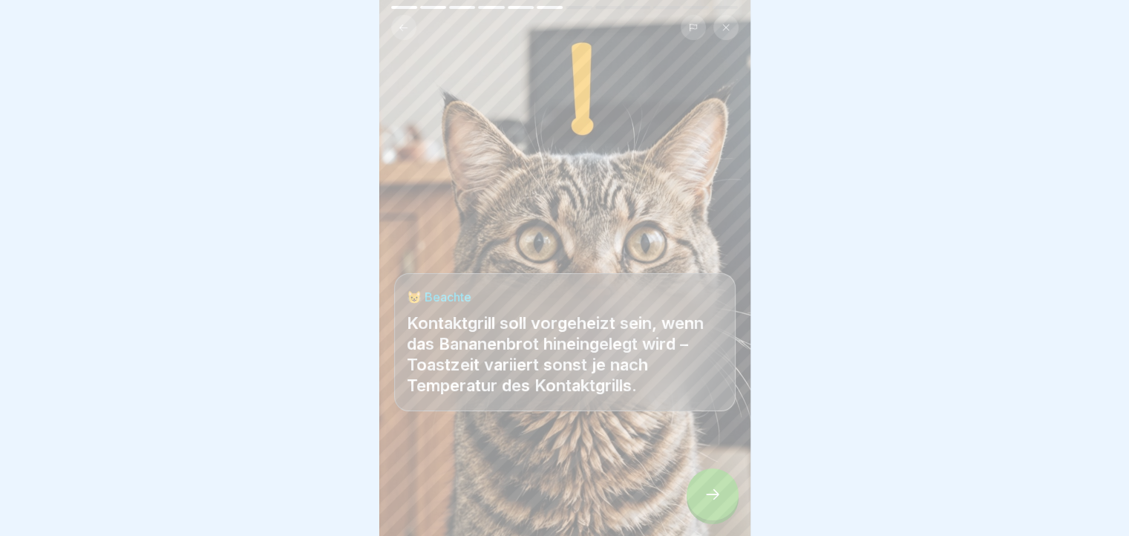
click at [716, 503] on icon at bounding box center [713, 495] width 18 height 18
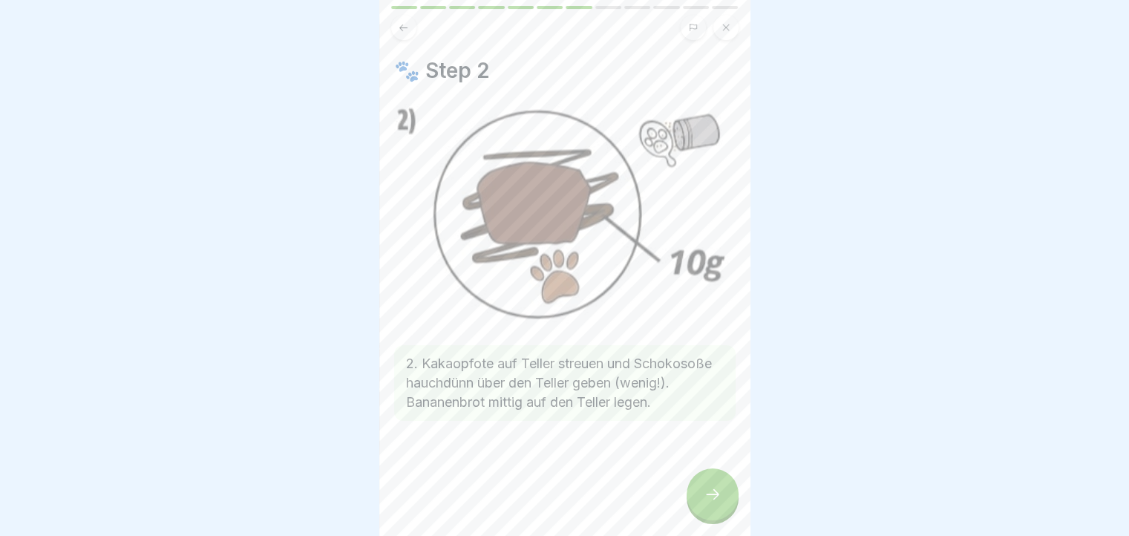
click at [716, 503] on icon at bounding box center [713, 495] width 18 height 18
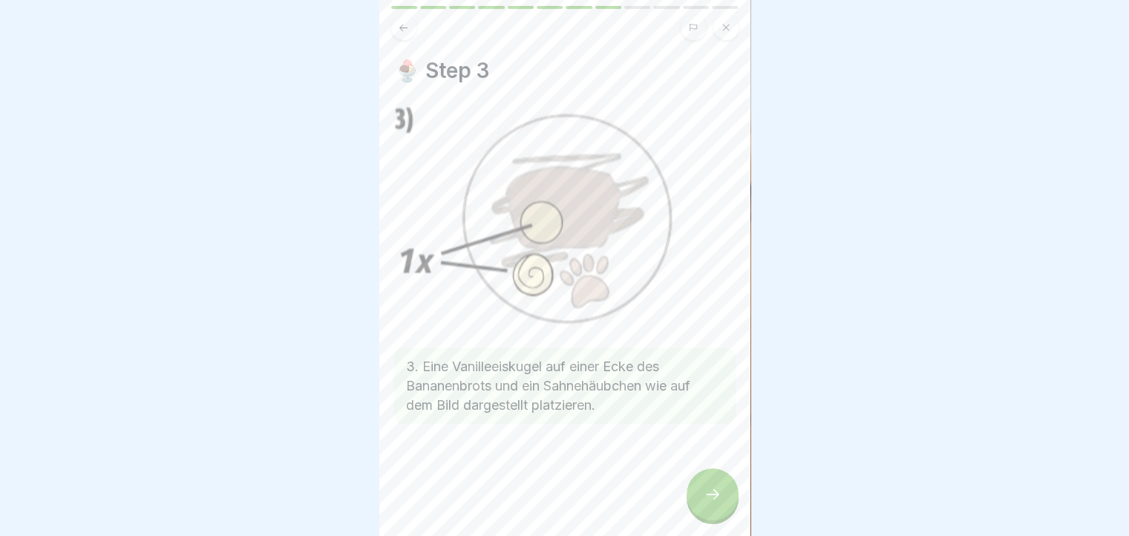
click at [716, 503] on icon at bounding box center [713, 495] width 18 height 18
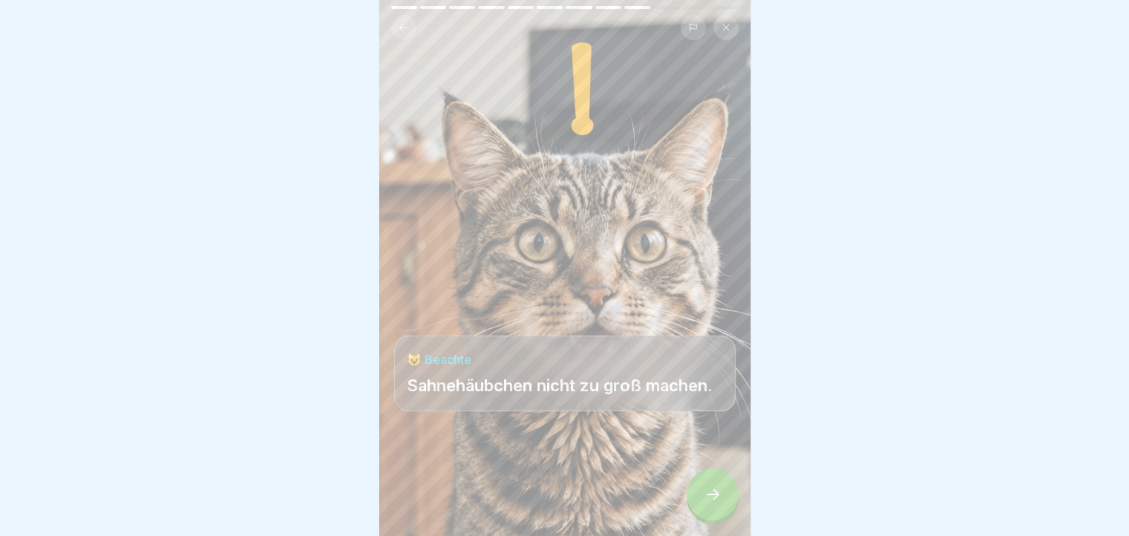
click at [716, 503] on icon at bounding box center [713, 495] width 18 height 18
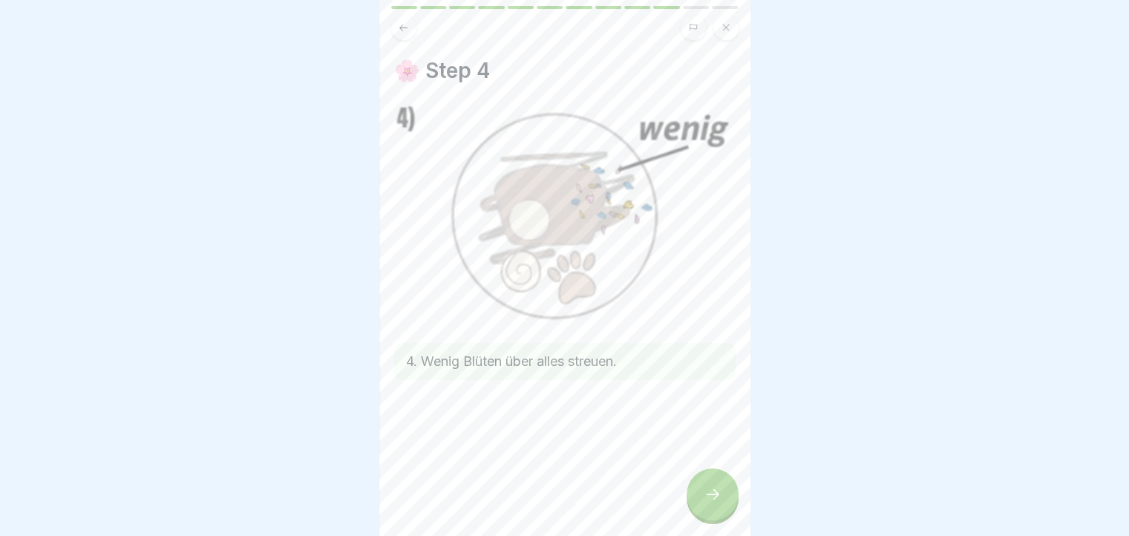
click at [716, 503] on icon at bounding box center [713, 495] width 18 height 18
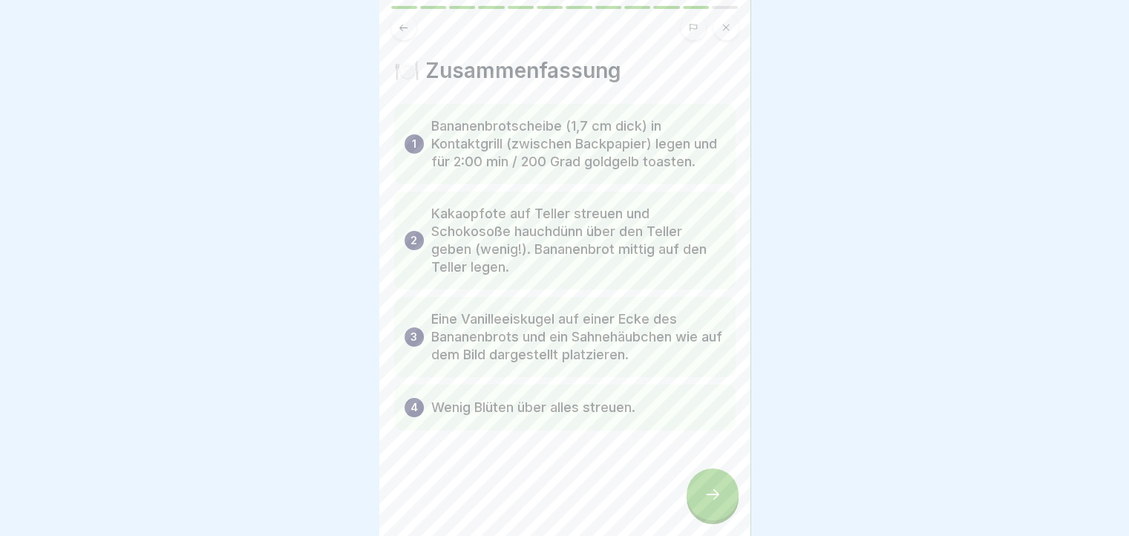
click at [411, 34] on button at bounding box center [403, 27] width 25 height 25
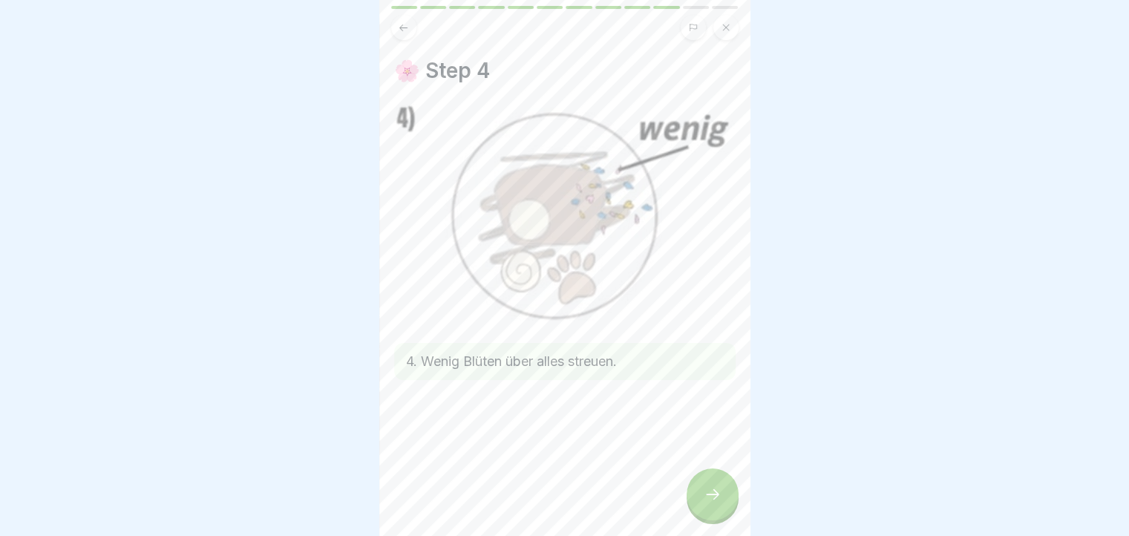
click at [707, 503] on icon at bounding box center [713, 495] width 18 height 18
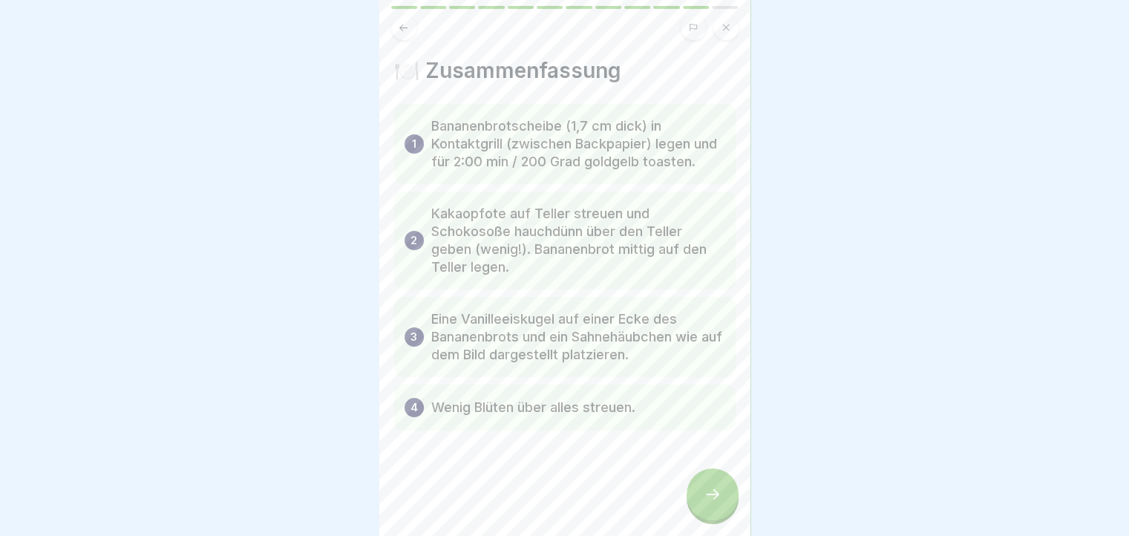
click at [707, 503] on icon at bounding box center [713, 495] width 18 height 18
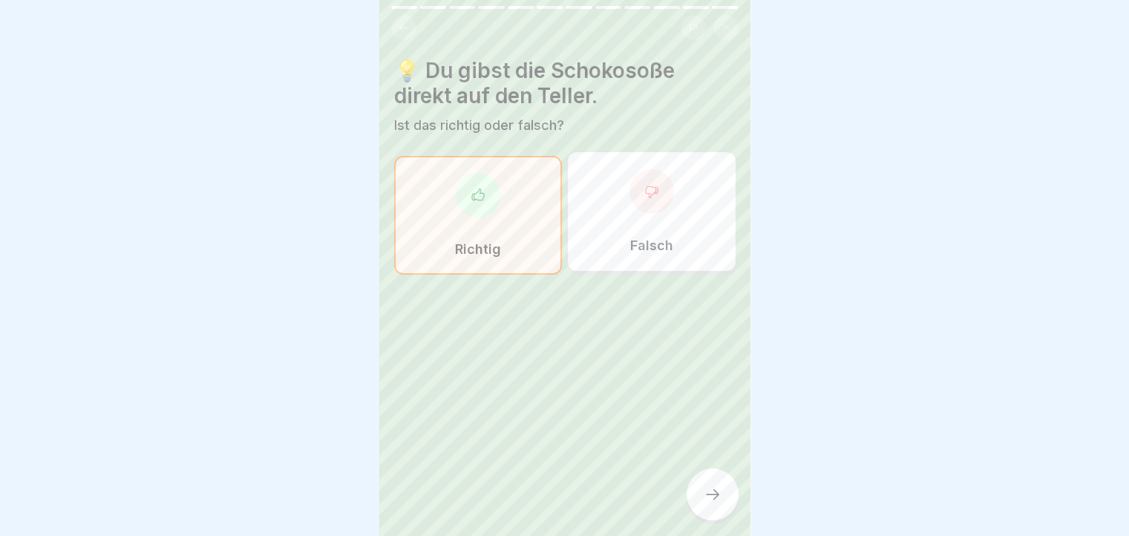
click at [707, 503] on icon at bounding box center [713, 495] width 18 height 18
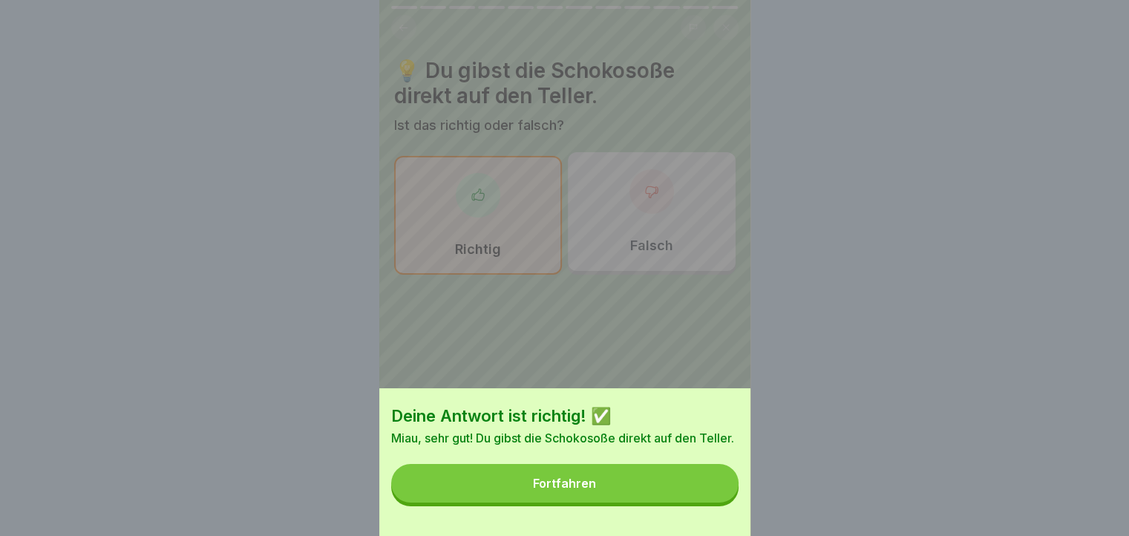
click at [707, 503] on button "Fortfahren" at bounding box center [564, 483] width 347 height 39
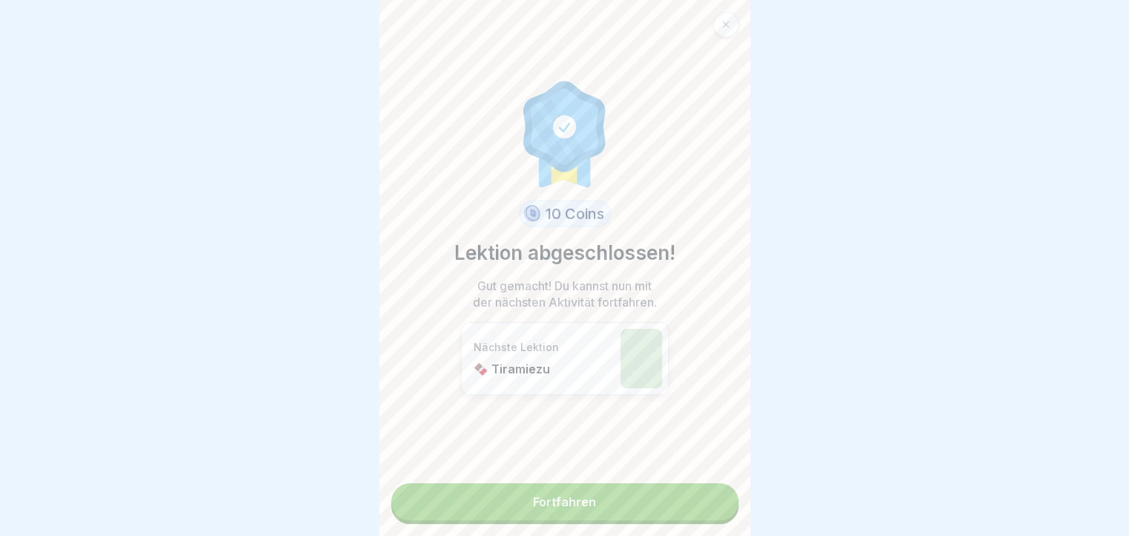
click at [707, 509] on link "Fortfahren" at bounding box center [564, 501] width 347 height 37
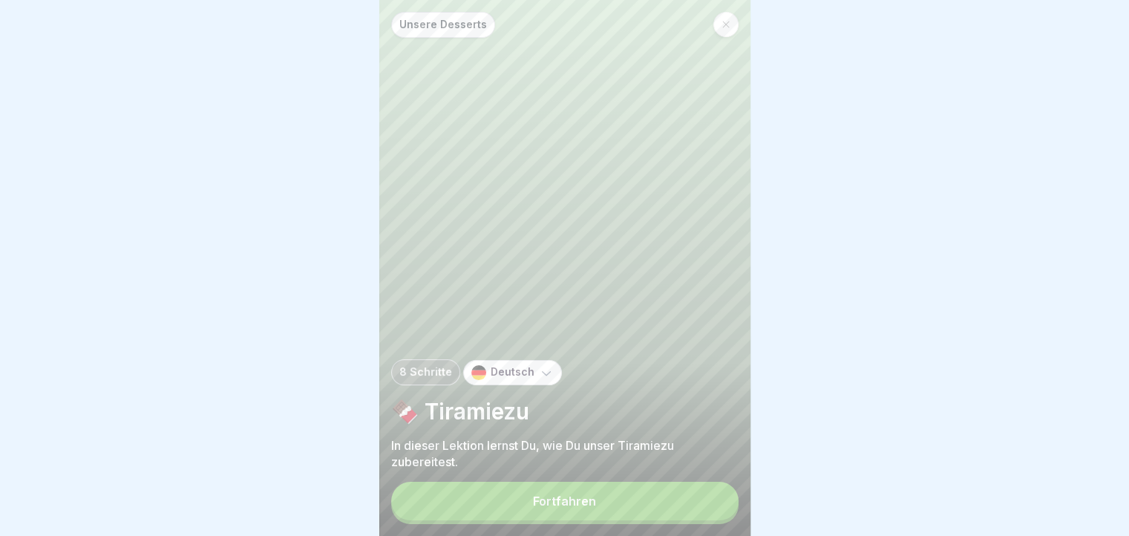
click at [707, 509] on button "Fortfahren" at bounding box center [564, 501] width 347 height 39
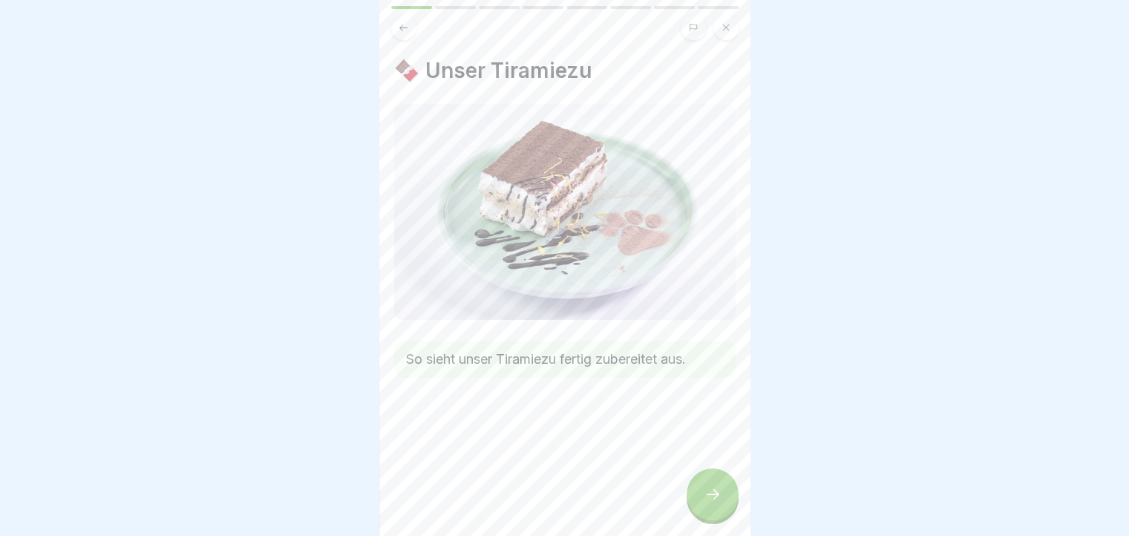
click at [707, 503] on icon at bounding box center [713, 495] width 18 height 18
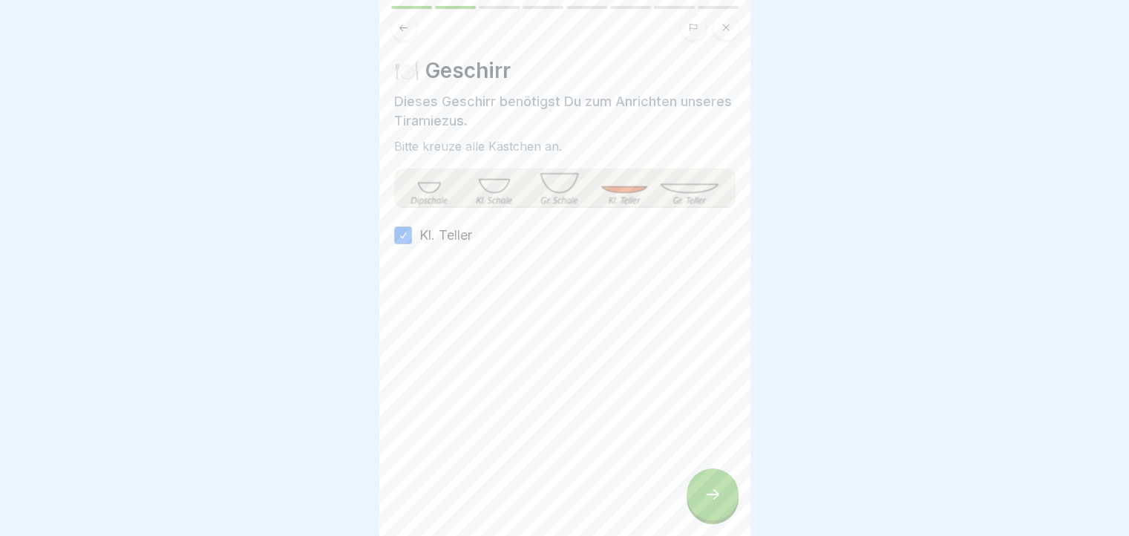
click at [707, 503] on icon at bounding box center [713, 495] width 18 height 18
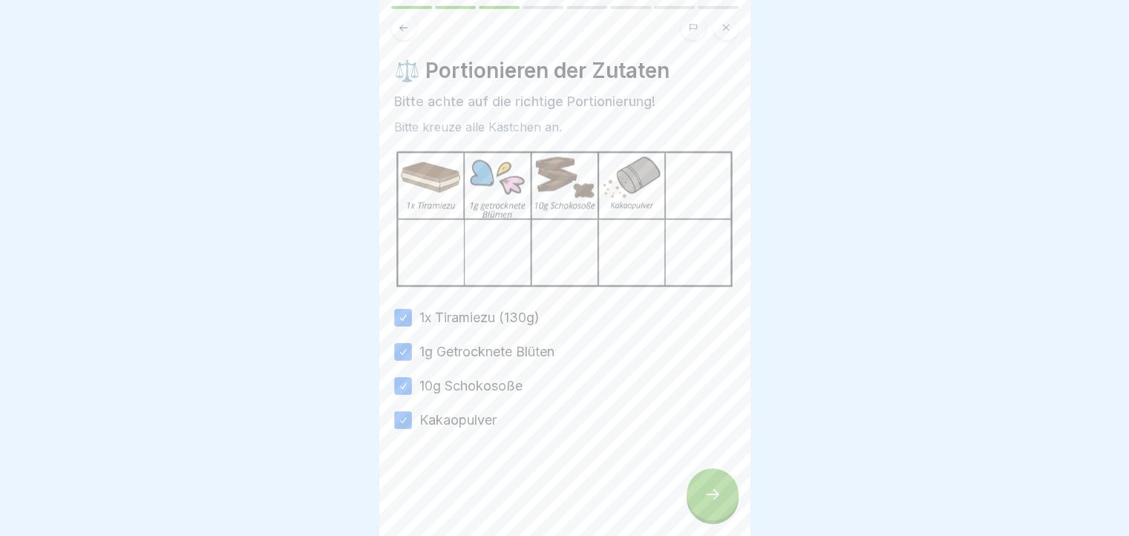
click at [707, 503] on icon at bounding box center [713, 495] width 18 height 18
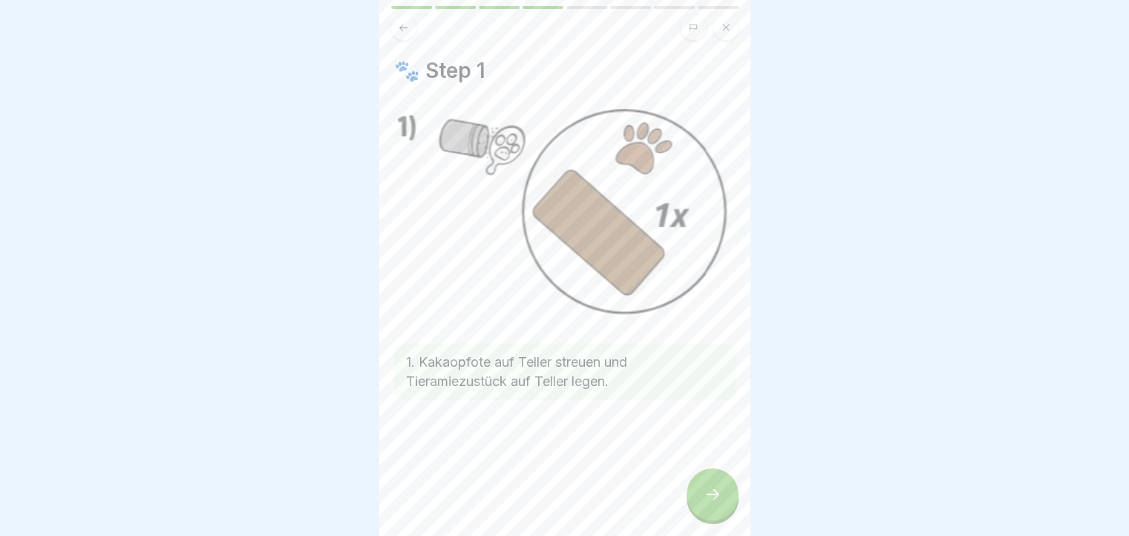
click at [707, 503] on icon at bounding box center [713, 495] width 18 height 18
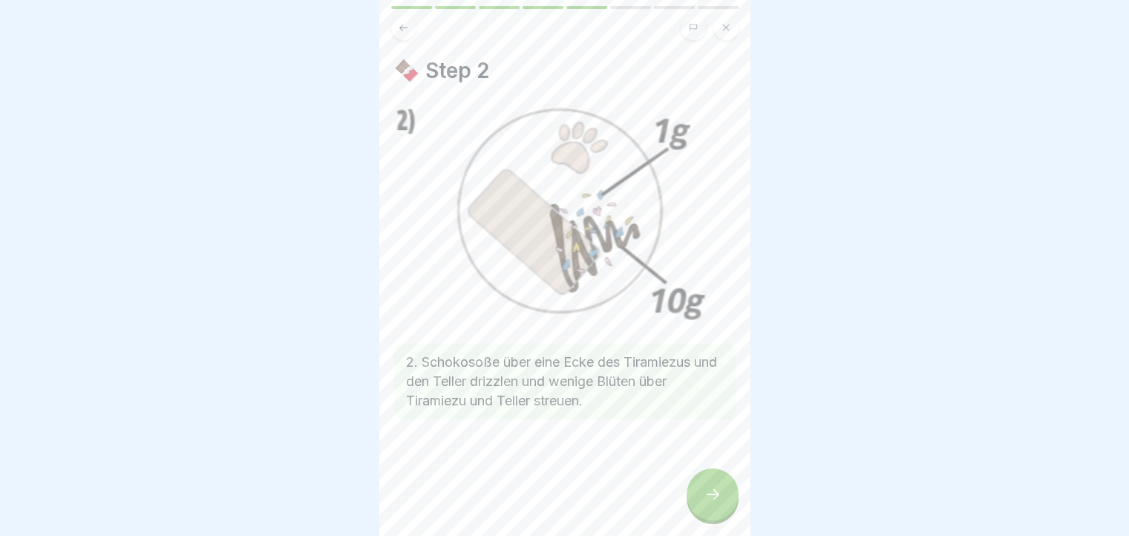
click at [707, 503] on icon at bounding box center [713, 495] width 18 height 18
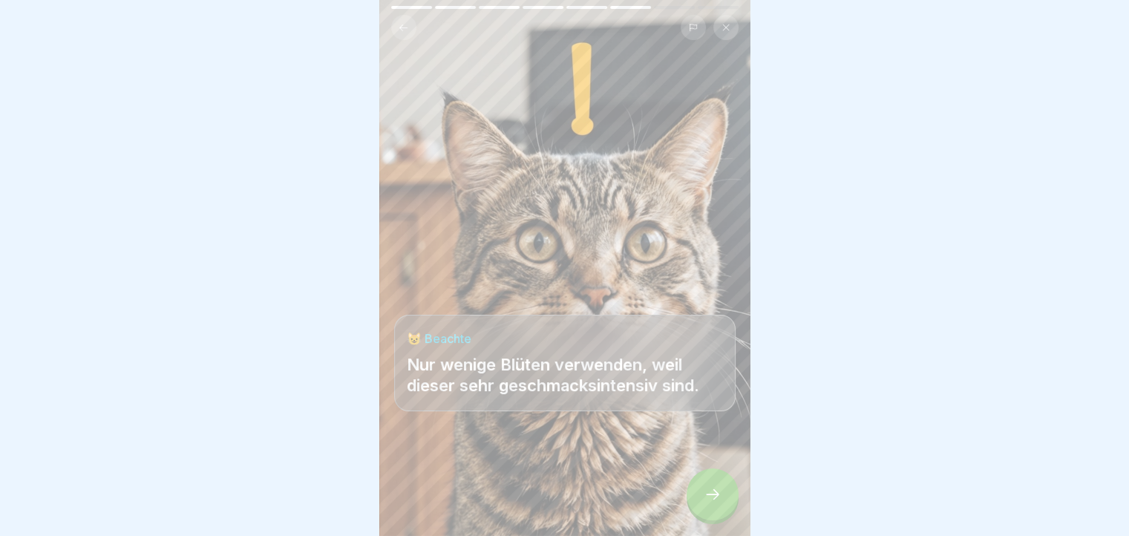
click at [707, 503] on icon at bounding box center [713, 495] width 18 height 18
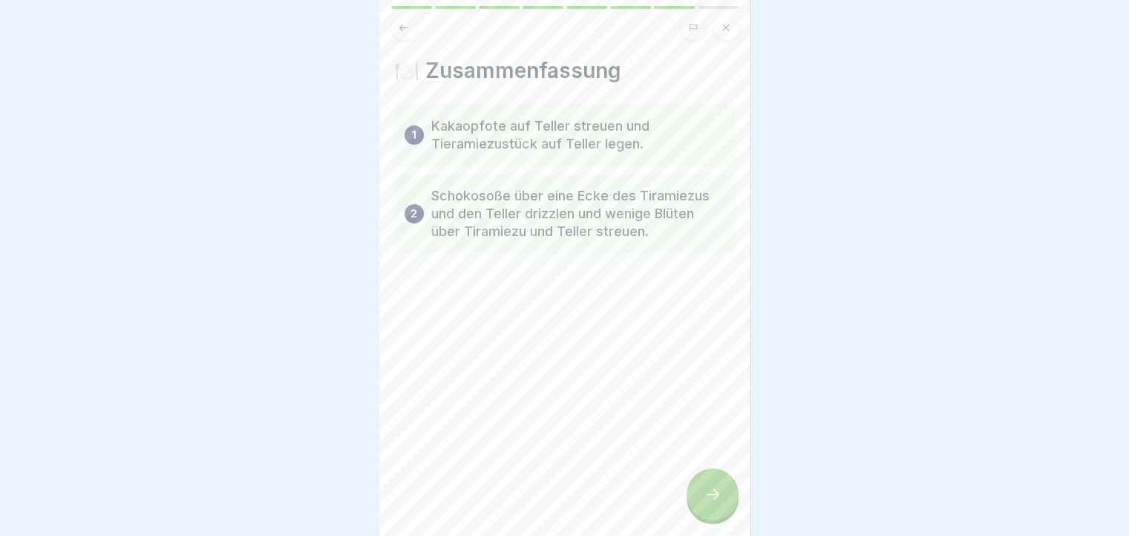
click at [707, 503] on icon at bounding box center [713, 495] width 18 height 18
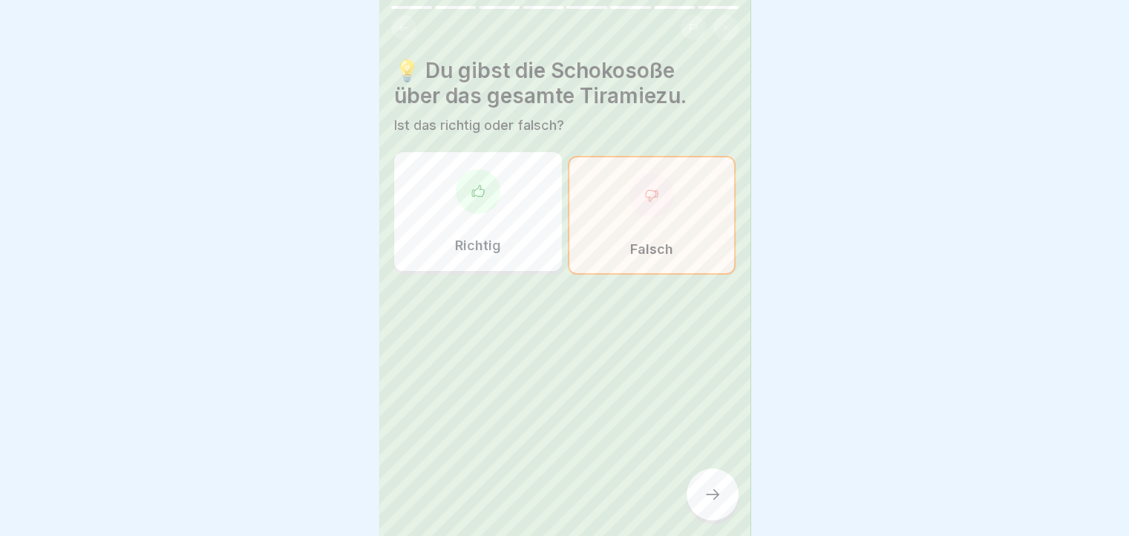
click at [707, 503] on icon at bounding box center [713, 495] width 18 height 18
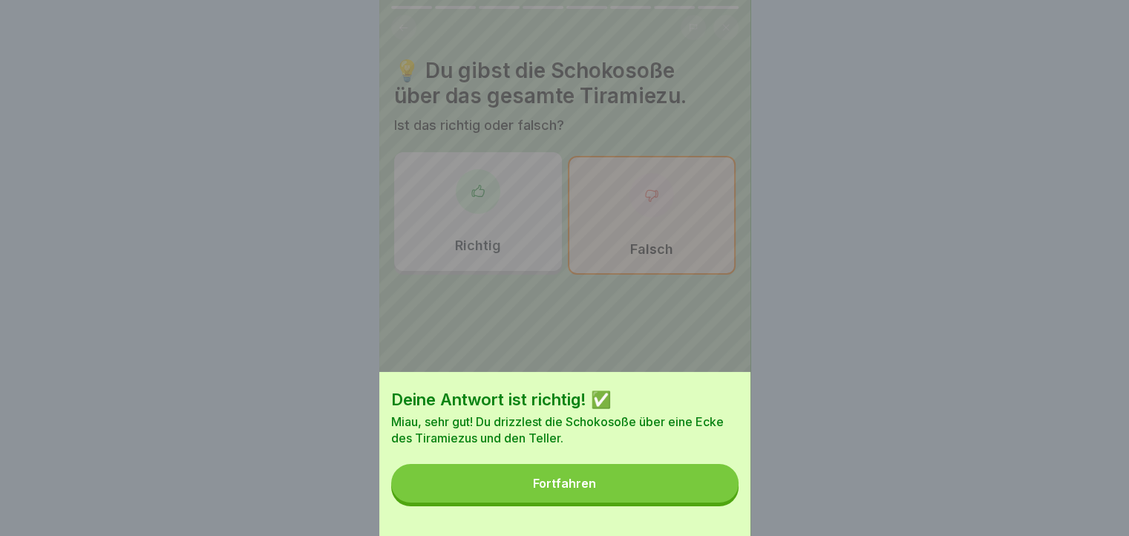
click at [707, 503] on button "Fortfahren" at bounding box center [564, 483] width 347 height 39
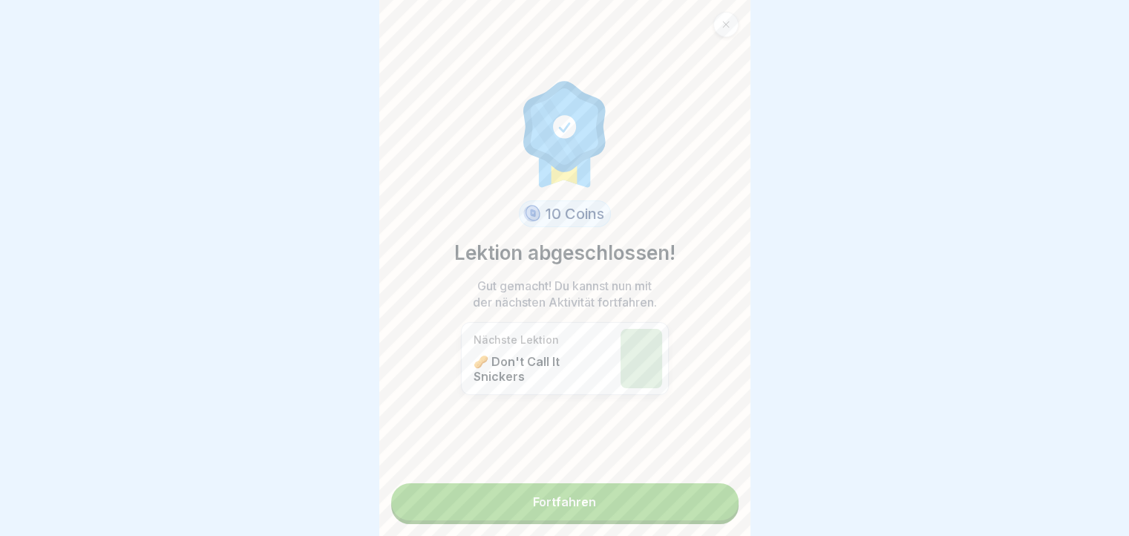
click at [707, 509] on link "Fortfahren" at bounding box center [564, 501] width 347 height 37
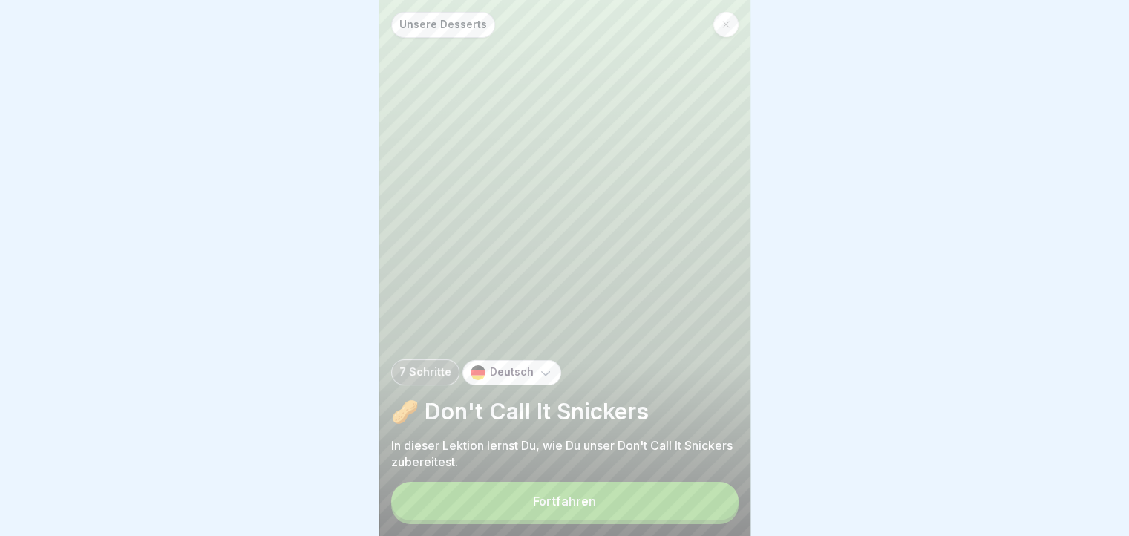
click at [707, 509] on button "Fortfahren" at bounding box center [564, 501] width 347 height 39
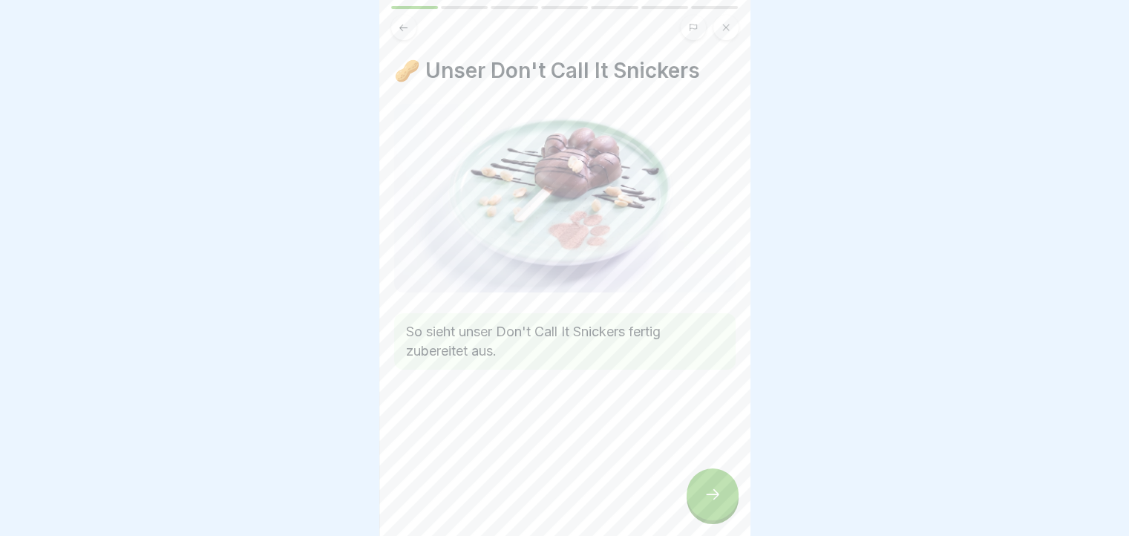
click at [707, 503] on icon at bounding box center [713, 495] width 18 height 18
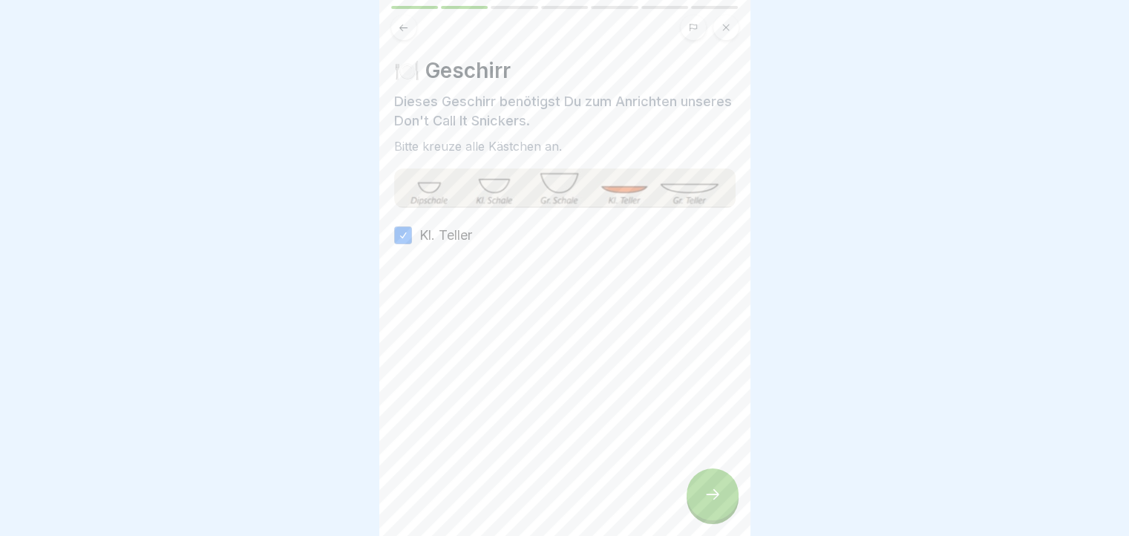
click at [707, 503] on icon at bounding box center [713, 495] width 18 height 18
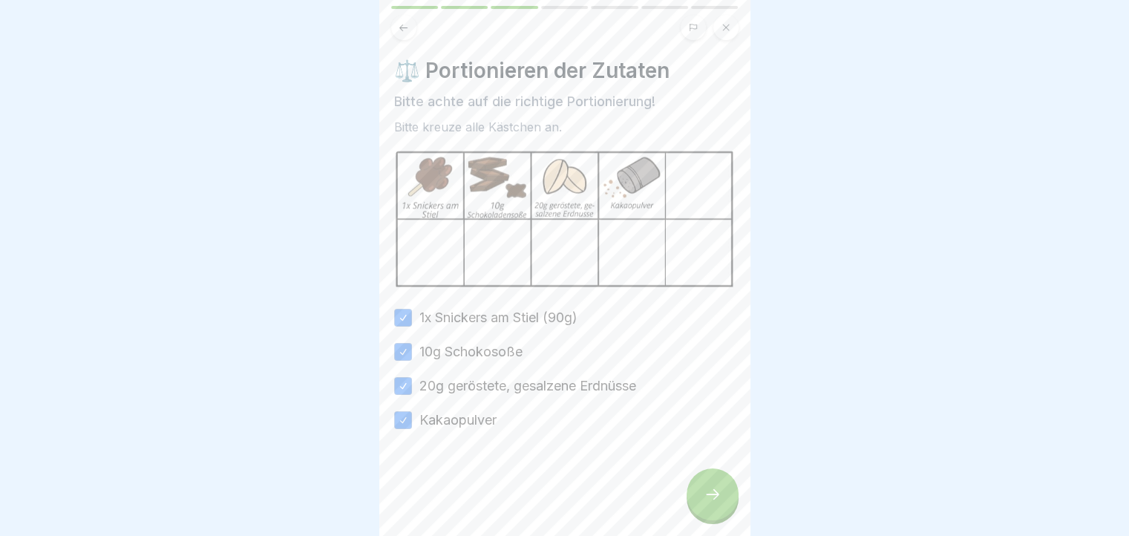
click at [707, 503] on icon at bounding box center [713, 495] width 18 height 18
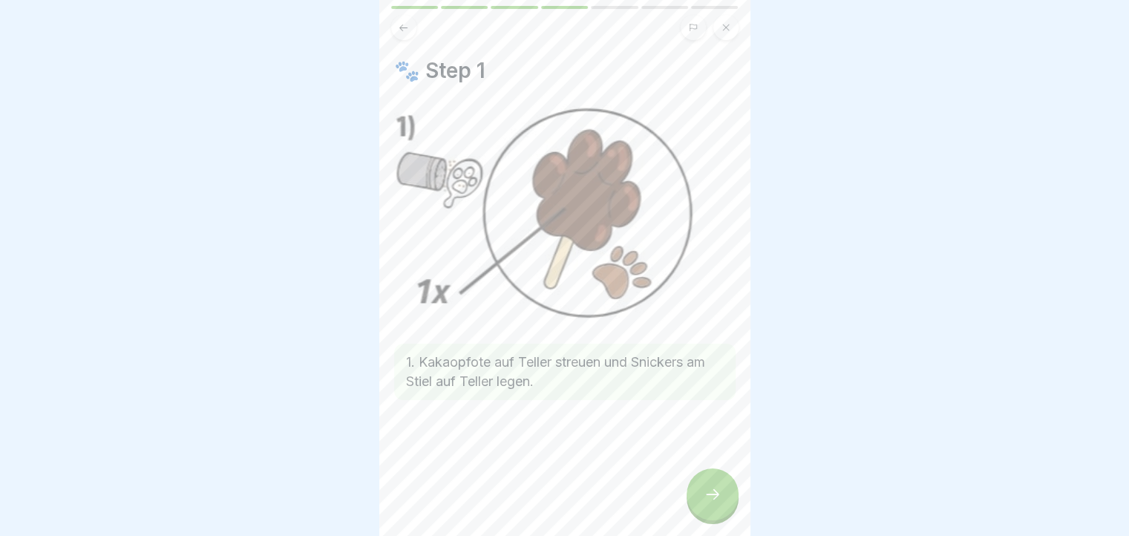
click at [707, 503] on icon at bounding box center [713, 495] width 18 height 18
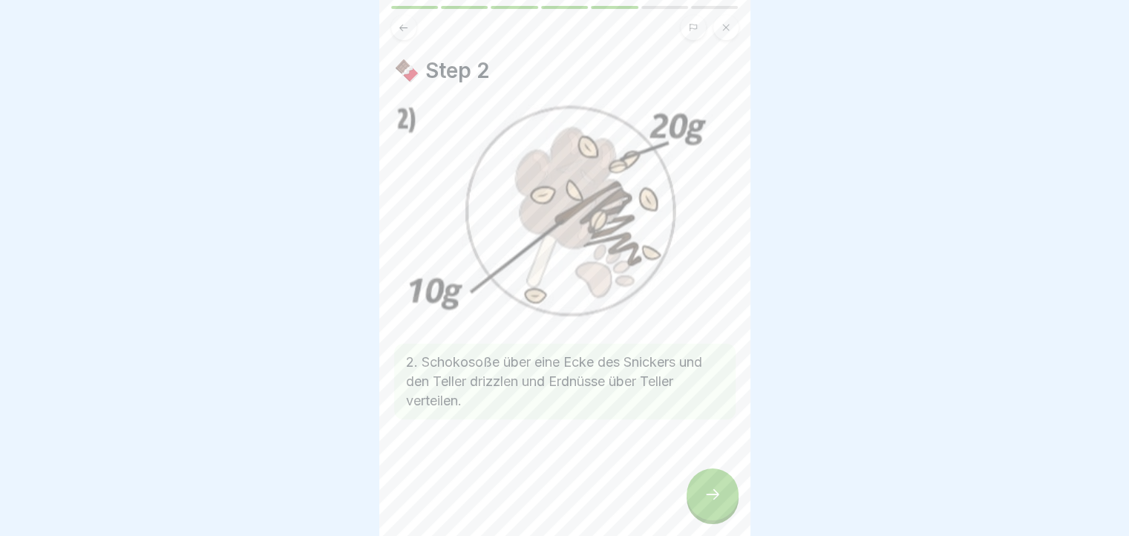
click at [413, 29] on button at bounding box center [403, 27] width 25 height 25
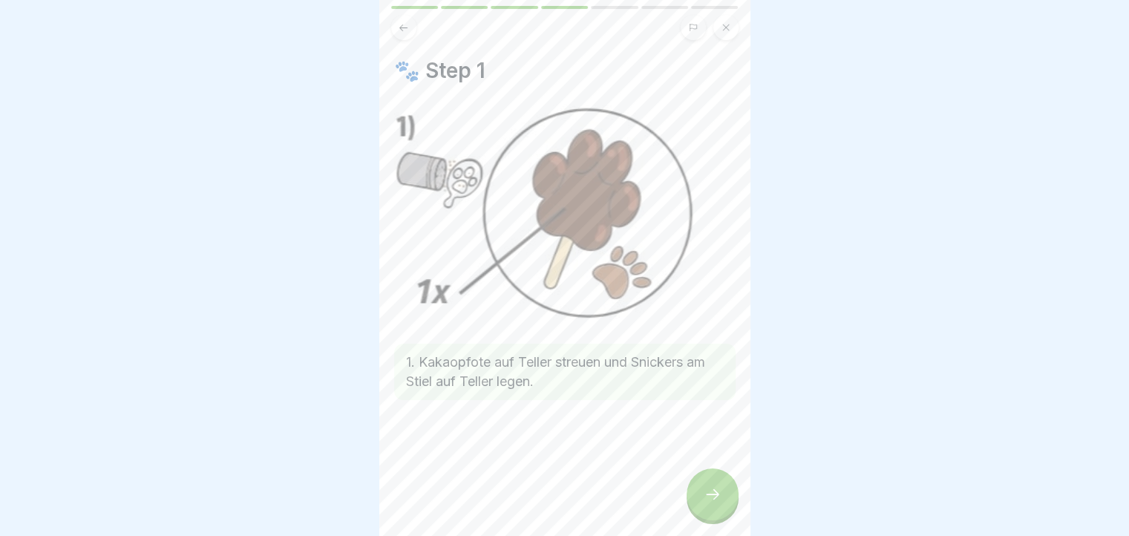
click at [413, 29] on button at bounding box center [403, 27] width 25 height 25
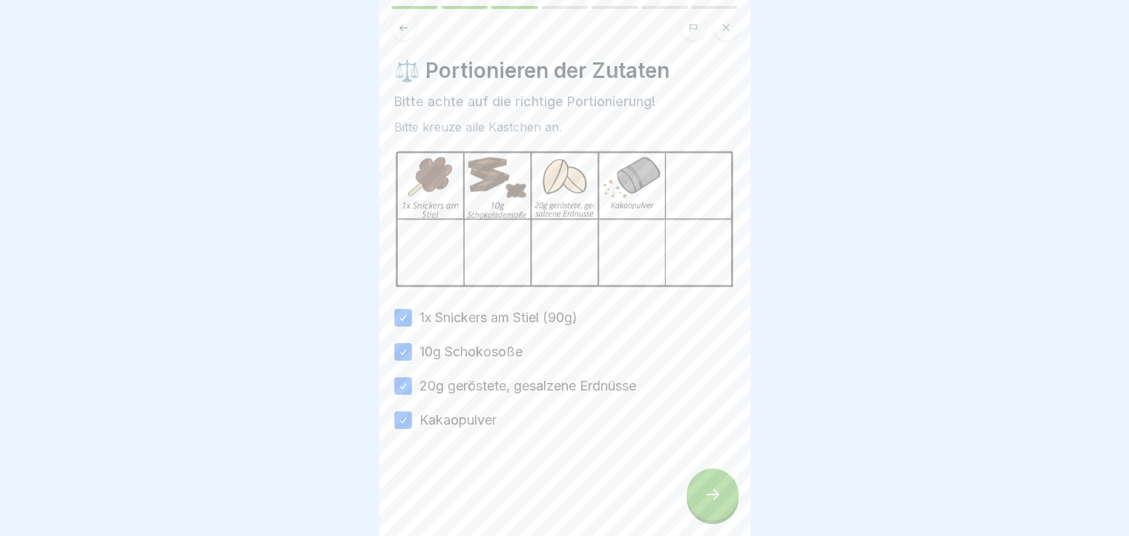
click at [413, 29] on button at bounding box center [403, 27] width 25 height 25
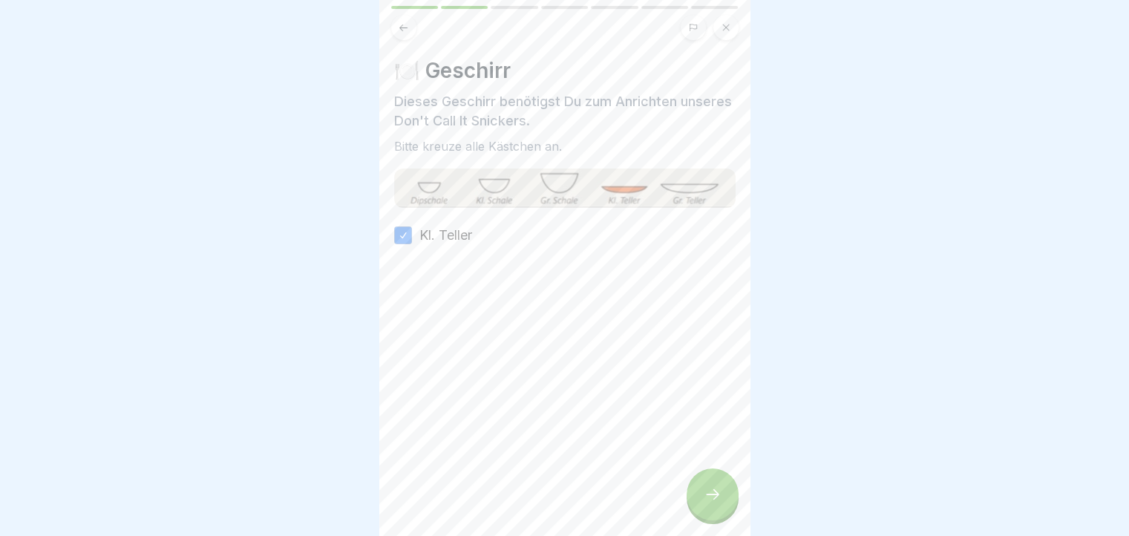
click at [413, 29] on button at bounding box center [403, 27] width 25 height 25
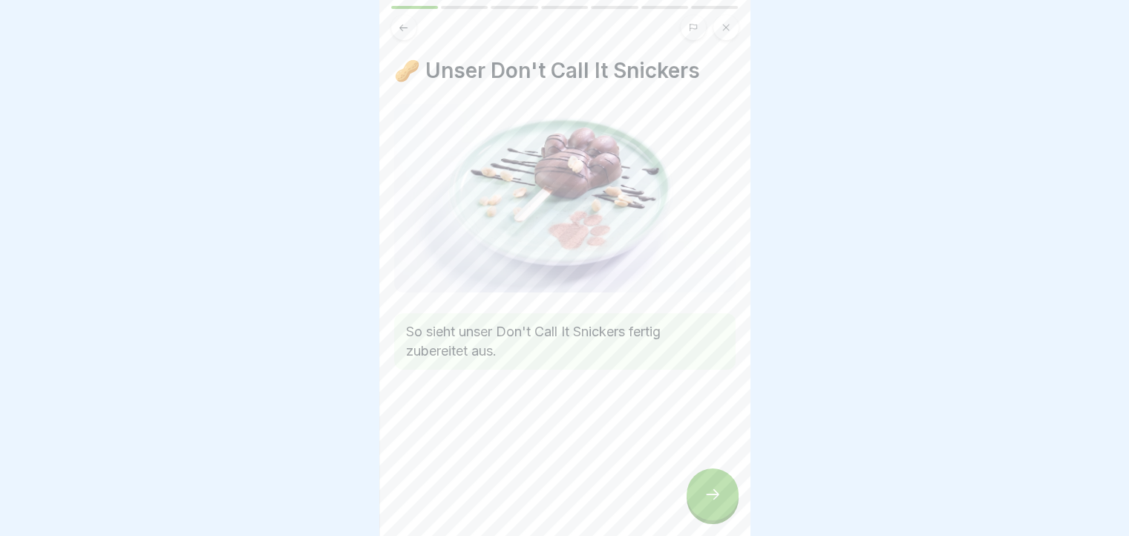
click at [715, 503] on icon at bounding box center [713, 495] width 18 height 18
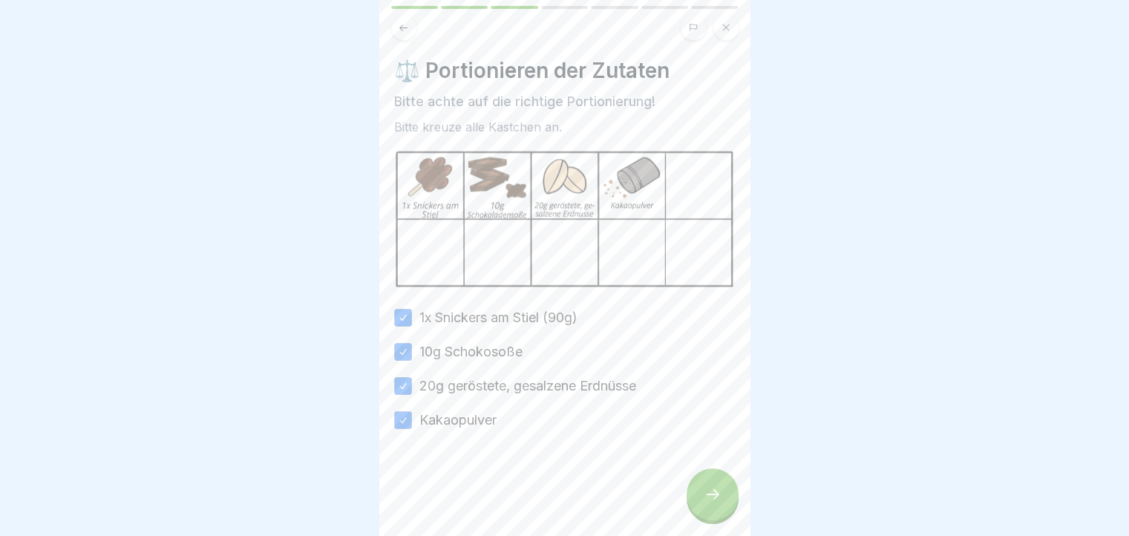
click at [715, 503] on icon at bounding box center [713, 495] width 18 height 18
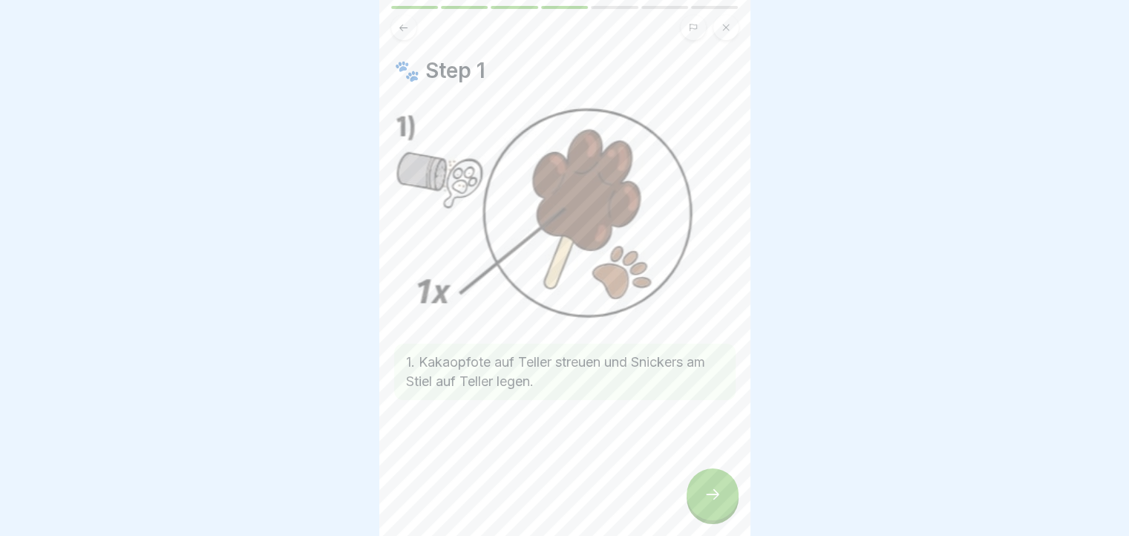
click at [715, 503] on icon at bounding box center [713, 495] width 18 height 18
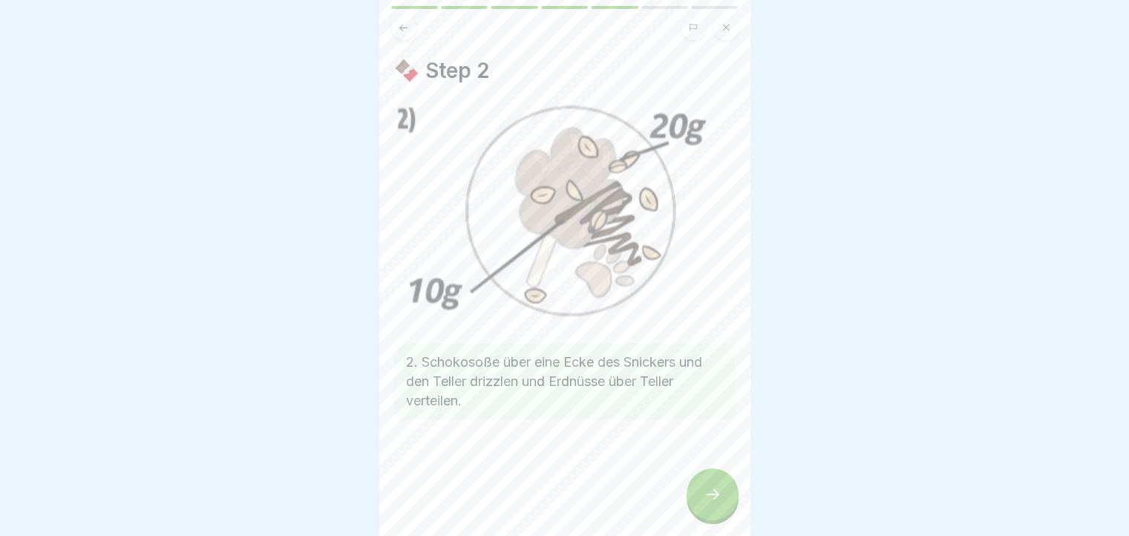
click at [715, 503] on icon at bounding box center [713, 495] width 18 height 18
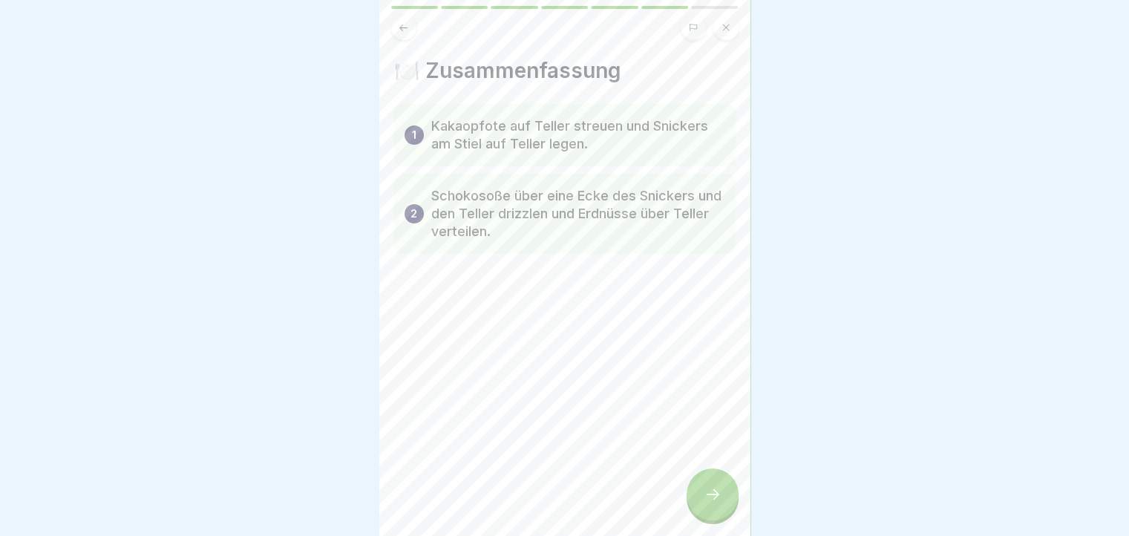
click at [406, 33] on button at bounding box center [403, 27] width 25 height 25
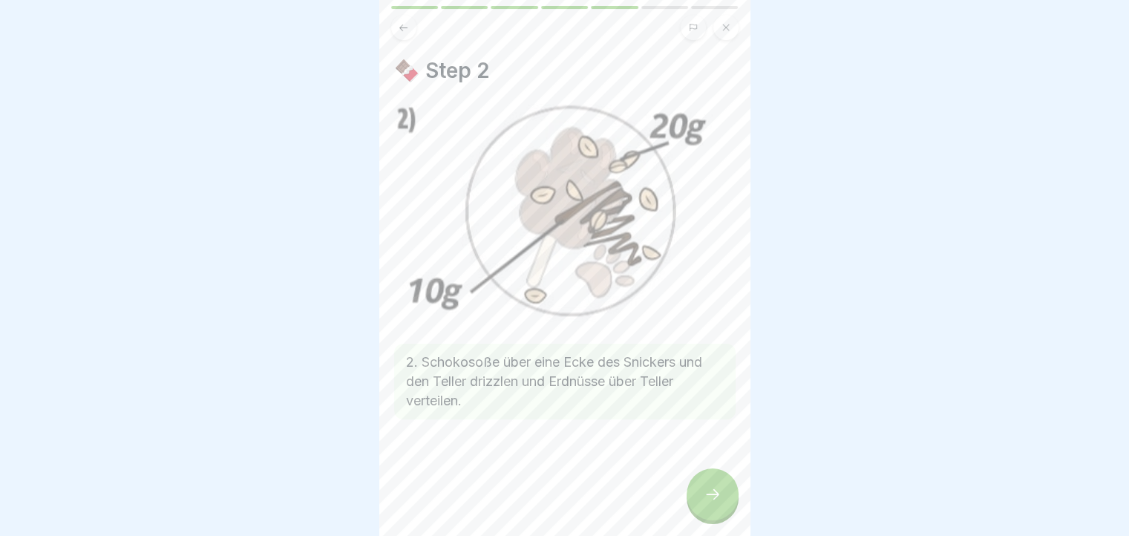
click at [698, 506] on div at bounding box center [713, 495] width 52 height 52
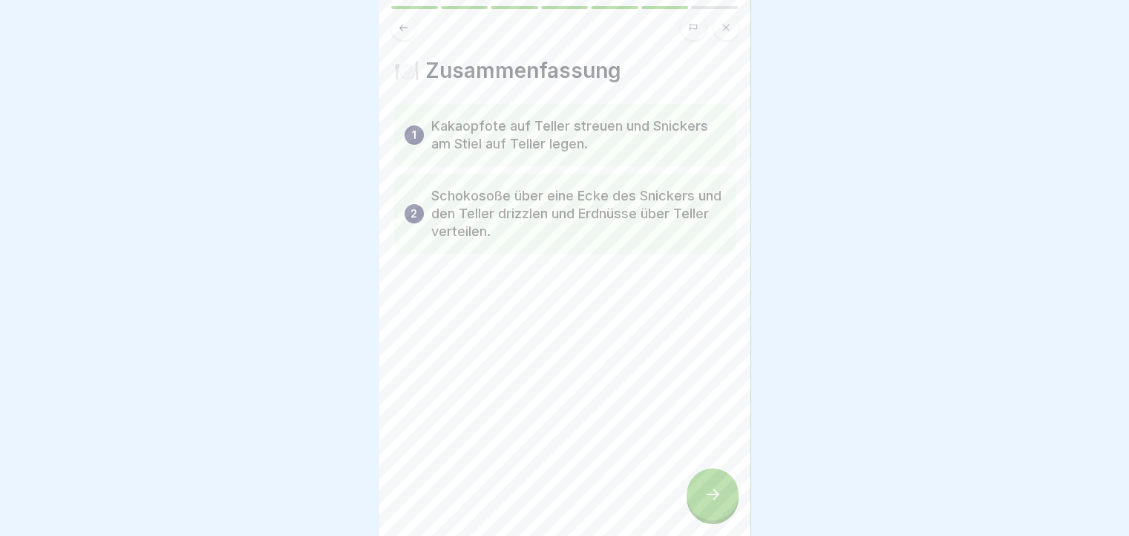
click at [698, 506] on div at bounding box center [713, 495] width 52 height 52
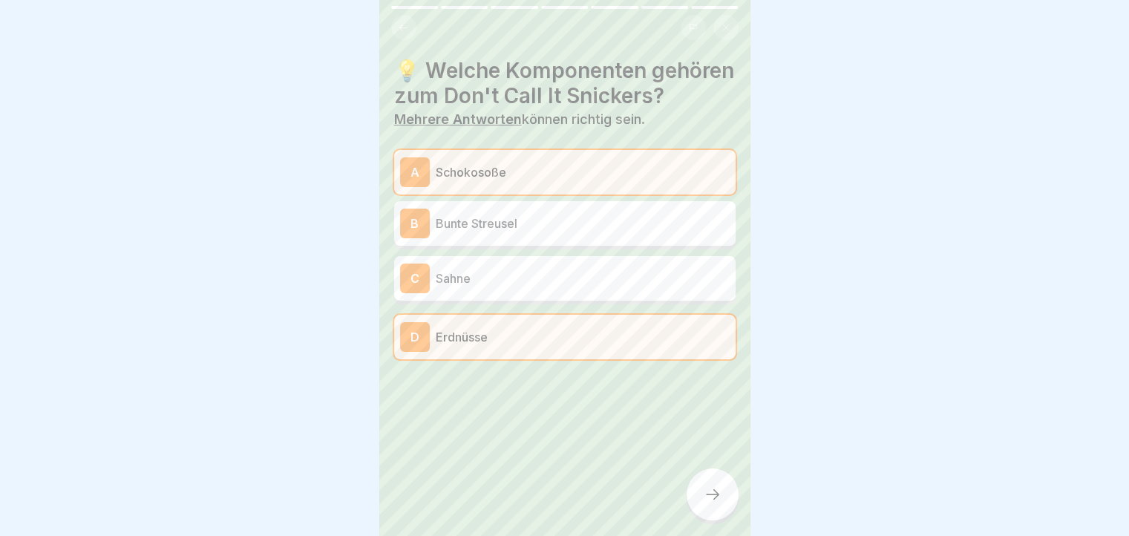
click at [698, 506] on div at bounding box center [713, 495] width 52 height 52
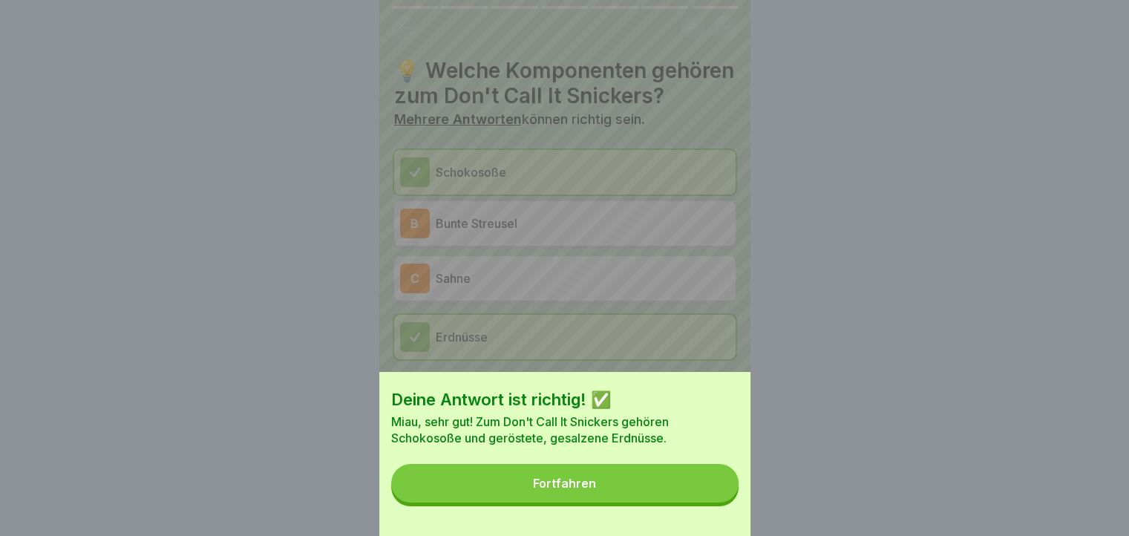
click at [698, 503] on button "Fortfahren" at bounding box center [564, 483] width 347 height 39
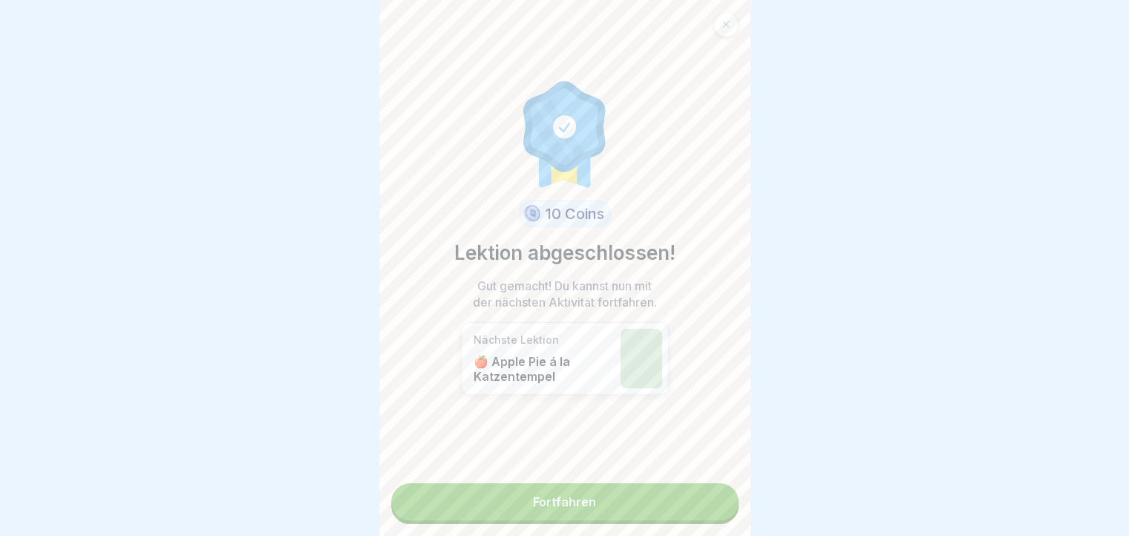
click at [698, 506] on link "Fortfahren" at bounding box center [564, 501] width 347 height 37
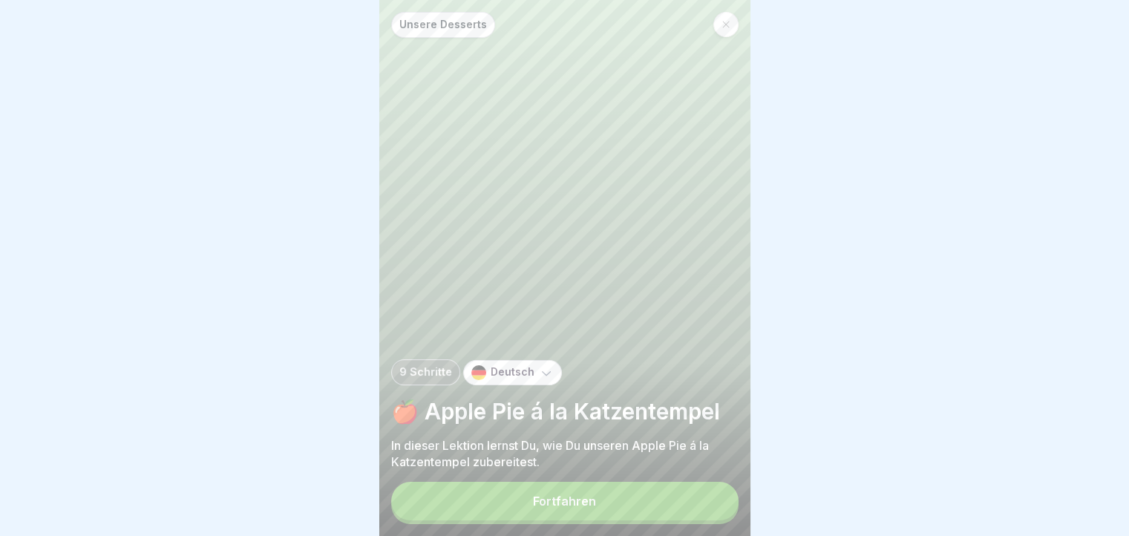
click at [698, 506] on button "Fortfahren" at bounding box center [564, 501] width 347 height 39
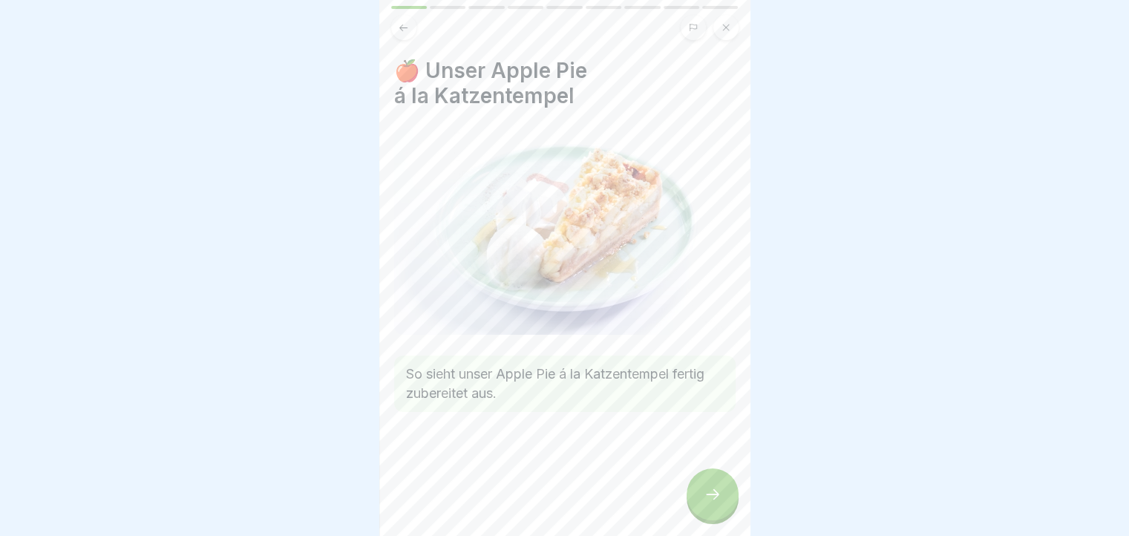
click at [698, 506] on div at bounding box center [713, 495] width 52 height 52
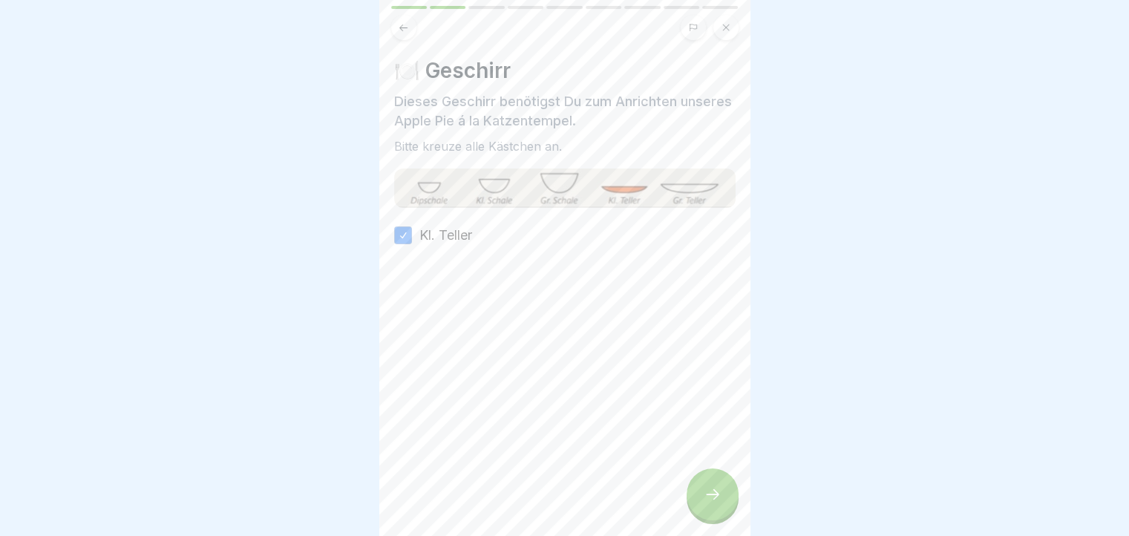
click at [698, 506] on div at bounding box center [713, 495] width 52 height 52
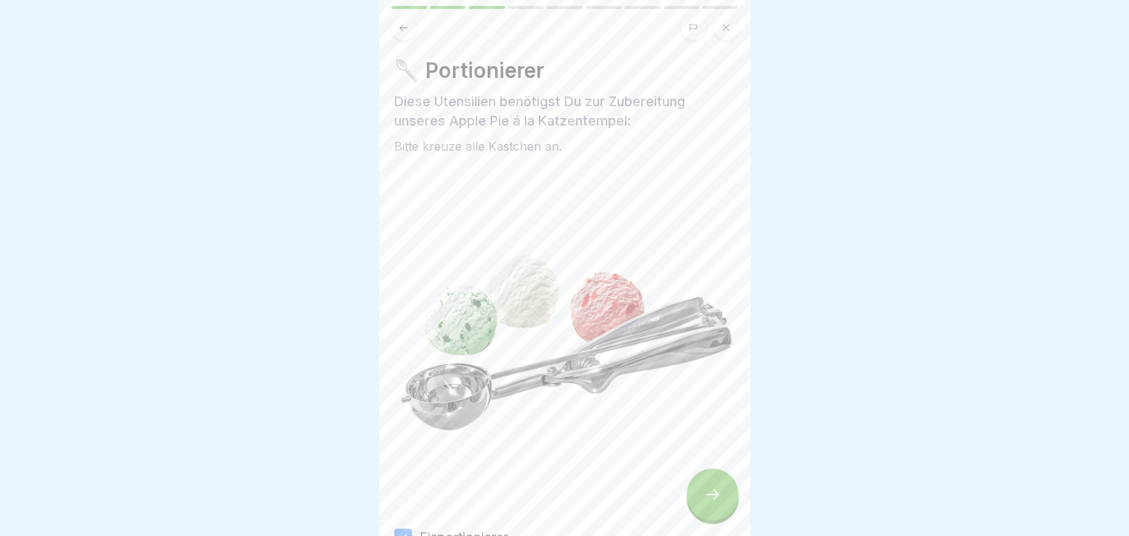
click at [698, 506] on div at bounding box center [713, 495] width 52 height 52
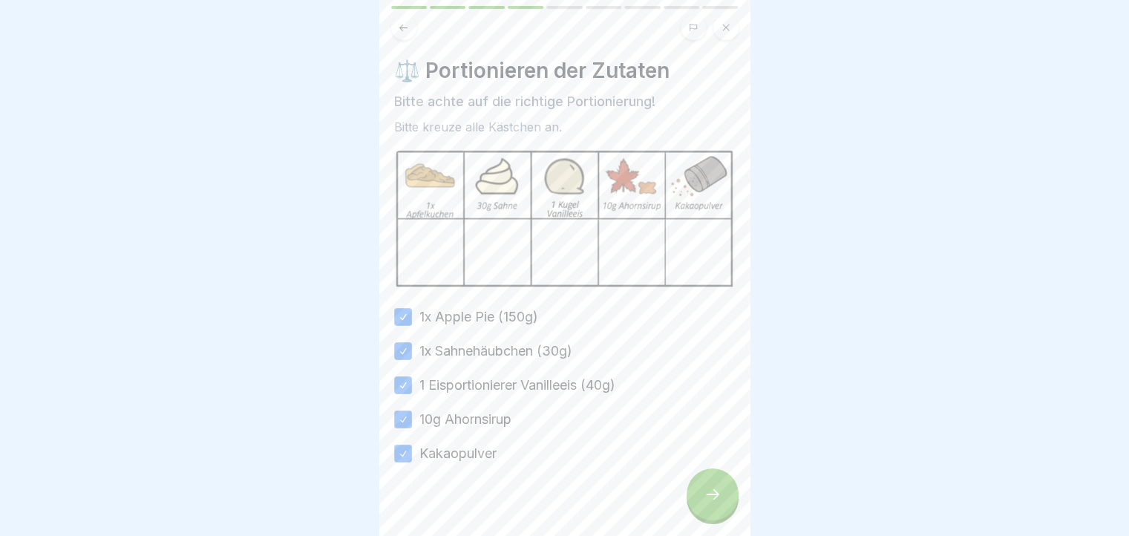
click at [698, 506] on div at bounding box center [713, 495] width 52 height 52
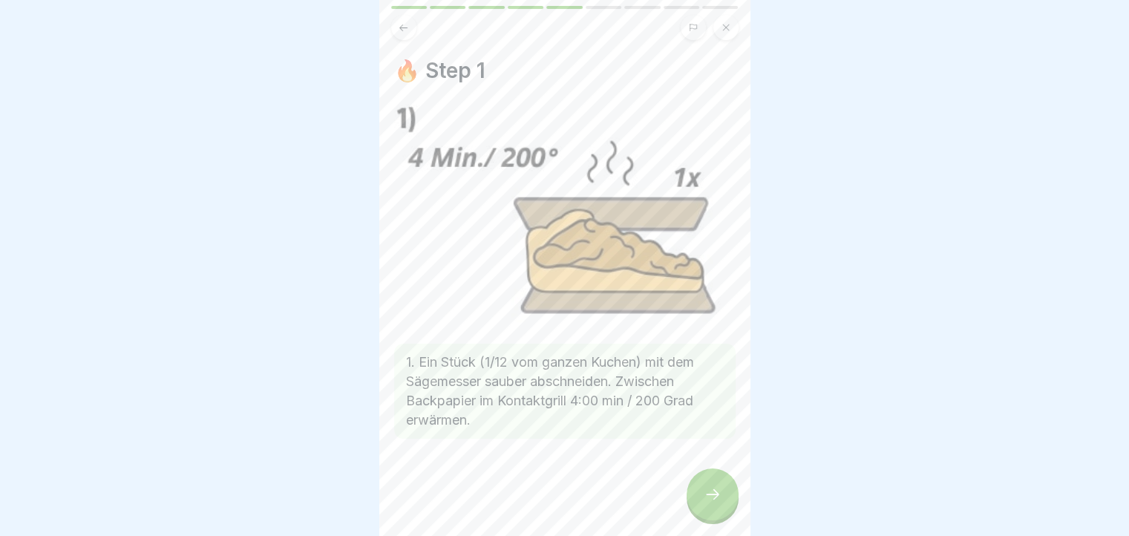
click at [698, 506] on div at bounding box center [713, 495] width 52 height 52
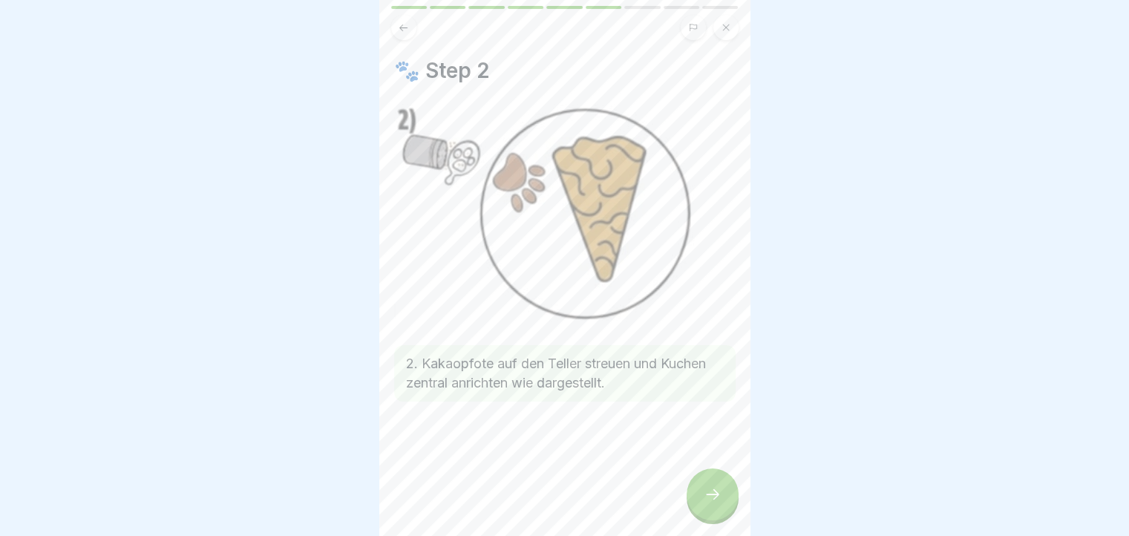
click at [698, 506] on div at bounding box center [713, 495] width 52 height 52
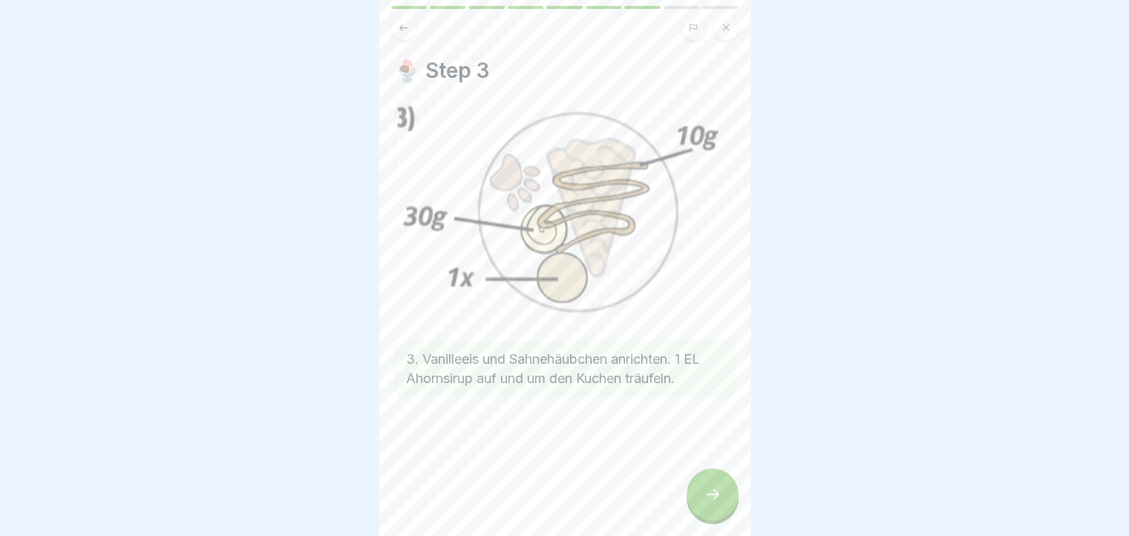
click at [698, 506] on div at bounding box center [713, 495] width 52 height 52
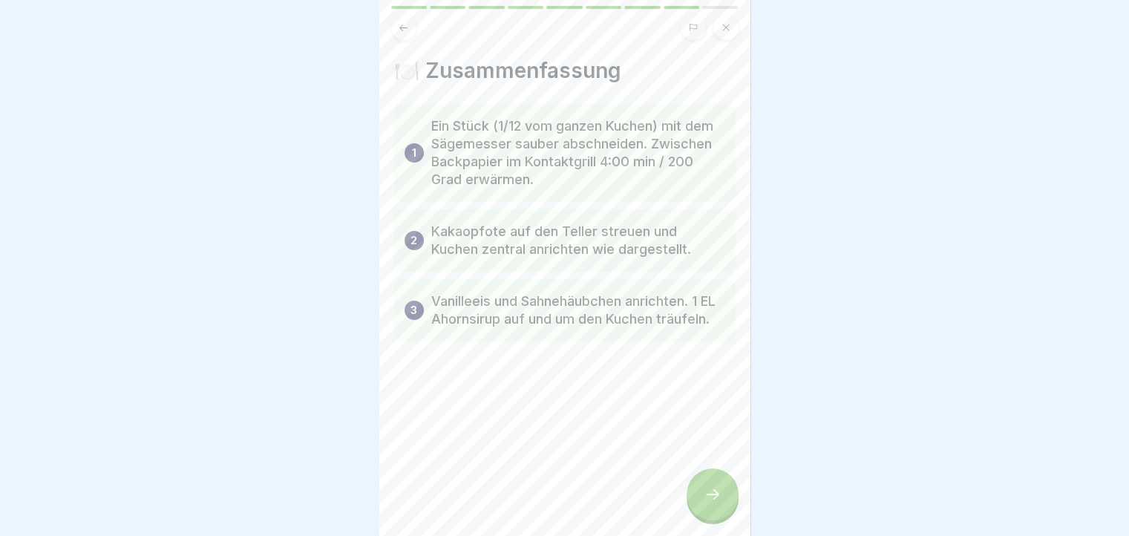
click at [698, 506] on div at bounding box center [713, 495] width 52 height 52
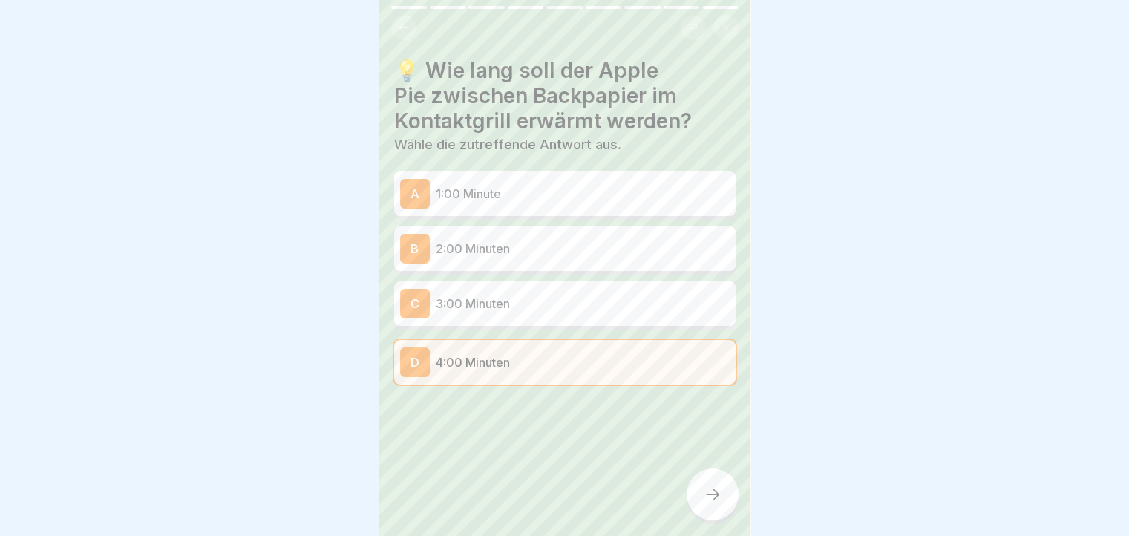
click at [698, 506] on div at bounding box center [713, 495] width 52 height 52
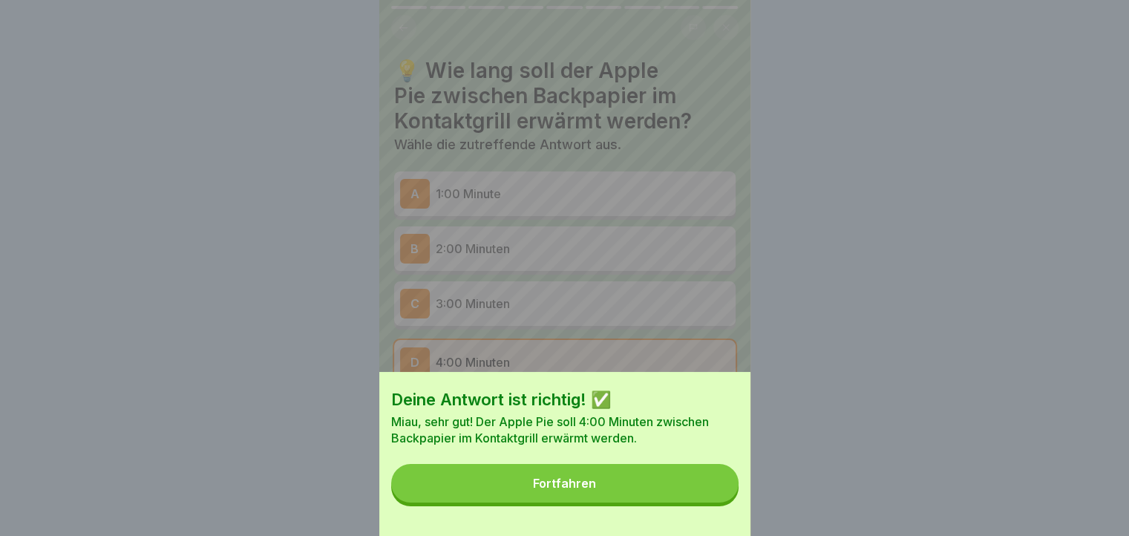
click at [698, 503] on button "Fortfahren" at bounding box center [564, 483] width 347 height 39
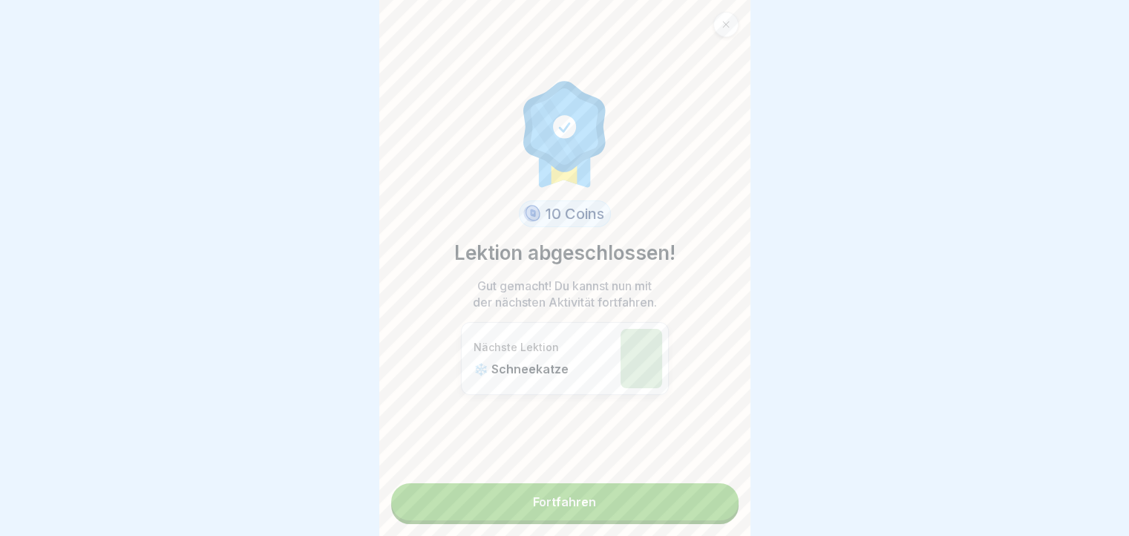
click at [698, 506] on link "Fortfahren" at bounding box center [564, 501] width 347 height 37
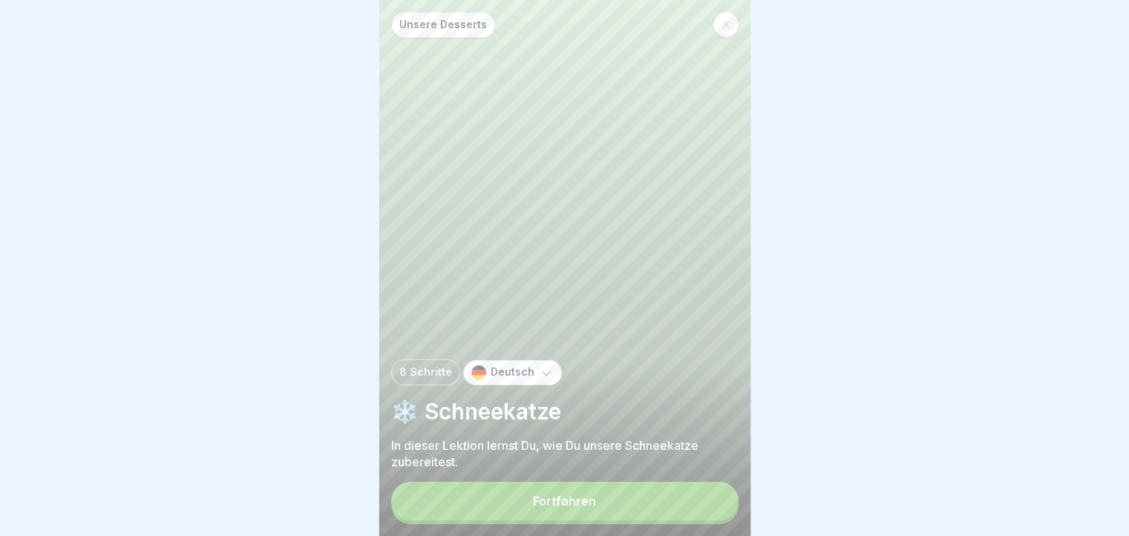
click at [698, 506] on button "Fortfahren" at bounding box center [564, 501] width 347 height 39
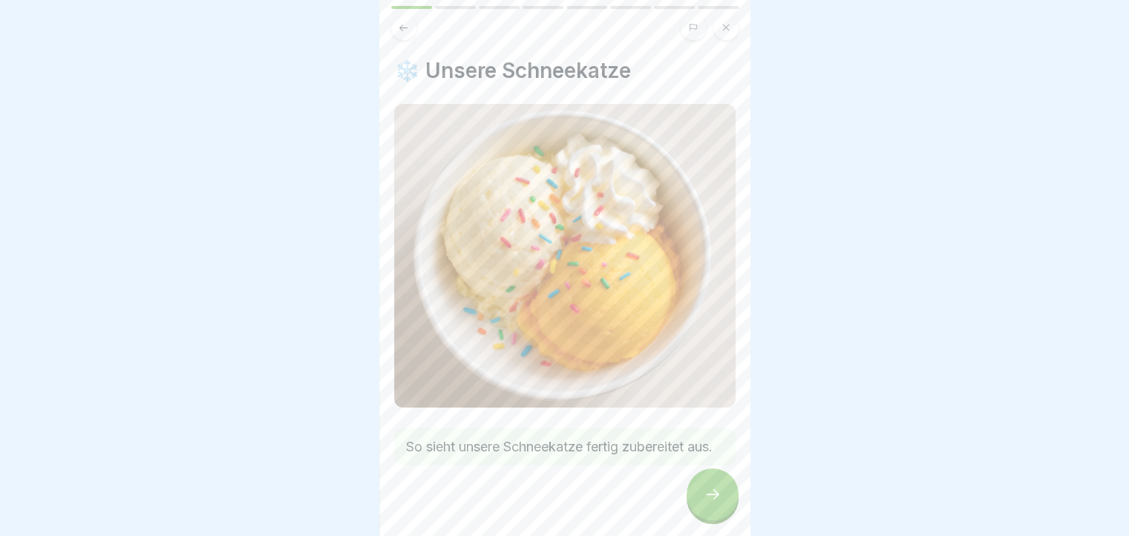
click at [698, 506] on div at bounding box center [713, 495] width 52 height 52
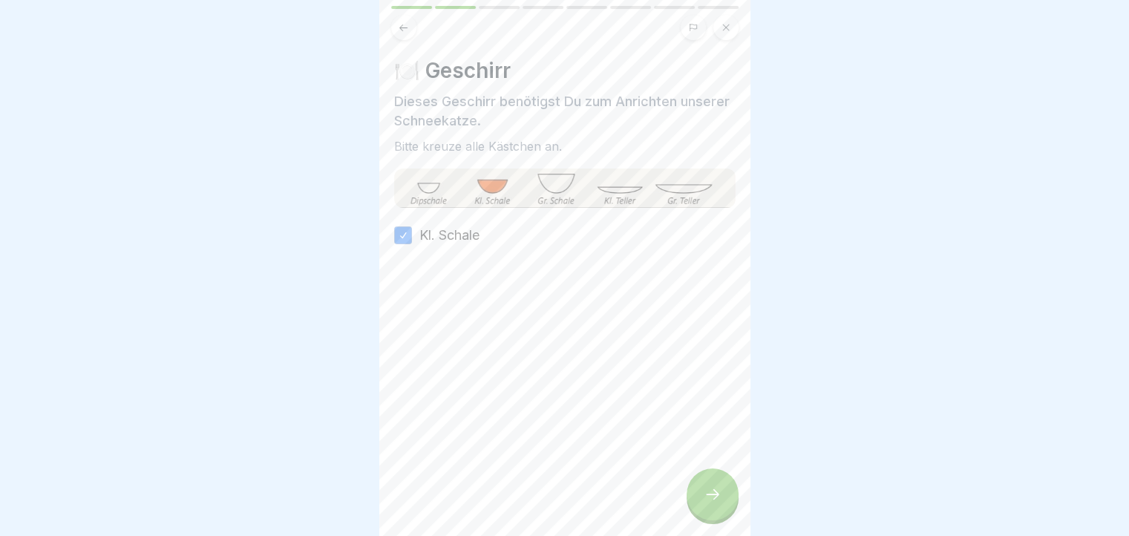
click at [698, 506] on div at bounding box center [713, 495] width 52 height 52
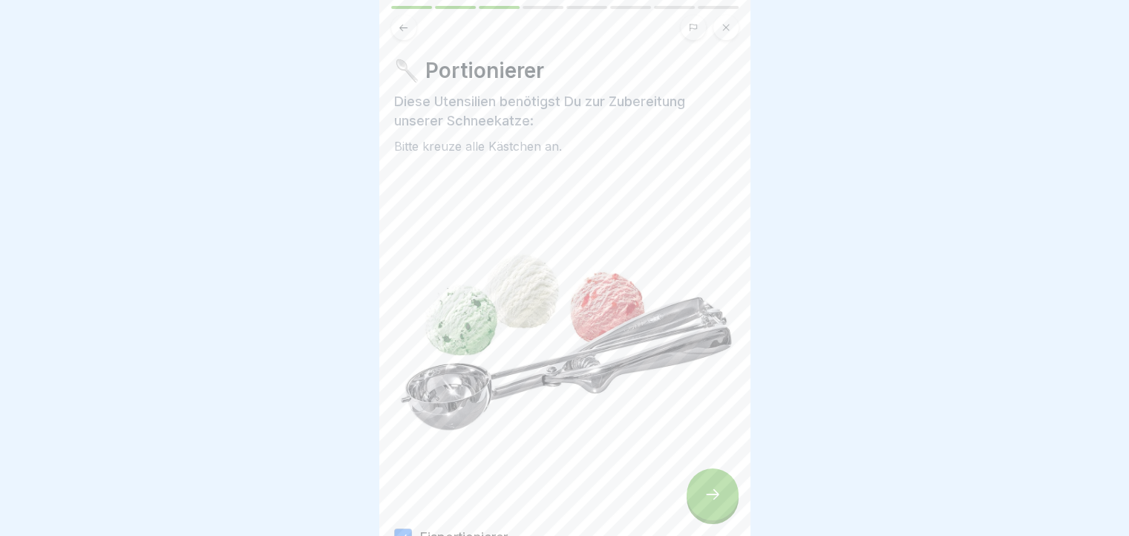
click at [698, 506] on div at bounding box center [713, 495] width 52 height 52
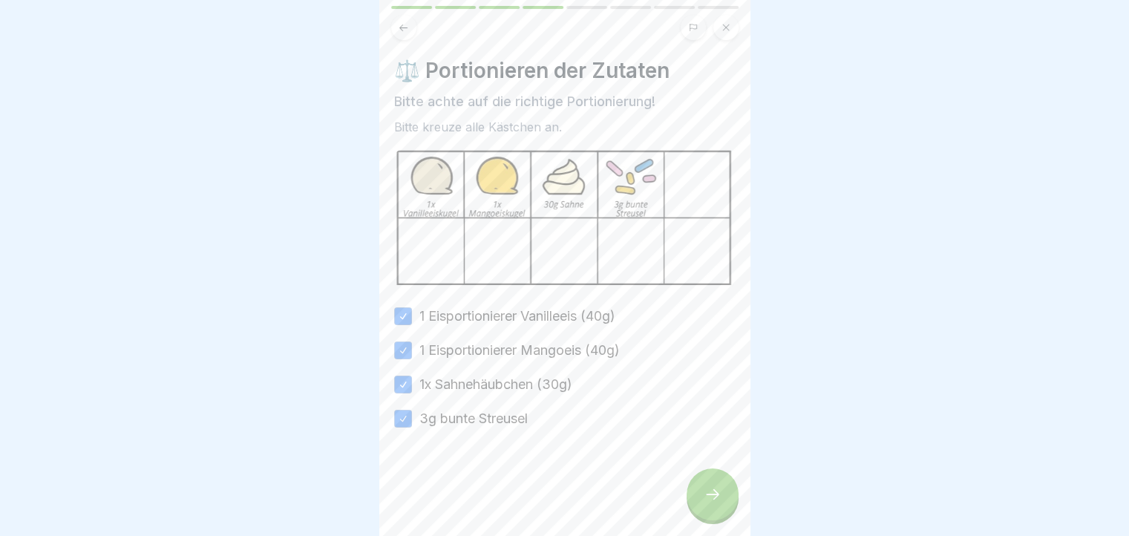
click at [698, 506] on div at bounding box center [713, 495] width 52 height 52
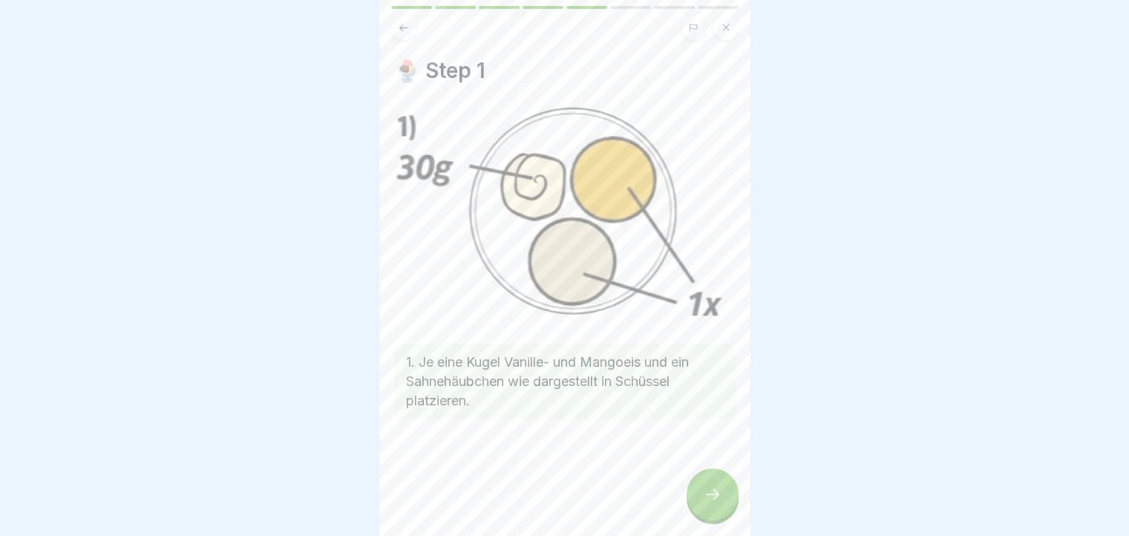
click at [698, 506] on div at bounding box center [713, 495] width 52 height 52
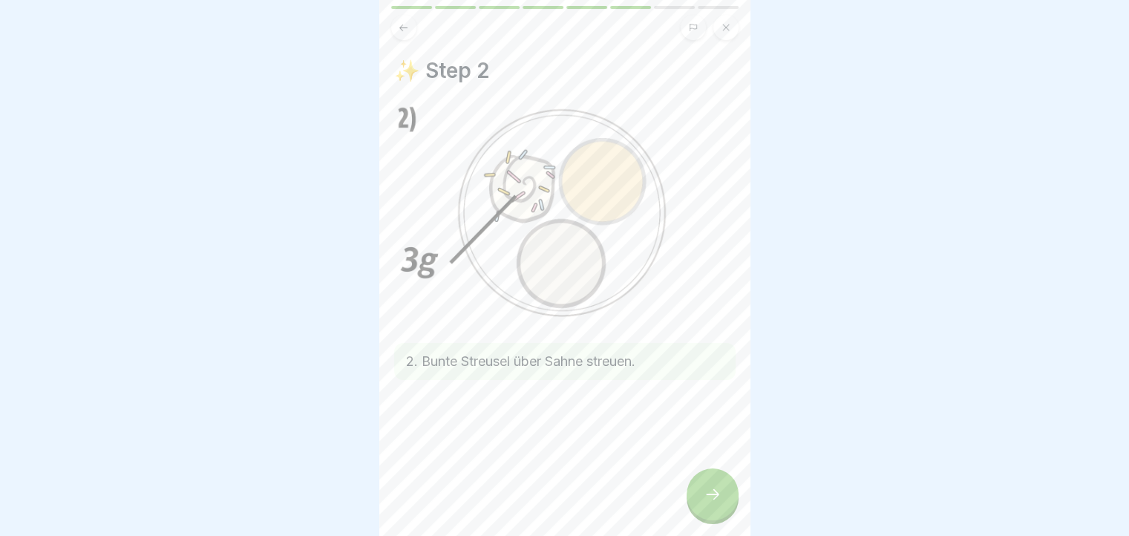
click at [404, 25] on icon at bounding box center [403, 27] width 11 height 11
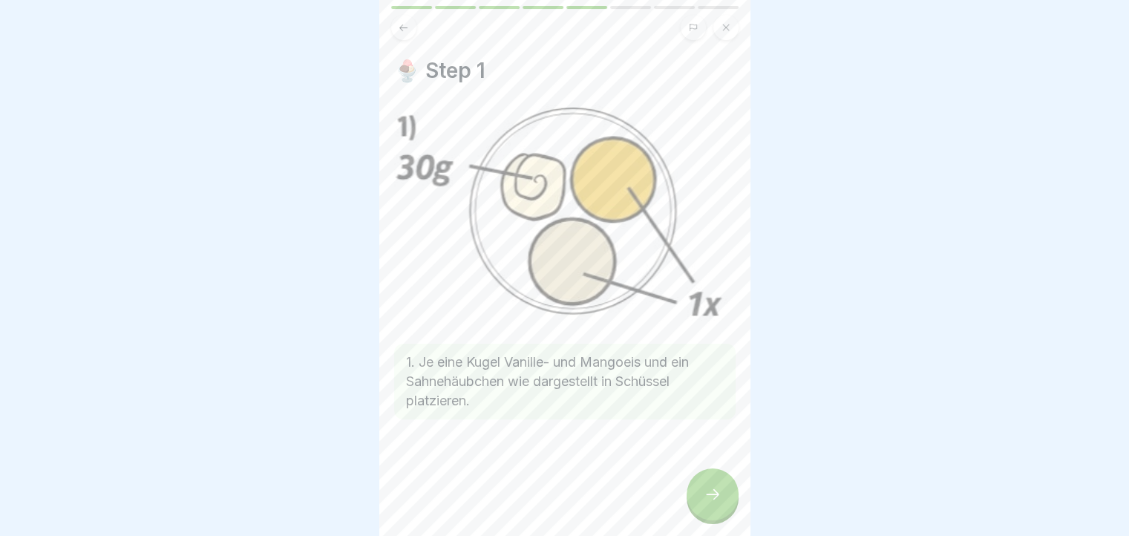
click at [404, 25] on icon at bounding box center [403, 27] width 11 height 11
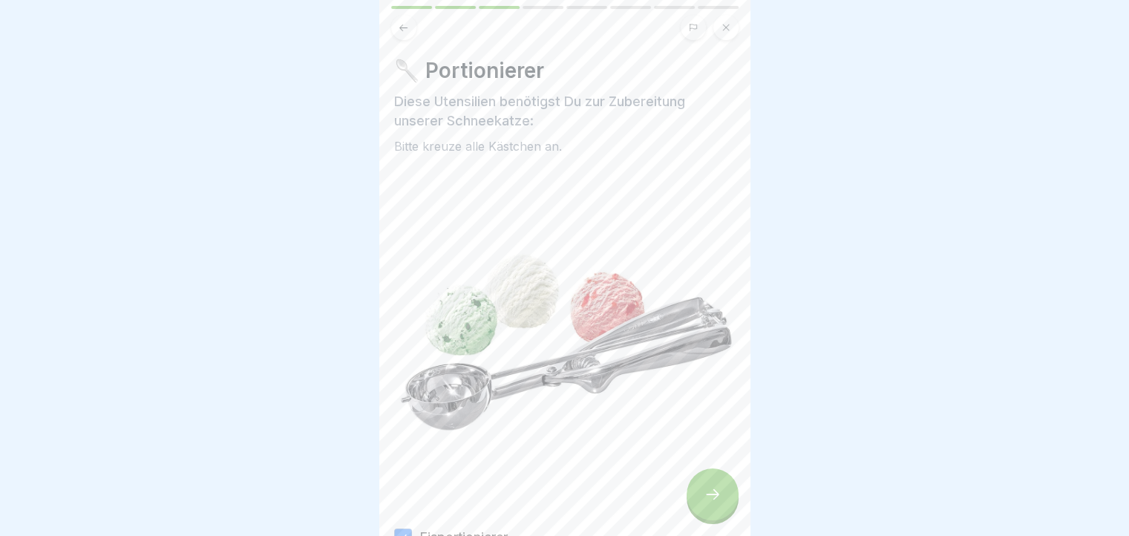
click at [404, 25] on icon at bounding box center [403, 27] width 11 height 11
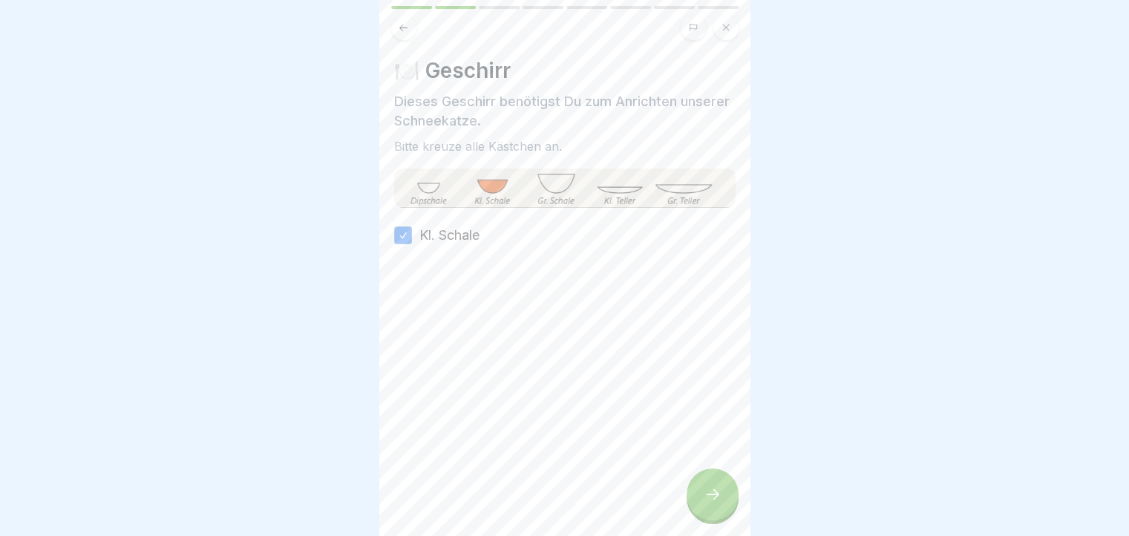
click at [404, 25] on icon at bounding box center [403, 27] width 11 height 11
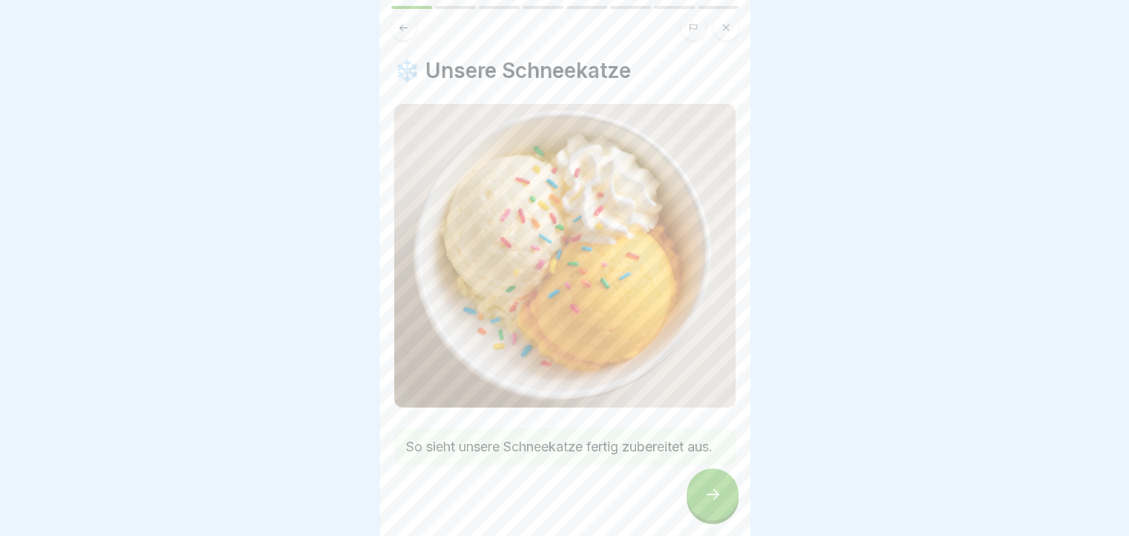
click at [710, 500] on icon at bounding box center [713, 495] width 18 height 18
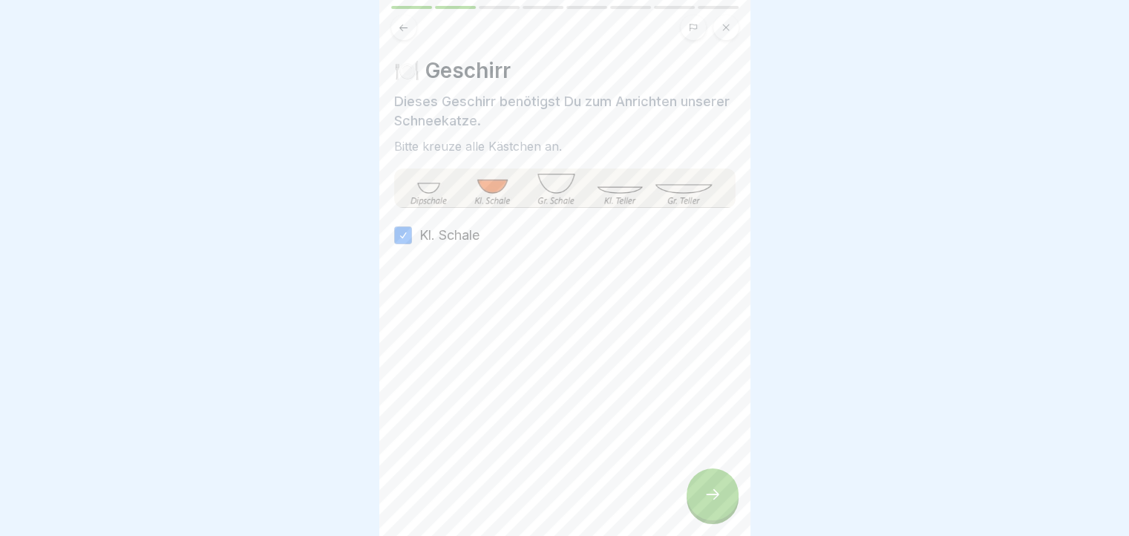
click at [710, 500] on icon at bounding box center [713, 495] width 18 height 18
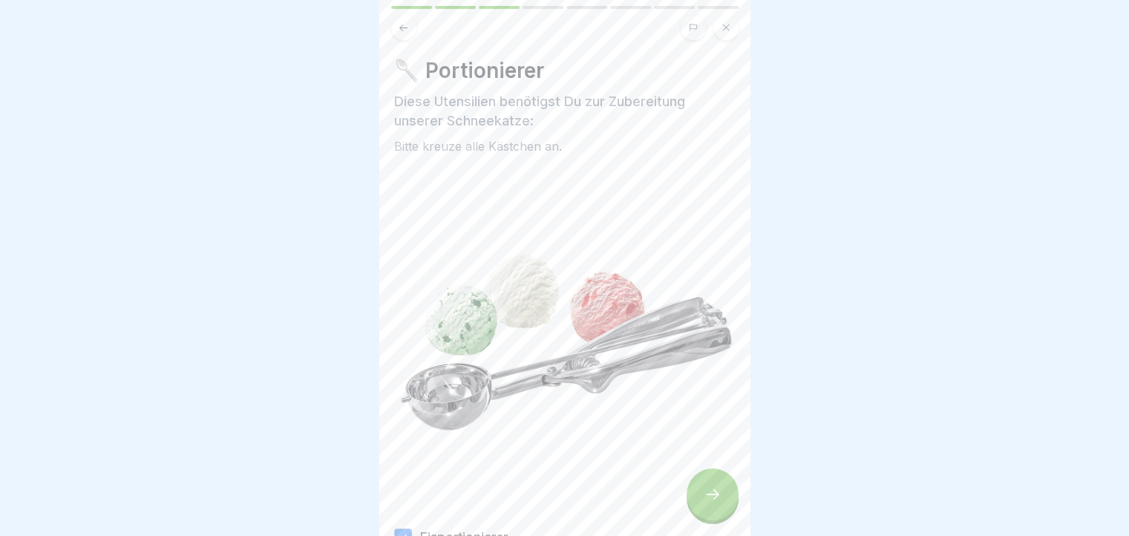
click at [710, 500] on icon at bounding box center [713, 495] width 18 height 18
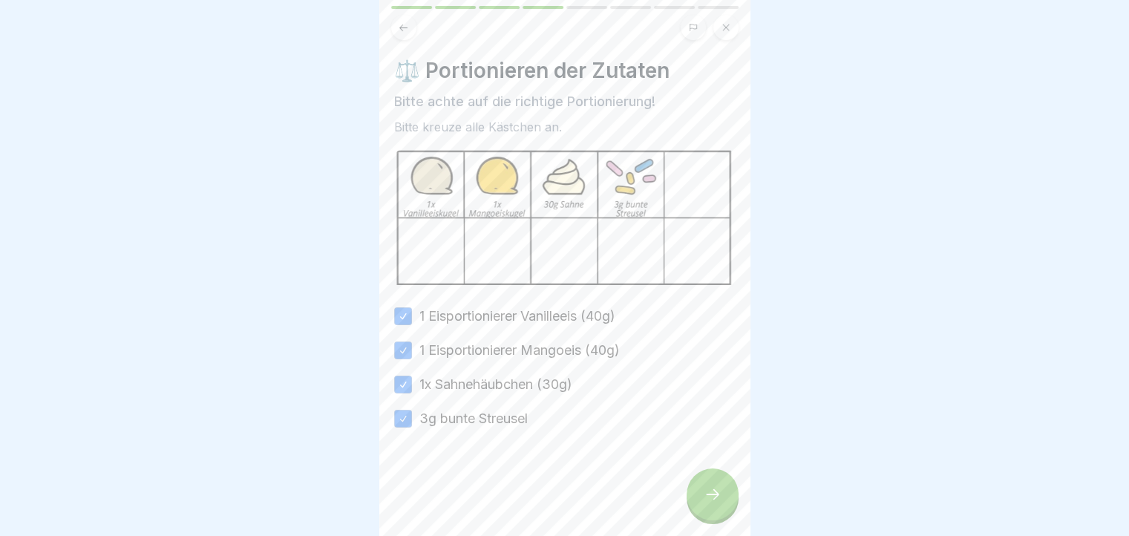
click at [710, 500] on icon at bounding box center [713, 495] width 18 height 18
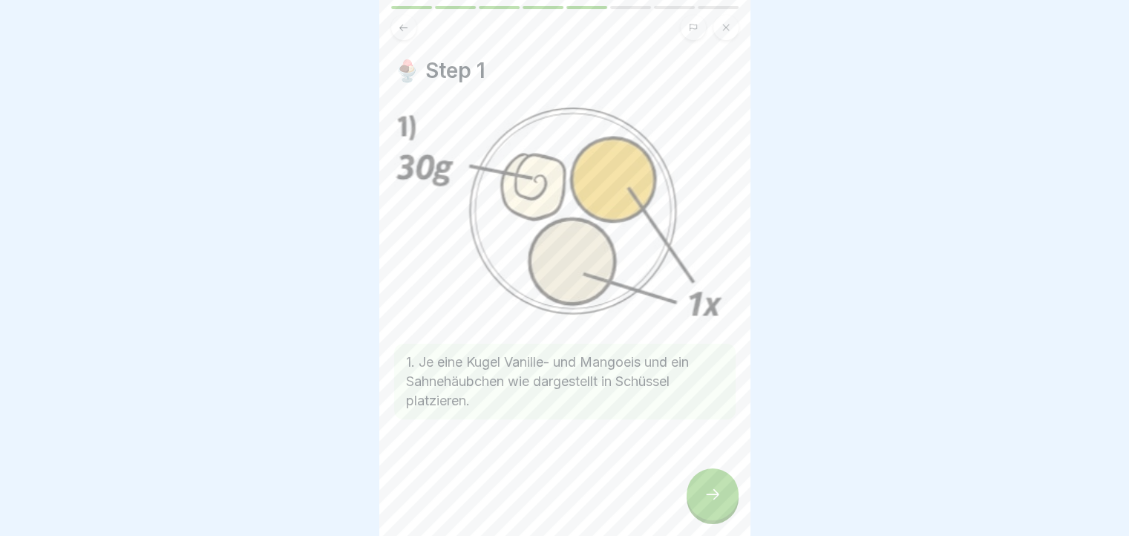
click at [710, 500] on icon at bounding box center [713, 495] width 18 height 18
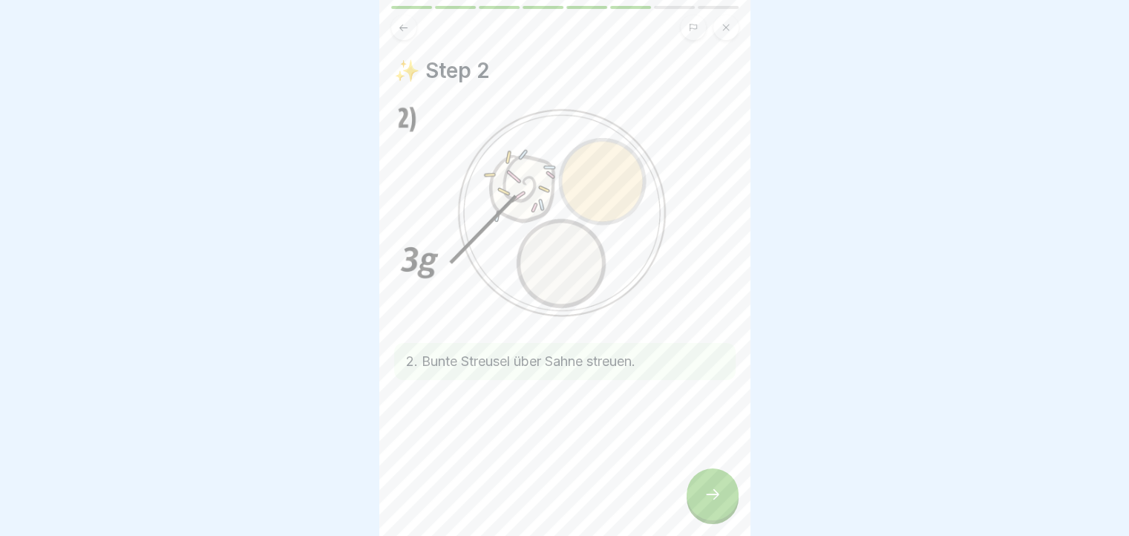
click at [710, 500] on icon at bounding box center [713, 495] width 18 height 18
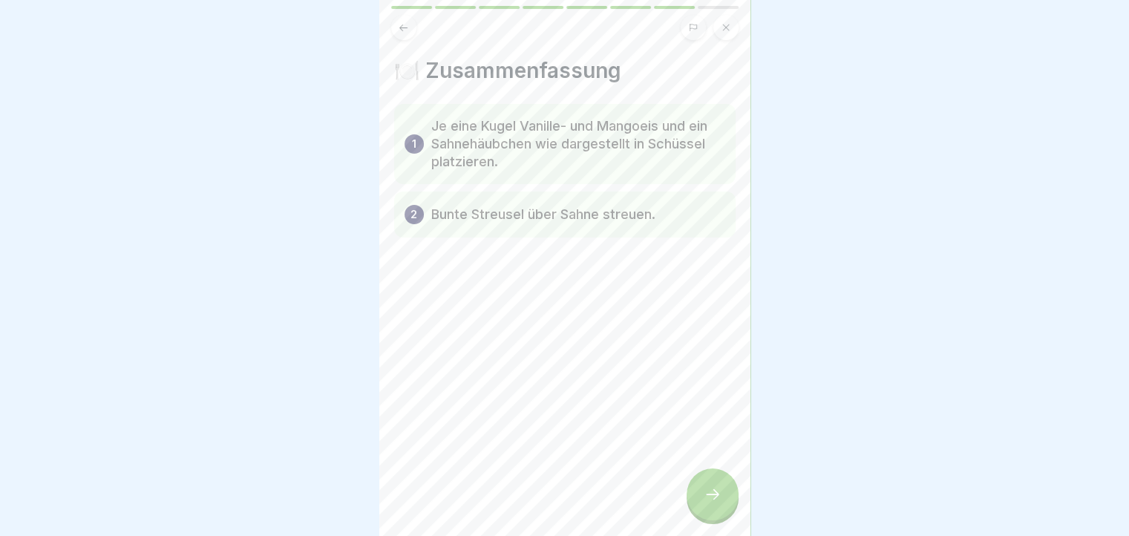
click at [710, 500] on icon at bounding box center [713, 495] width 18 height 18
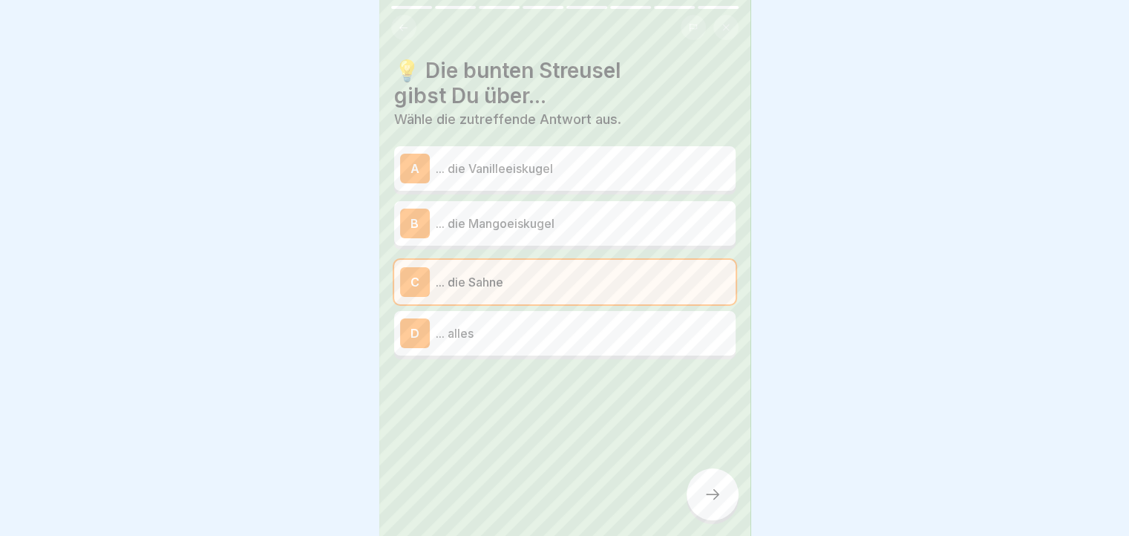
click at [710, 500] on icon at bounding box center [713, 495] width 18 height 18
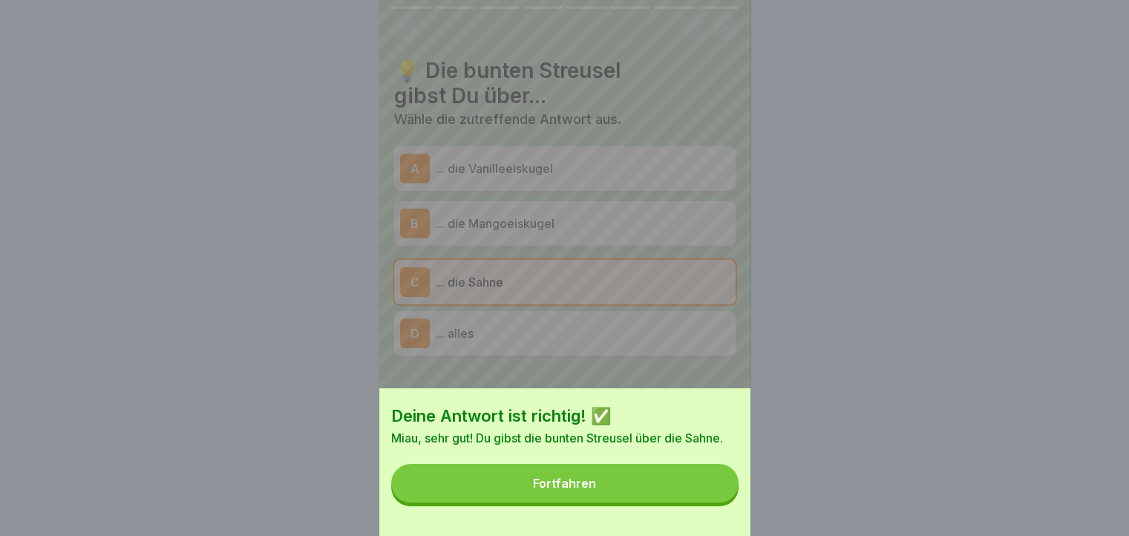
click at [710, 500] on button "Fortfahren" at bounding box center [564, 483] width 347 height 39
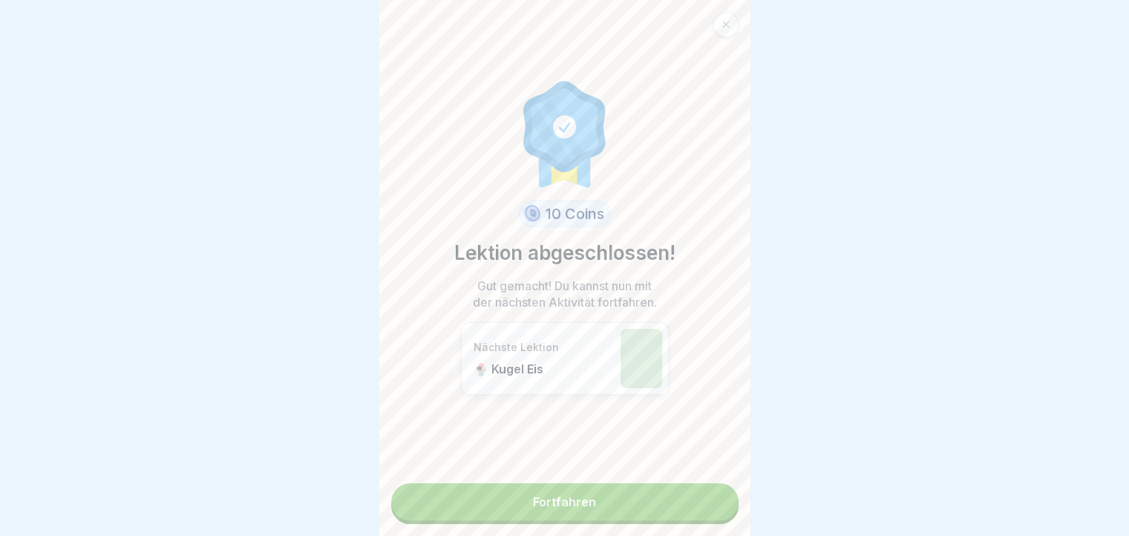
click at [710, 500] on link "Fortfahren" at bounding box center [564, 501] width 347 height 37
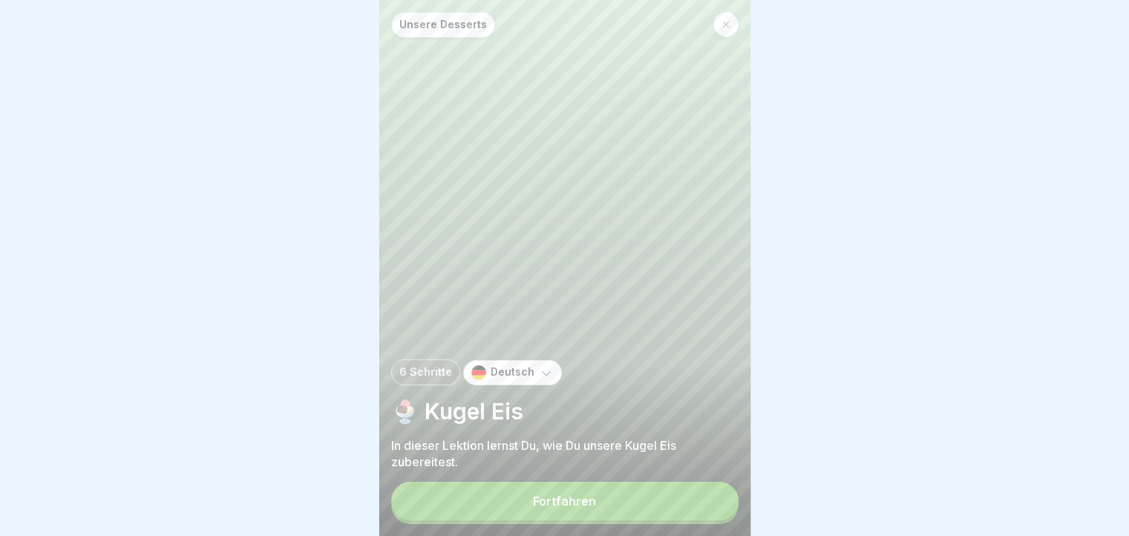
click at [710, 500] on button "Fortfahren" at bounding box center [564, 501] width 347 height 39
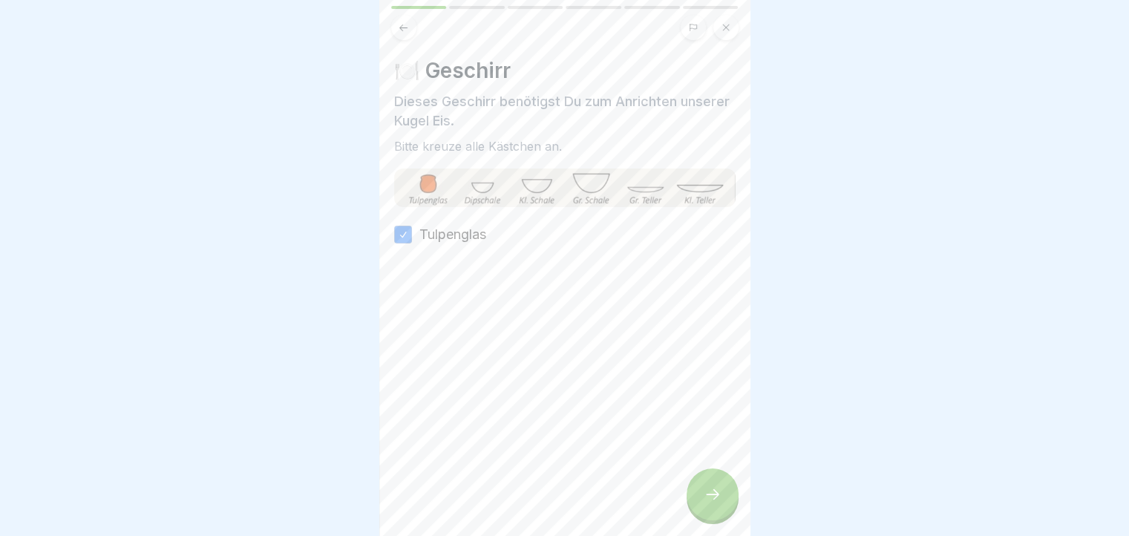
click at [710, 500] on icon at bounding box center [713, 495] width 18 height 18
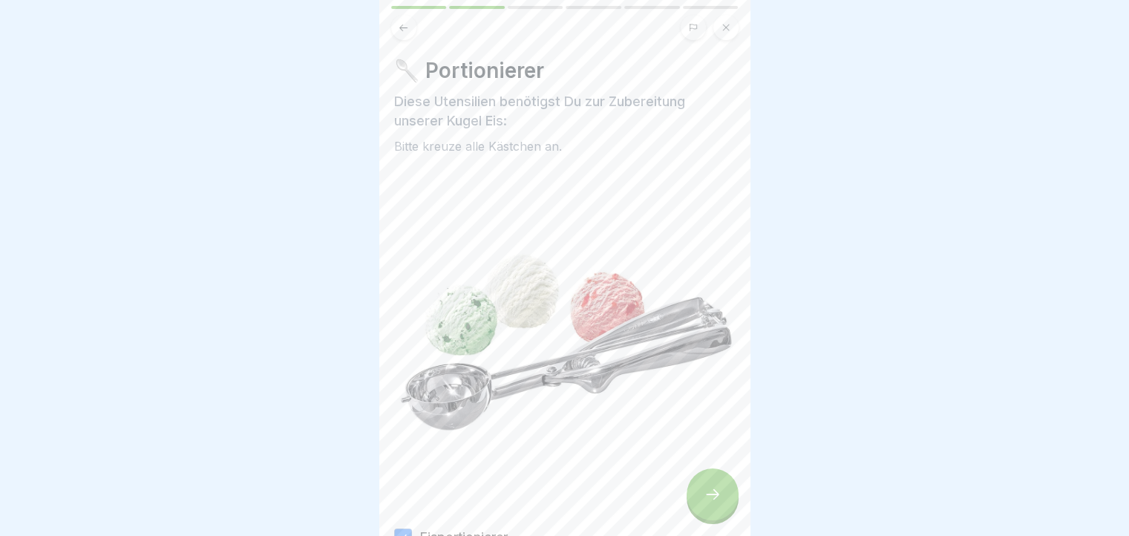
click at [710, 500] on icon at bounding box center [713, 495] width 18 height 18
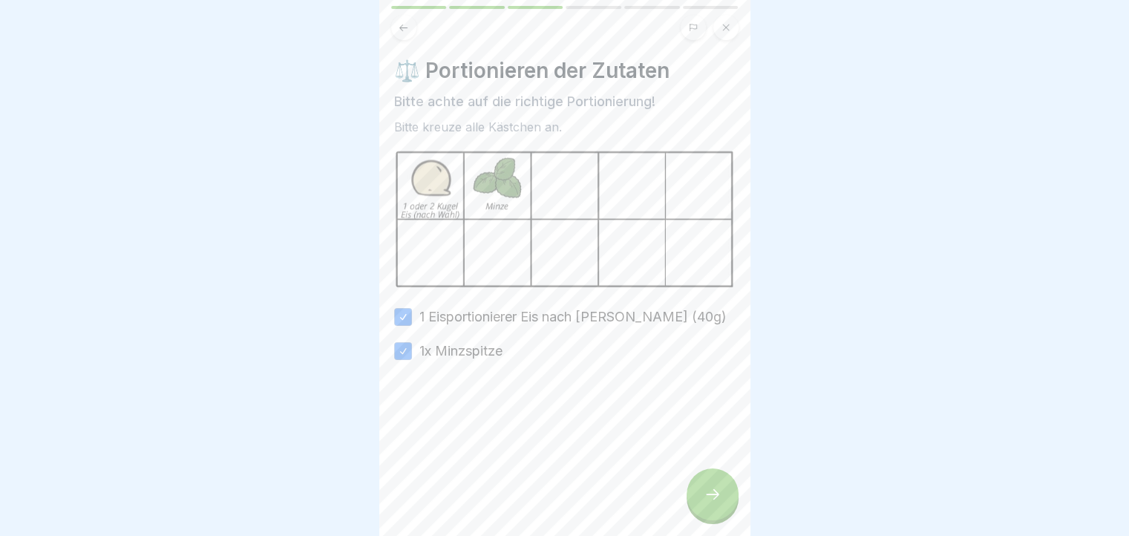
click at [710, 500] on icon at bounding box center [713, 495] width 18 height 18
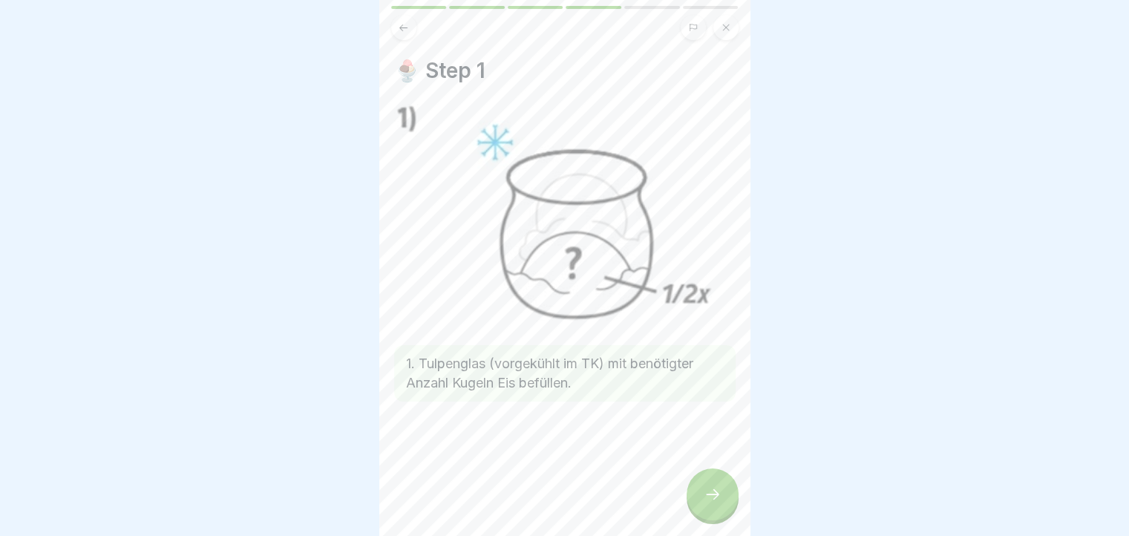
click at [710, 500] on icon at bounding box center [713, 495] width 18 height 18
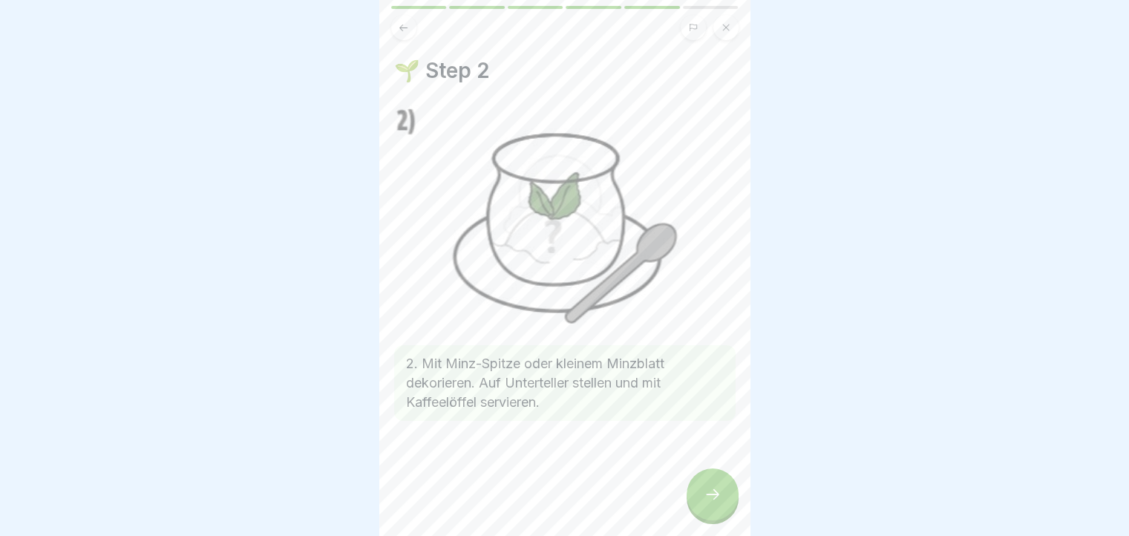
click at [710, 500] on icon at bounding box center [713, 495] width 18 height 18
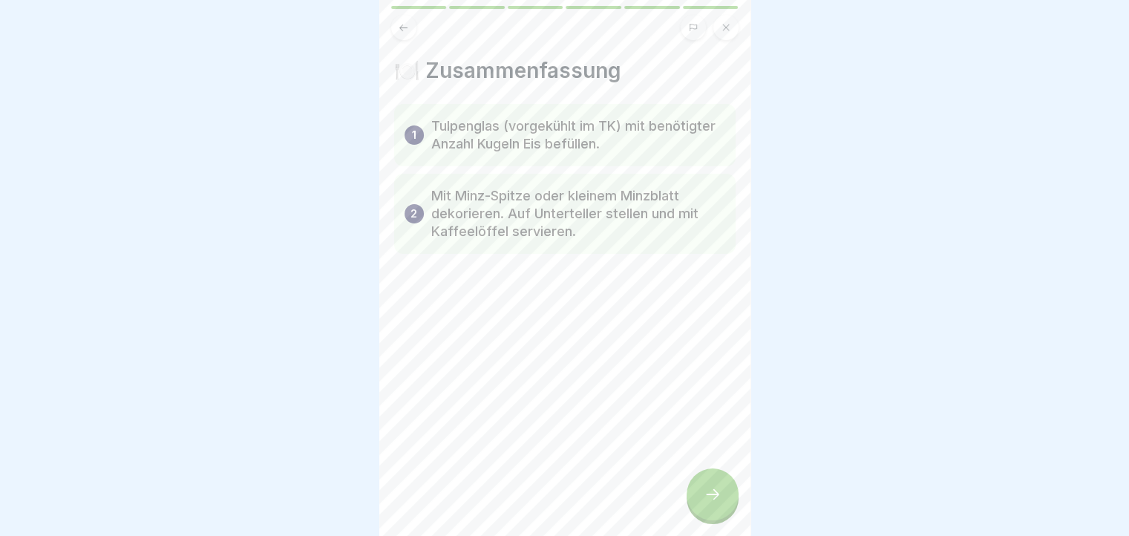
click at [400, 33] on button at bounding box center [403, 27] width 25 height 25
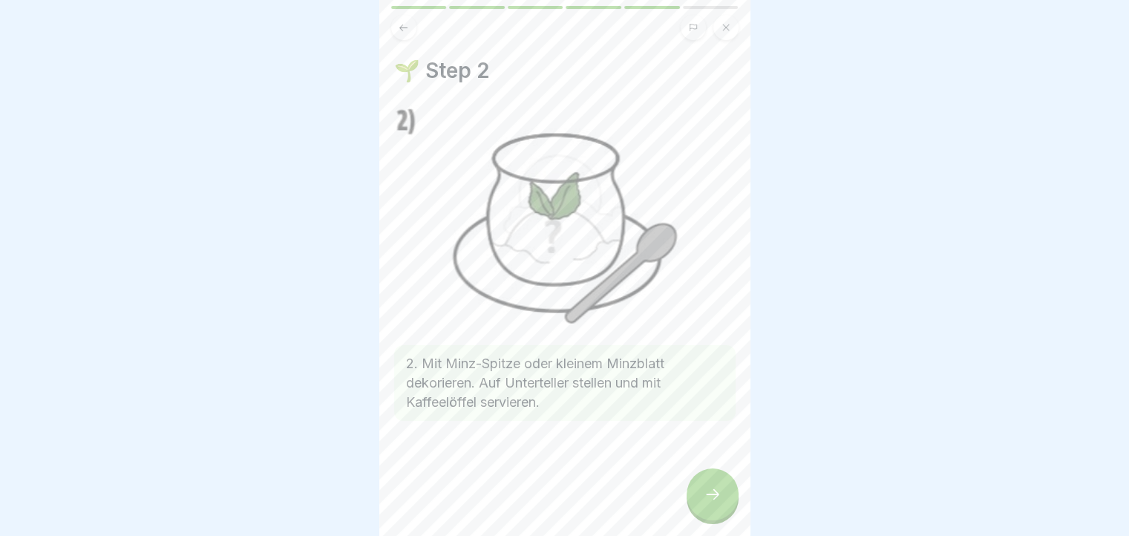
click at [400, 33] on button at bounding box center [403, 27] width 25 height 25
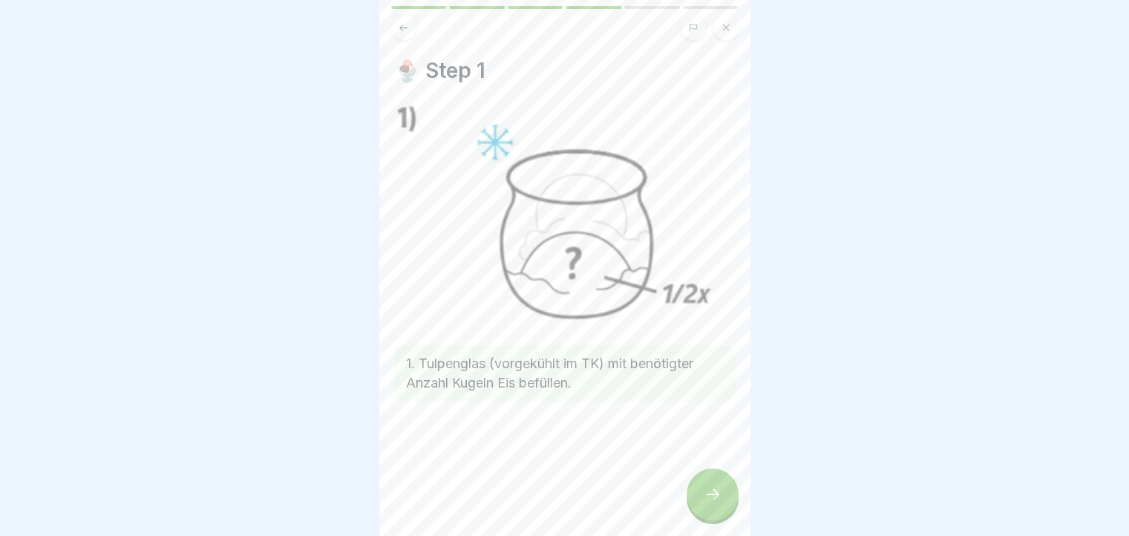
click at [400, 33] on button at bounding box center [403, 27] width 25 height 25
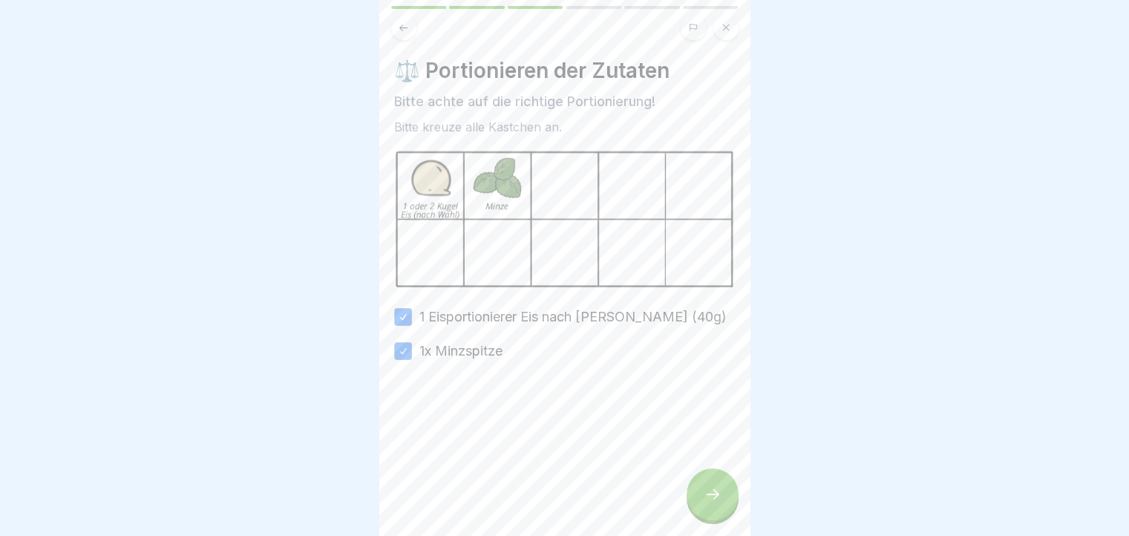
click at [729, 507] on div at bounding box center [713, 495] width 52 height 52
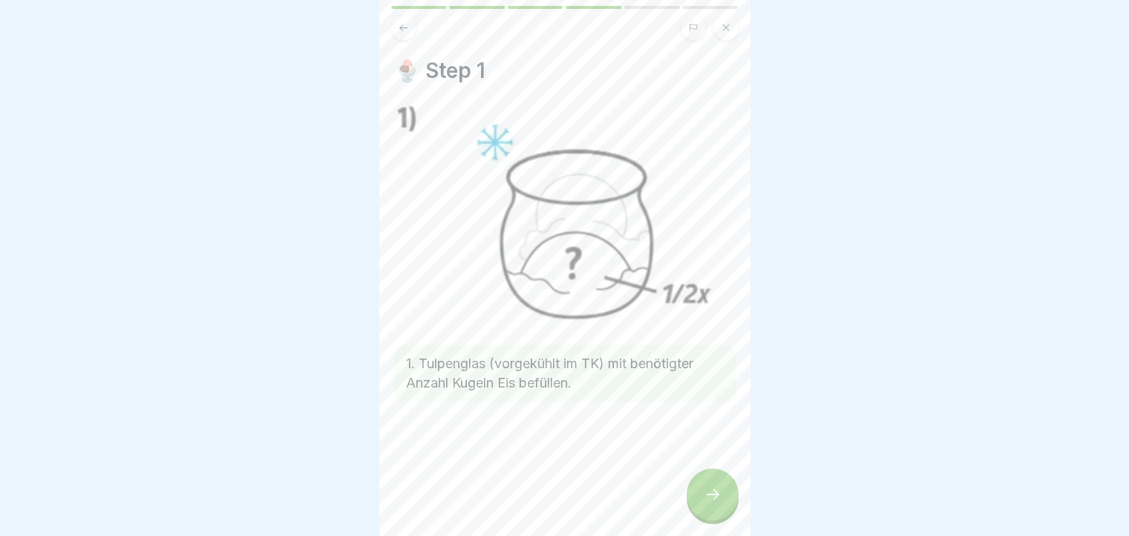
click at [728, 506] on div at bounding box center [713, 495] width 52 height 52
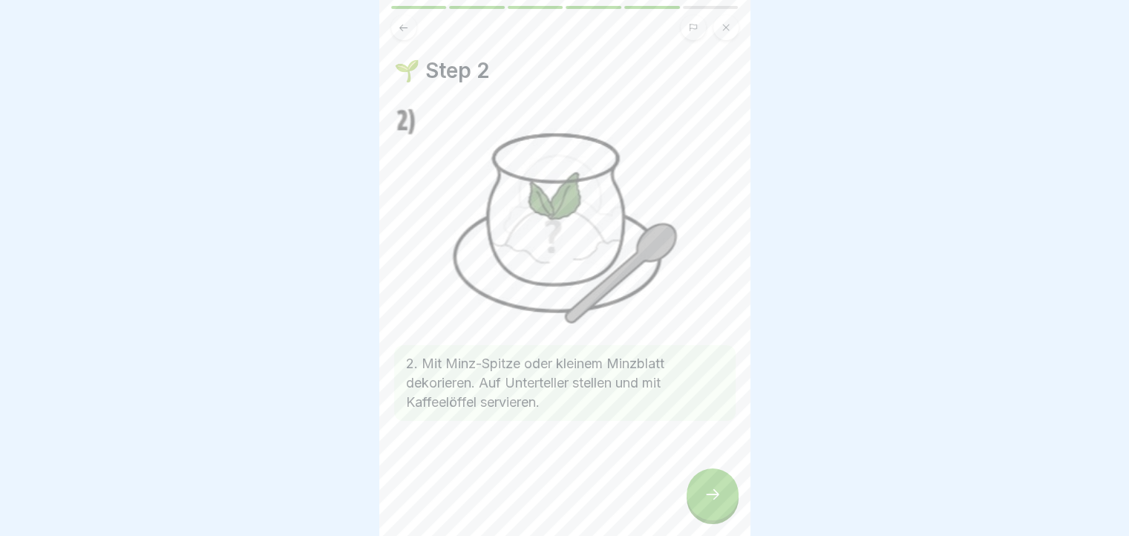
click at [728, 506] on div at bounding box center [713, 495] width 52 height 52
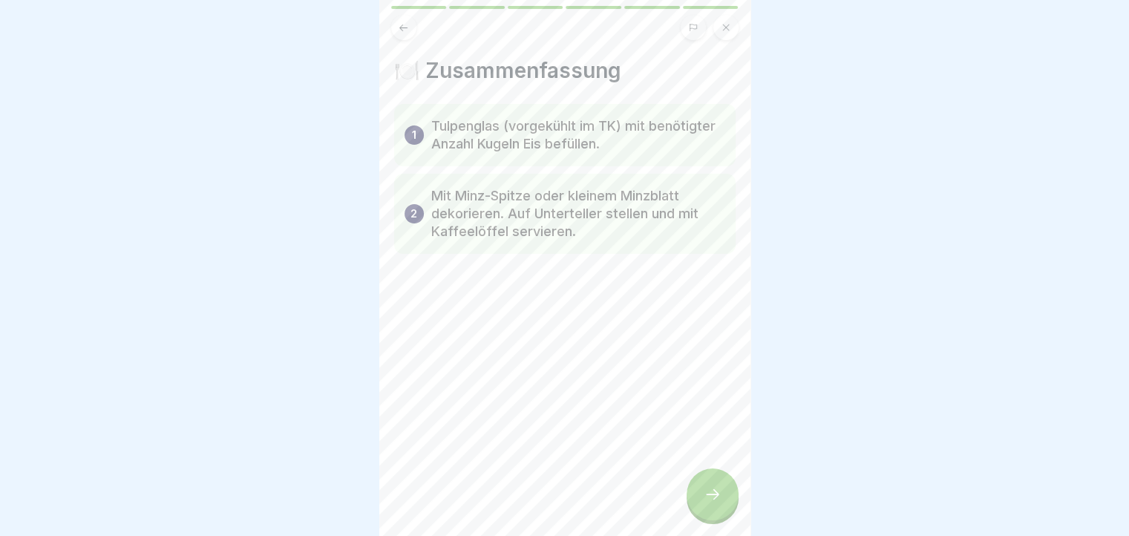
click at [410, 22] on button at bounding box center [403, 27] width 25 height 25
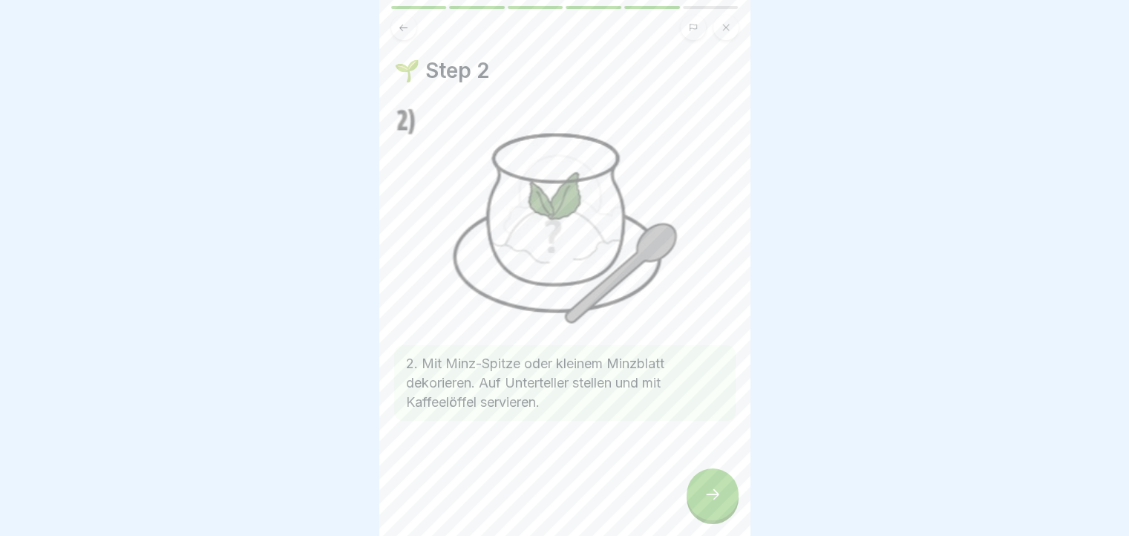
click at [714, 502] on icon at bounding box center [713, 495] width 18 height 18
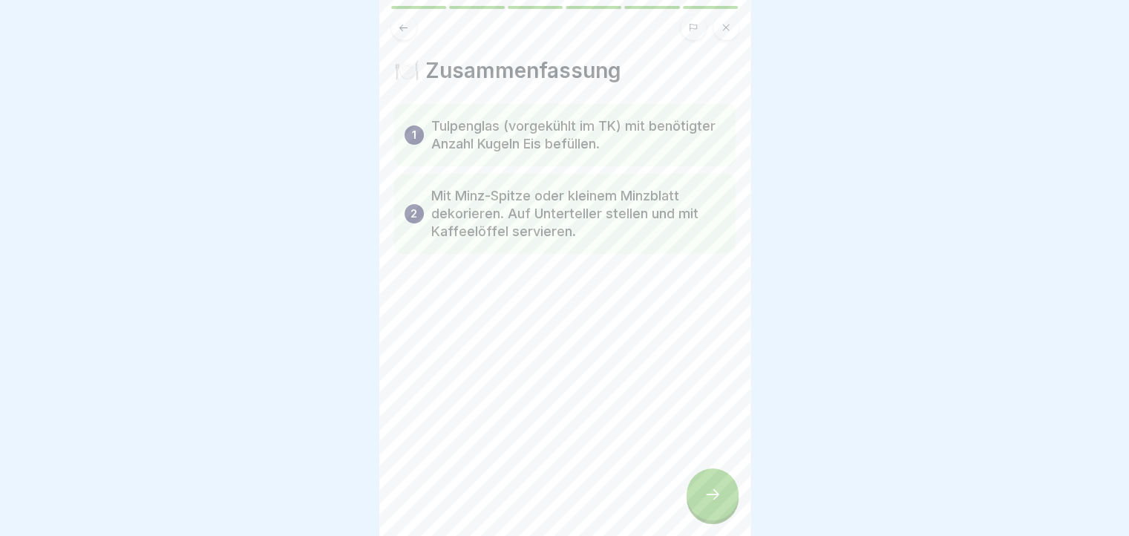
click at [714, 502] on icon at bounding box center [713, 495] width 18 height 18
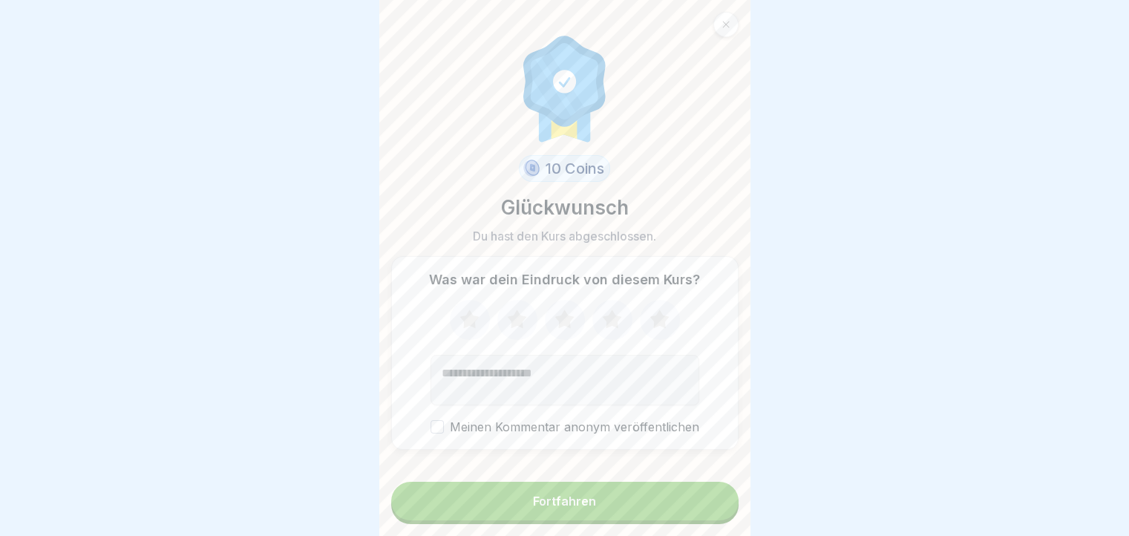
click at [714, 502] on button "Fortfahren" at bounding box center [564, 501] width 347 height 39
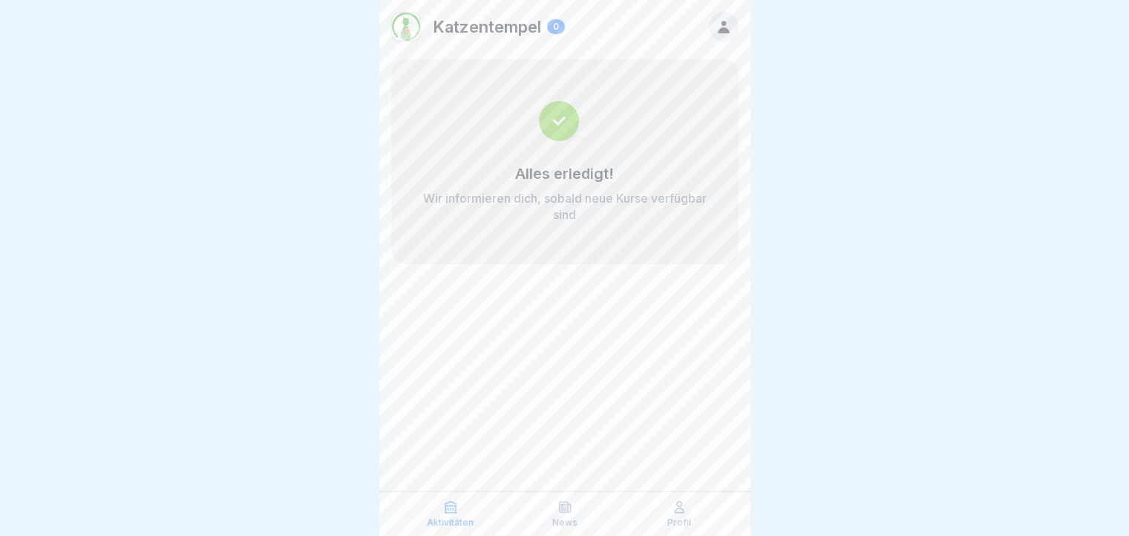
click at [714, 502] on div "Profil" at bounding box center [679, 514] width 107 height 28
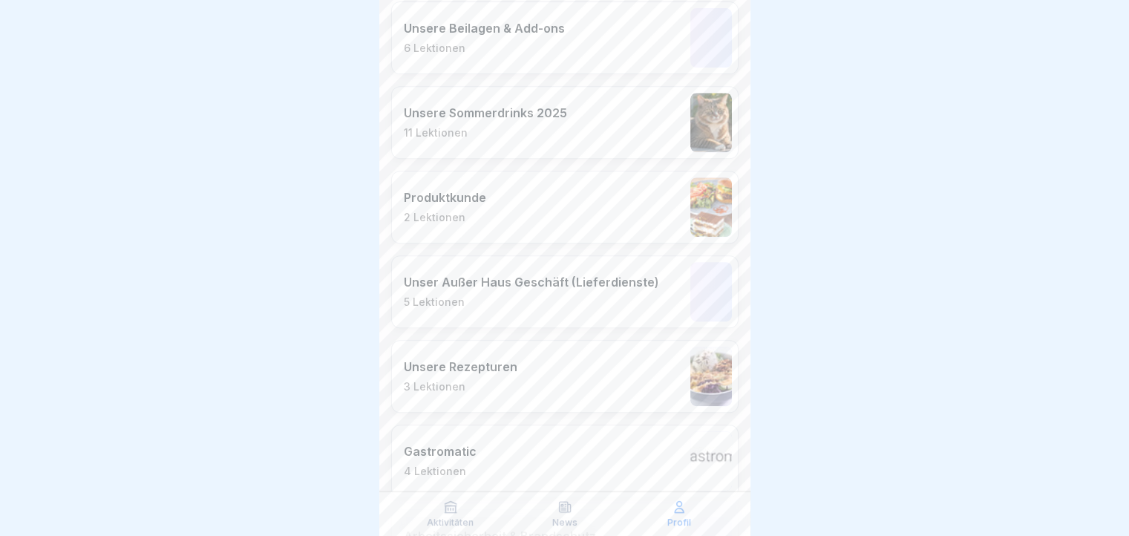
scroll to position [668, 0]
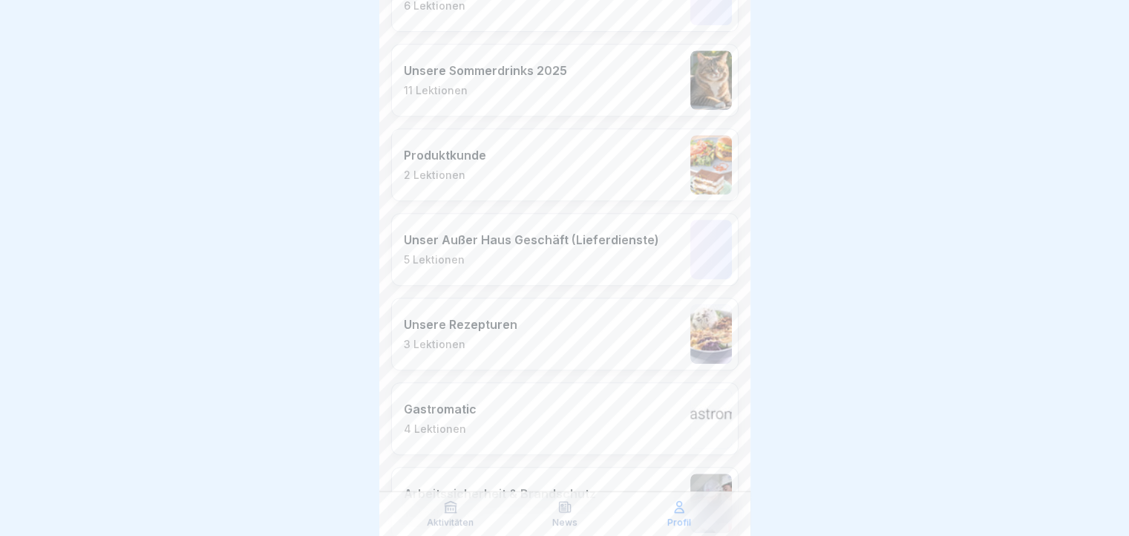
click at [601, 342] on div "Unsere Rezepturen 3 Lektionen" at bounding box center [564, 334] width 347 height 73
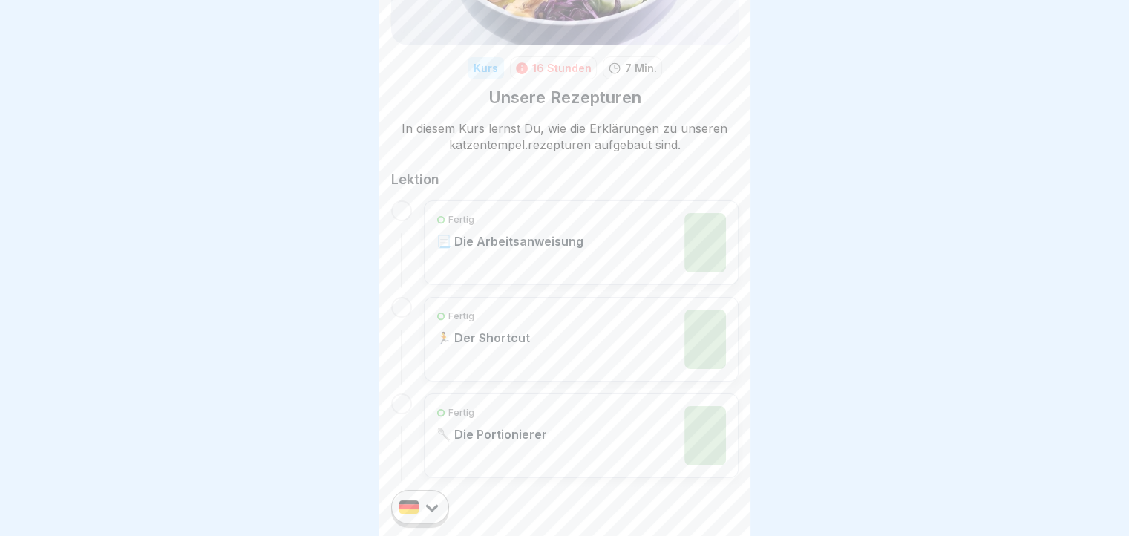
scroll to position [172, 0]
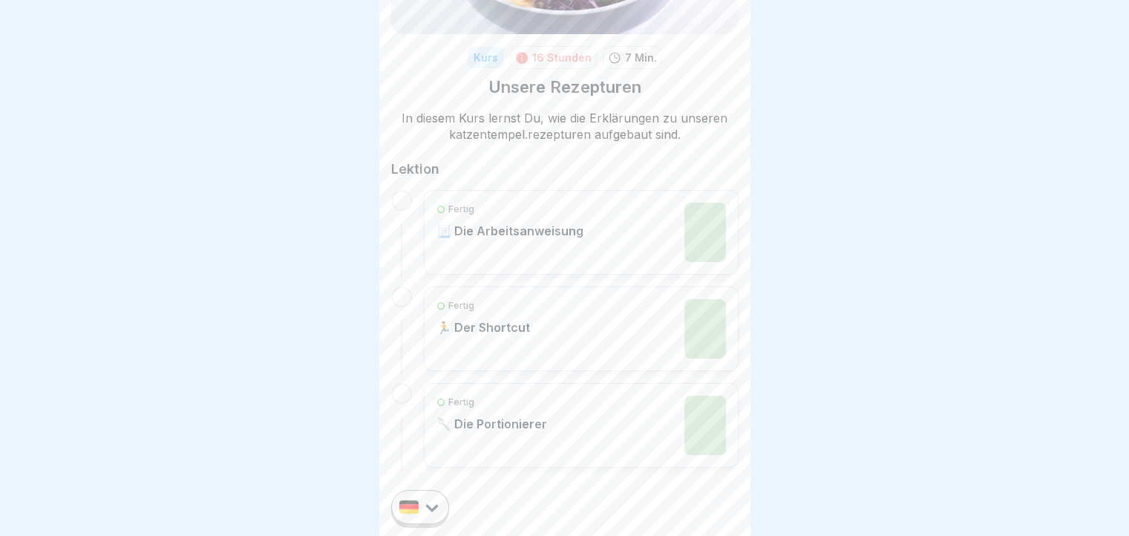
click at [600, 232] on div "Fertig 📃 Die Arbeitsanweisung" at bounding box center [582, 232] width 290 height 59
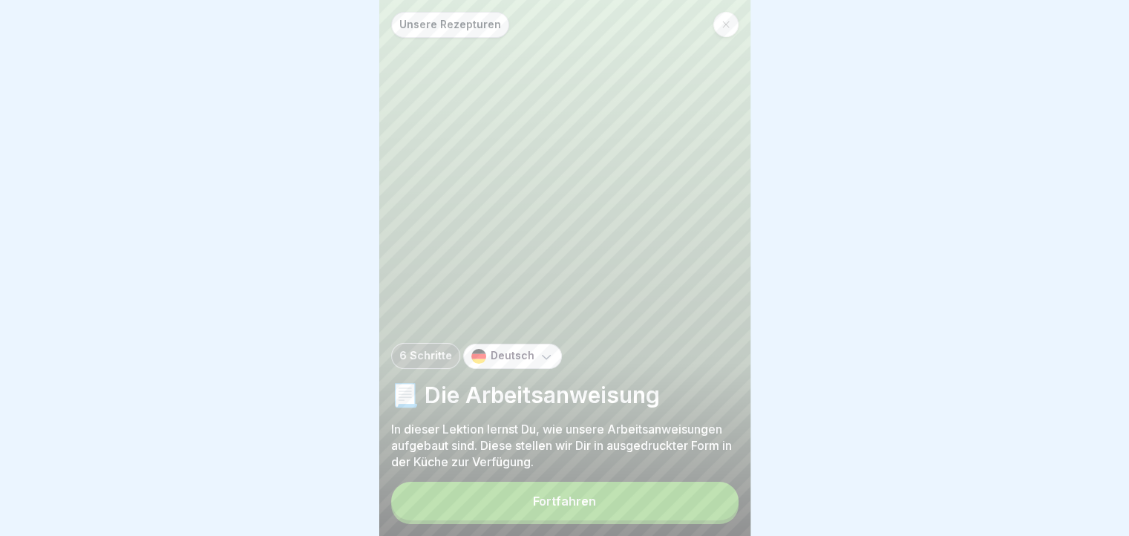
click at [581, 500] on button "Fortfahren" at bounding box center [564, 501] width 347 height 39
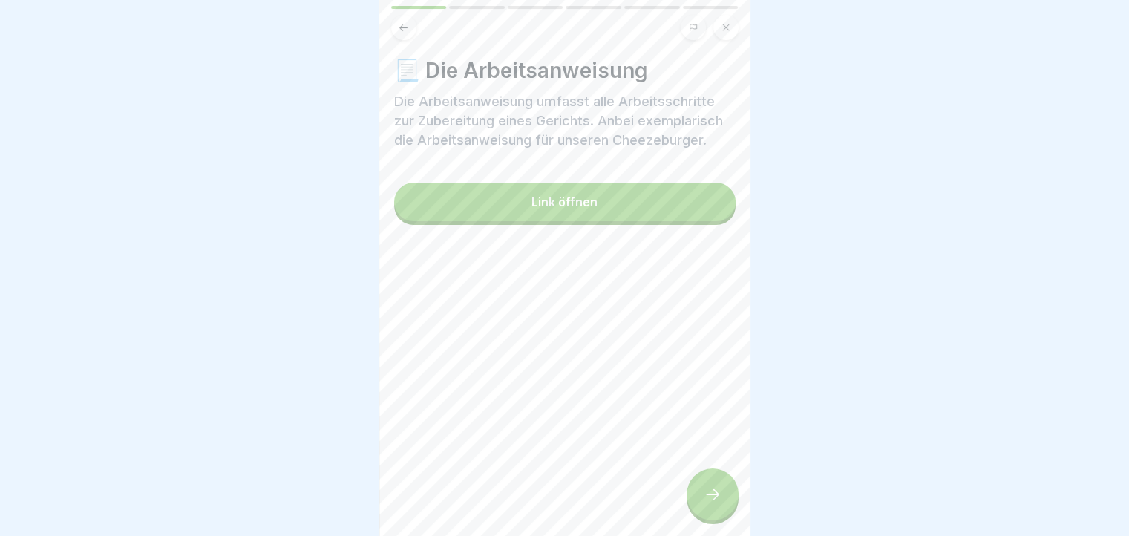
click at [398, 19] on button at bounding box center [403, 27] width 25 height 25
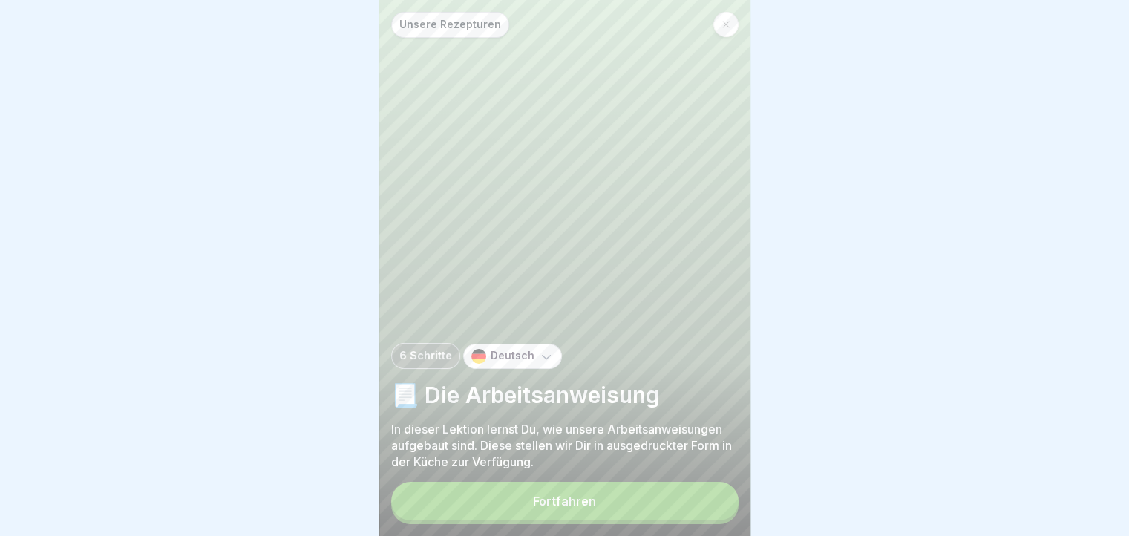
click at [600, 510] on button "Fortfahren" at bounding box center [564, 501] width 347 height 39
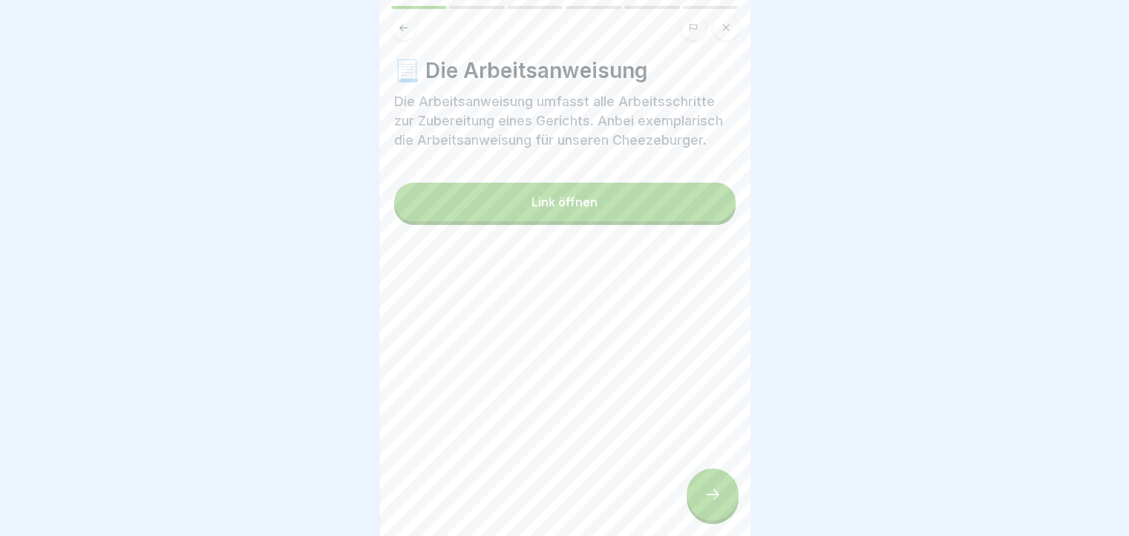
click at [566, 221] on button "Link öffnen" at bounding box center [565, 202] width 342 height 39
click at [716, 503] on icon at bounding box center [713, 495] width 18 height 18
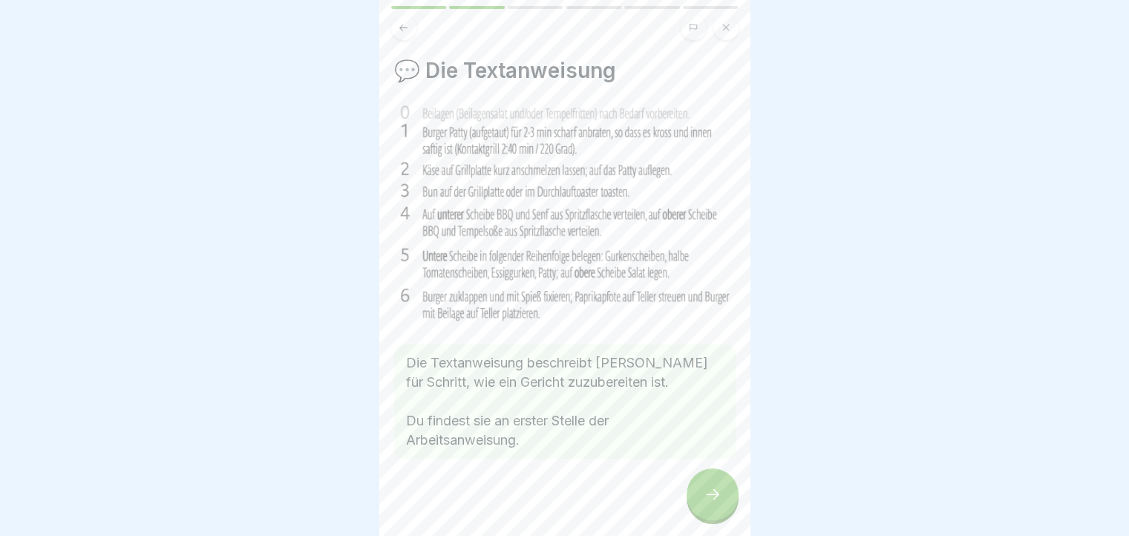
click at [716, 503] on icon at bounding box center [713, 495] width 18 height 18
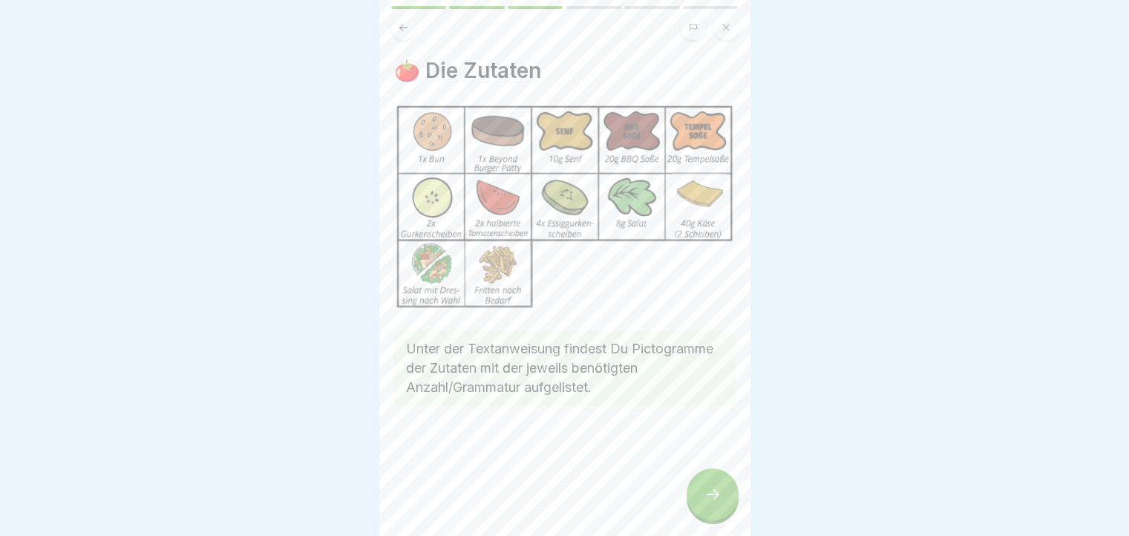
click at [716, 503] on icon at bounding box center [713, 495] width 18 height 18
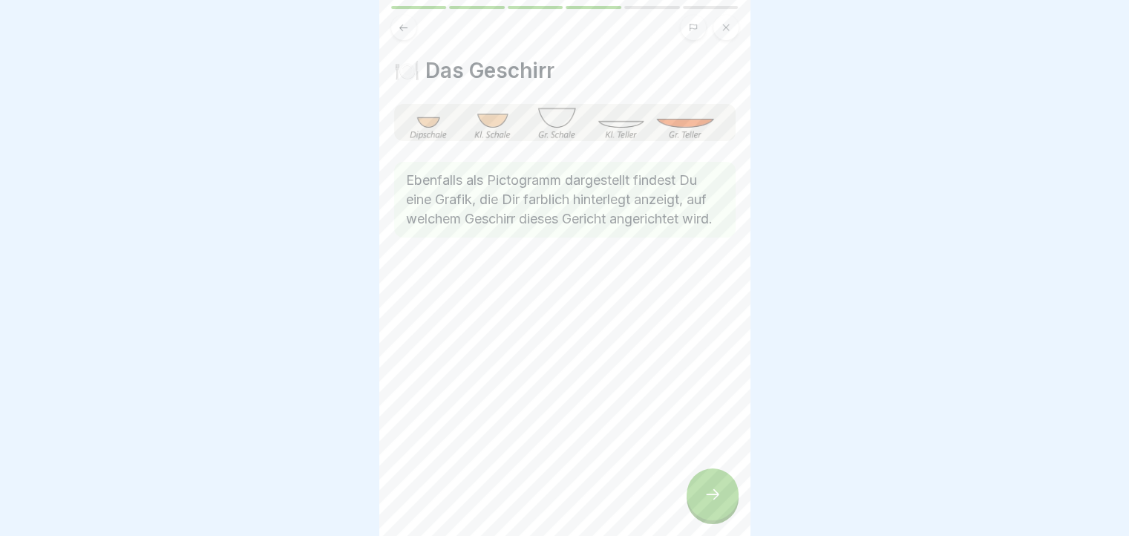
click at [716, 503] on icon at bounding box center [713, 495] width 18 height 18
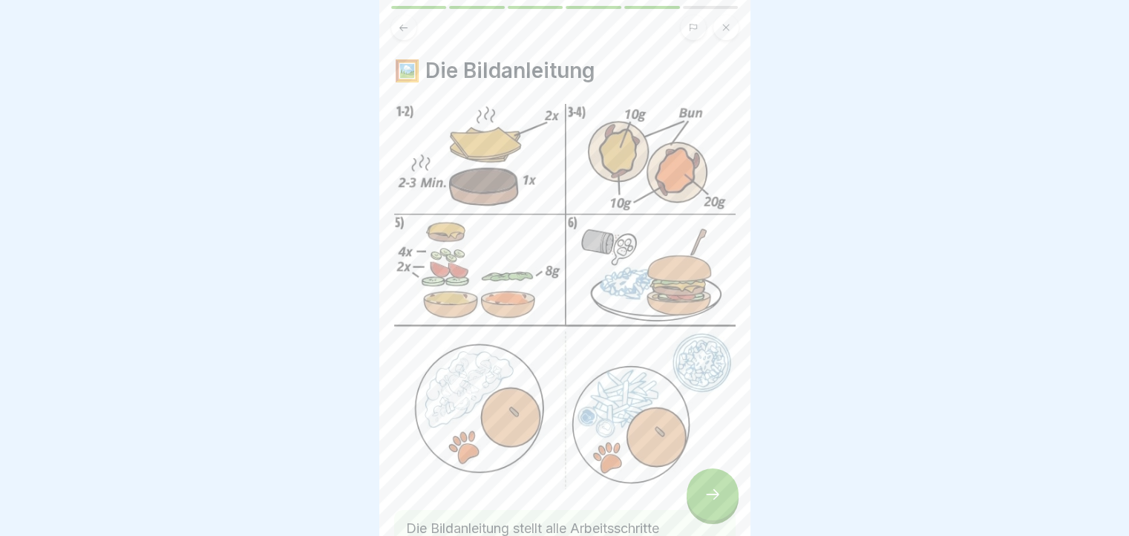
click at [716, 503] on icon at bounding box center [713, 495] width 18 height 18
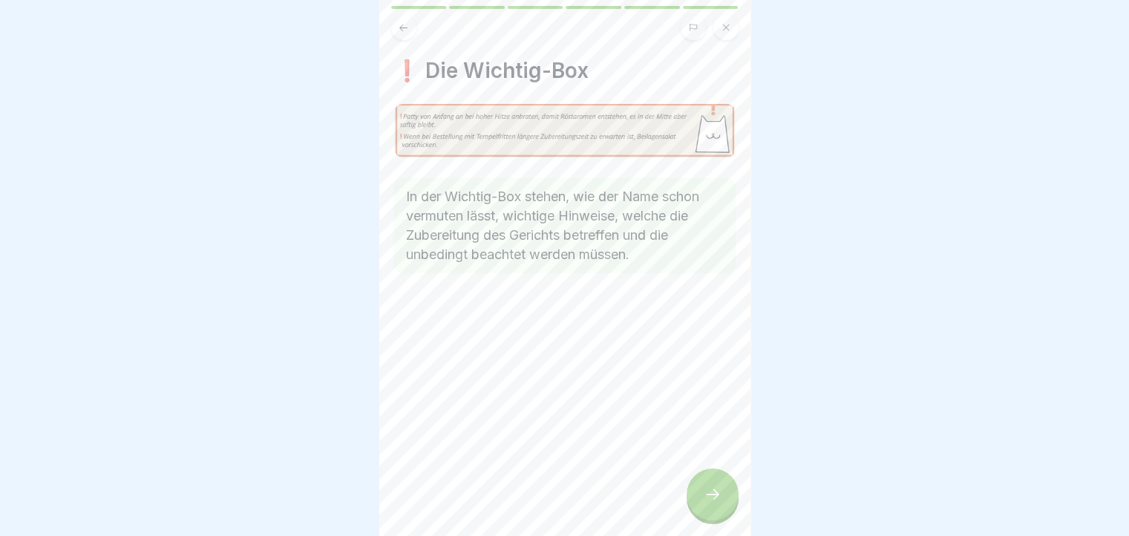
click at [716, 503] on icon at bounding box center [713, 495] width 18 height 18
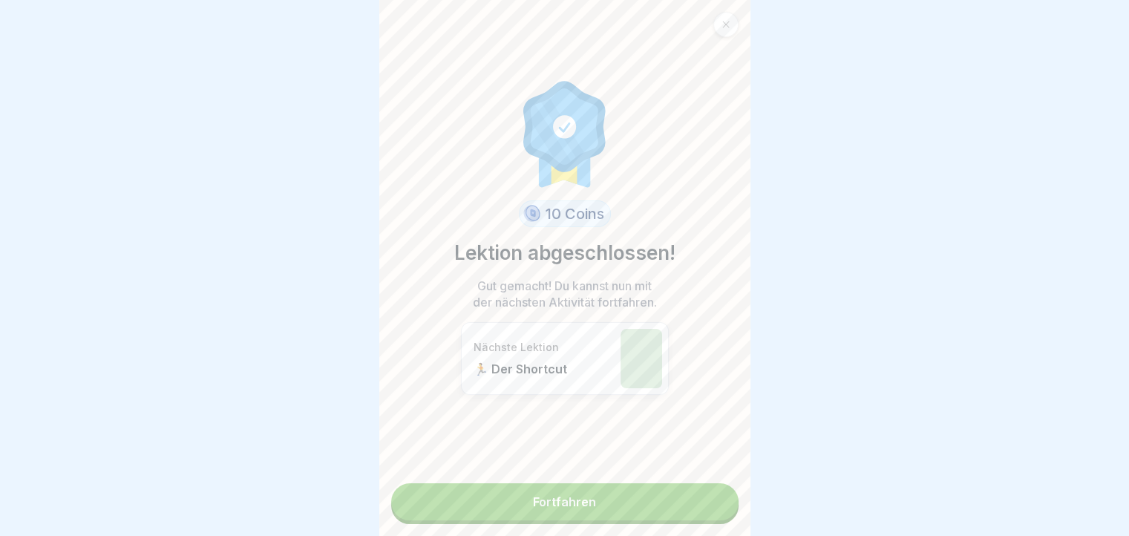
click at [716, 509] on link "Fortfahren" at bounding box center [564, 501] width 347 height 37
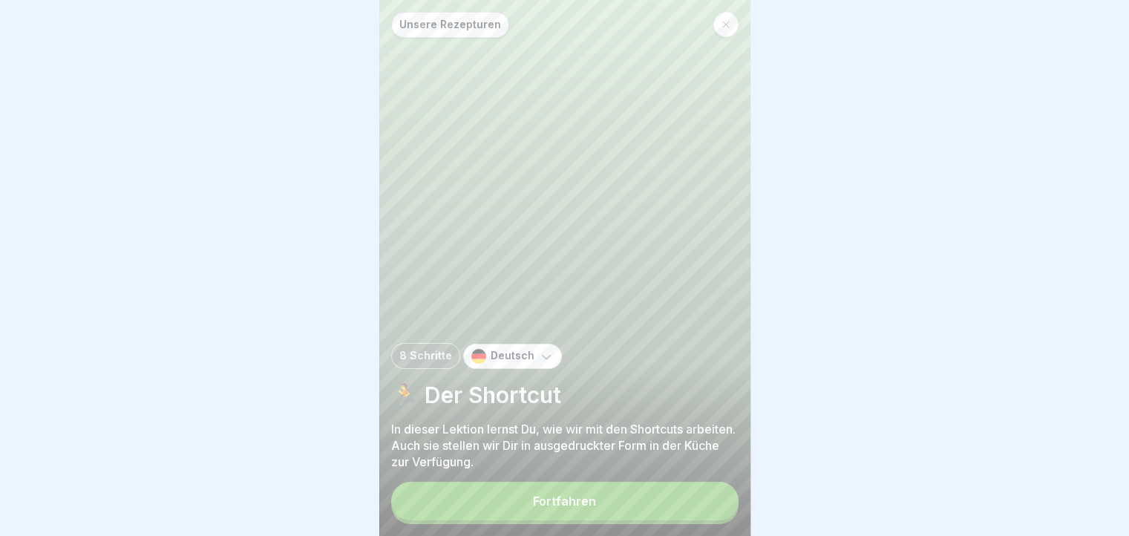
click at [716, 509] on button "Fortfahren" at bounding box center [564, 501] width 347 height 39
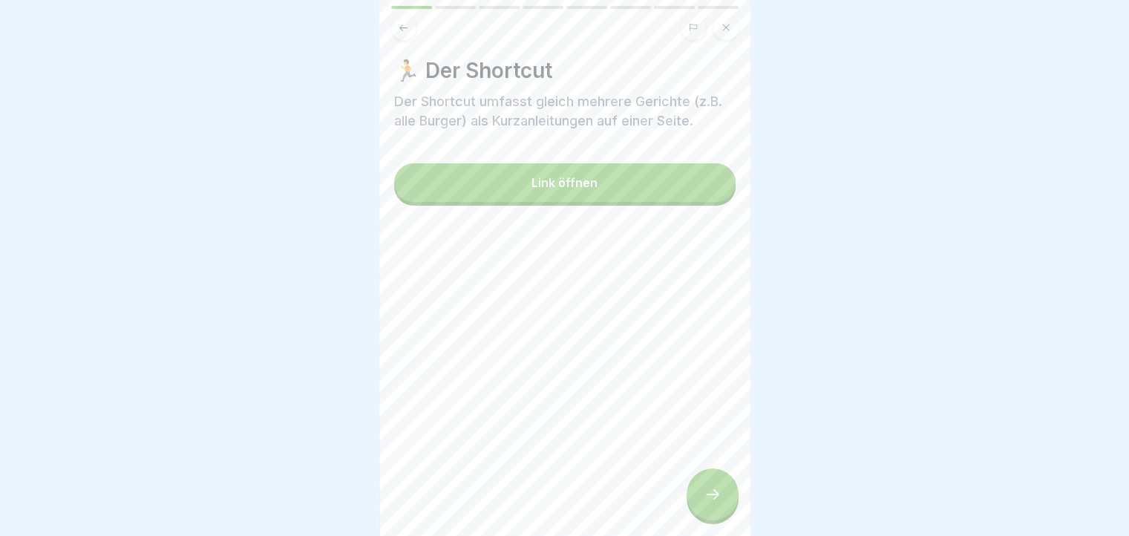
click at [532, 188] on div "Link öffnen" at bounding box center [565, 182] width 66 height 13
click at [719, 500] on icon at bounding box center [713, 495] width 18 height 18
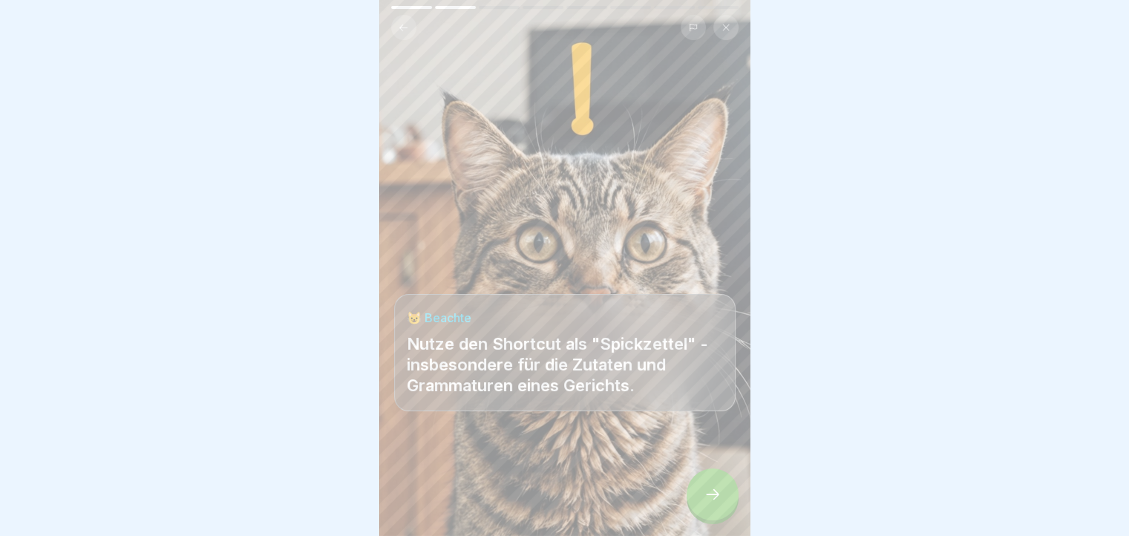
click at [719, 500] on icon at bounding box center [713, 495] width 18 height 18
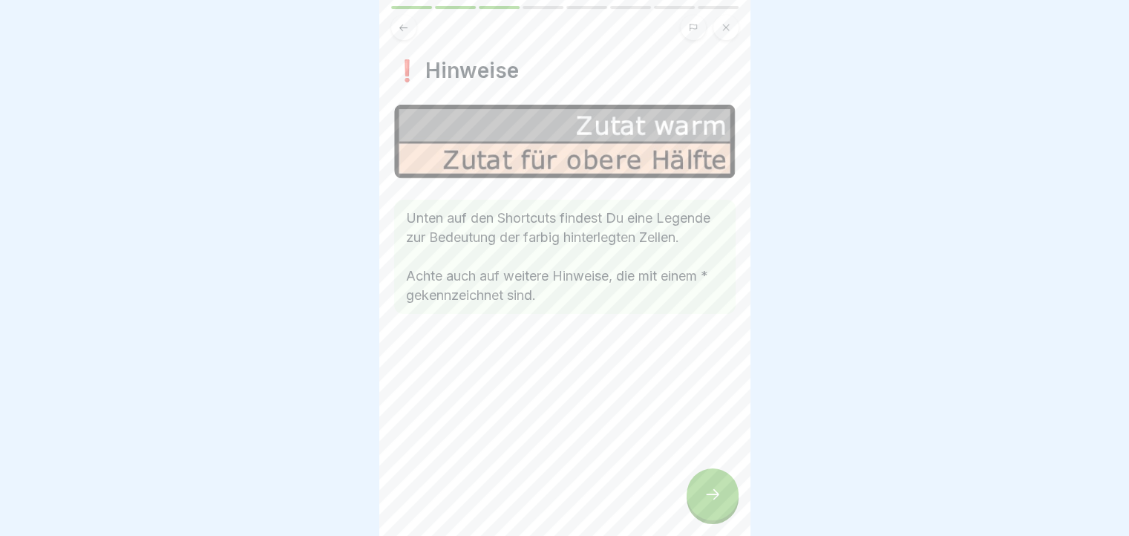
click at [719, 500] on icon at bounding box center [713, 495] width 18 height 18
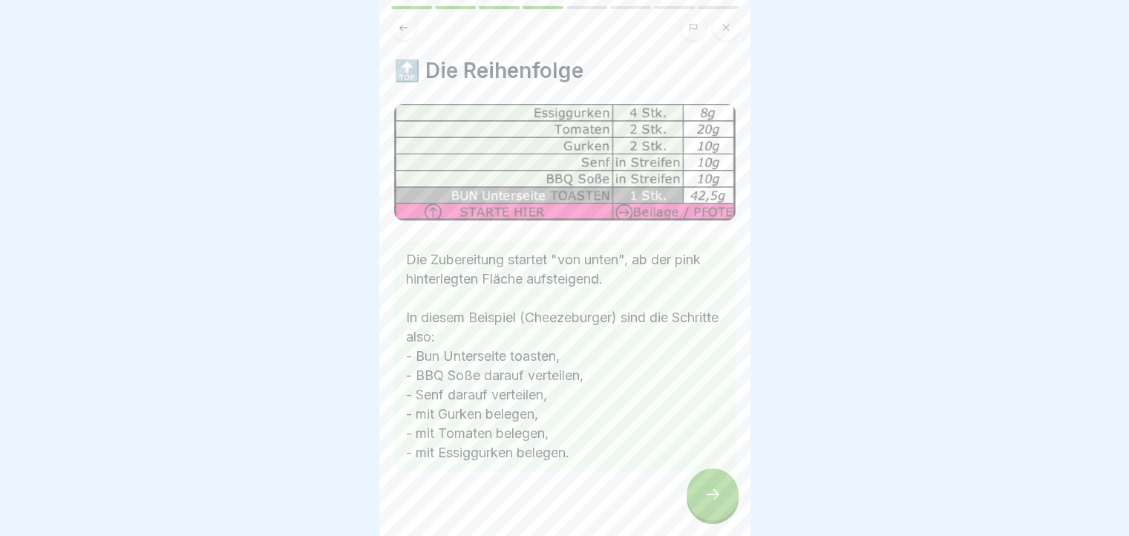
click at [719, 500] on icon at bounding box center [713, 495] width 18 height 18
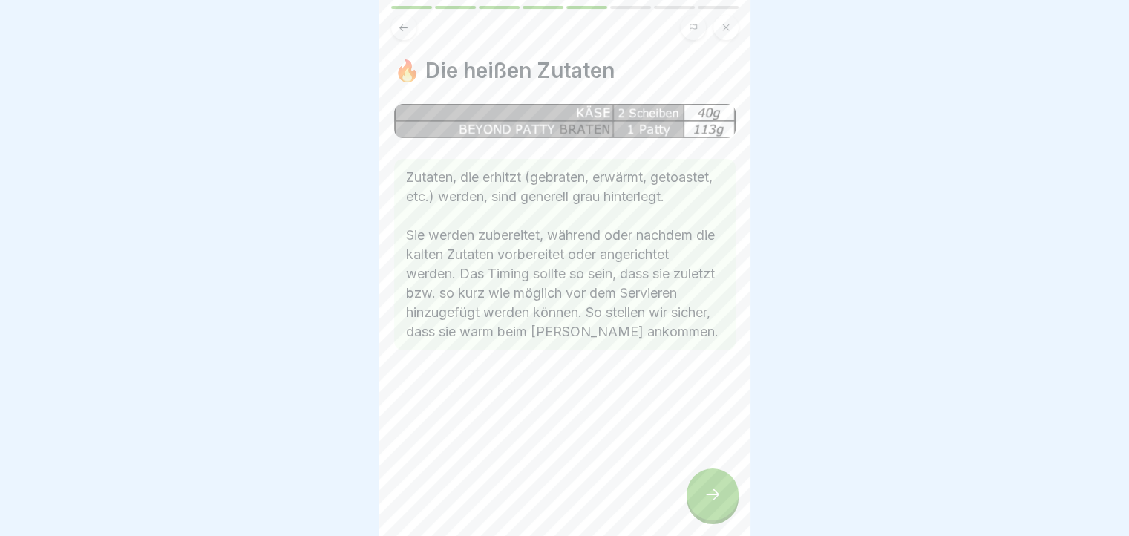
click at [719, 500] on icon at bounding box center [713, 495] width 18 height 18
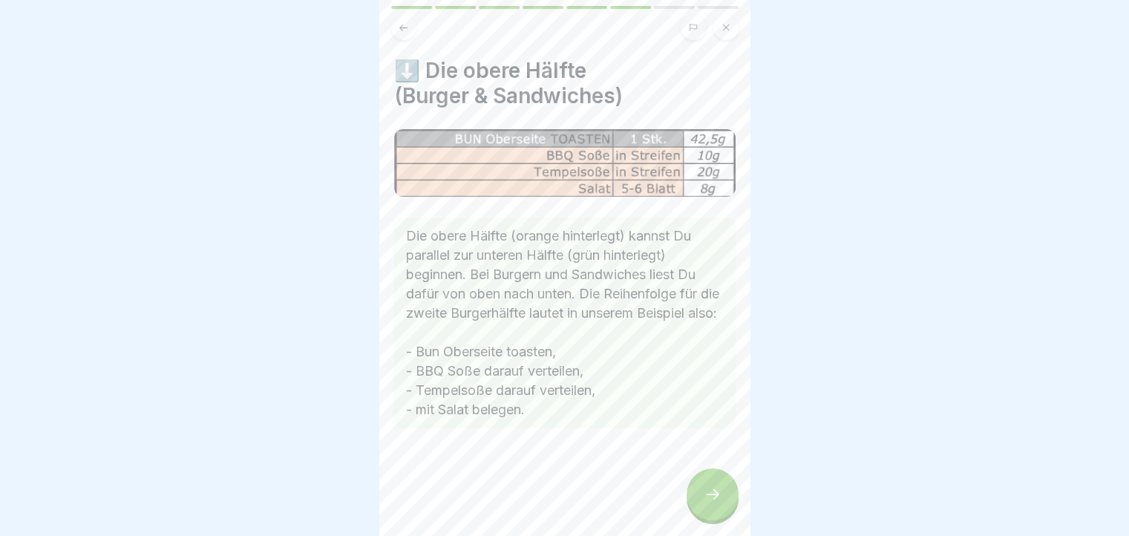
click at [719, 500] on icon at bounding box center [713, 495] width 18 height 18
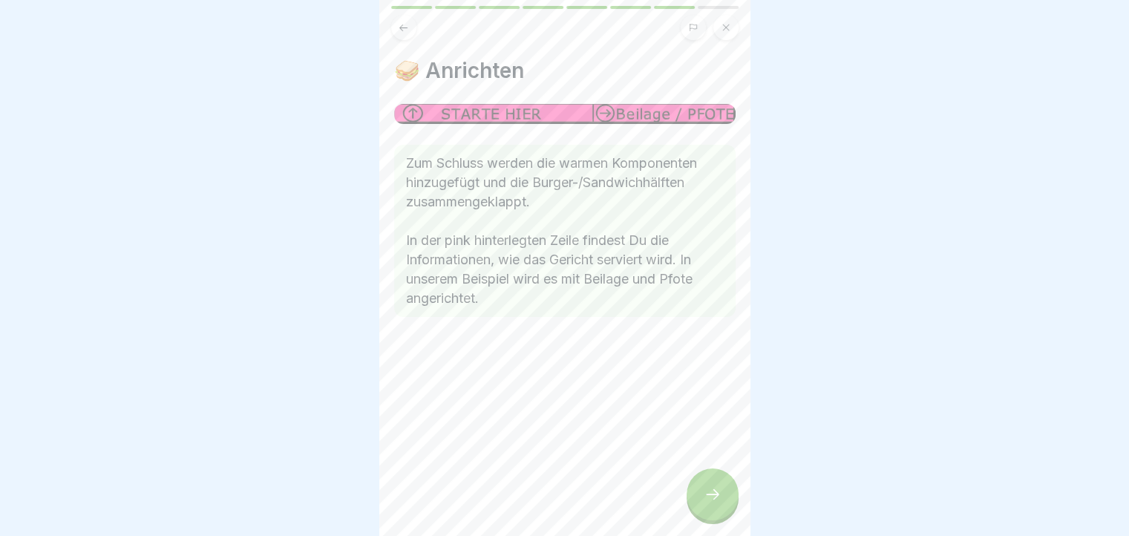
click at [719, 500] on icon at bounding box center [713, 495] width 18 height 18
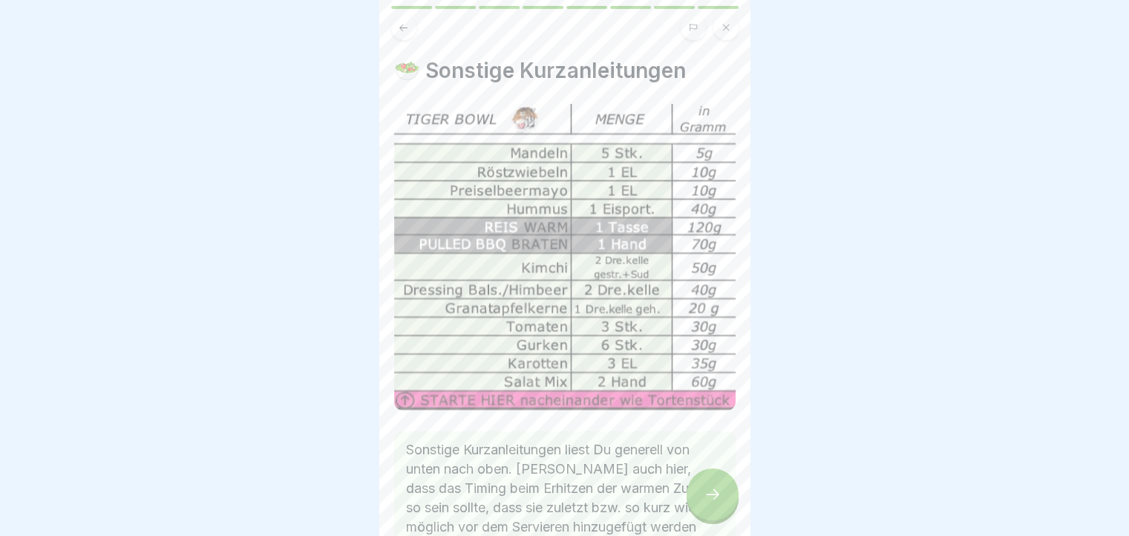
click at [719, 500] on icon at bounding box center [713, 495] width 18 height 18
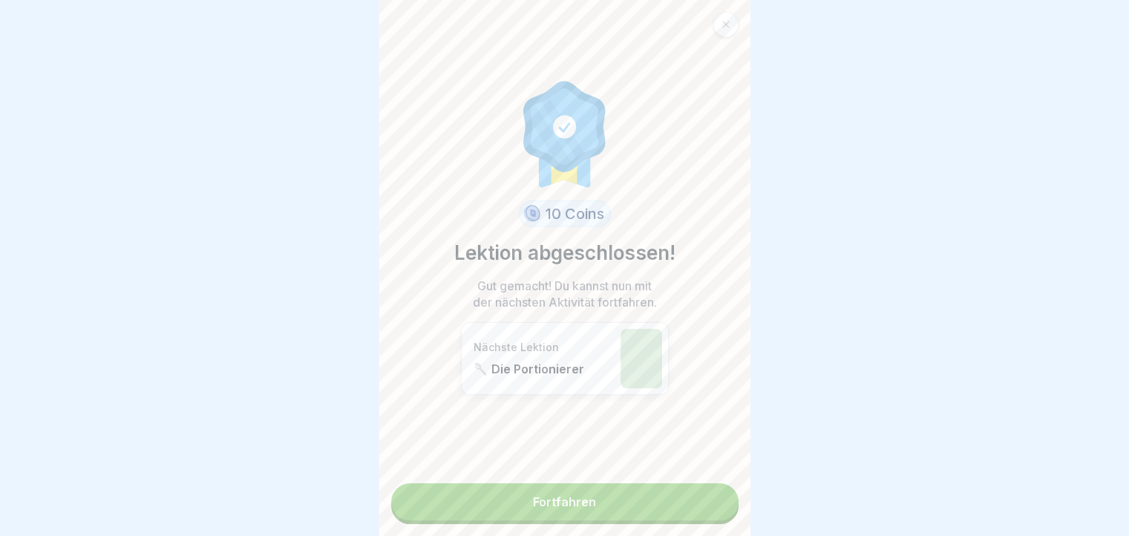
click at [719, 500] on link "Fortfahren" at bounding box center [564, 501] width 347 height 37
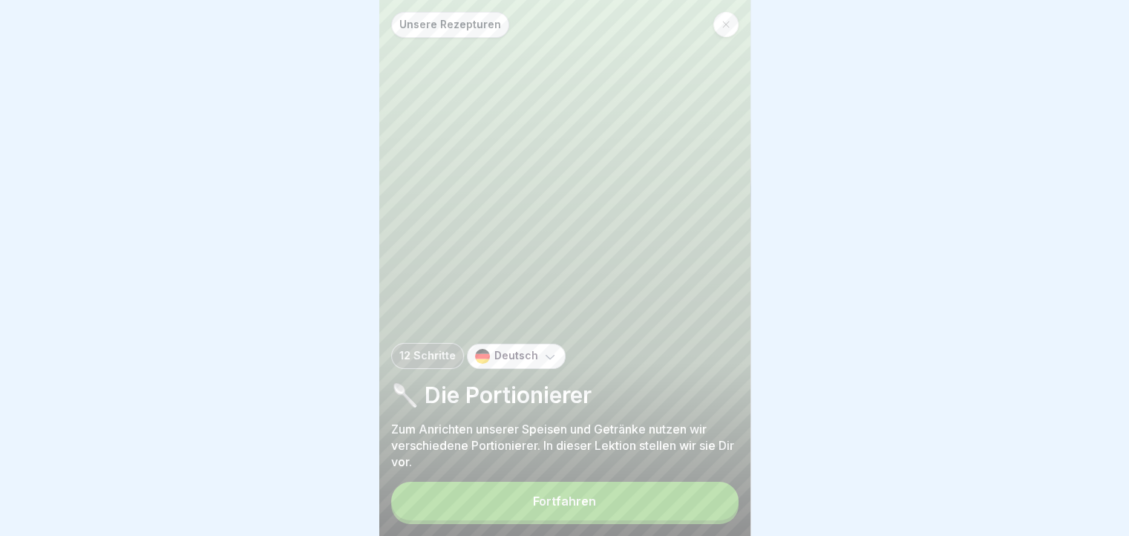
click at [719, 500] on button "Fortfahren" at bounding box center [564, 501] width 347 height 39
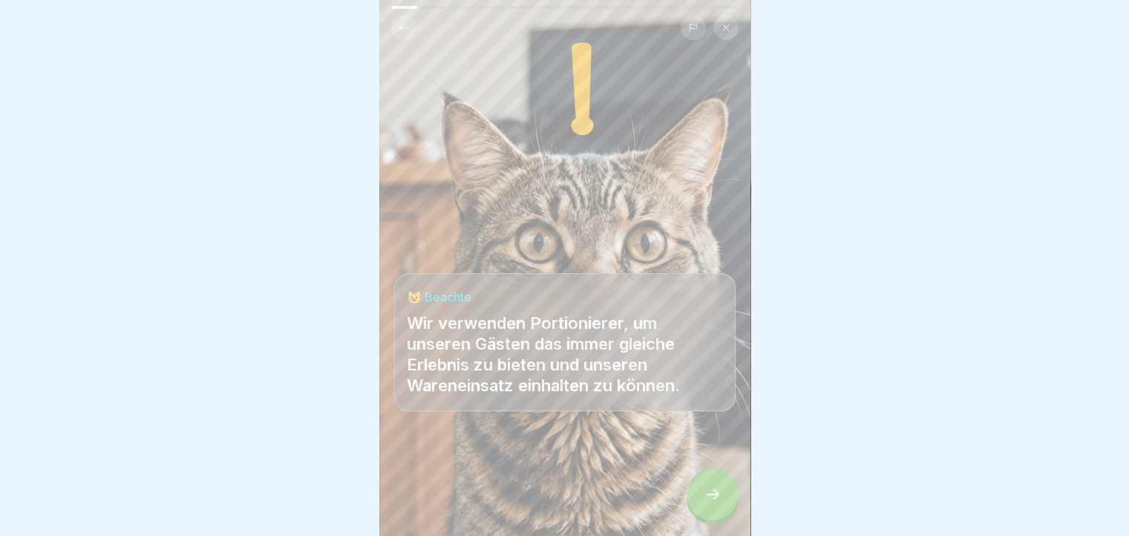
click at [719, 500] on icon at bounding box center [713, 495] width 18 height 18
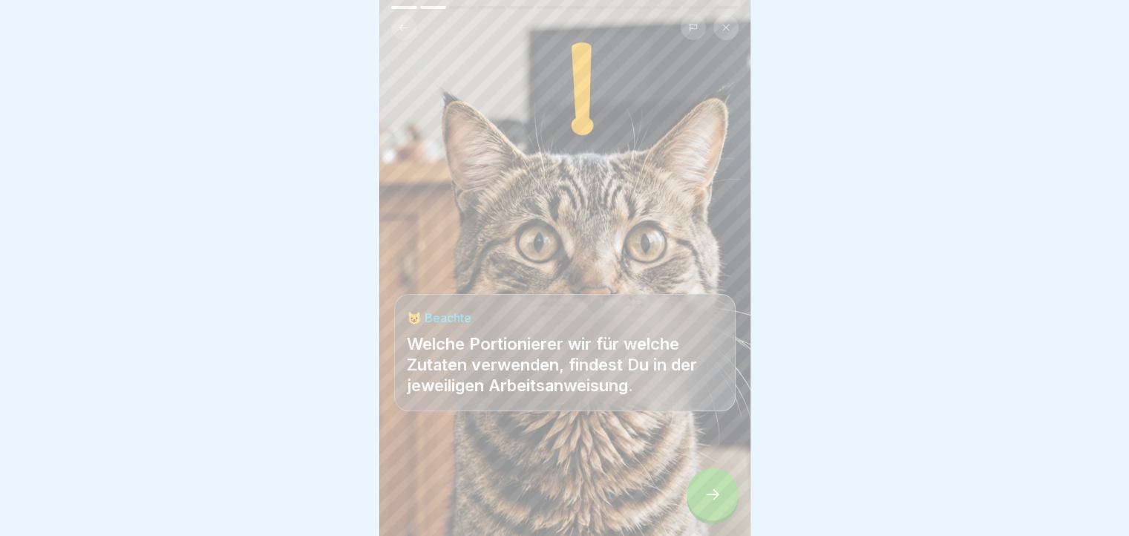
click at [719, 500] on icon at bounding box center [713, 495] width 18 height 18
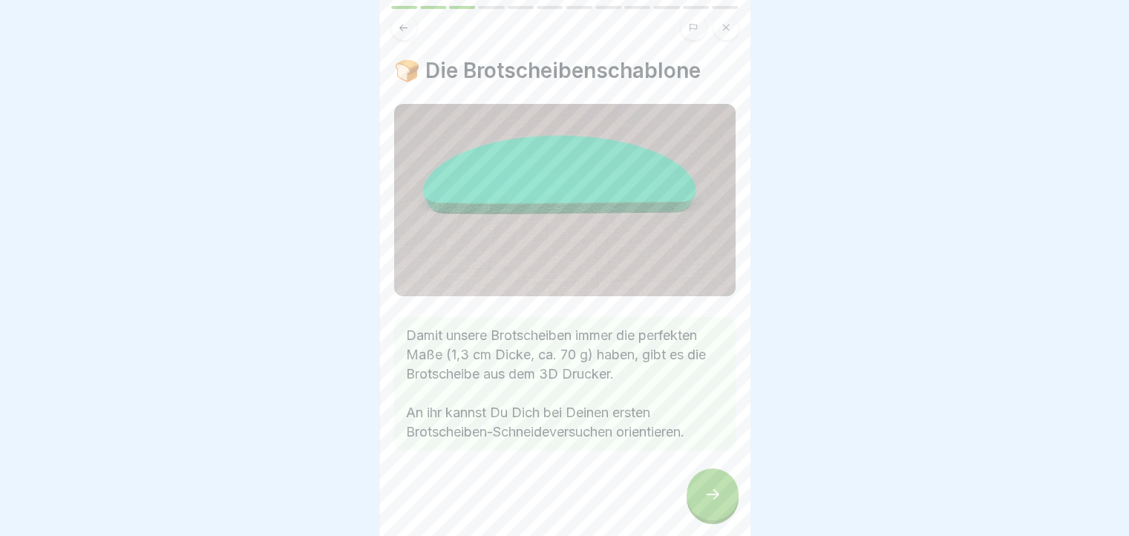
click at [719, 500] on icon at bounding box center [713, 495] width 18 height 18
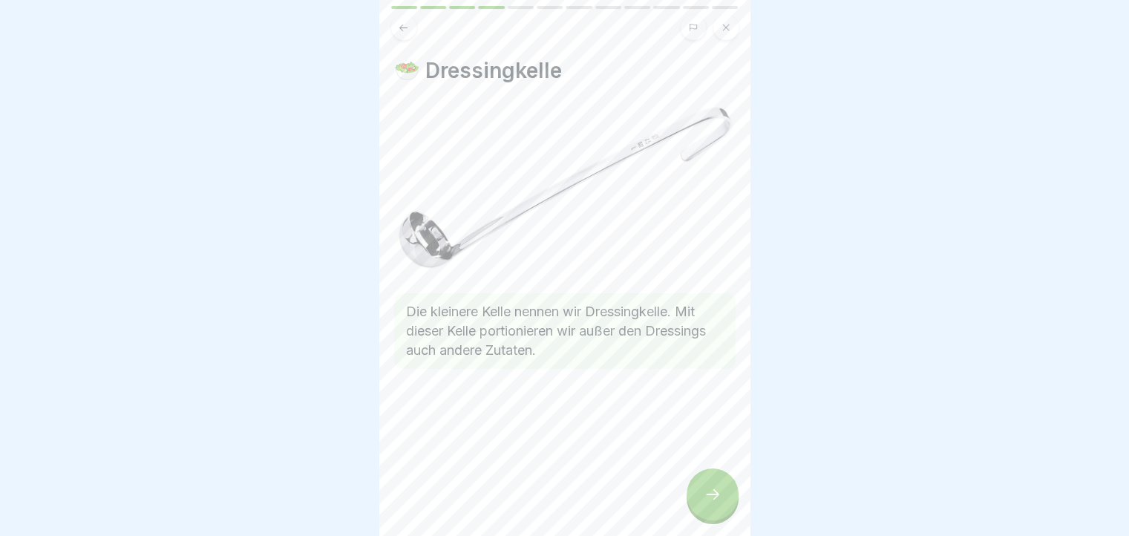
click at [707, 498] on div at bounding box center [713, 495] width 52 height 52
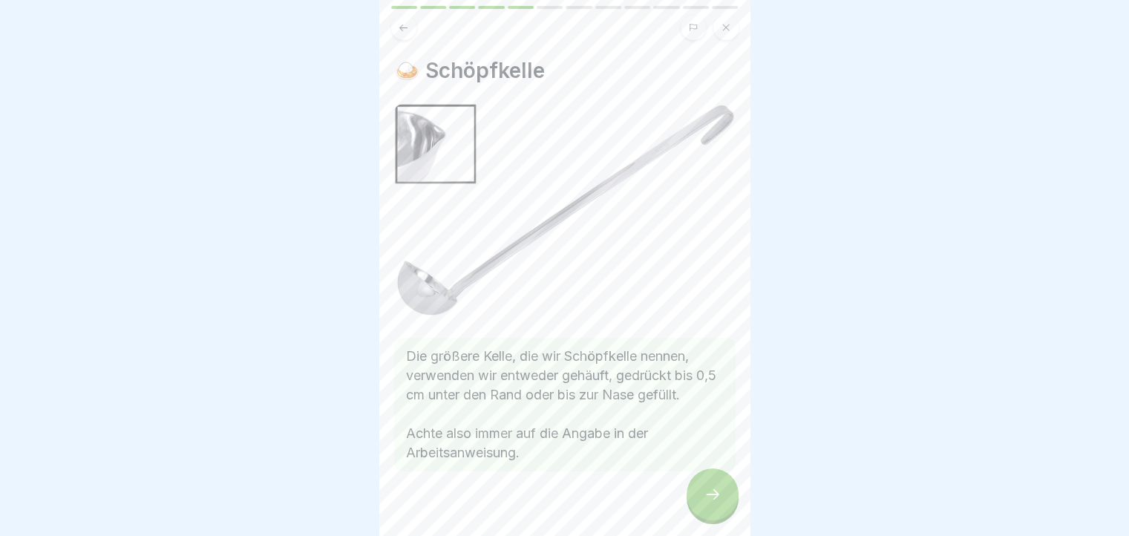
click at [707, 498] on div at bounding box center [713, 495] width 52 height 52
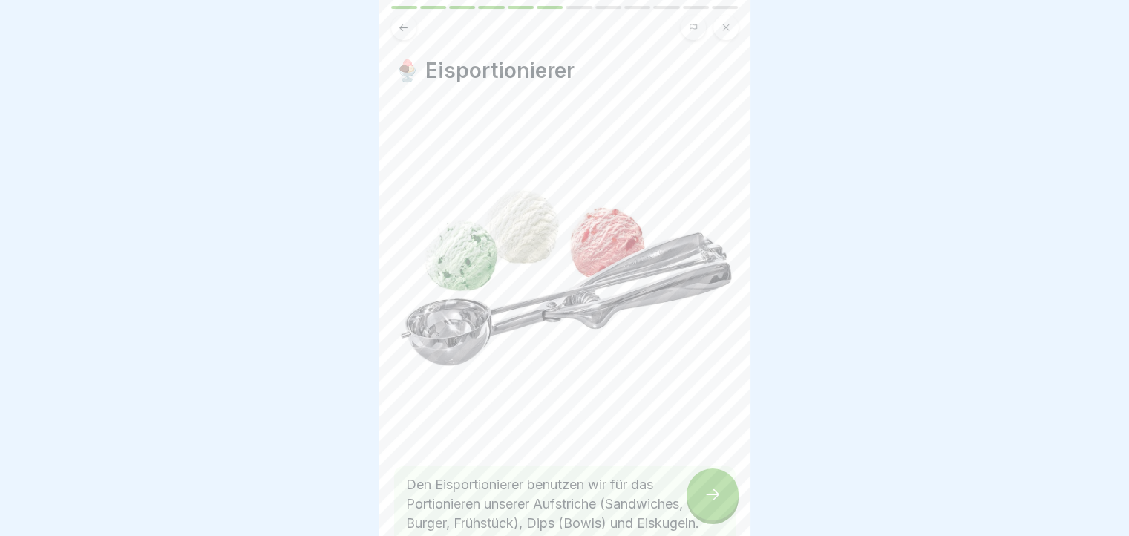
scroll to position [141, 0]
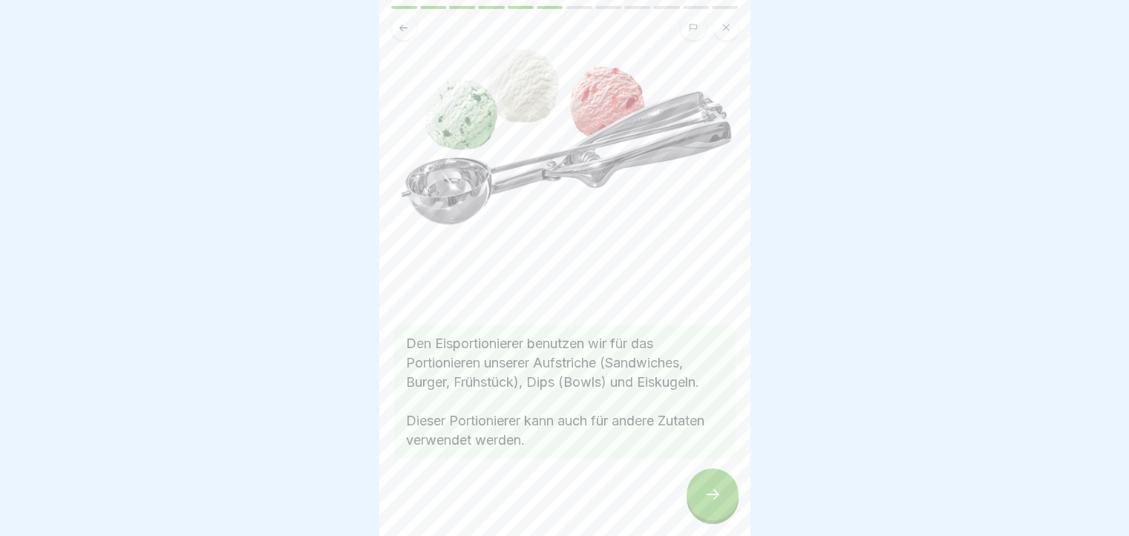
click at [702, 494] on div at bounding box center [713, 495] width 52 height 52
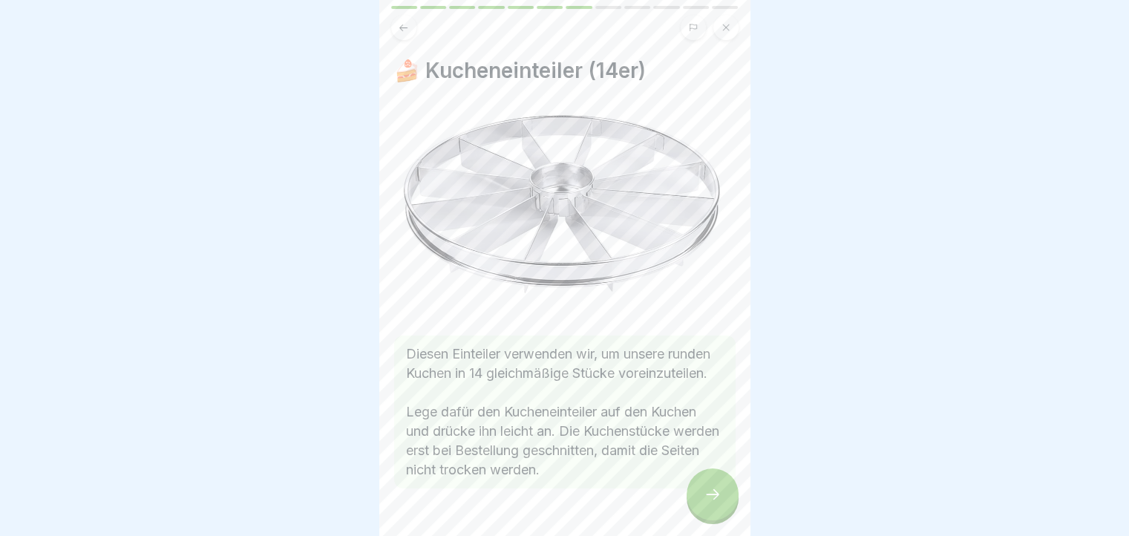
click at [702, 494] on div at bounding box center [713, 495] width 52 height 52
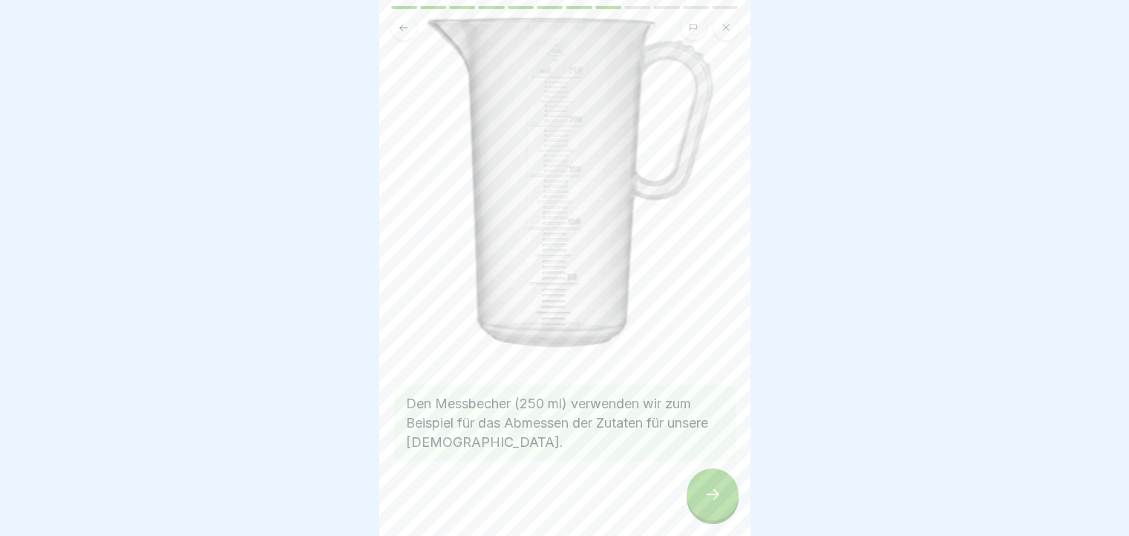
scroll to position [115, 0]
click at [704, 491] on div at bounding box center [713, 495] width 52 height 52
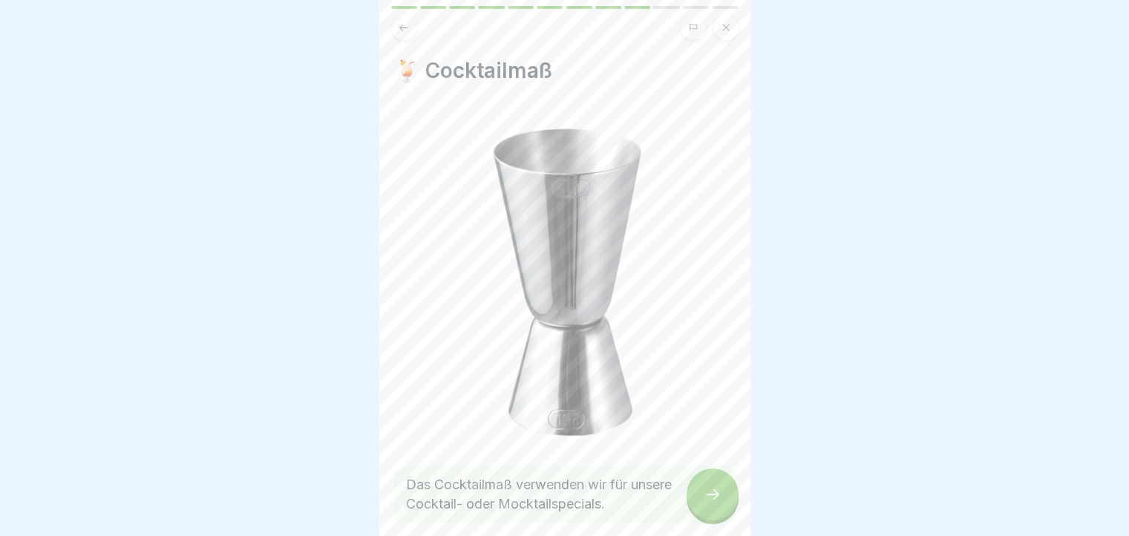
click at [704, 491] on div at bounding box center [713, 495] width 52 height 52
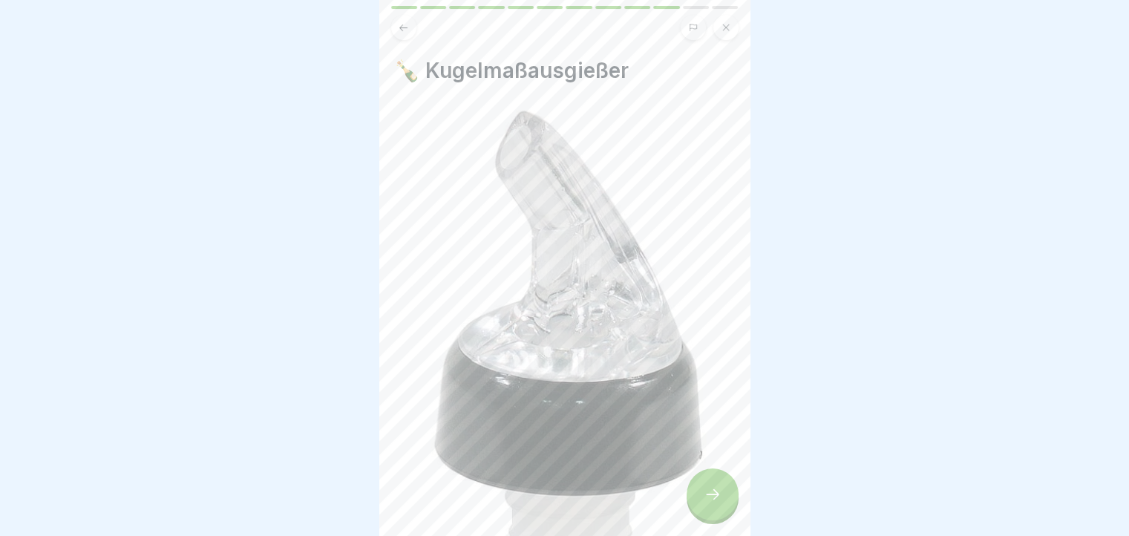
scroll to position [310, 0]
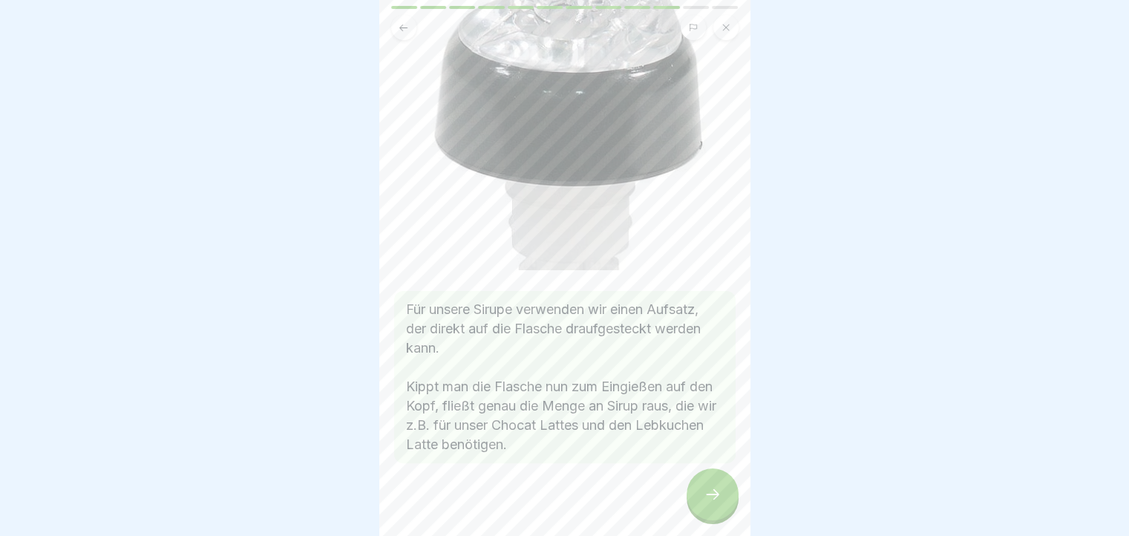
click at [706, 490] on div at bounding box center [713, 495] width 52 height 52
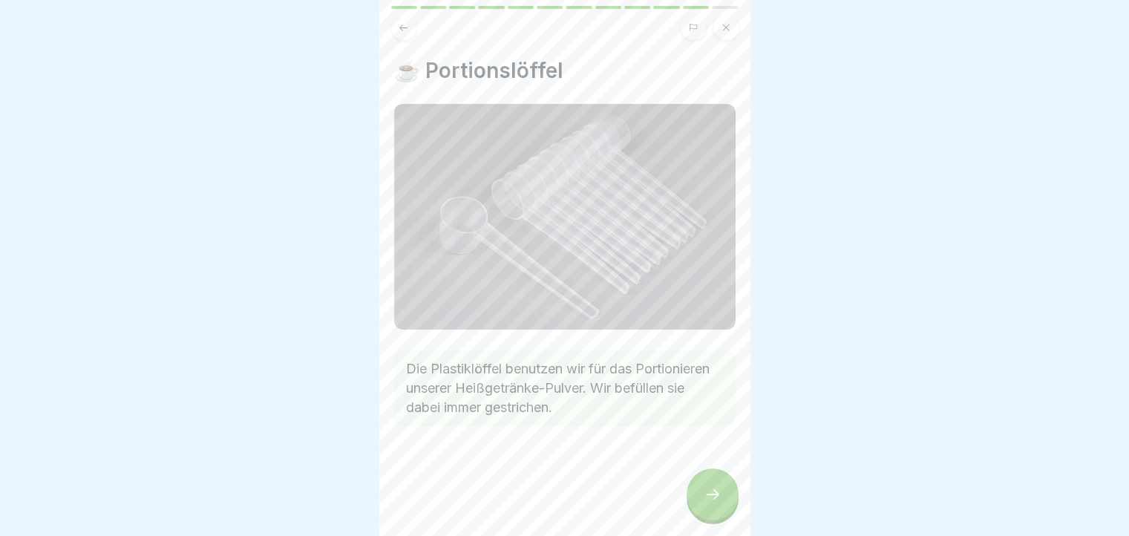
click at [706, 490] on div at bounding box center [713, 495] width 52 height 52
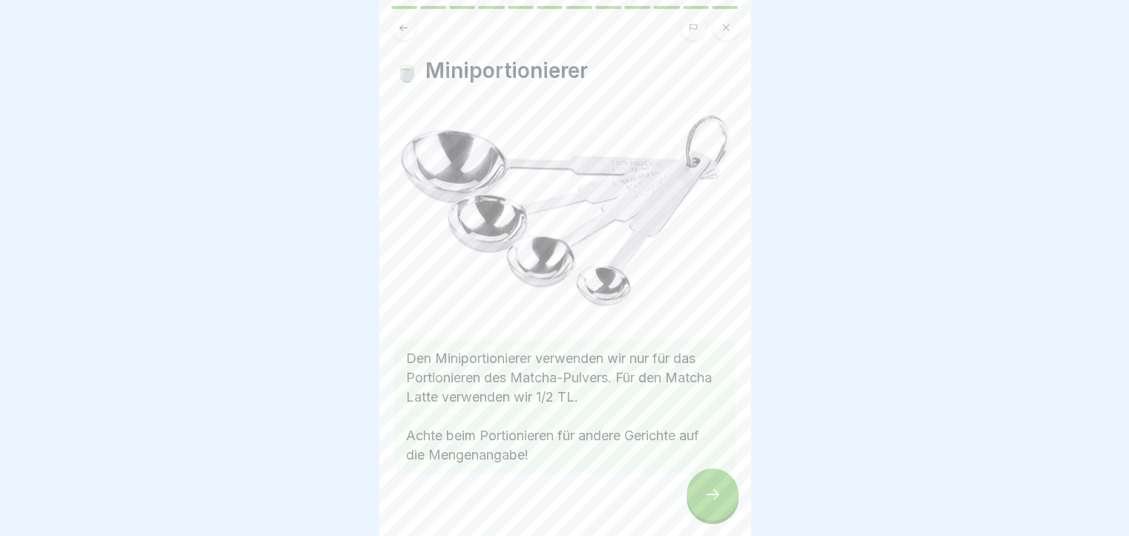
click at [706, 490] on div at bounding box center [713, 495] width 52 height 52
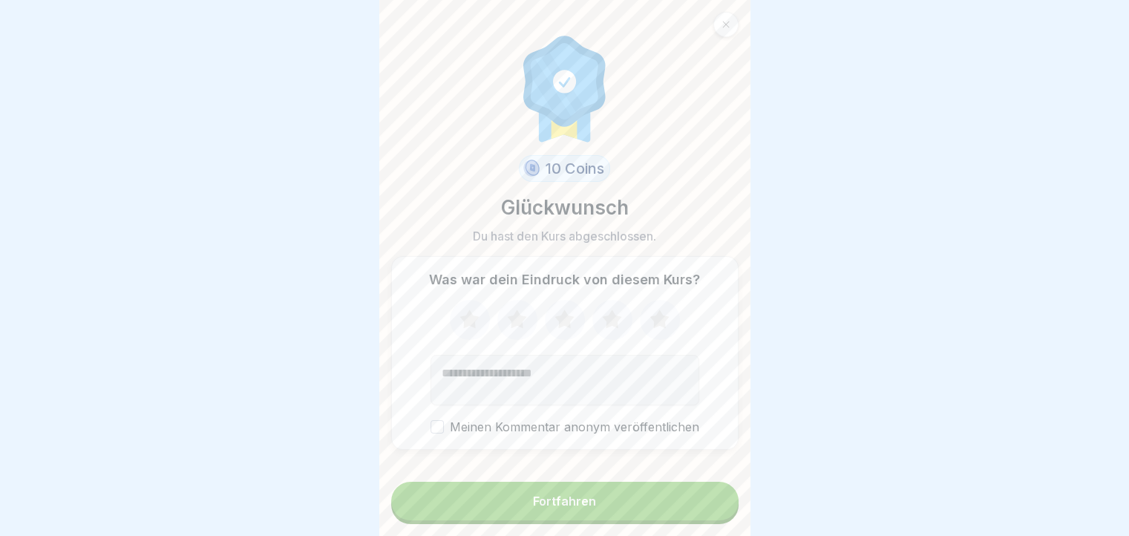
click at [706, 490] on form "10 Coins Glückwunsch Du hast den Kurs abgeschlossen. Was war dein Eindruck von …" at bounding box center [564, 268] width 371 height 536
click at [704, 507] on button "Fortfahren" at bounding box center [564, 501] width 347 height 39
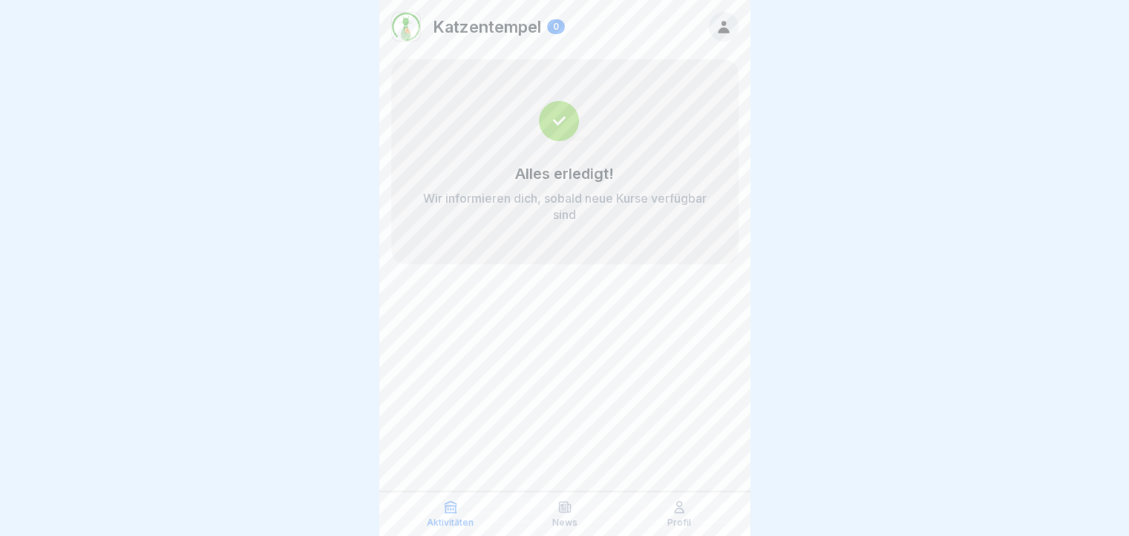
click at [696, 518] on div "Profil" at bounding box center [679, 514] width 107 height 28
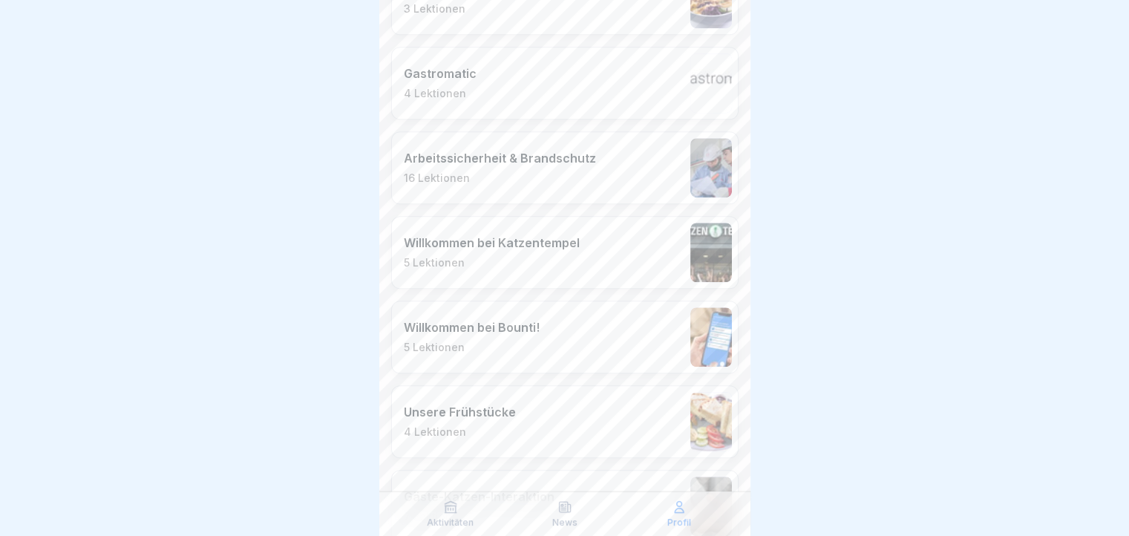
scroll to position [979, 0]
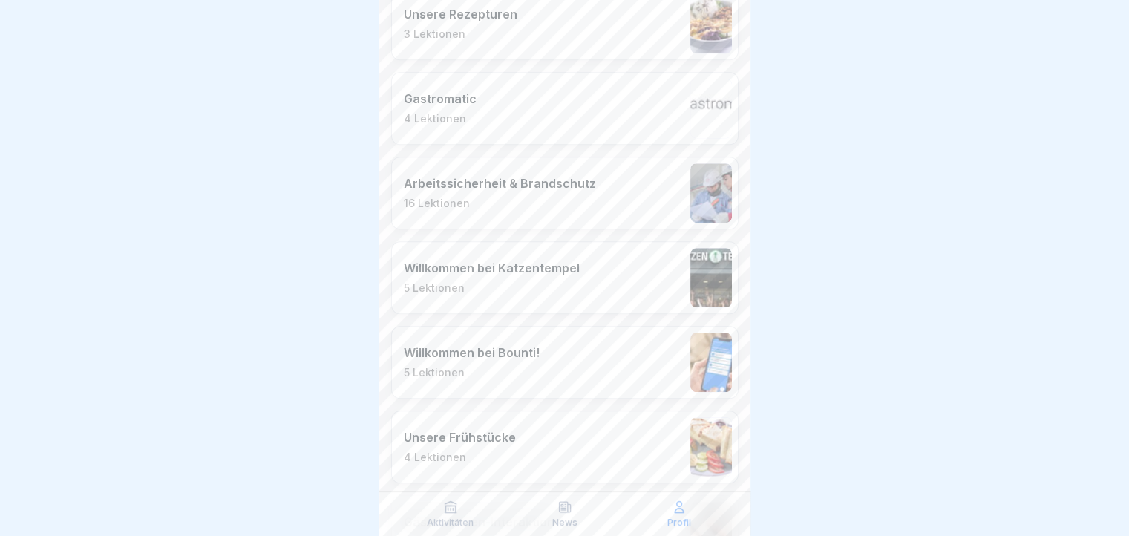
click at [578, 281] on div "Willkommen bei Katzentempel 5 Lektionen" at bounding box center [564, 277] width 347 height 73
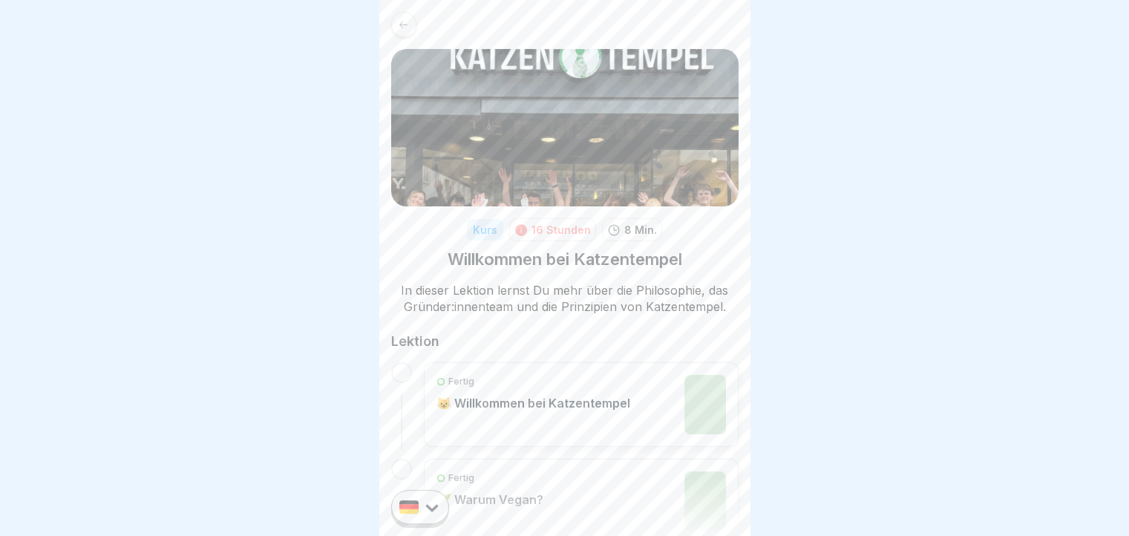
click at [479, 227] on div "Kurs" at bounding box center [485, 230] width 36 height 22
click at [405, 22] on icon at bounding box center [403, 24] width 11 height 11
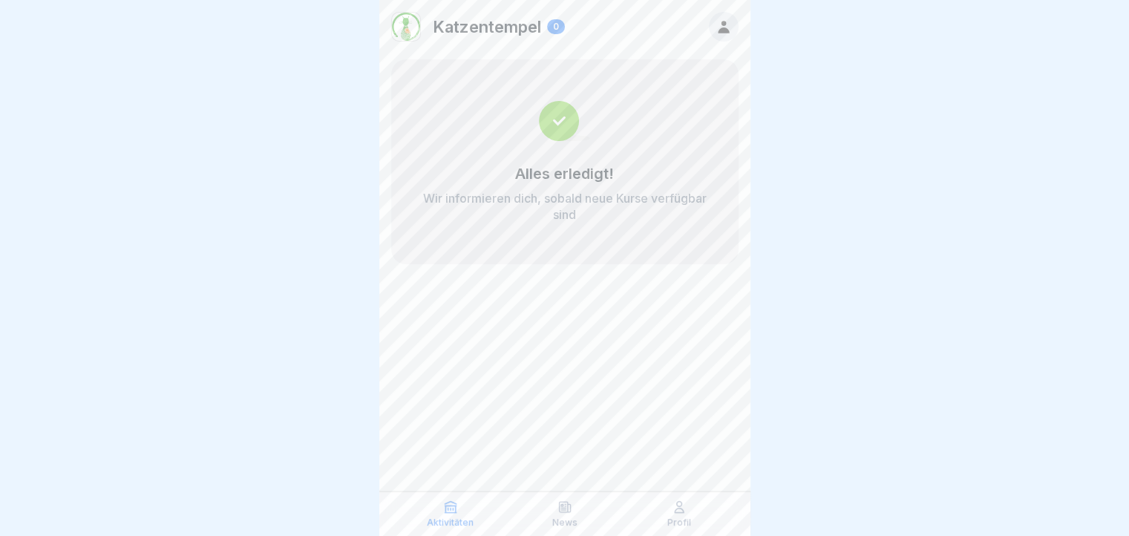
click at [681, 524] on p "Profil" at bounding box center [680, 523] width 24 height 10
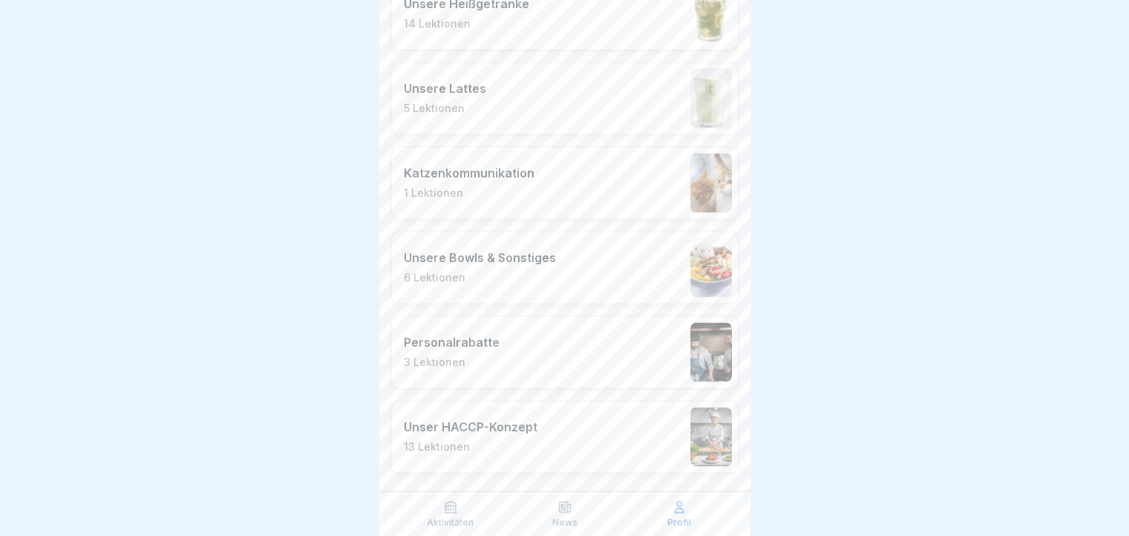
scroll to position [2092, 0]
click at [555, 373] on div "Personalrabatte 3 Lektionen" at bounding box center [564, 349] width 347 height 73
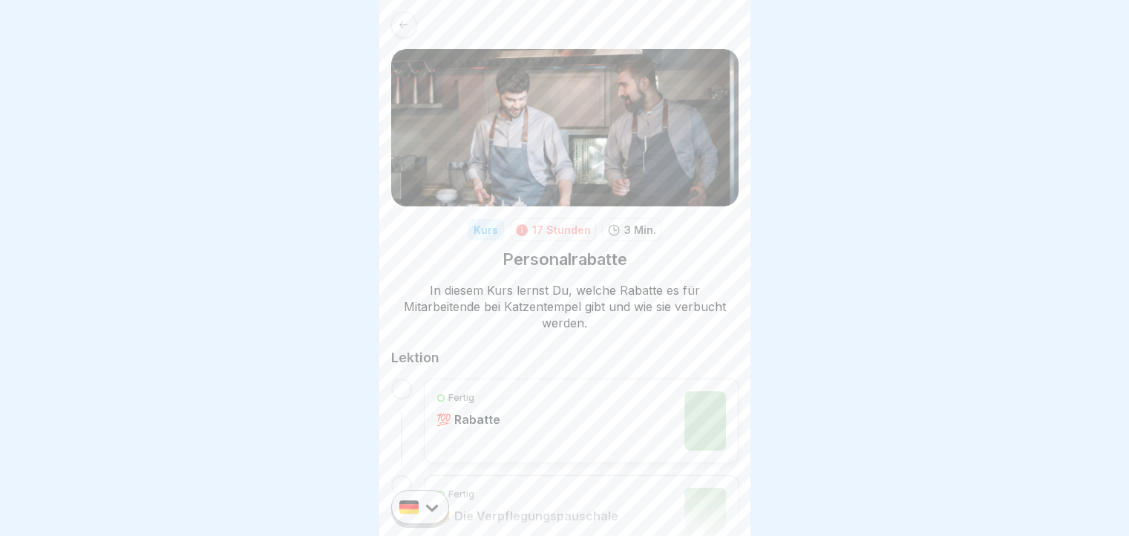
click at [410, 25] on div at bounding box center [403, 24] width 25 height 25
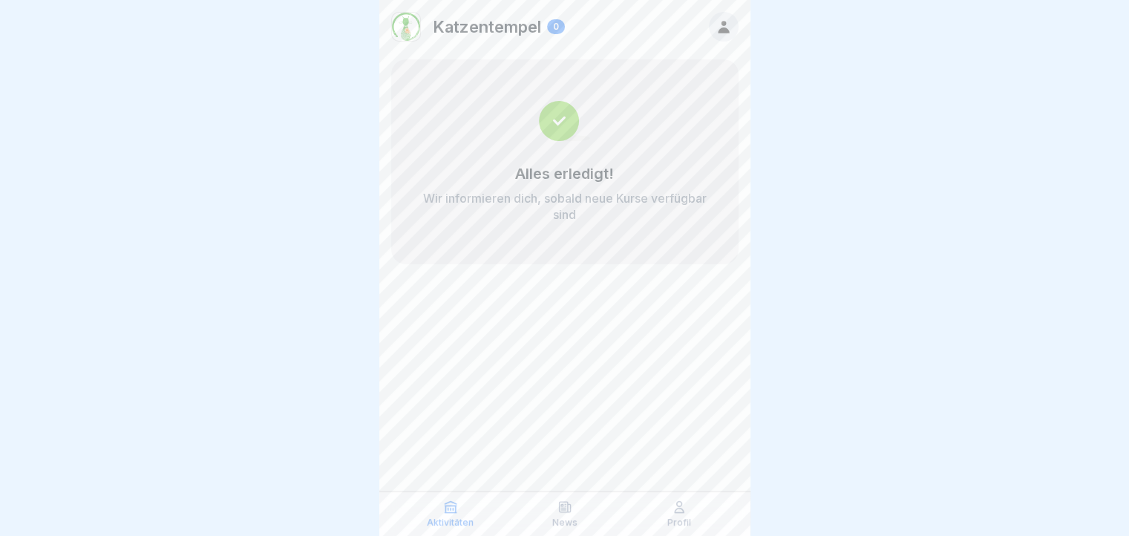
click at [699, 520] on div "Profil" at bounding box center [679, 514] width 107 height 28
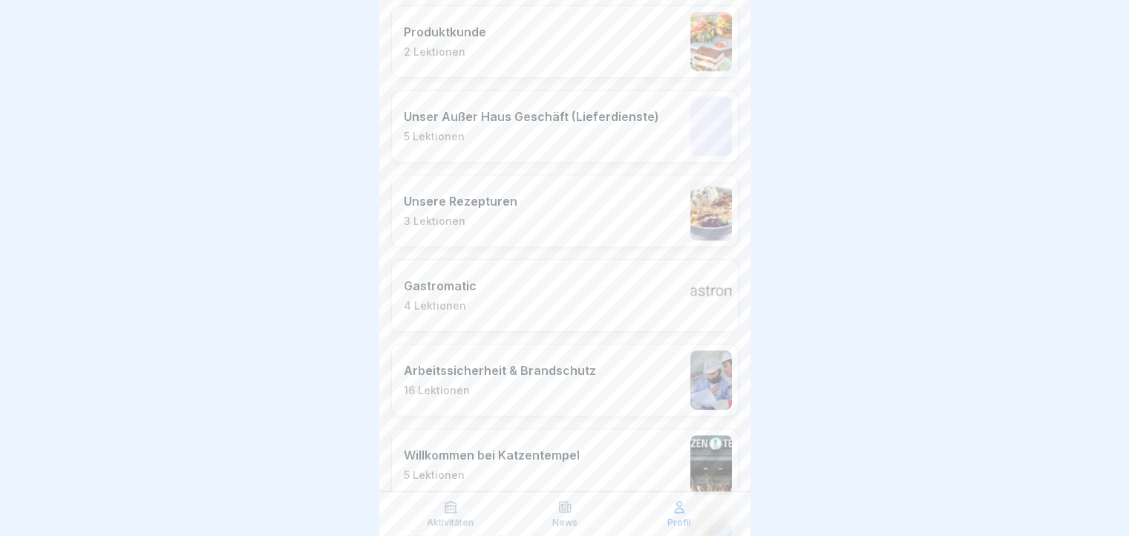
scroll to position [817, 0]
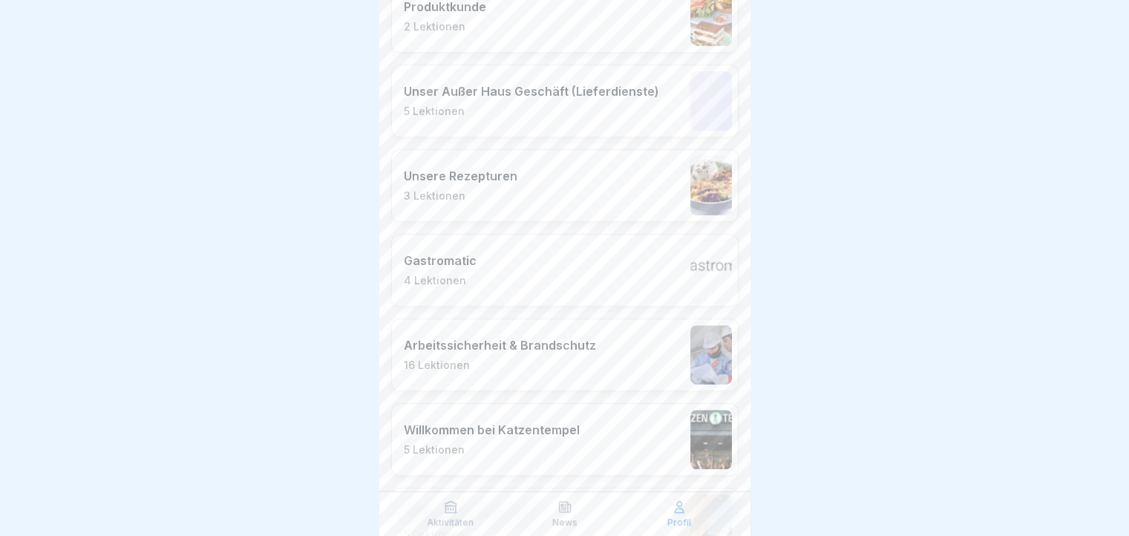
click at [577, 251] on div "Gastromatic 4 Lektionen" at bounding box center [564, 270] width 347 height 73
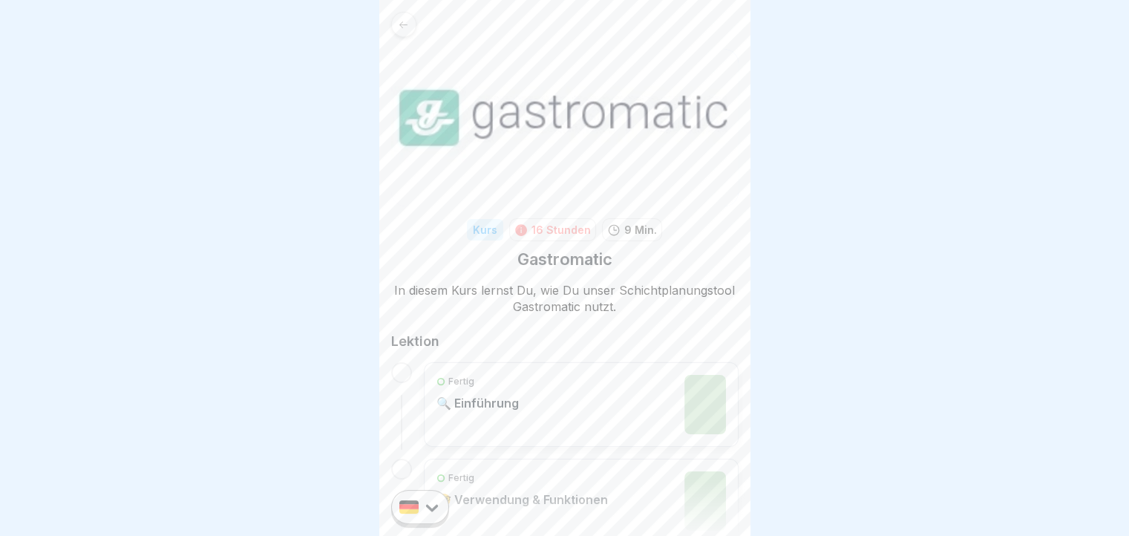
click at [399, 22] on icon at bounding box center [403, 24] width 11 height 11
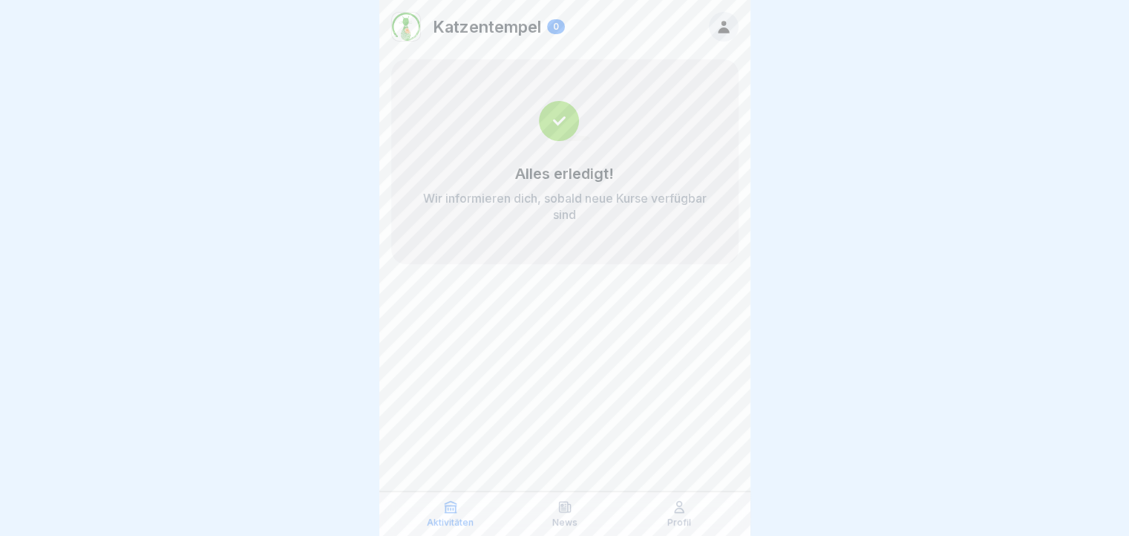
click at [673, 510] on icon at bounding box center [679, 507] width 15 height 15
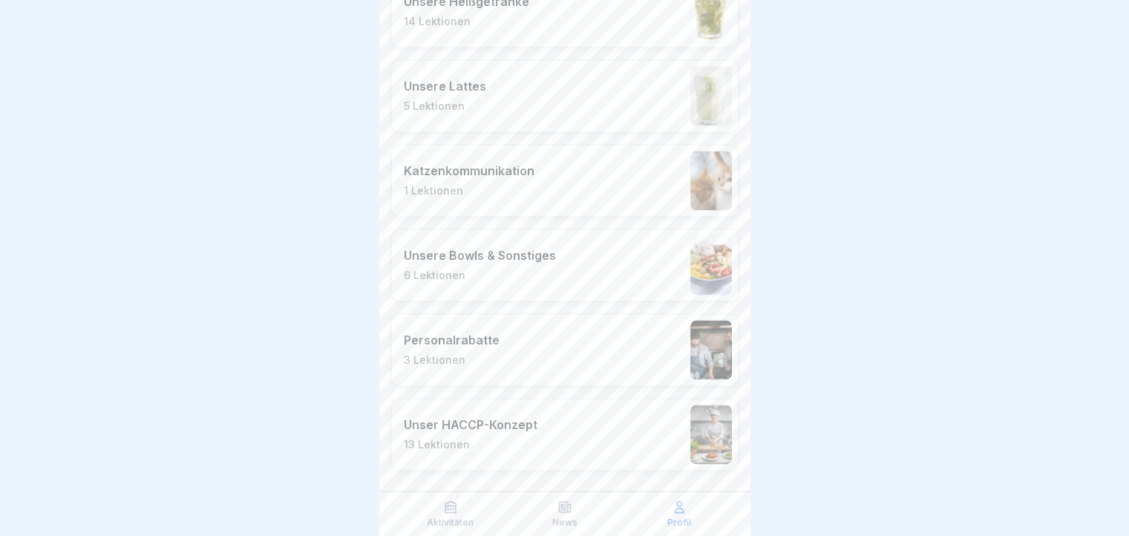
scroll to position [2092, 0]
